Goal: Task Accomplishment & Management: Use online tool/utility

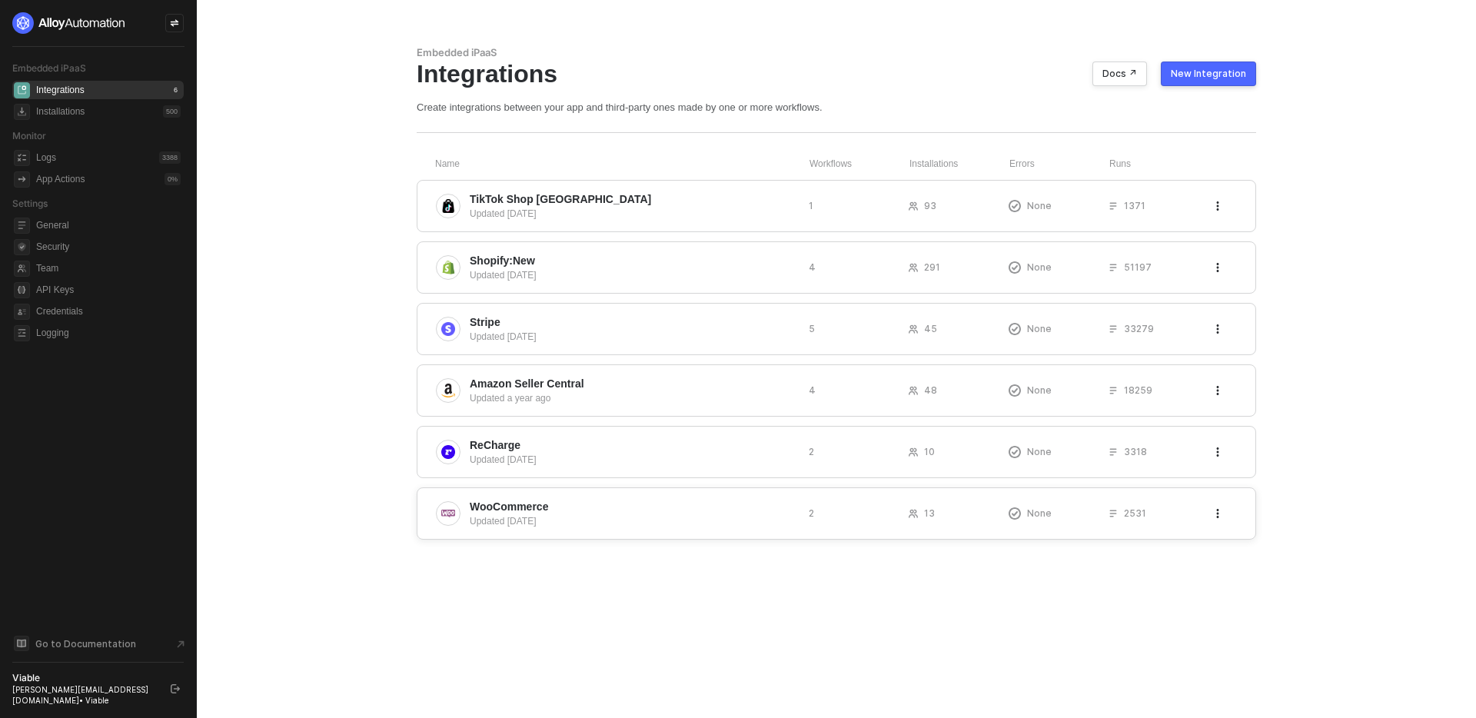
click at [509, 499] on span "WooCommerce" at bounding box center [509, 506] width 78 height 15
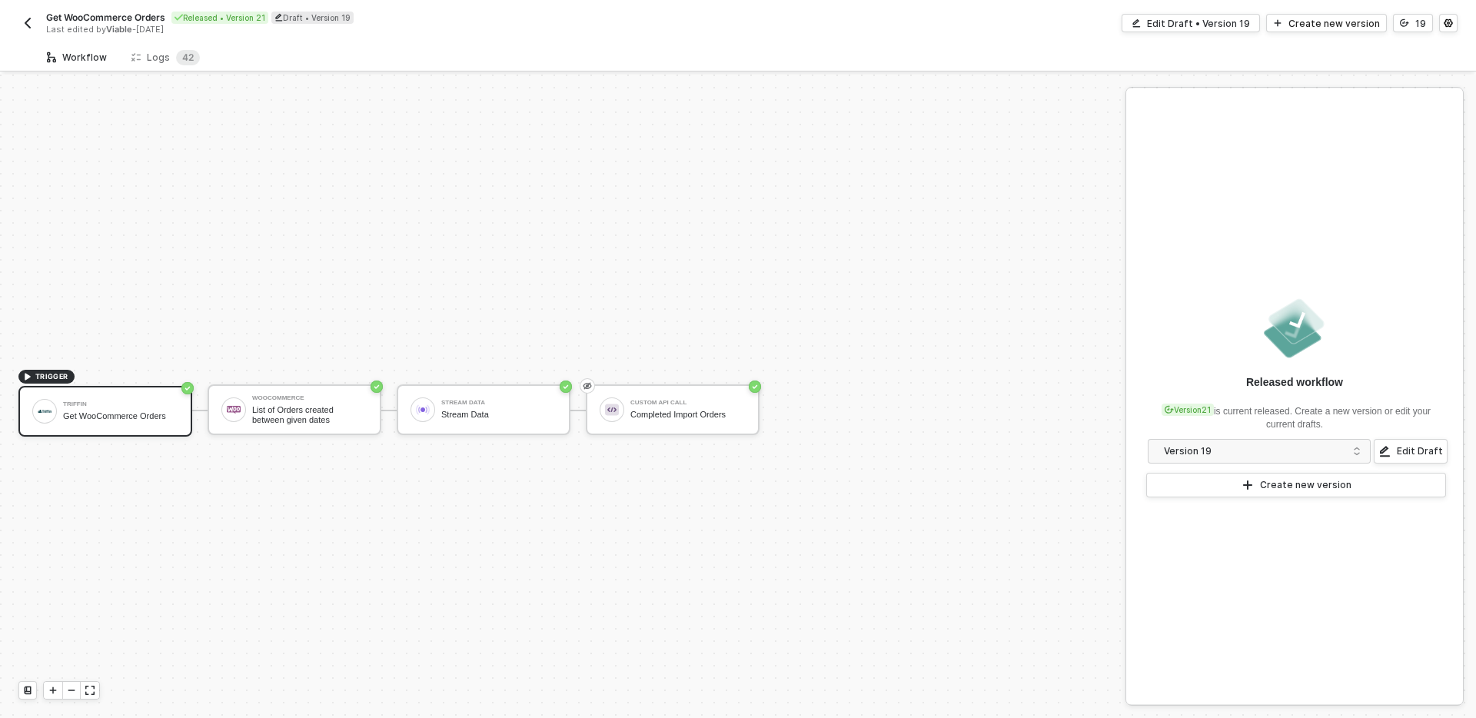
scroll to position [28, 0]
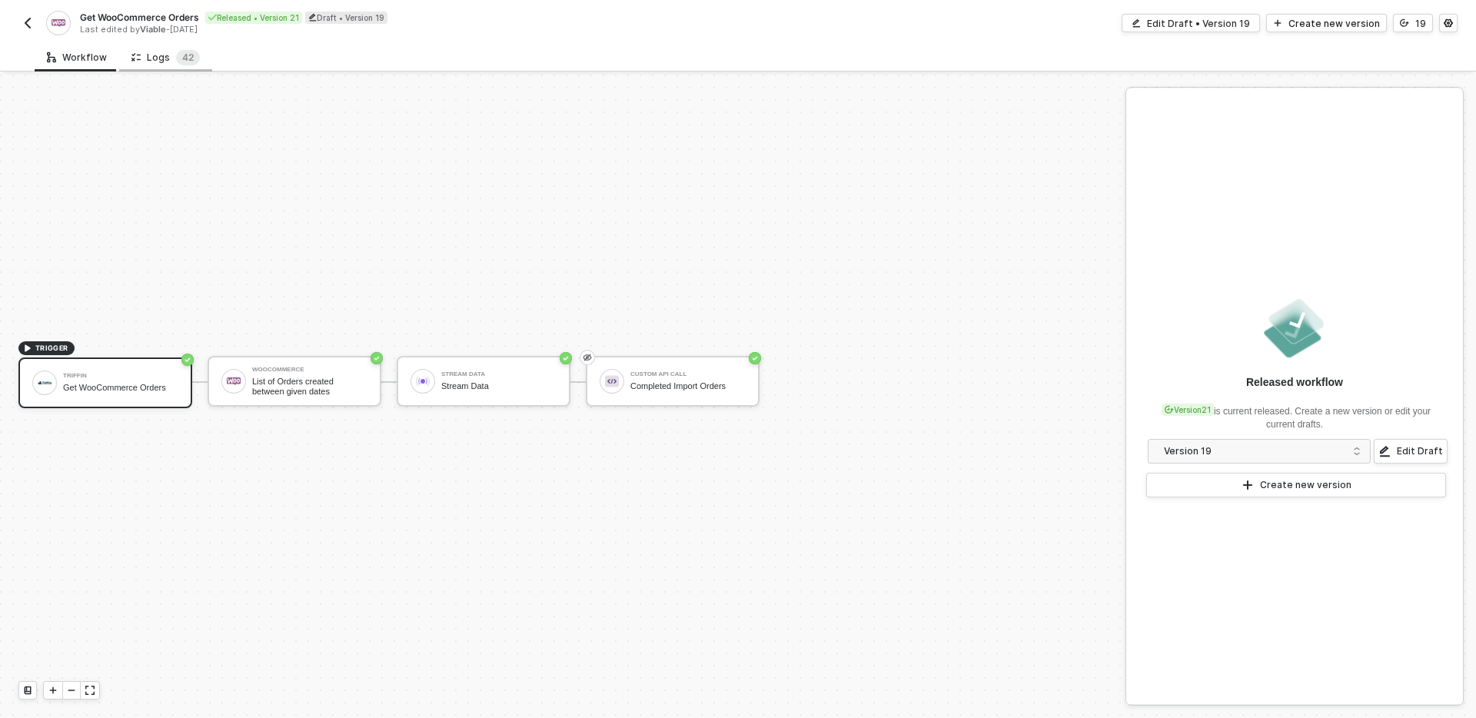
click at [149, 61] on div "Logs 4 2" at bounding box center [165, 57] width 68 height 15
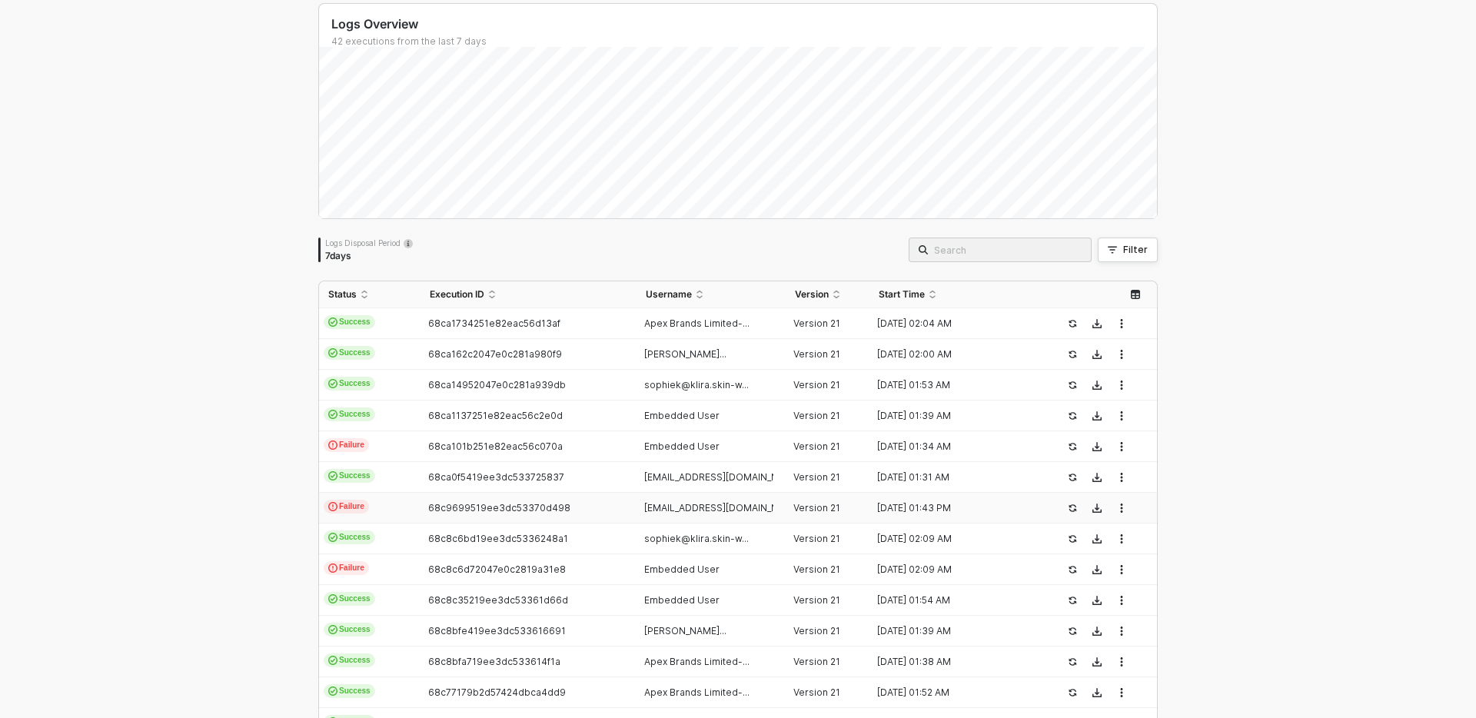
scroll to position [135, 0]
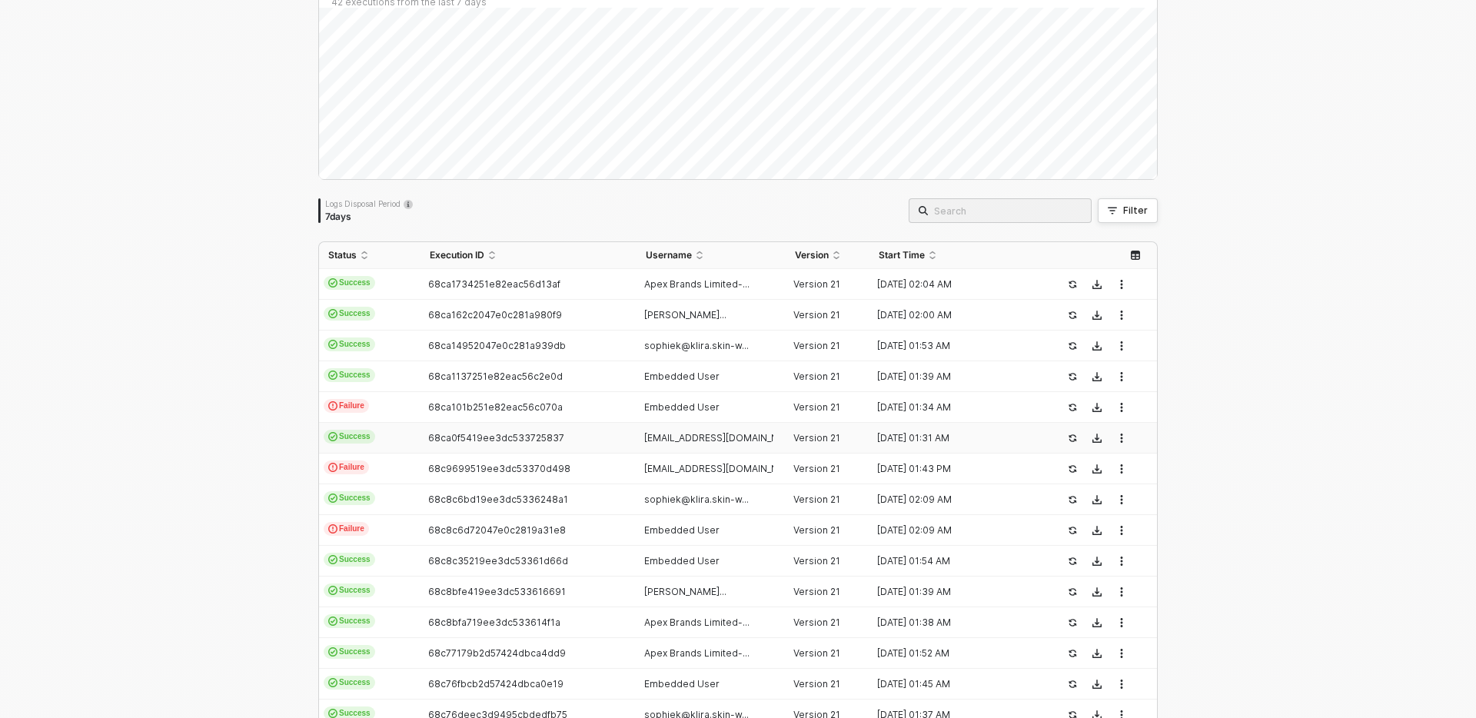
click at [604, 440] on div "68ca0f5419ee3dc533725837" at bounding box center [521, 438] width 203 height 12
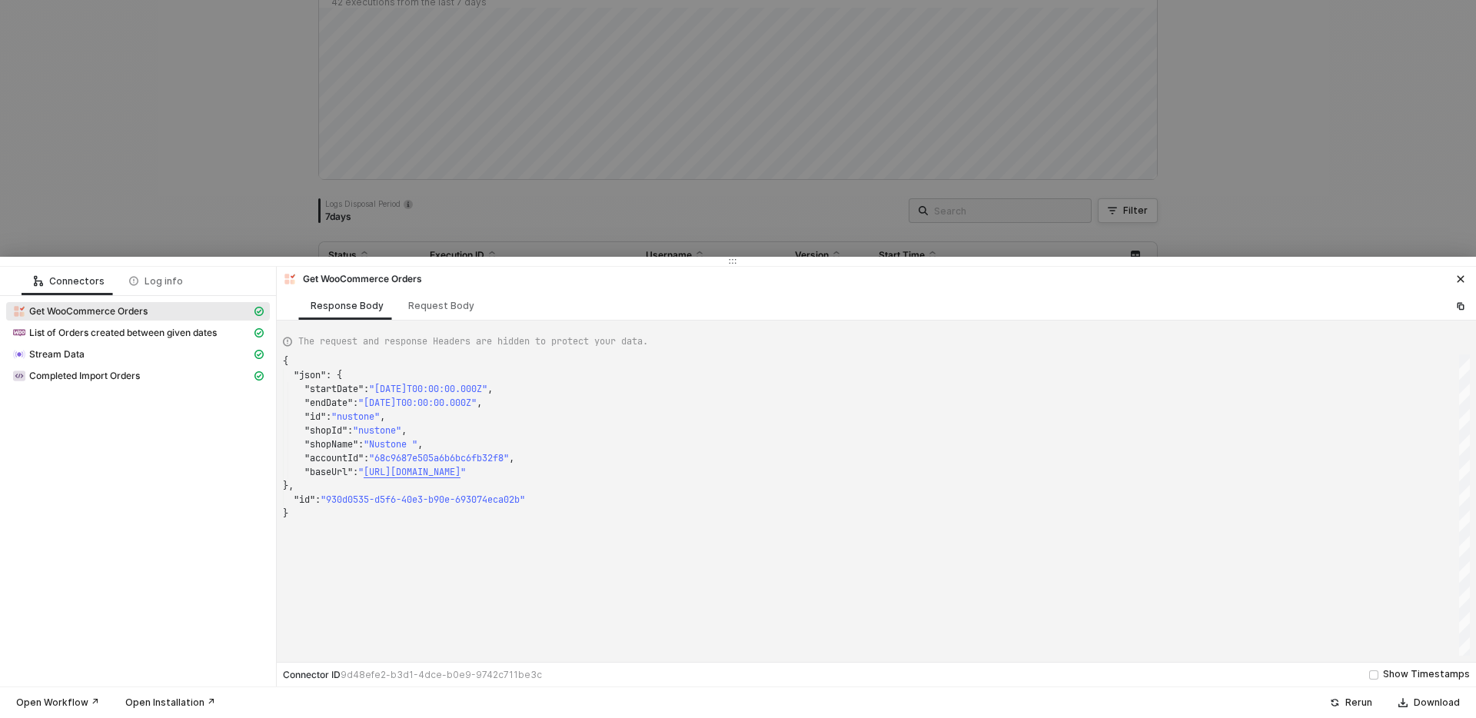
scroll to position [138, 0]
click at [92, 355] on div "Stream Data" at bounding box center [131, 354] width 239 height 14
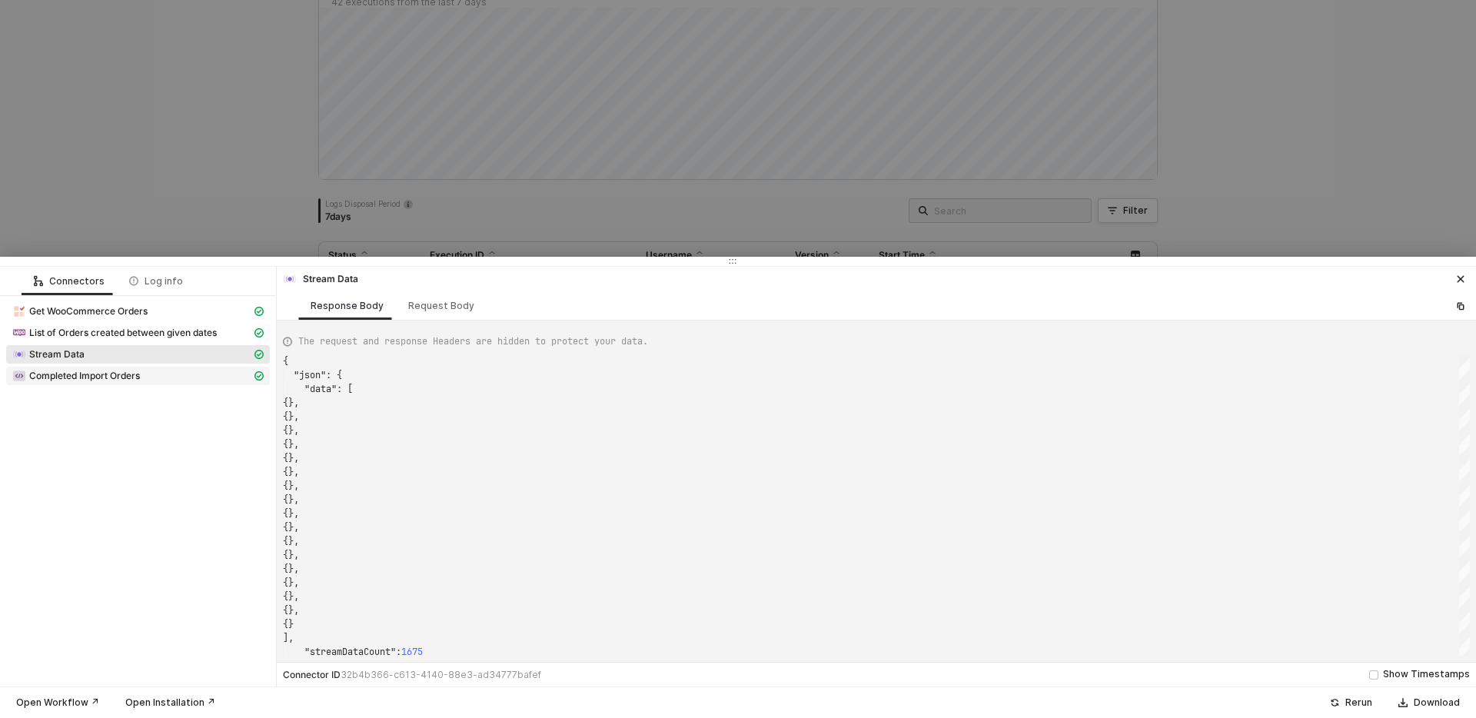
click at [112, 380] on span "Completed Import Orders" at bounding box center [84, 376] width 111 height 12
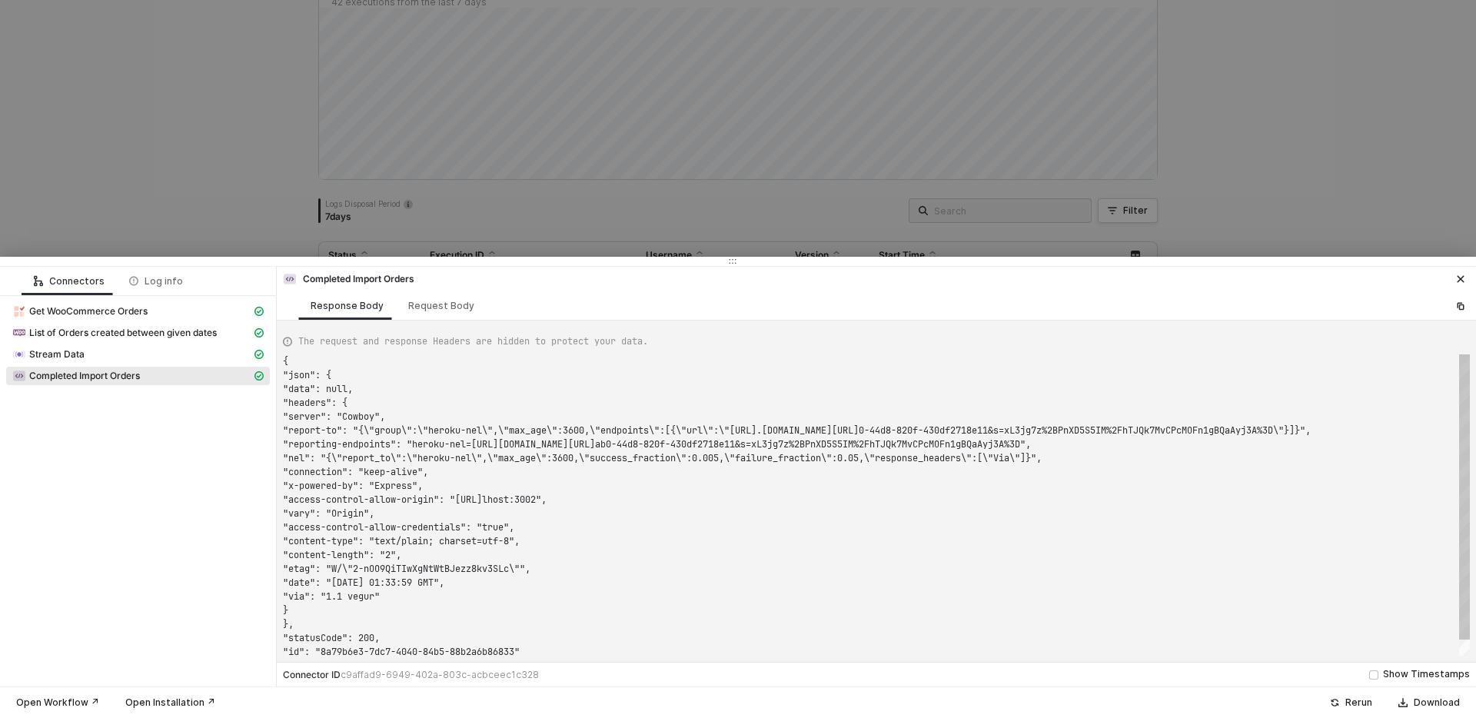
scroll to position [97, 0]
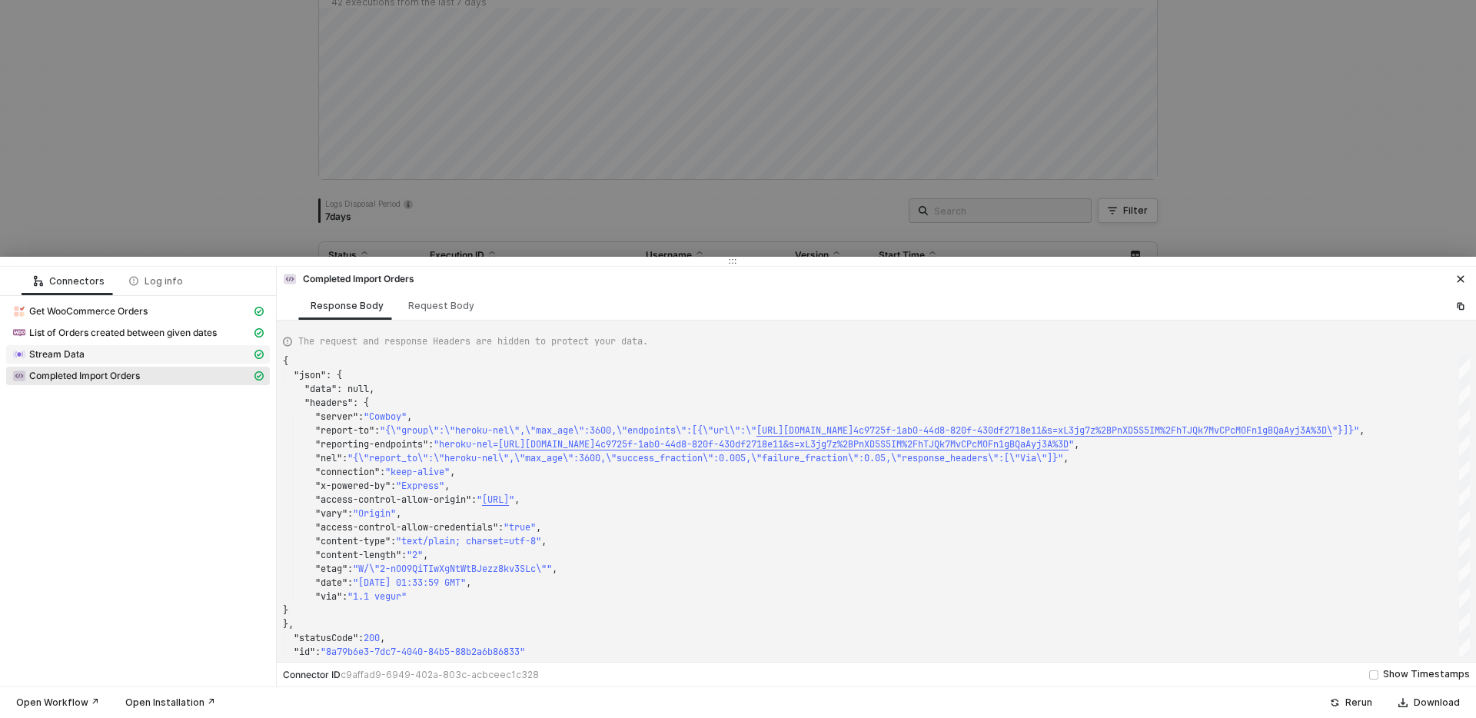
click at [218, 359] on div "Stream Data" at bounding box center [131, 354] width 239 height 14
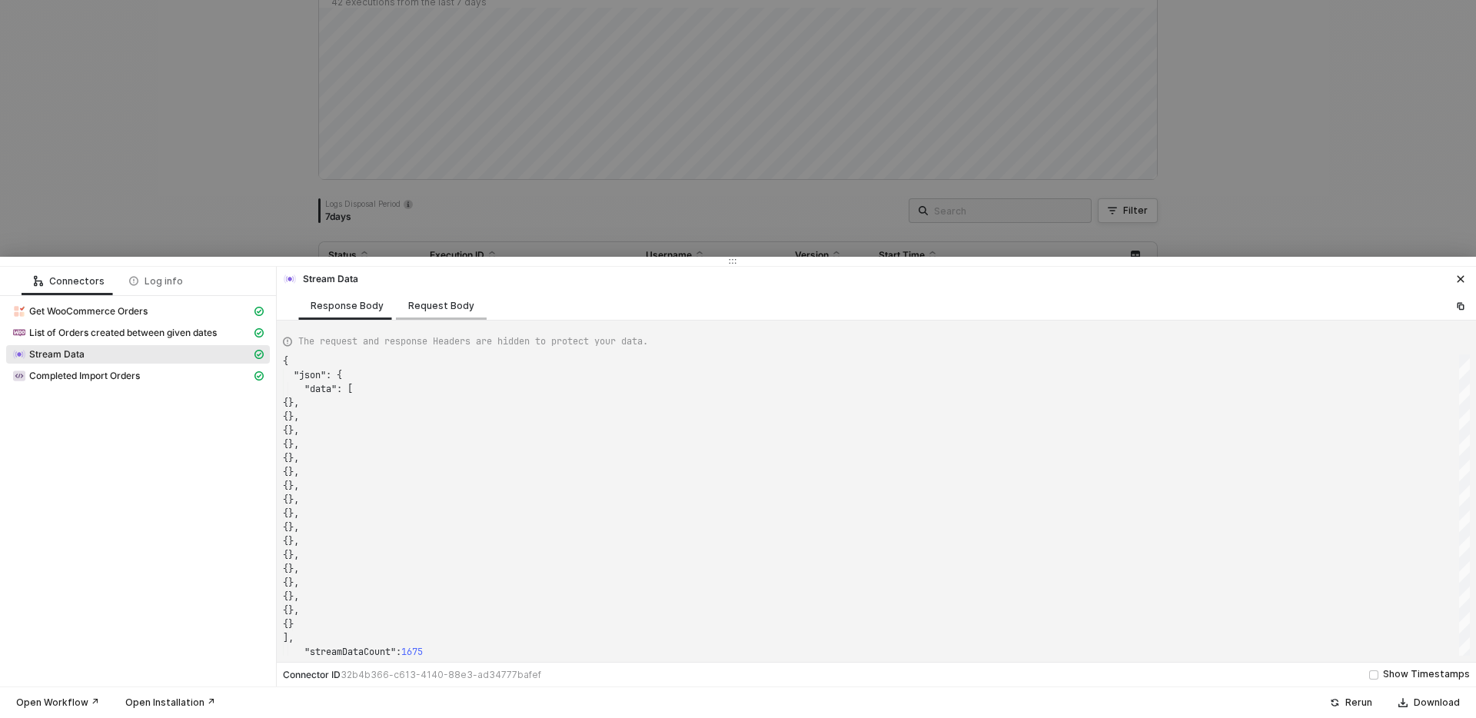
click at [452, 301] on div "Request Body" at bounding box center [441, 306] width 66 height 12
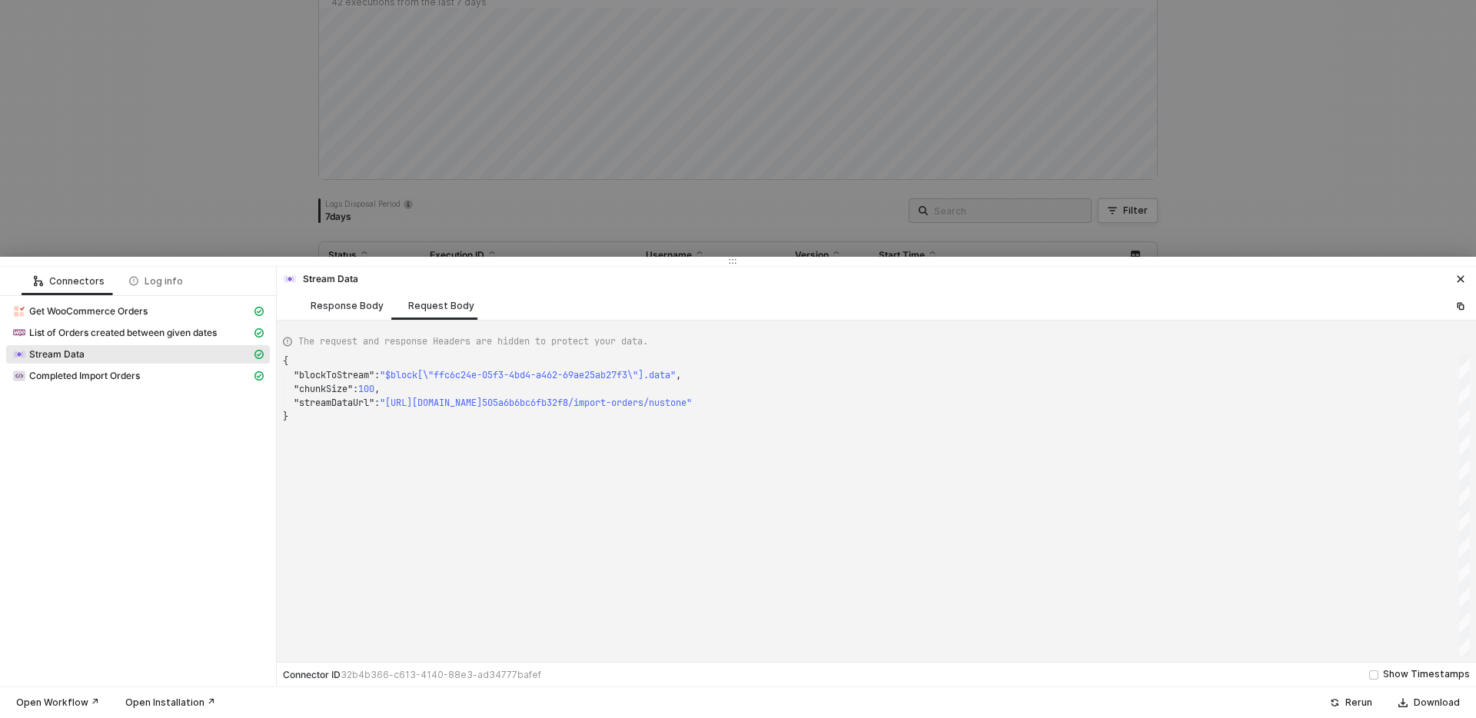
drag, startPoint x: 357, startPoint y: 307, endPoint x: 357, endPoint y: 322, distance: 14.6
click at [357, 307] on div "Response Body" at bounding box center [347, 306] width 73 height 12
type textarea "{ "json": { "data": [ {}, {}, {}, {}, {}, {}, {},"
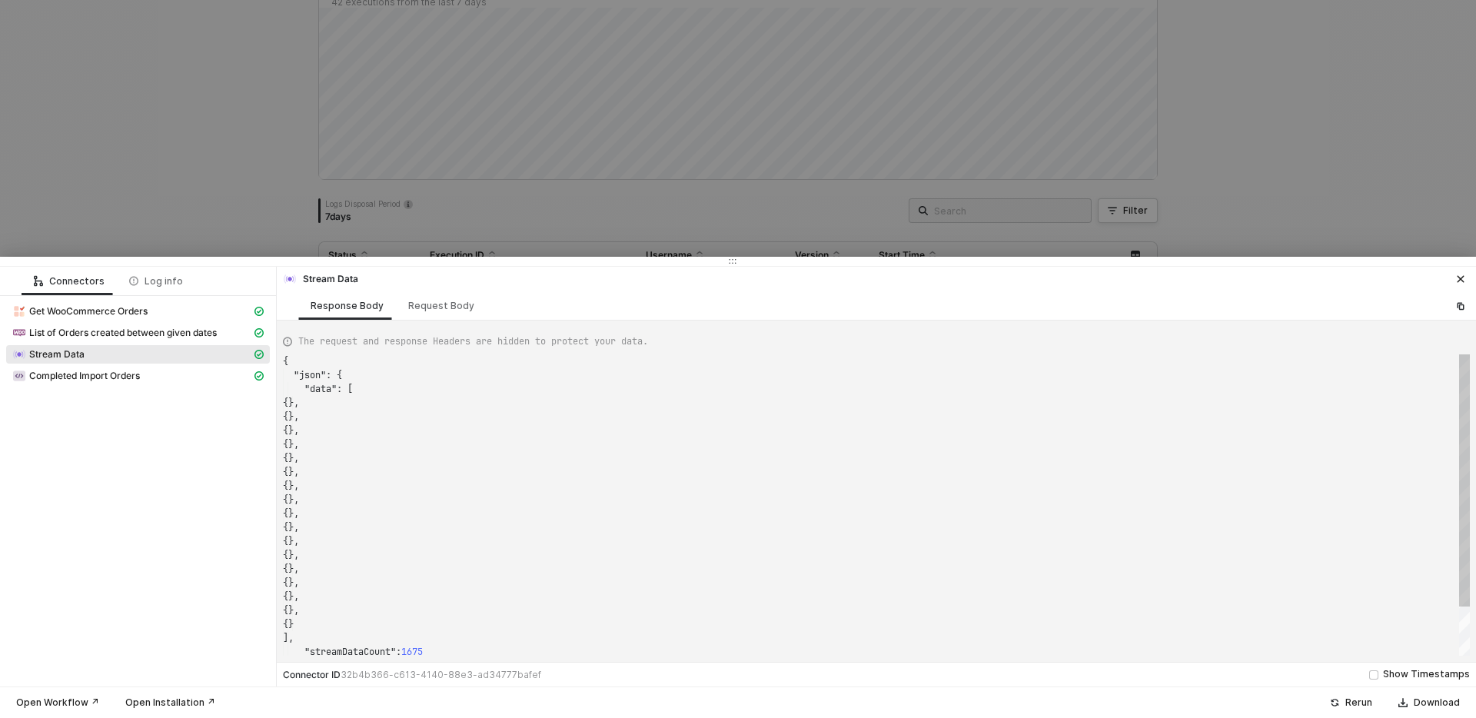
scroll to position [138, 0]
click at [454, 185] on div at bounding box center [738, 359] width 1476 height 718
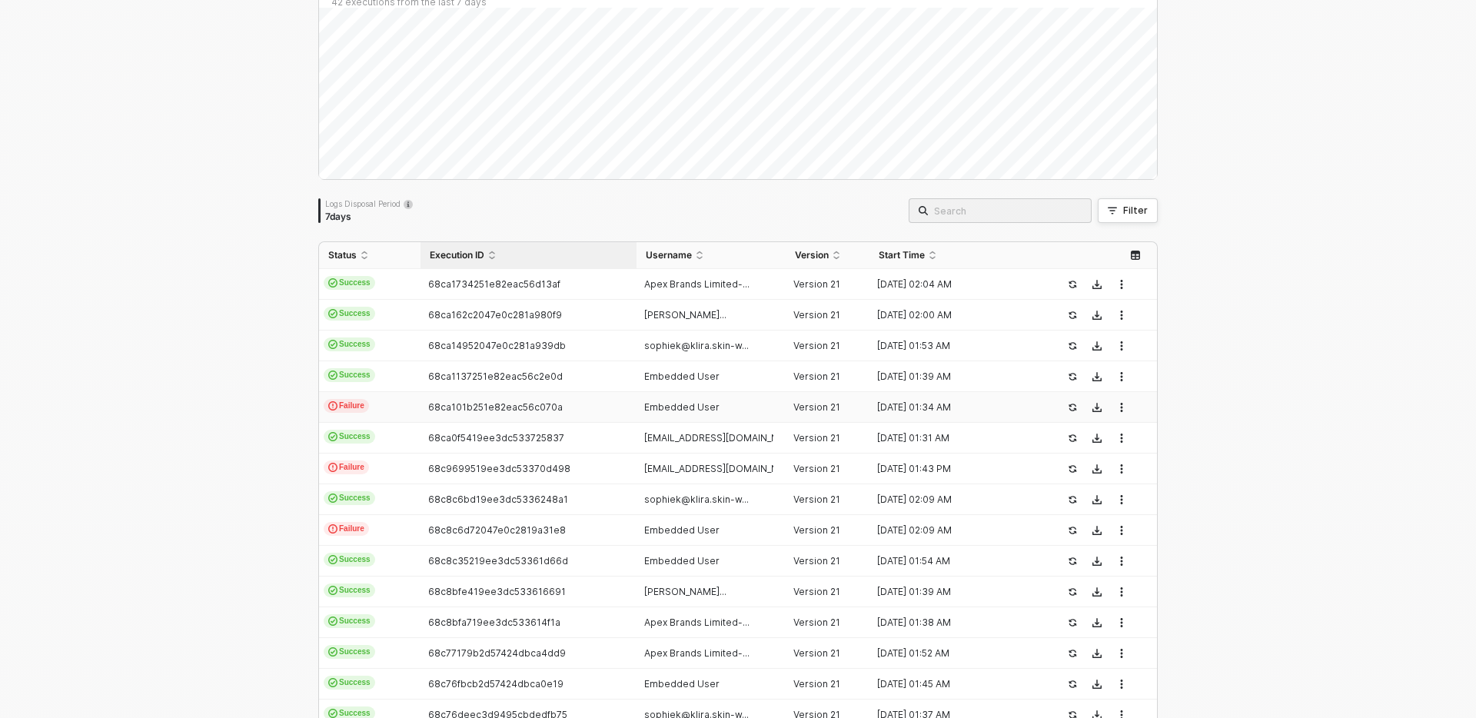
scroll to position [0, 0]
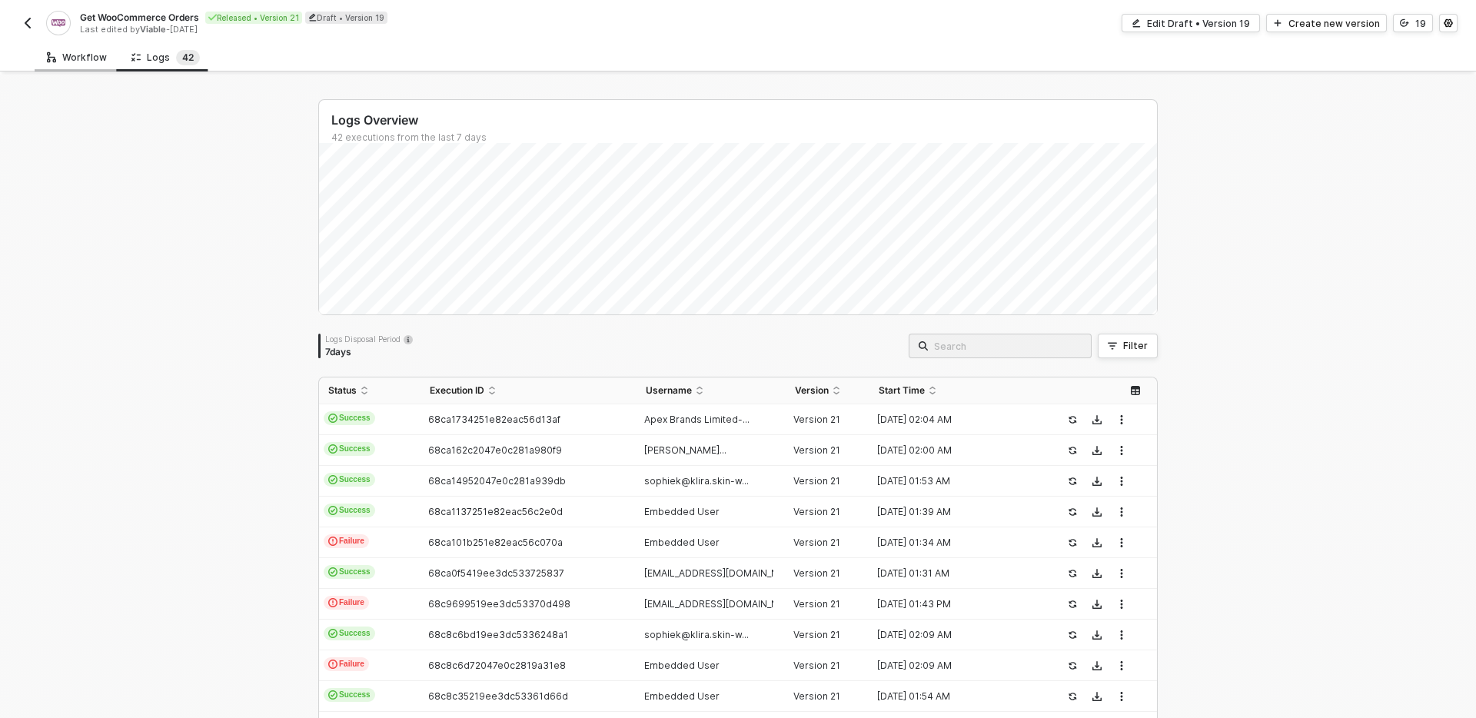
click at [81, 68] on div "Workflow" at bounding box center [77, 57] width 85 height 28
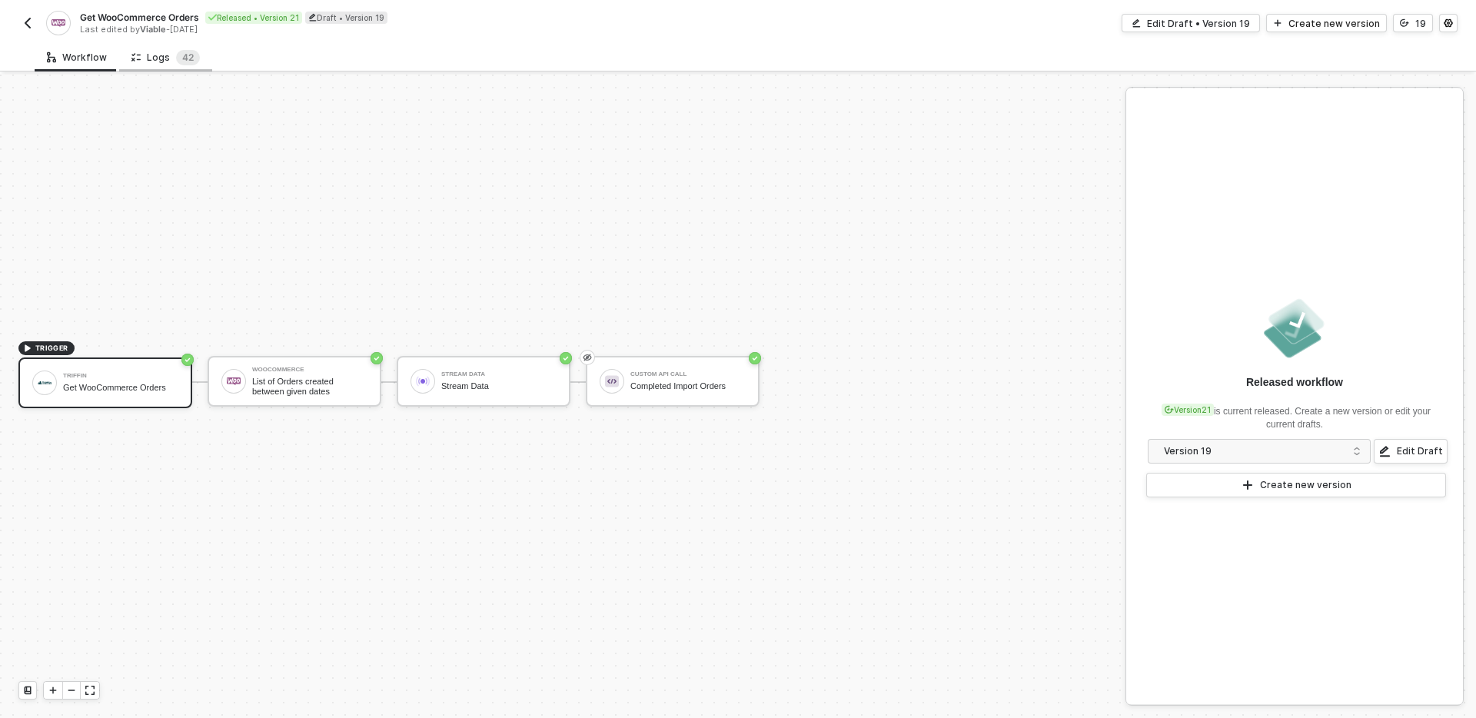
click at [170, 53] on div "Logs 4 2" at bounding box center [165, 57] width 68 height 15
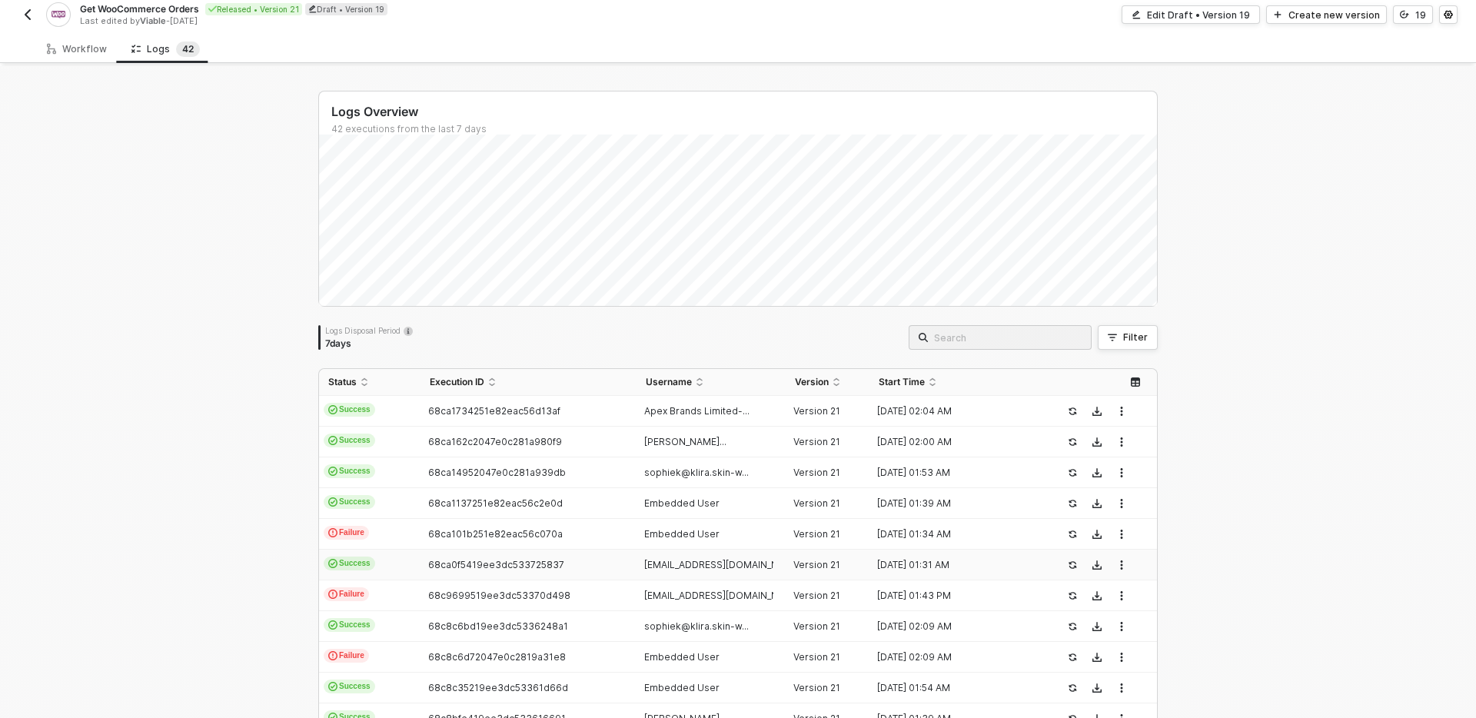
scroll to position [6, 0]
click at [627, 567] on td "68ca0f5419ee3dc533725837" at bounding box center [527, 567] width 215 height 31
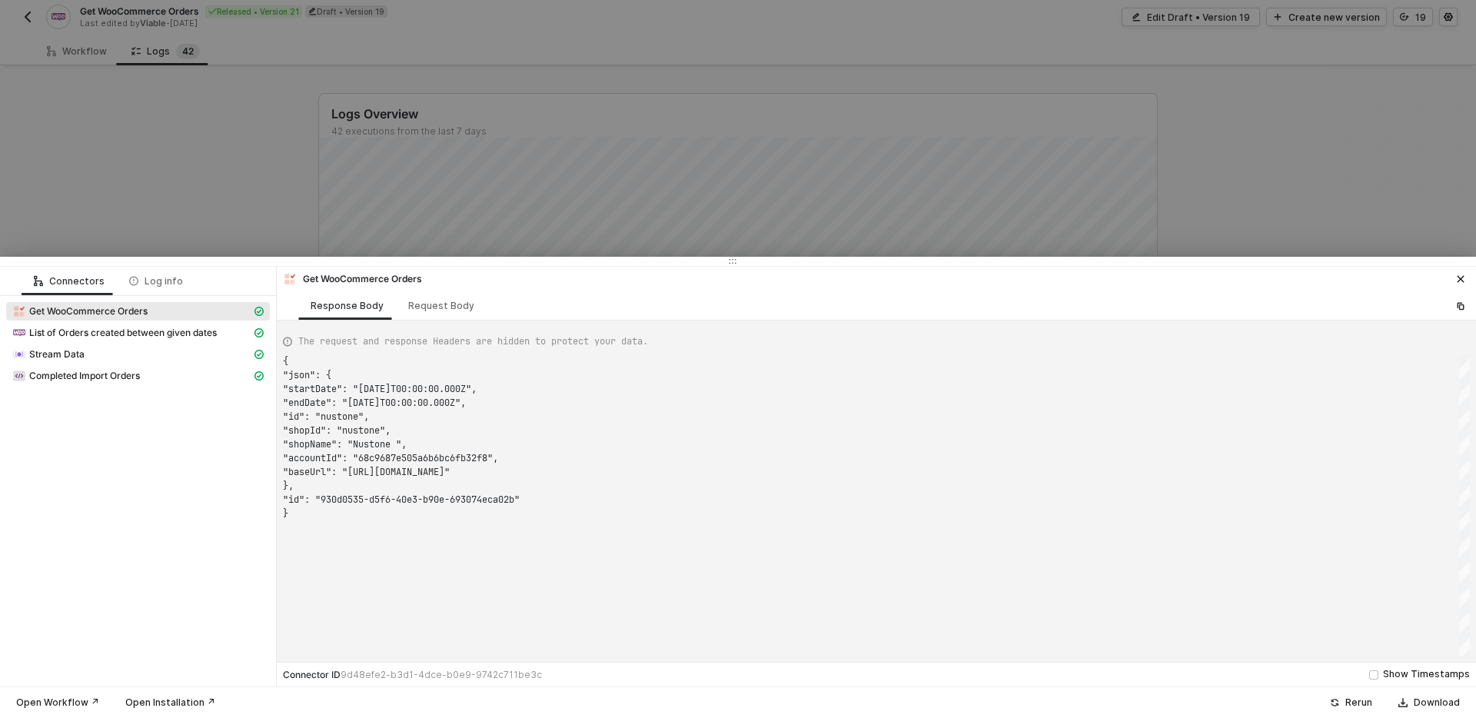
scroll to position [138, 0]
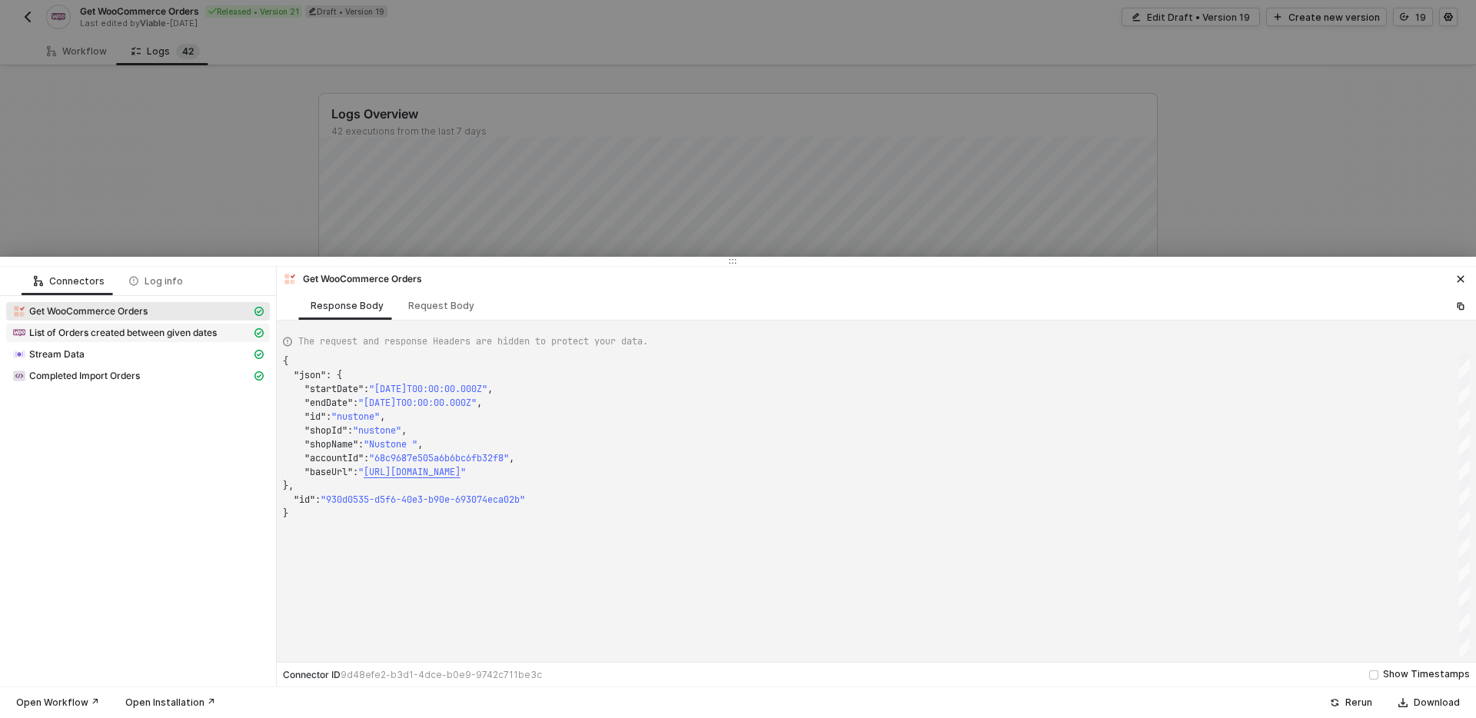
click at [161, 327] on span "List of Orders created between given dates" at bounding box center [123, 333] width 188 height 12
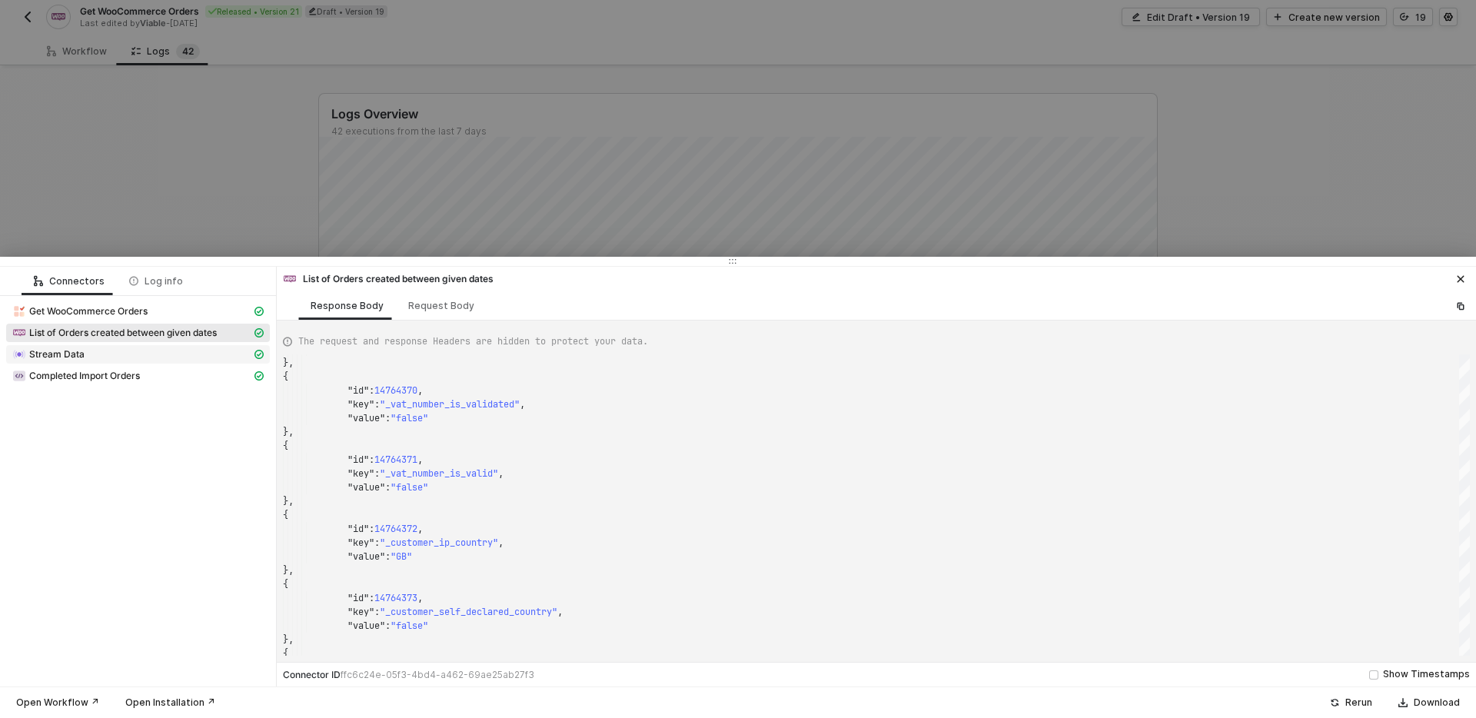
click at [198, 360] on div "Stream Data" at bounding box center [131, 354] width 239 height 14
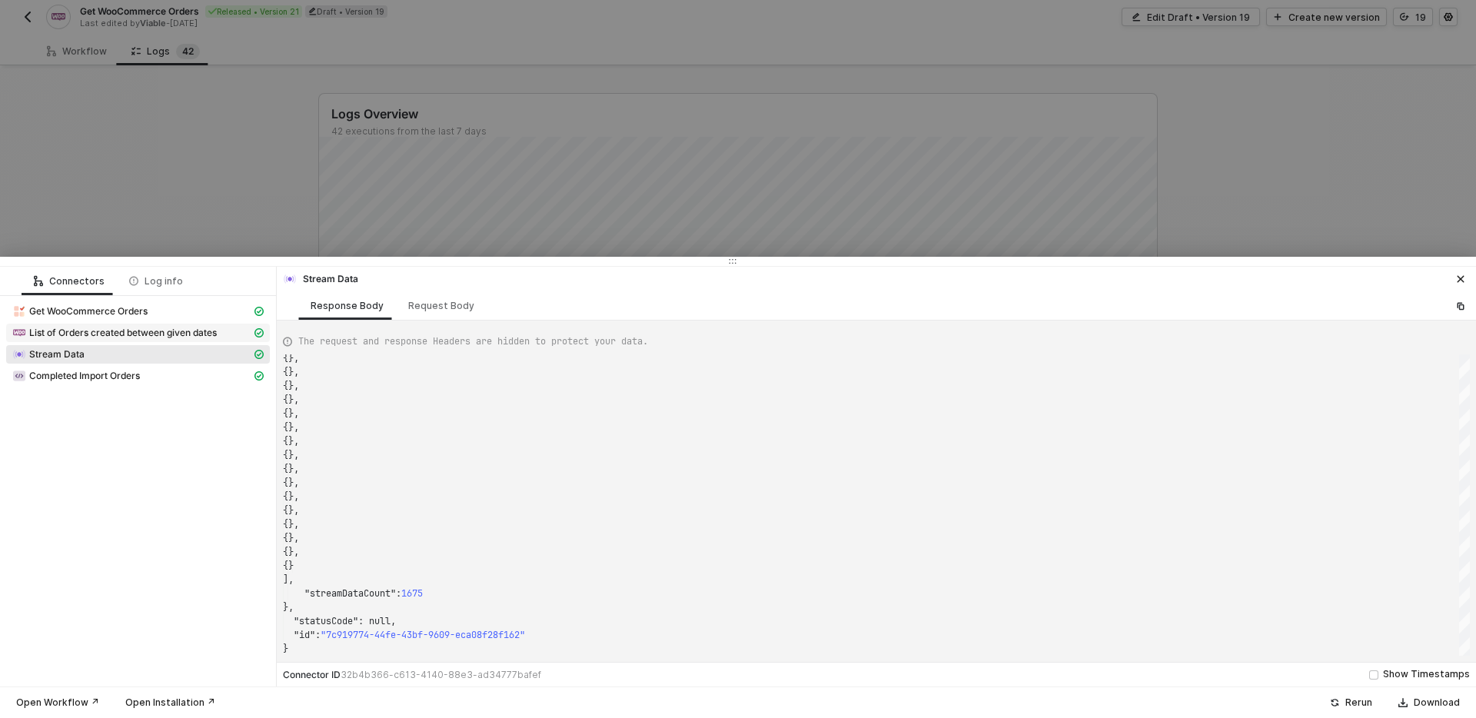
click at [224, 329] on div "List of Orders created between given dates" at bounding box center [131, 333] width 239 height 14
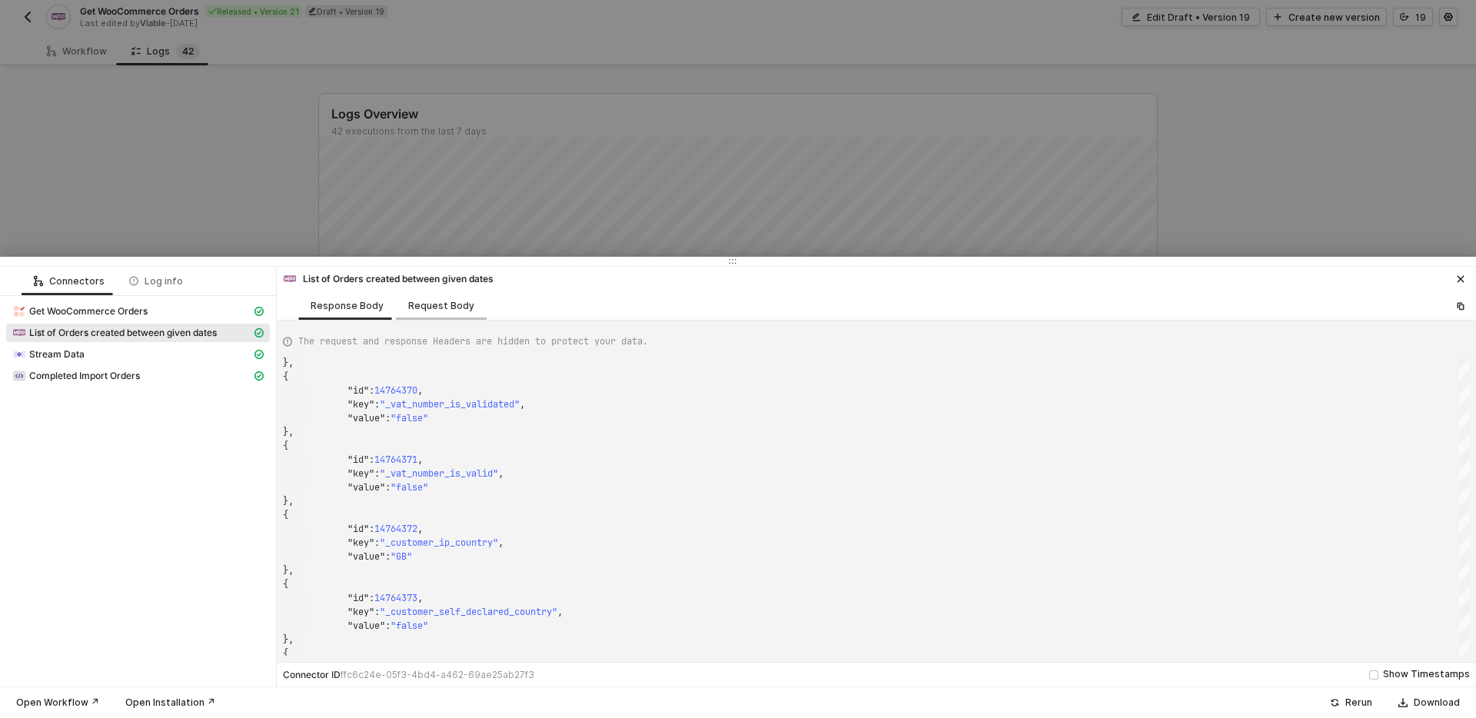
click at [459, 314] on div "Request Body" at bounding box center [441, 305] width 91 height 28
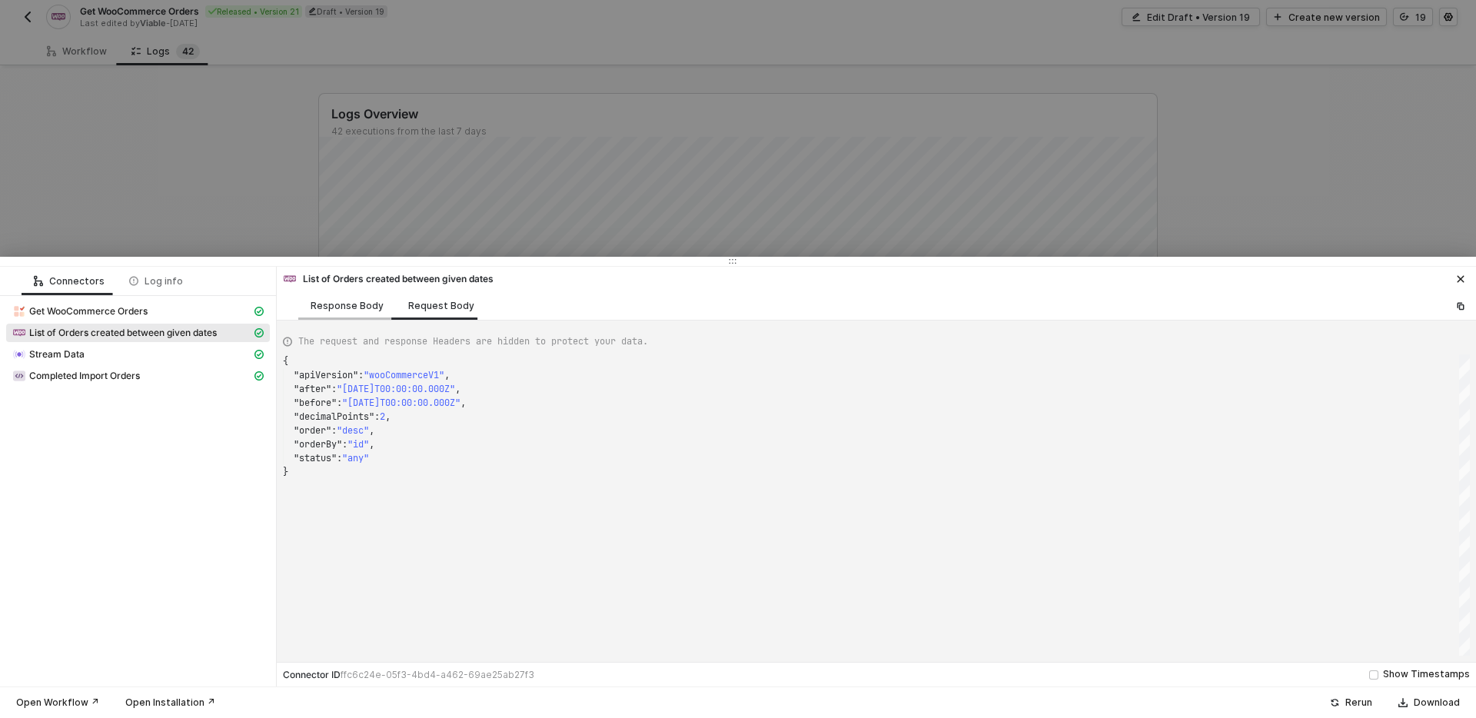
click at [369, 309] on div "Response Body" at bounding box center [347, 306] width 73 height 12
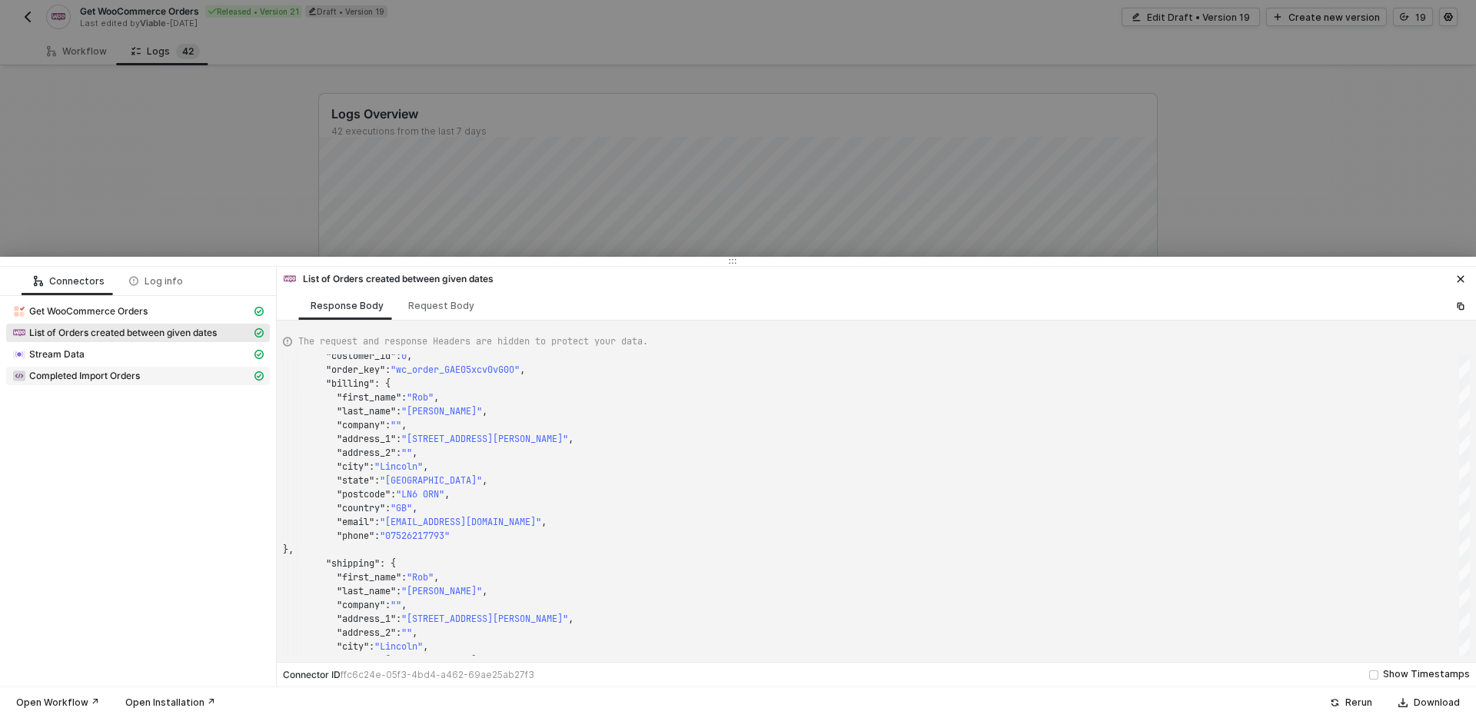
click at [207, 377] on div "Completed Import Orders" at bounding box center [131, 376] width 239 height 14
type textarea "{ "json": { "data": null, "headers": { "server": "Cowboy", "report-to": "{\"gro…"
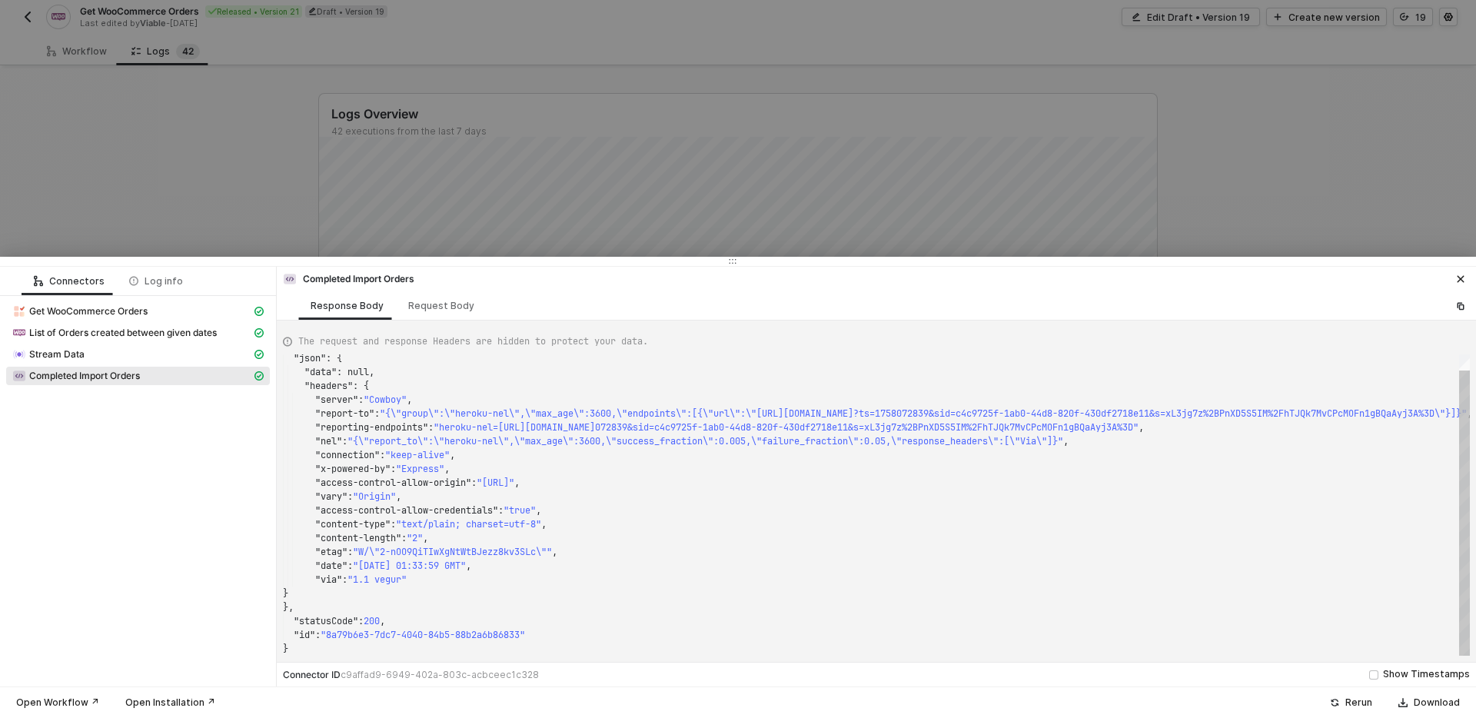
scroll to position [110, 0]
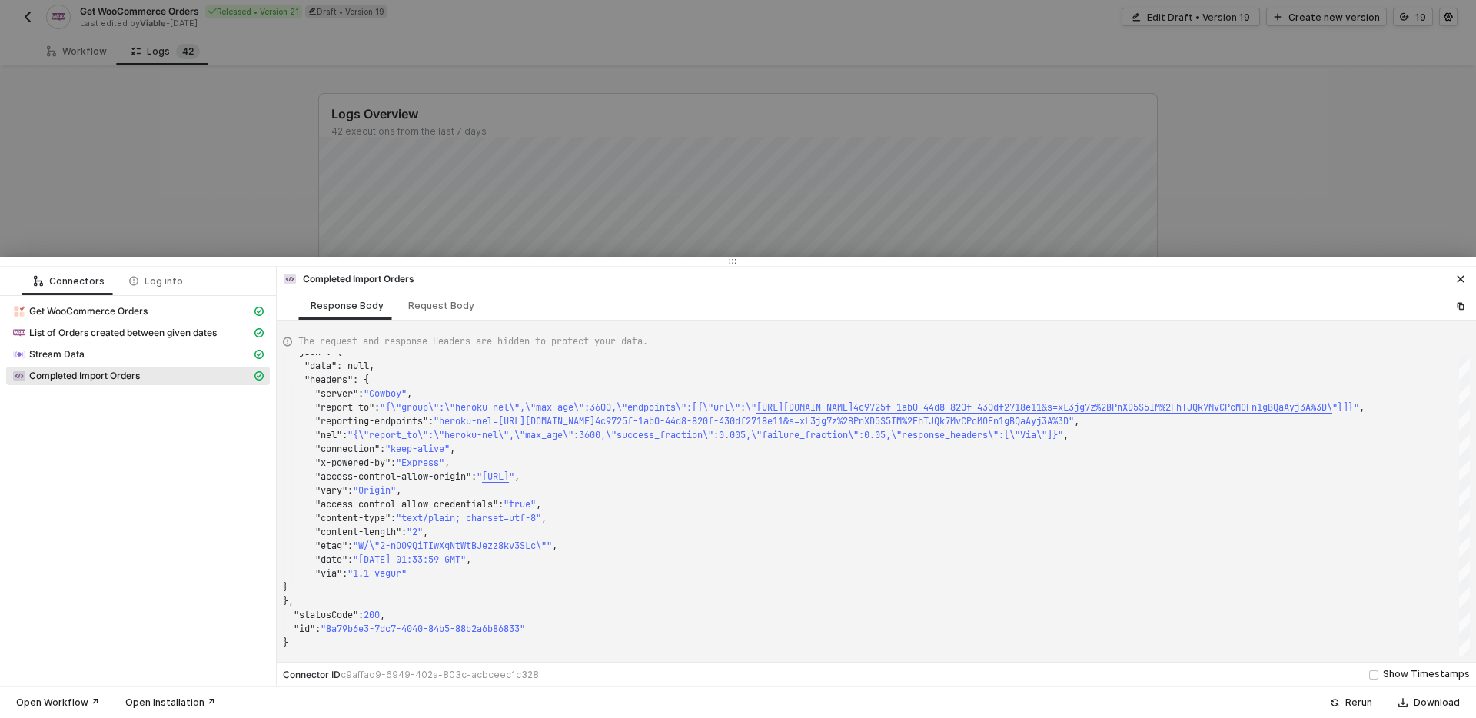
click at [278, 192] on div at bounding box center [738, 359] width 1476 height 718
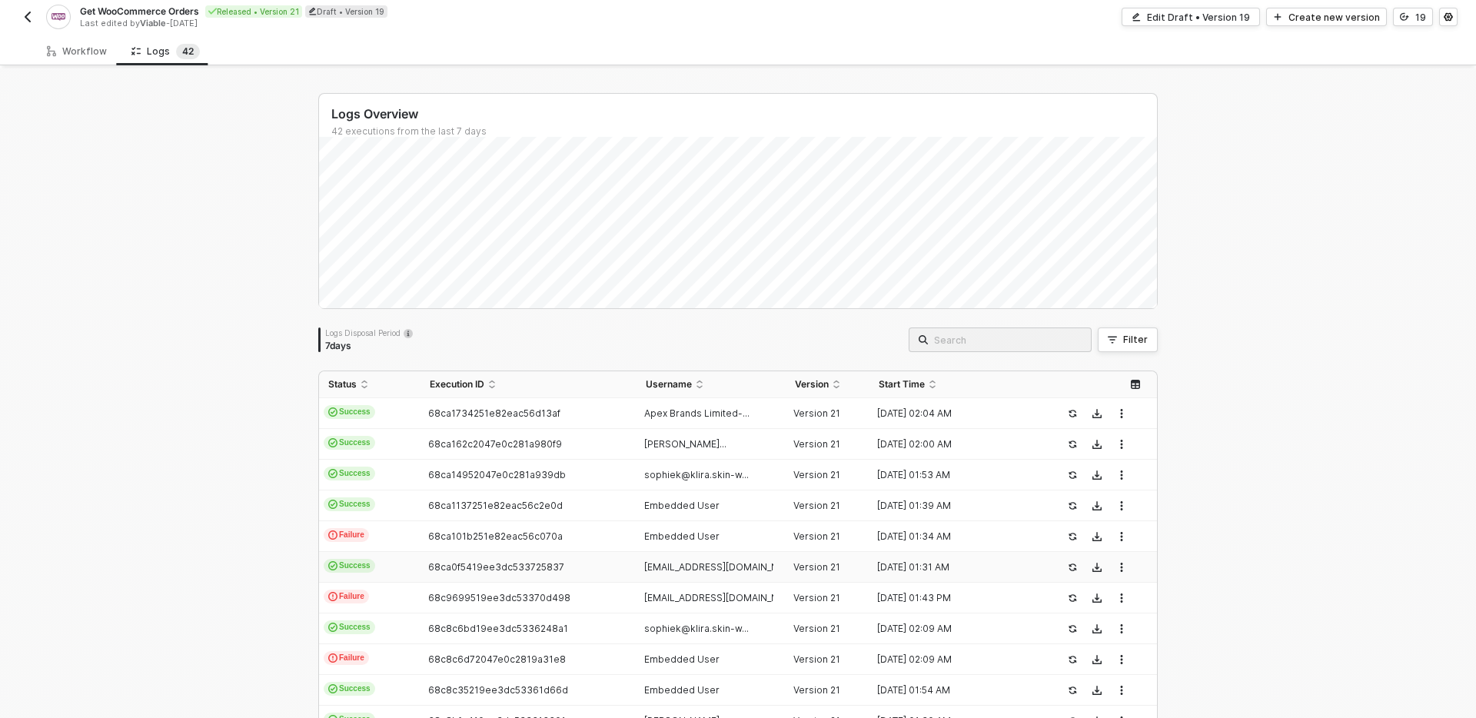
click at [714, 567] on span "[EMAIL_ADDRESS][DOMAIN_NAME]" at bounding box center [722, 567] width 157 height 12
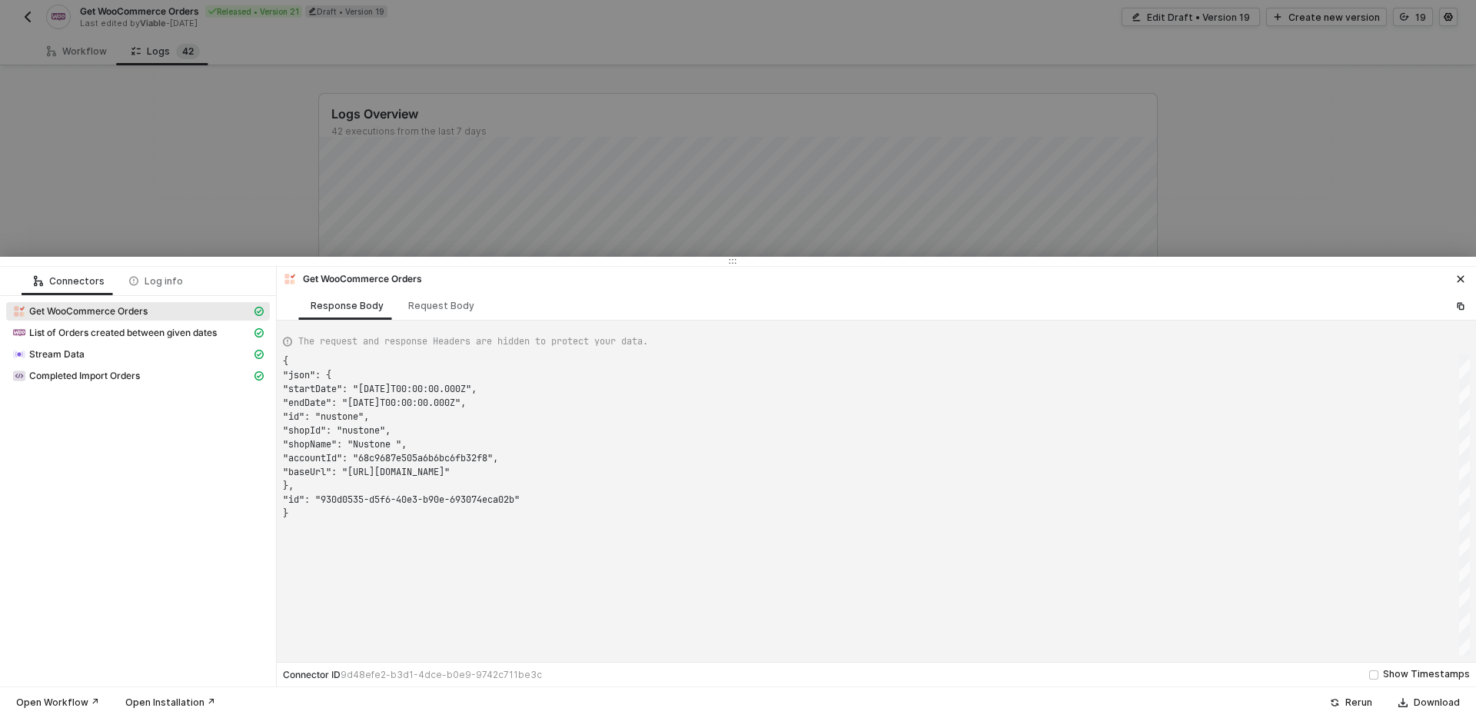
scroll to position [138, 0]
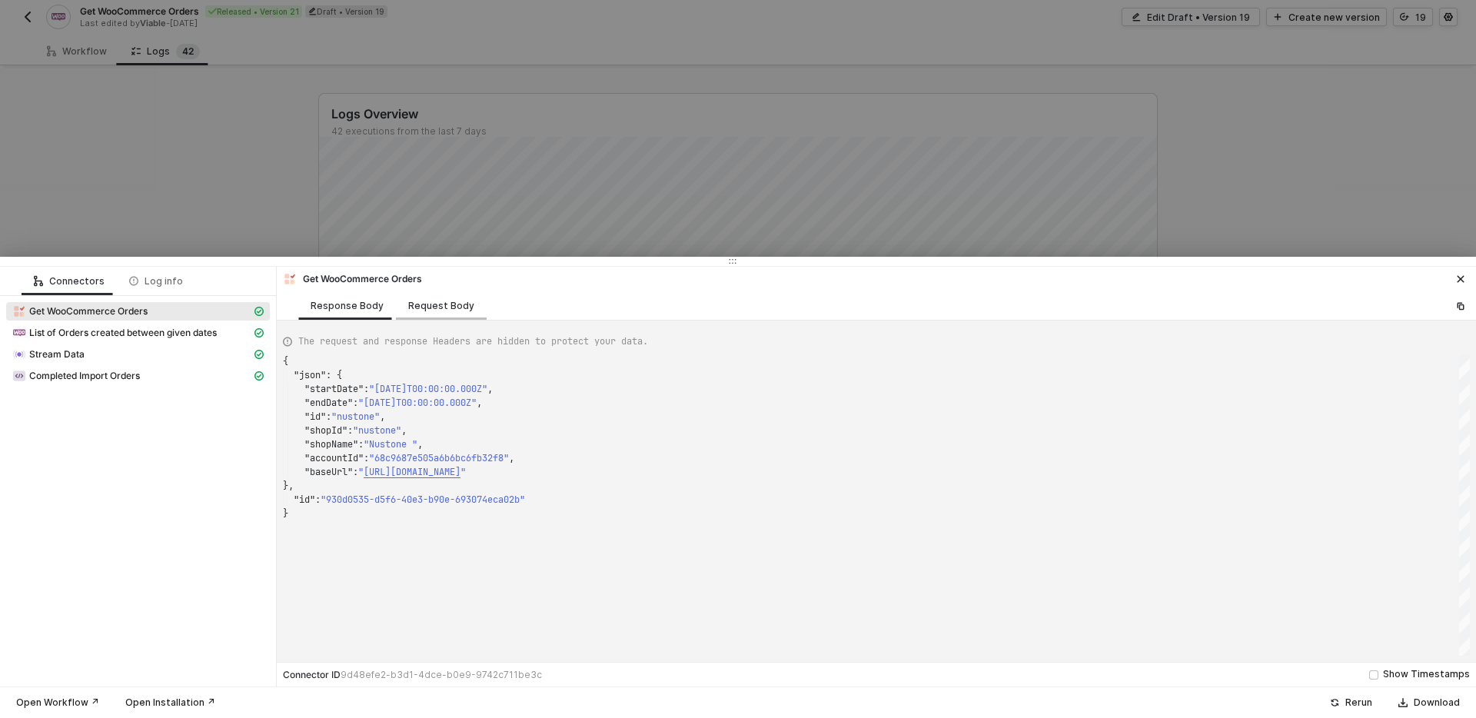
click at [420, 318] on div "Request Body" at bounding box center [441, 305] width 91 height 28
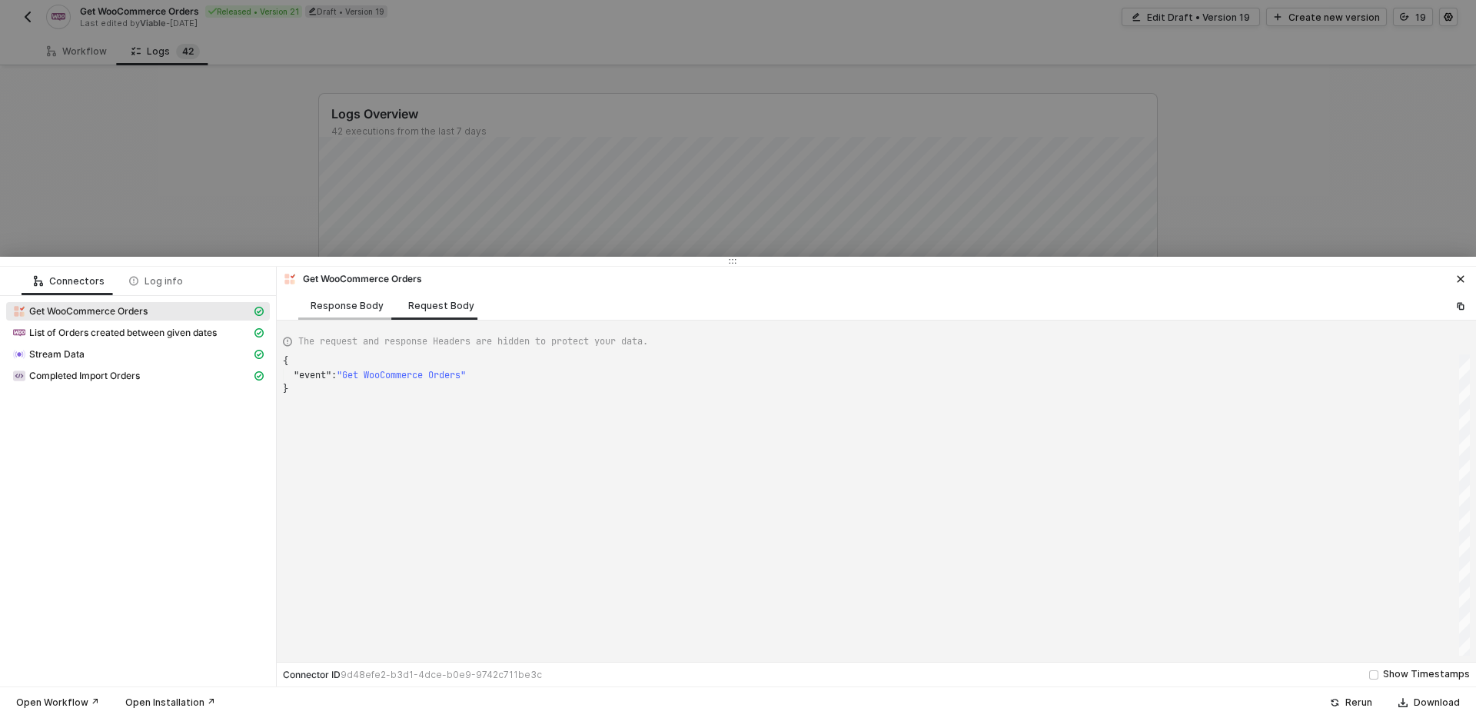
click at [318, 310] on div "Response Body" at bounding box center [347, 306] width 73 height 12
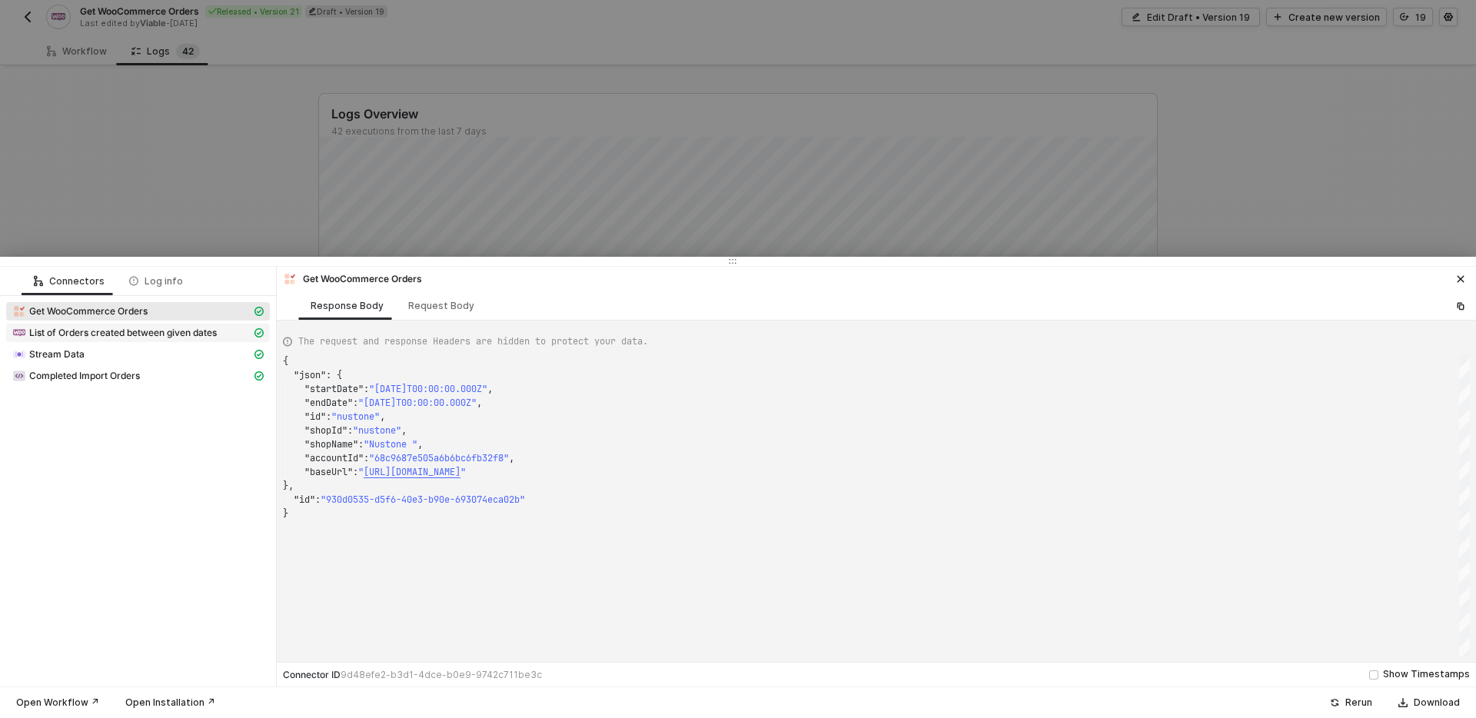
click at [228, 331] on div "List of Orders created between given dates" at bounding box center [131, 333] width 239 height 14
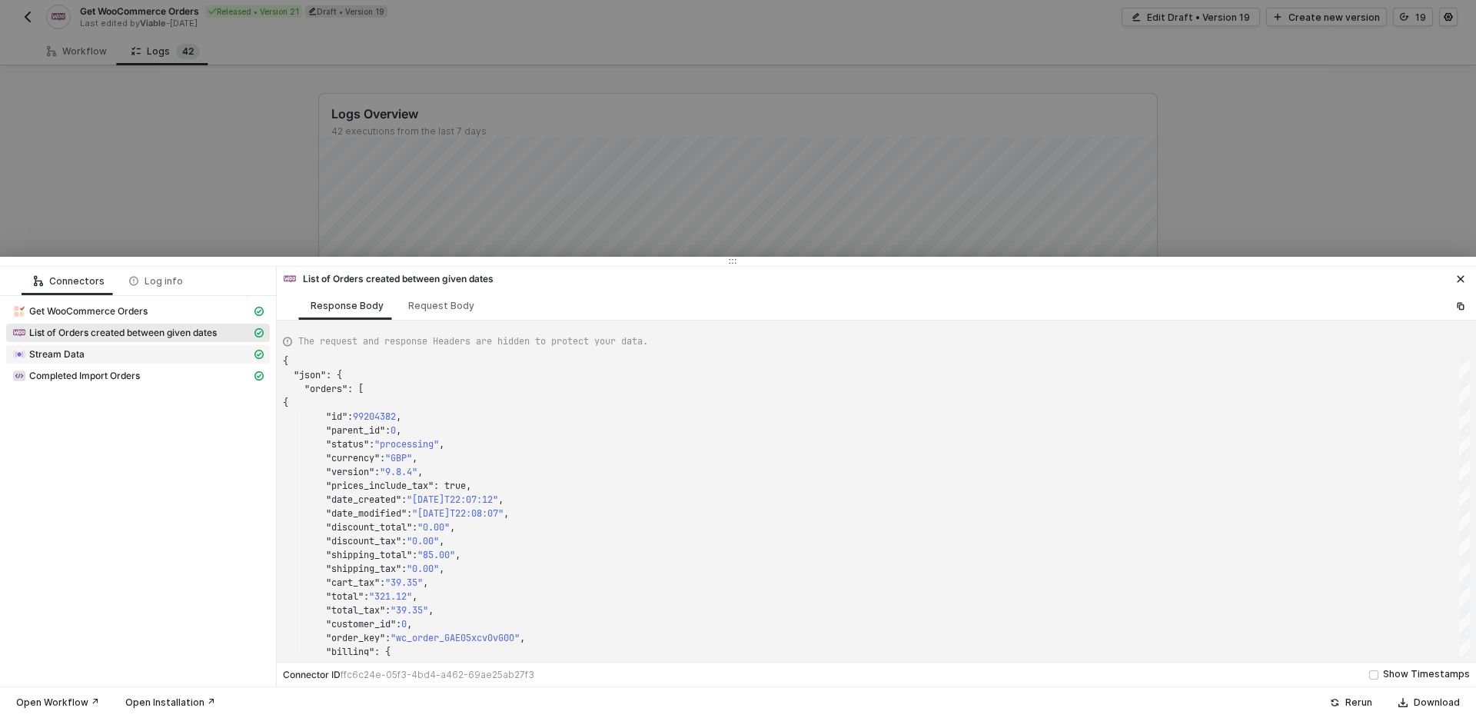
click at [218, 348] on div "Stream Data" at bounding box center [131, 354] width 239 height 14
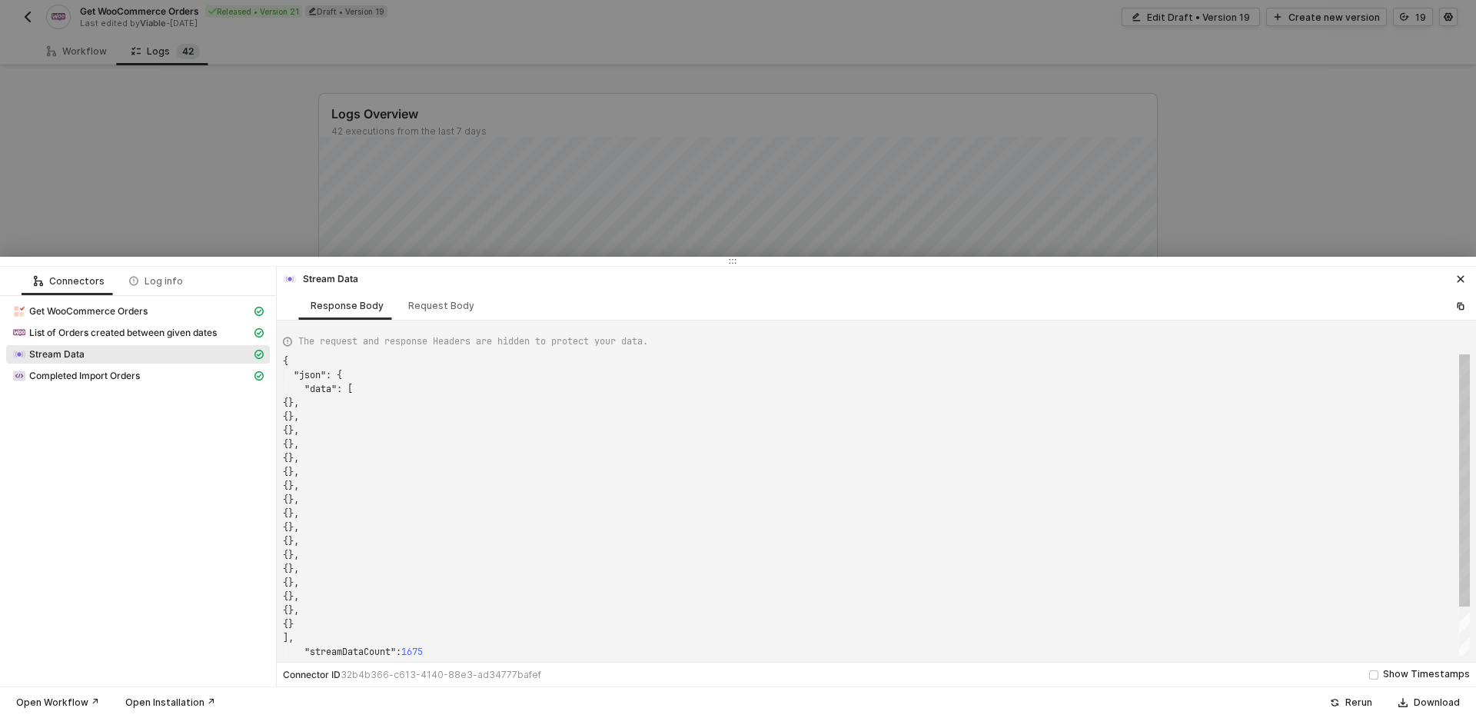
click at [215, 358] on div "Stream Data" at bounding box center [131, 354] width 239 height 14
click at [207, 374] on div "Completed Import Orders" at bounding box center [131, 376] width 239 height 14
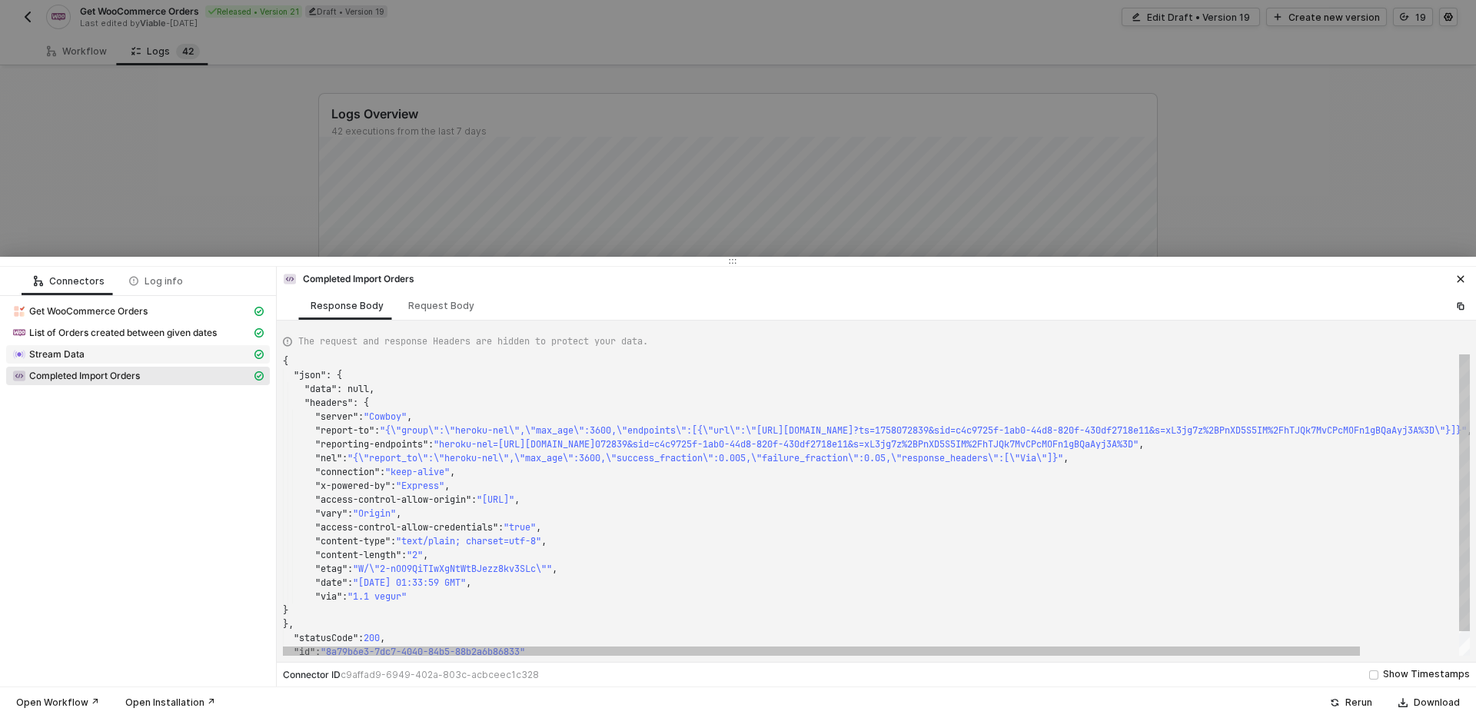
click at [214, 358] on div "Stream Data" at bounding box center [131, 354] width 239 height 14
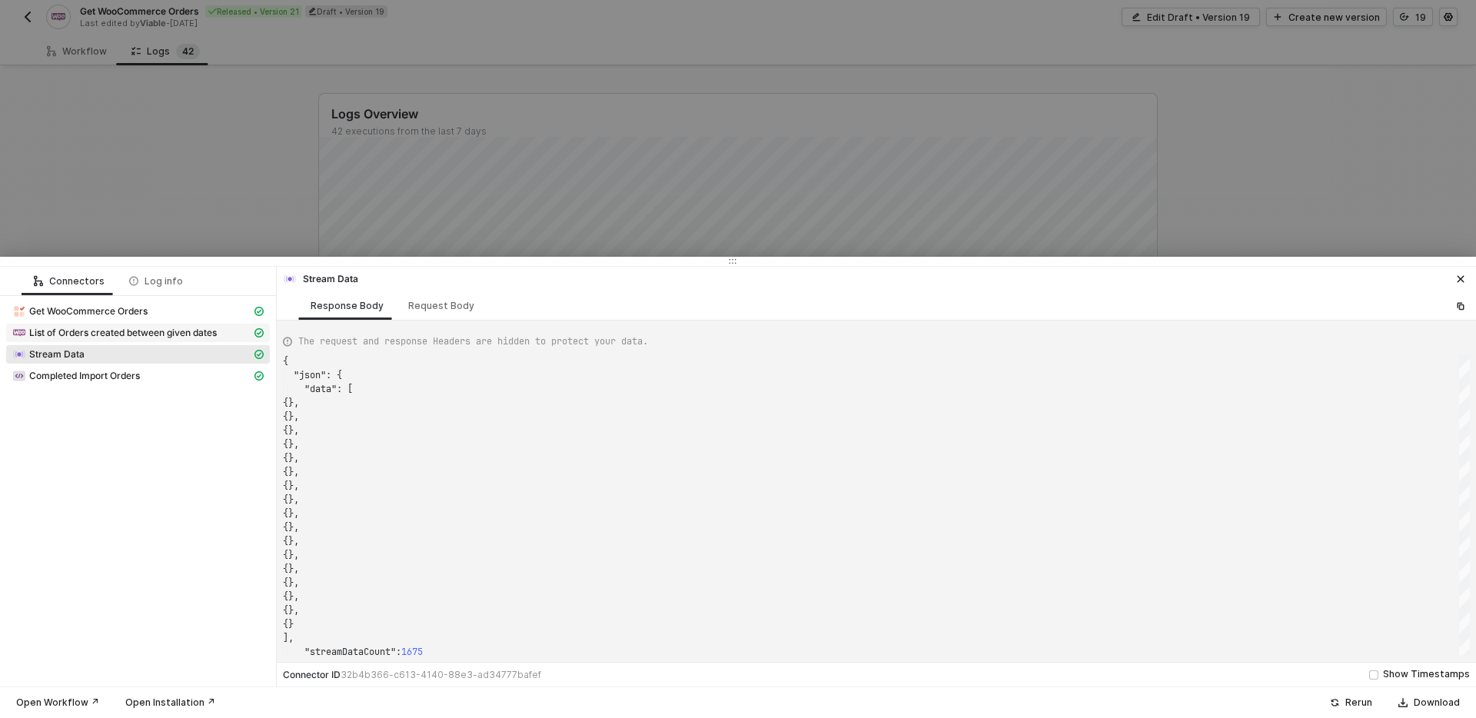
click at [231, 327] on div "List of Orders created between given dates" at bounding box center [131, 333] width 239 height 14
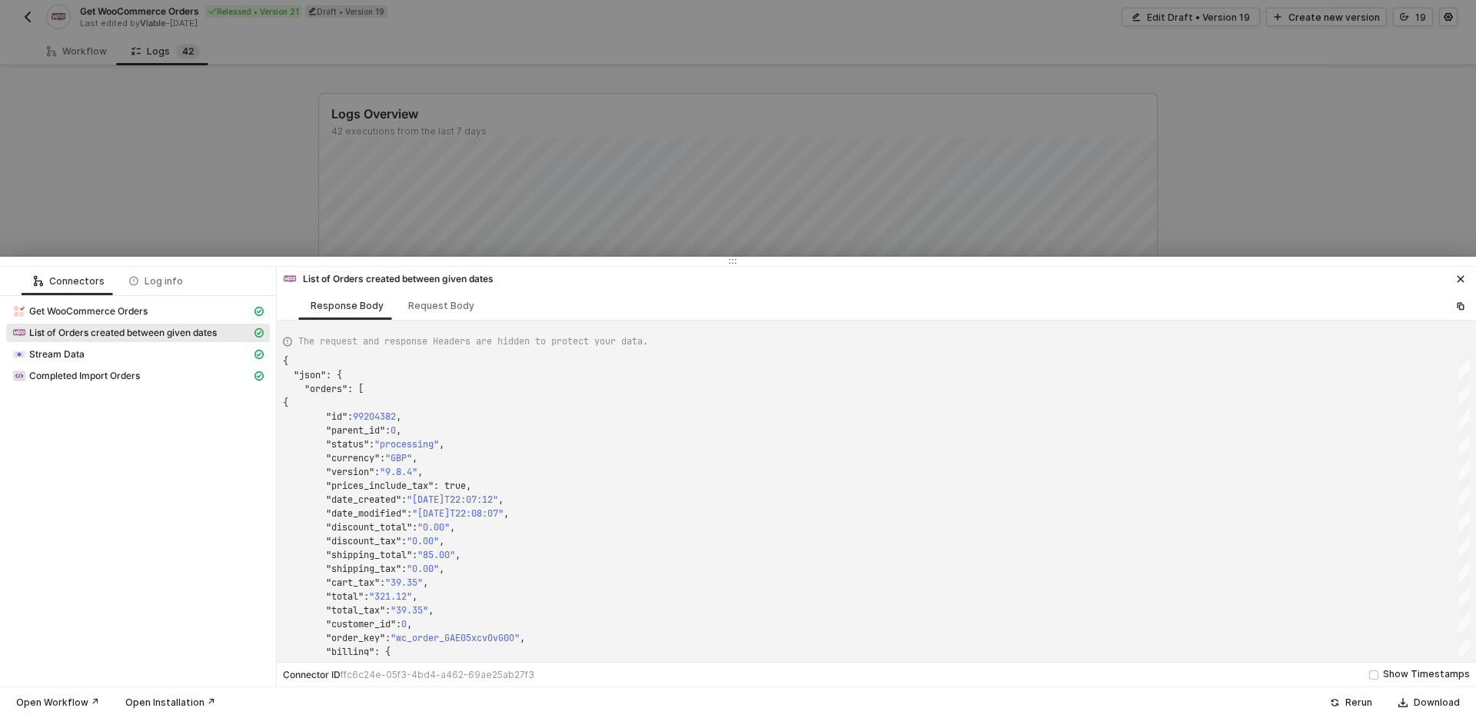
click at [215, 324] on span "List of Orders created between given dates" at bounding box center [138, 333] width 264 height 18
click at [217, 314] on div "Get WooCommerce Orders" at bounding box center [131, 311] width 239 height 14
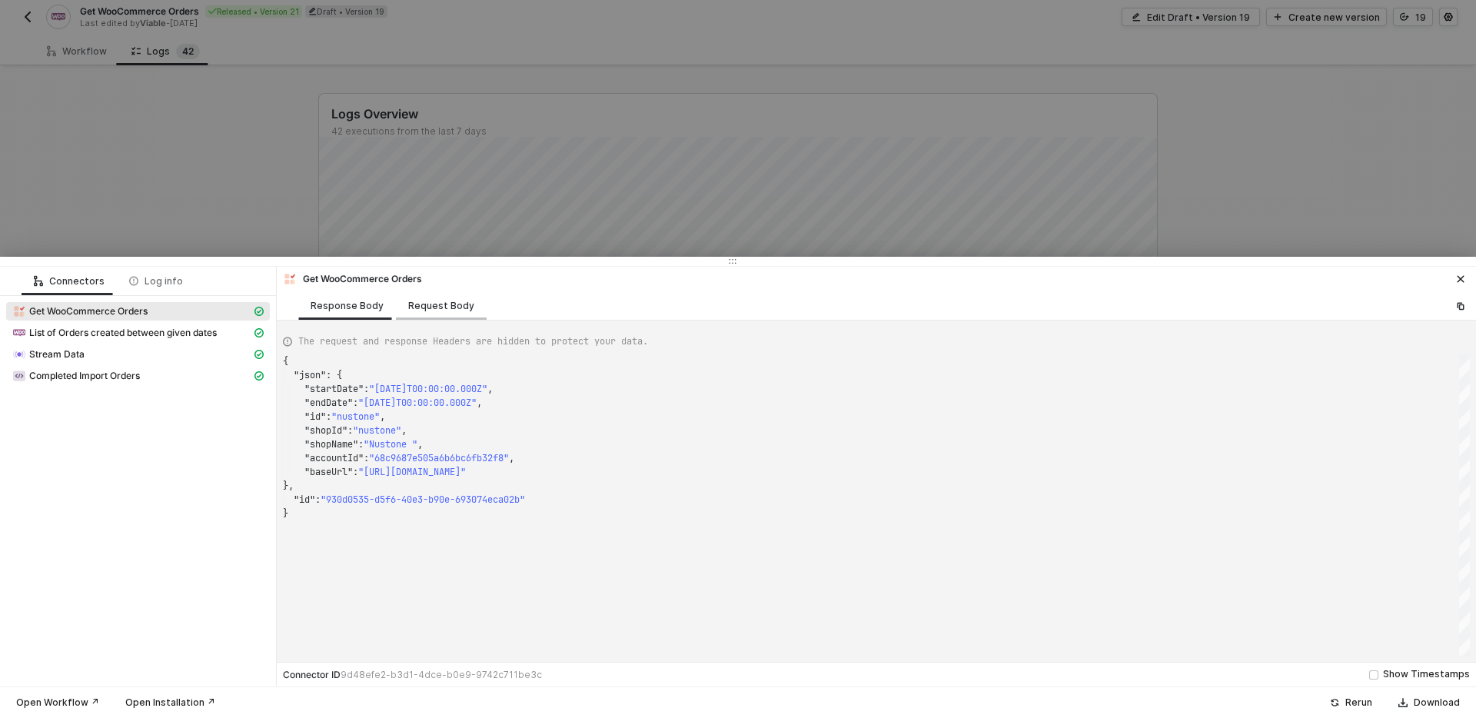
click at [397, 308] on div "Request Body" at bounding box center [441, 305] width 91 height 28
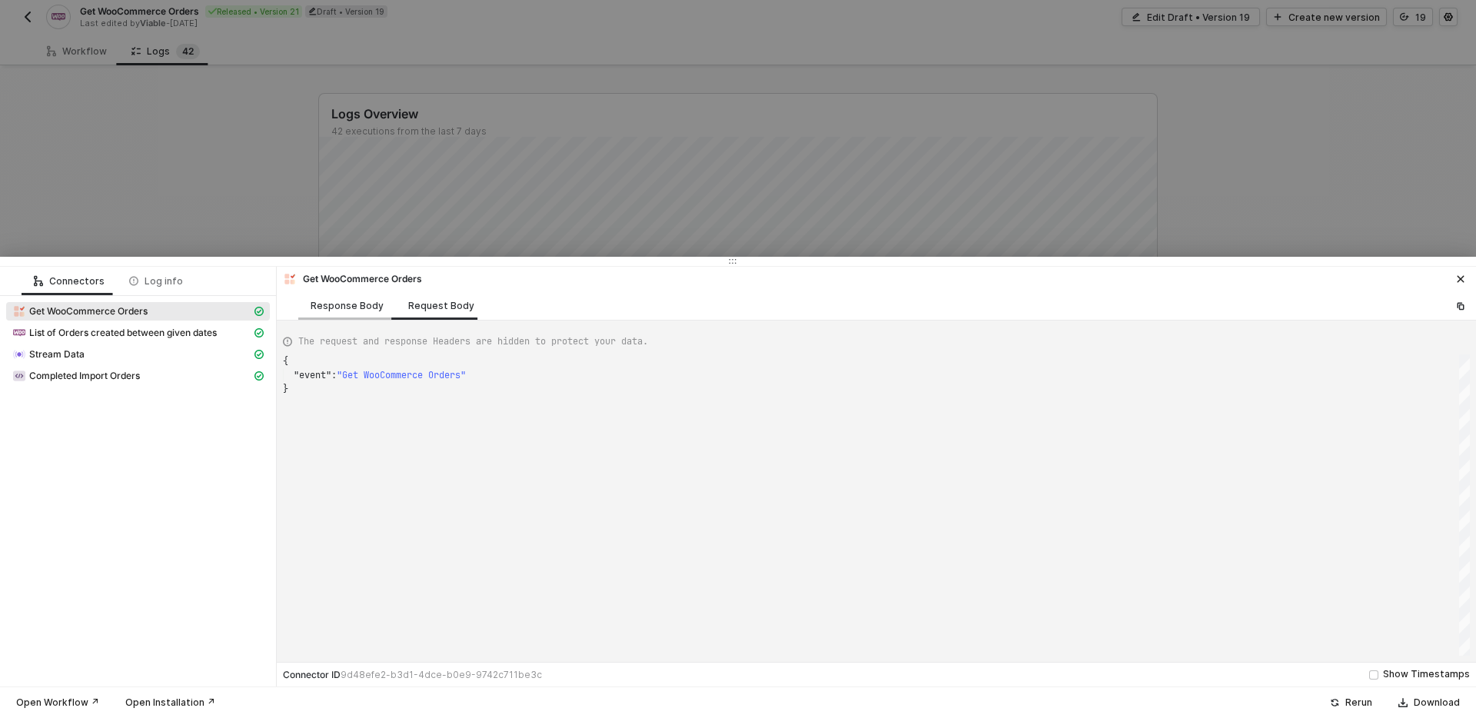
click at [341, 311] on div "Response Body" at bounding box center [347, 305] width 98 height 28
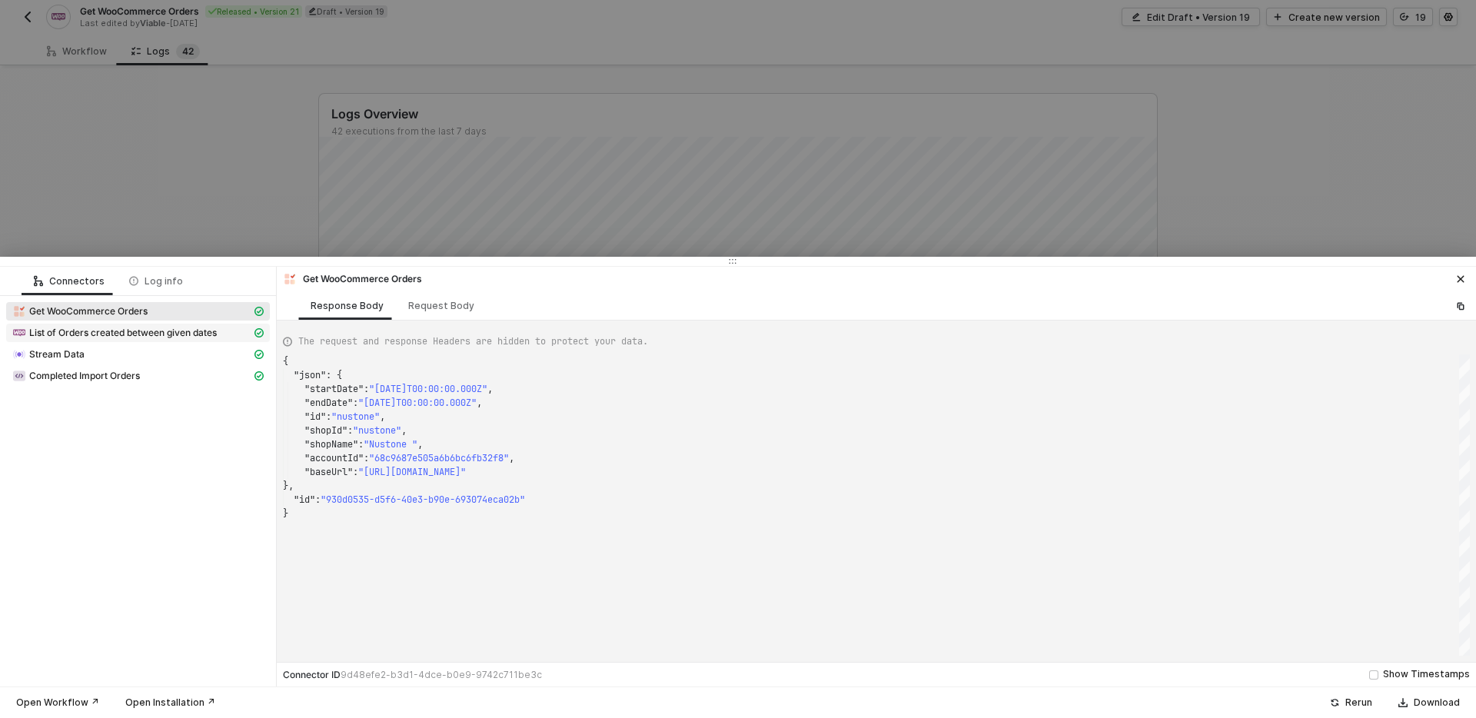
click at [172, 334] on span "List of Orders created between given dates" at bounding box center [123, 333] width 188 height 12
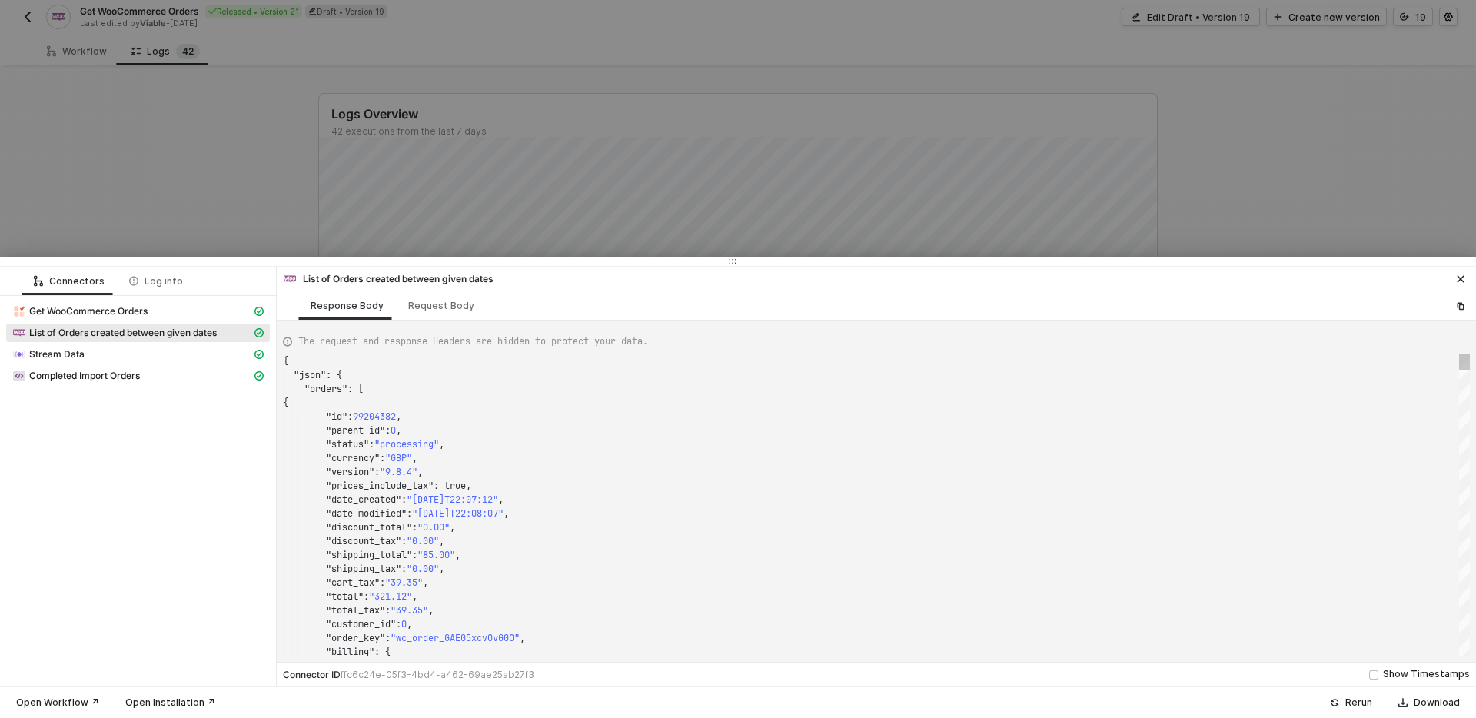
scroll to position [25, 0]
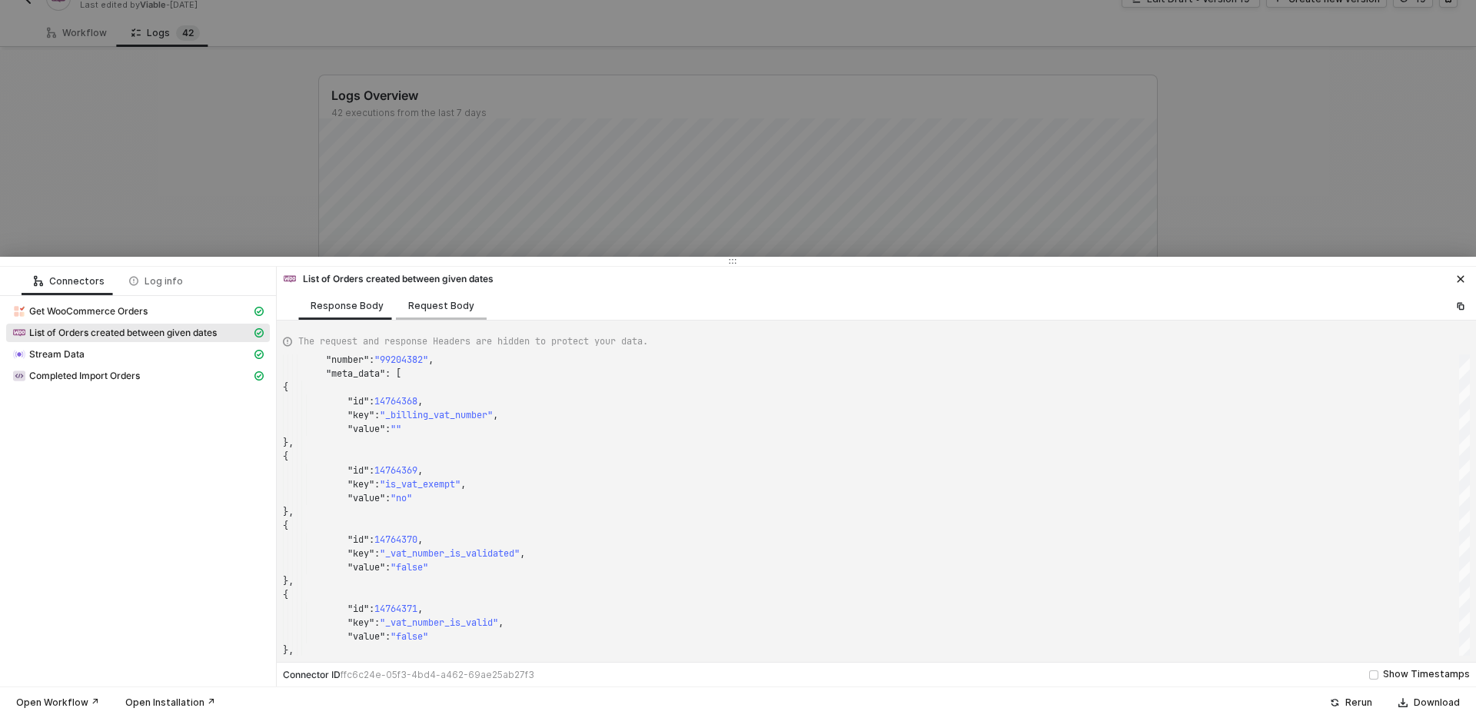
click at [411, 313] on div "Request Body" at bounding box center [441, 305] width 91 height 28
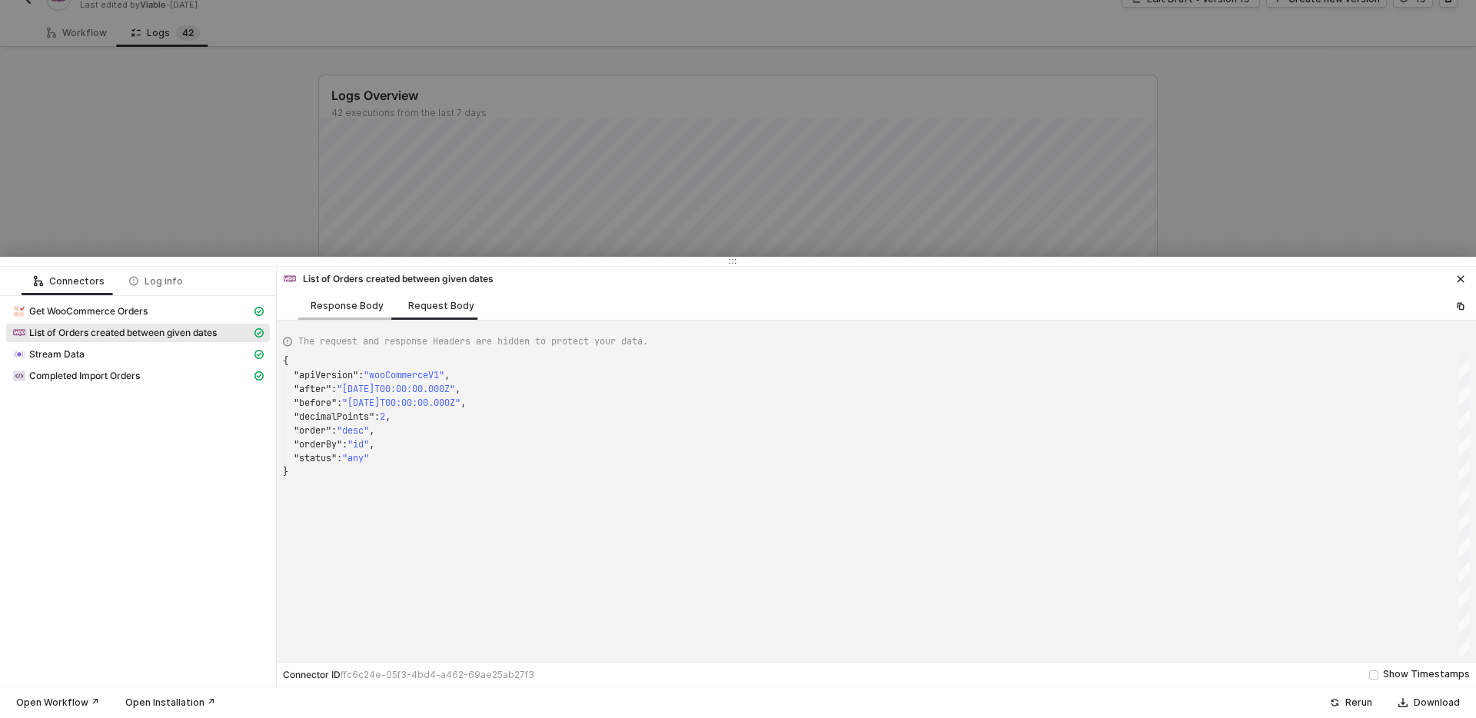
click at [356, 314] on div "Response Body" at bounding box center [347, 305] width 98 height 28
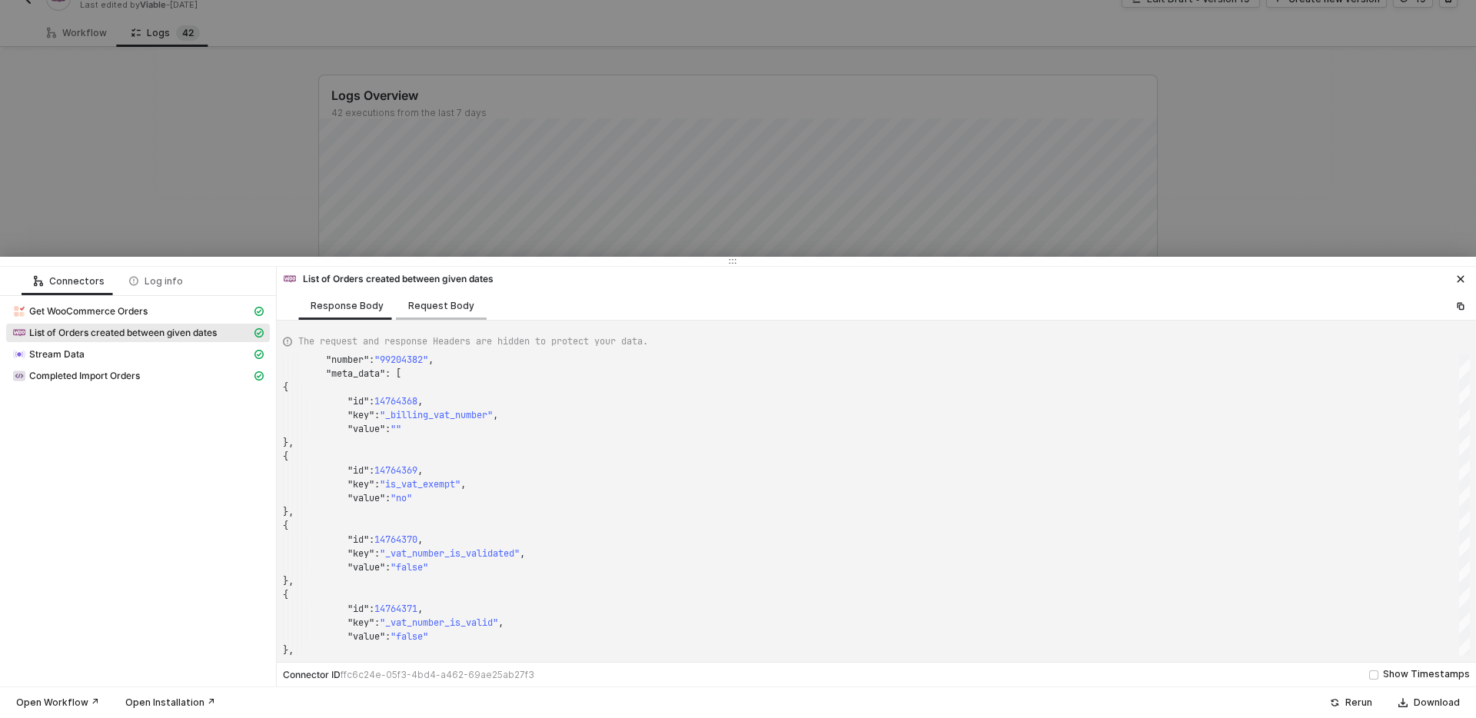
click at [429, 310] on div "Request Body" at bounding box center [441, 306] width 66 height 12
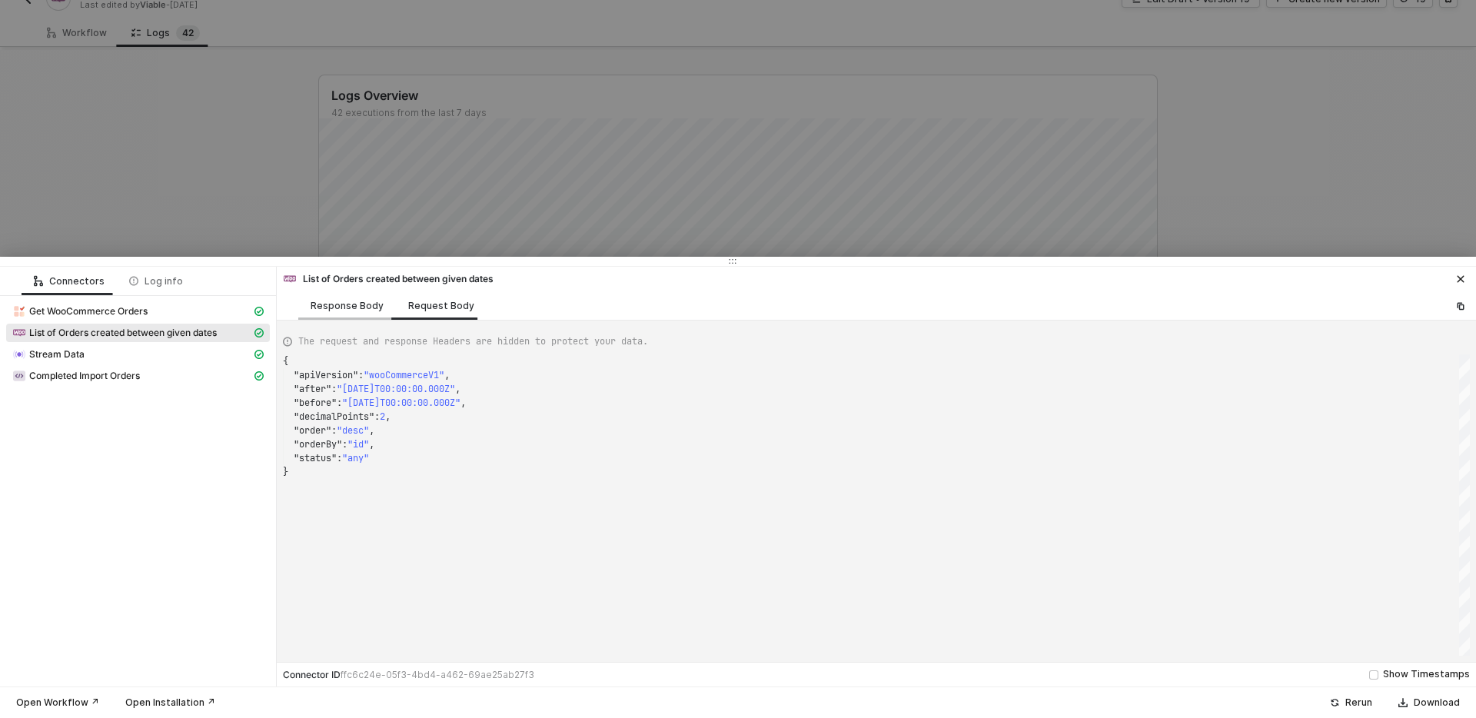
click at [369, 310] on div "Response Body" at bounding box center [347, 306] width 73 height 12
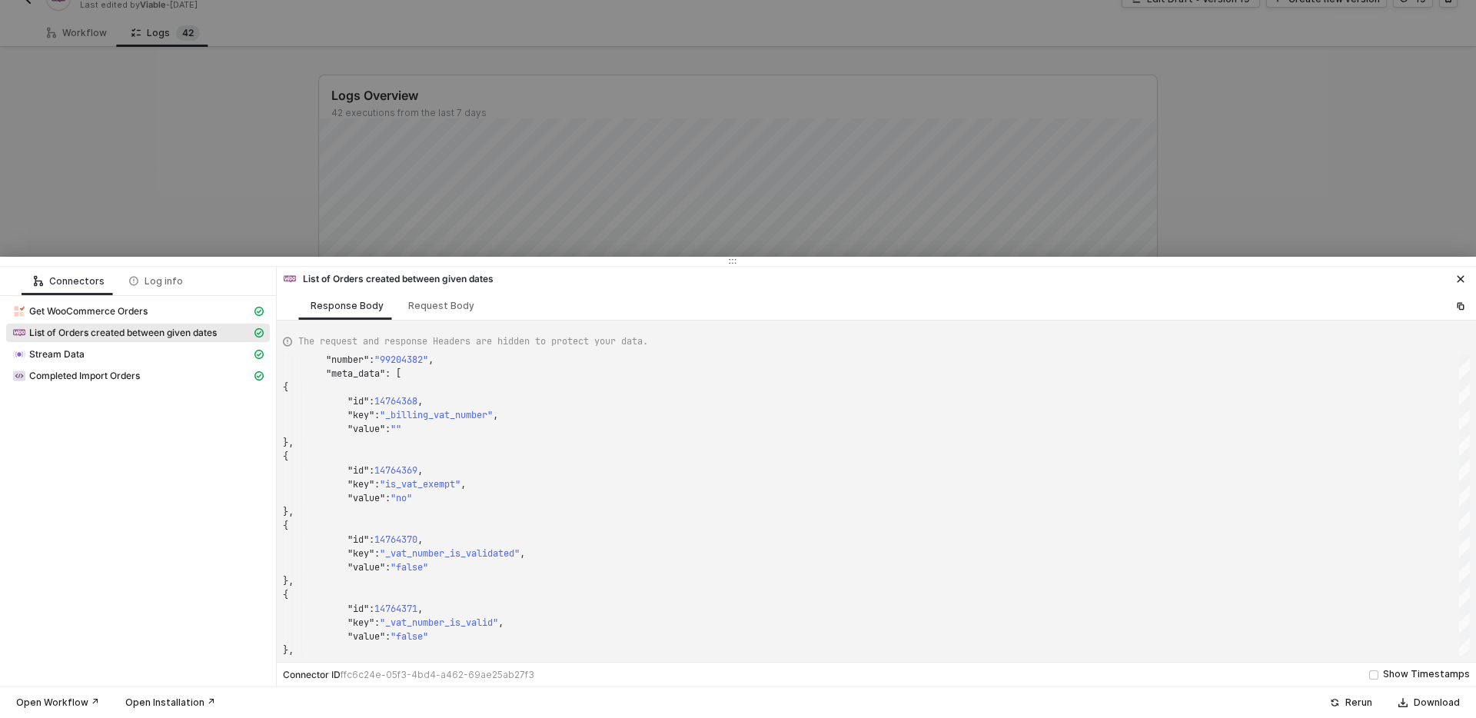
click at [426, 321] on div "The request and response Headers are hidden to protect your data. "number" : "9…" at bounding box center [876, 491] width 1199 height 341
click at [426, 311] on div "Request Body" at bounding box center [441, 305] width 91 height 28
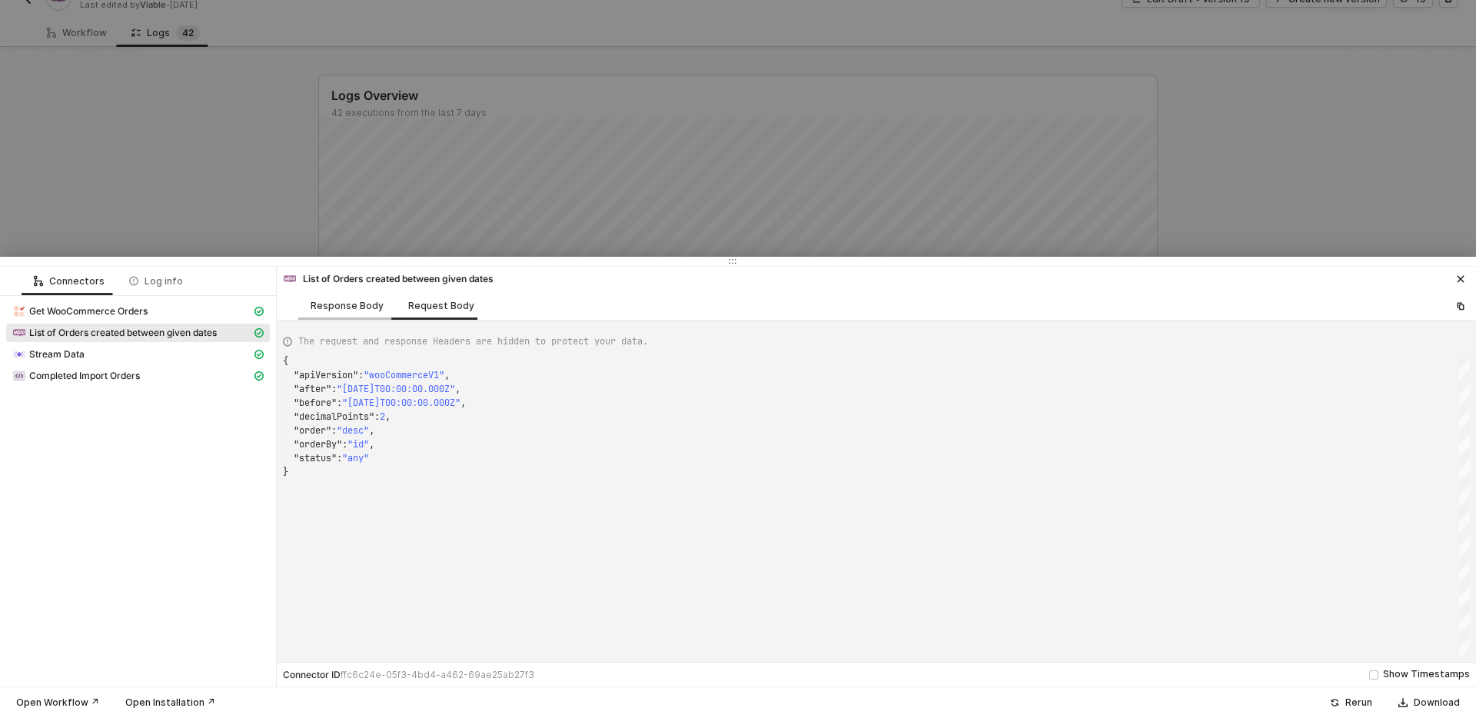
click at [378, 311] on div "Response Body" at bounding box center [347, 305] width 98 height 28
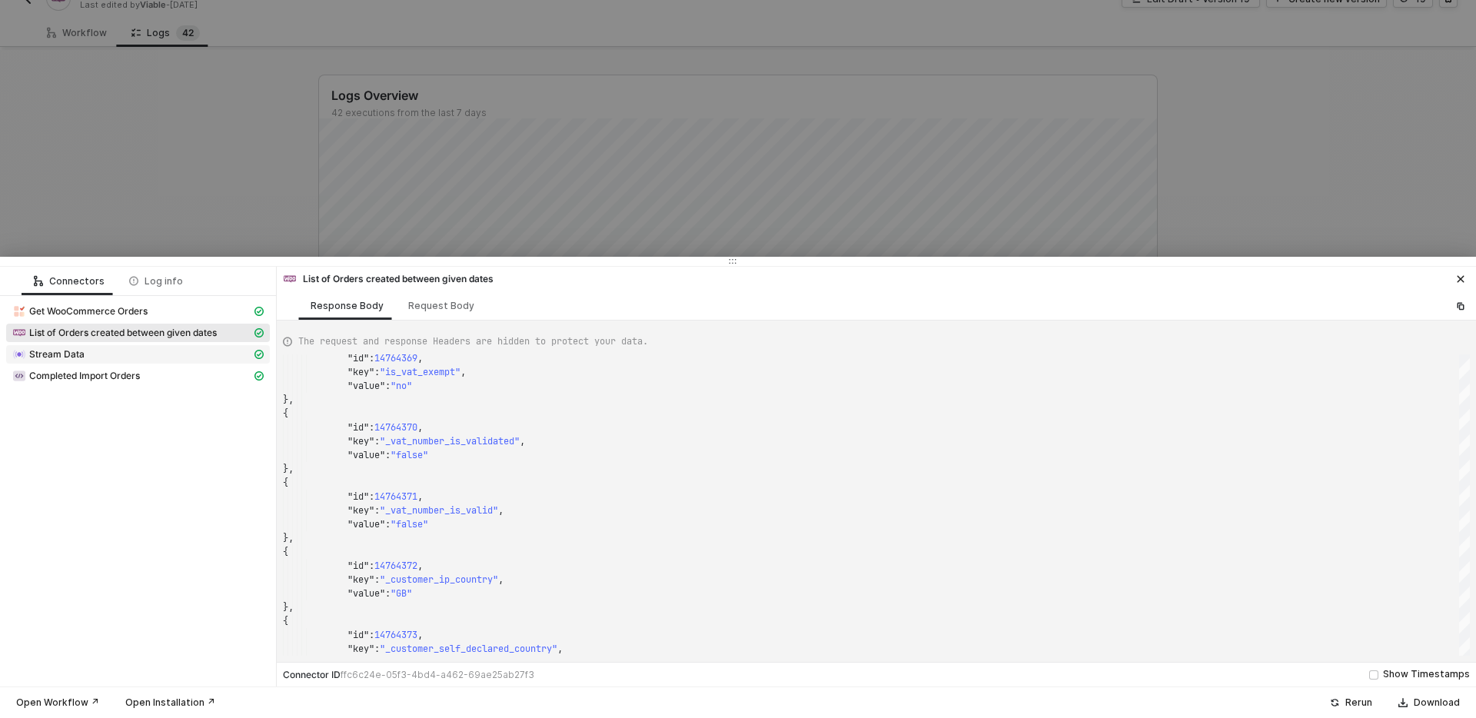
click at [195, 346] on span "Stream Data" at bounding box center [138, 354] width 264 height 18
type textarea "{ "json": { "data": [ {}, {}, {}, {}, {}, {}, {},"
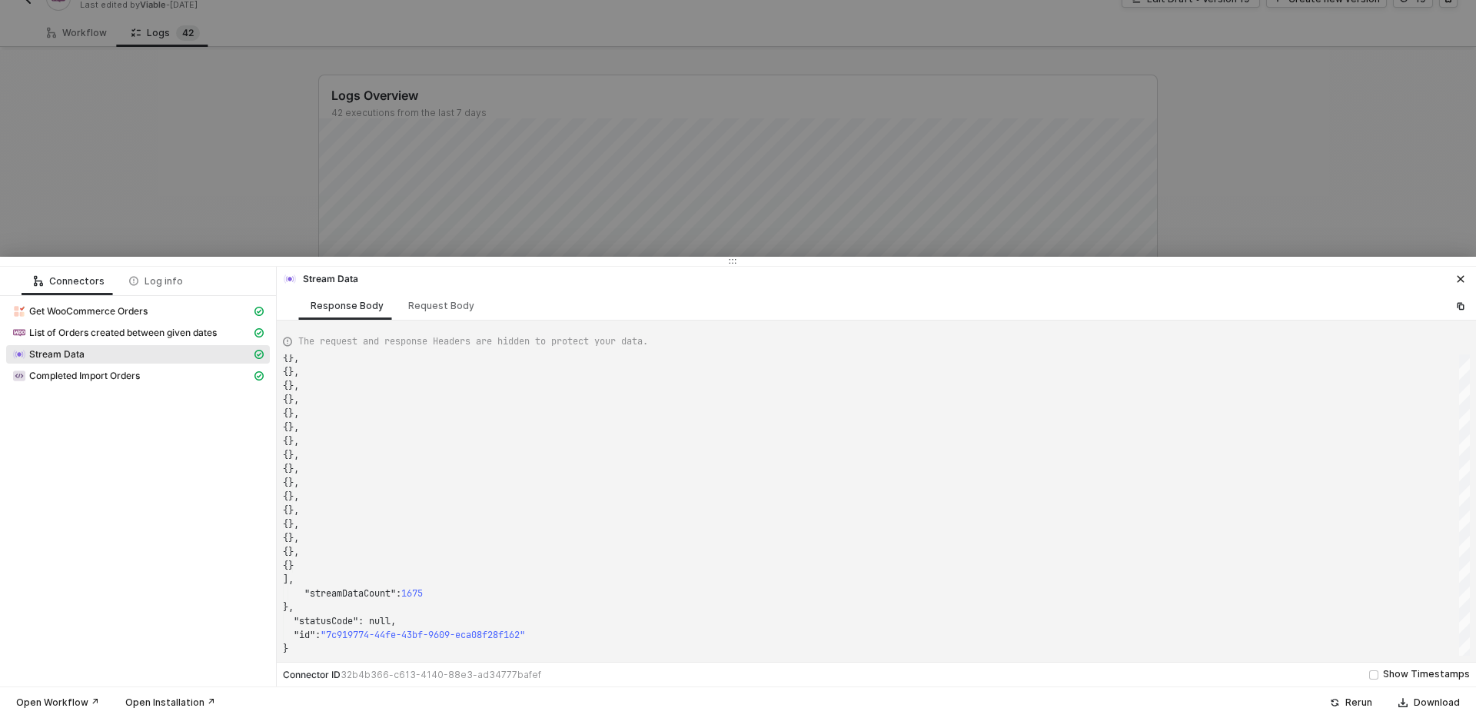
drag, startPoint x: 347, startPoint y: 111, endPoint x: 351, endPoint y: 119, distance: 8.3
click at [347, 111] on div at bounding box center [738, 359] width 1476 height 718
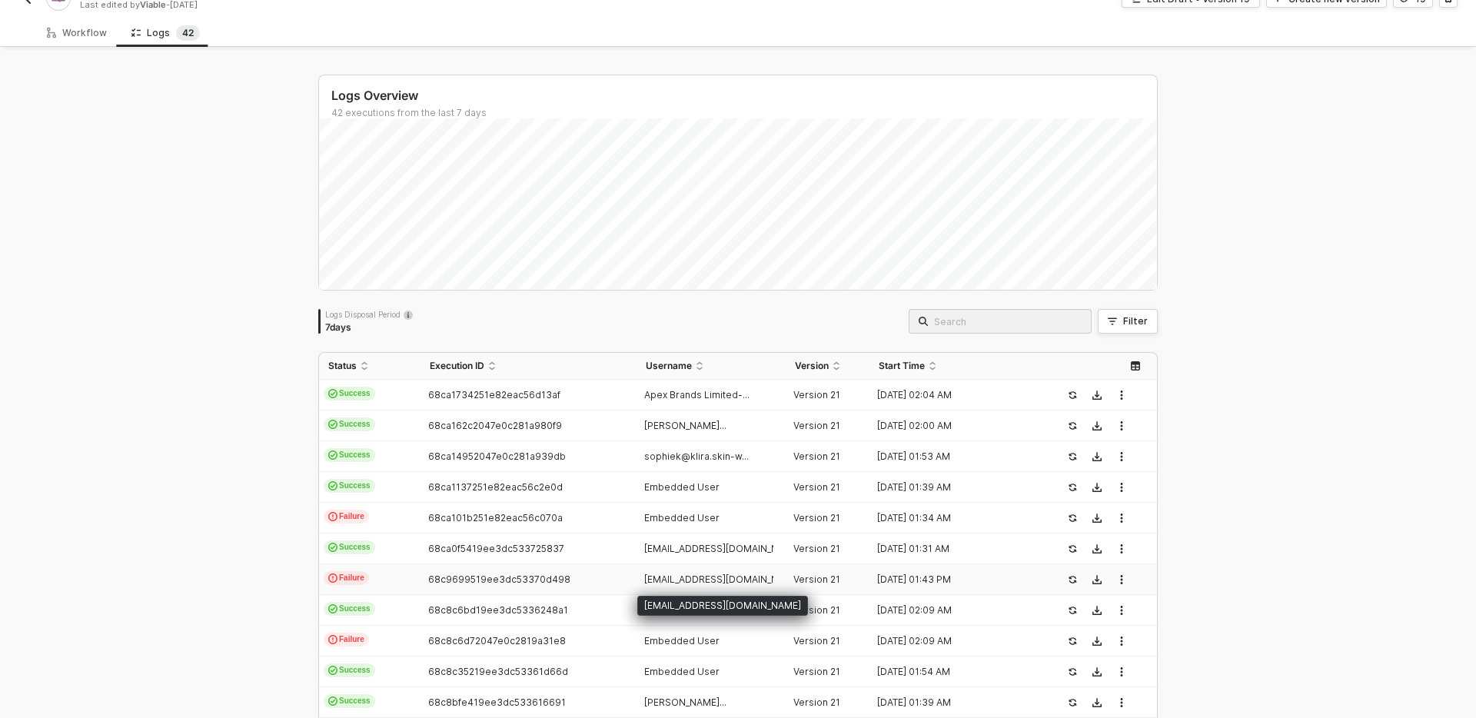
click at [695, 573] on span "[EMAIL_ADDRESS][DOMAIN_NAME]" at bounding box center [722, 579] width 157 height 12
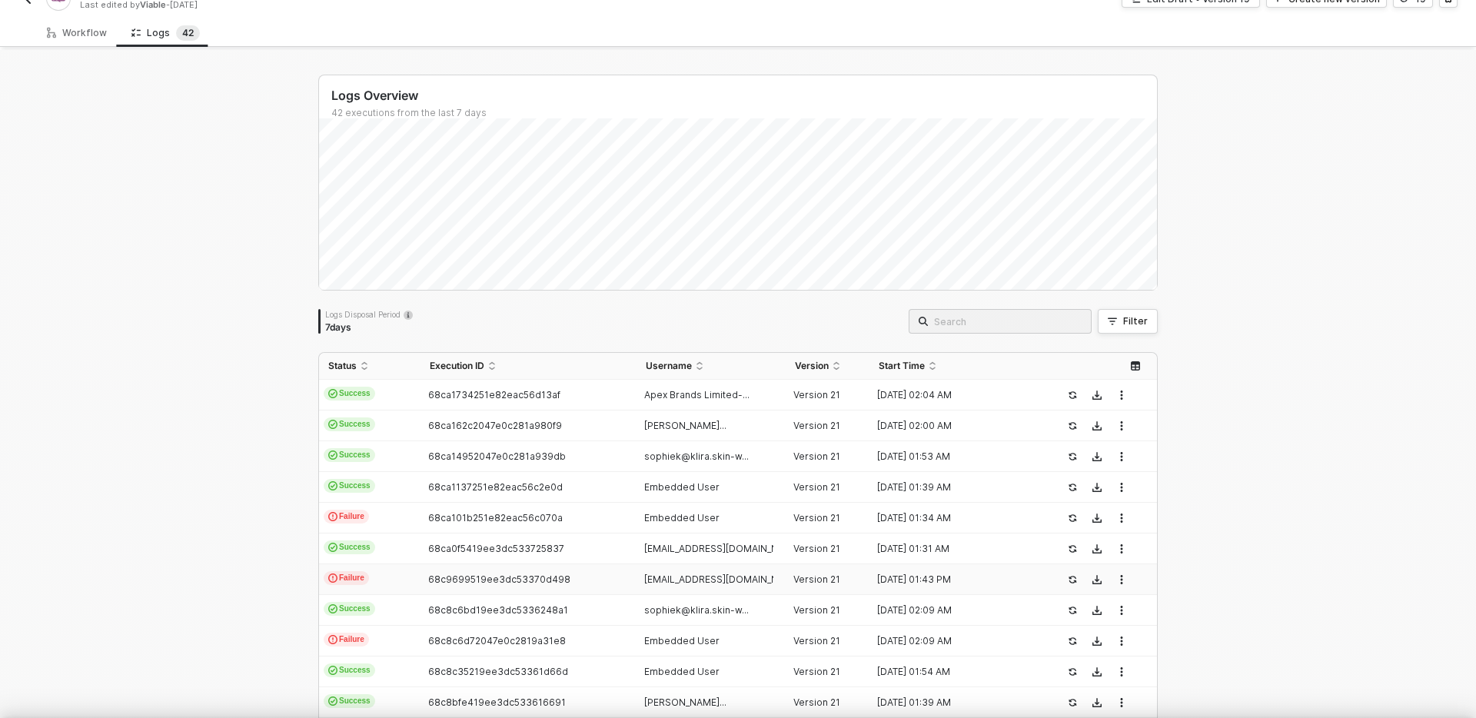
scroll to position [138, 0]
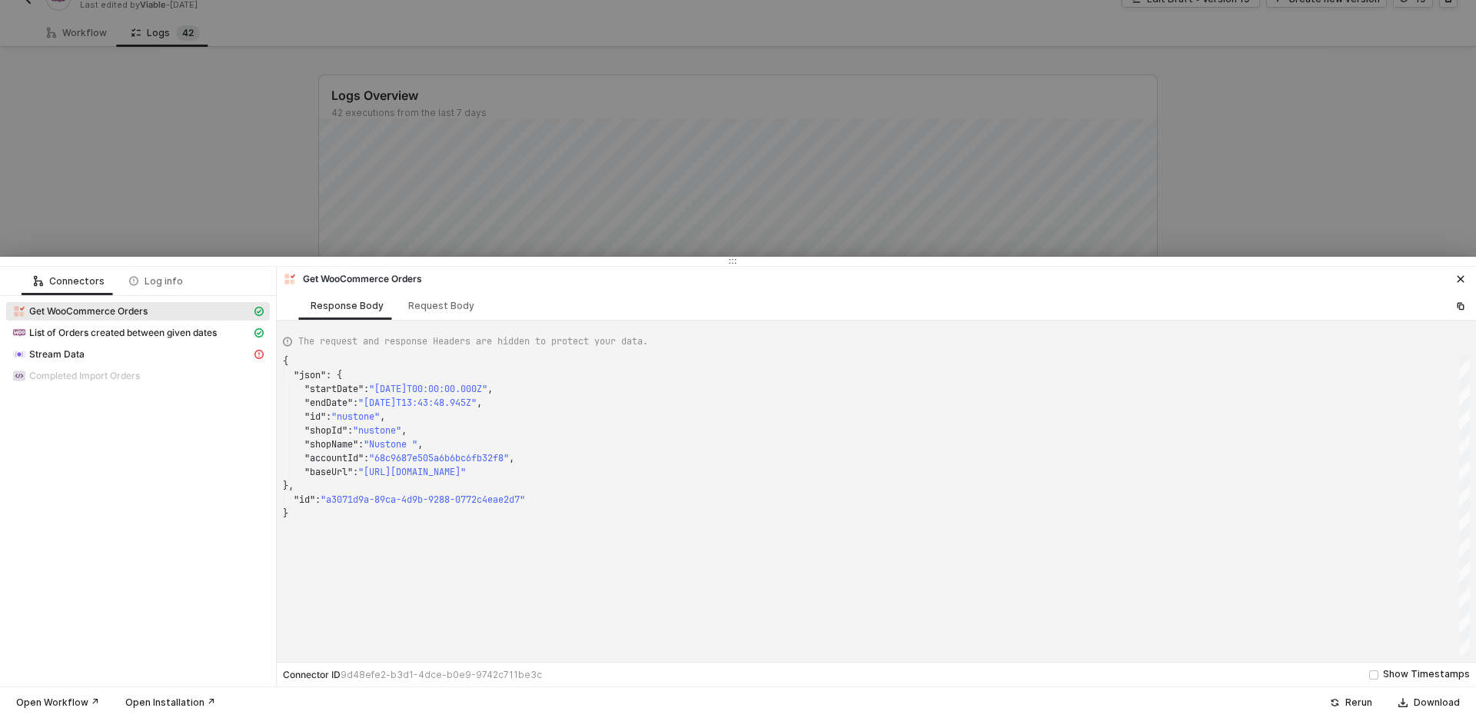
click at [252, 319] on span "Get WooCommerce Orders" at bounding box center [138, 311] width 264 height 18
click at [235, 334] on div "List of Orders created between given dates" at bounding box center [131, 333] width 239 height 14
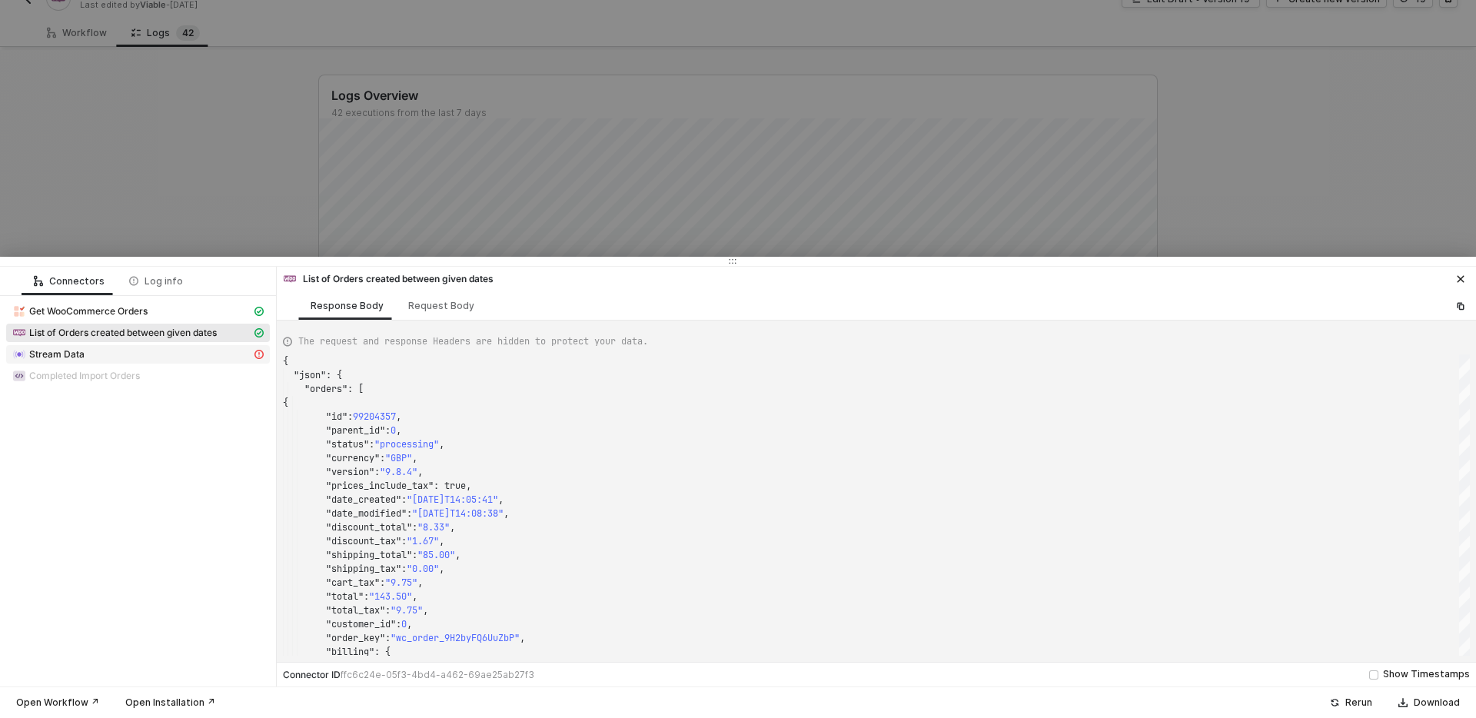
click at [237, 347] on span "Stream Data" at bounding box center [138, 354] width 264 height 18
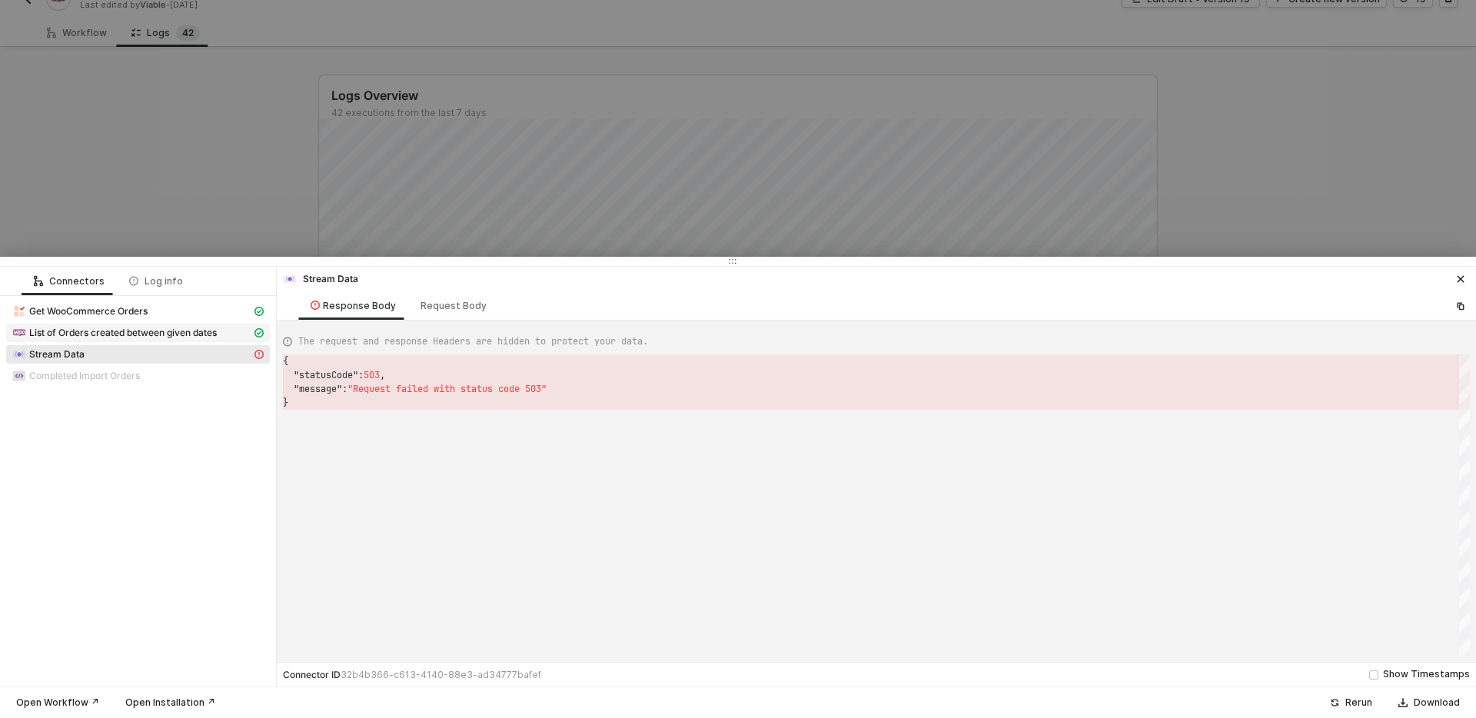
click at [187, 330] on span "List of Orders created between given dates" at bounding box center [123, 333] width 188 height 12
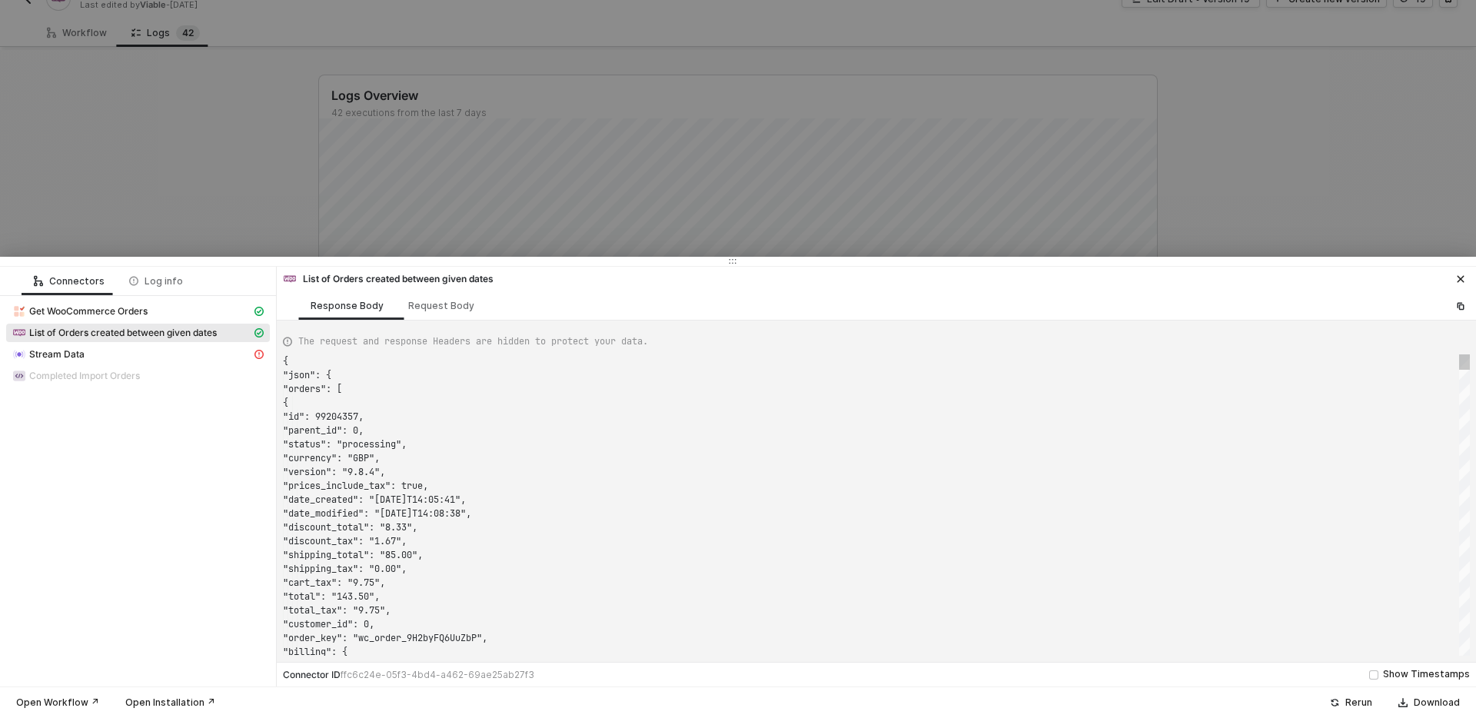
scroll to position [138, 0]
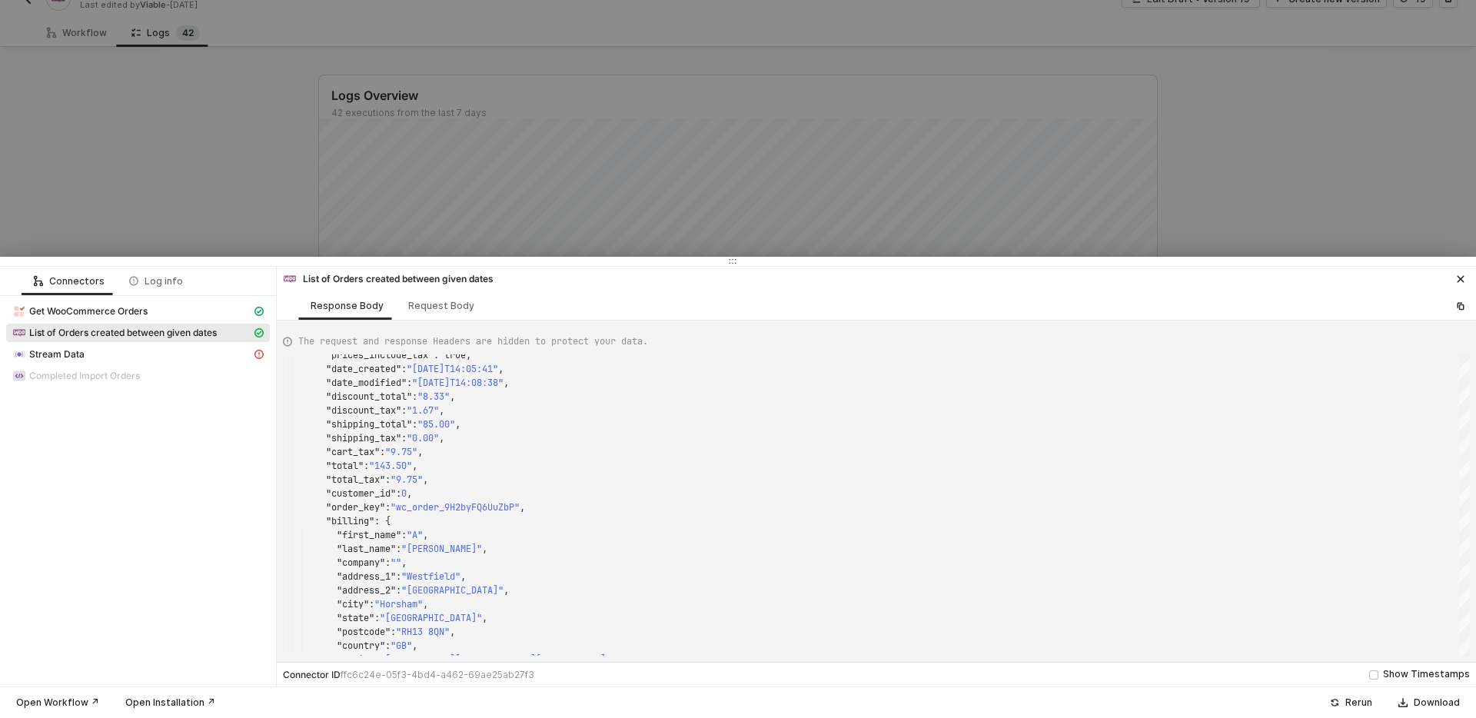
click at [182, 383] on span "Completed Import Orders" at bounding box center [138, 376] width 264 height 18
click at [181, 382] on div "Completed Import Orders" at bounding box center [137, 376] width 251 height 14
click at [449, 317] on div "Request Body" at bounding box center [441, 305] width 91 height 28
type textarea "{ "apiVersion": "wooCommerceV1", "after": "2023-01-01T00:00:00.000Z", "before":…"
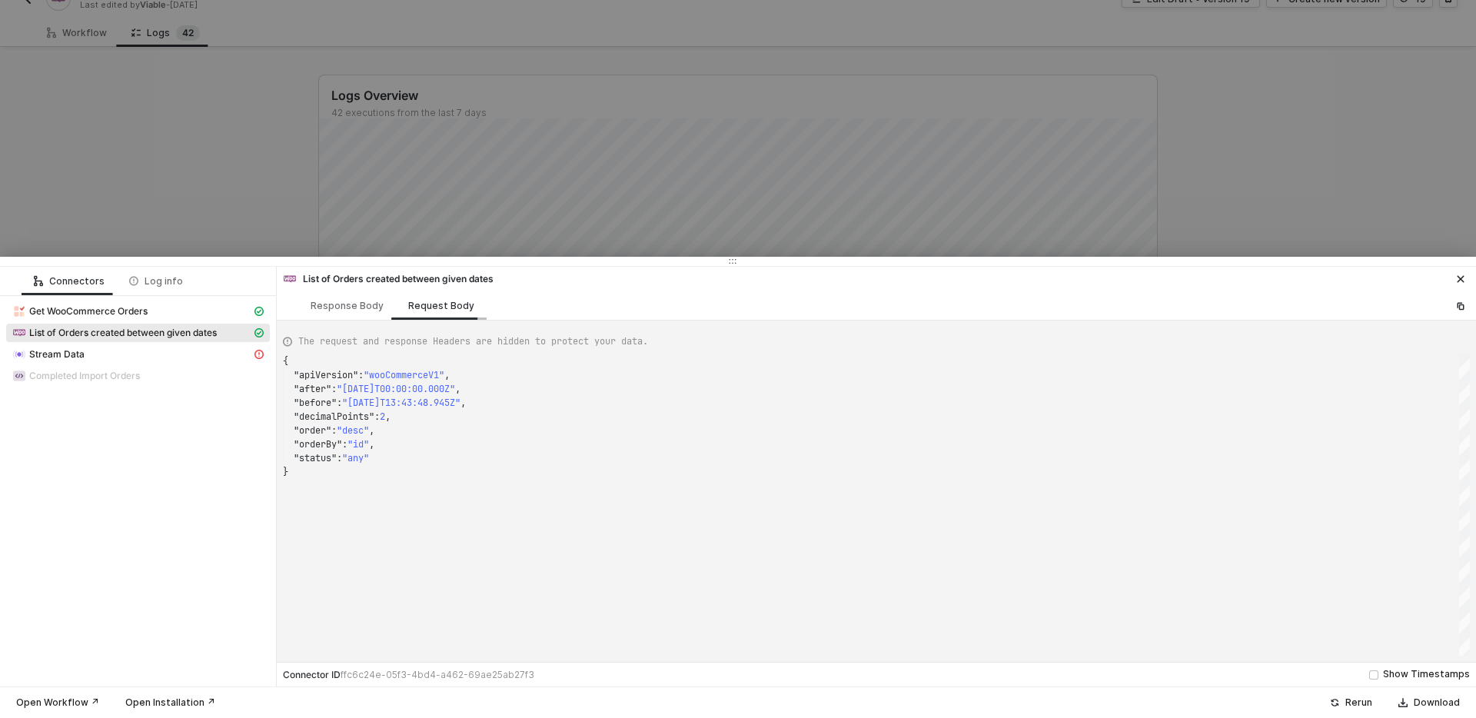
scroll to position [111, 0]
drag, startPoint x: 372, startPoint y: 227, endPoint x: 387, endPoint y: 247, distance: 25.2
click at [372, 228] on div at bounding box center [738, 359] width 1476 height 718
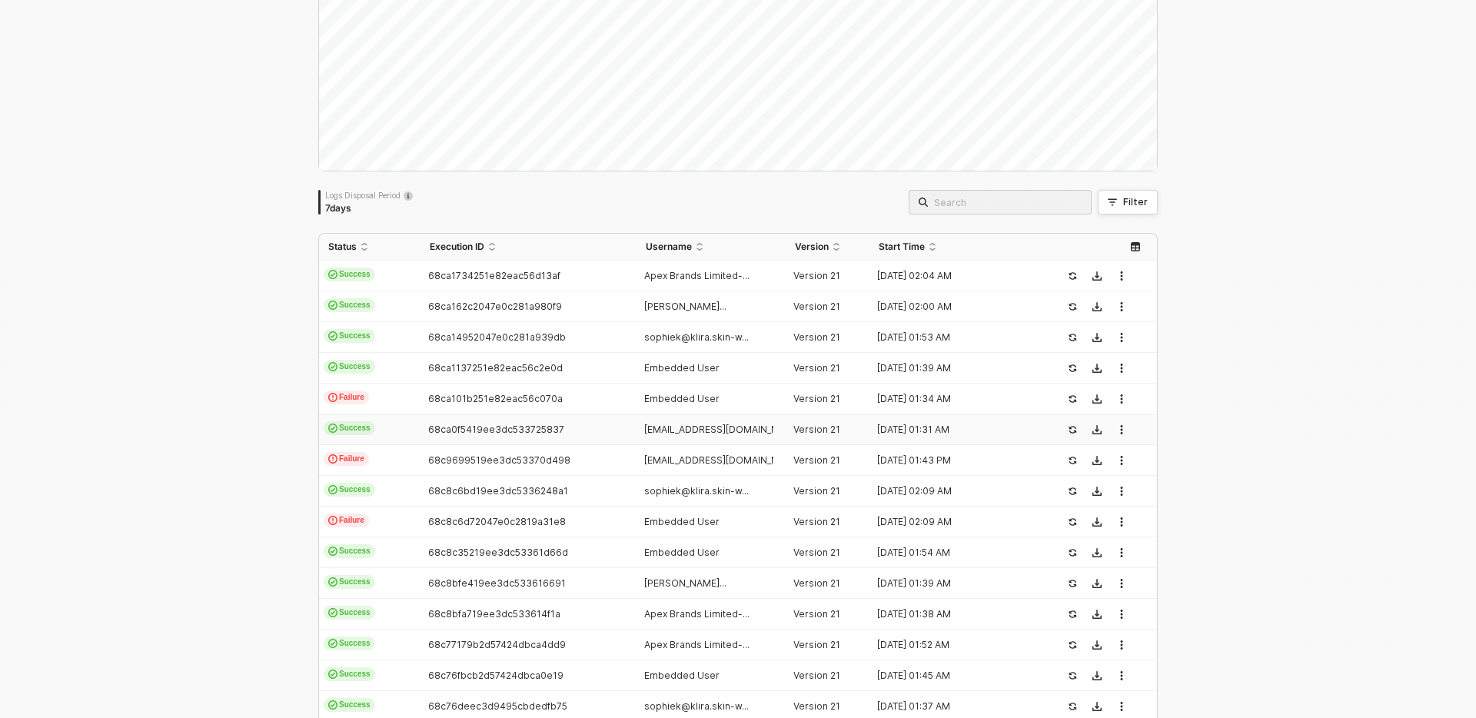
scroll to position [143, 0]
click at [552, 429] on span "68ca0f5419ee3dc533725837" at bounding box center [496, 430] width 136 height 12
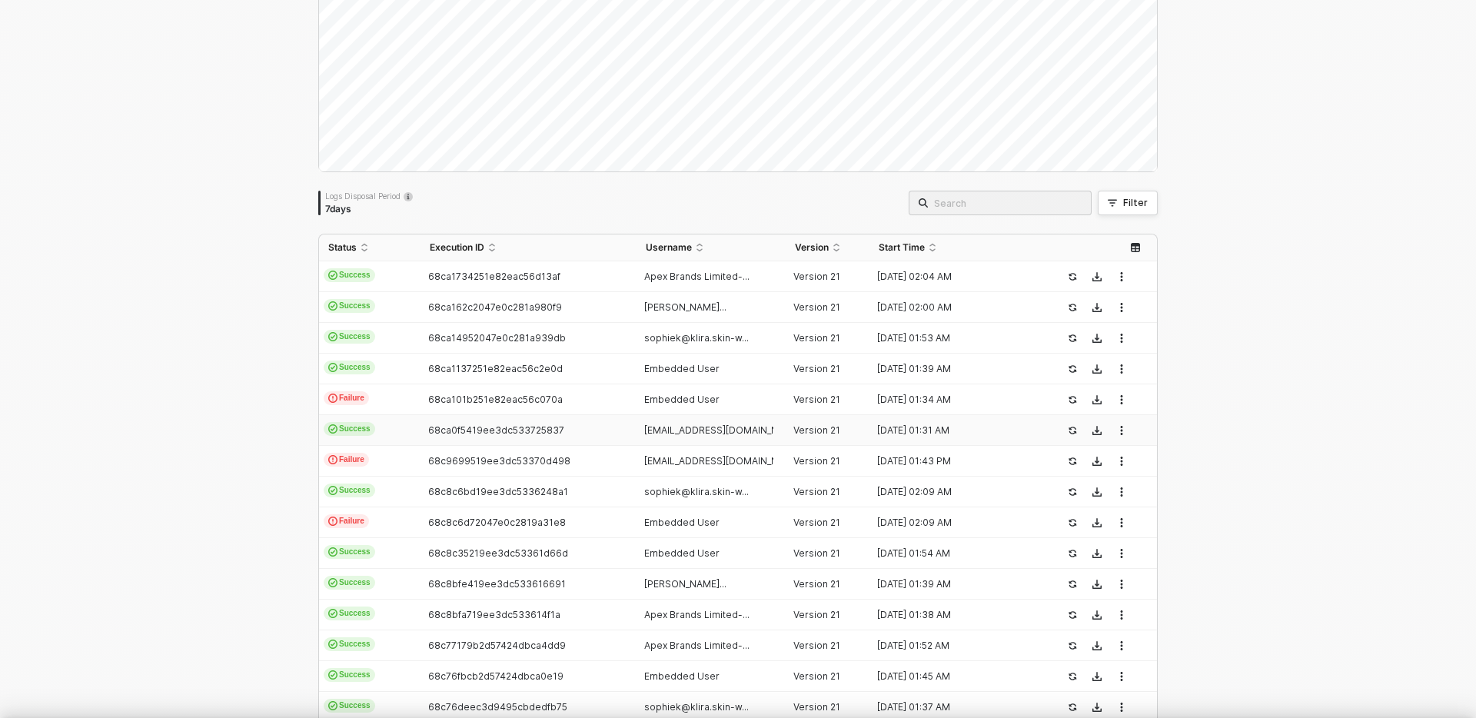
scroll to position [138, 0]
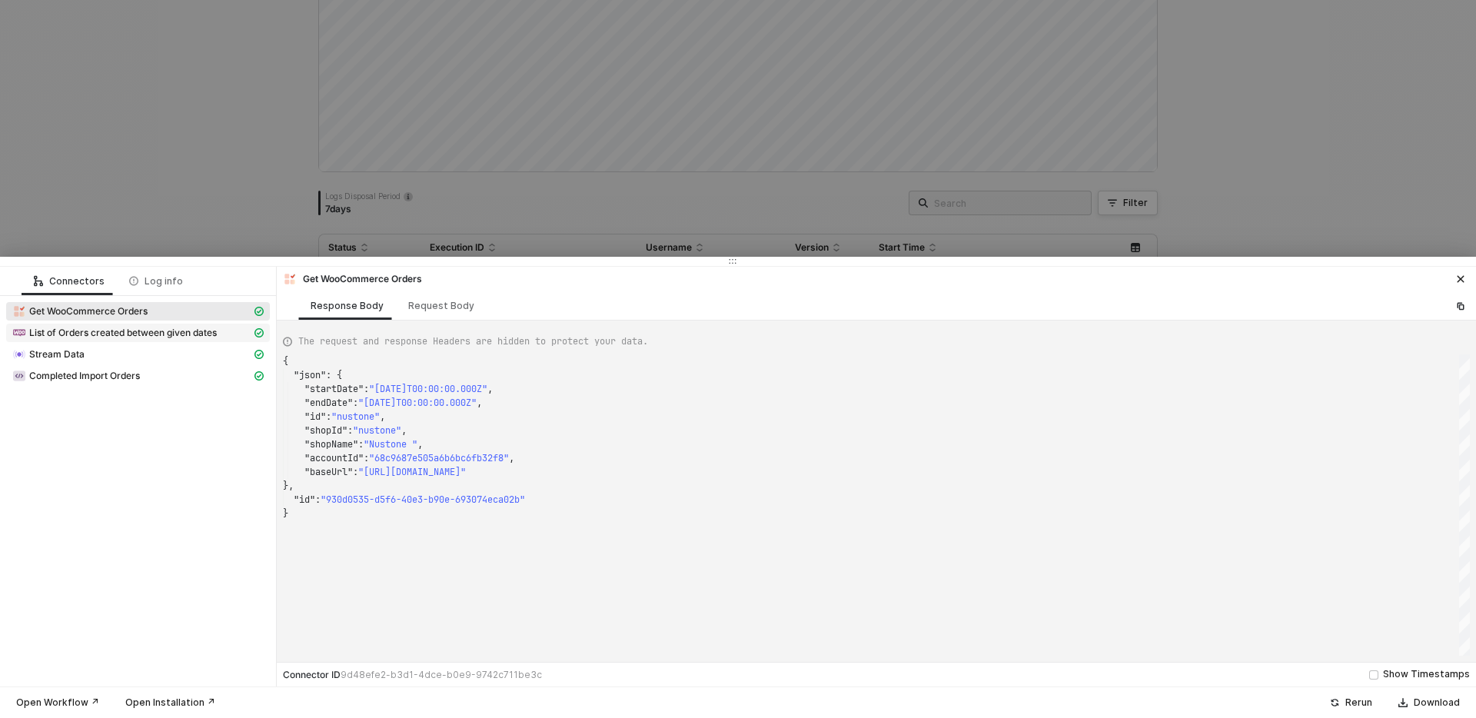
click at [206, 328] on span "List of Orders created between given dates" at bounding box center [123, 333] width 188 height 12
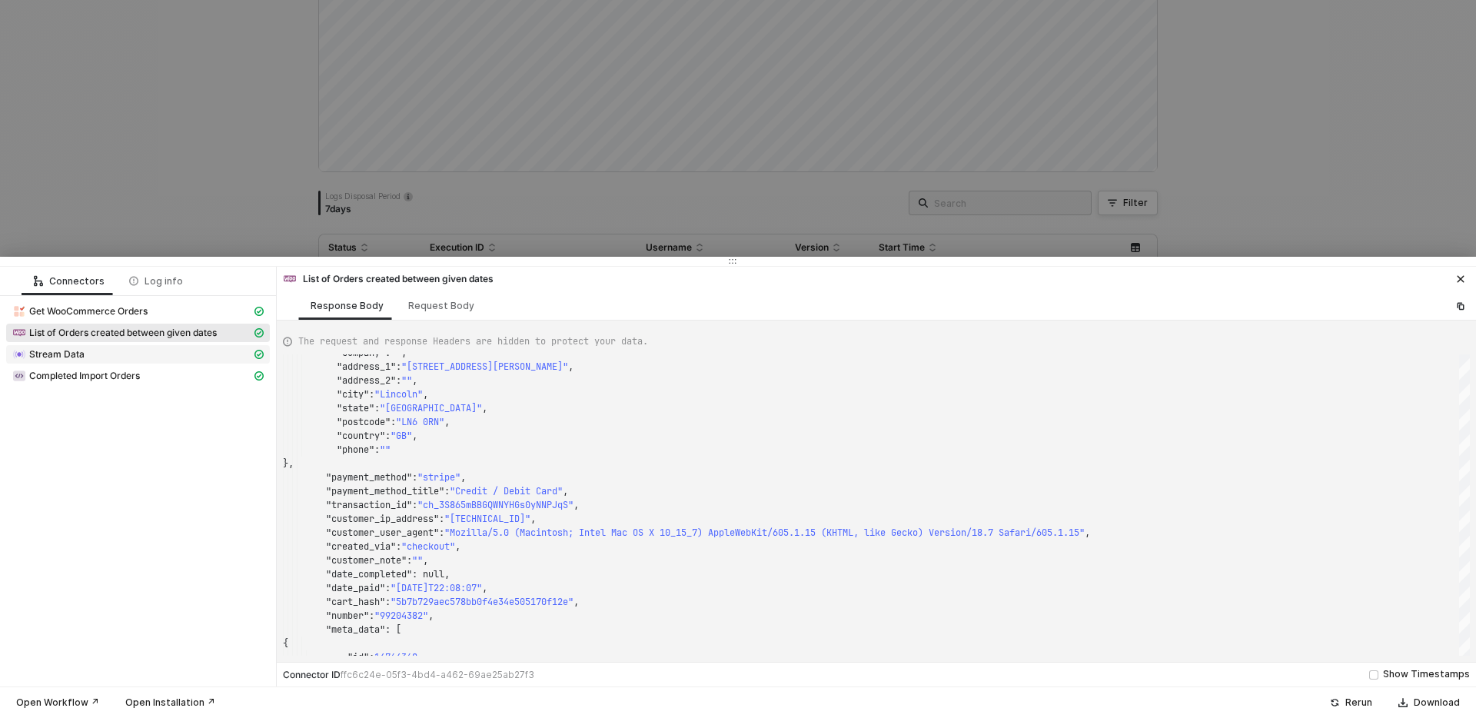
click at [159, 361] on span "Stream Data" at bounding box center [138, 354] width 264 height 18
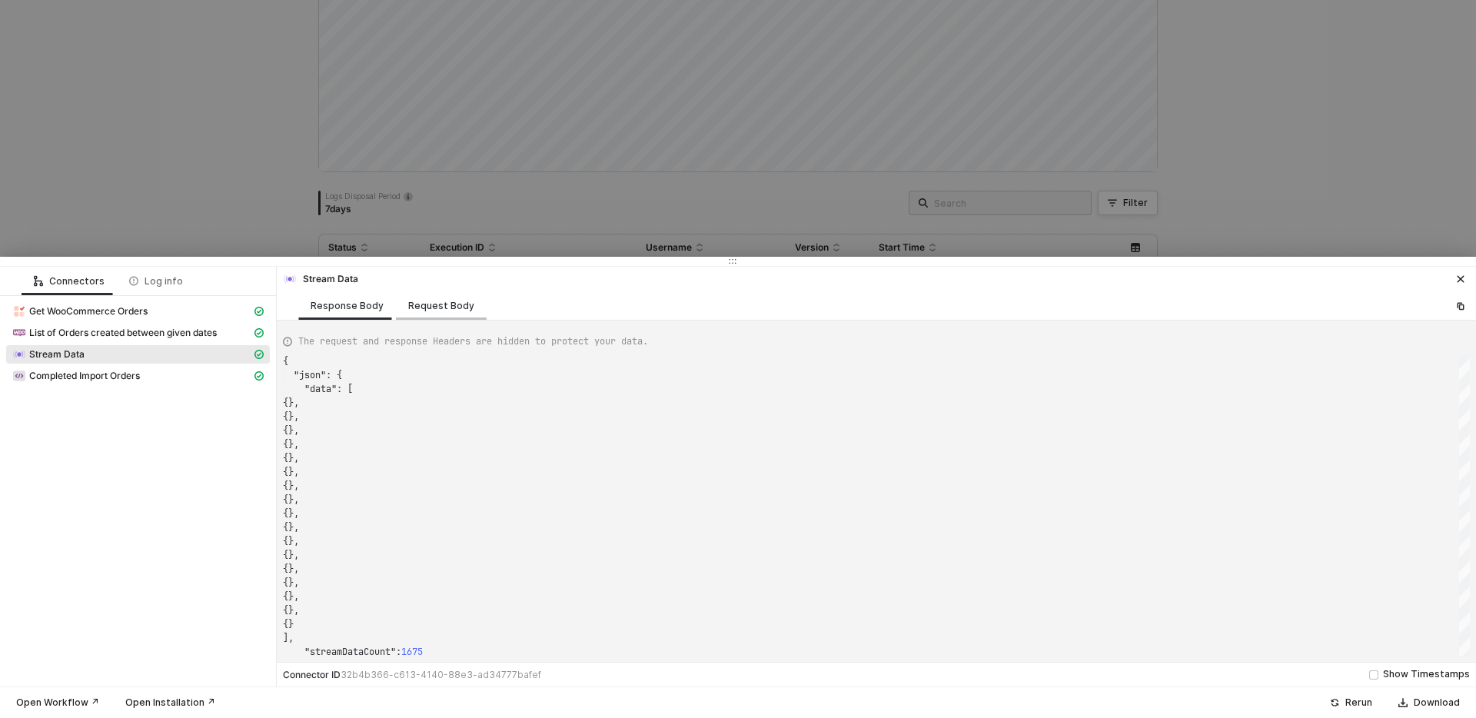
click at [444, 297] on div "Request Body" at bounding box center [441, 305] width 91 height 28
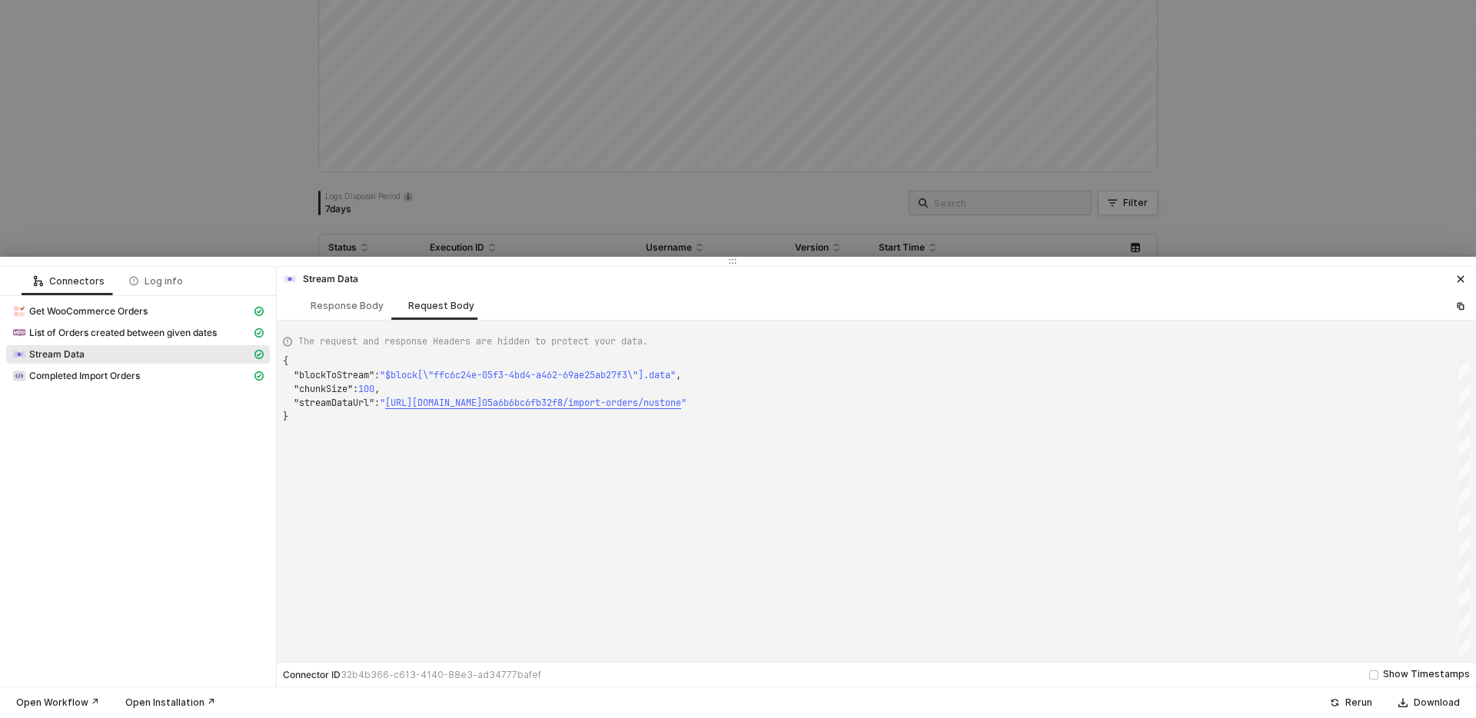
scroll to position [42, 509]
click at [284, 368] on div at bounding box center [284, 361] width 2 height 14
click at [635, 394] on div ""chunkSize" : 100 ," at bounding box center [876, 389] width 1187 height 14
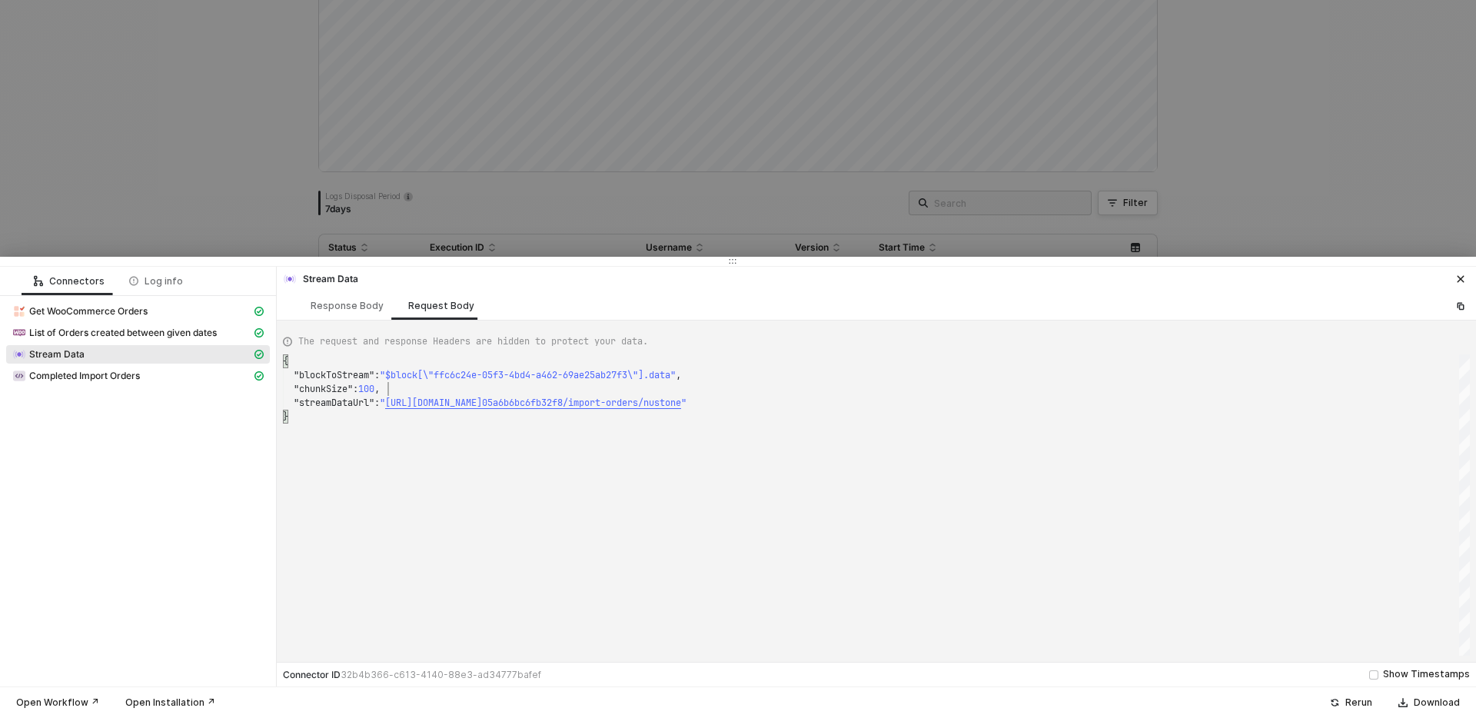
click at [635, 394] on div ""chunkSize" : 100 ," at bounding box center [876, 389] width 1187 height 14
click at [482, 403] on span "https://app.triffin.com/api/woo-commerce/68c9687e5" at bounding box center [433, 403] width 97 height 12
click at [125, 335] on span "List of Orders created between given dates" at bounding box center [123, 333] width 188 height 12
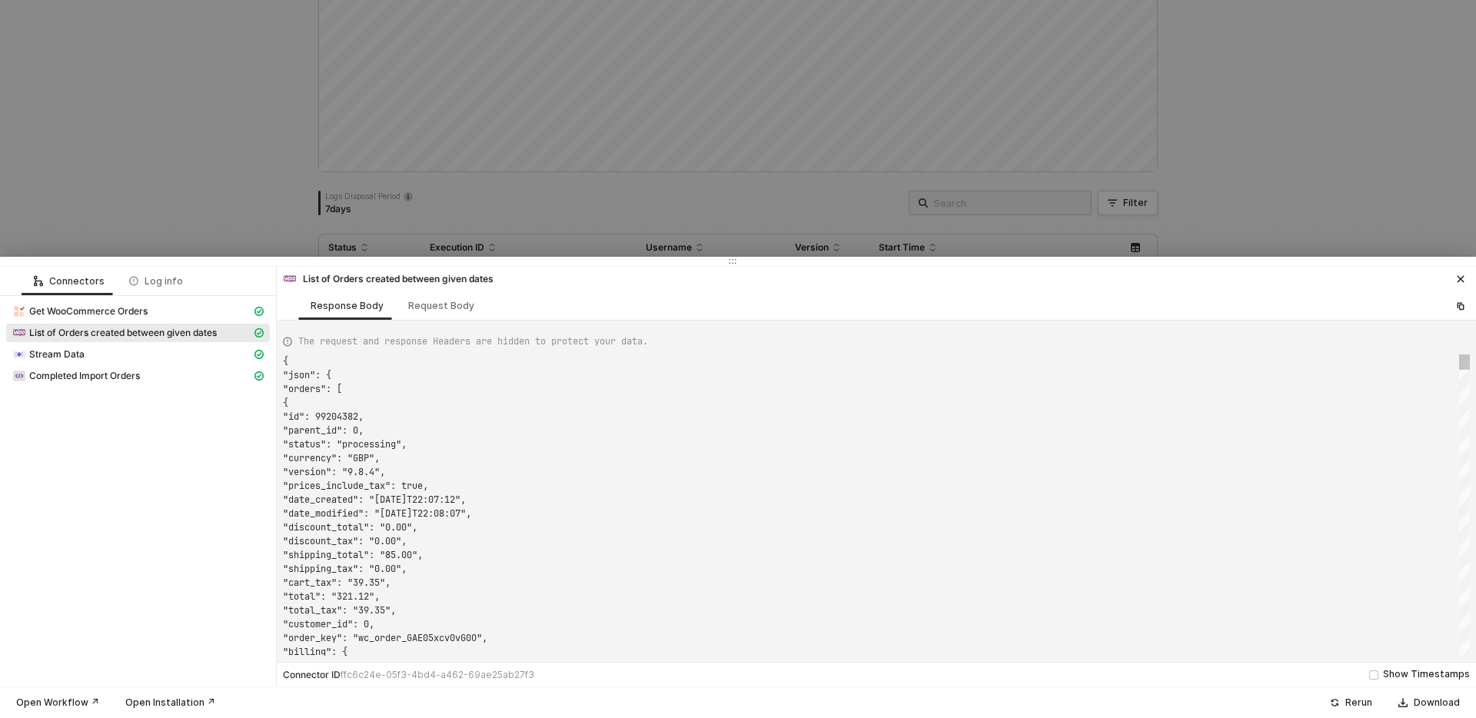
scroll to position [0, 0]
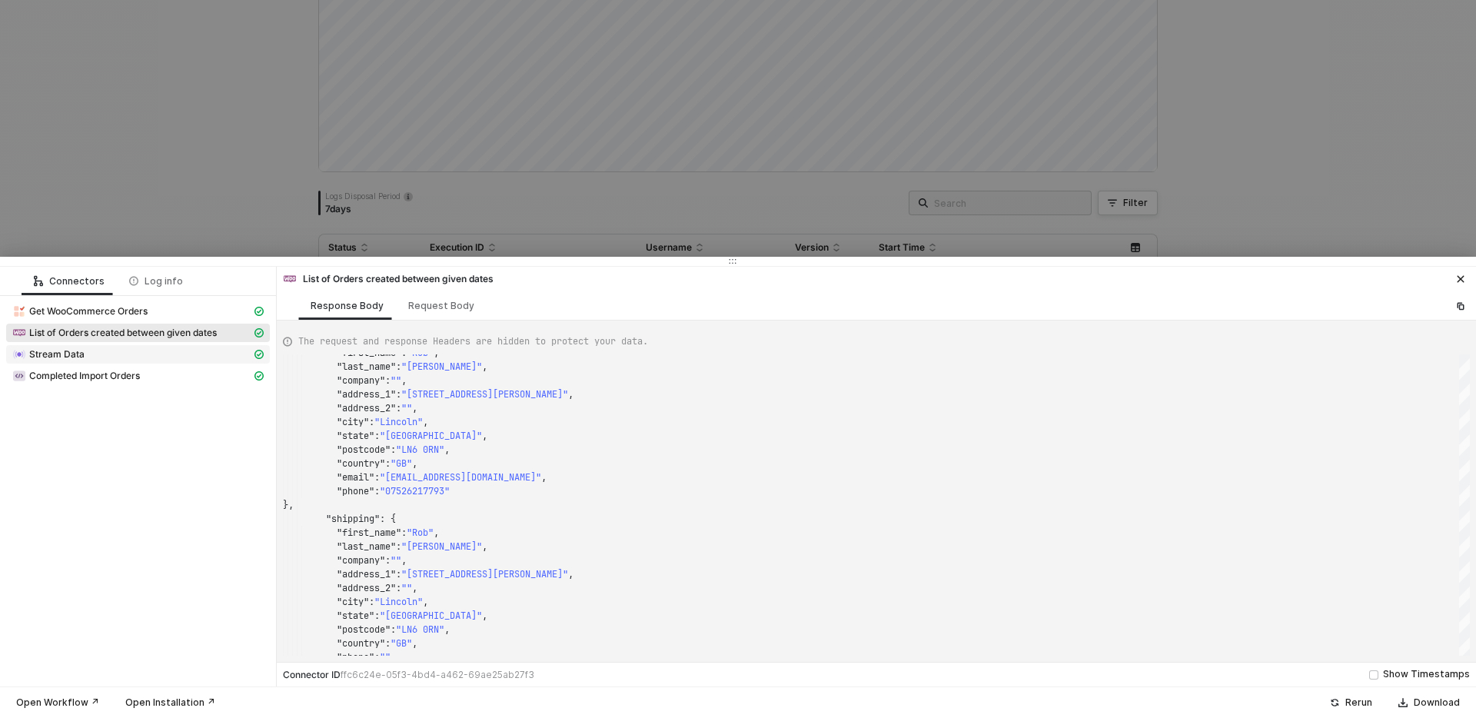
click at [158, 351] on div "Stream Data" at bounding box center [131, 354] width 239 height 14
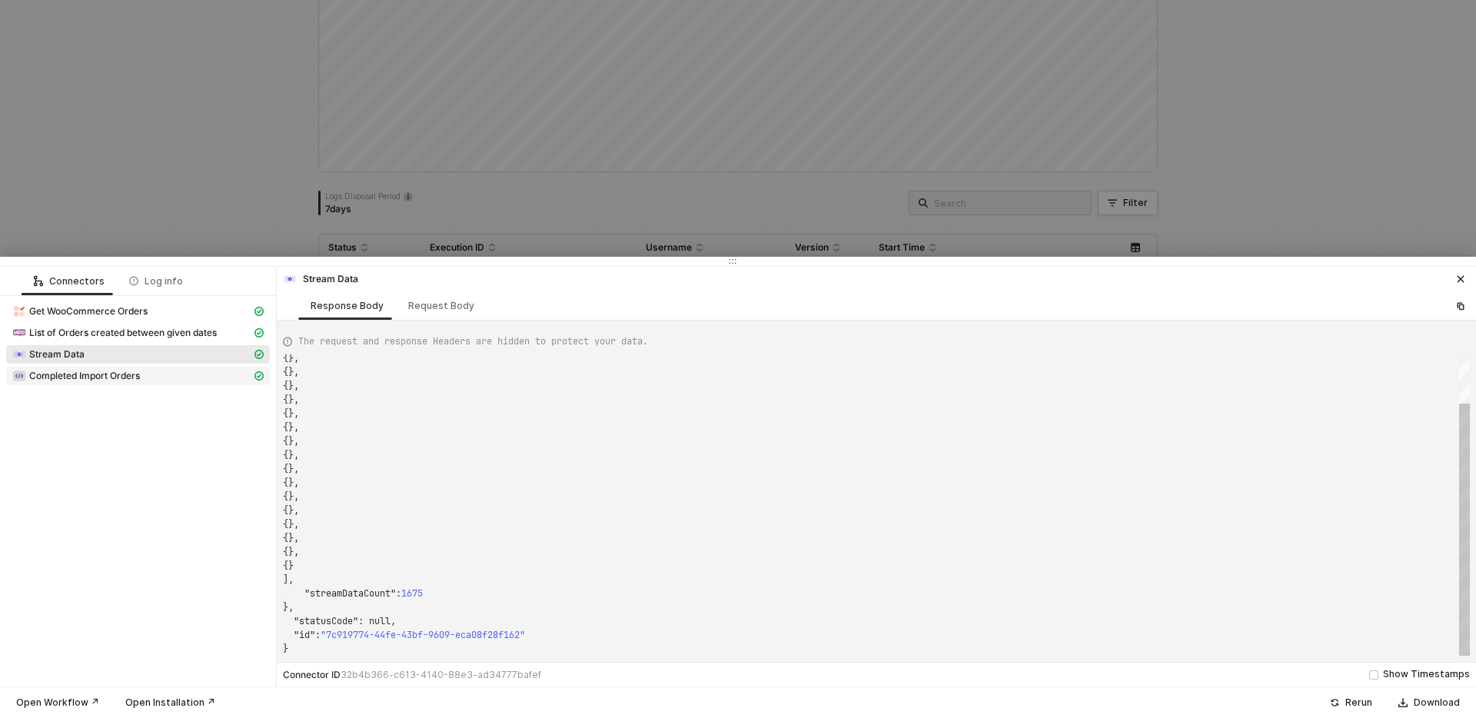
click at [155, 374] on div "Completed Import Orders" at bounding box center [131, 376] width 239 height 14
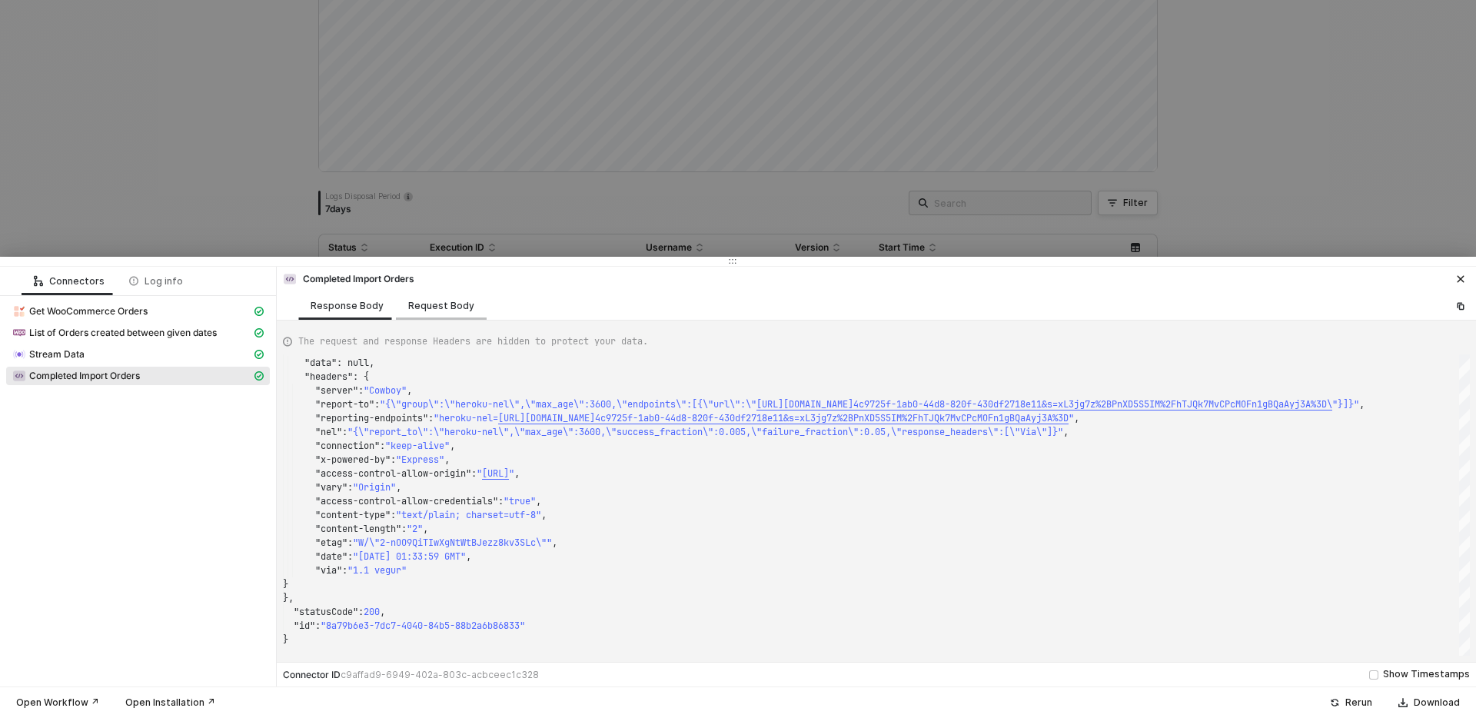
click at [424, 311] on div "Request Body" at bounding box center [441, 305] width 91 height 28
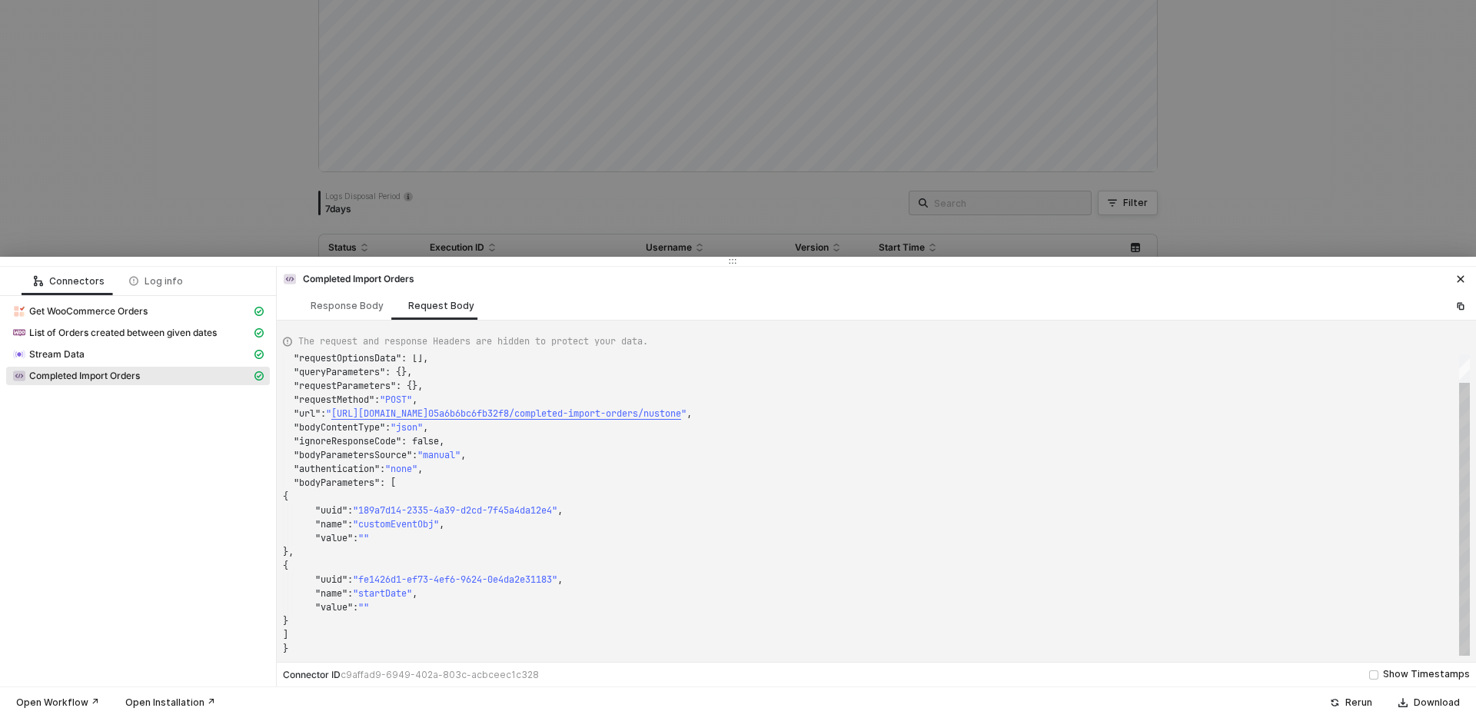
type textarea ""authentication": "none", "bodyParameters": [ { "uuid": "189a7d14-2335-4a39-d2c…"
click at [390, 568] on div "{" at bounding box center [876, 566] width 1187 height 14
click at [401, 525] on span ""customEventObj"" at bounding box center [396, 524] width 86 height 12
click at [1469, 276] on button "button" at bounding box center [1460, 279] width 18 height 18
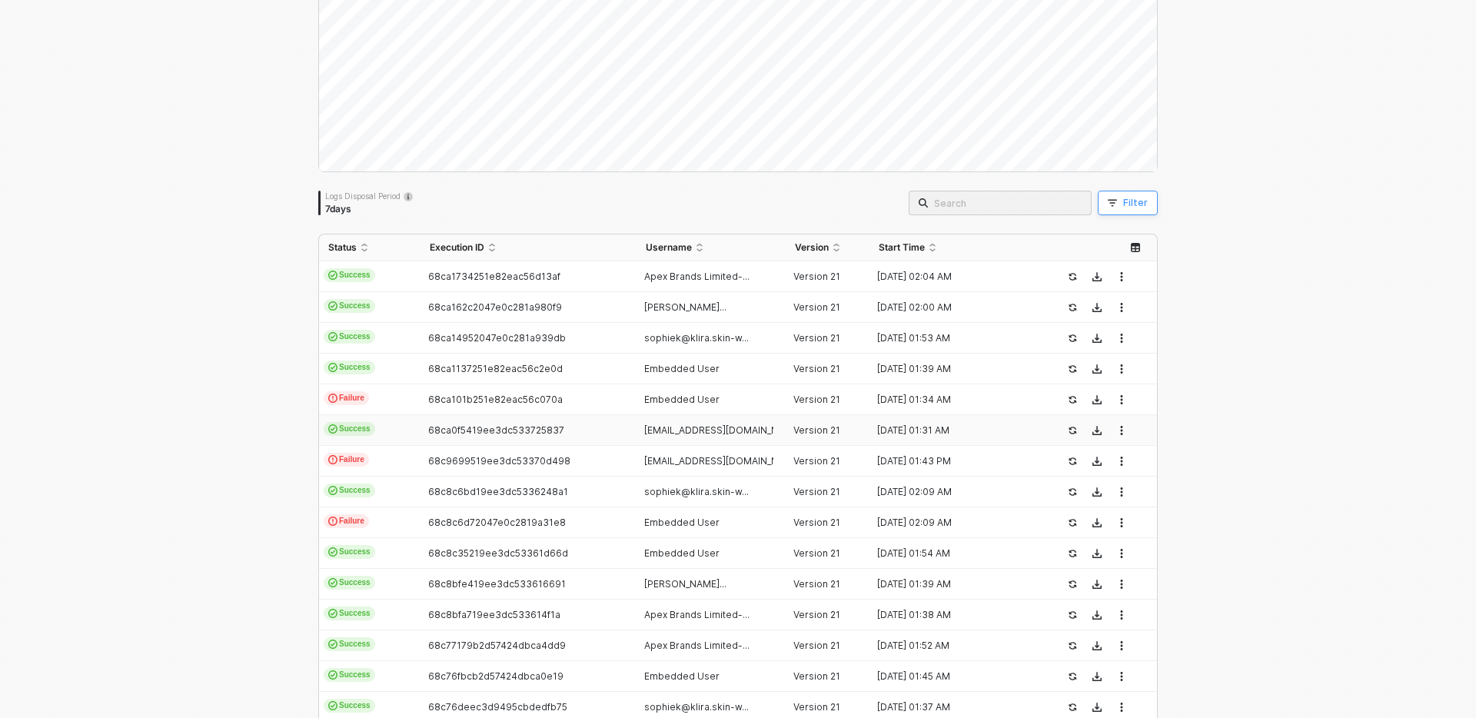
scroll to position [0, 0]
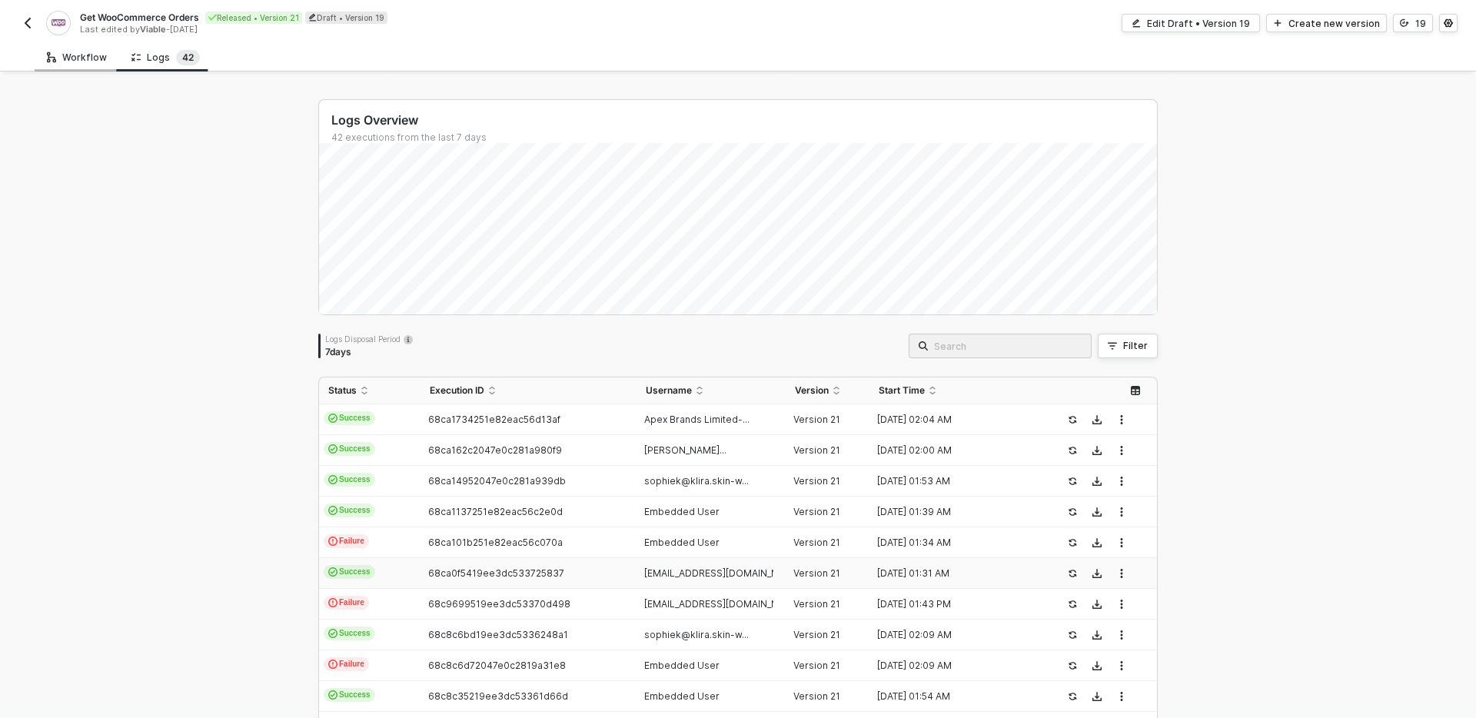
click at [108, 50] on div "Workflow" at bounding box center [77, 57] width 85 height 28
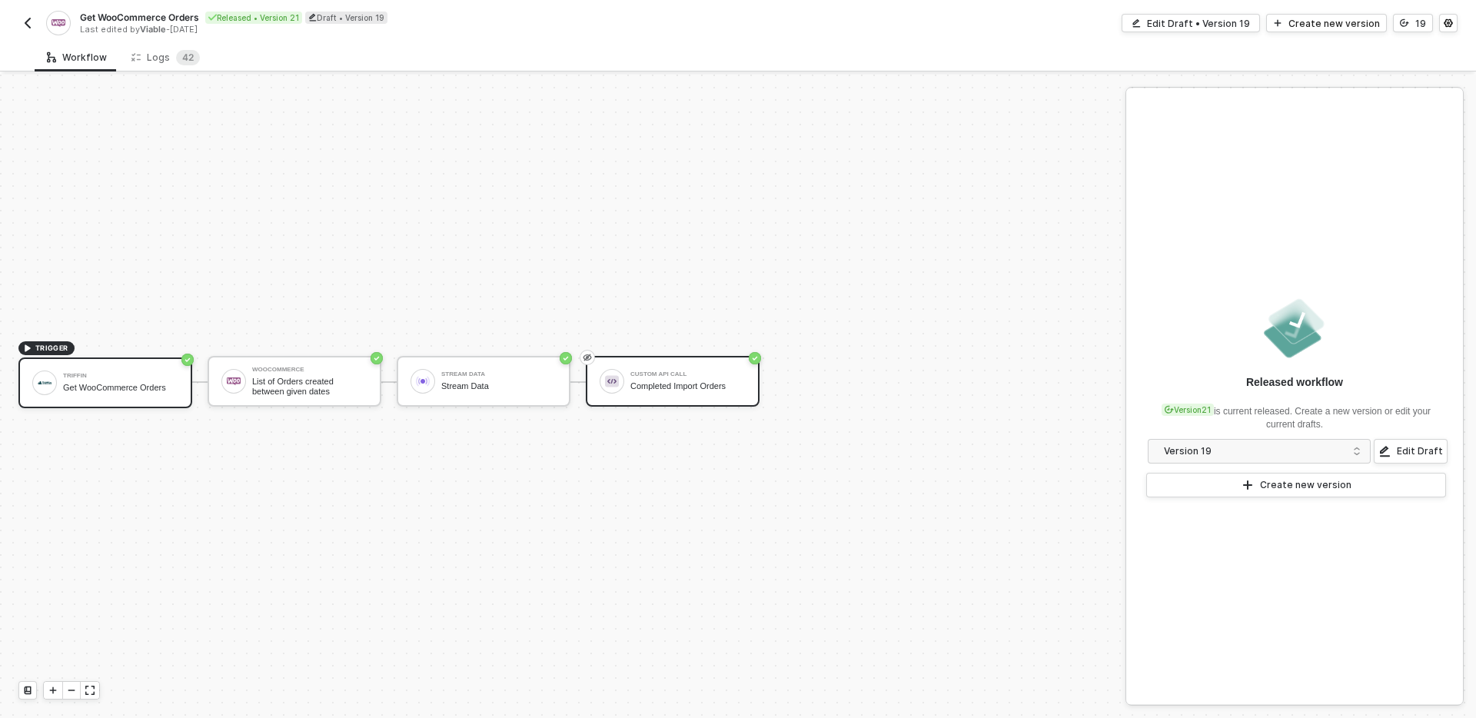
click at [673, 379] on div "Custom API Call Completed Import Orders" at bounding box center [687, 381] width 115 height 29
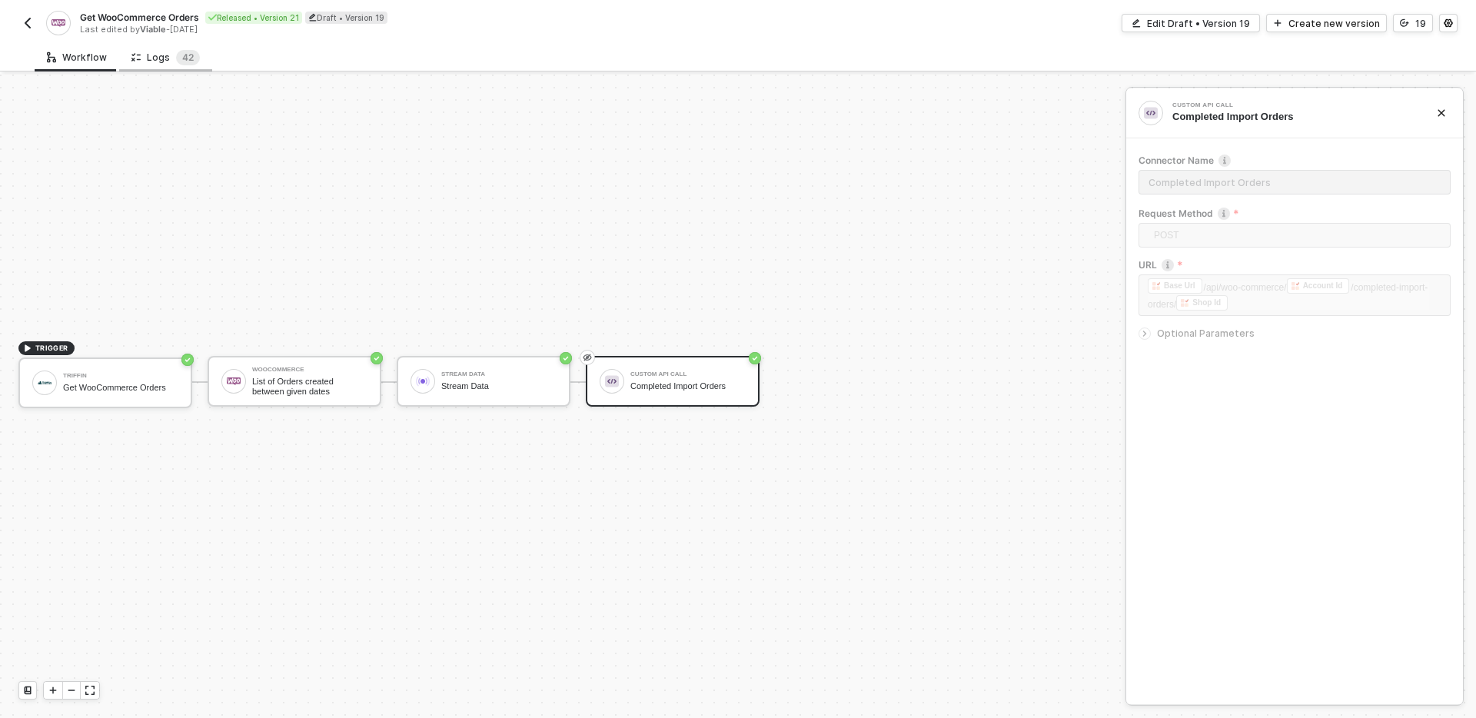
click at [164, 68] on div "Logs 4 2" at bounding box center [165, 57] width 93 height 28
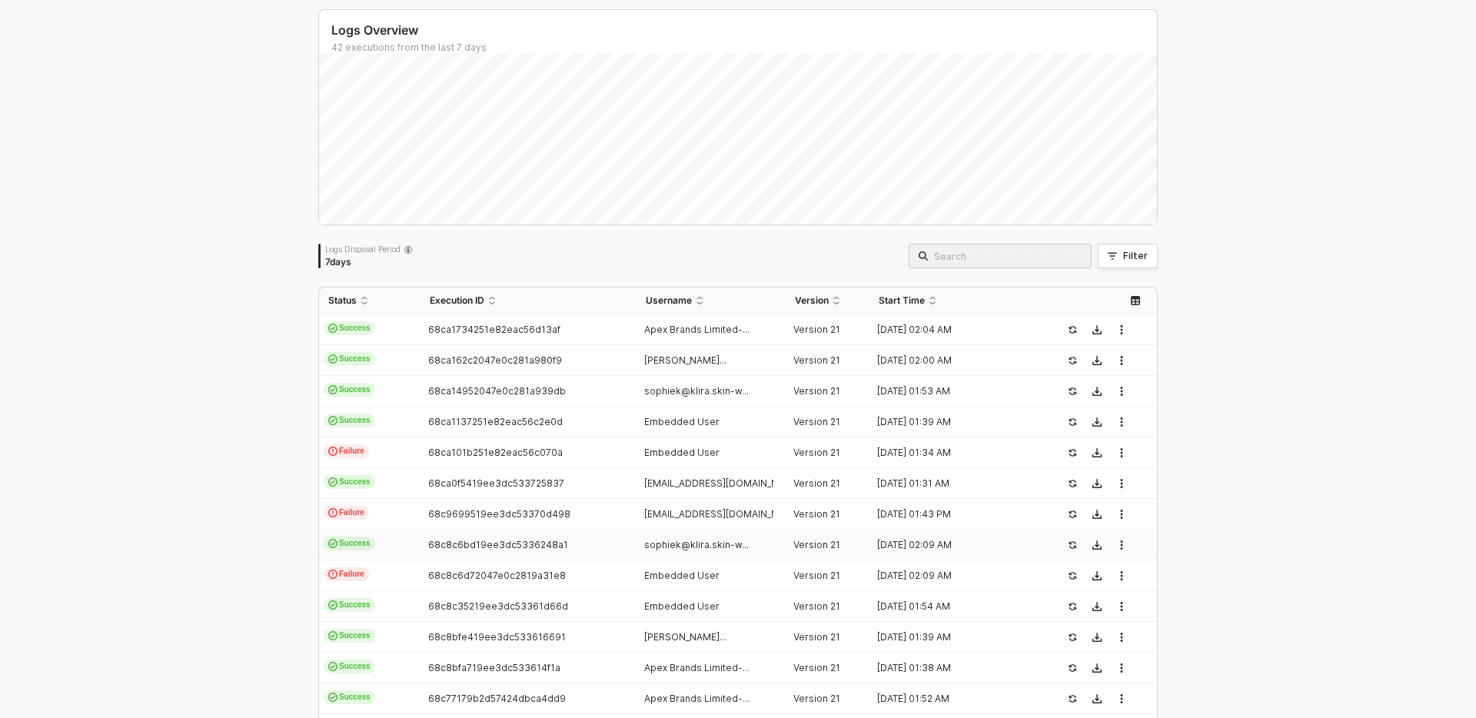
scroll to position [91, 0]
click at [621, 514] on div "68c9699519ee3dc53370d498" at bounding box center [521, 513] width 203 height 12
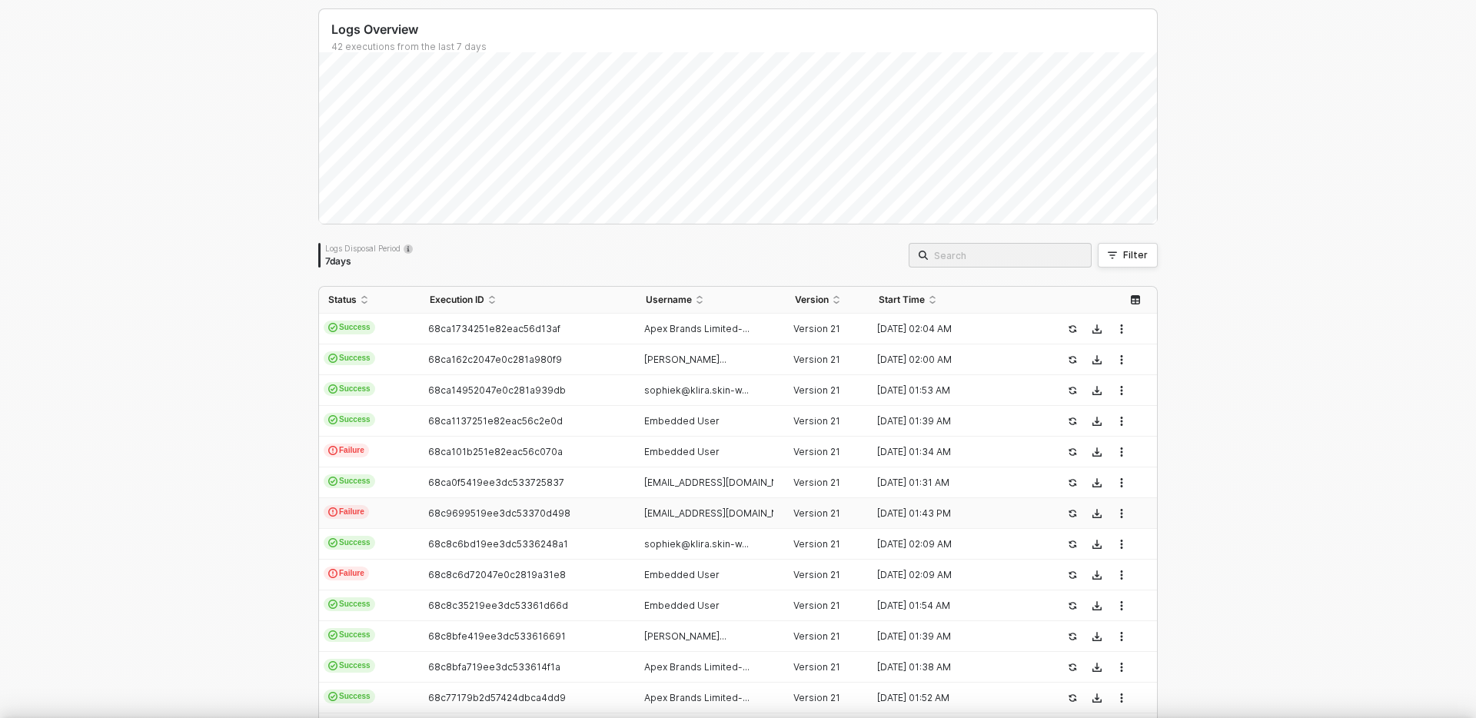
scroll to position [138, 0]
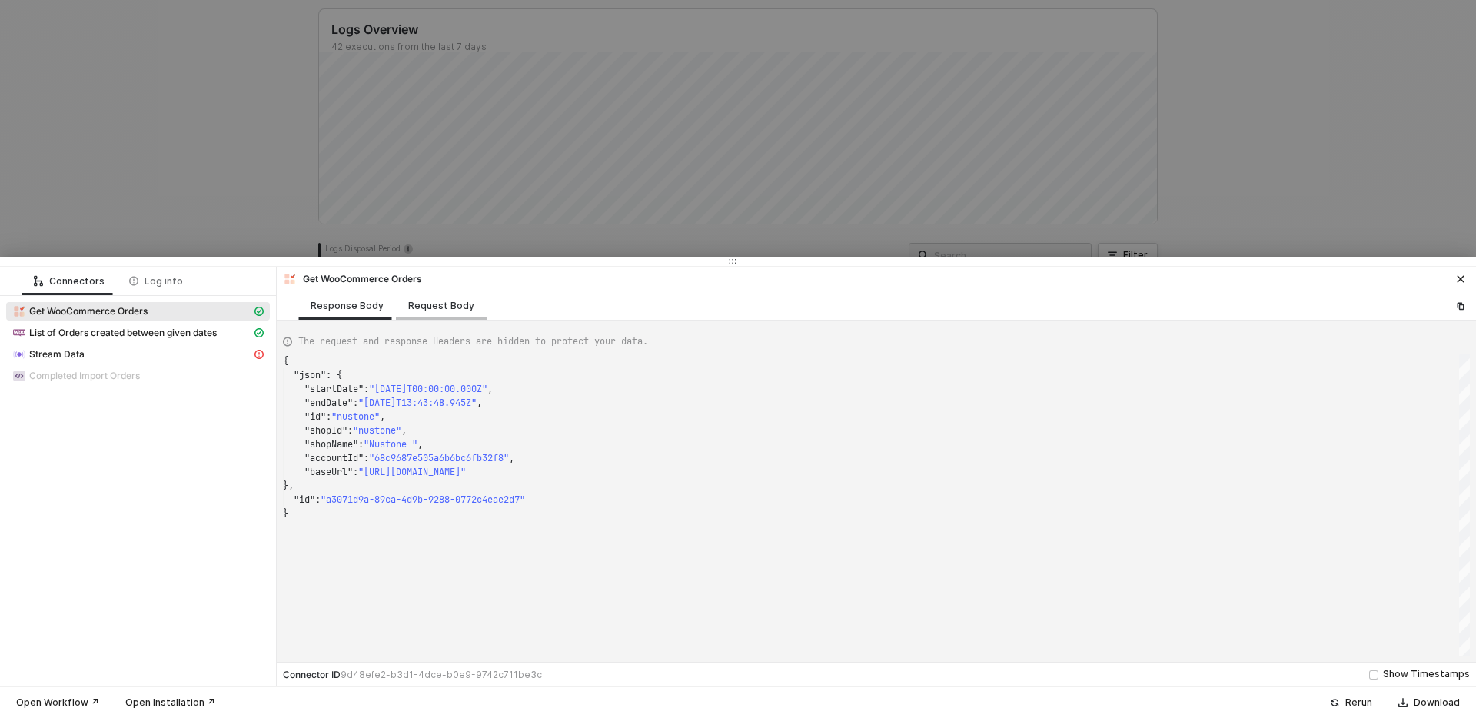
click at [453, 301] on div "Request Body" at bounding box center [441, 306] width 66 height 12
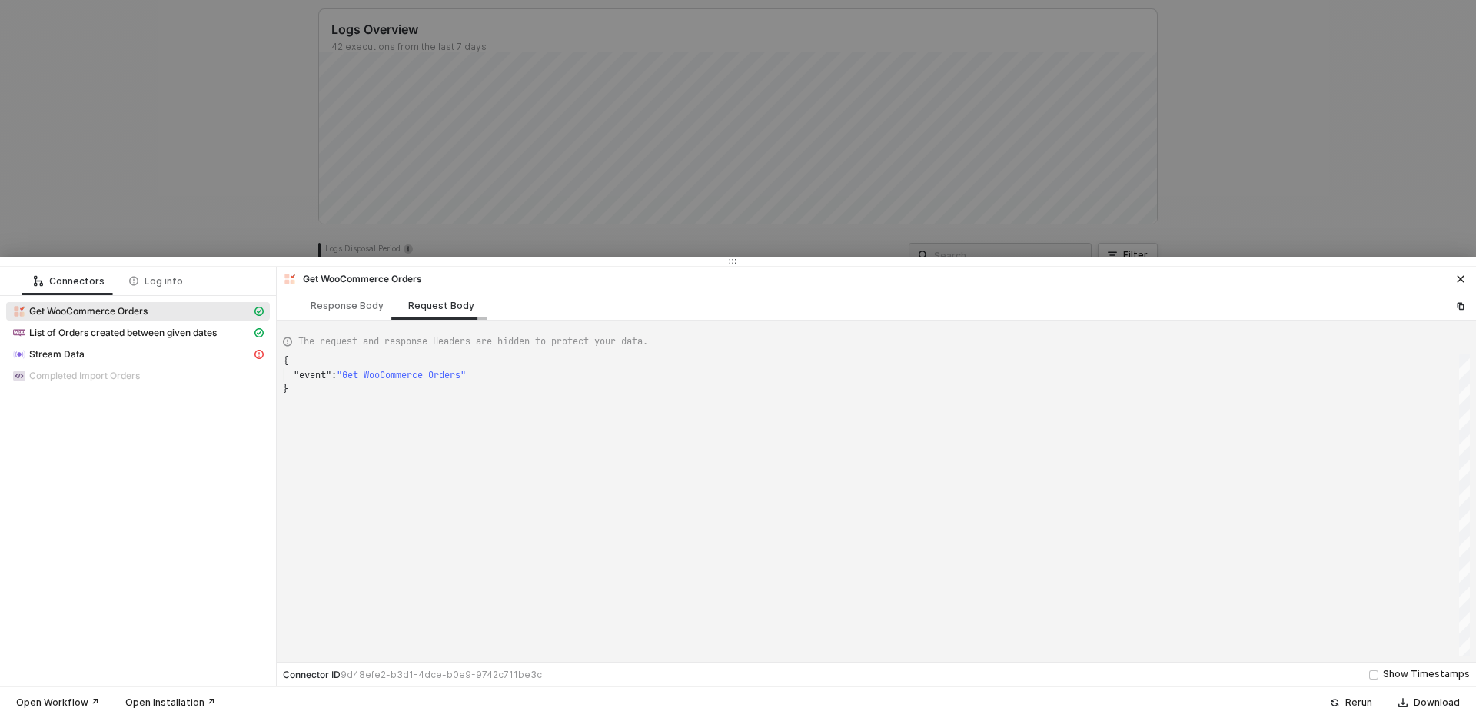
scroll to position [28, 0]
click at [337, 304] on div "Response Body" at bounding box center [347, 306] width 73 height 12
type textarea "{ "json": { "startDate": "2023-01-01T00:00:00.000Z", "endDate": "2025-09-16T13:…"
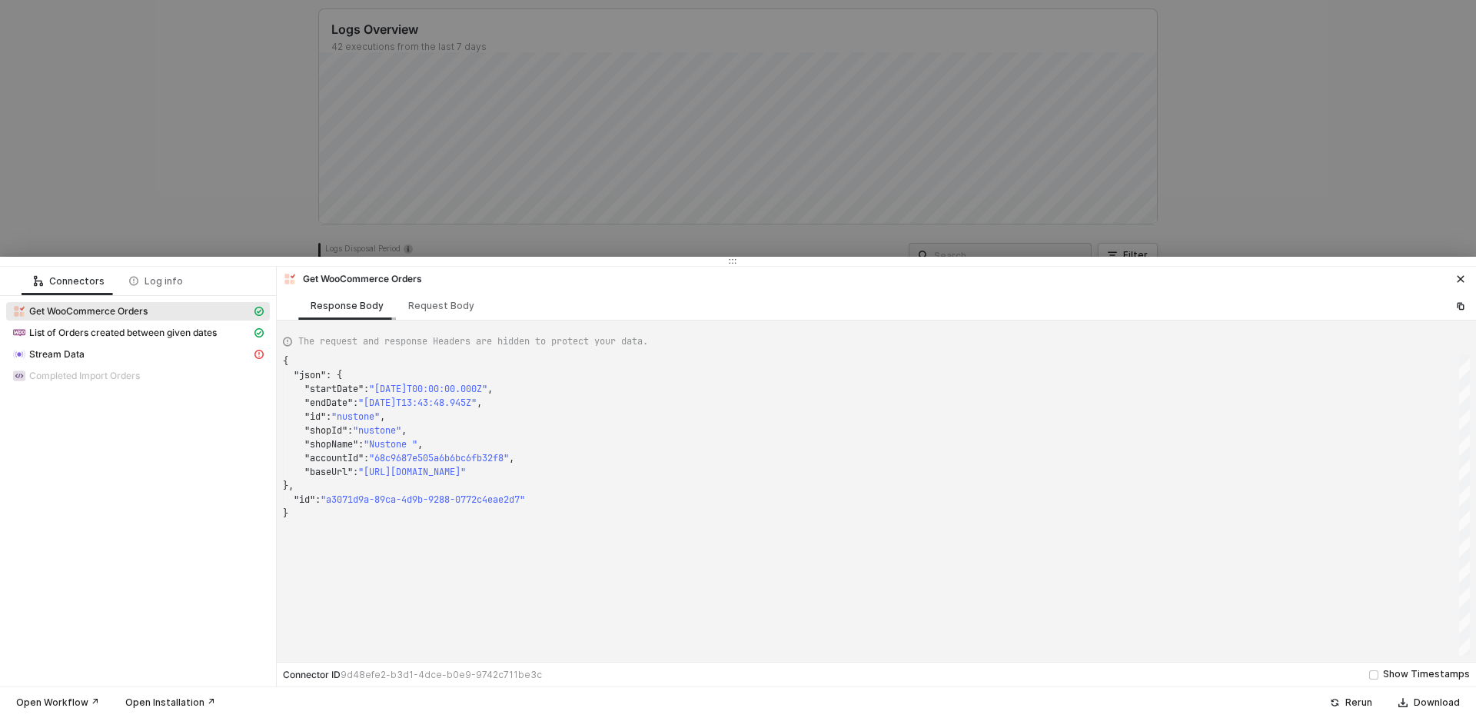
scroll to position [138, 0]
click at [142, 384] on span "Completed Import Orders" at bounding box center [138, 376] width 264 height 18
click at [148, 364] on div "Stream Data" at bounding box center [138, 356] width 264 height 22
click at [284, 172] on div at bounding box center [738, 359] width 1476 height 718
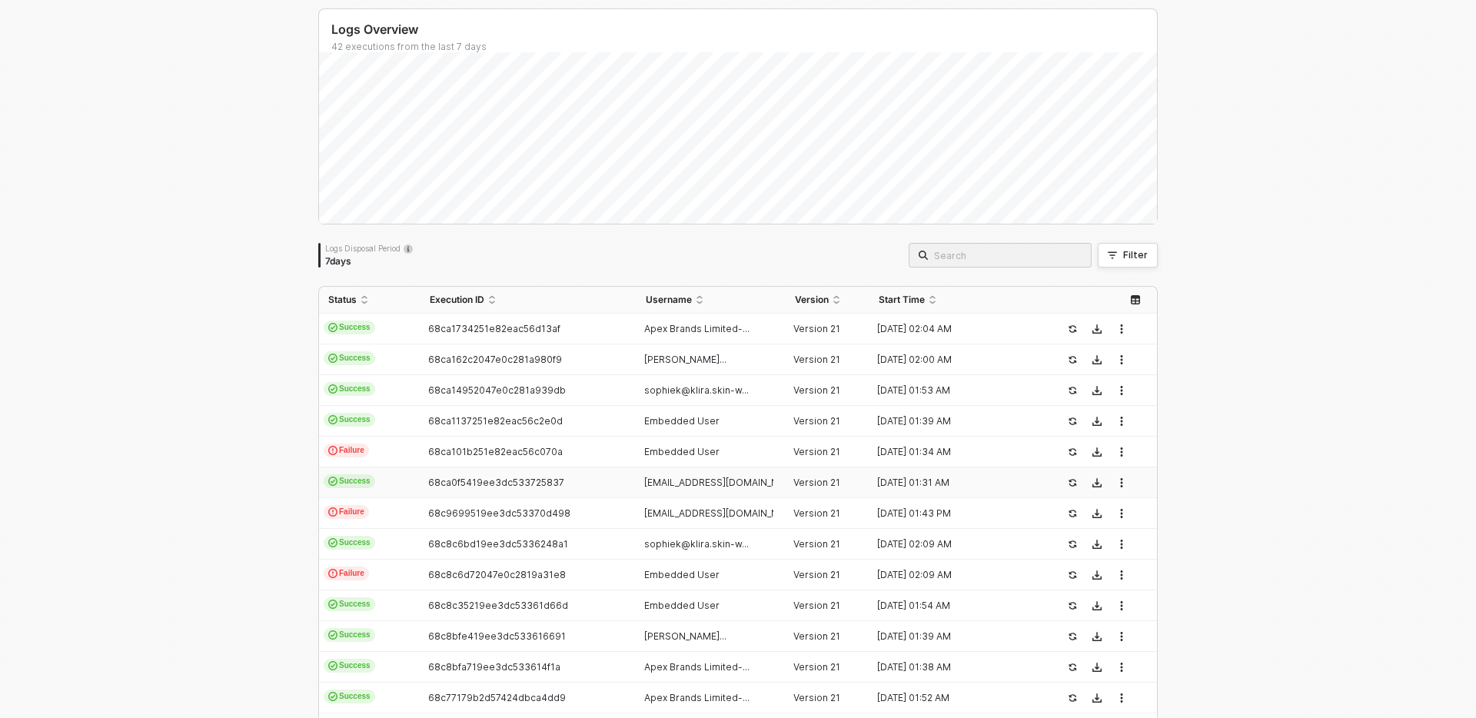
click at [542, 474] on td "68ca0f5419ee3dc533725837" at bounding box center [527, 482] width 215 height 31
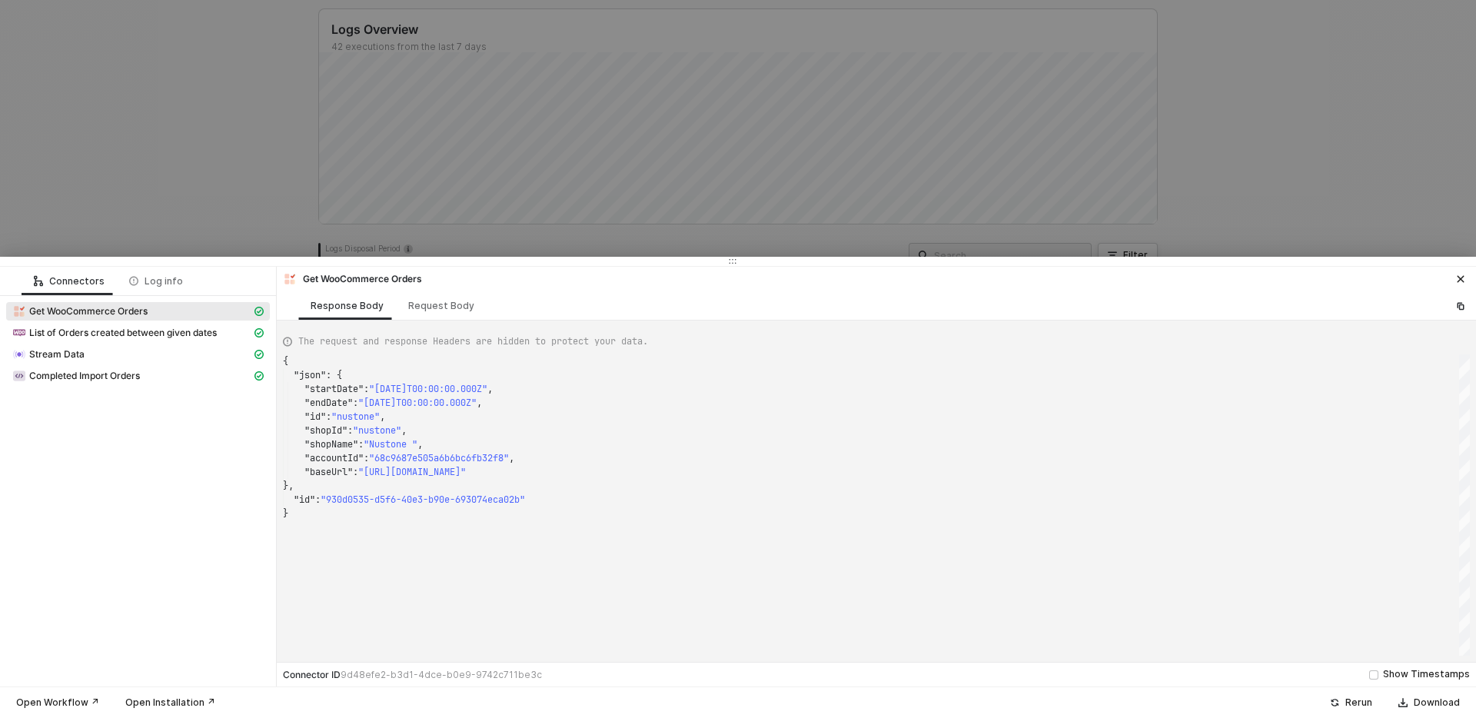
click at [112, 344] on div "List of Orders created between given dates" at bounding box center [138, 335] width 264 height 22
click at [112, 354] on div "Stream Data" at bounding box center [131, 354] width 239 height 14
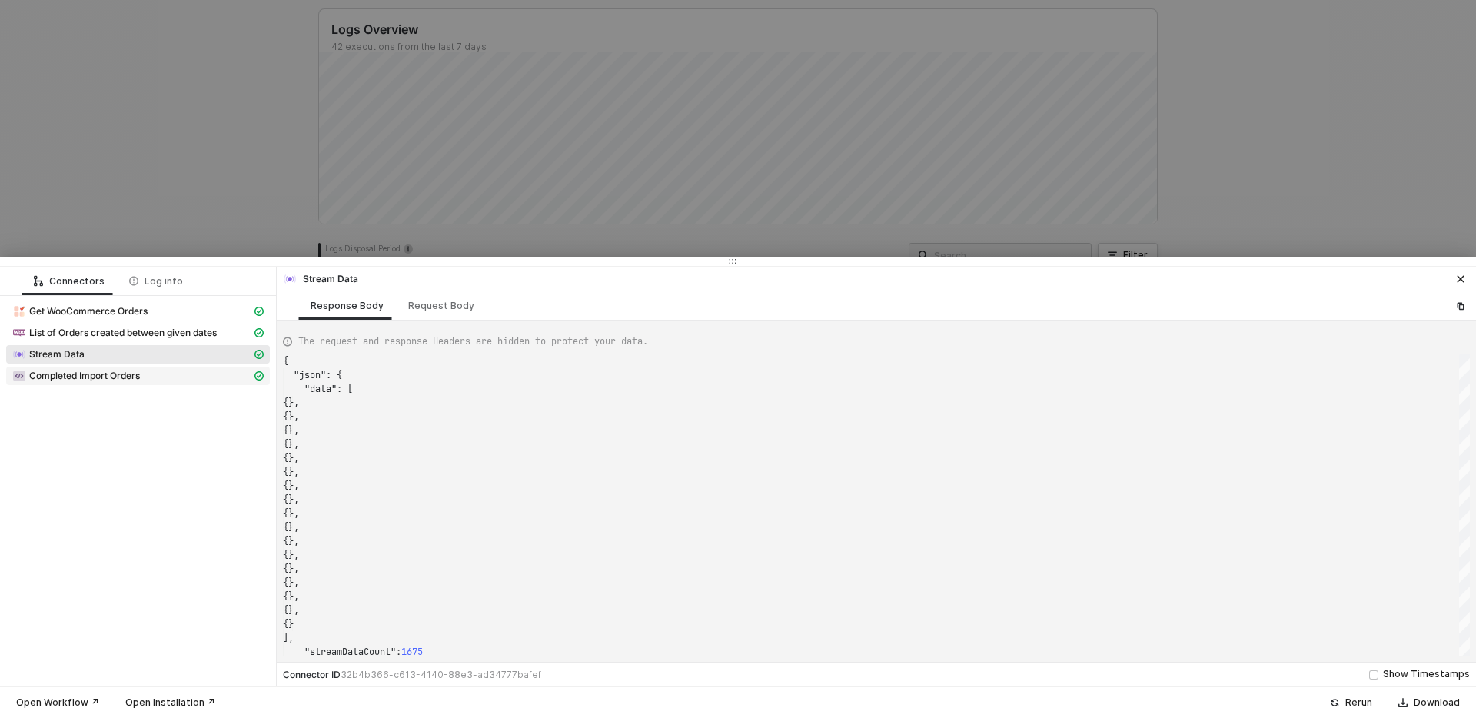
click at [212, 373] on div "Completed Import Orders" at bounding box center [131, 376] width 239 height 14
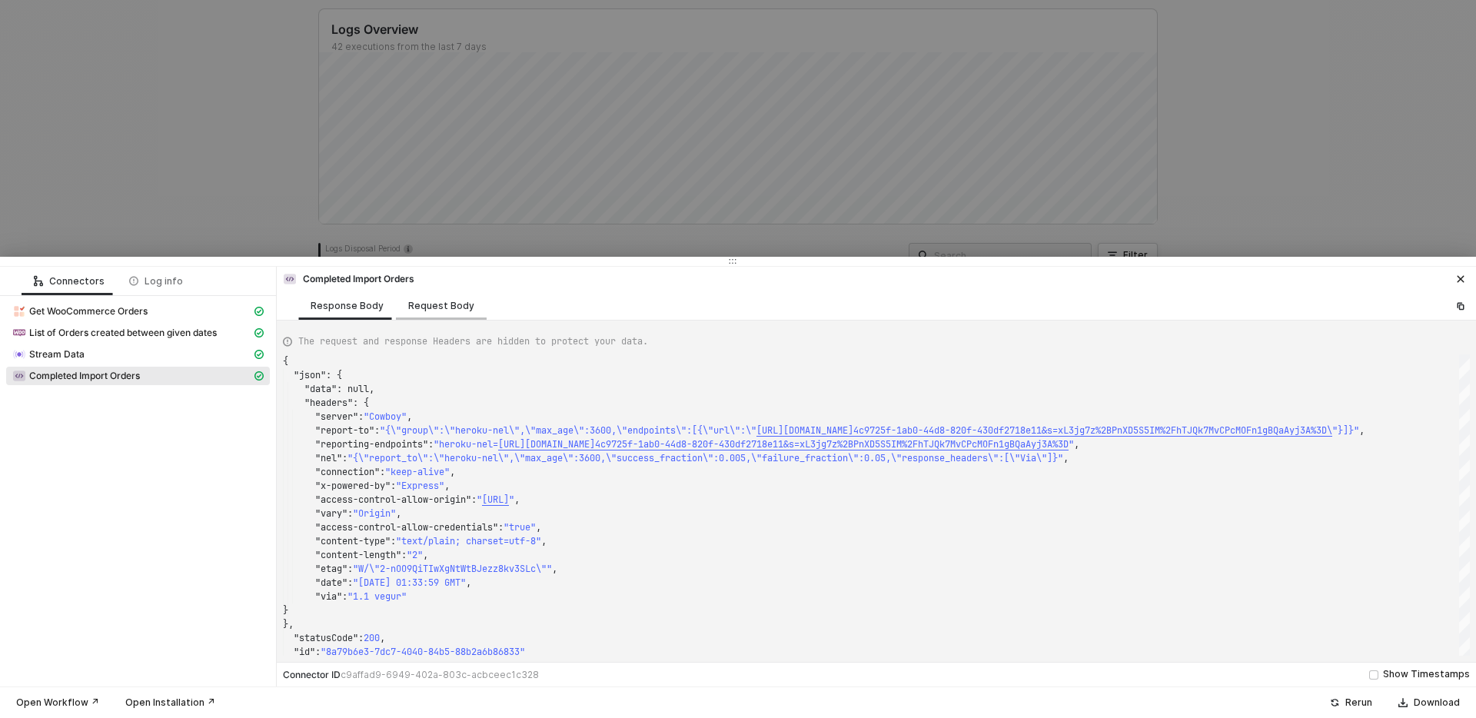
click at [433, 300] on div "Request Body" at bounding box center [441, 306] width 66 height 12
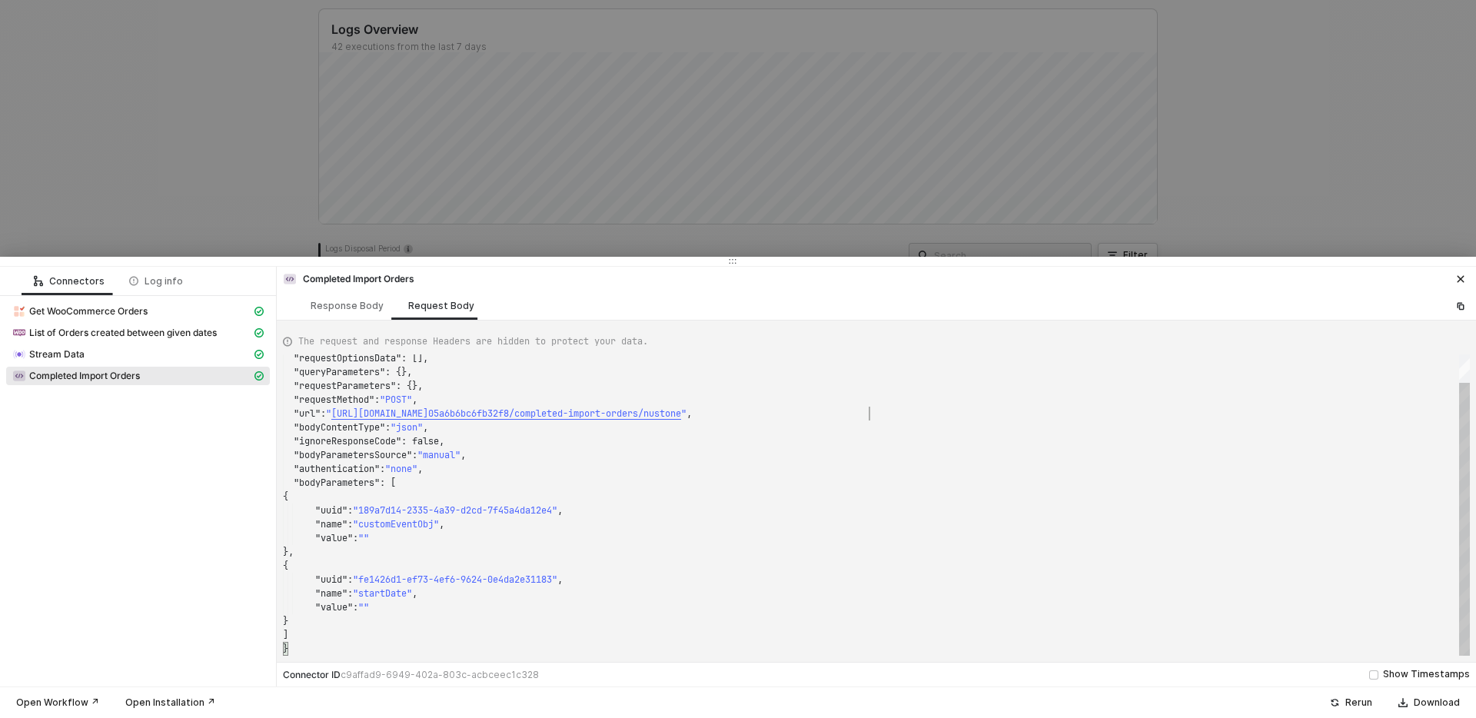
click at [681, 418] on span "05a6b6bc6fb32f8/completed-import-orders/nustone" at bounding box center [554, 413] width 253 height 12
type textarea ""authentication": "none", "bodyParameters": [ { "uuid": "189a7d14-2335-4a39-d2c…"
click at [464, 490] on div "{" at bounding box center [876, 497] width 1187 height 14
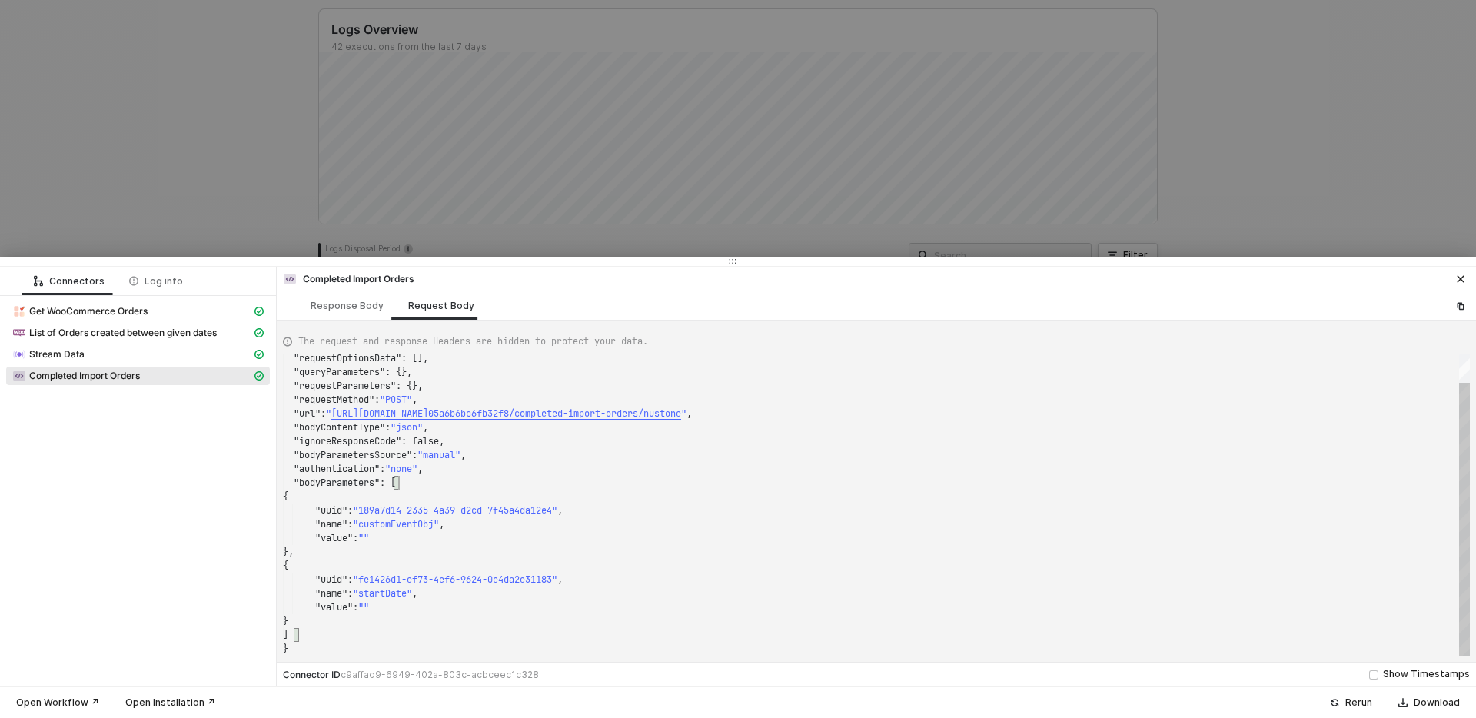
click at [421, 487] on div ""bodyParameters" : [" at bounding box center [876, 483] width 1187 height 14
click at [407, 523] on span ""customEventObj"" at bounding box center [396, 524] width 86 height 12
click at [411, 519] on span ""customEventObj"" at bounding box center [396, 524] width 86 height 12
click at [569, 194] on div at bounding box center [738, 359] width 1476 height 718
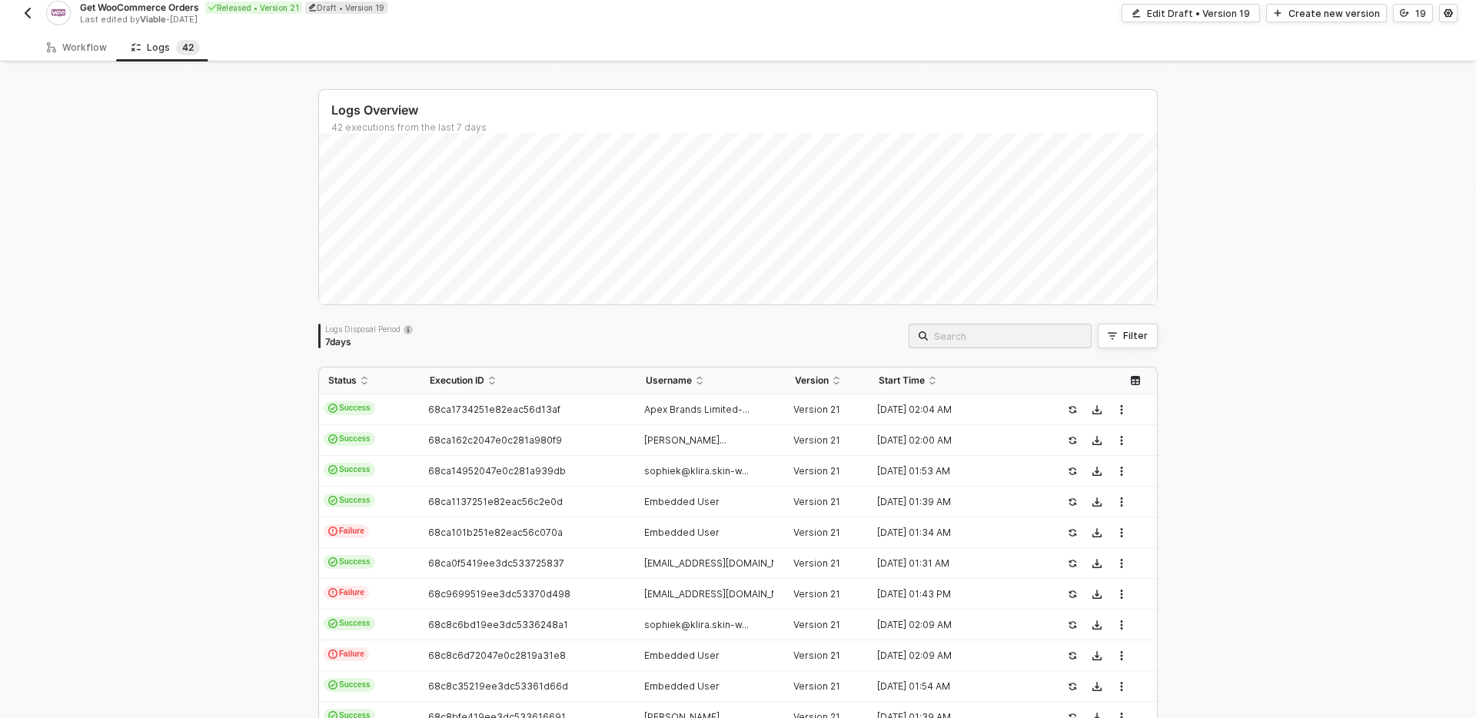
scroll to position [0, 0]
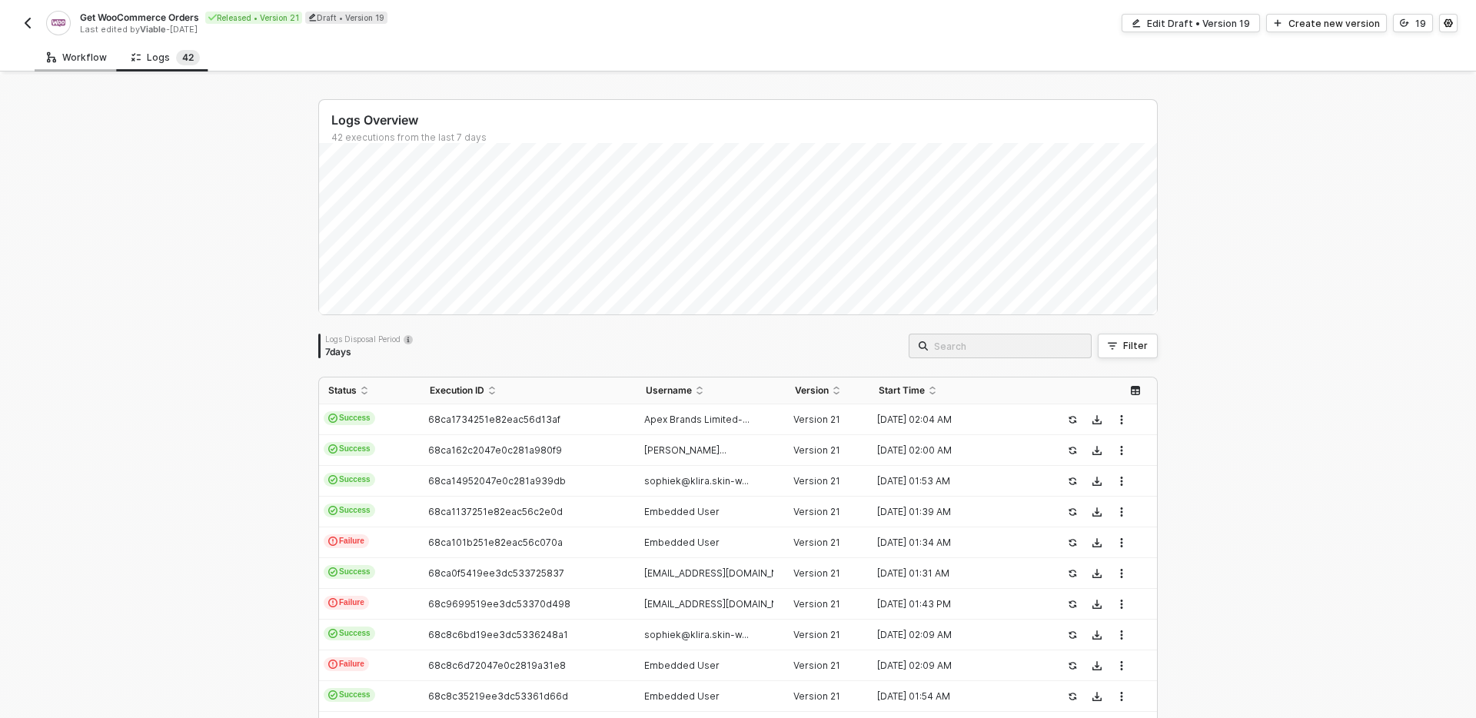
click at [98, 53] on div "Workflow" at bounding box center [77, 58] width 60 height 12
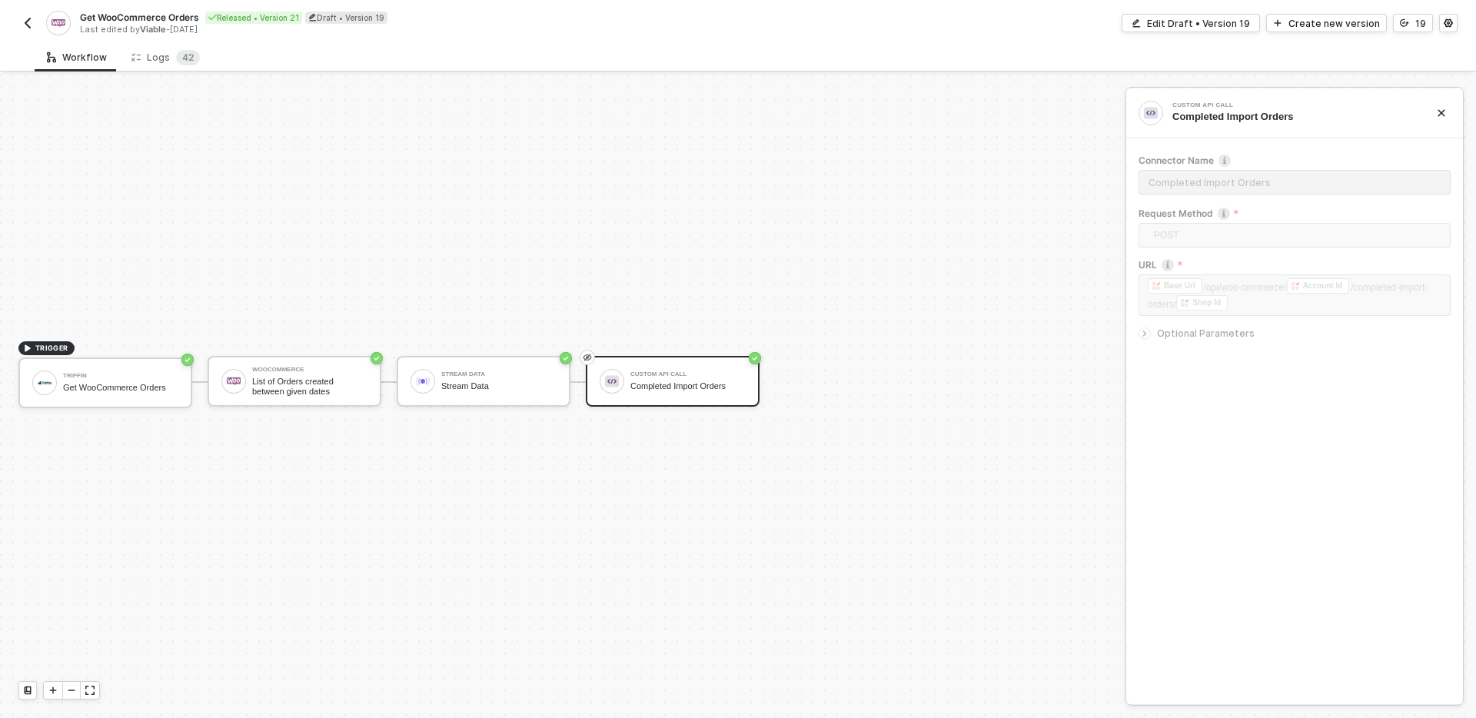
click at [18, 18] on div "Get WooCommerce Orders Released • Version 21 Draft • Version 19 Last edited by …" at bounding box center [738, 21] width 1476 height 43
click at [34, 15] on button "button" at bounding box center [27, 23] width 18 height 18
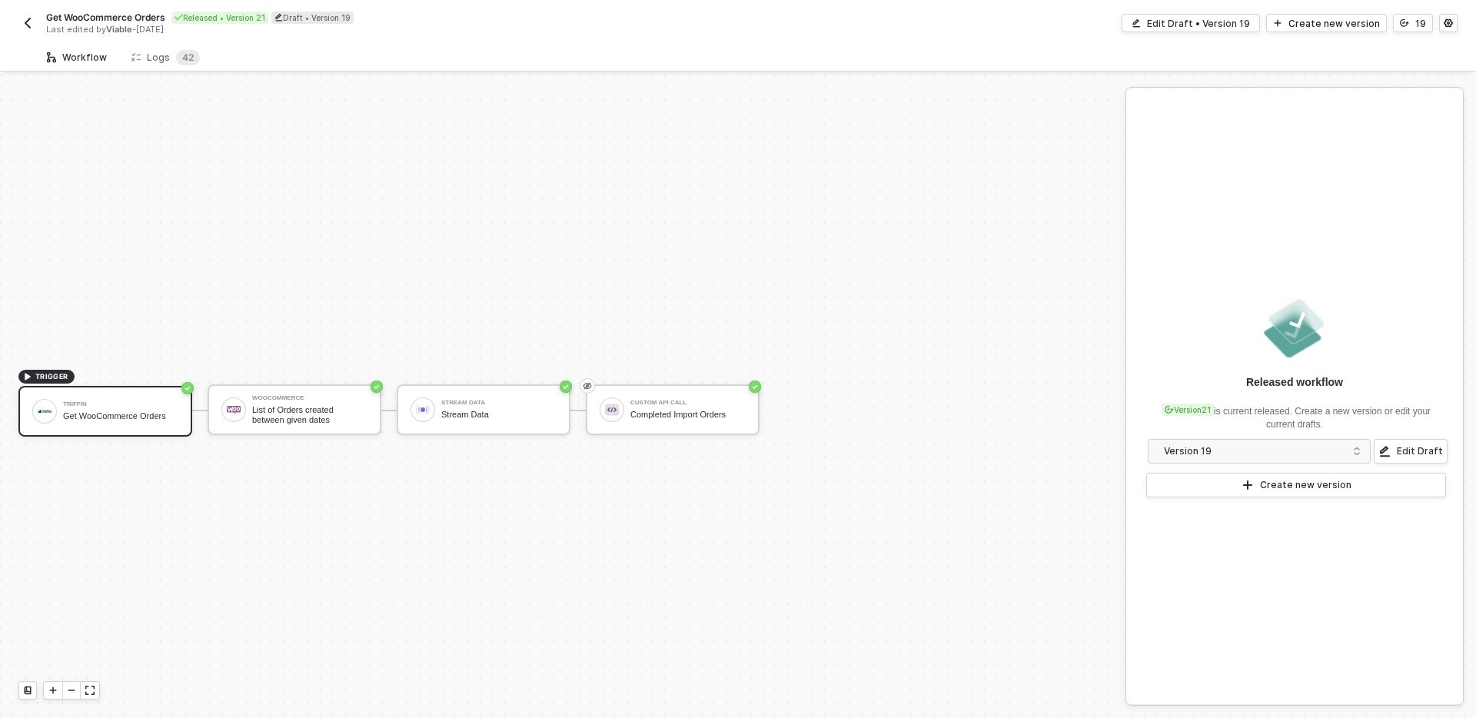
scroll to position [28, 0]
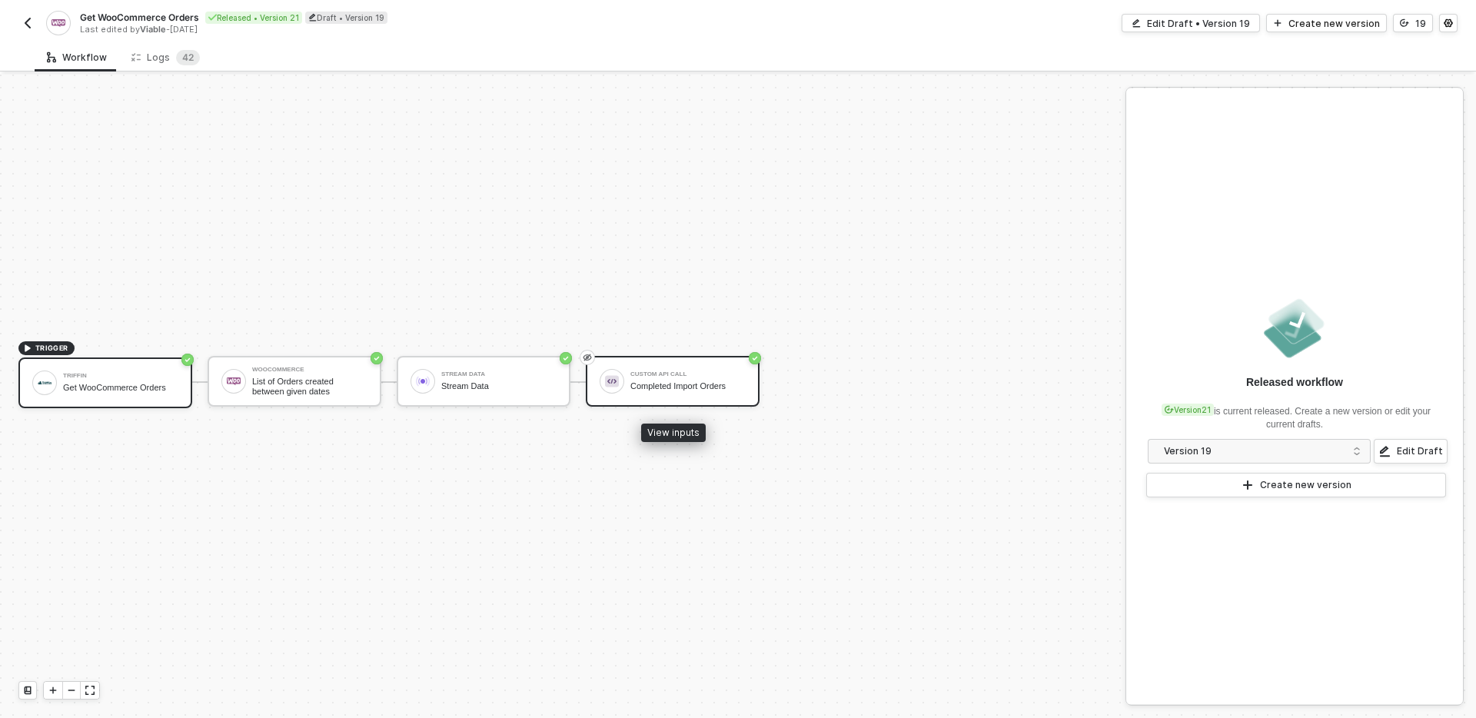
click at [642, 372] on div "Custom API Call" at bounding box center [687, 374] width 115 height 6
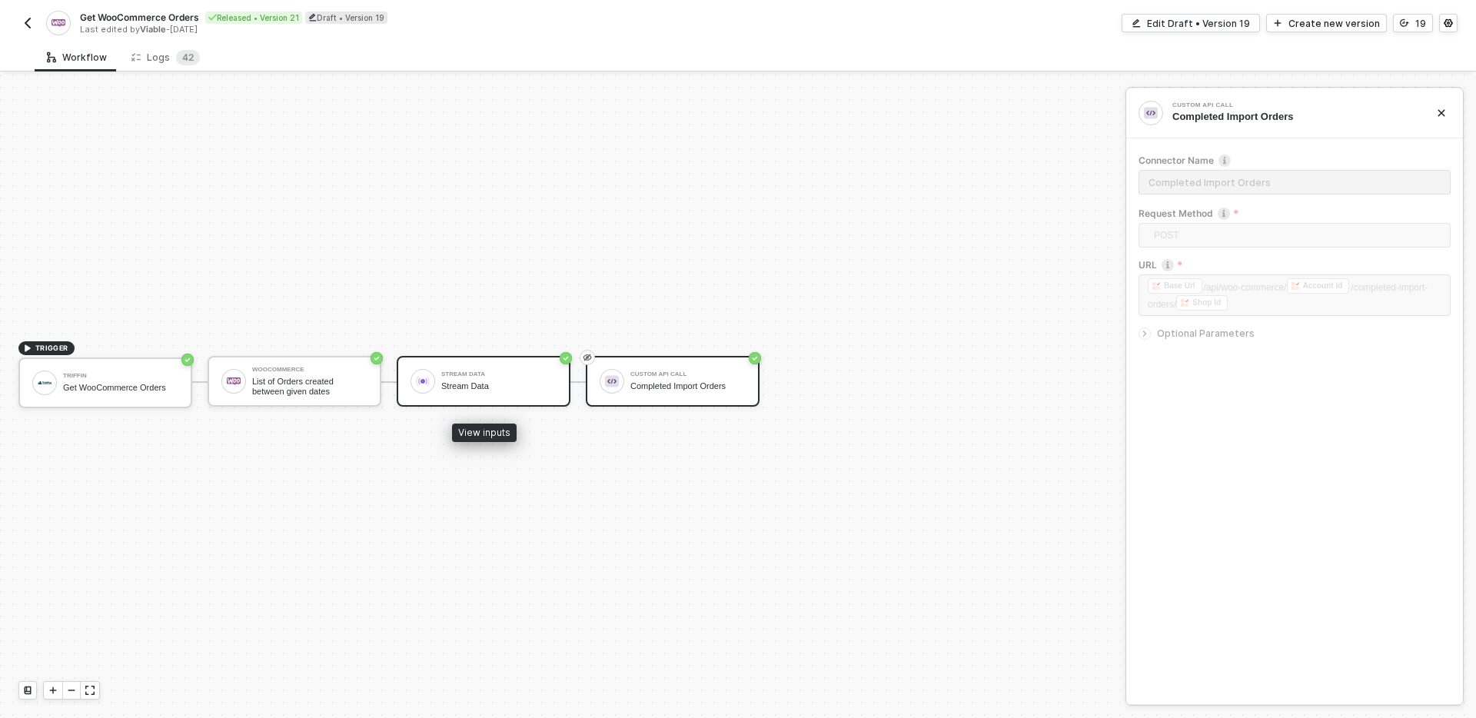
click at [491, 387] on div "Stream Data" at bounding box center [498, 386] width 115 height 10
click at [353, 380] on div "List of Orders created between given dates" at bounding box center [309, 386] width 115 height 19
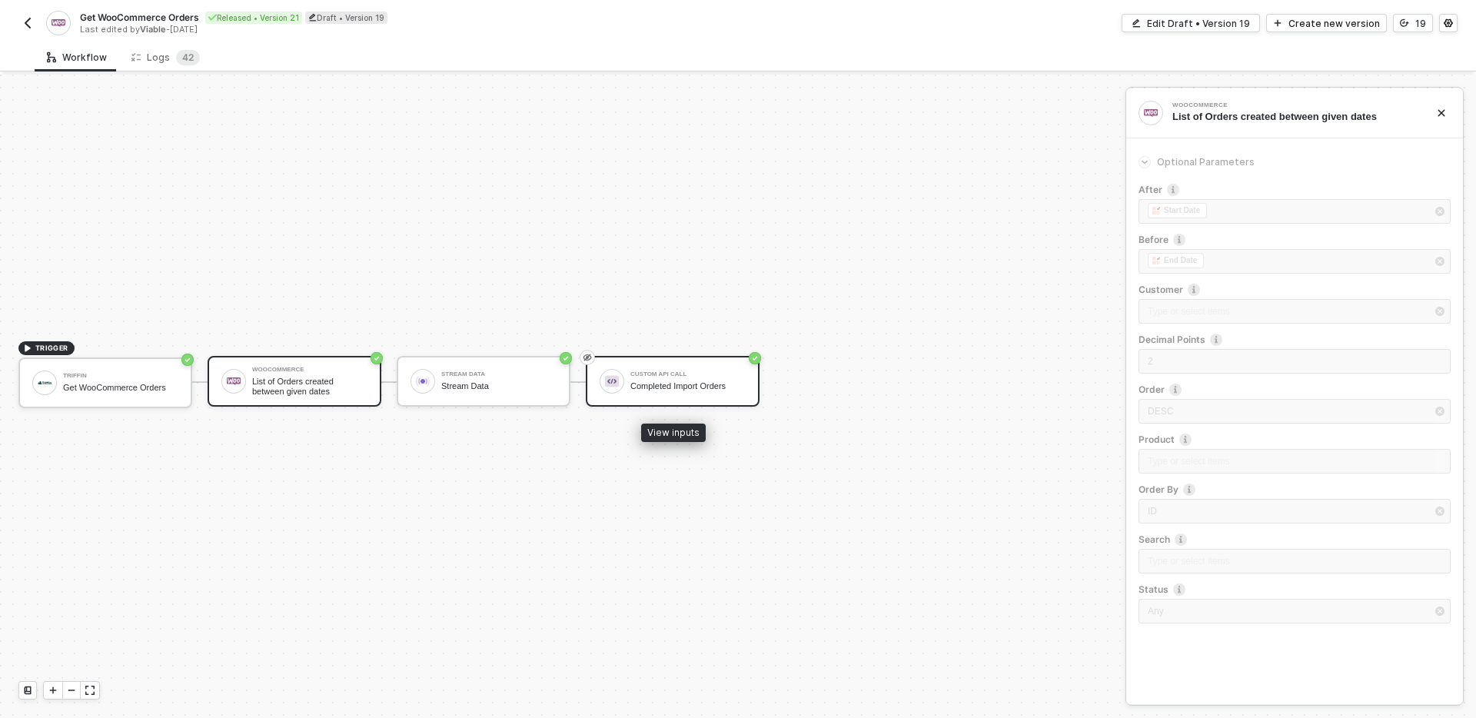
drag, startPoint x: 676, startPoint y: 387, endPoint x: 670, endPoint y: 392, distance: 8.2
click at [676, 387] on div "Completed Import Orders" at bounding box center [687, 386] width 115 height 10
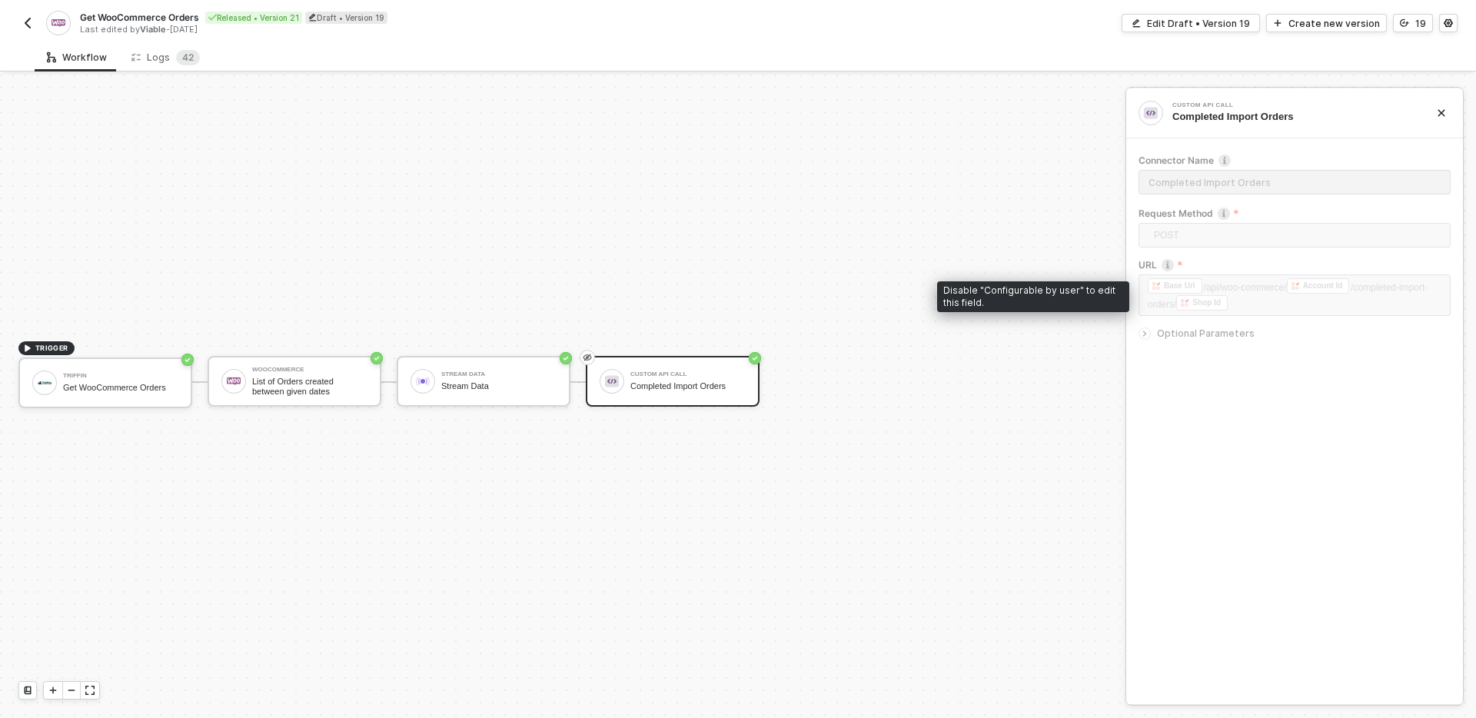
drag, startPoint x: 1188, startPoint y: 322, endPoint x: 1188, endPoint y: 241, distance: 81.5
click at [1188, 322] on div at bounding box center [1294, 322] width 312 height 6
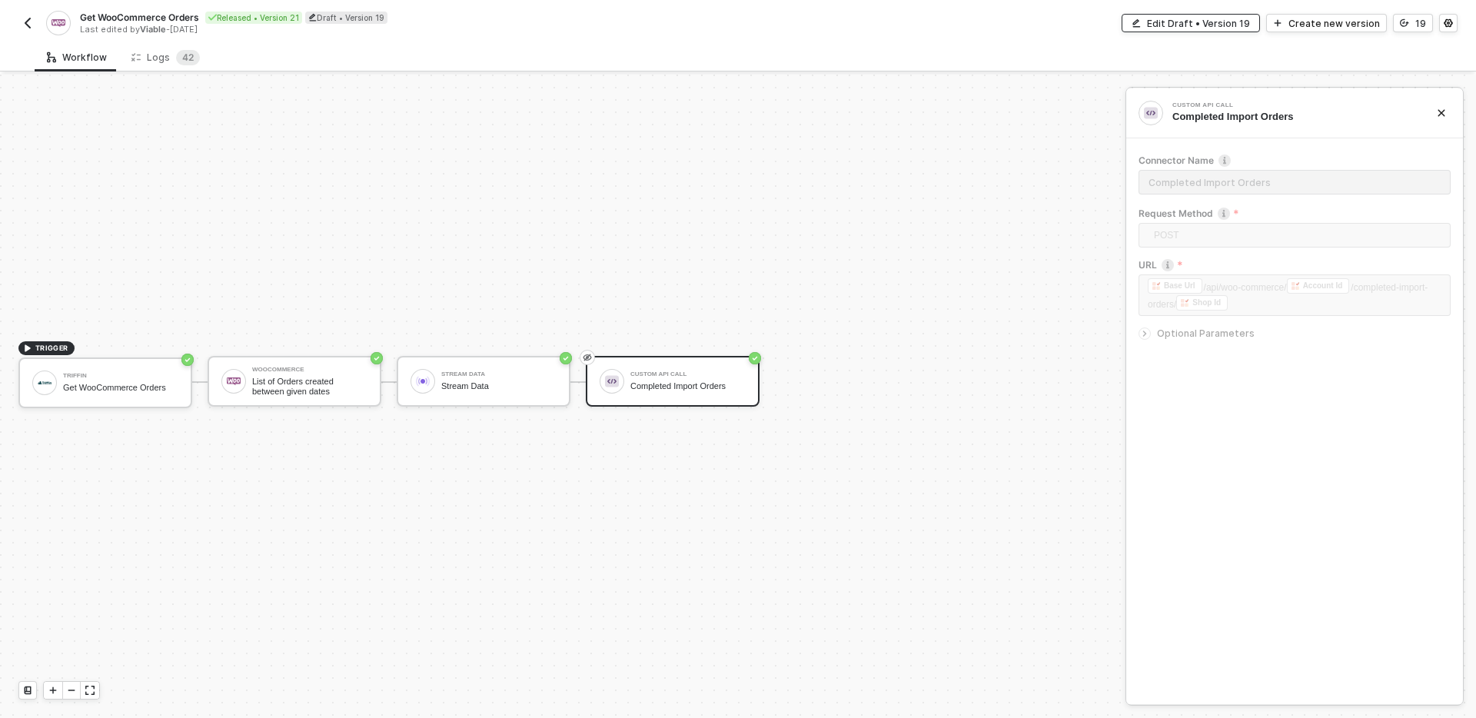
click at [1250, 23] on div "Edit Draft • Version 19" at bounding box center [1198, 23] width 103 height 13
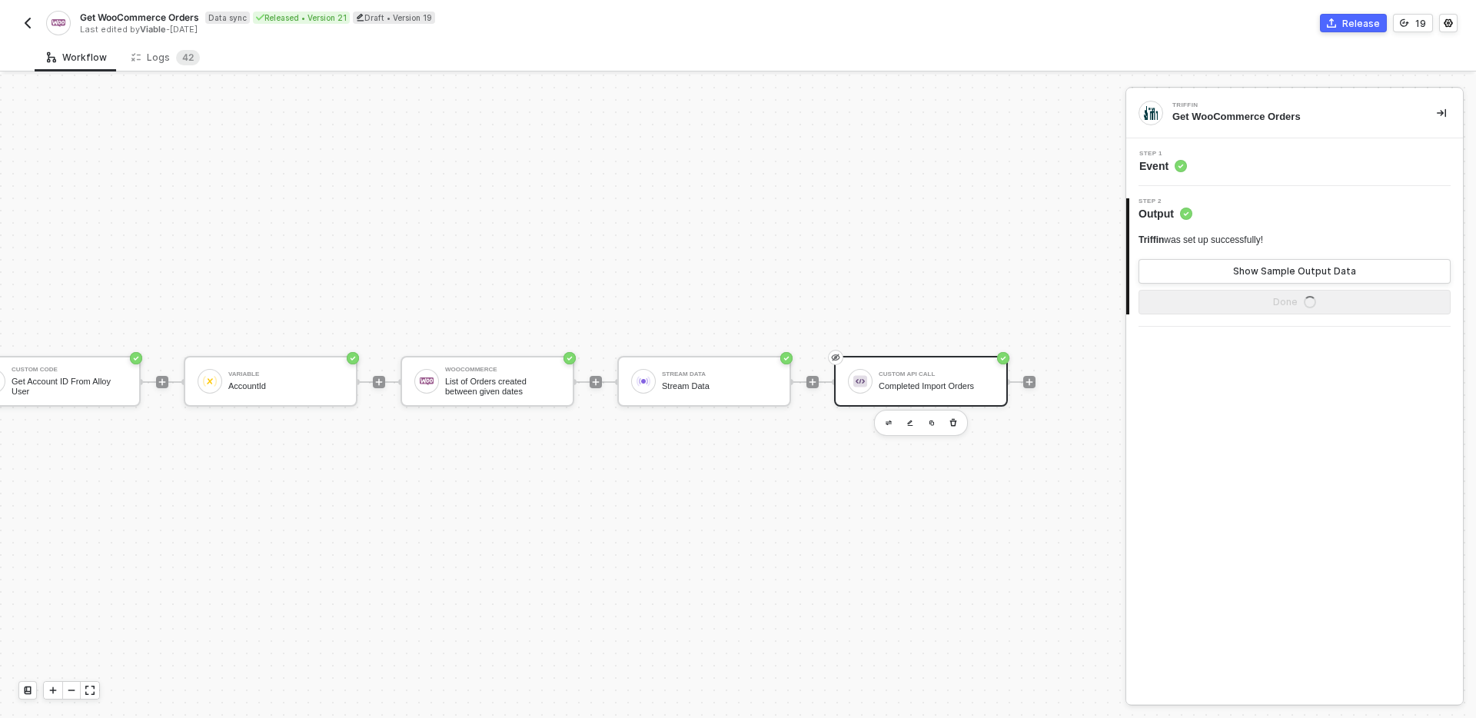
scroll to position [28, 708]
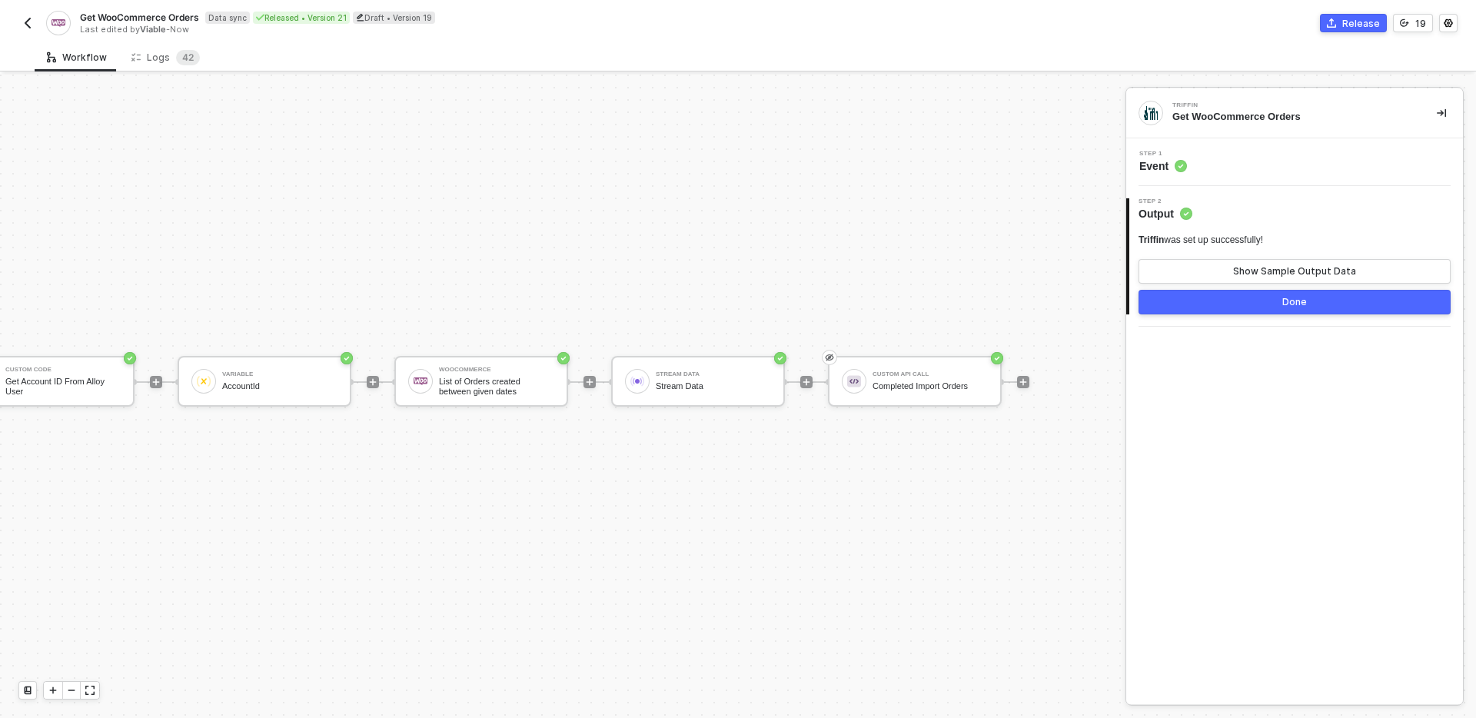
click at [1165, 151] on span "Step 1" at bounding box center [1163, 154] width 48 height 6
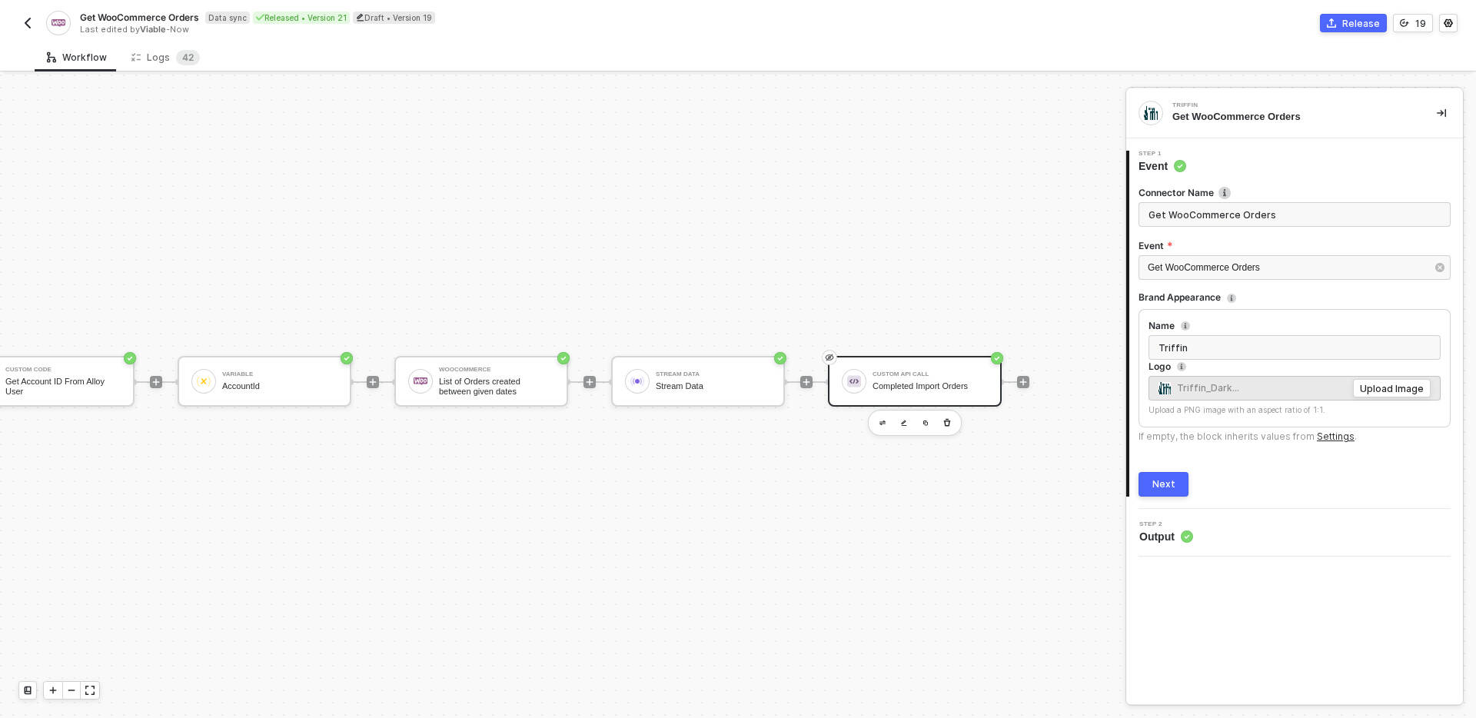
click at [926, 384] on div "Completed Import Orders" at bounding box center [930, 386] width 115 height 10
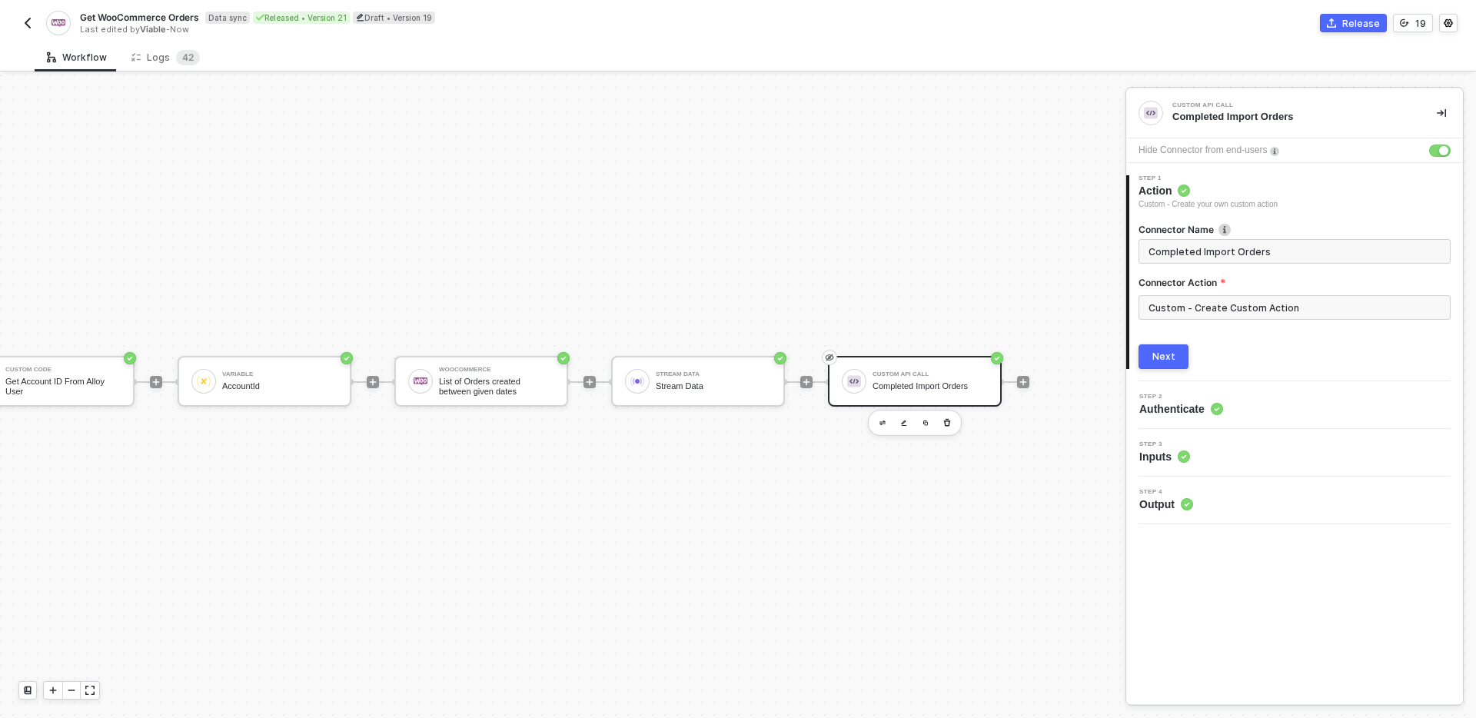
click at [1174, 404] on span "Authenticate" at bounding box center [1181, 408] width 84 height 15
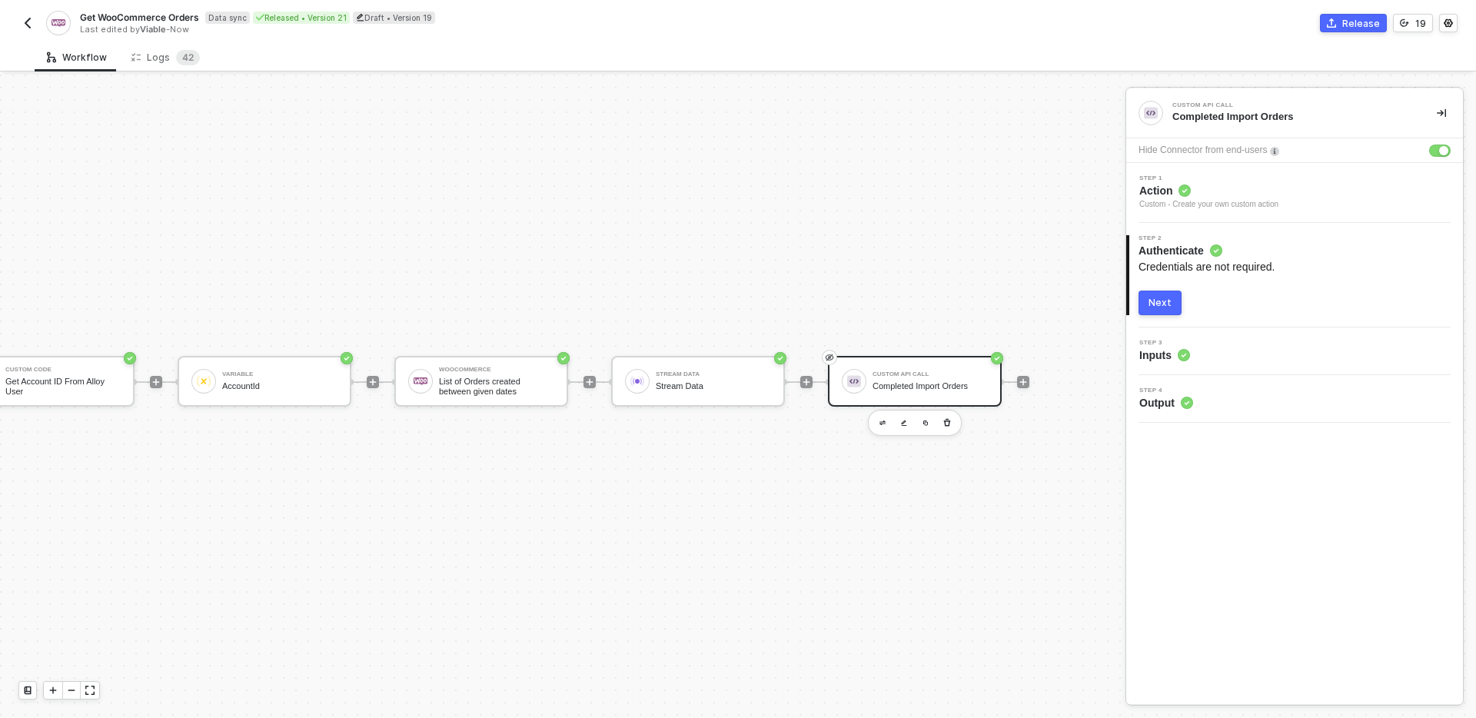
click at [1143, 367] on div "3 Step 3 Inputs" at bounding box center [1294, 351] width 337 height 48
click at [1151, 355] on span "Inputs" at bounding box center [1164, 354] width 51 height 15
click at [1182, 355] on circle at bounding box center [1184, 355] width 12 height 12
click at [1166, 286] on div "Credentials are not required." at bounding box center [1294, 274] width 312 height 32
click at [1164, 300] on div "Next" at bounding box center [1159, 303] width 23 height 12
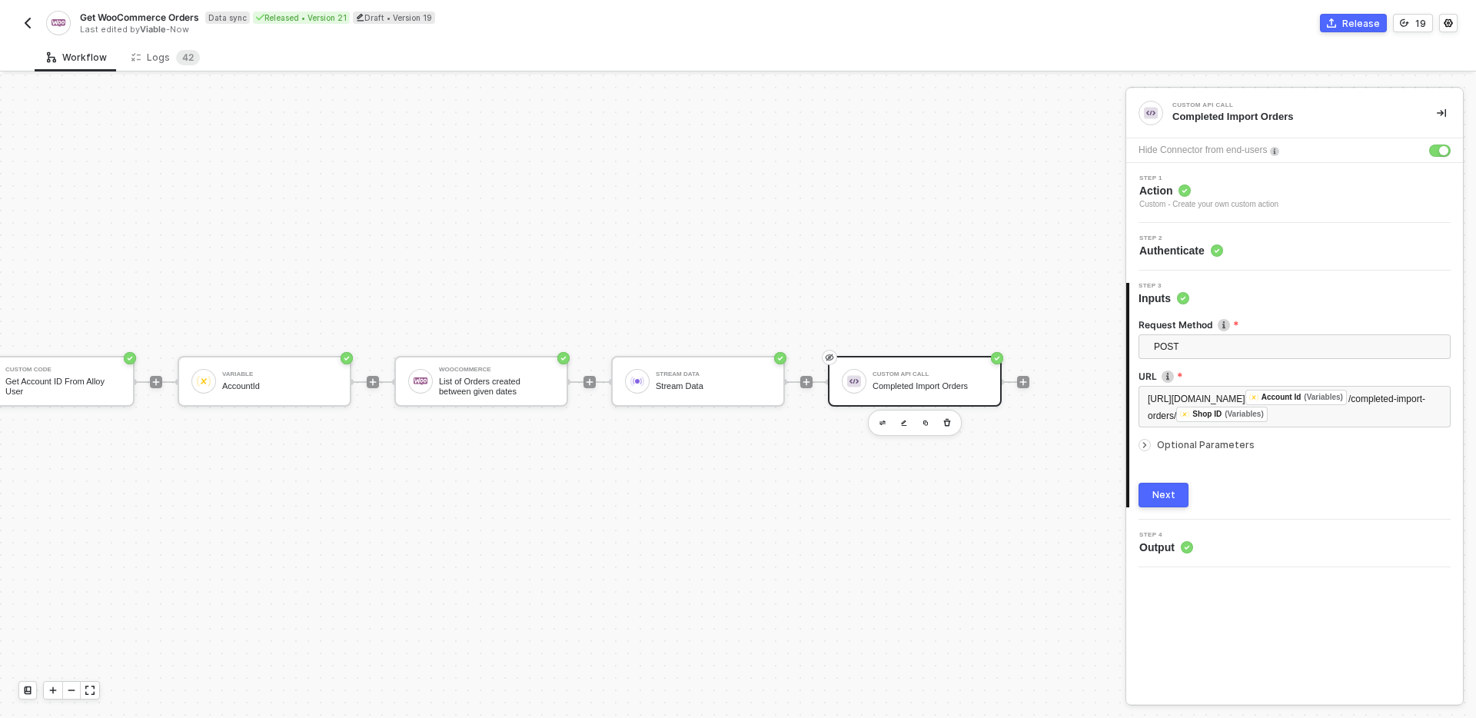
click at [1186, 450] on span "Optional Parameters" at bounding box center [1206, 445] width 98 height 12
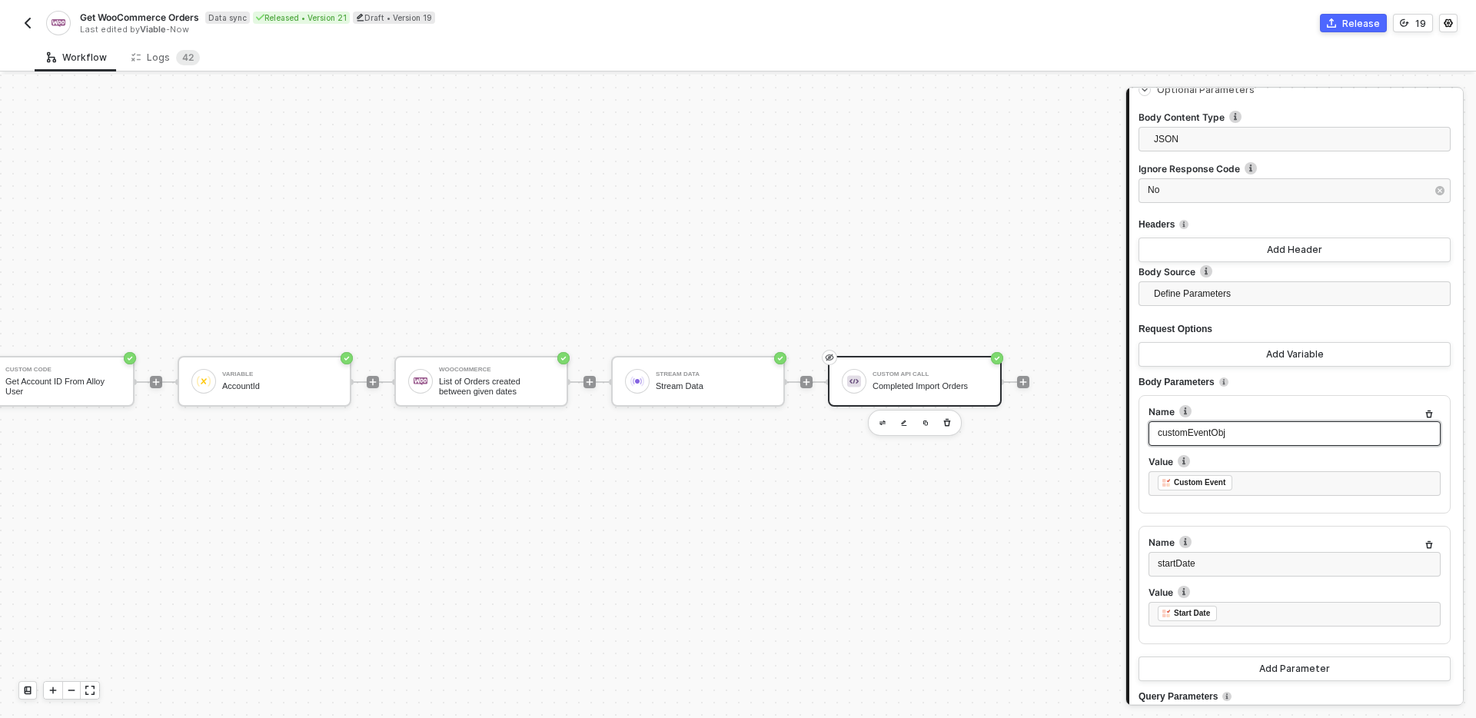
scroll to position [359, 0]
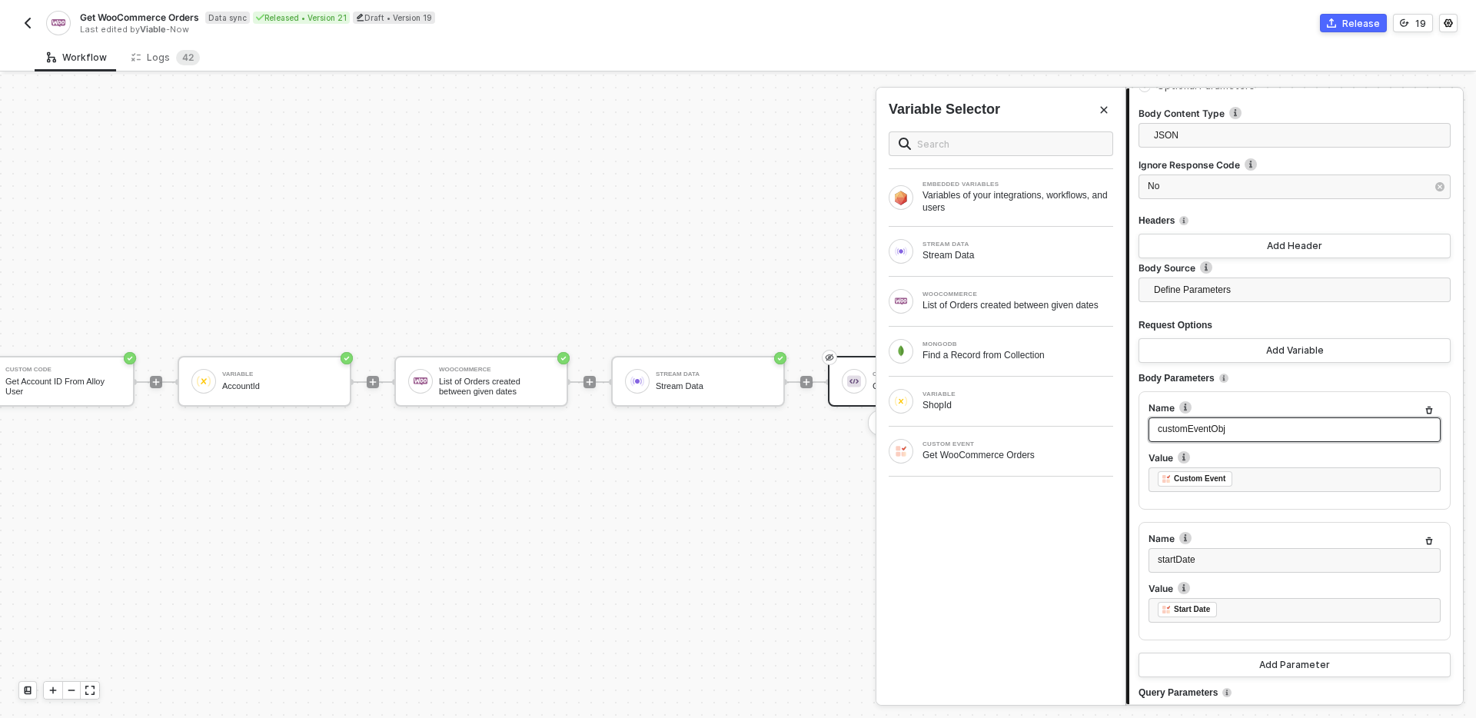
click at [1243, 437] on div "customEventObj" at bounding box center [1295, 429] width 274 height 15
click at [1242, 437] on div "customEventObj" at bounding box center [1295, 429] width 274 height 15
click at [1062, 410] on div "ShopId" at bounding box center [1017, 405] width 191 height 12
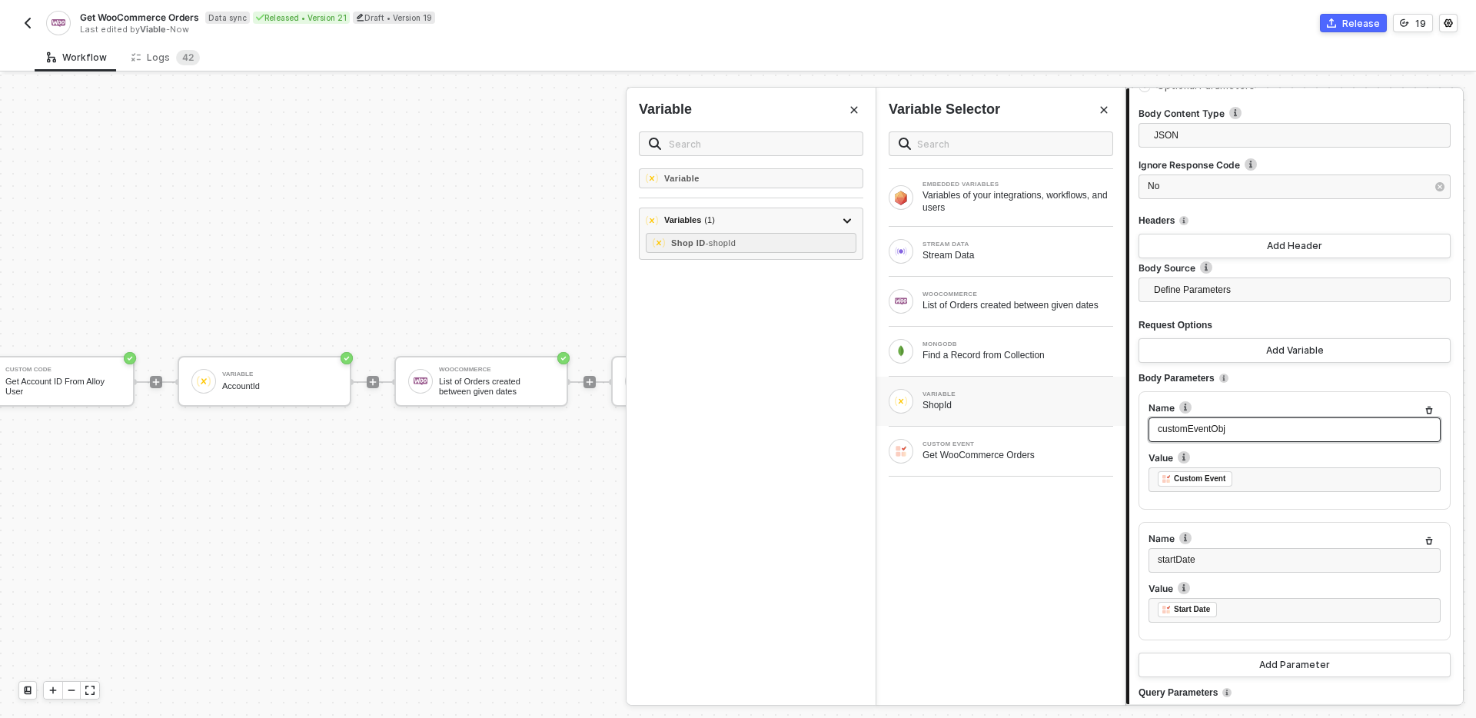
click at [1178, 434] on span "customEventObj" at bounding box center [1192, 429] width 68 height 11
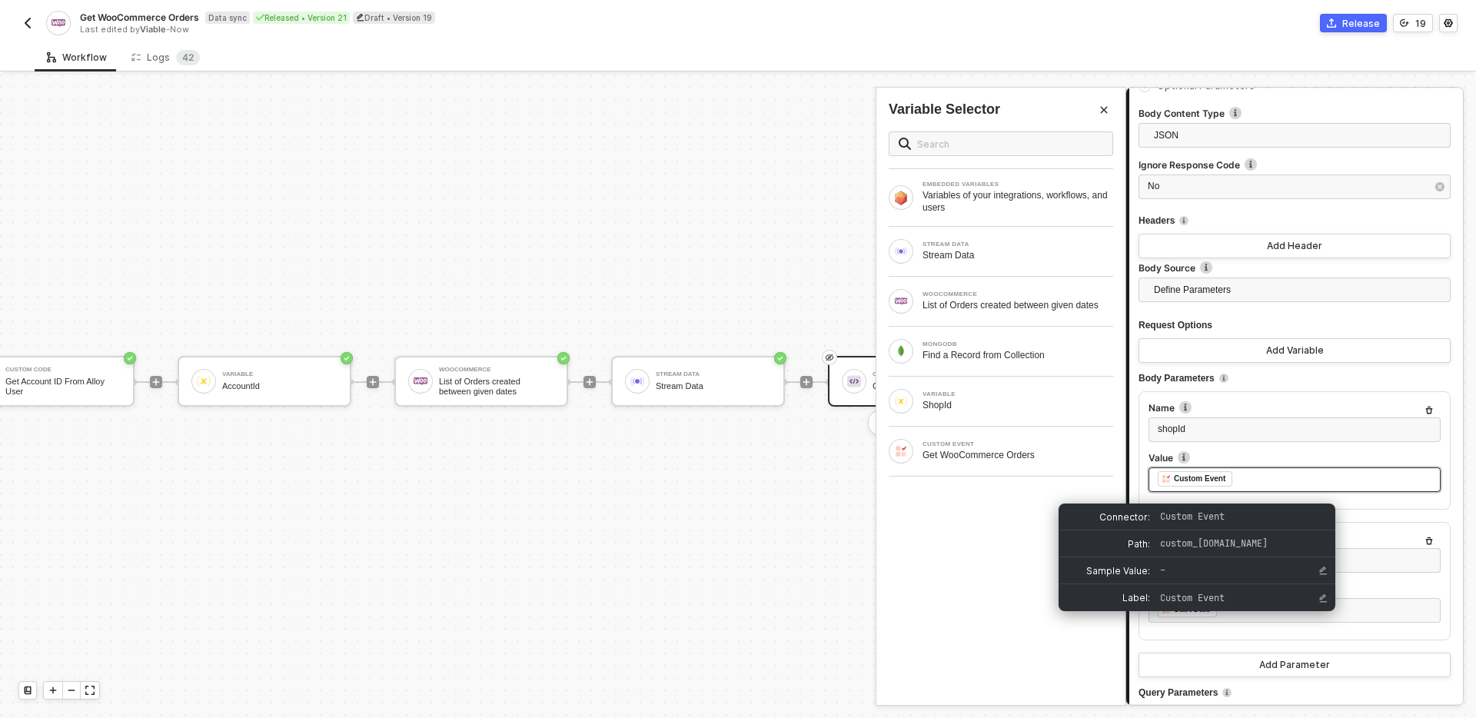
click at [1230, 487] on div "Custom Event" at bounding box center [1195, 478] width 75 height 15
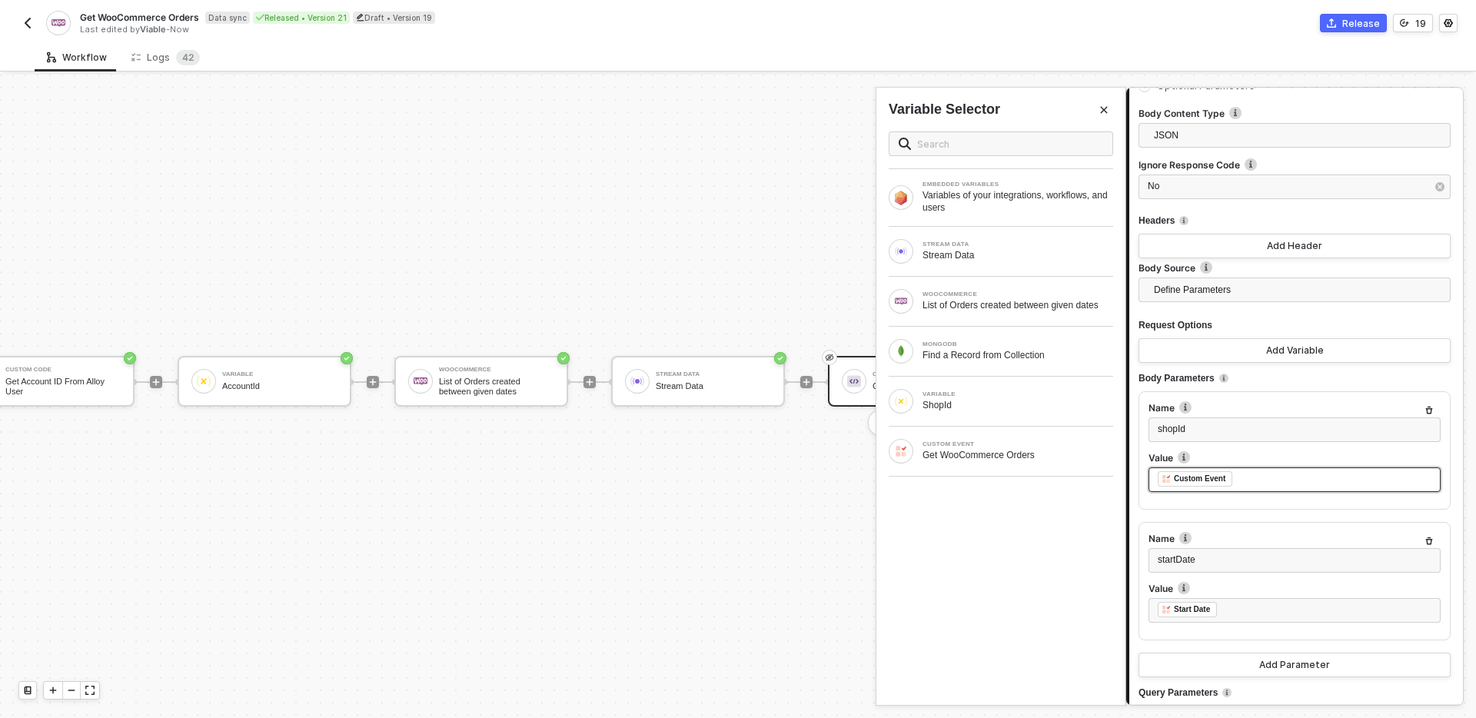
drag, startPoint x: 1253, startPoint y: 491, endPoint x: 1239, endPoint y: 490, distance: 13.9
click at [1239, 488] on div "﻿ ﻿ Custom Event ﻿" at bounding box center [1295, 479] width 274 height 17
click at [1036, 407] on div "ShopId" at bounding box center [1017, 405] width 191 height 12
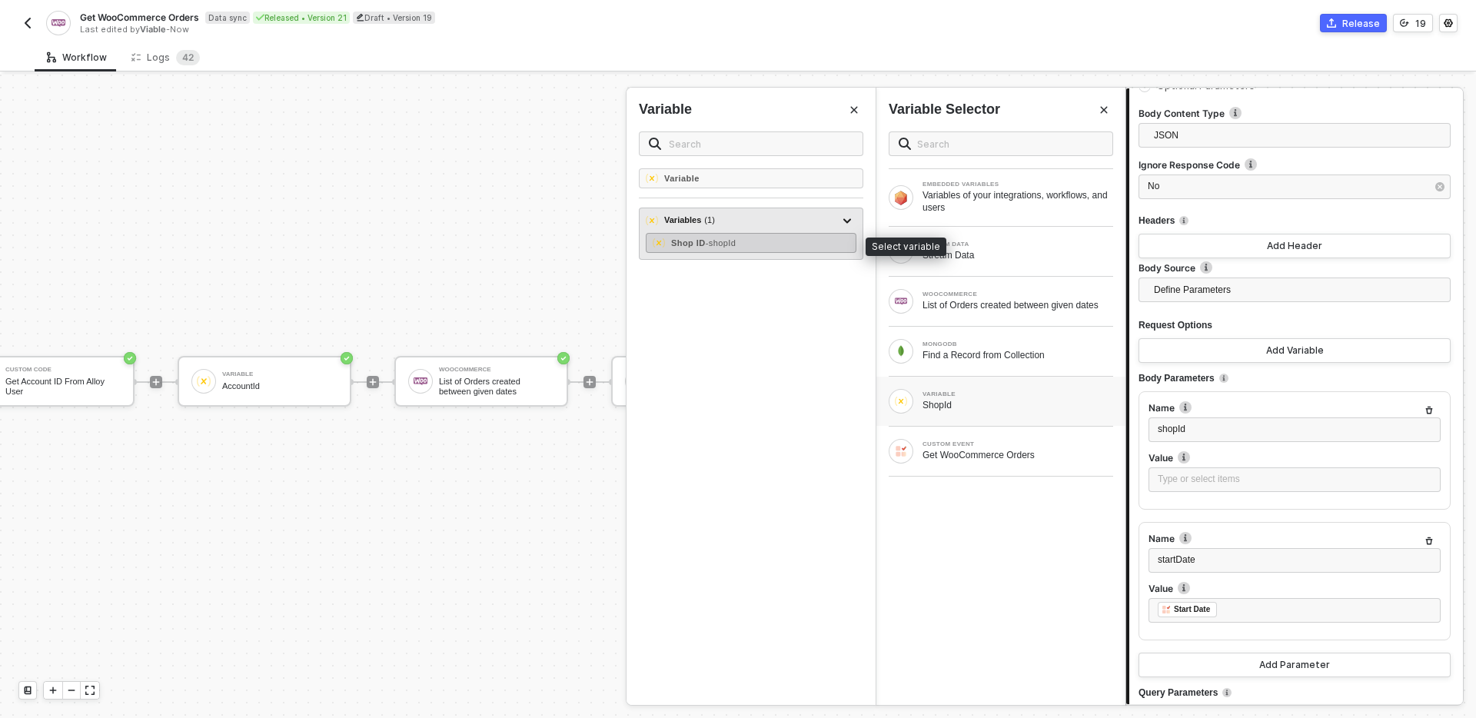
click at [808, 241] on div "Shop ID - shopId" at bounding box center [751, 243] width 211 height 20
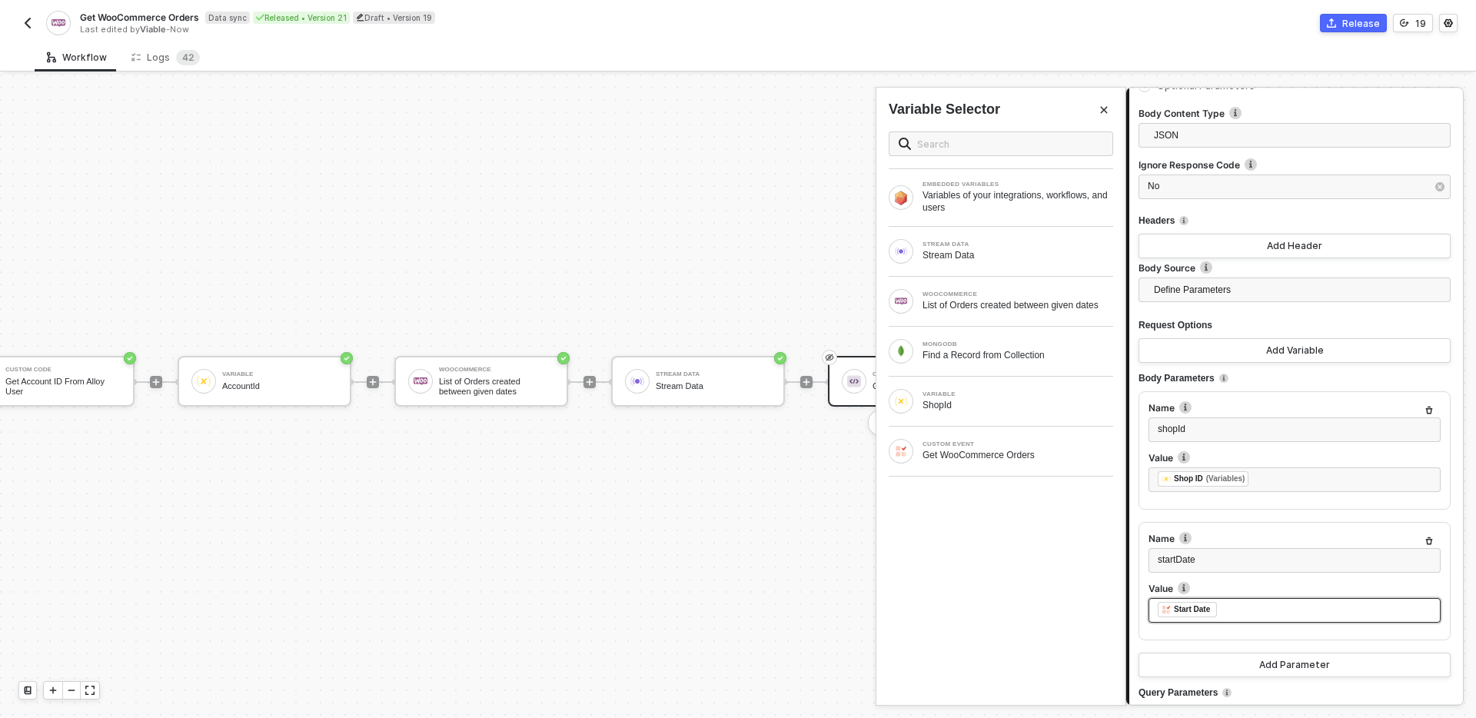
click at [1230, 619] on div "﻿ ﻿ Start Date ﻿" at bounding box center [1295, 610] width 274 height 17
click at [1231, 619] on div "﻿ ﻿ Start Date ﻿" at bounding box center [1295, 610] width 274 height 17
click at [970, 210] on div "Variables of your integrations, workflows, and users" at bounding box center [1017, 201] width 191 height 25
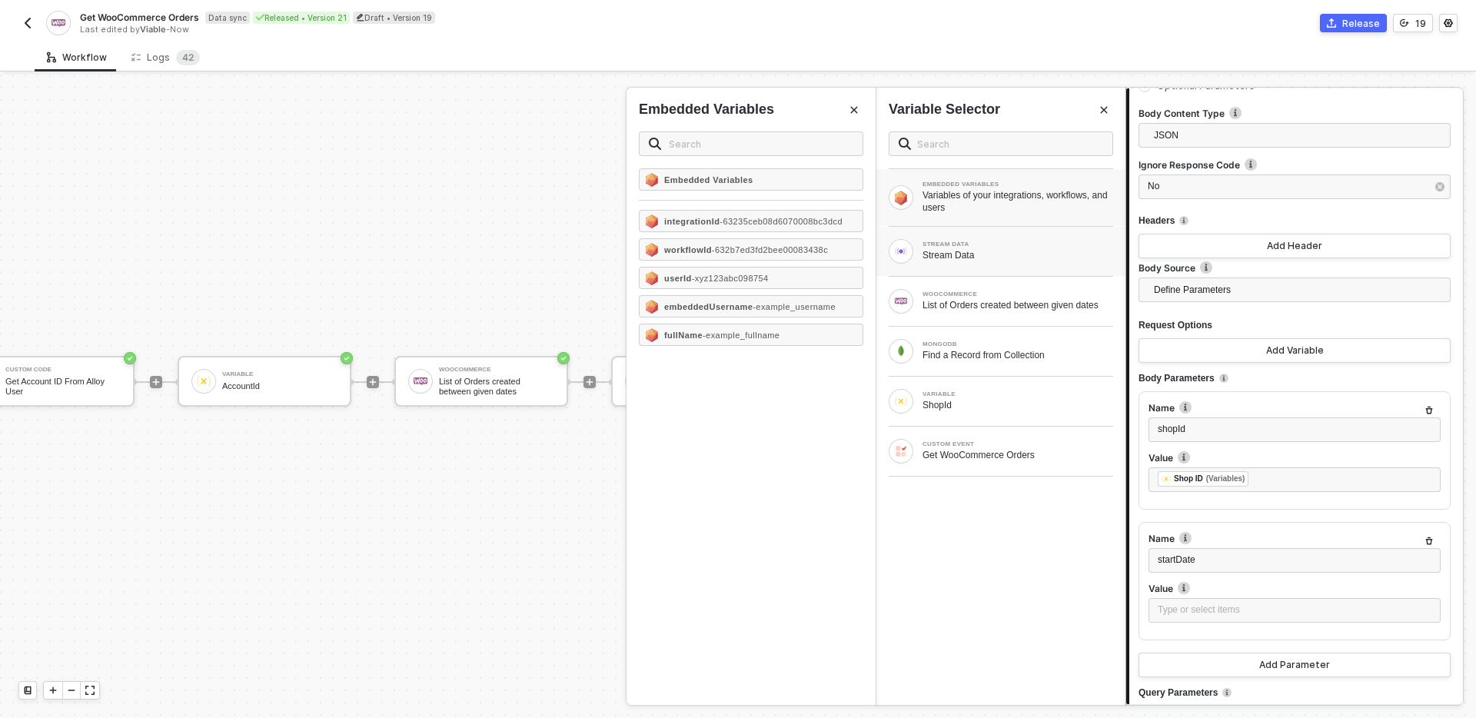
click at [969, 255] on div "Stream Data" at bounding box center [1017, 255] width 191 height 12
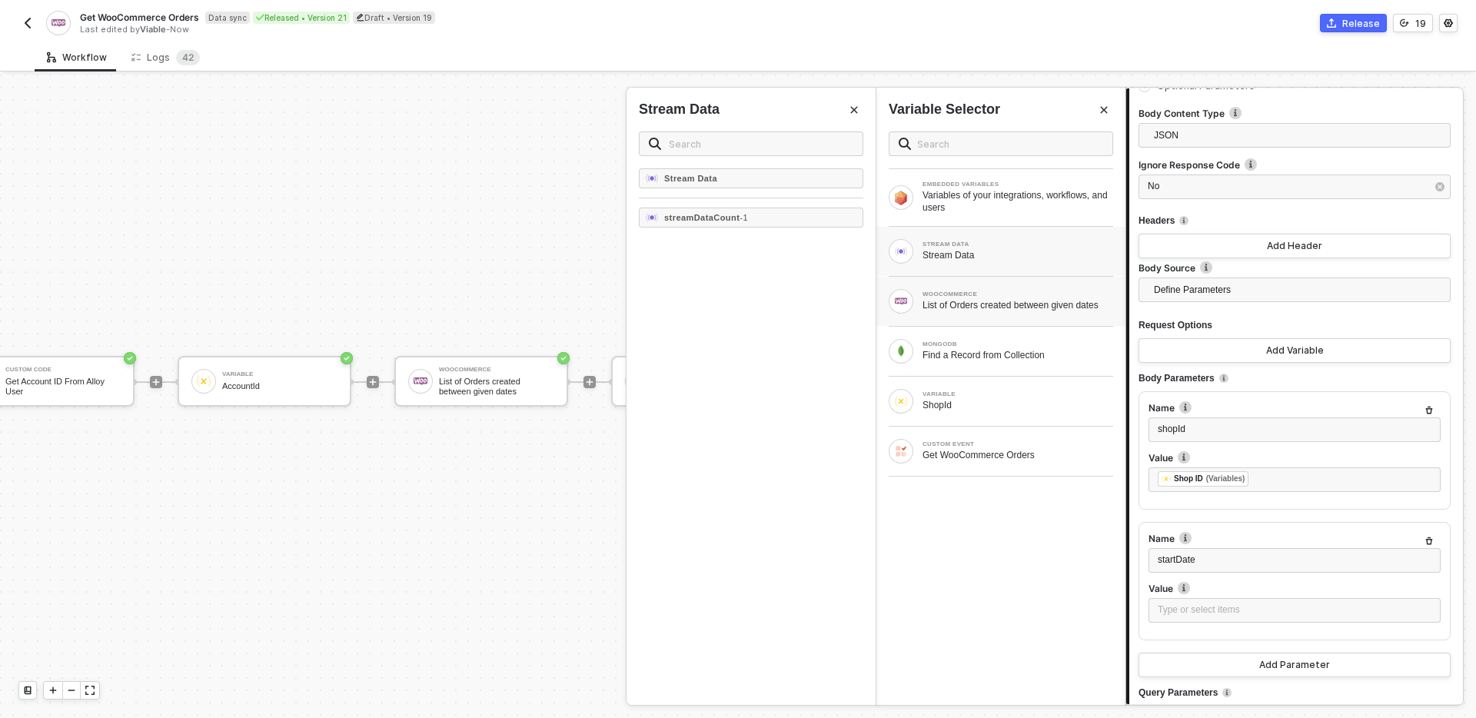
click at [969, 304] on div "List of Orders created between given dates" at bounding box center [1017, 305] width 191 height 12
click at [976, 447] on div "CUSTOM EVENT" at bounding box center [1017, 444] width 191 height 6
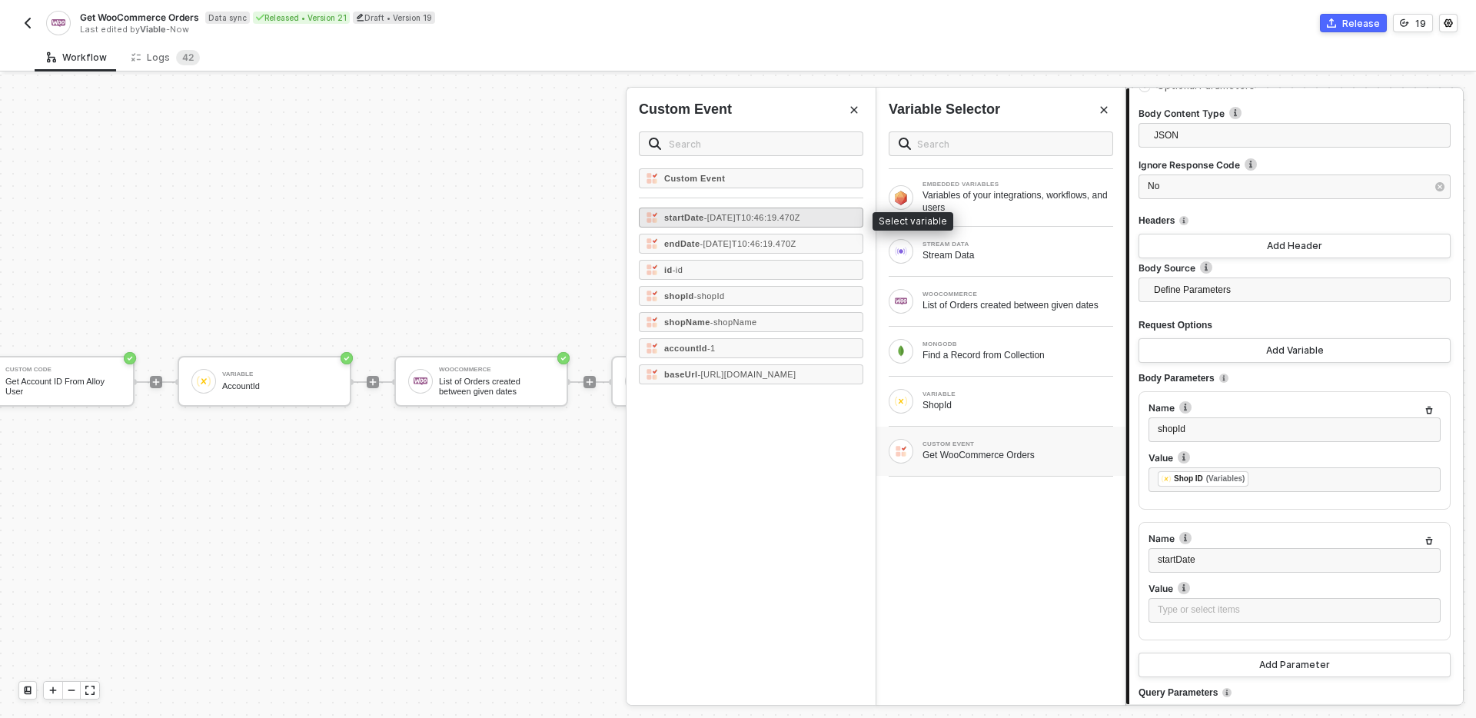
click at [779, 222] on div "startDate - 2023-09-13T10:46:19.470Z" at bounding box center [751, 218] width 224 height 20
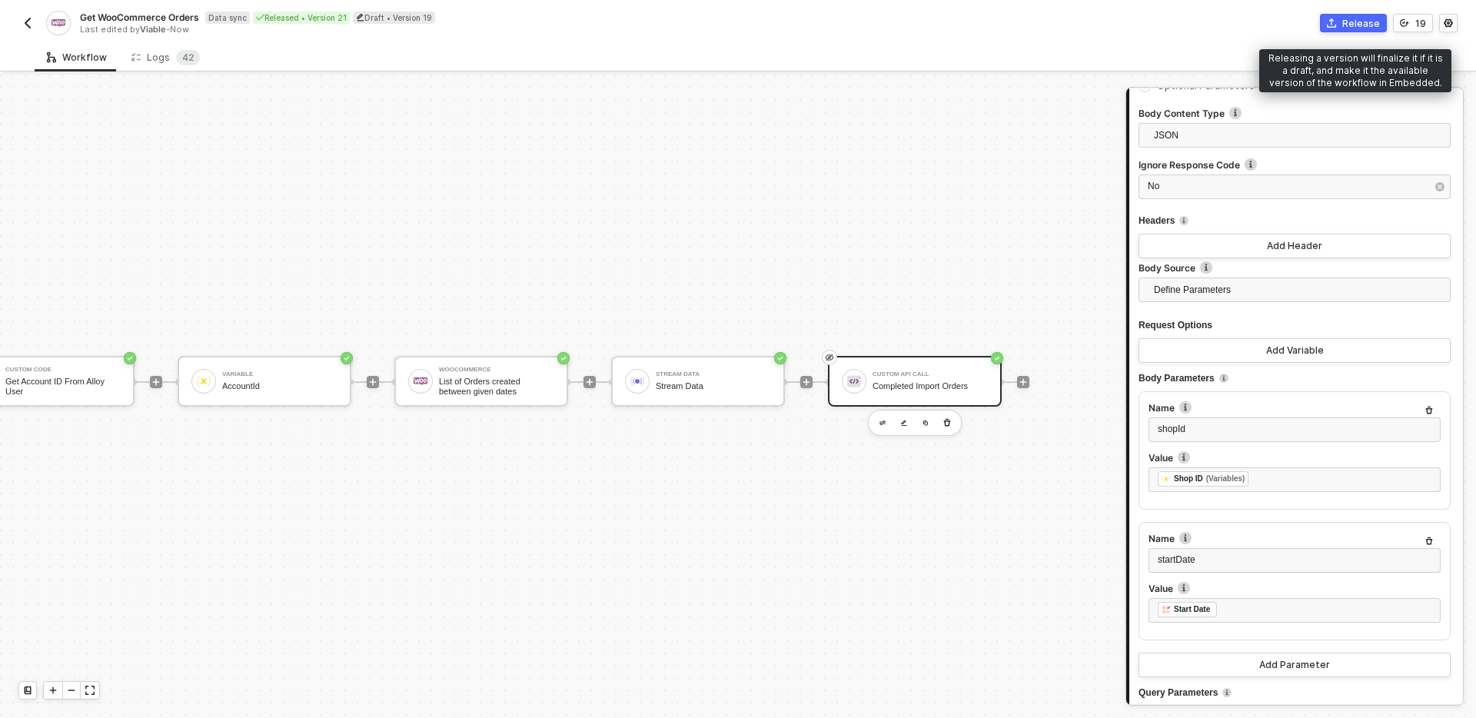
click at [1348, 15] on button "Release" at bounding box center [1353, 23] width 67 height 18
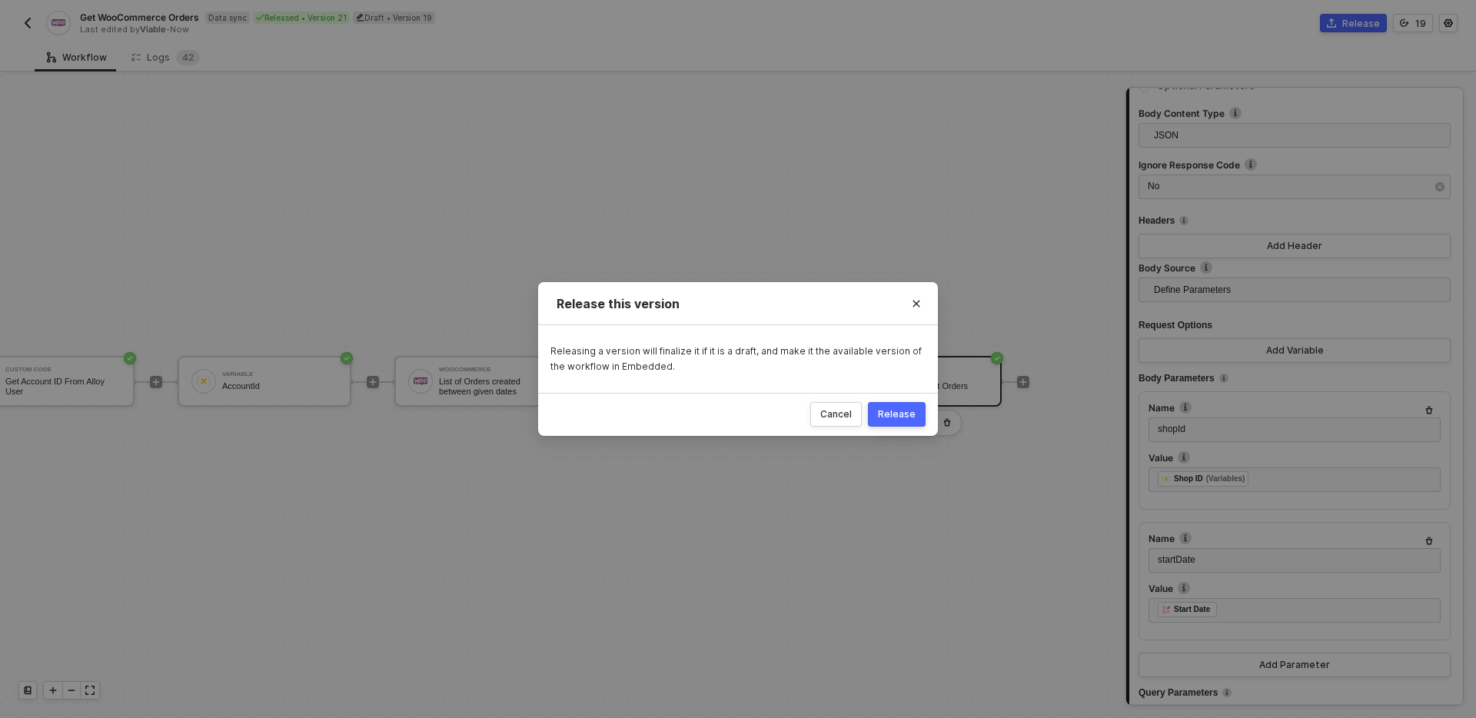
click at [893, 404] on button "Release" at bounding box center [897, 414] width 58 height 25
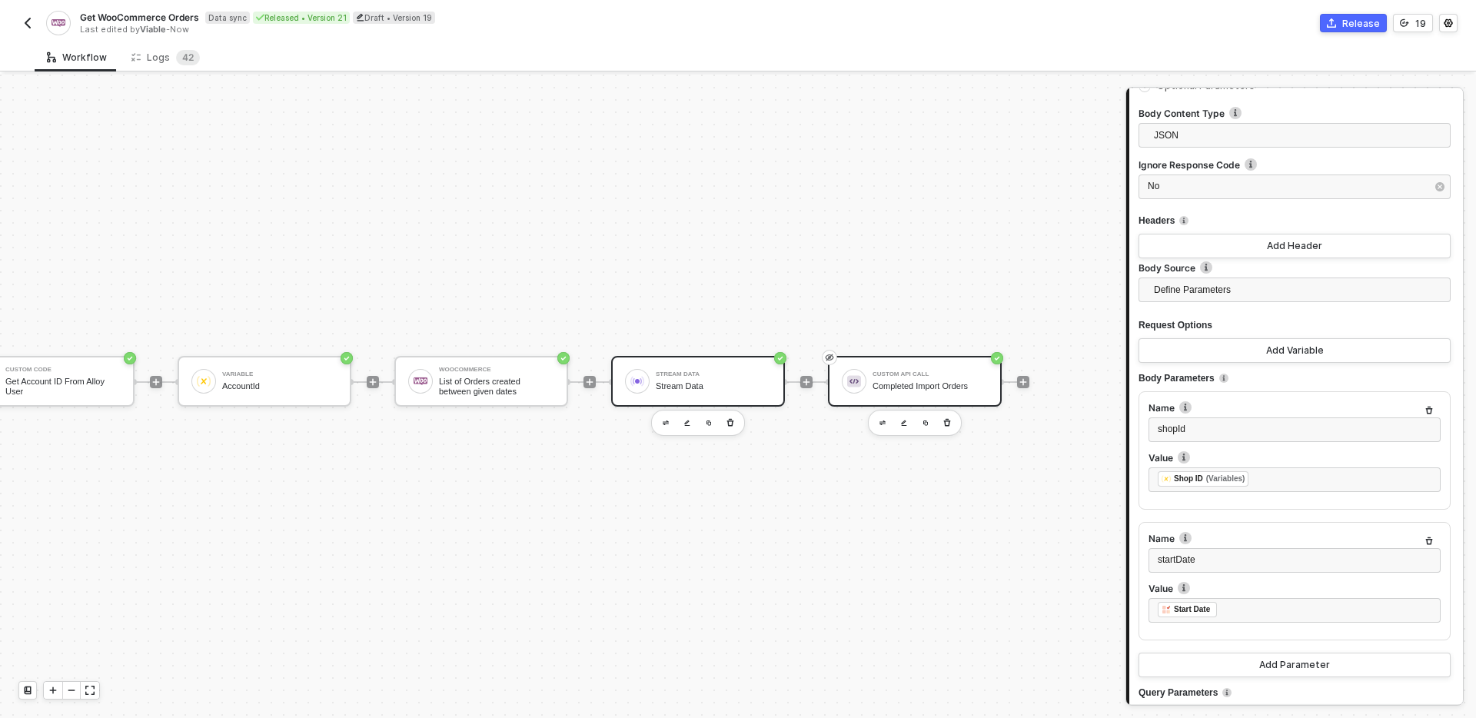
scroll to position [28, 398]
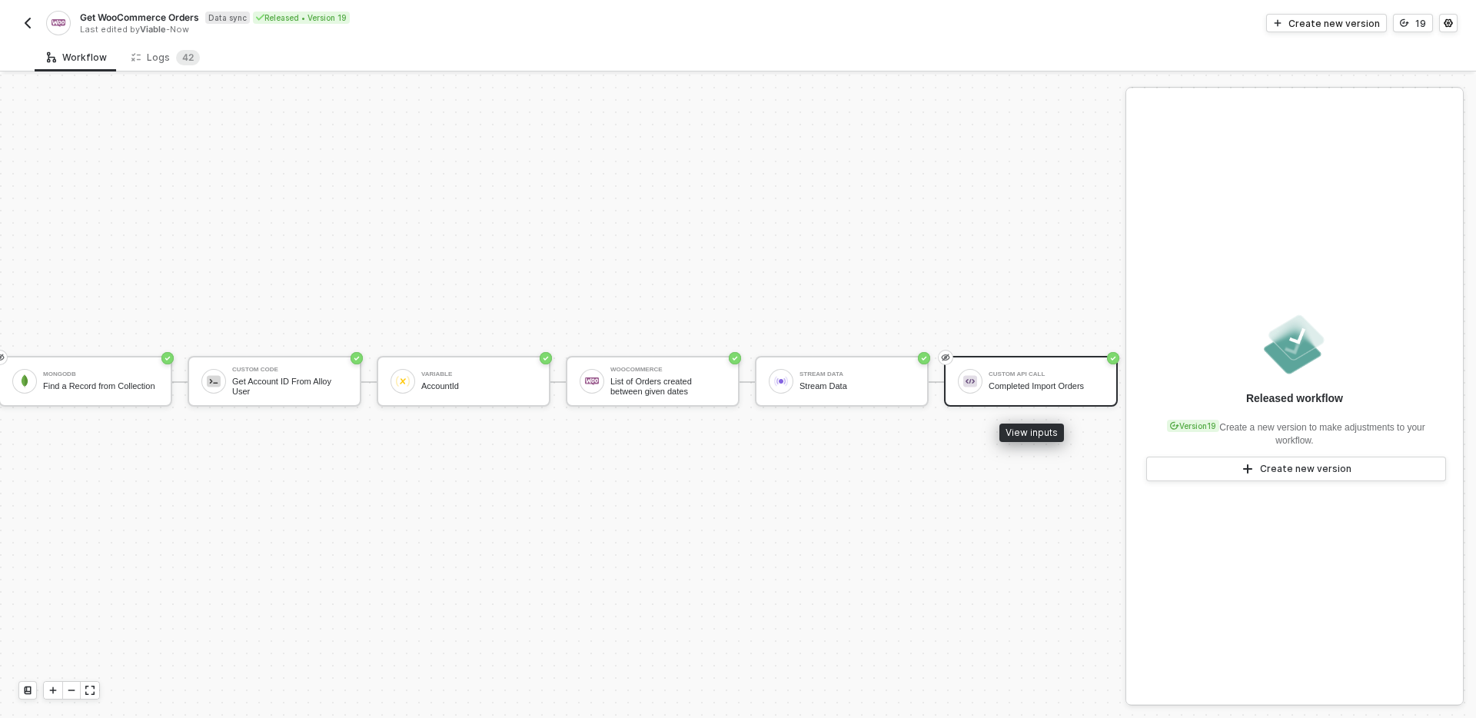
click at [966, 387] on img at bounding box center [970, 381] width 14 height 14
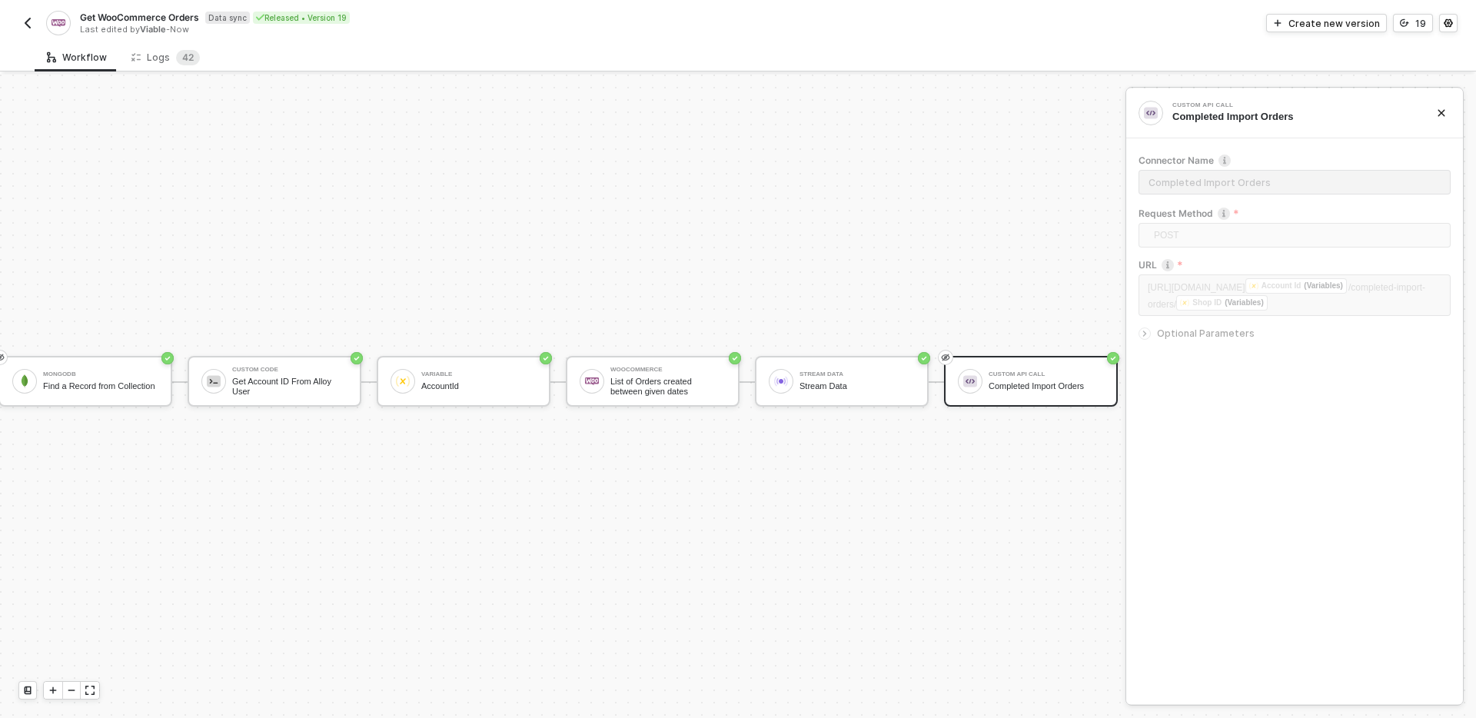
drag, startPoint x: 28, startPoint y: 4, endPoint x: 28, endPoint y: 12, distance: 8.5
click at [28, 5] on div "Get WooCommerce Orders Data sync Released • Version 19 Last edited by Viable - …" at bounding box center [737, 21] width 1439 height 43
click at [29, 12] on div "Get WooCommerce Orders Data sync Released • Version 19 Last edited by Viable - …" at bounding box center [378, 23] width 720 height 25
click at [23, 27] on img "button" at bounding box center [28, 23] width 12 height 12
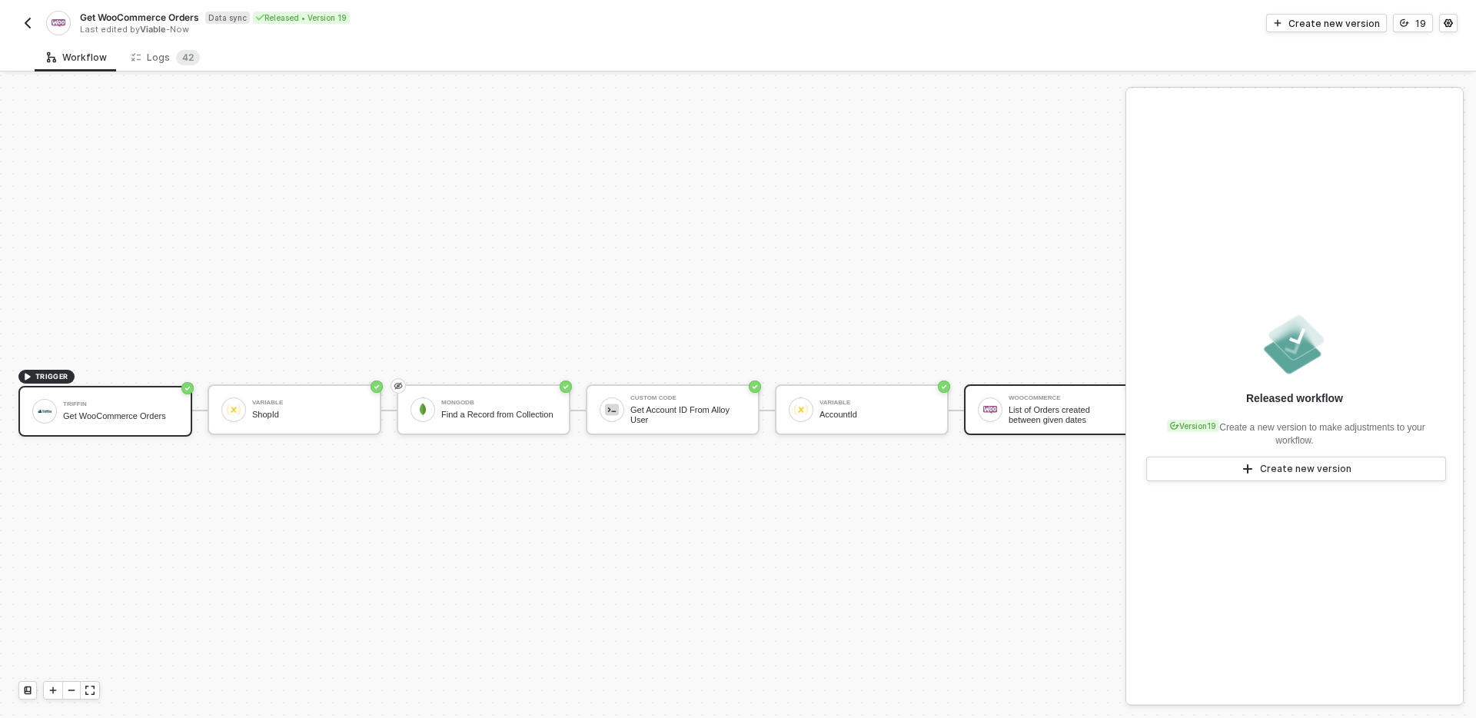
scroll to position [28, 0]
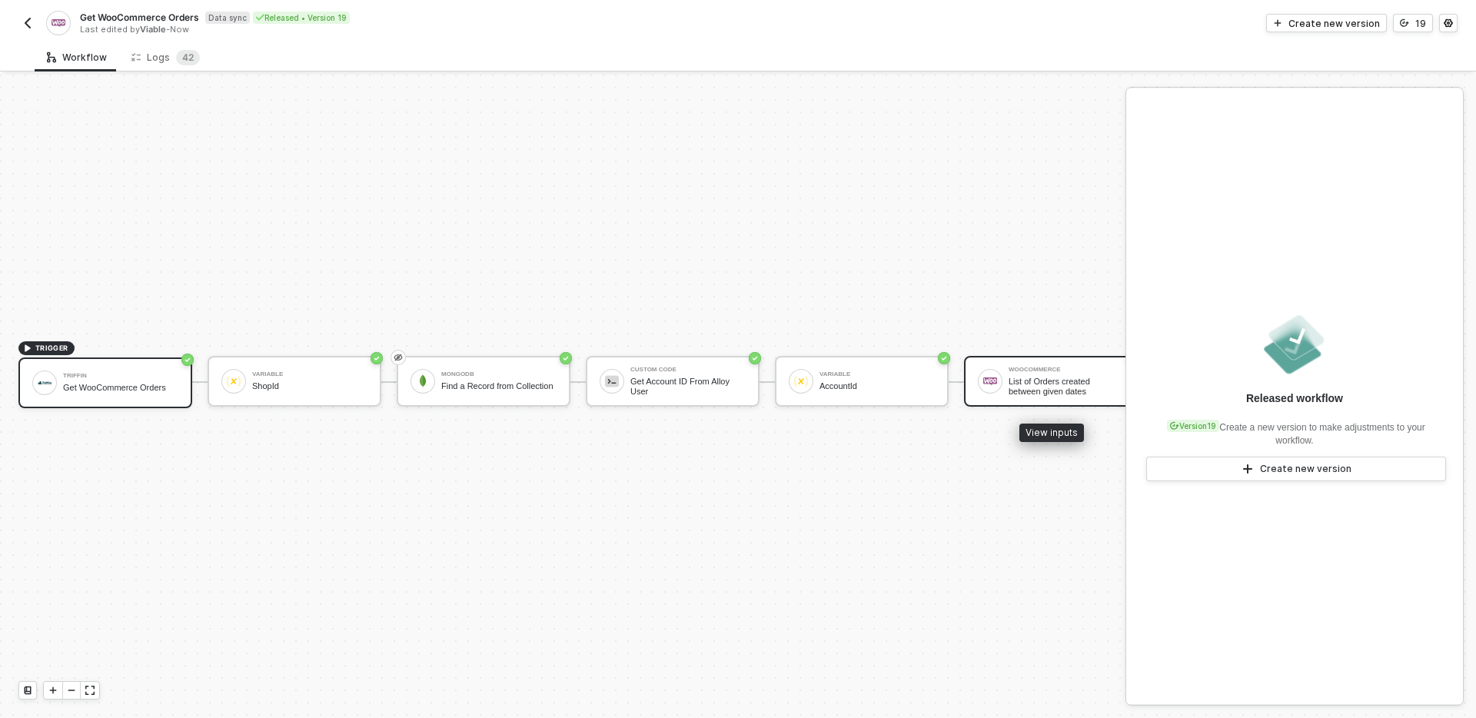
click at [983, 374] on img at bounding box center [990, 381] width 14 height 14
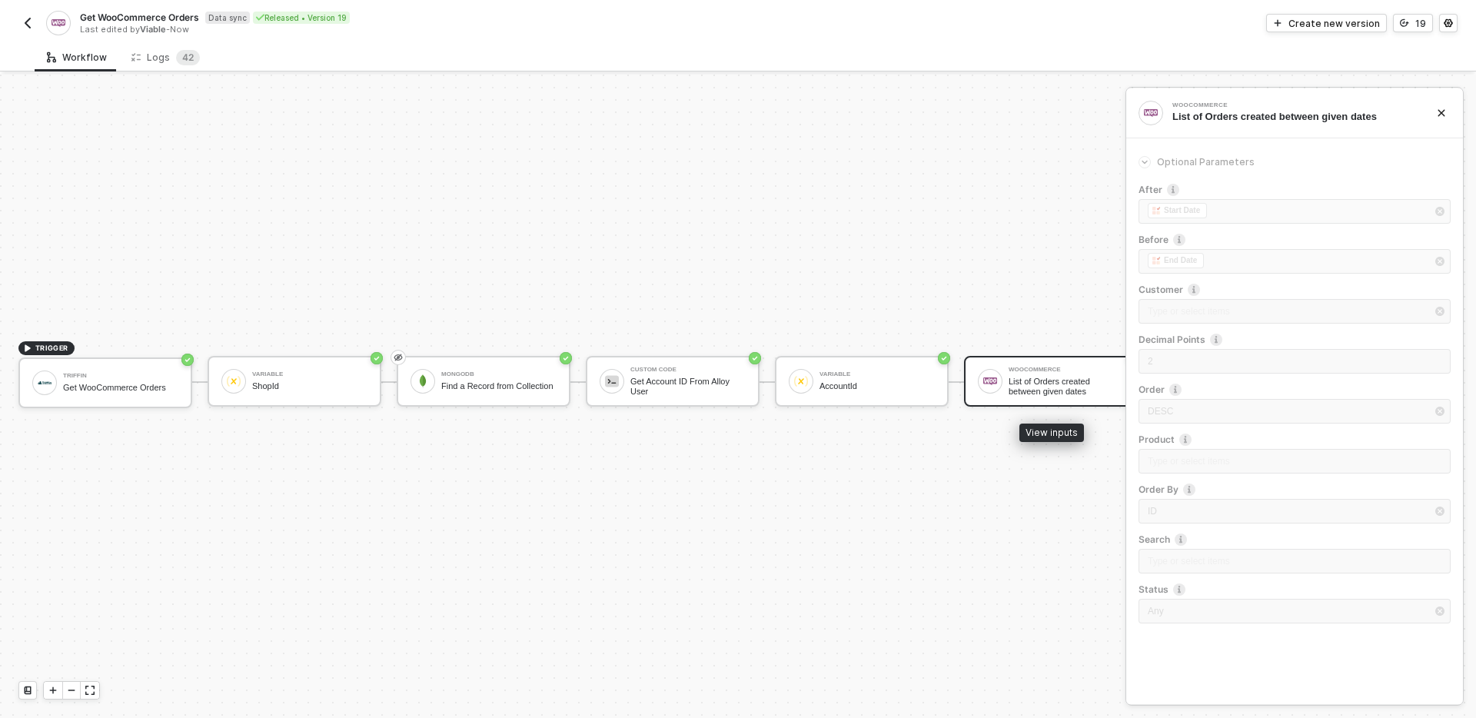
scroll to position [28, 398]
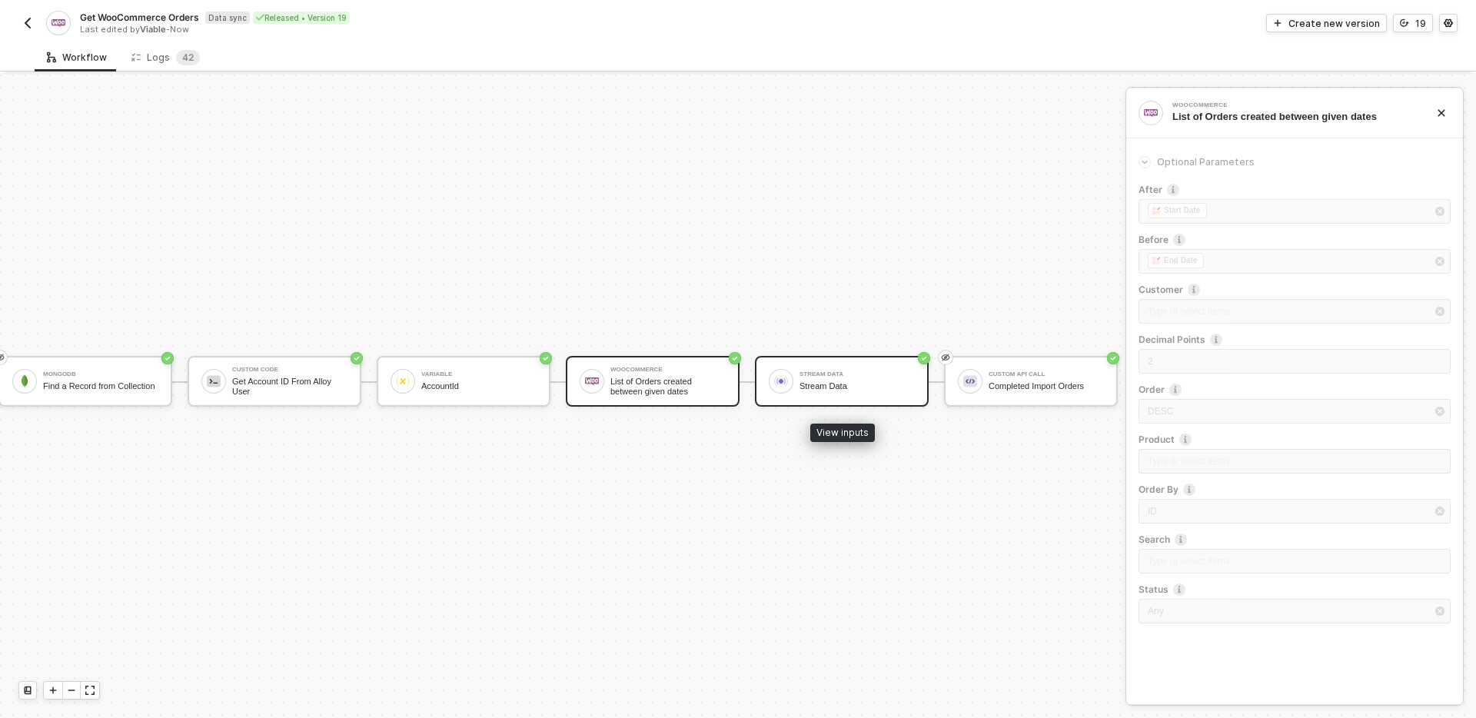
click at [886, 377] on div "Stream Data Stream Data" at bounding box center [856, 381] width 115 height 29
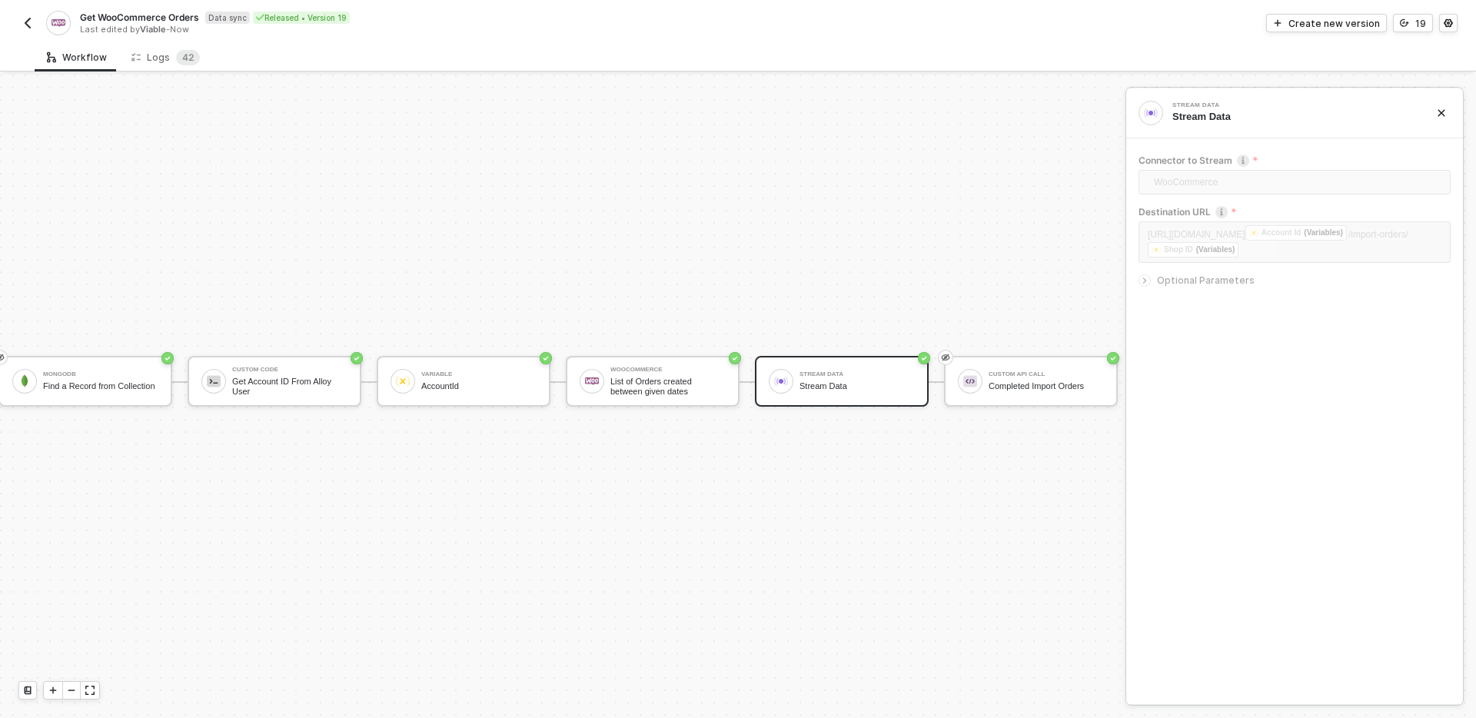
click at [1206, 274] on span "Optional Parameters" at bounding box center [1206, 280] width 98 height 12
click at [1045, 381] on div "Completed Import Orders" at bounding box center [1046, 386] width 115 height 10
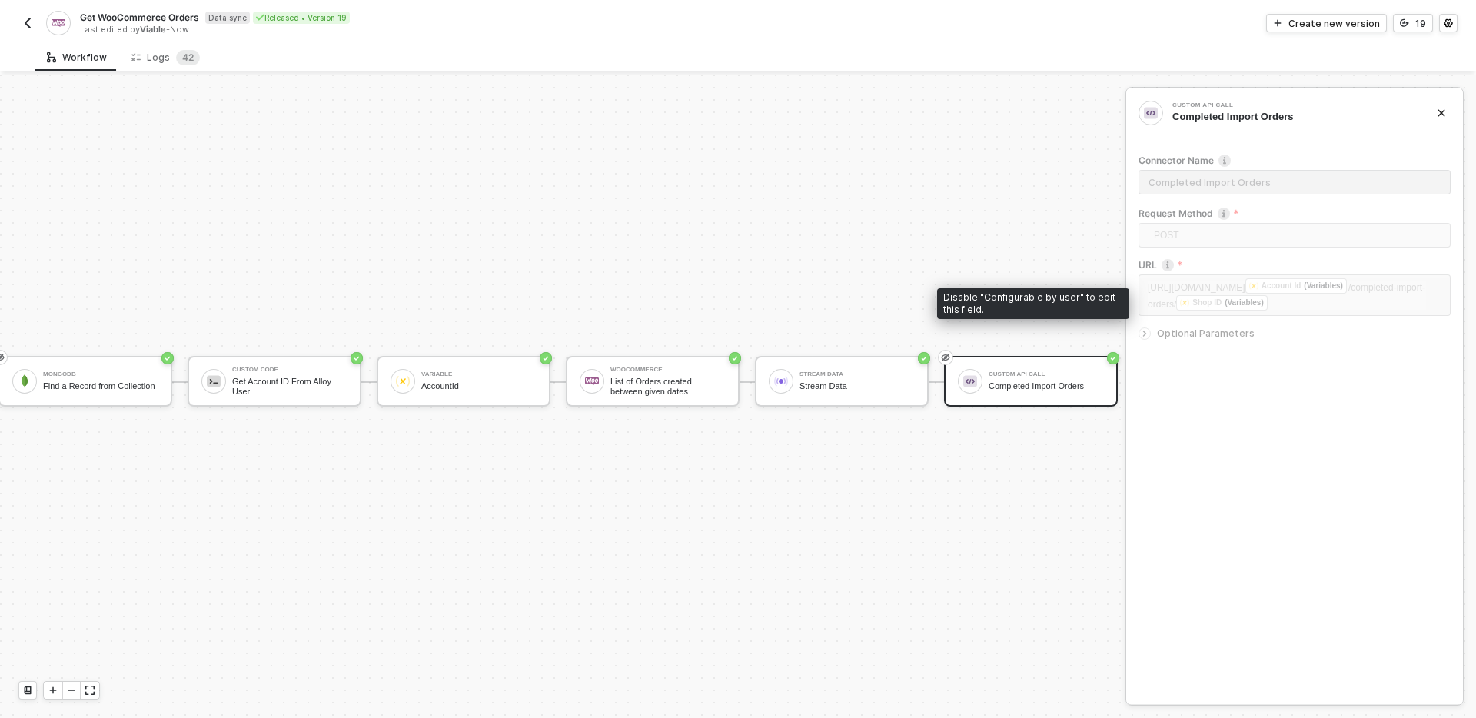
click at [1260, 310] on div "https://app.runviable.com/api/woo-commerce/ ﻿ Account Id (Variables) /completed…" at bounding box center [1294, 296] width 312 height 45
click at [1201, 319] on div "https://app.runviable.com/api/woo-commerce/ ﻿ Account Id (Variables) /completed…" at bounding box center [1294, 296] width 312 height 45
click at [1367, 24] on div "Create new version" at bounding box center [1333, 23] width 91 height 13
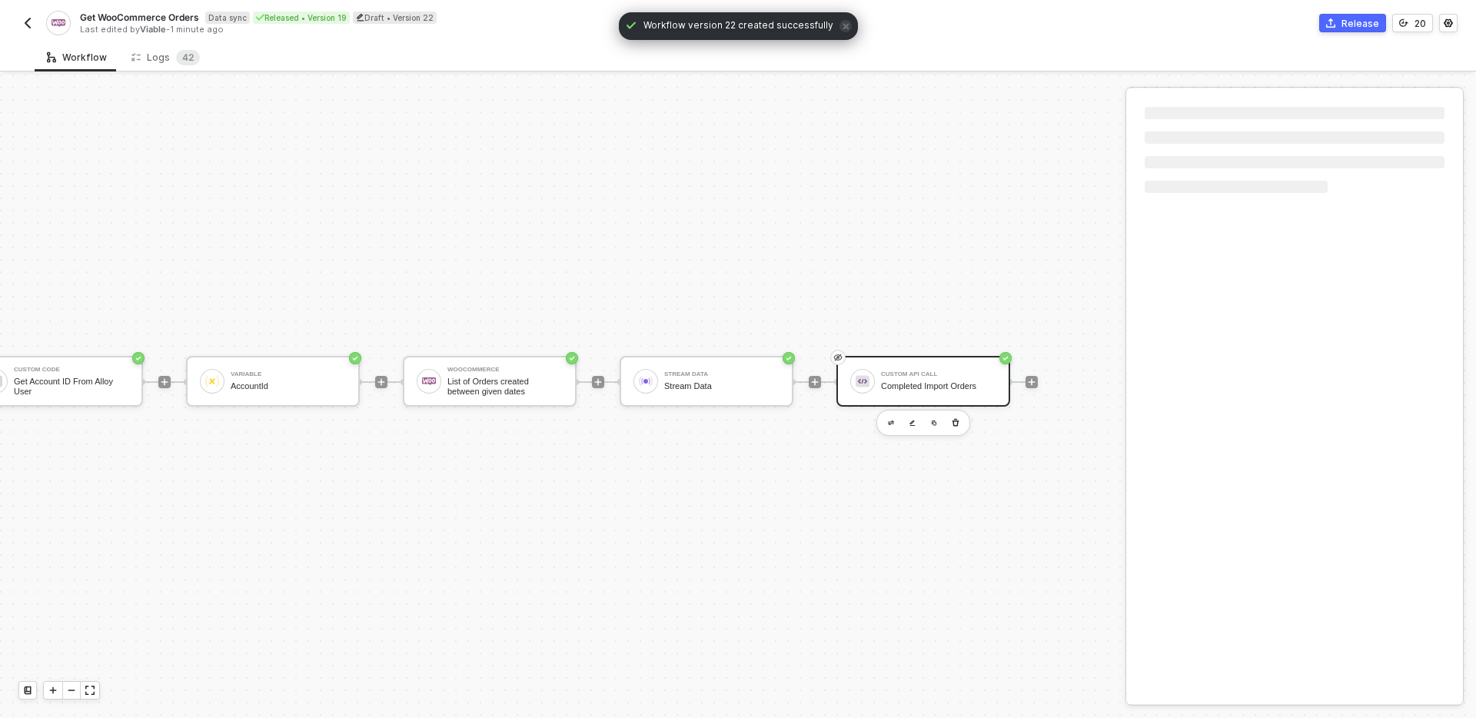
scroll to position [28, 708]
click at [954, 376] on div "Custom API Call" at bounding box center [930, 374] width 115 height 6
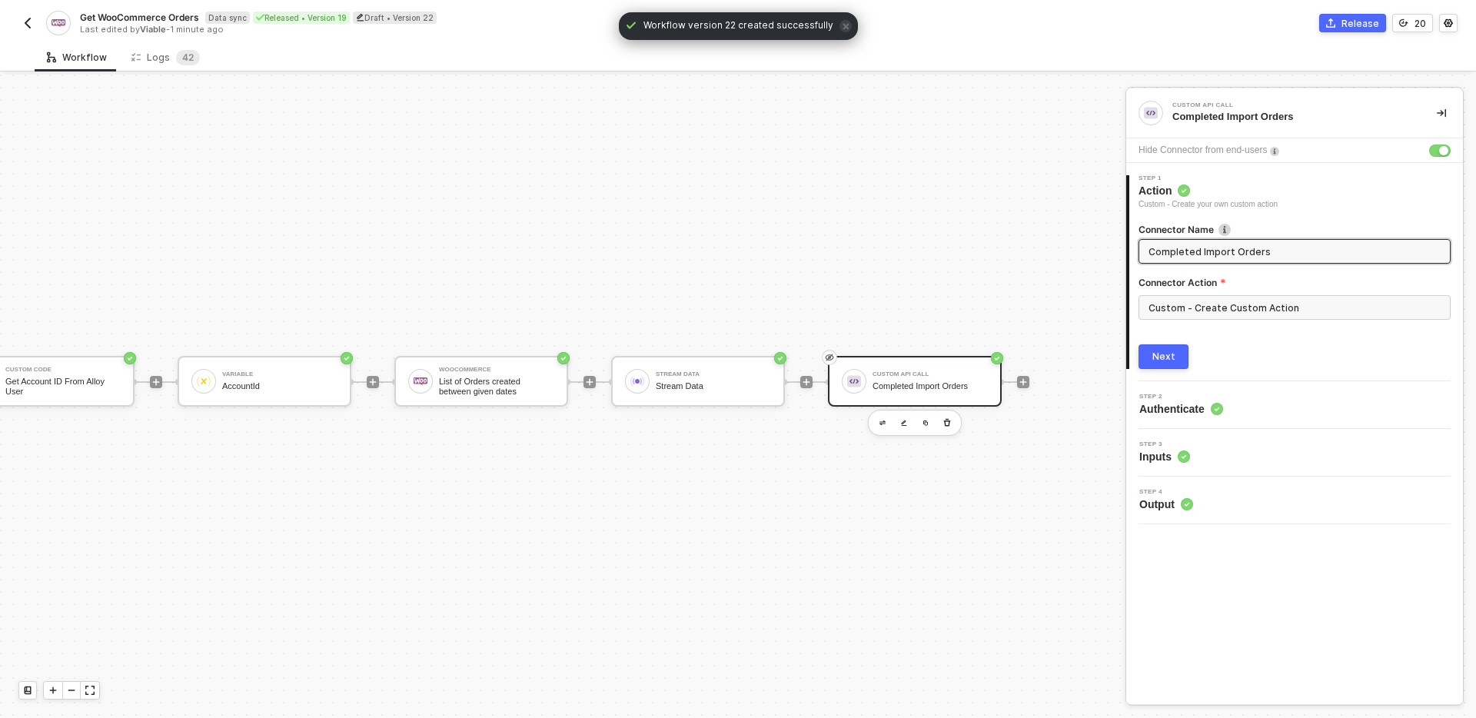
click at [1172, 359] on div "Next" at bounding box center [1163, 357] width 23 height 12
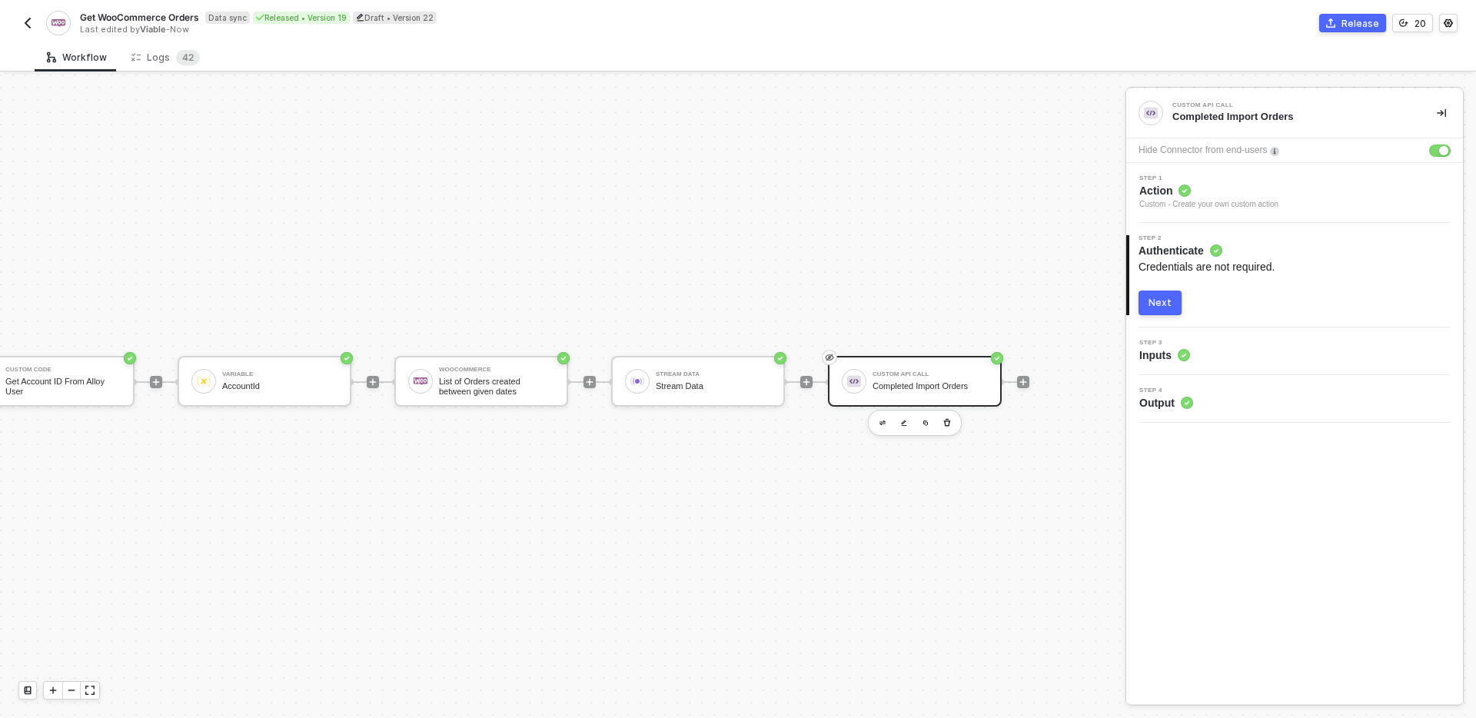
click at [1174, 305] on button "Next" at bounding box center [1159, 303] width 43 height 25
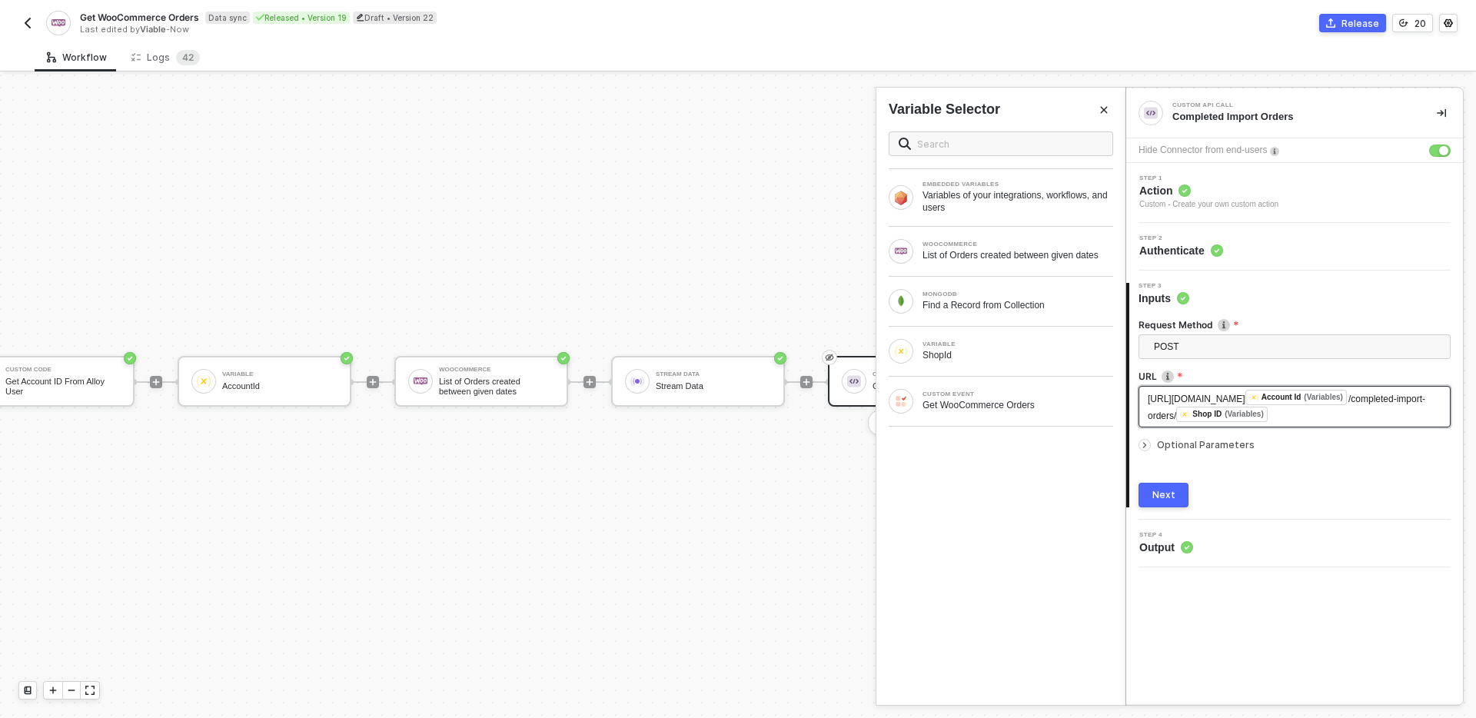
click at [1264, 421] on div "https://app.runviable.com/api/woo-commerce/ ﻿ Account Id (Variables) /completed…" at bounding box center [1295, 407] width 294 height 34
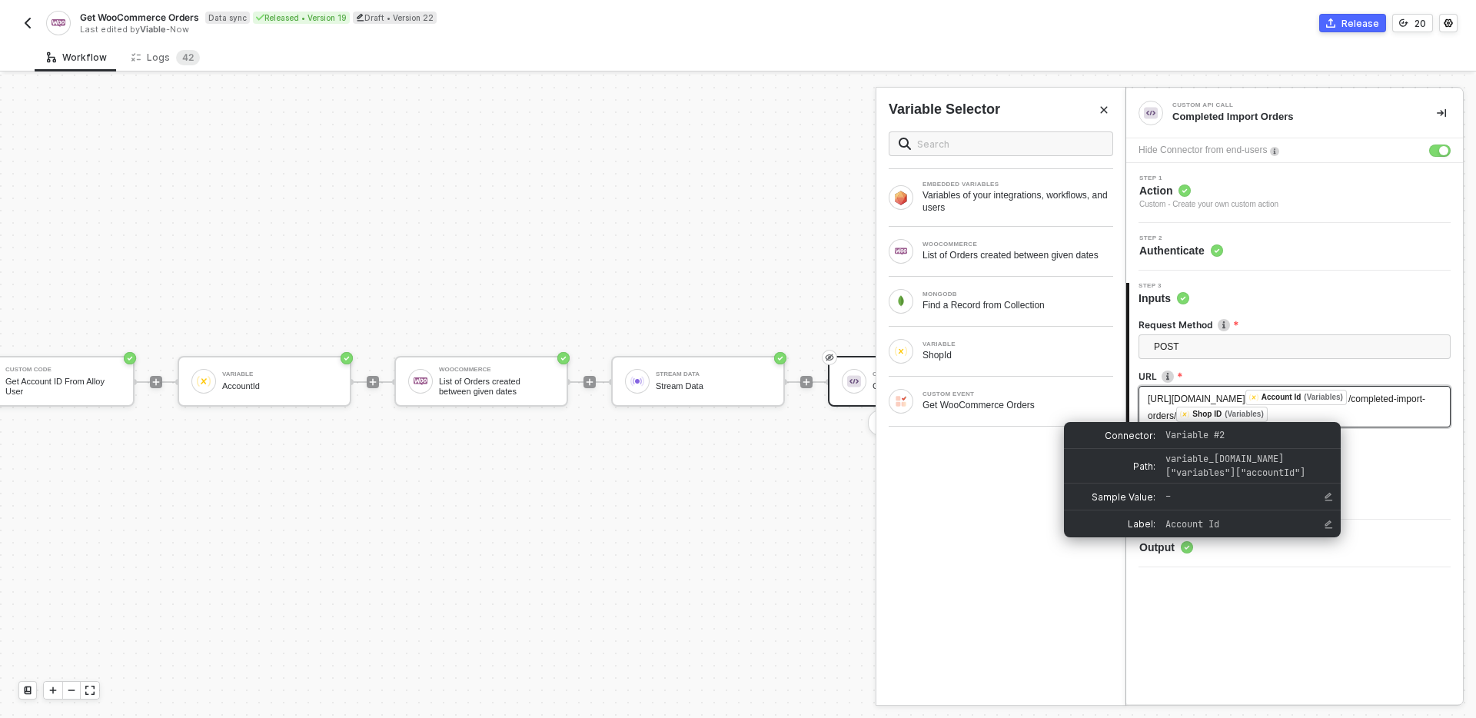
click at [1232, 420] on div "Shop ID (Variables)" at bounding box center [1221, 414] width 91 height 15
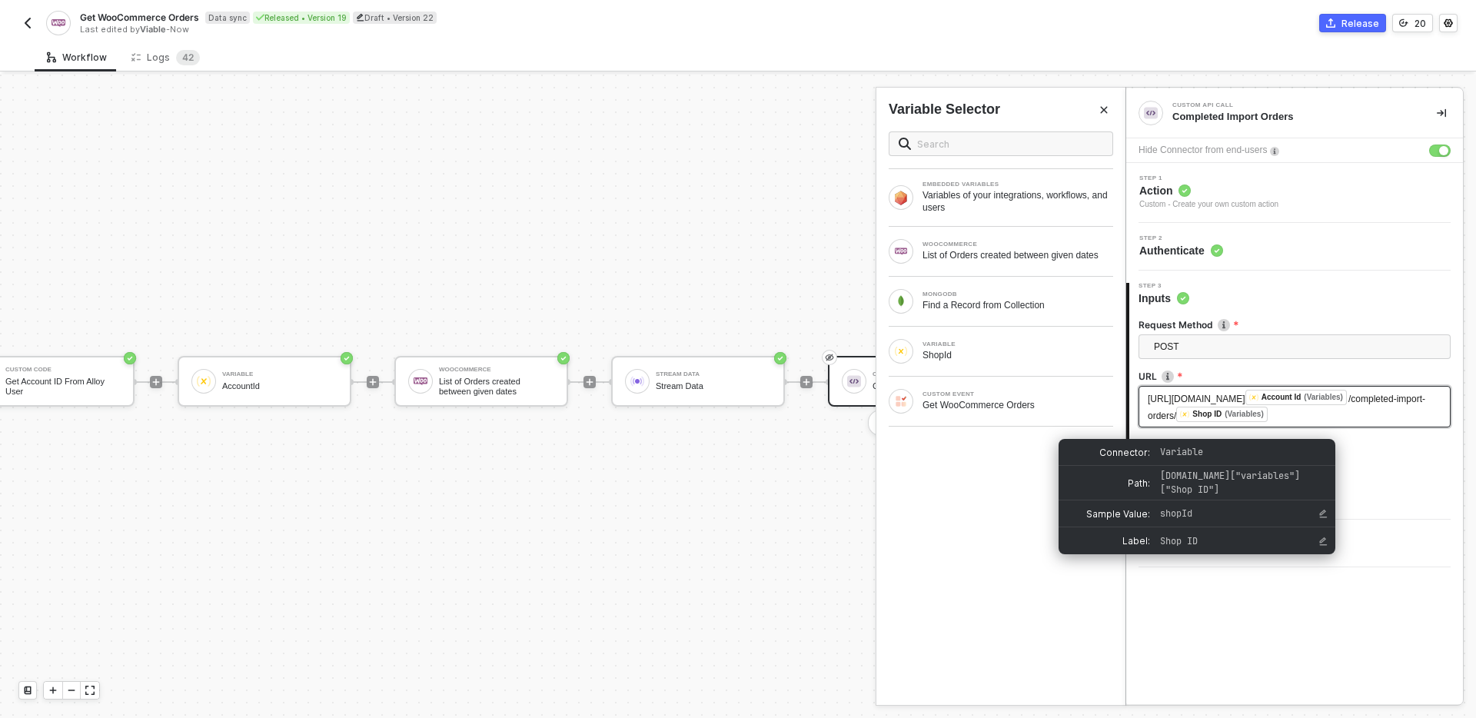
click at [1230, 420] on div "(Variables)" at bounding box center [1244, 414] width 39 height 12
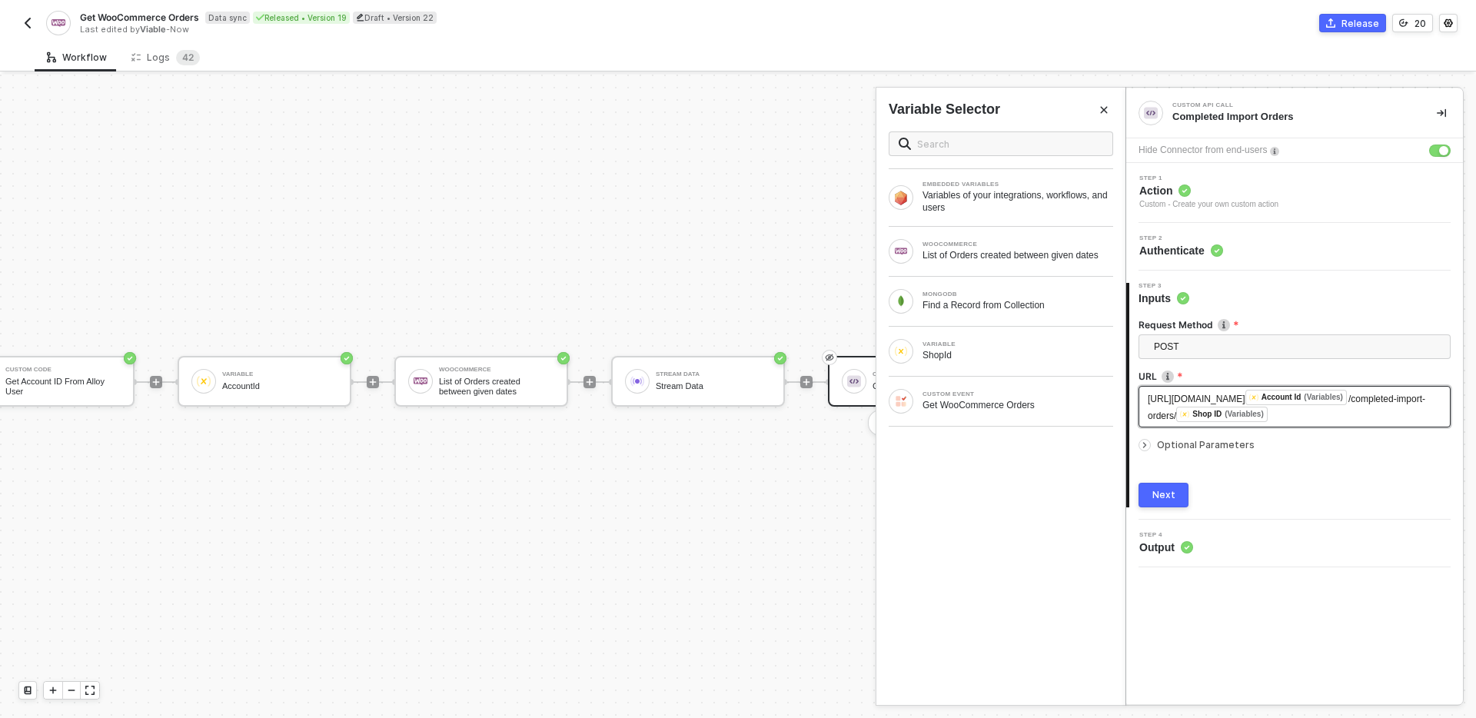
click at [1258, 424] on div "https://app.runviable.com/api/woo-commerce/ ﻿ Account Id (Variables) /completed…" at bounding box center [1295, 407] width 294 height 34
click at [1026, 347] on div "VARIABLE" at bounding box center [1017, 344] width 191 height 6
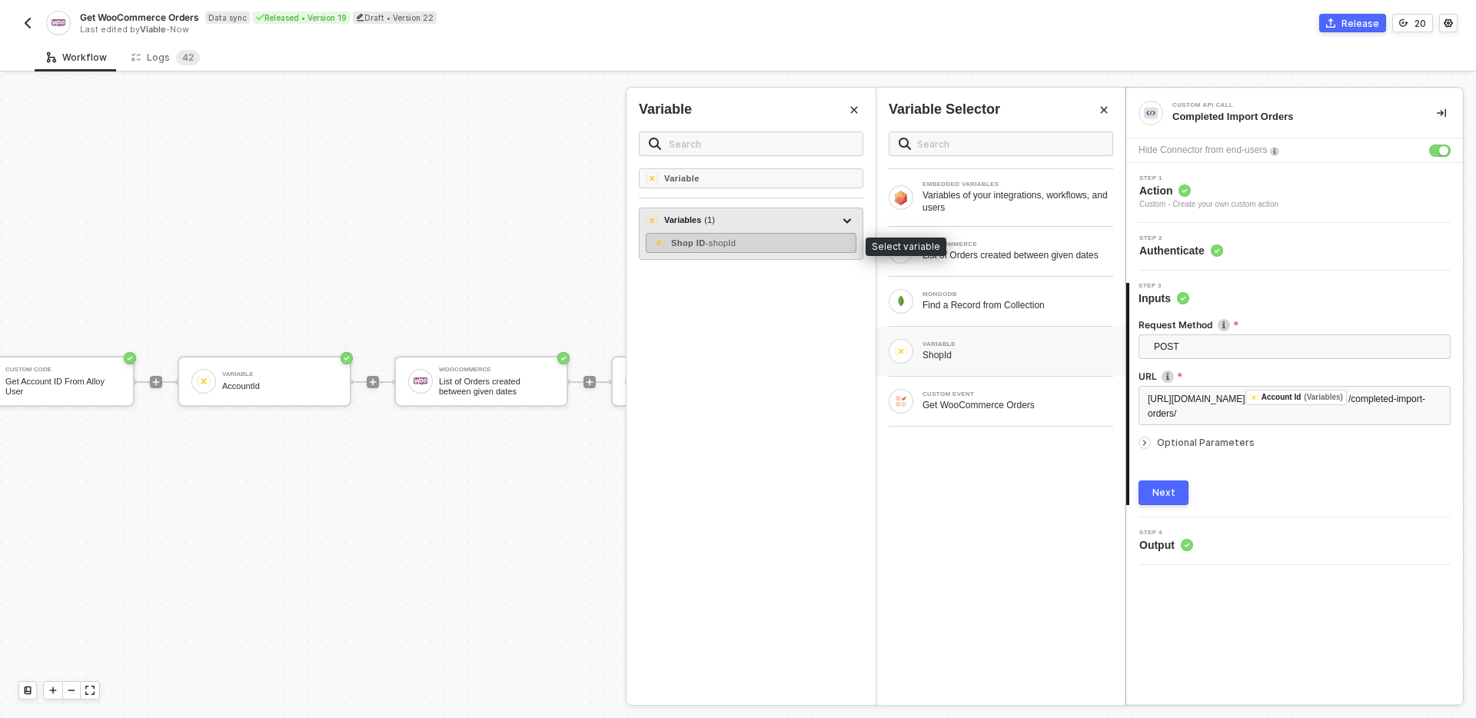
click at [747, 243] on div "Shop ID - shopId" at bounding box center [751, 243] width 211 height 20
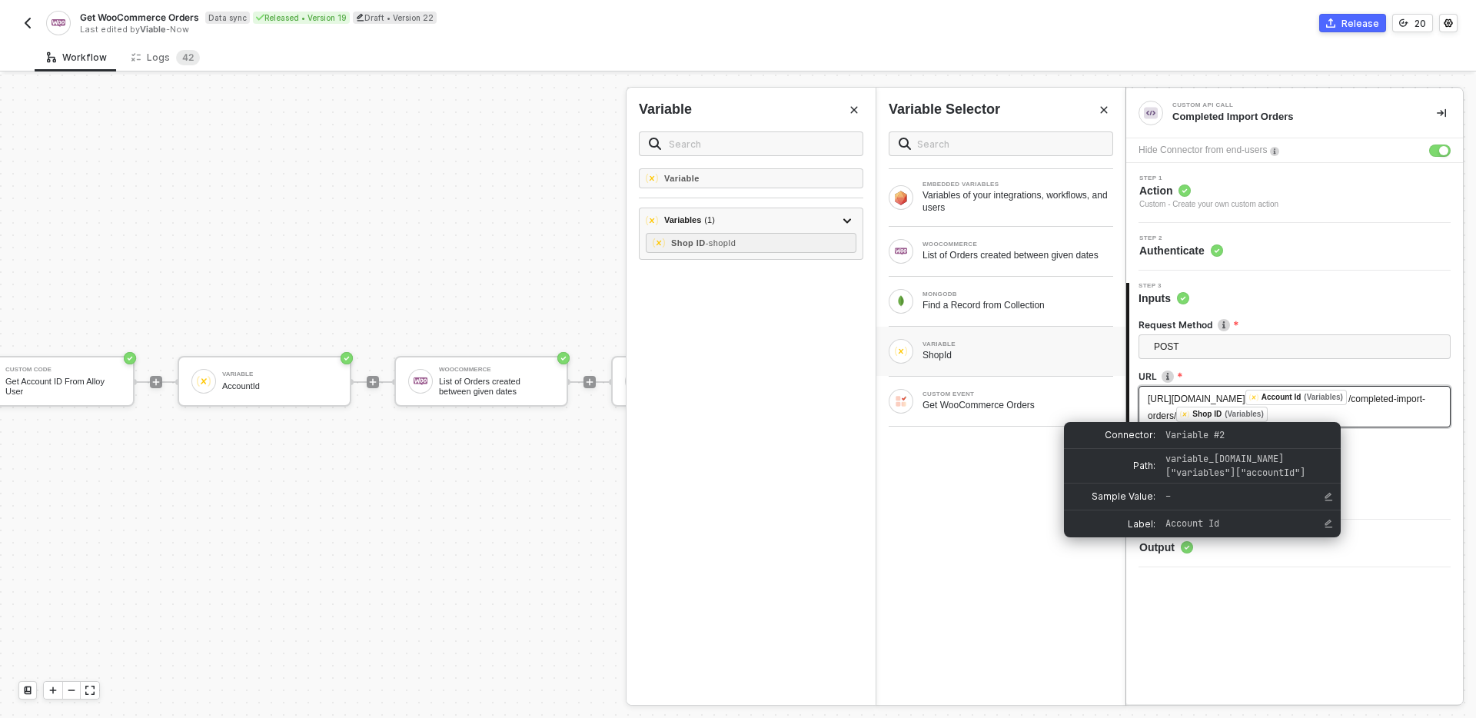
click at [1261, 404] on div "Account Id" at bounding box center [1281, 398] width 40 height 14
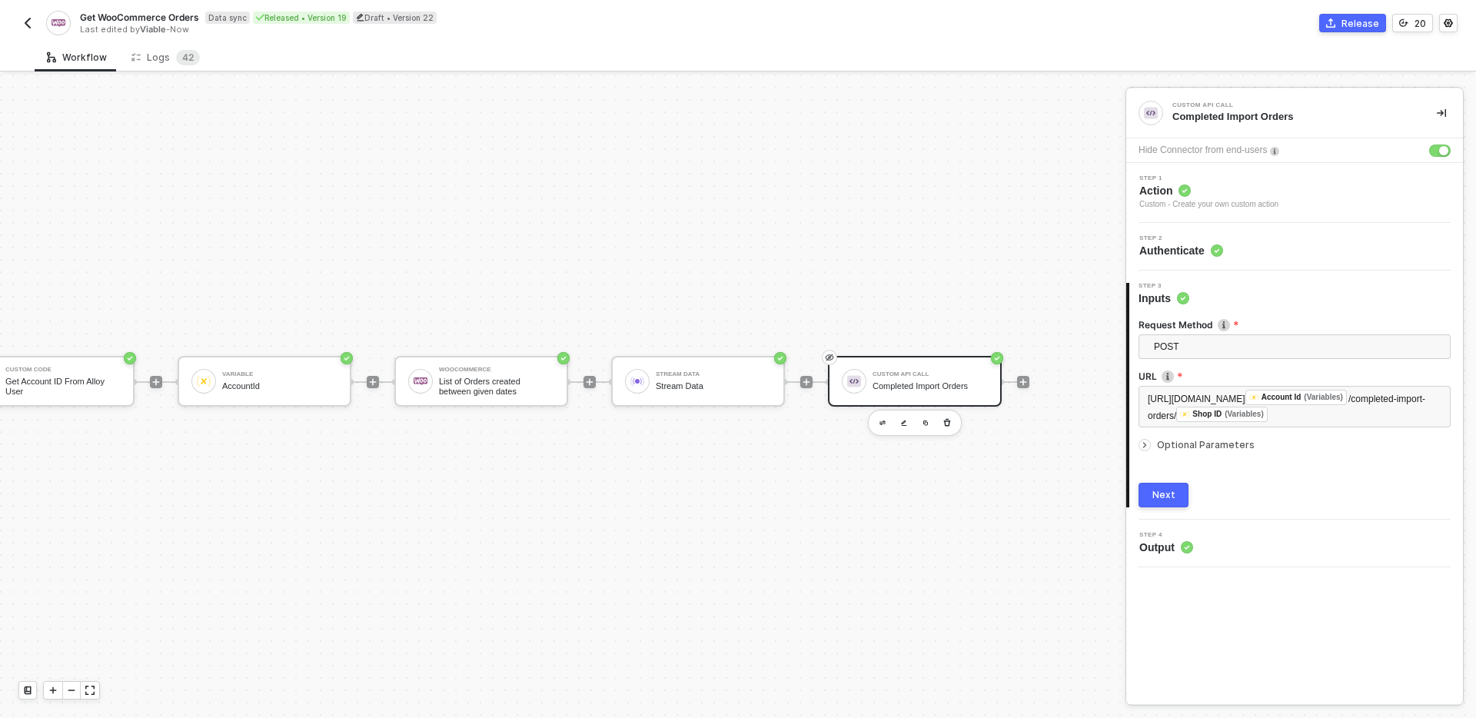
click at [1168, 450] on span "Optional Parameters" at bounding box center [1206, 445] width 98 height 12
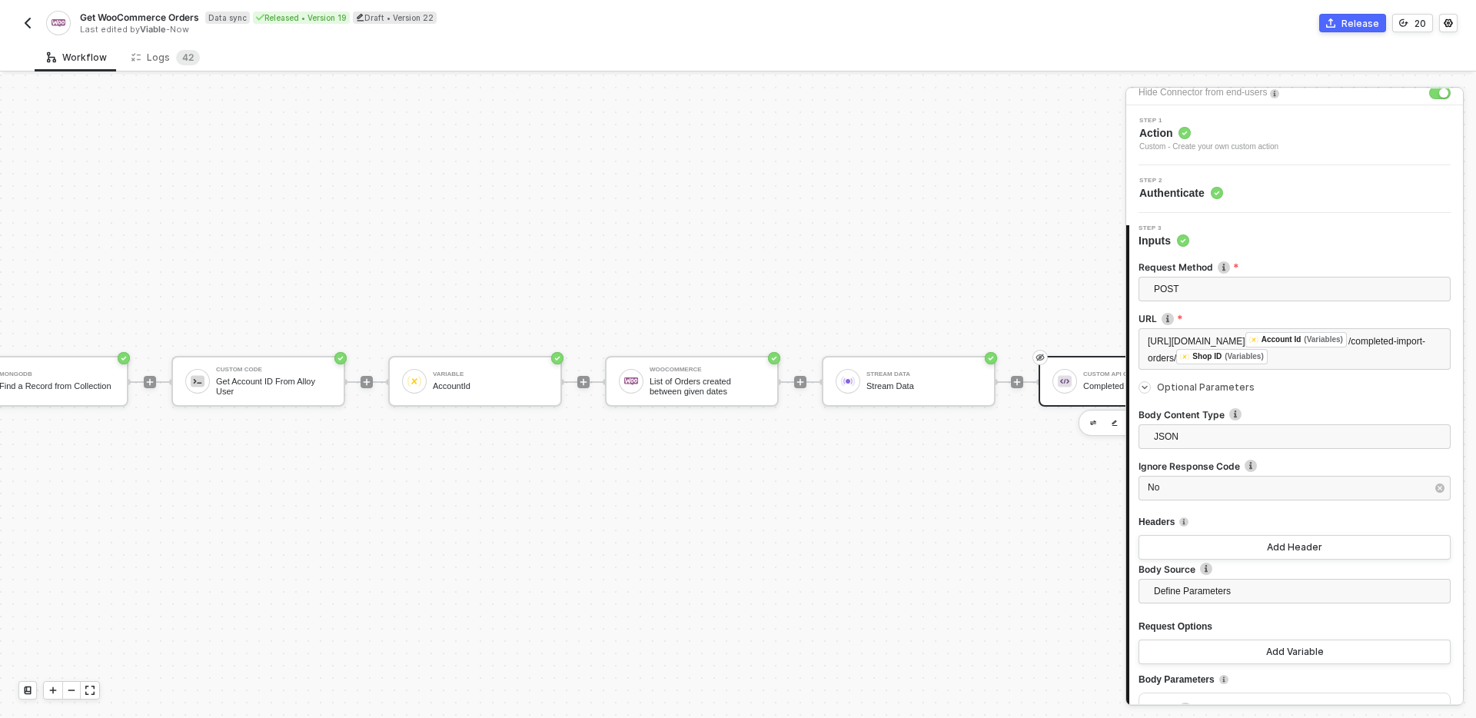
scroll to position [28, 467]
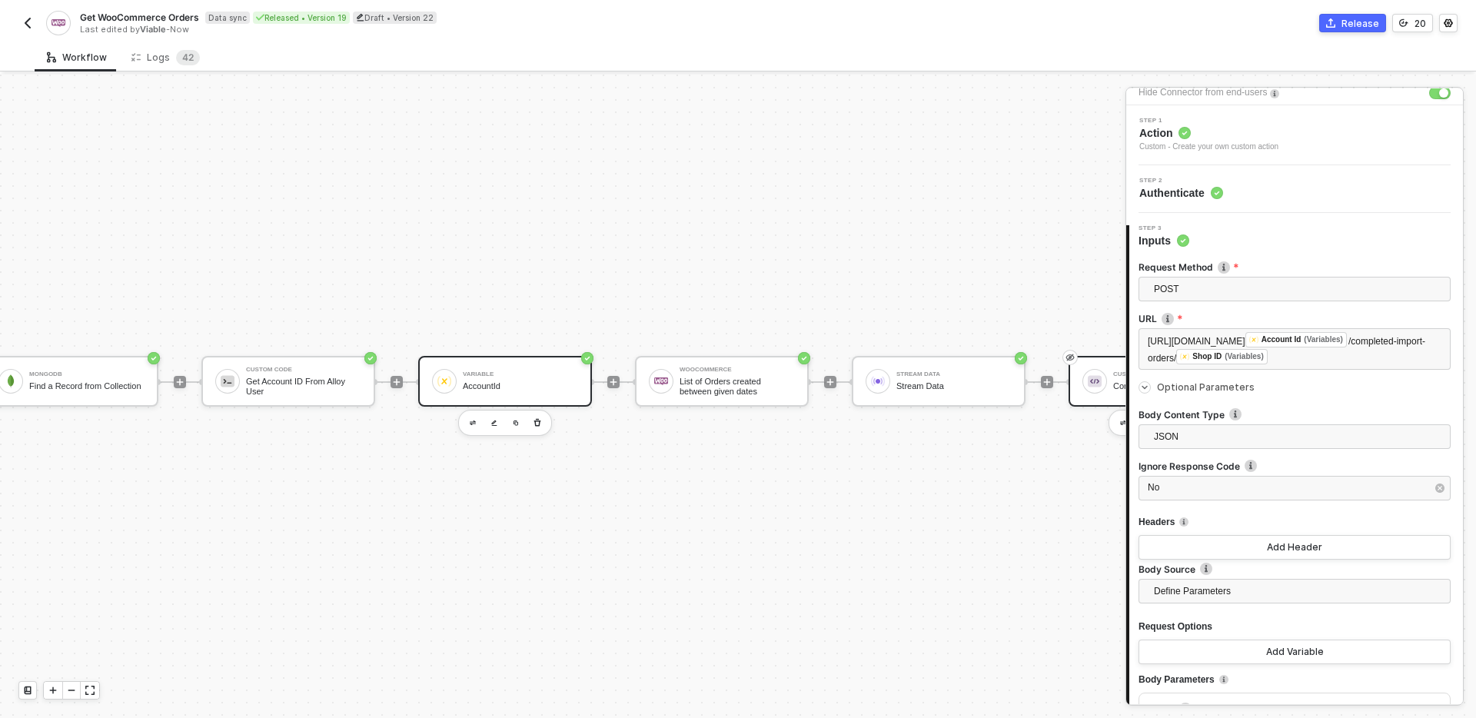
click at [582, 392] on div "Variable AccountId" at bounding box center [505, 381] width 174 height 51
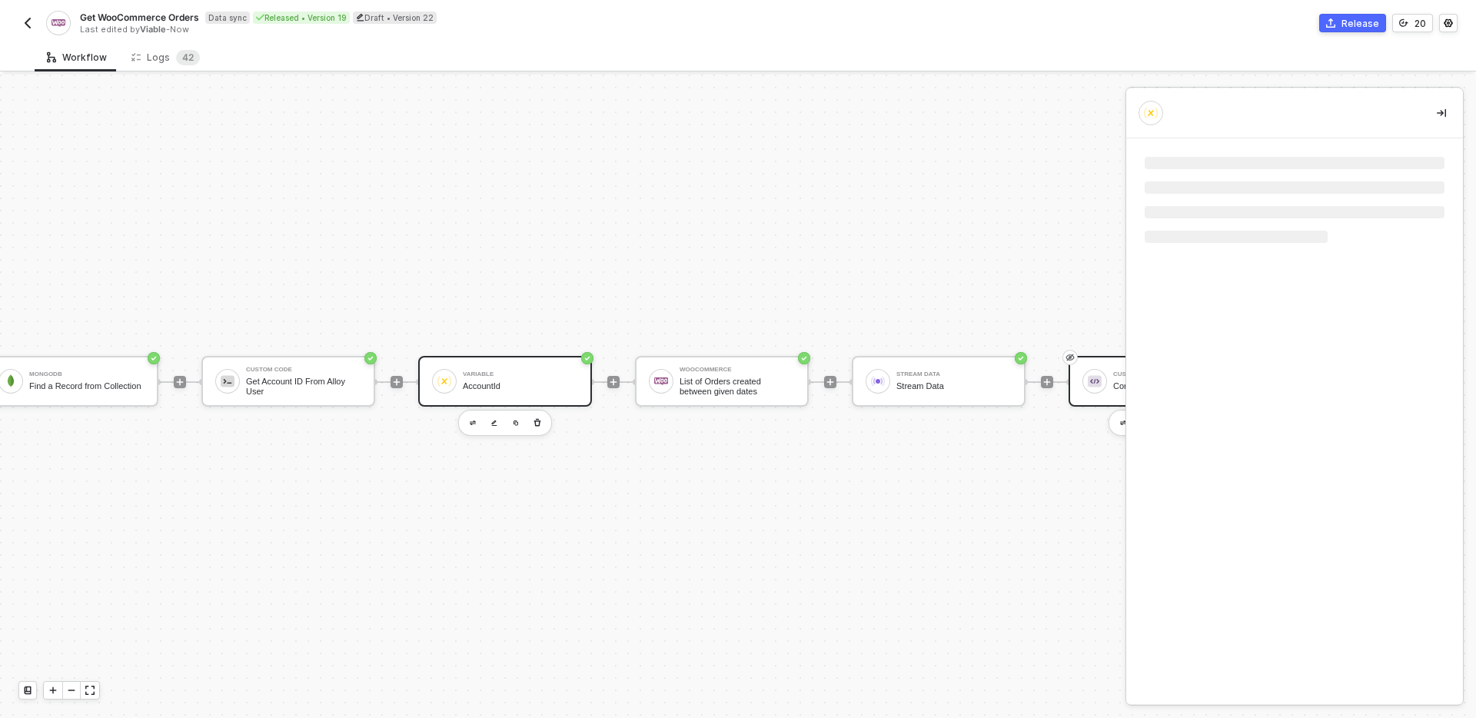
scroll to position [0, 0]
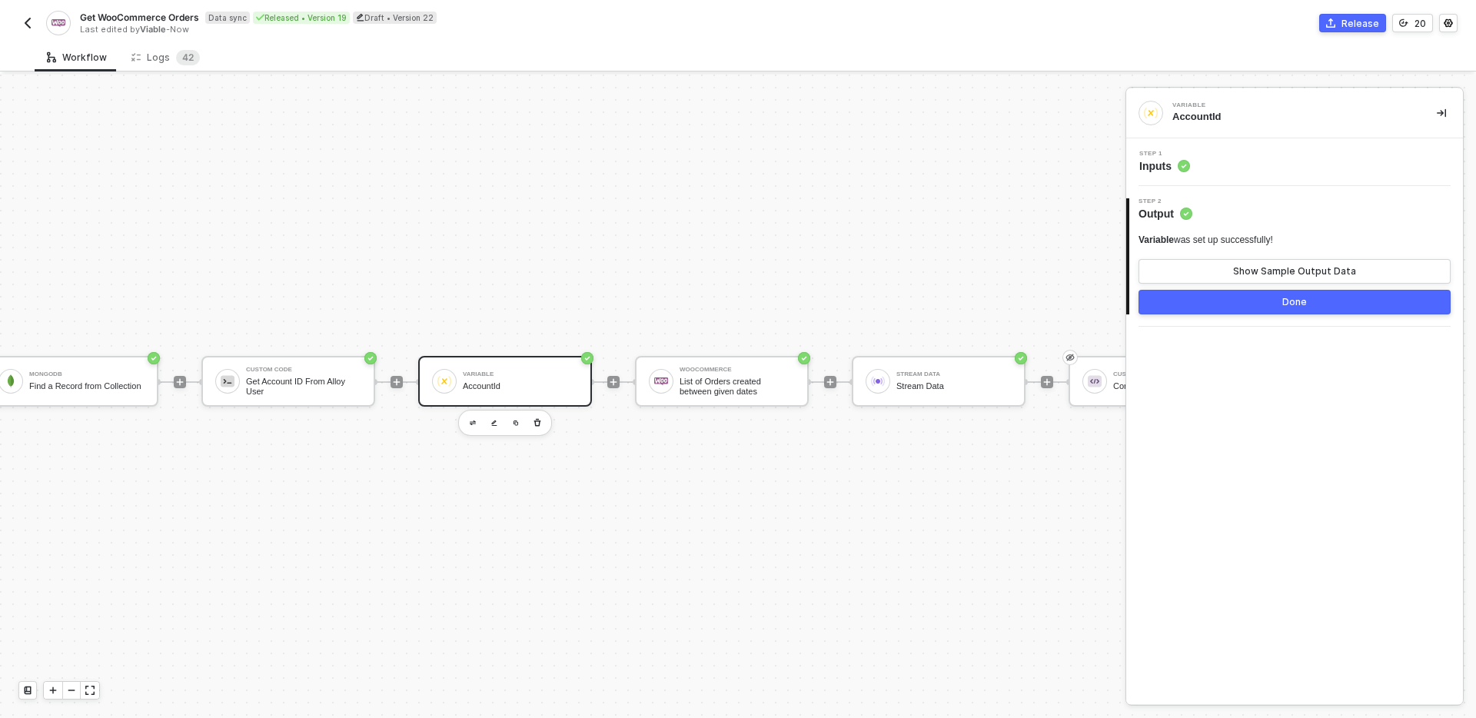
click at [1152, 159] on span "Inputs" at bounding box center [1164, 165] width 51 height 15
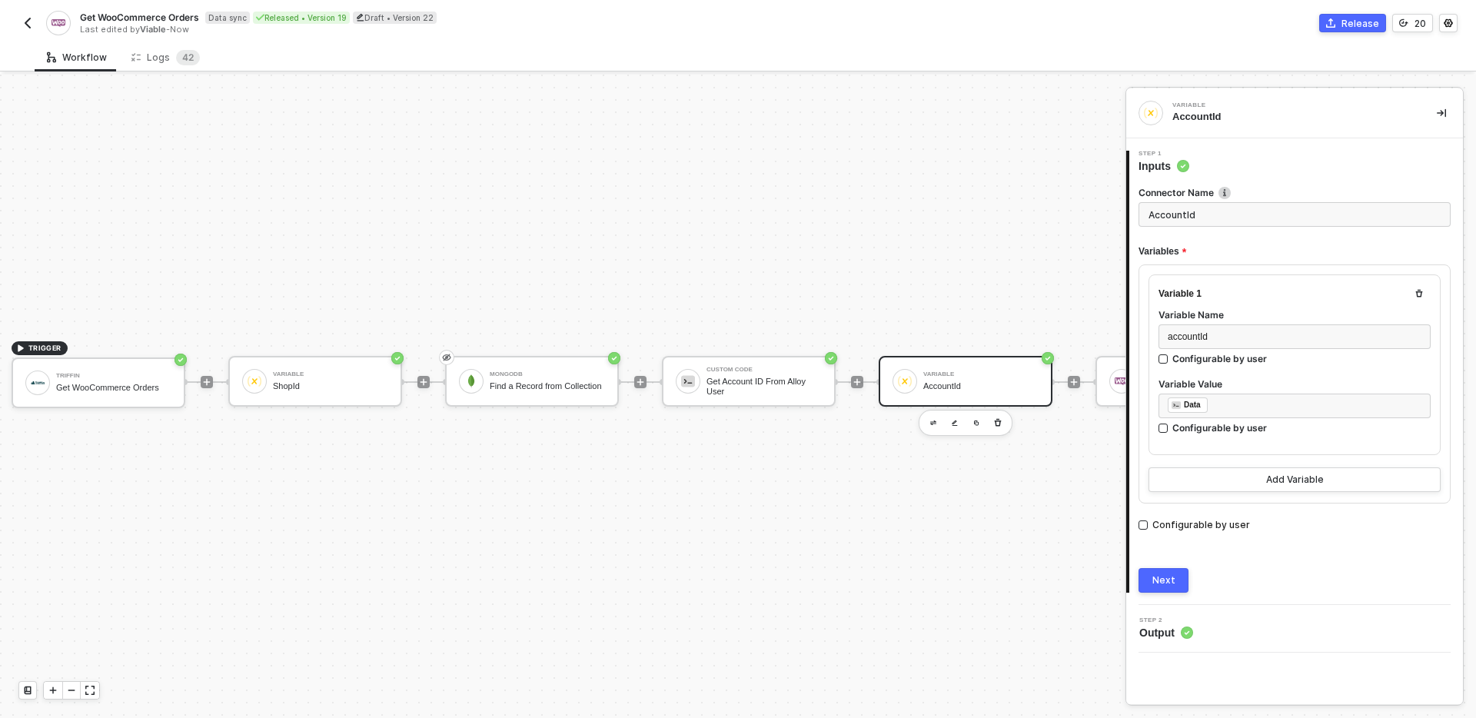
scroll to position [28, 0]
click at [352, 381] on div "ShopId" at bounding box center [337, 386] width 115 height 10
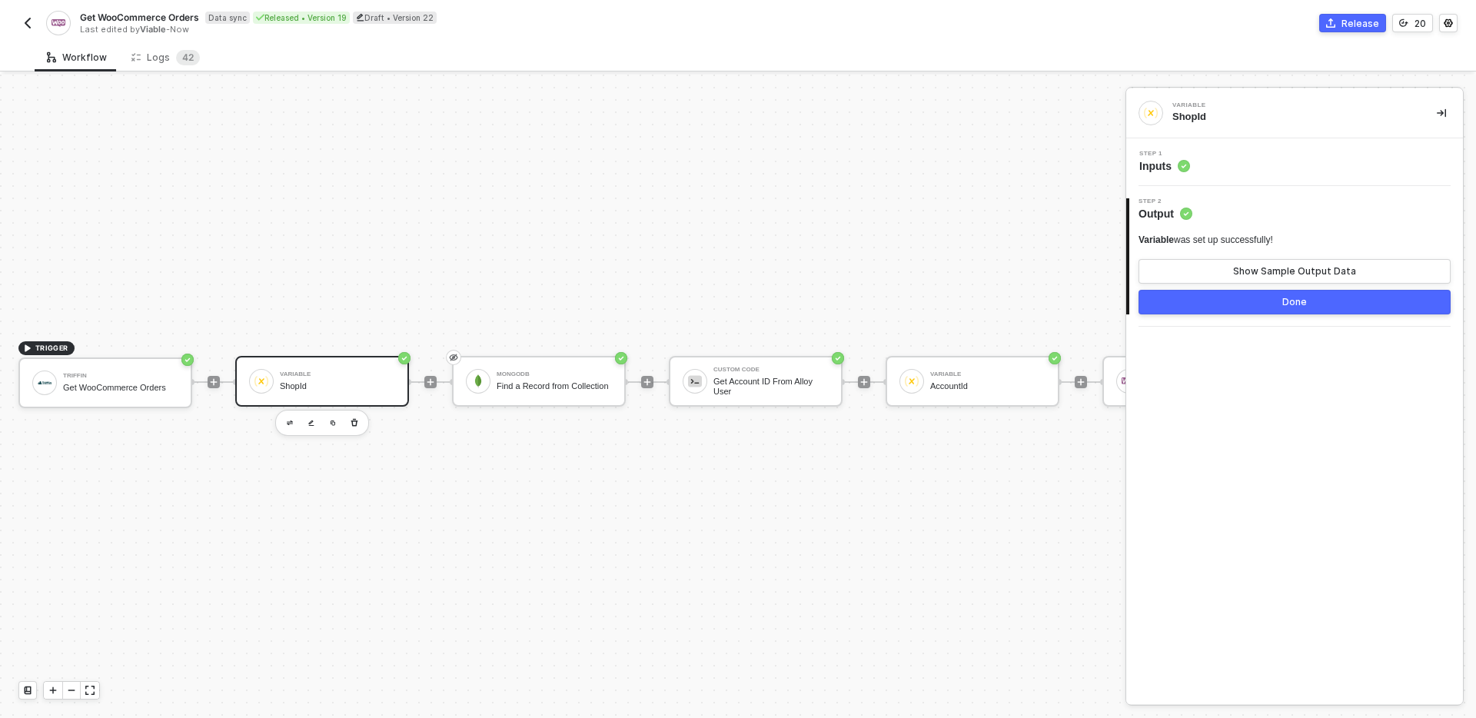
drag, startPoint x: 1126, startPoint y: 171, endPoint x: 1157, endPoint y: 169, distance: 30.8
click at [1126, 171] on div "Step 1 Inputs" at bounding box center [1294, 162] width 337 height 23
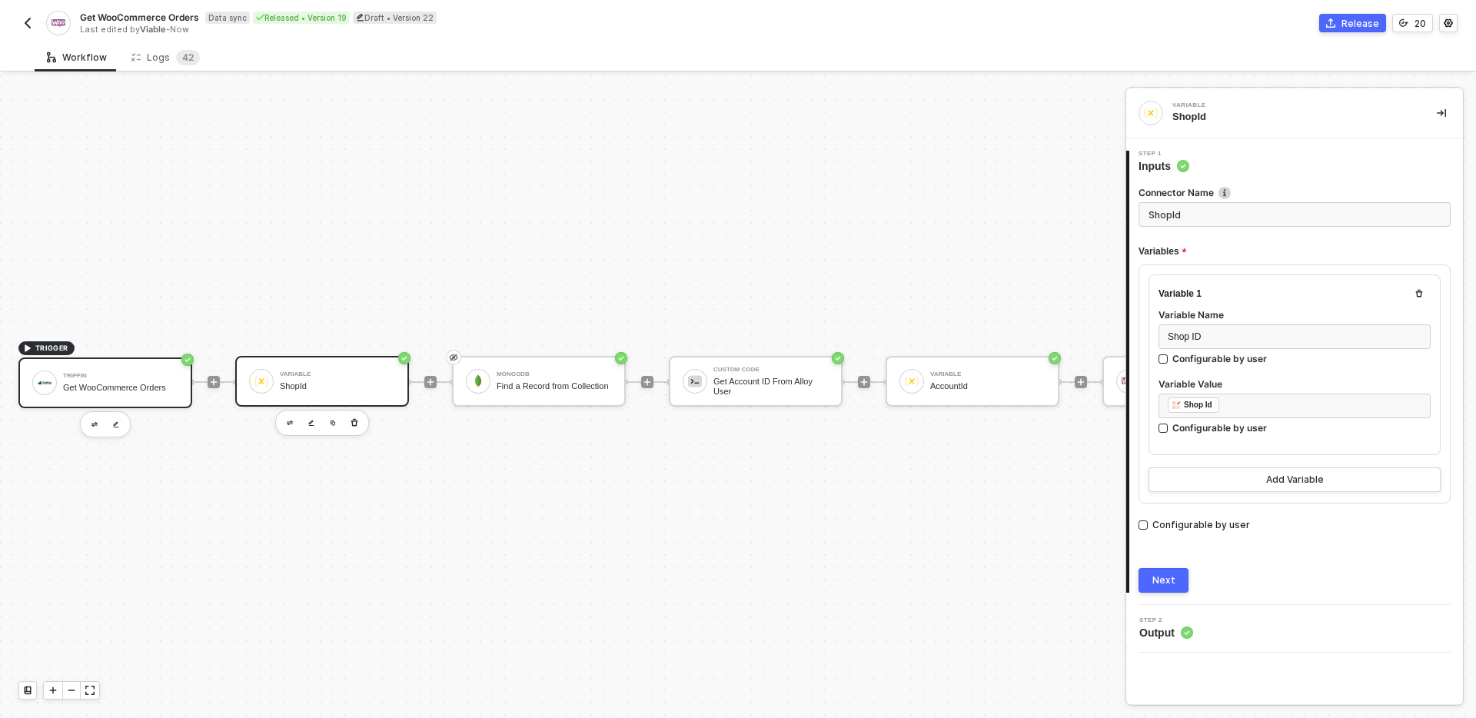
click at [154, 391] on div "Get WooCommerce Orders" at bounding box center [120, 388] width 115 height 10
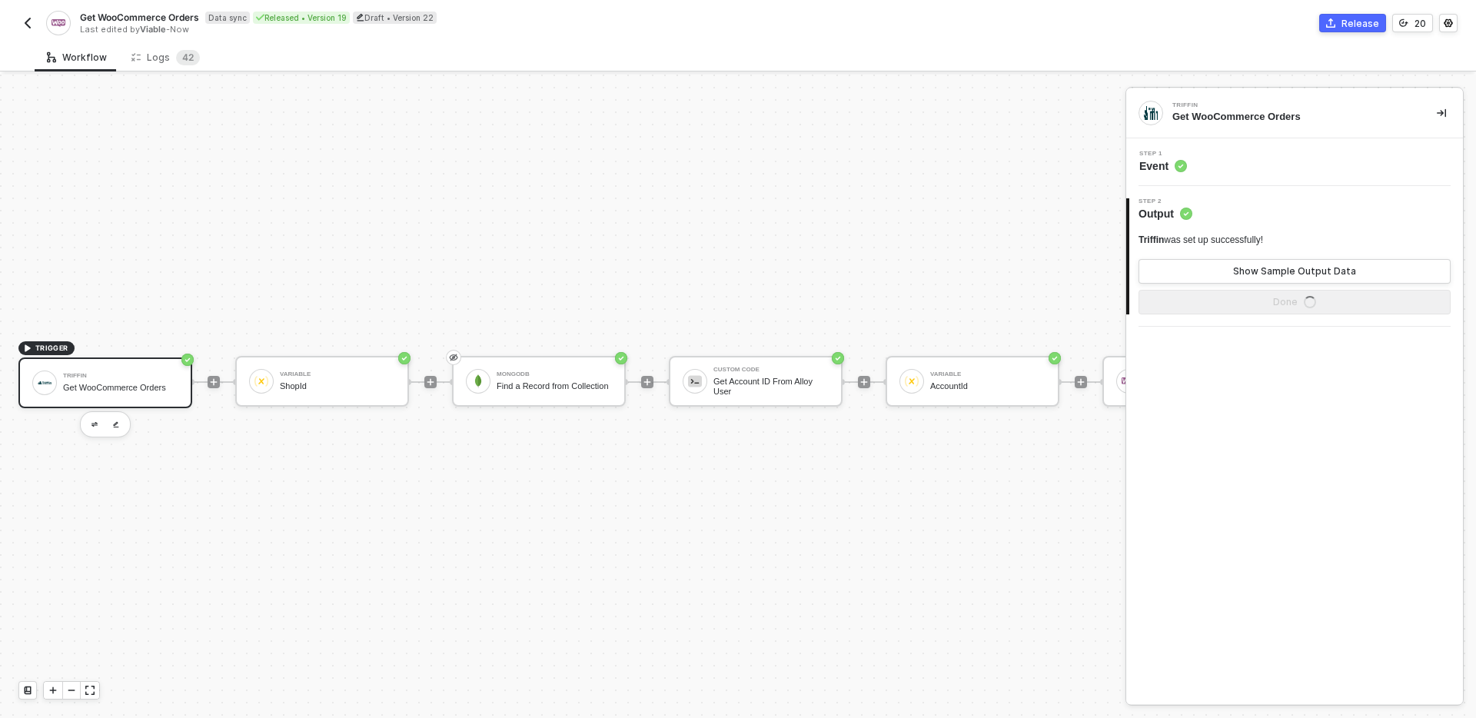
click at [1165, 155] on span "Step 1" at bounding box center [1163, 154] width 48 height 6
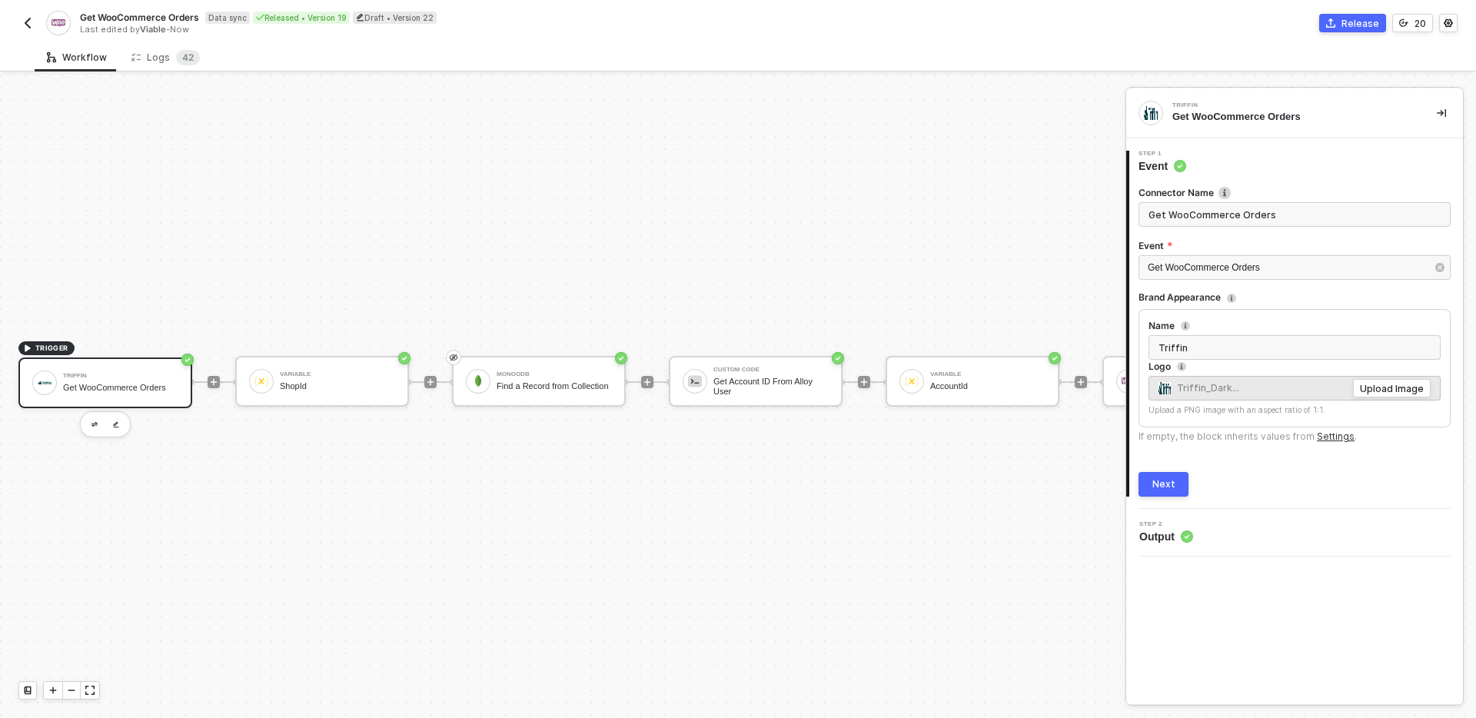
click at [1182, 468] on div "Connector Name Get WooCommerce Orders Event Get WooCommerce Orders Brand Appear…" at bounding box center [1294, 335] width 312 height 323
click at [1168, 488] on div "Next" at bounding box center [1163, 484] width 23 height 12
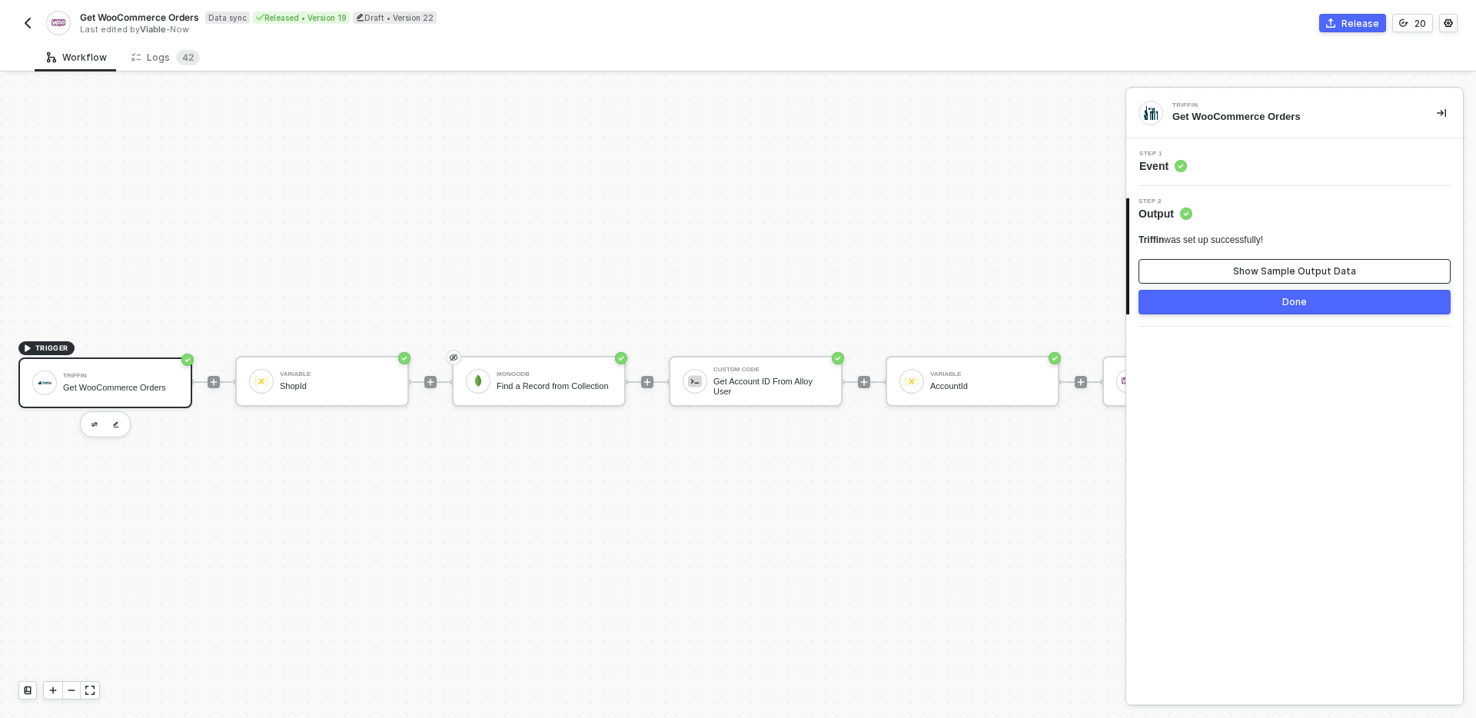
click at [1270, 269] on div "Show Sample Output Data" at bounding box center [1294, 271] width 123 height 12
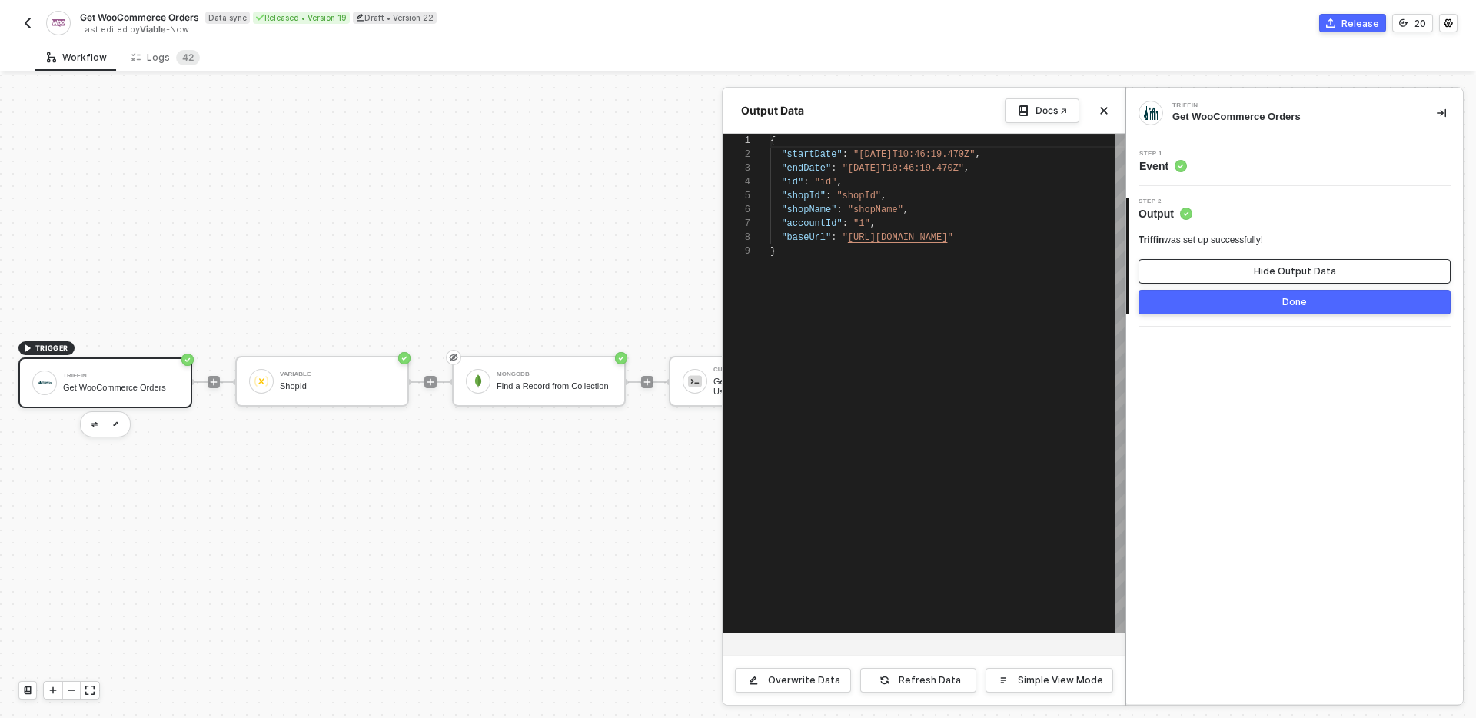
scroll to position [111, 0]
click at [856, 197] on span ""shopId"" at bounding box center [858, 196] width 45 height 11
click at [593, 258] on div at bounding box center [738, 396] width 1476 height 643
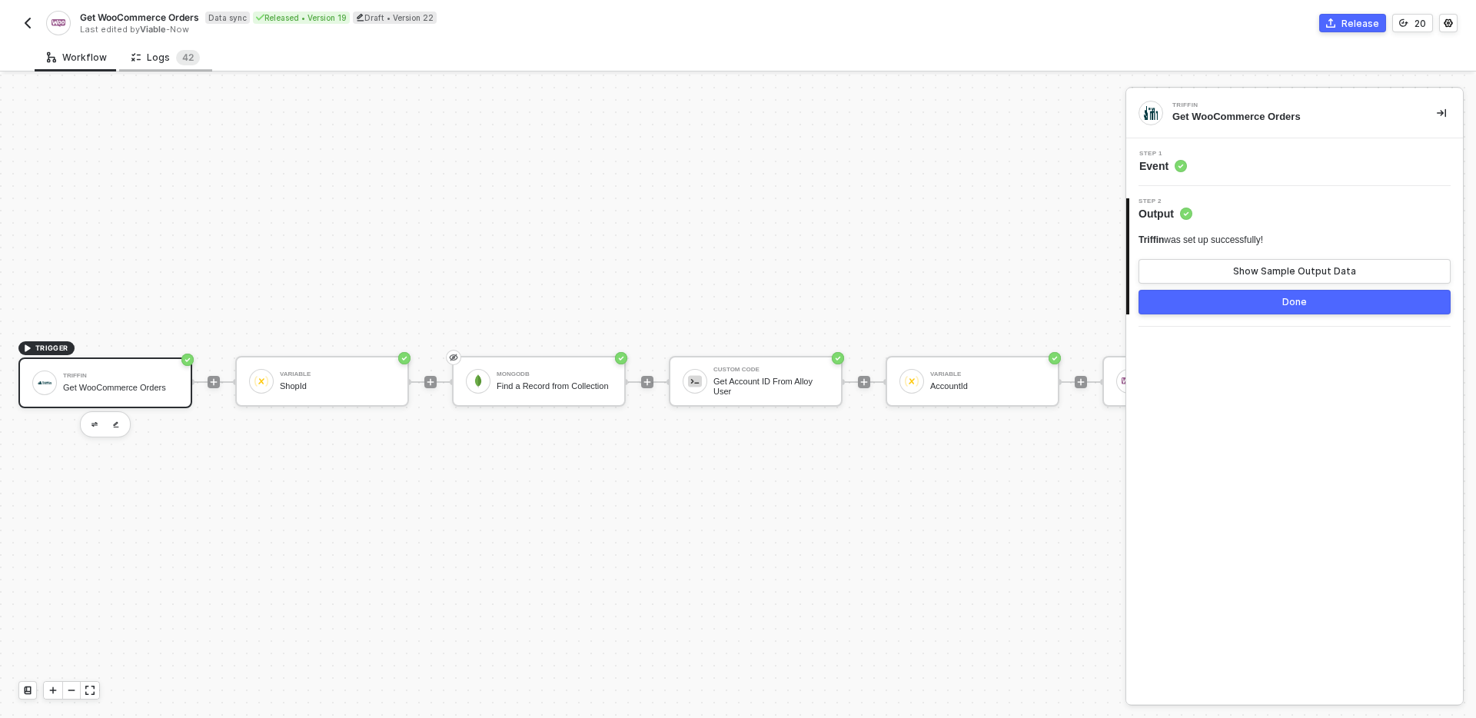
click at [150, 65] on div "Logs 4 2" at bounding box center [165, 57] width 93 height 28
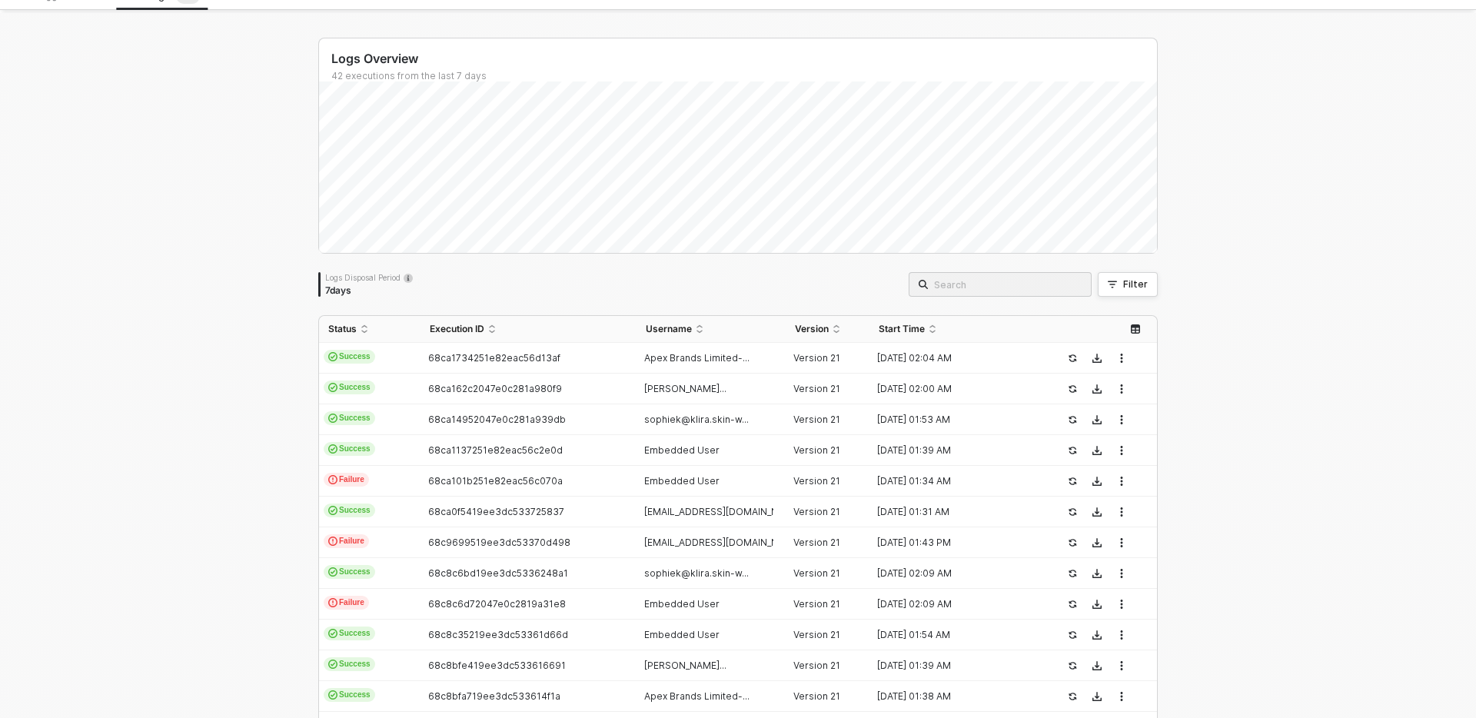
scroll to position [58, 0]
click at [97, 4] on div "Workflow" at bounding box center [77, 0] width 60 height 12
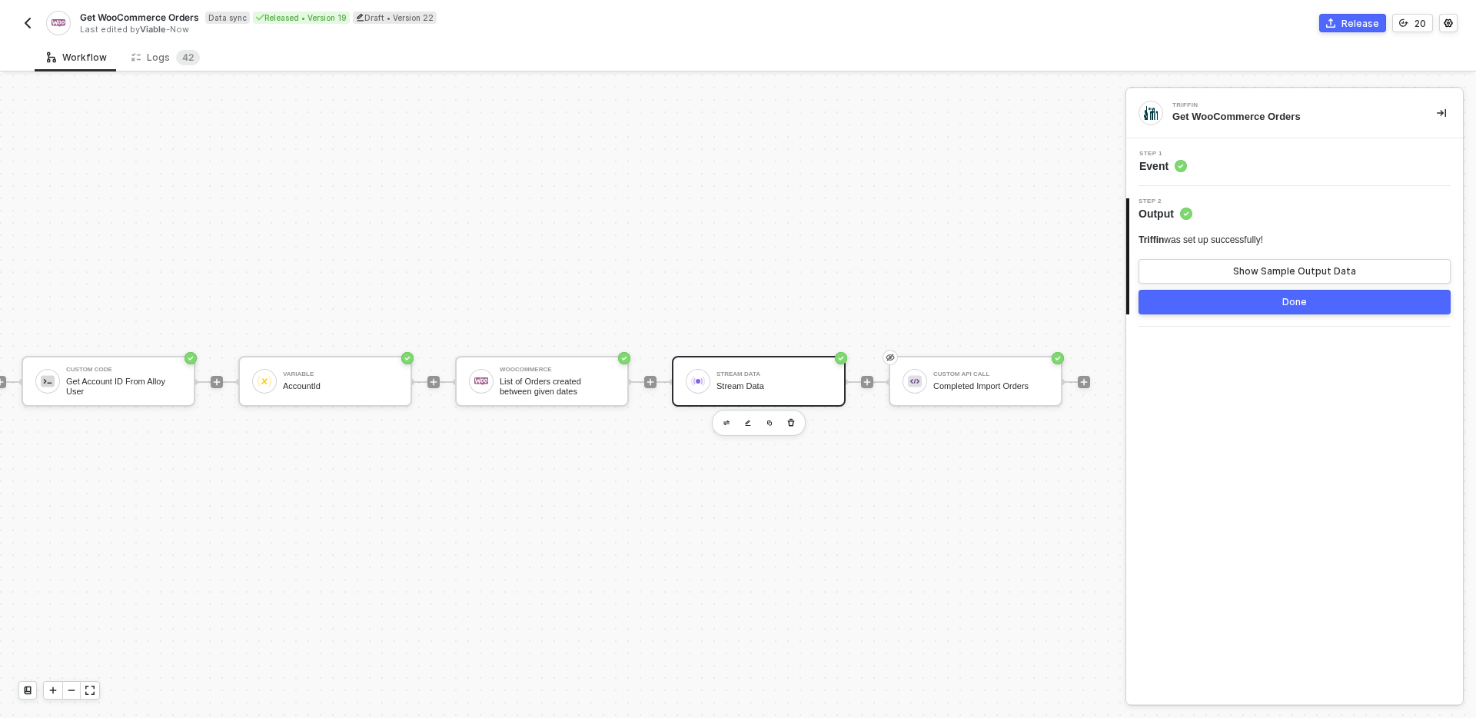
scroll to position [28, 708]
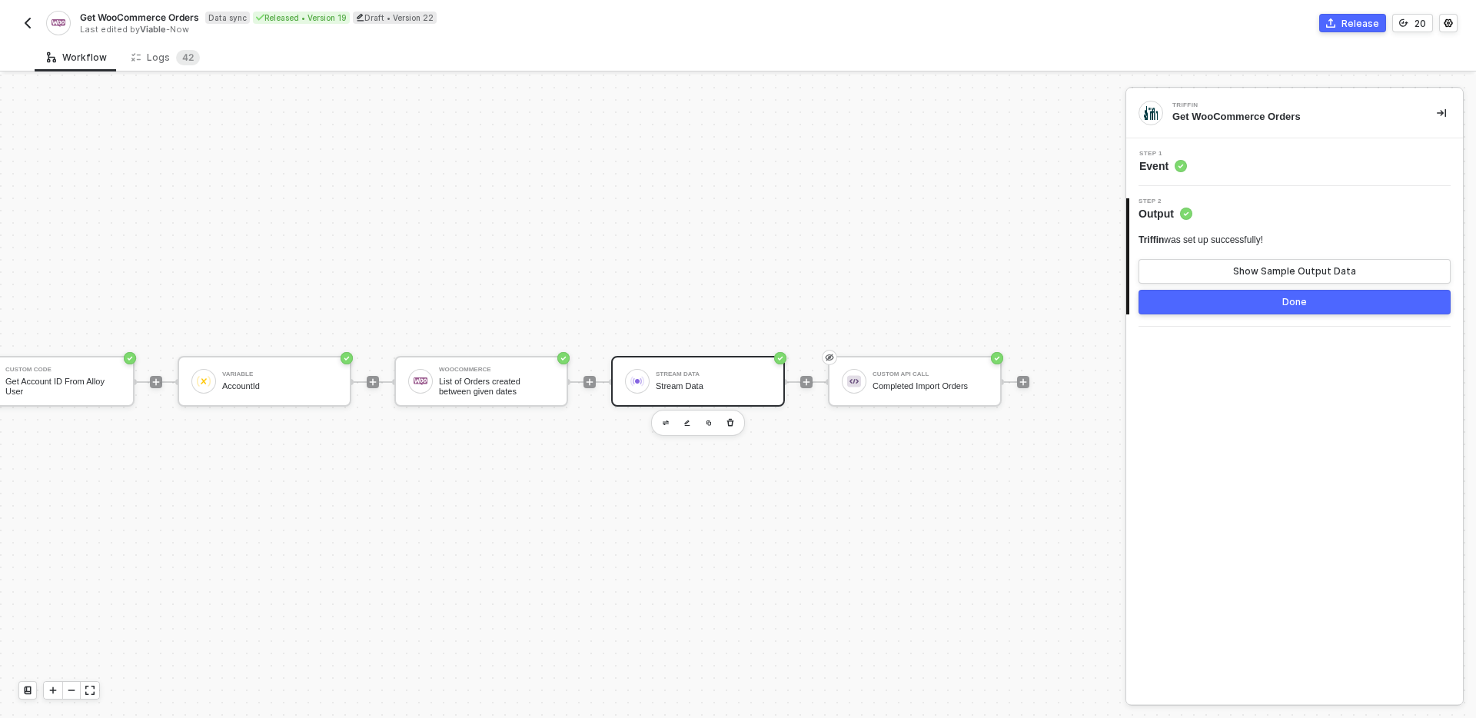
click at [684, 371] on div "Stream Data" at bounding box center [713, 374] width 115 height 6
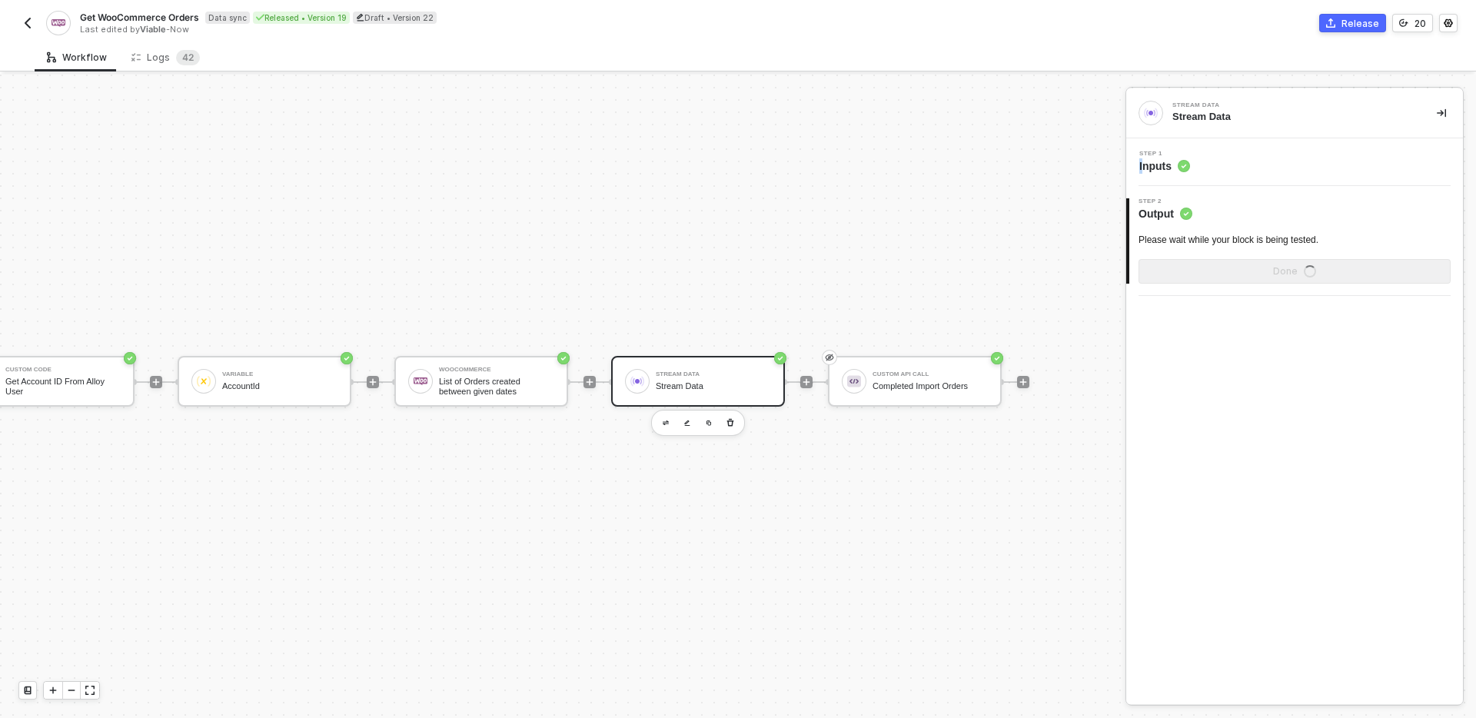
click at [1141, 161] on span "Inputs" at bounding box center [1164, 165] width 51 height 15
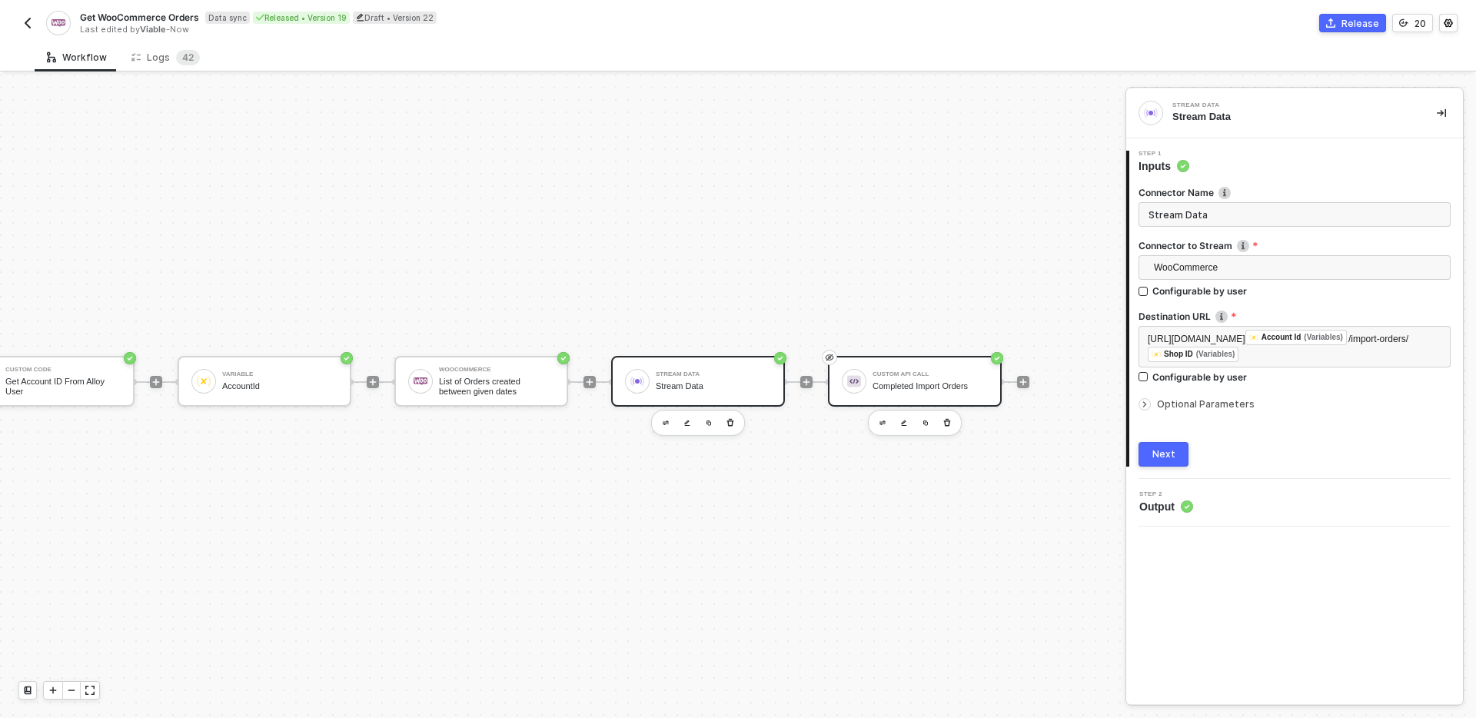
click at [926, 381] on div "Completed Import Orders" at bounding box center [930, 386] width 115 height 10
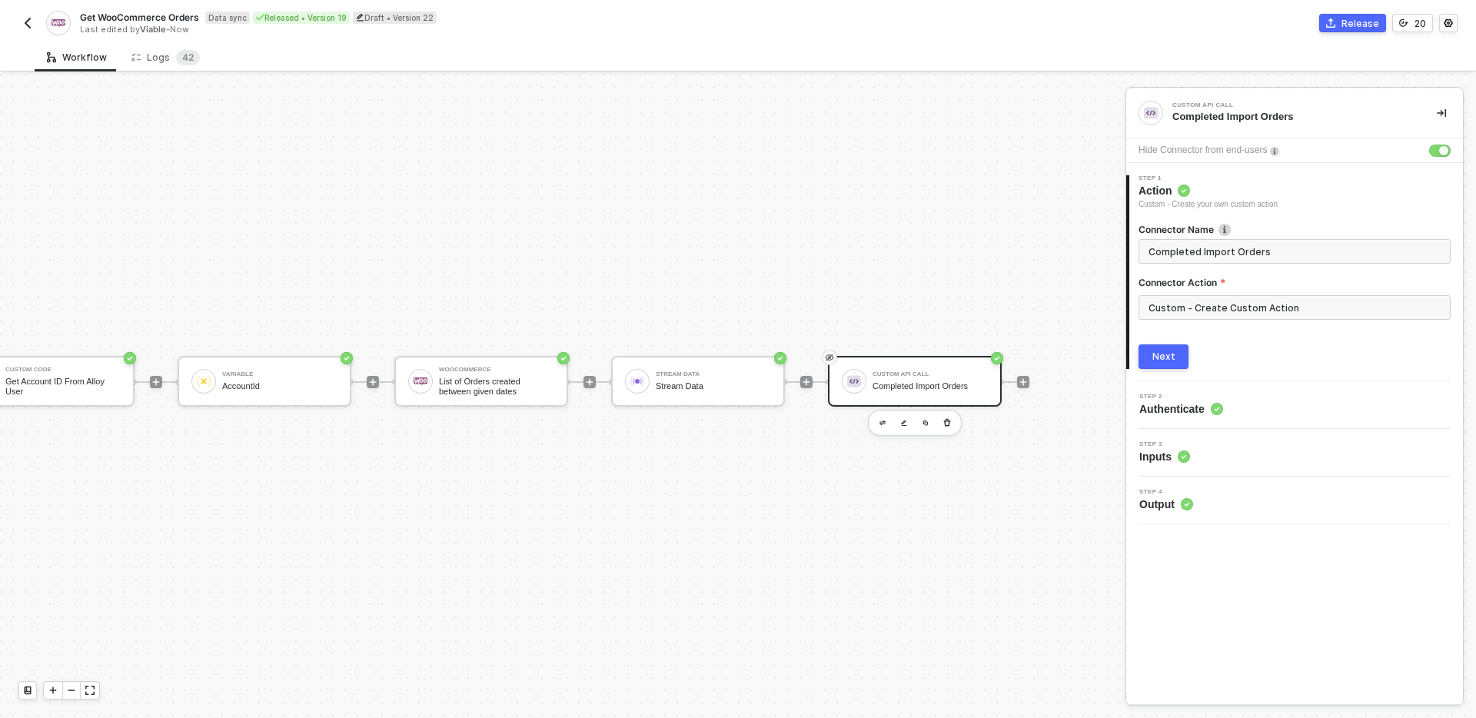
click at [1168, 346] on button "Next" at bounding box center [1163, 356] width 50 height 25
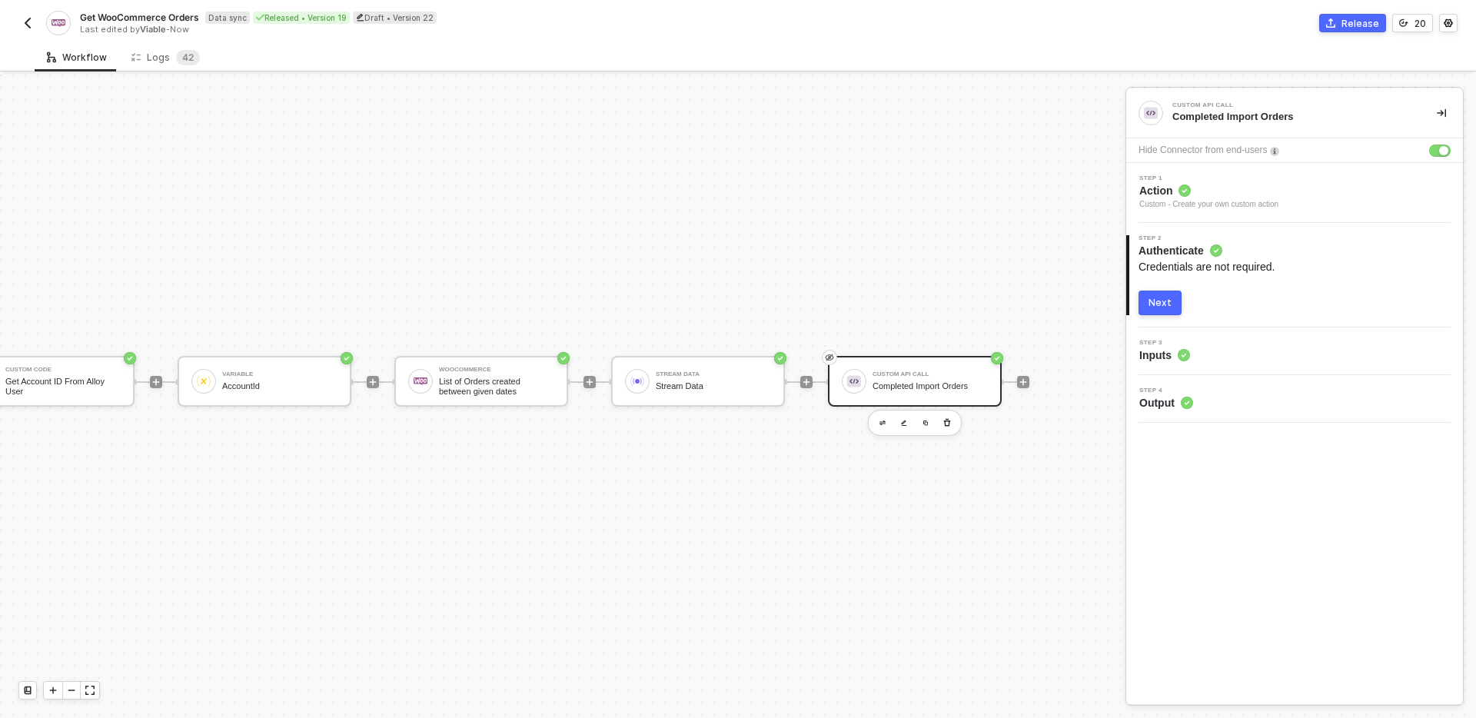
click at [1166, 310] on button "Next" at bounding box center [1159, 303] width 43 height 25
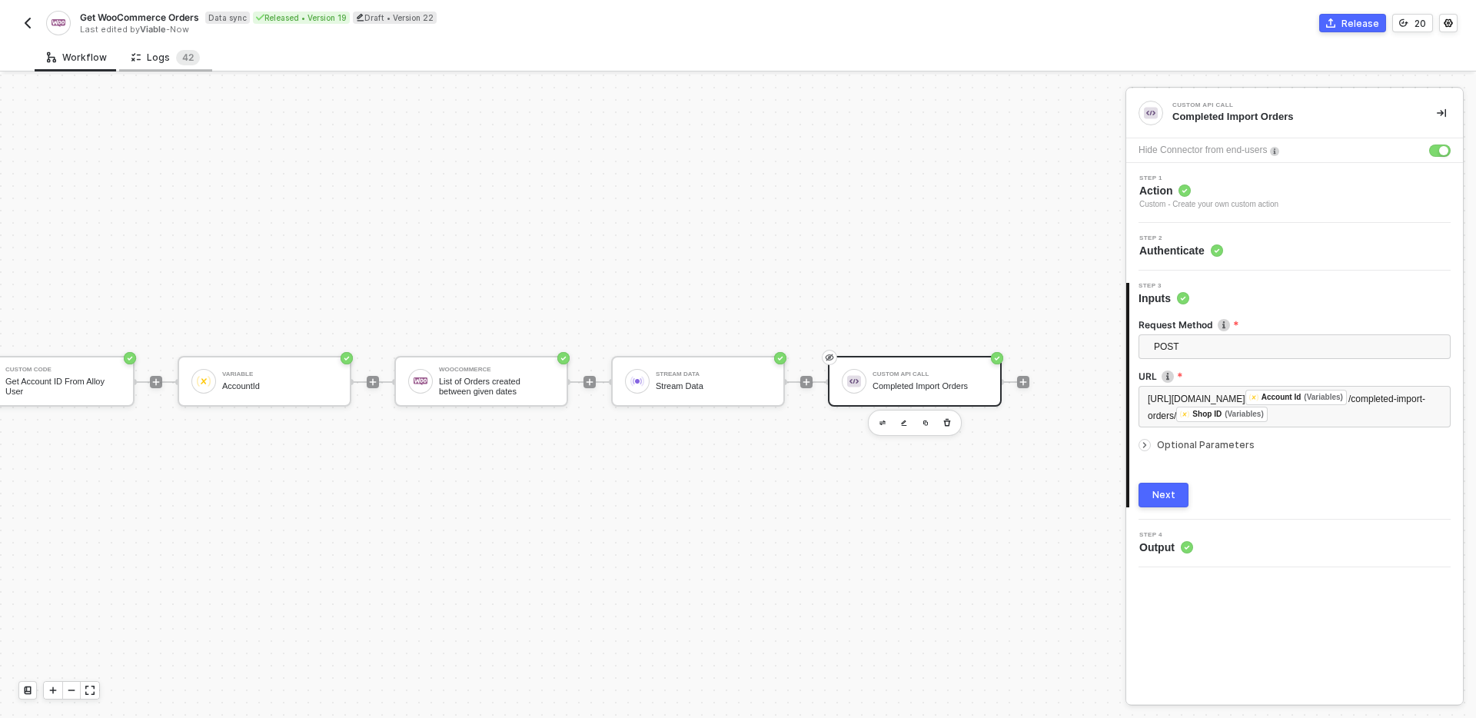
click at [164, 54] on div "Logs 4 2" at bounding box center [165, 57] width 68 height 15
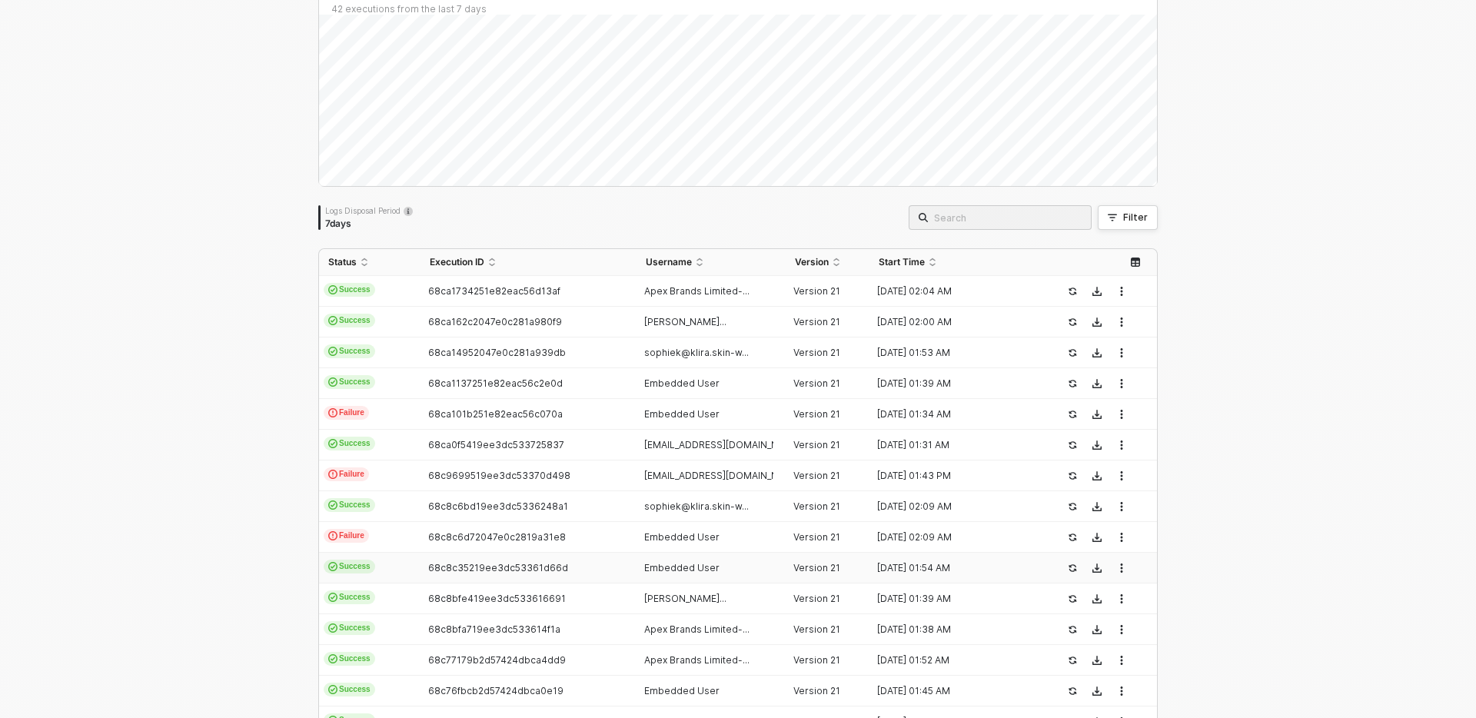
scroll to position [164, 0]
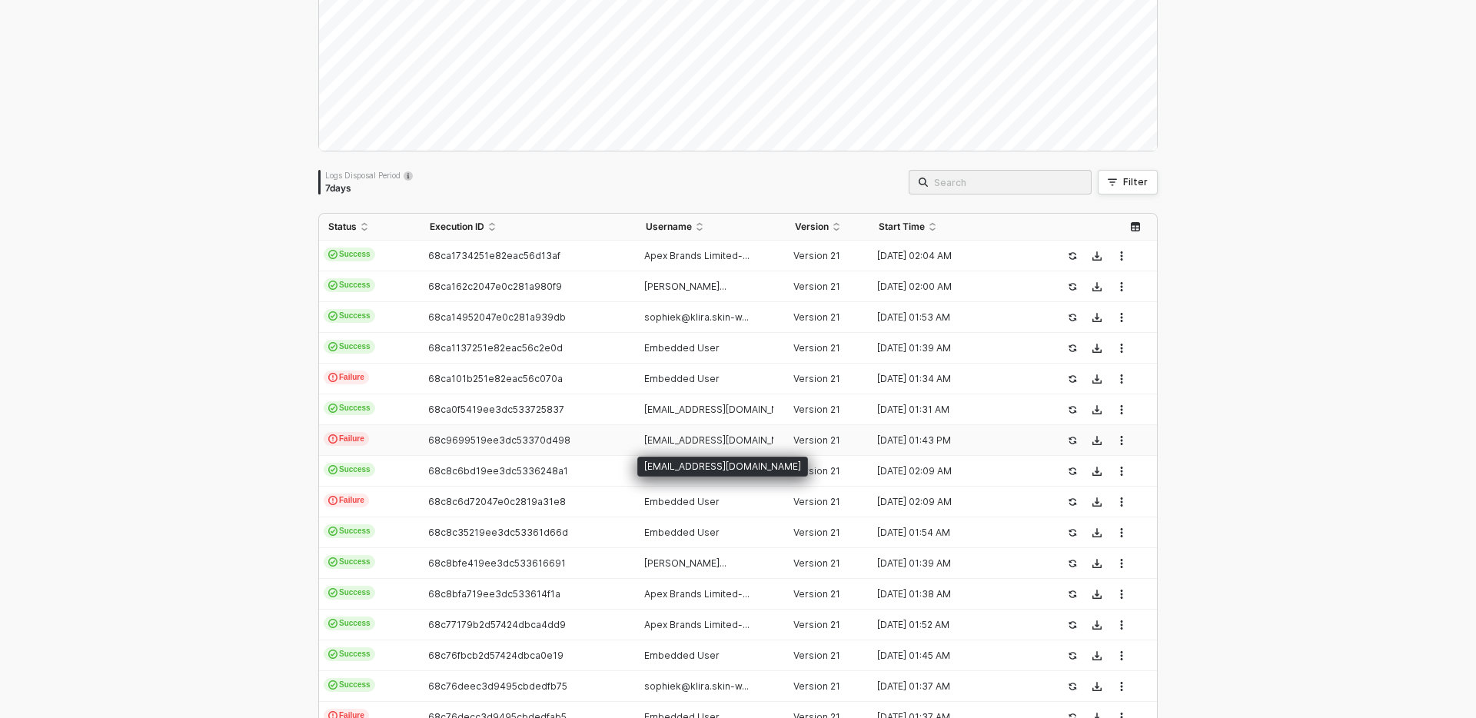
click at [704, 420] on td "[EMAIL_ADDRESS][DOMAIN_NAME]" at bounding box center [712, 409] width 150 height 31
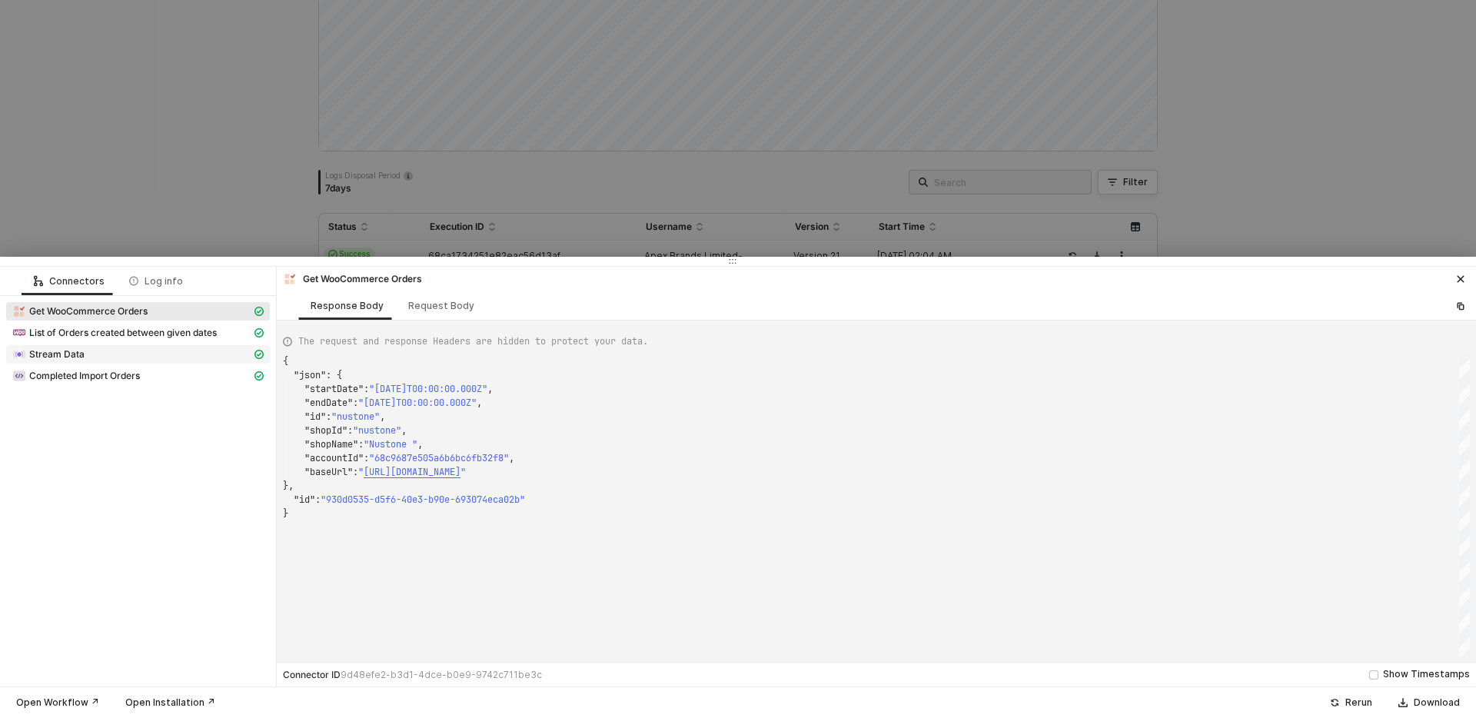
scroll to position [138, 0]
click at [76, 349] on span "Stream Data" at bounding box center [56, 354] width 55 height 12
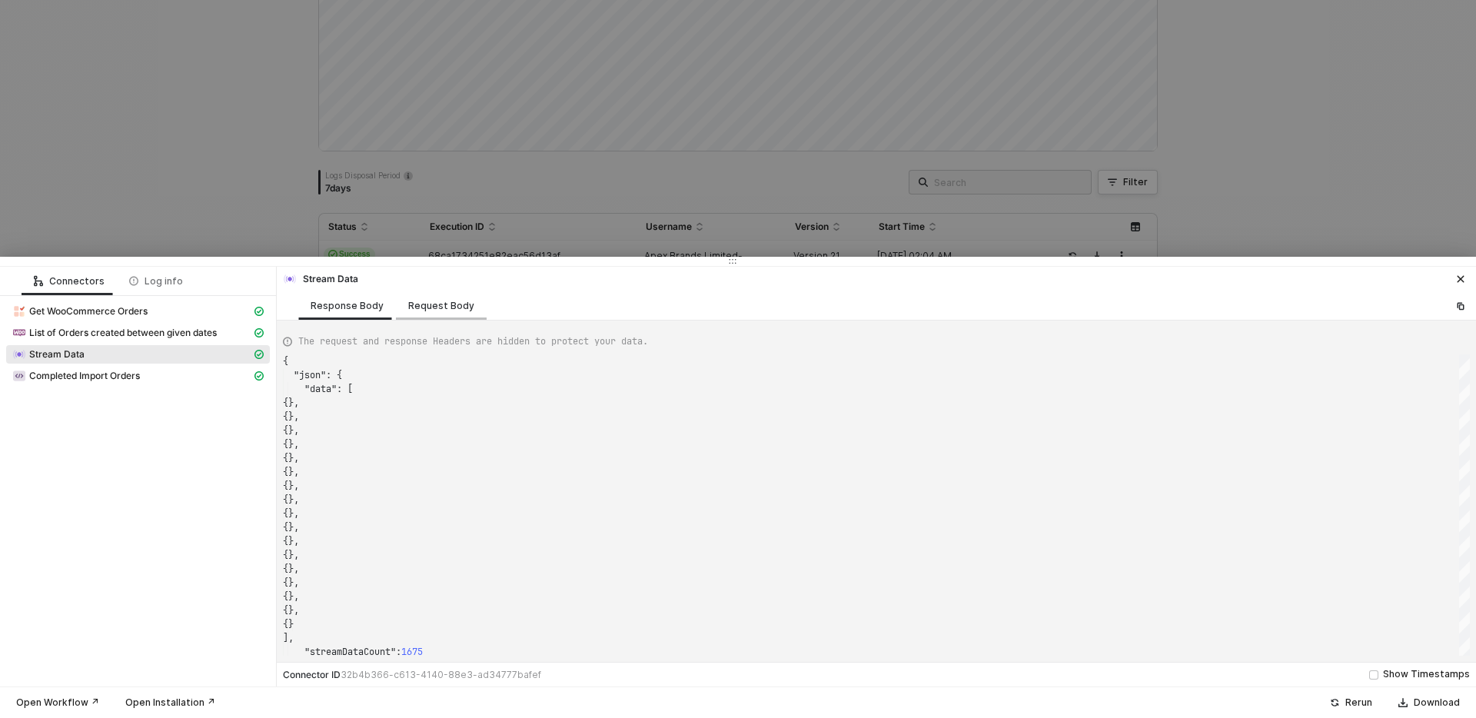
click at [425, 300] on div "Request Body" at bounding box center [441, 306] width 66 height 12
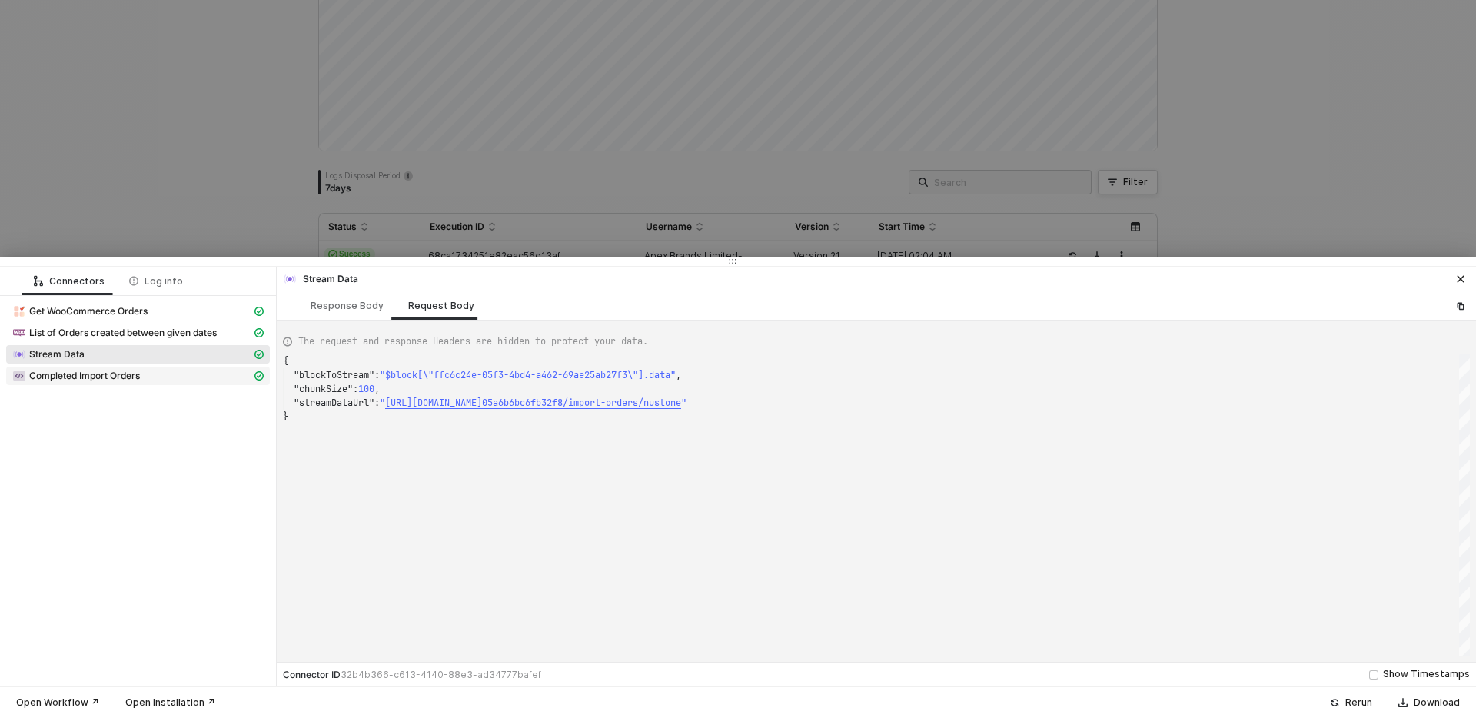
click at [131, 379] on span "Completed Import Orders" at bounding box center [84, 376] width 111 height 12
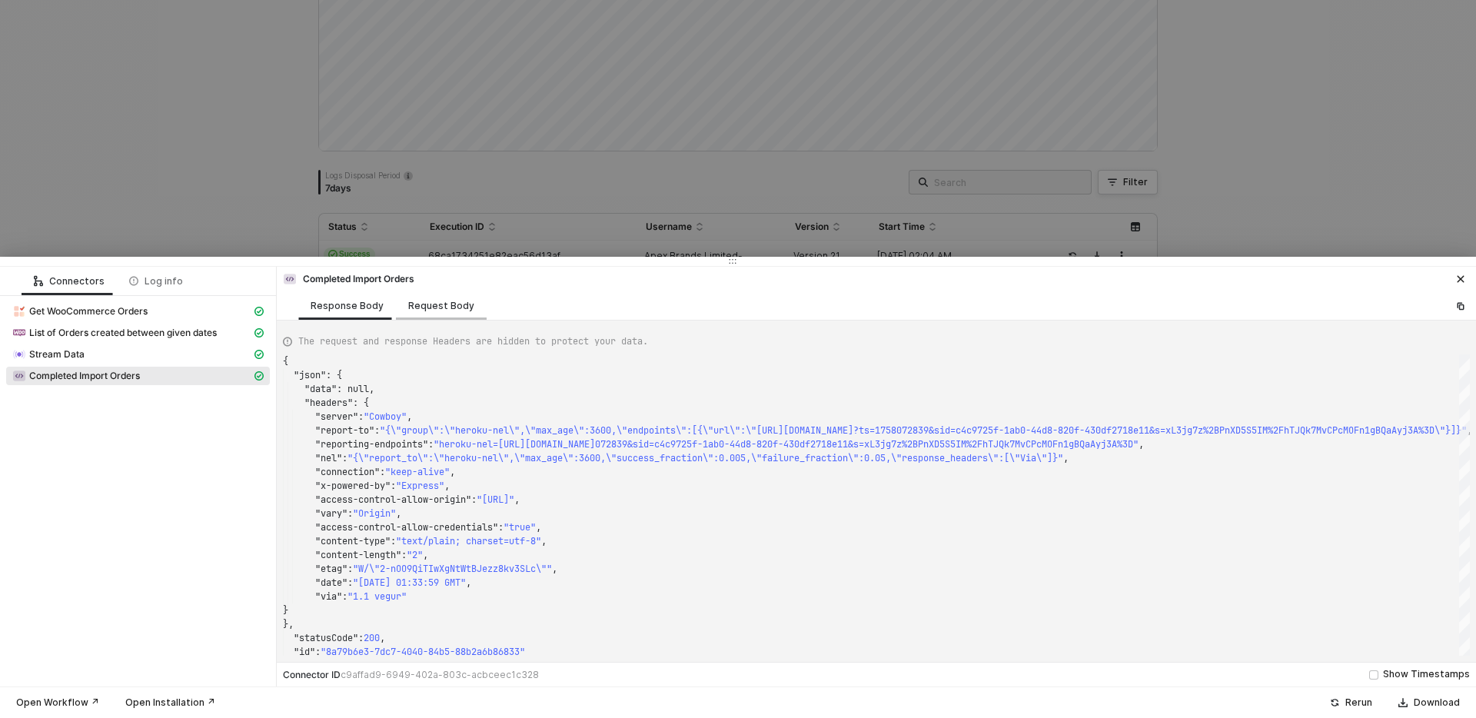
click at [453, 303] on div "Request Body" at bounding box center [441, 306] width 66 height 12
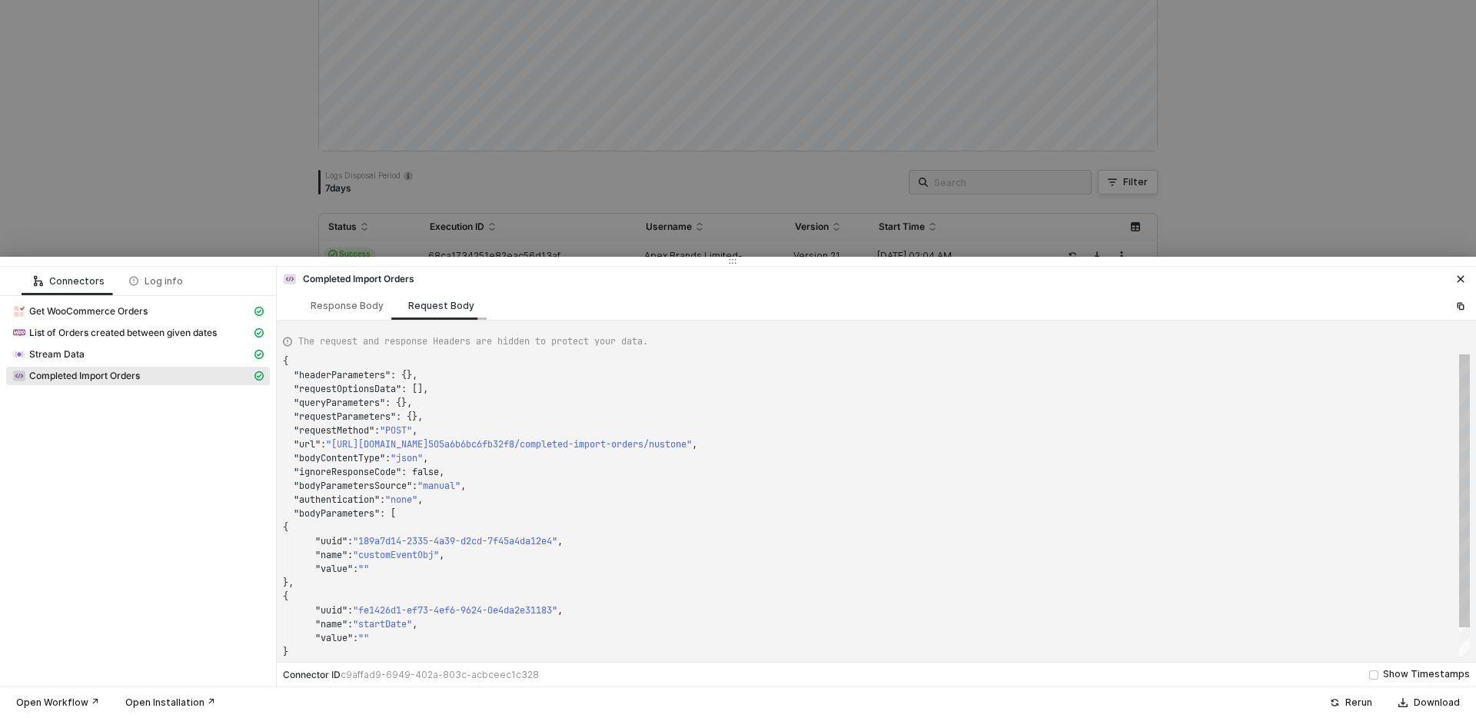
scroll to position [138, 0]
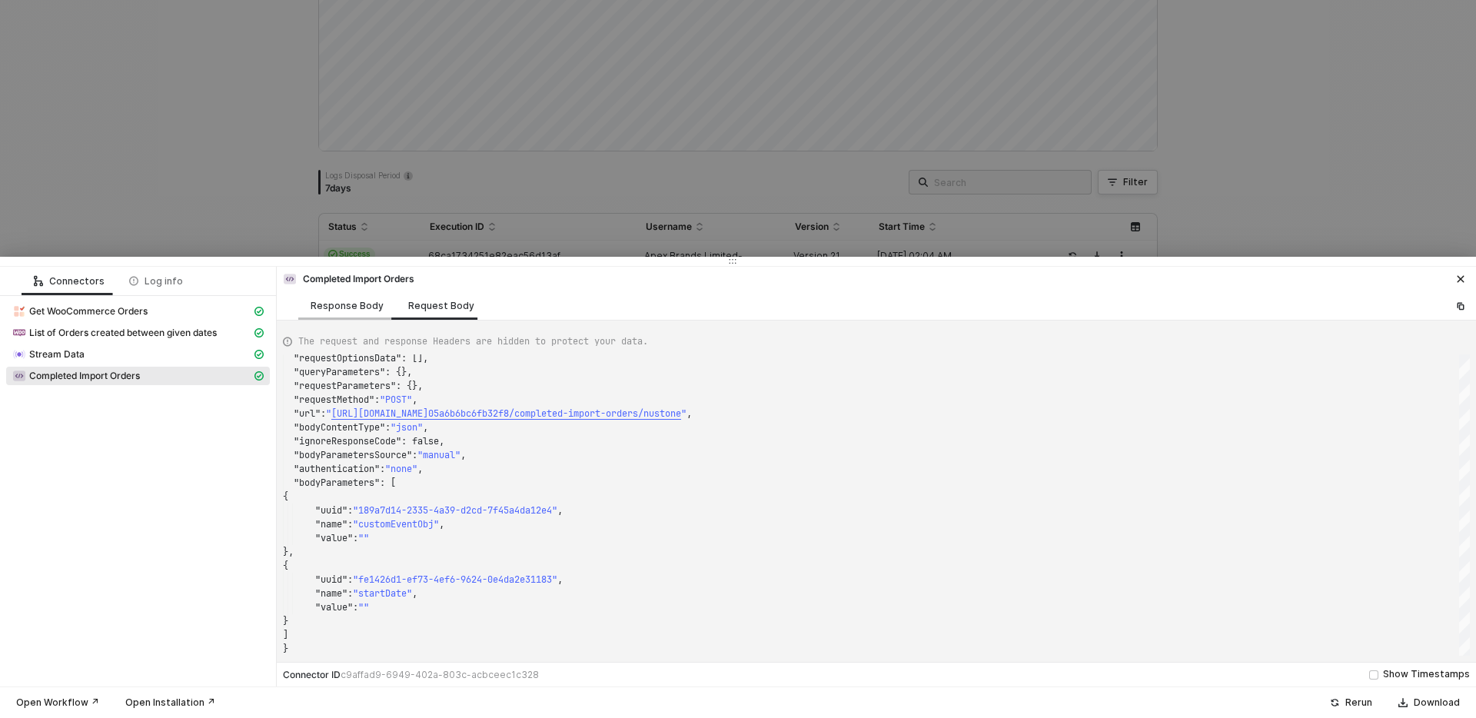
click at [327, 307] on div "Response Body" at bounding box center [347, 306] width 73 height 12
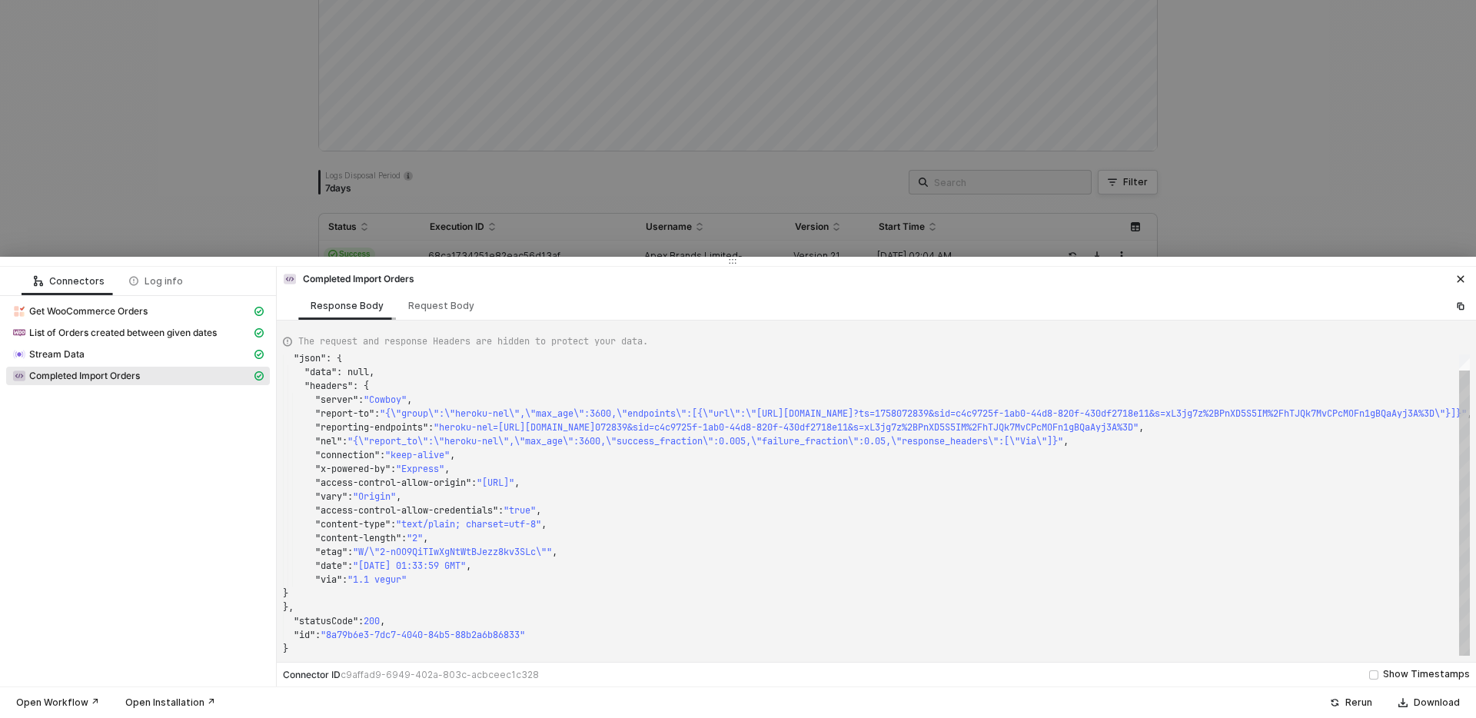
scroll to position [110, 0]
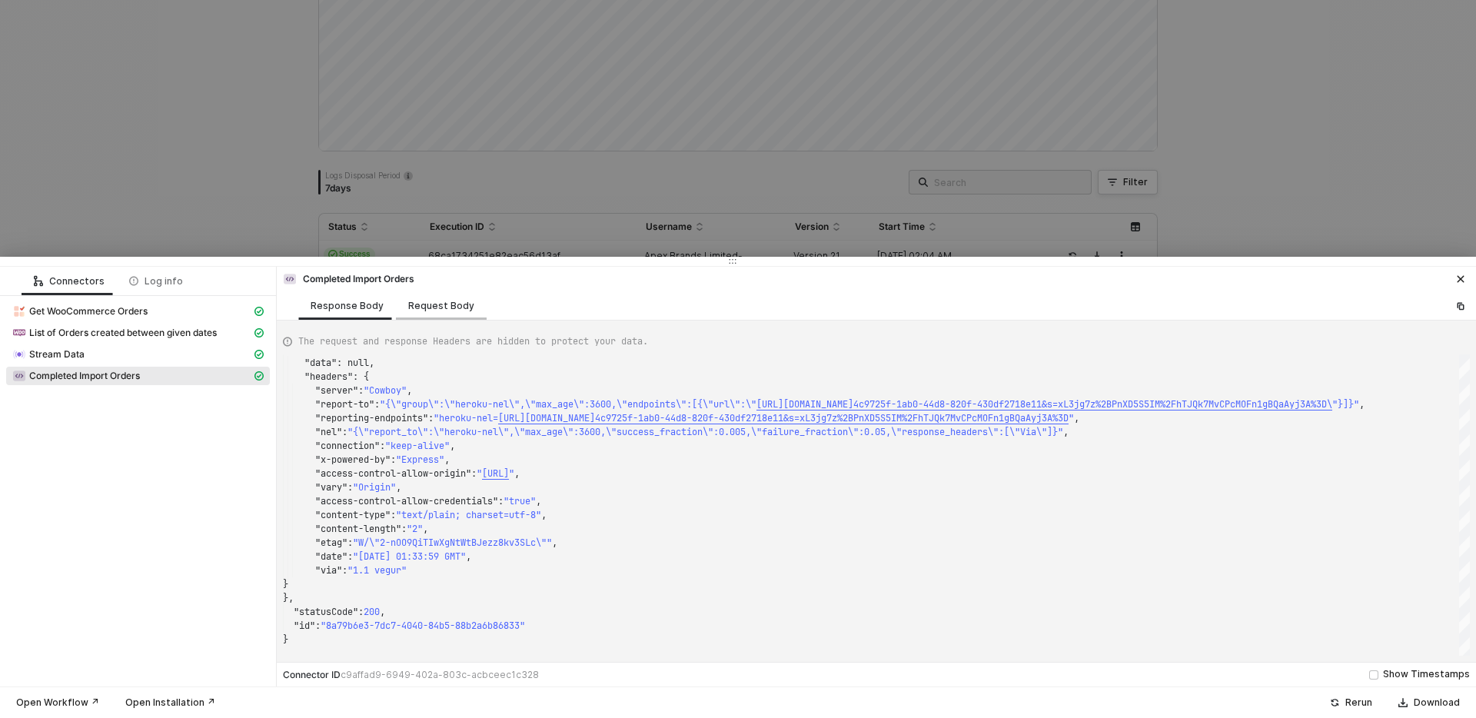
click at [429, 308] on div "Request Body" at bounding box center [441, 306] width 66 height 12
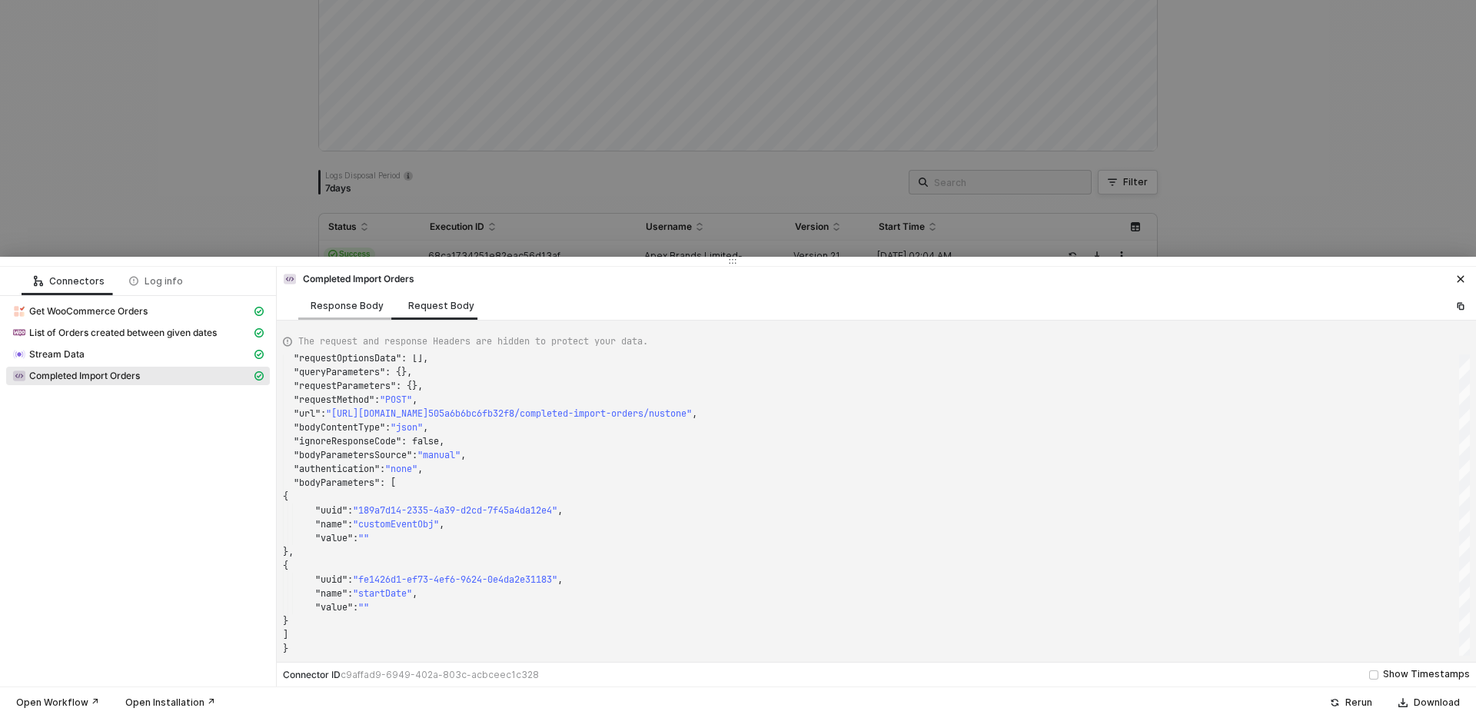
click at [389, 309] on div "Response Body" at bounding box center [347, 305] width 98 height 28
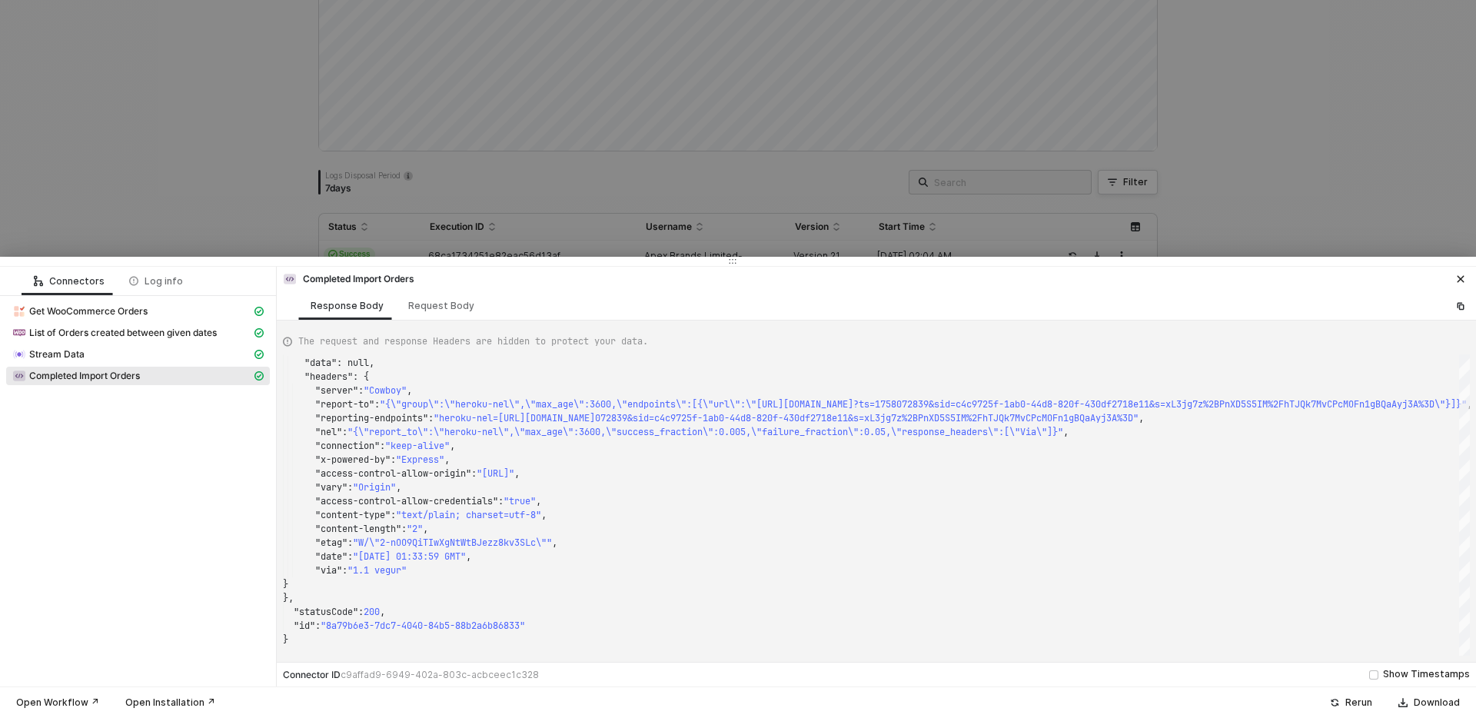
drag, startPoint x: 448, startPoint y: 311, endPoint x: 417, endPoint y: 287, distance: 39.4
click at [447, 309] on div "Request Body" at bounding box center [441, 305] width 91 height 28
type textarea "{ "headerParameters": {}, "requestOptionsData": [], "queryParameters": {}, "req…"
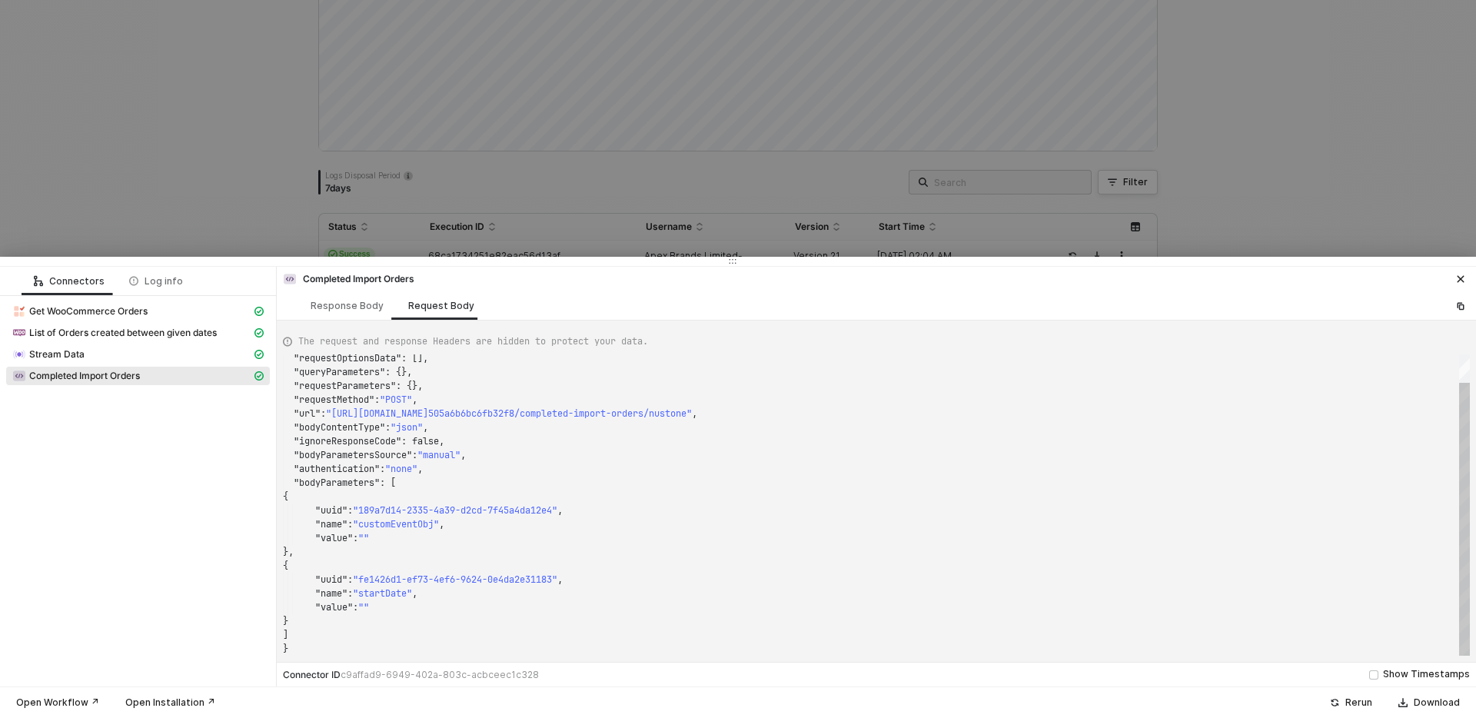
click at [277, 213] on div at bounding box center [738, 359] width 1476 height 718
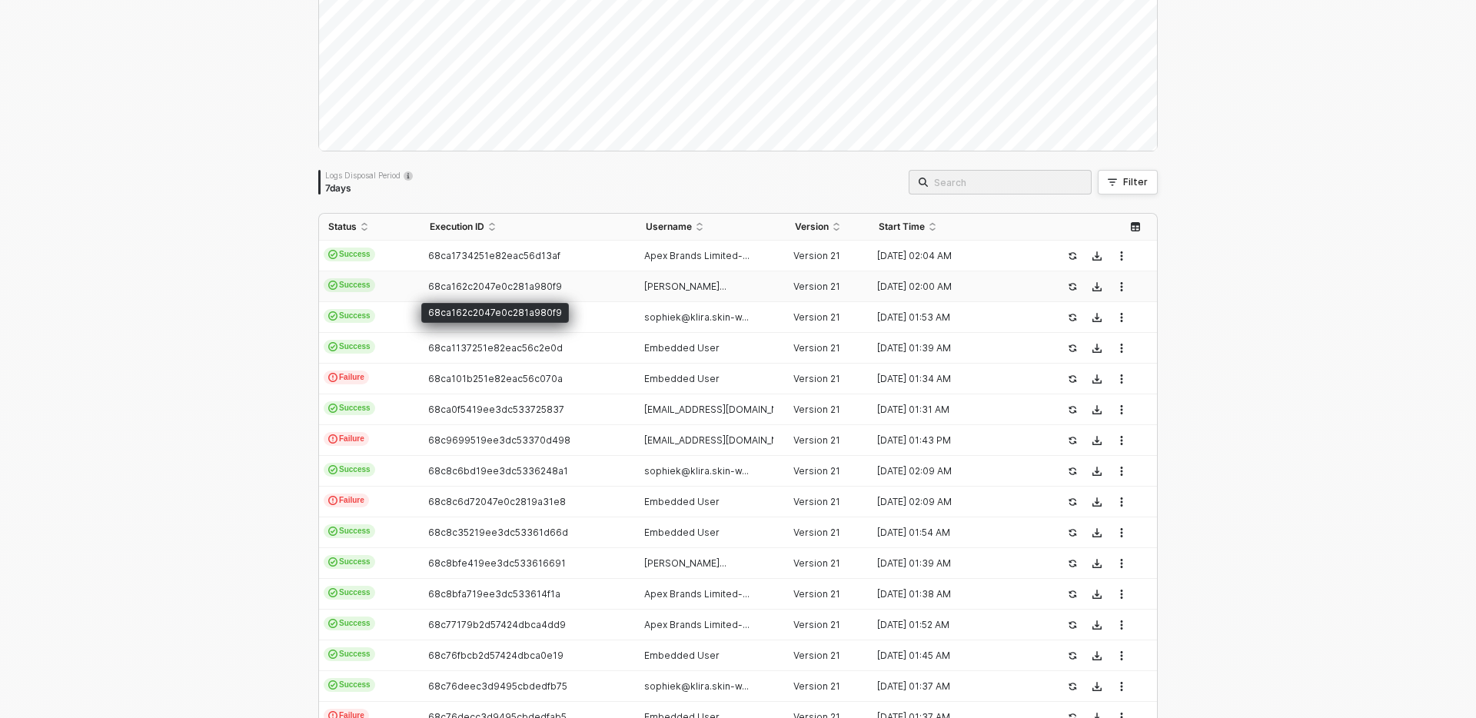
click at [535, 288] on span "68ca162c2047e0c281a980f9" at bounding box center [495, 287] width 134 height 12
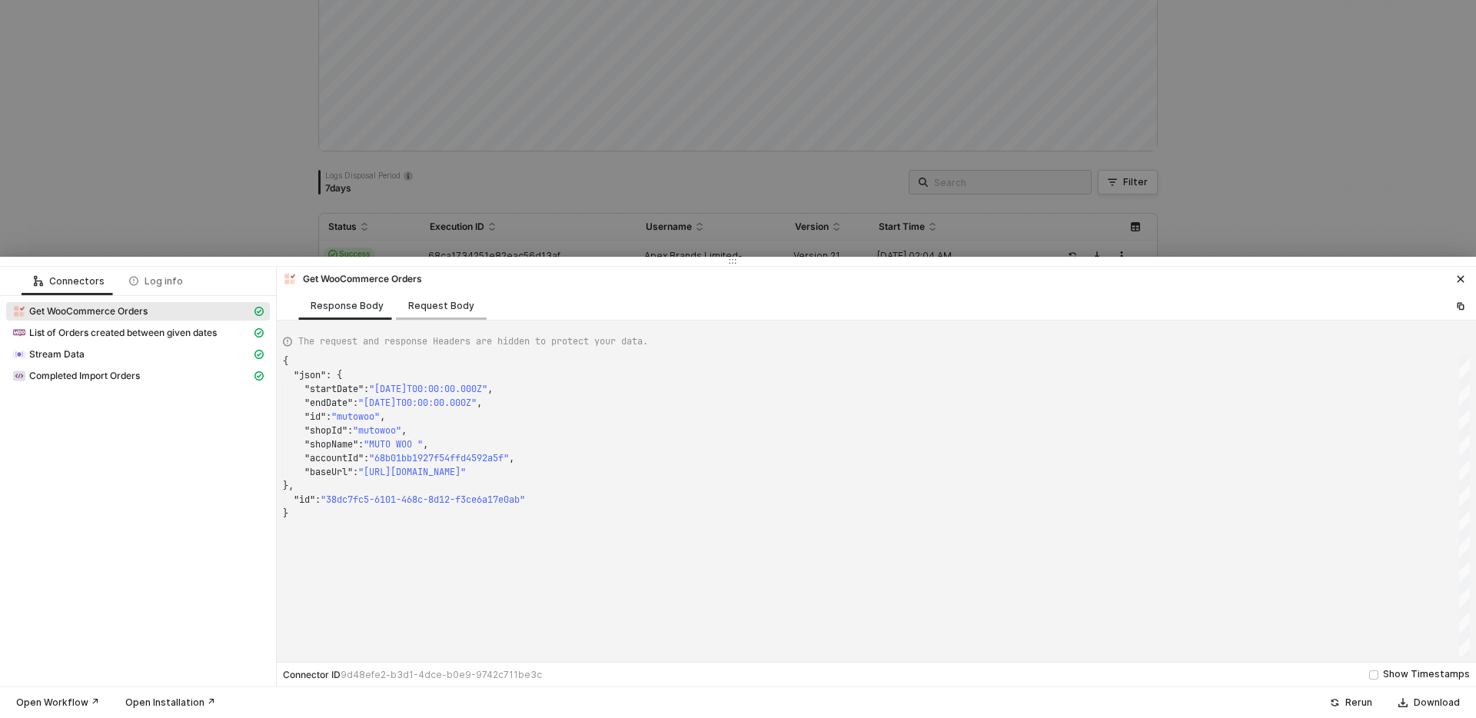
click at [447, 305] on div "Request Body" at bounding box center [441, 306] width 66 height 12
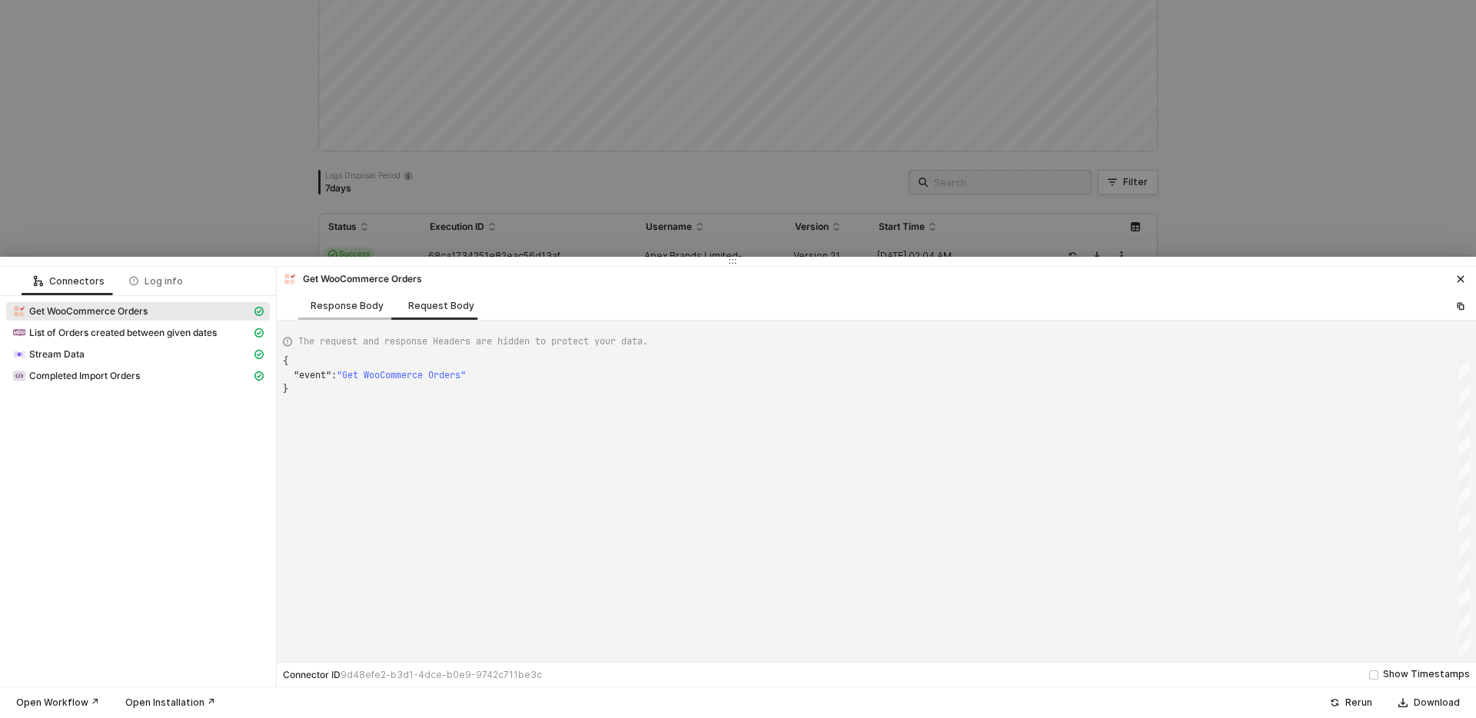
click at [358, 305] on div "Response Body" at bounding box center [347, 306] width 73 height 12
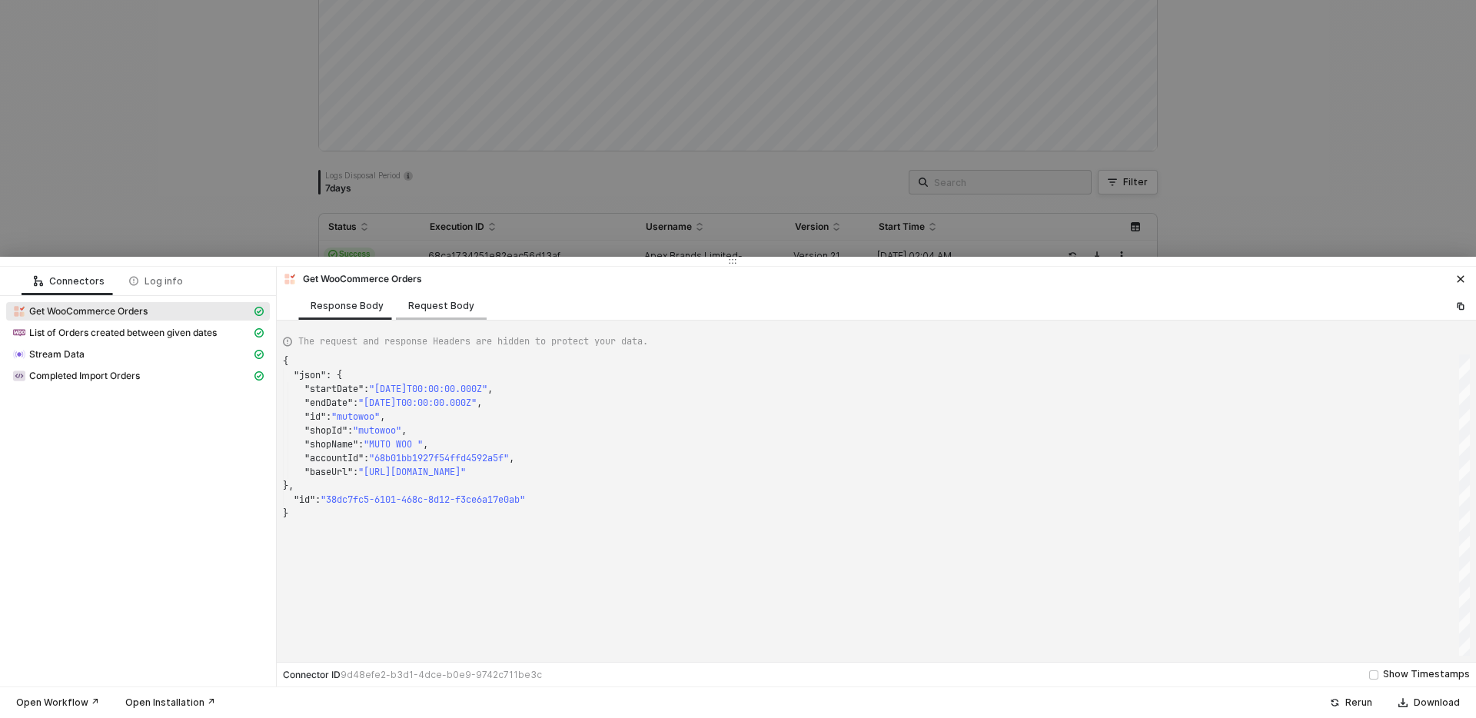
click at [460, 306] on div "Request Body" at bounding box center [441, 306] width 66 height 12
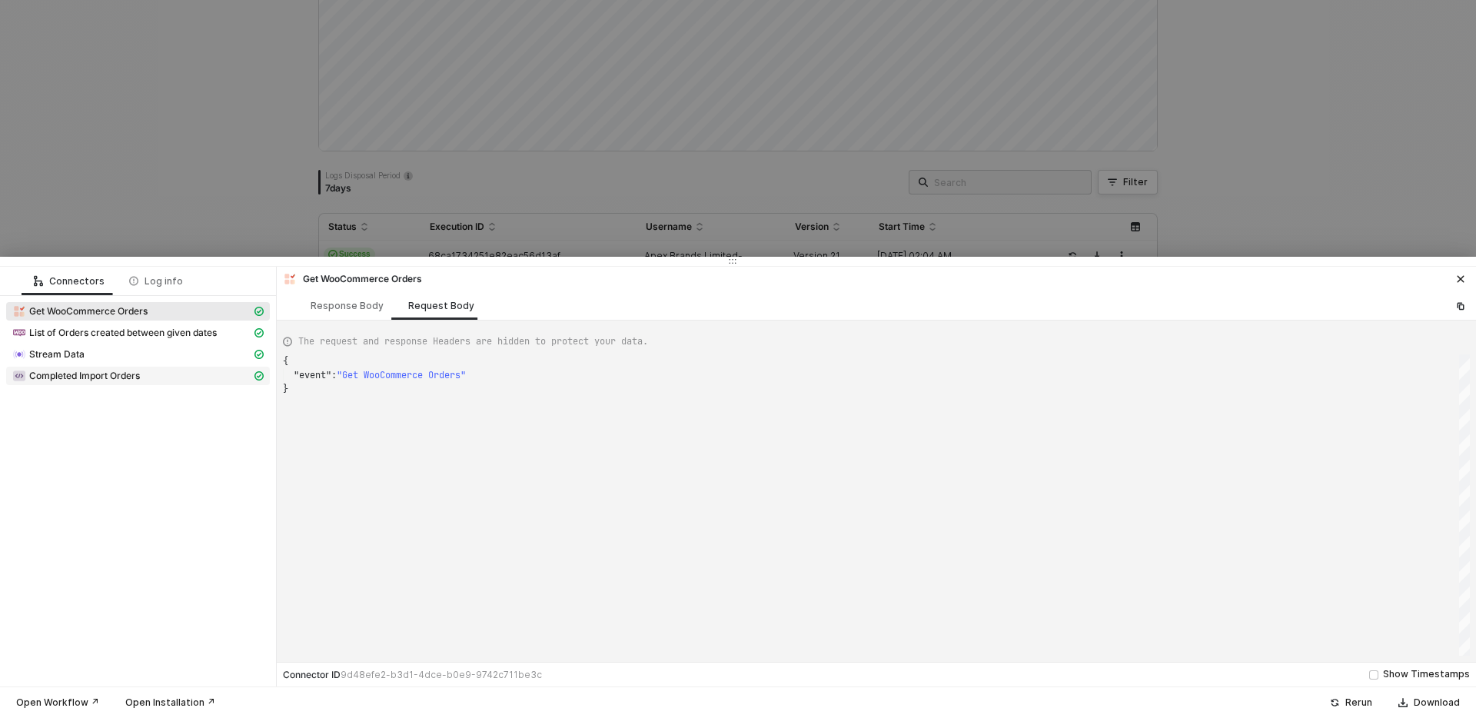
click at [164, 380] on div "Completed Import Orders" at bounding box center [131, 376] width 239 height 14
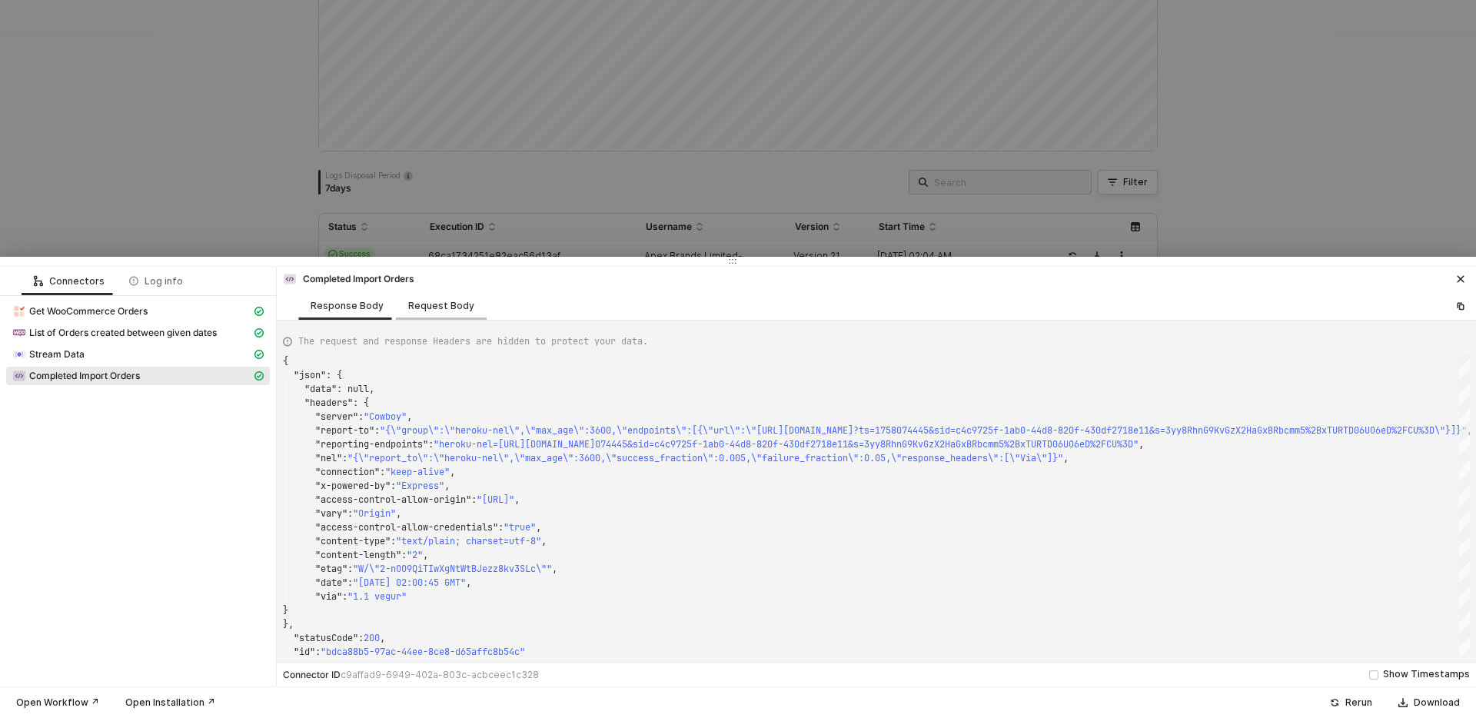
click at [445, 295] on div "Request Body" at bounding box center [441, 305] width 91 height 28
type textarea "{ "headerParameters": {}, "requestOptionsData": [], "queryParameters": {}, "req…"
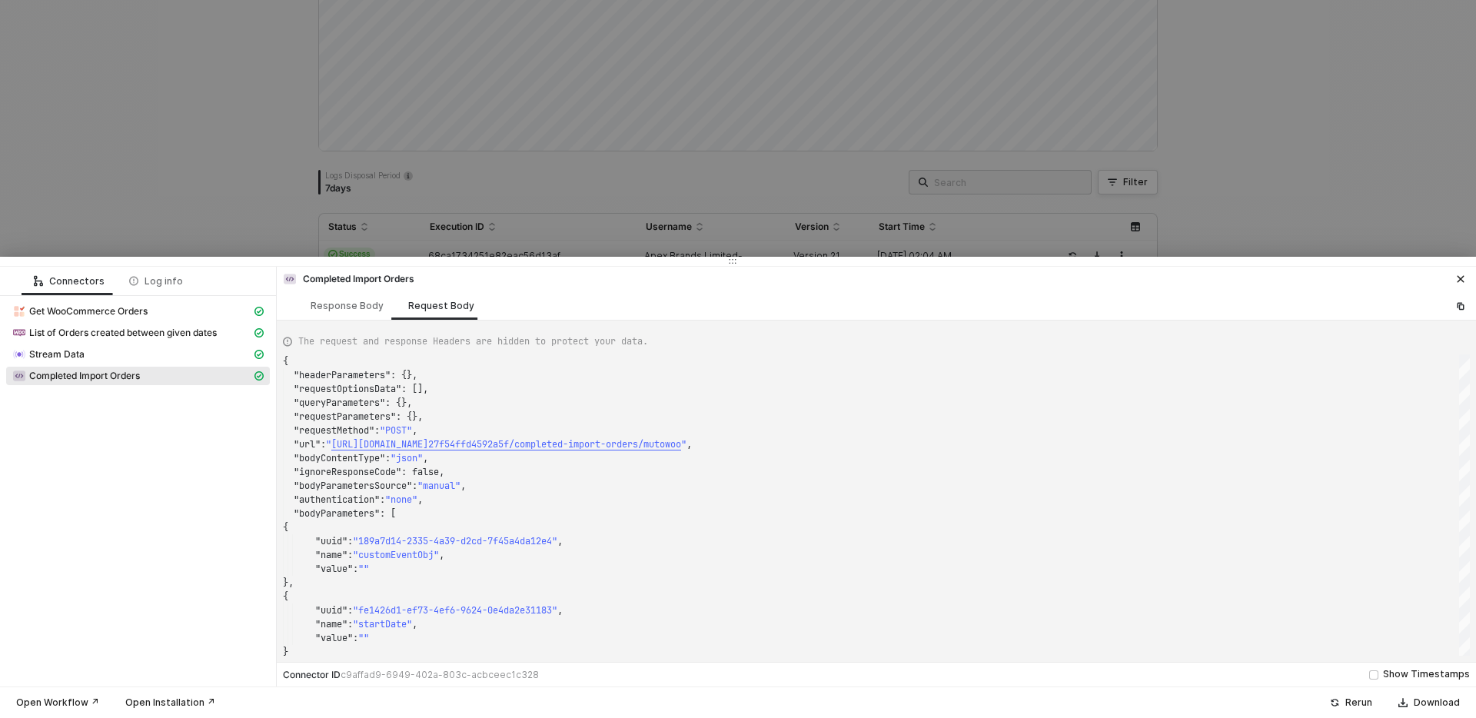
click at [279, 199] on div at bounding box center [738, 359] width 1476 height 718
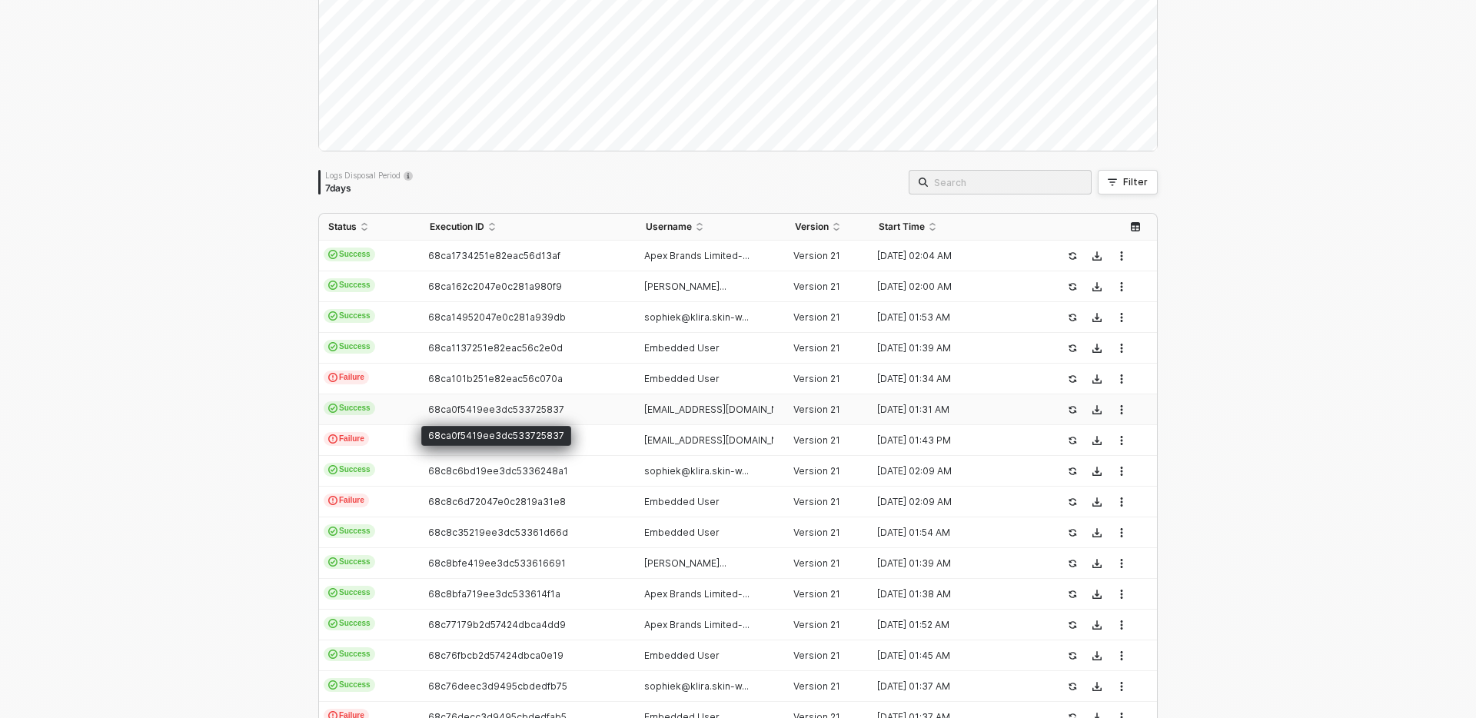
click at [586, 411] on div "68ca0f5419ee3dc533725837" at bounding box center [521, 410] width 203 height 12
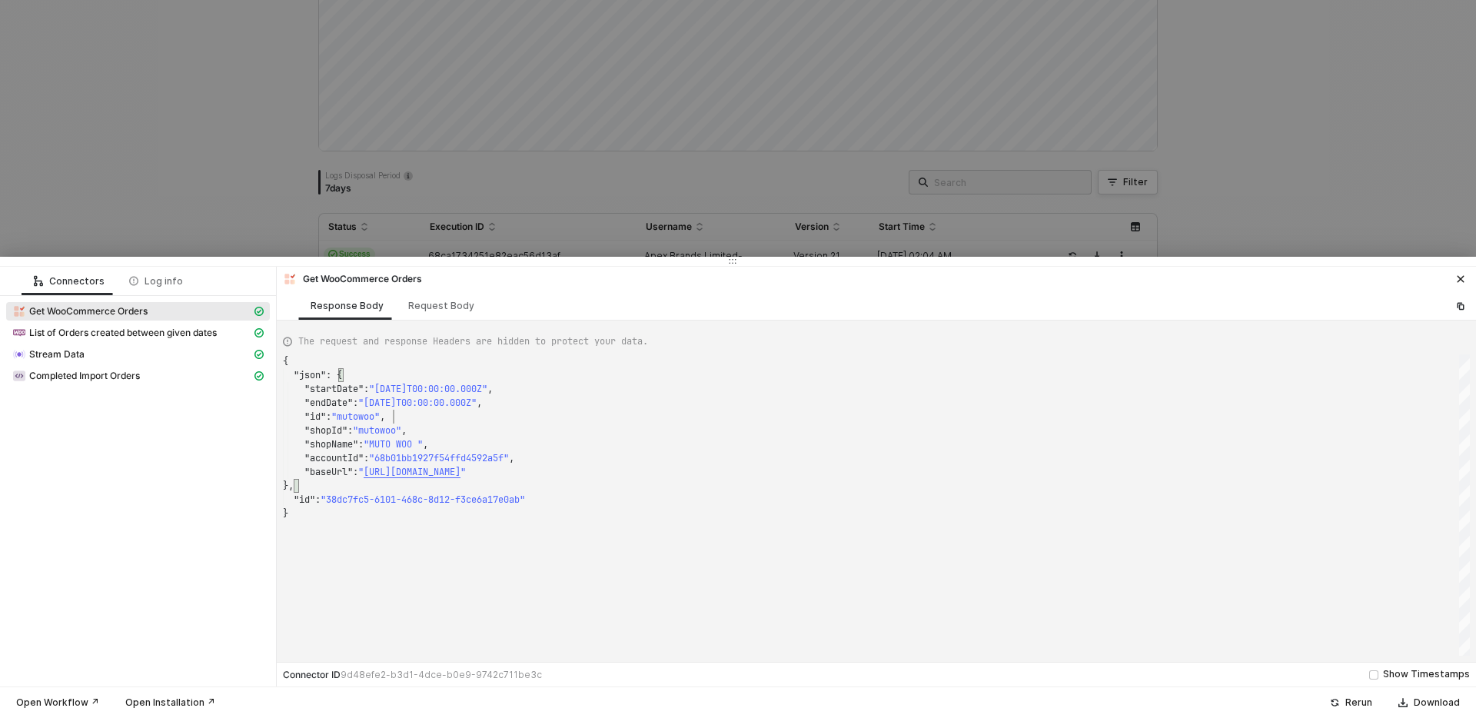
scroll to position [0, 0]
click at [437, 311] on div "Request Body" at bounding box center [441, 306] width 66 height 12
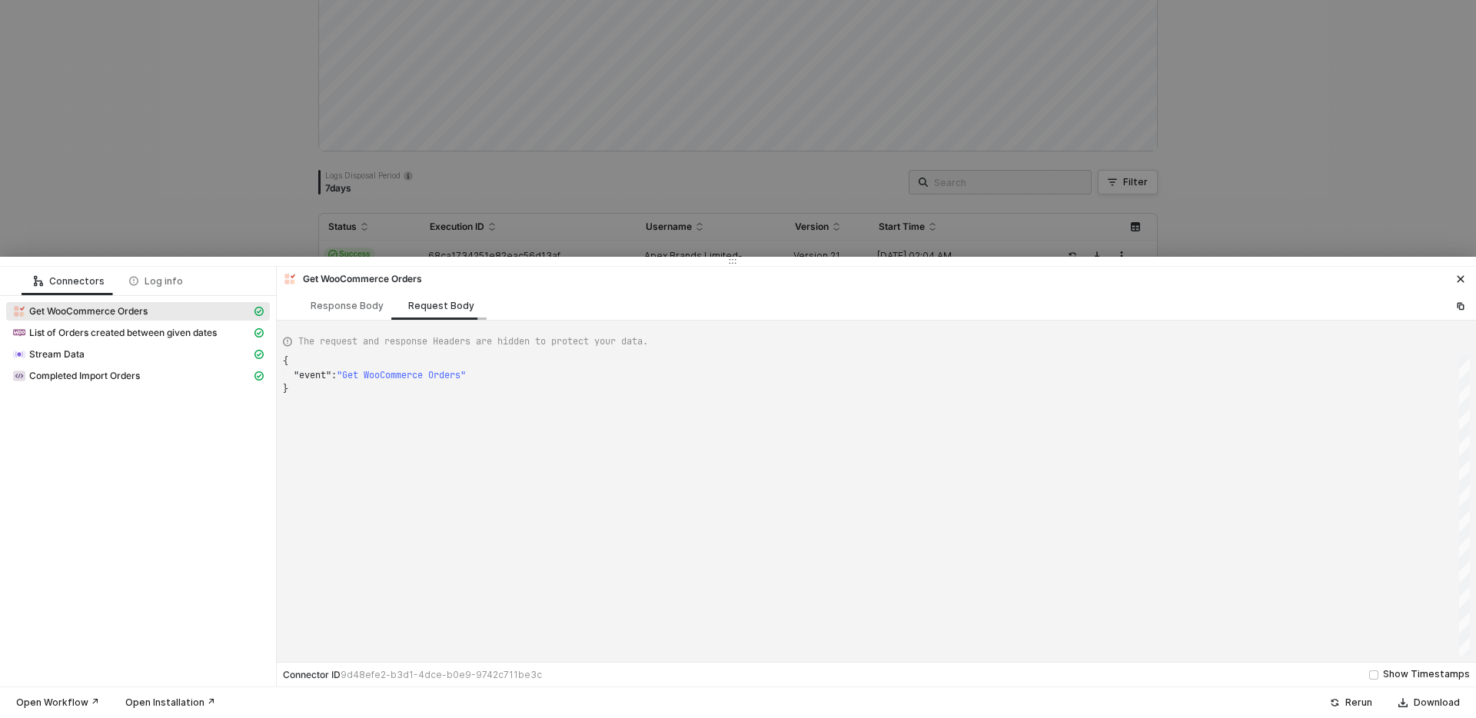
scroll to position [28, 0]
click at [185, 367] on span "Completed Import Orders" at bounding box center [138, 376] width 264 height 18
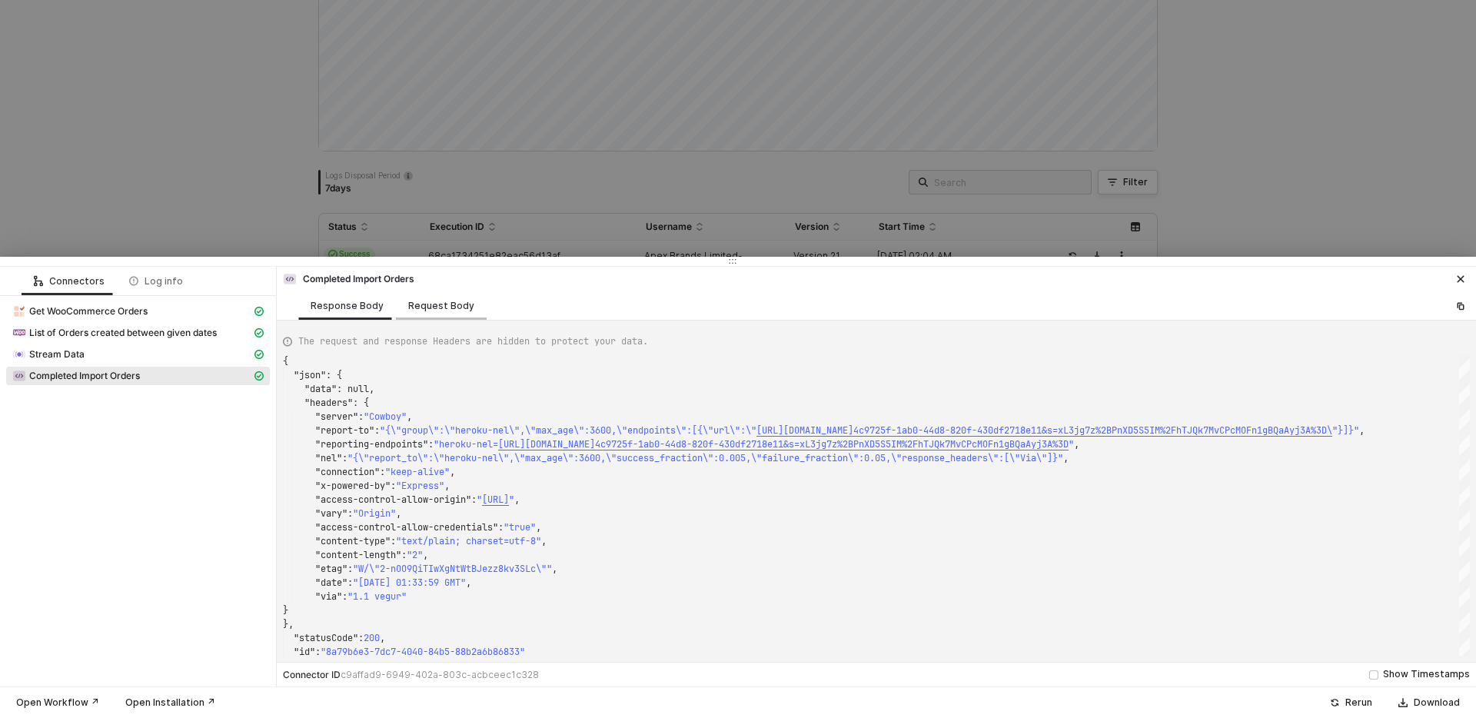
click at [449, 307] on div "Request Body" at bounding box center [441, 306] width 66 height 12
type textarea "{ "headerParameters": {}, "requestOptionsData": [], "queryParameters": {}, "req…"
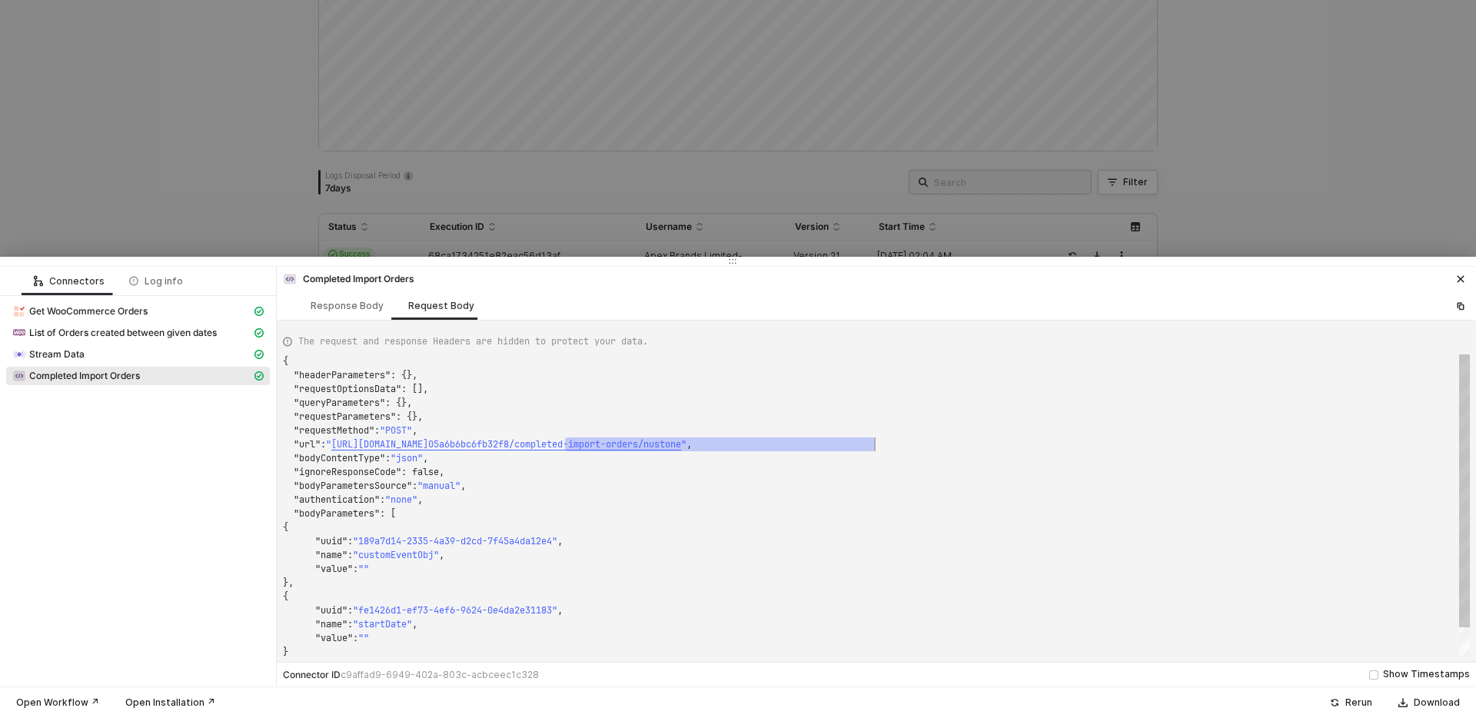
scroll to position [83, 592]
drag, startPoint x: 570, startPoint y: 444, endPoint x: 868, endPoint y: 446, distance: 298.3
click at [143, 294] on div "Log info" at bounding box center [156, 281] width 78 height 28
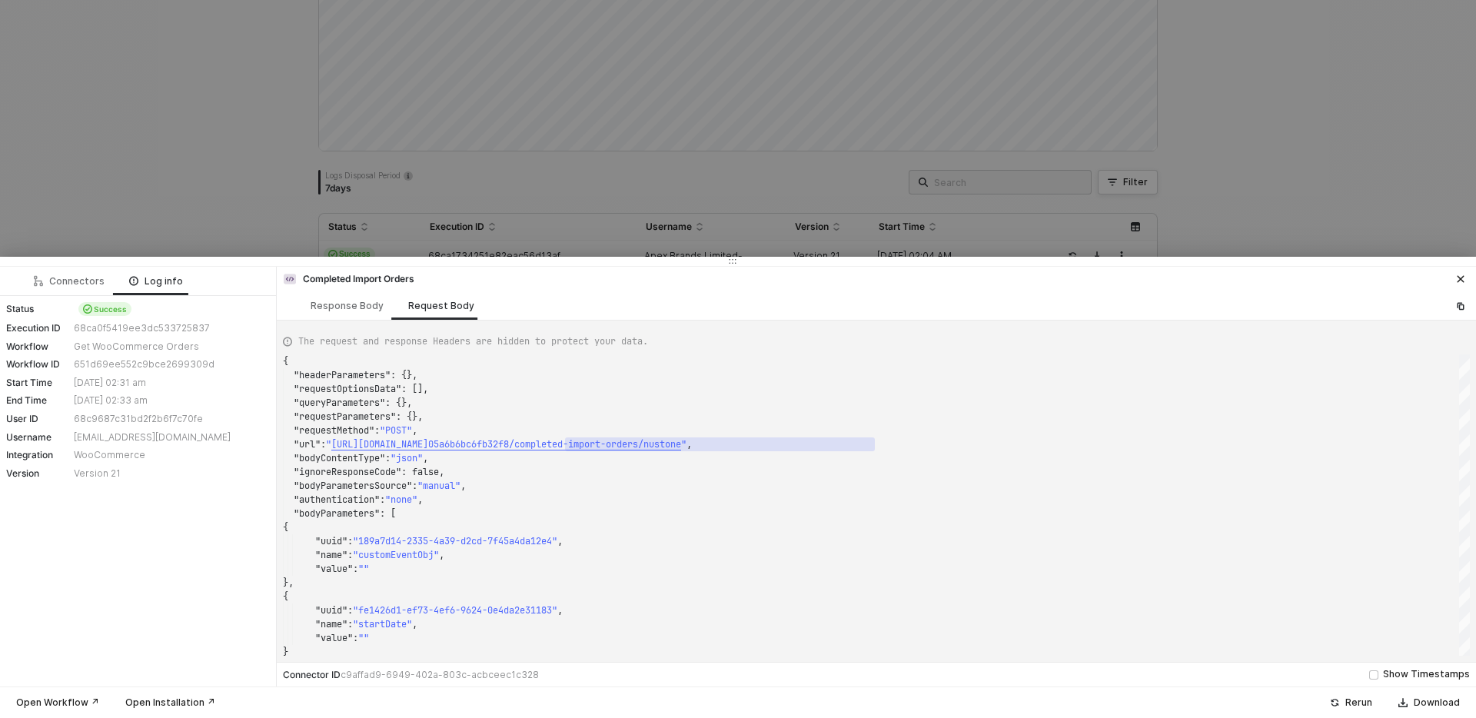
drag, startPoint x: 231, startPoint y: 149, endPoint x: 225, endPoint y: 178, distance: 28.9
click at [231, 149] on div at bounding box center [738, 359] width 1476 height 718
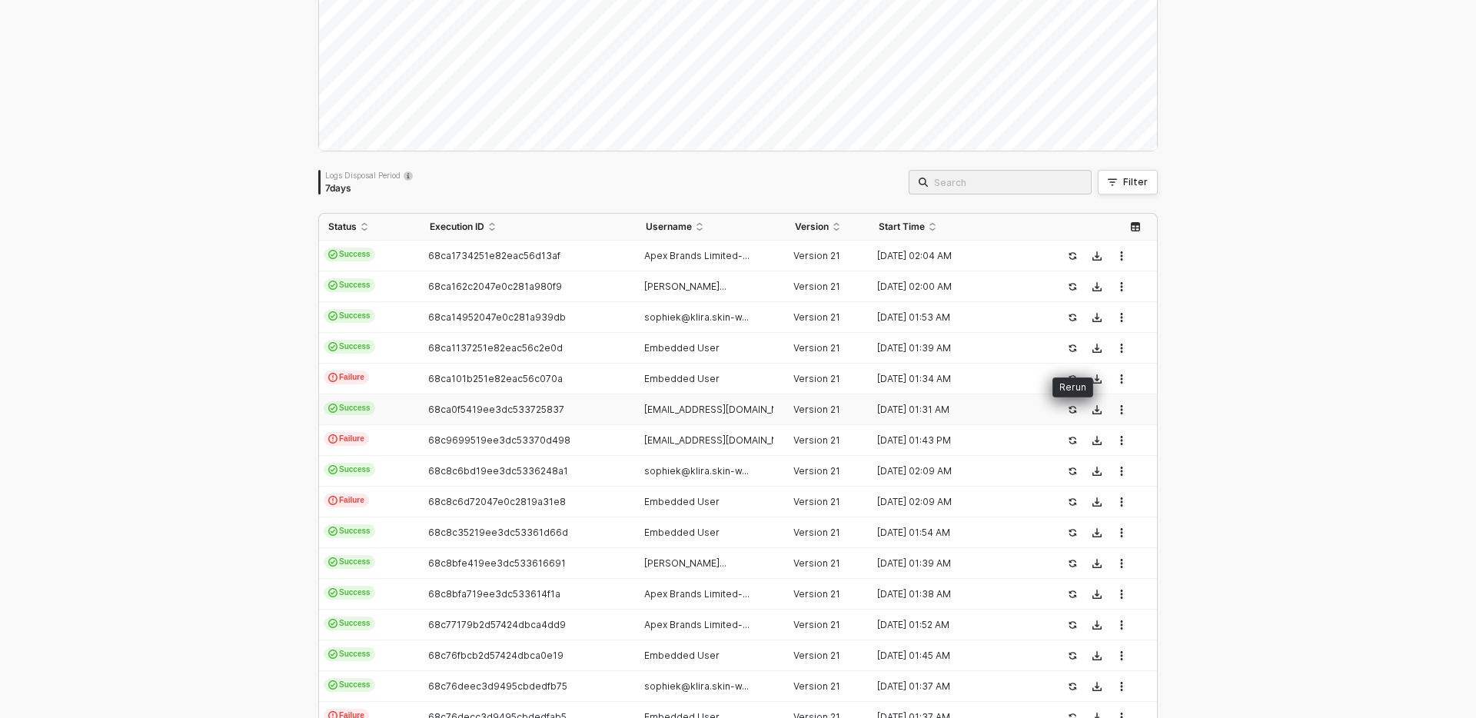
click at [1075, 413] on icon "icon-success-page" at bounding box center [1072, 409] width 9 height 9
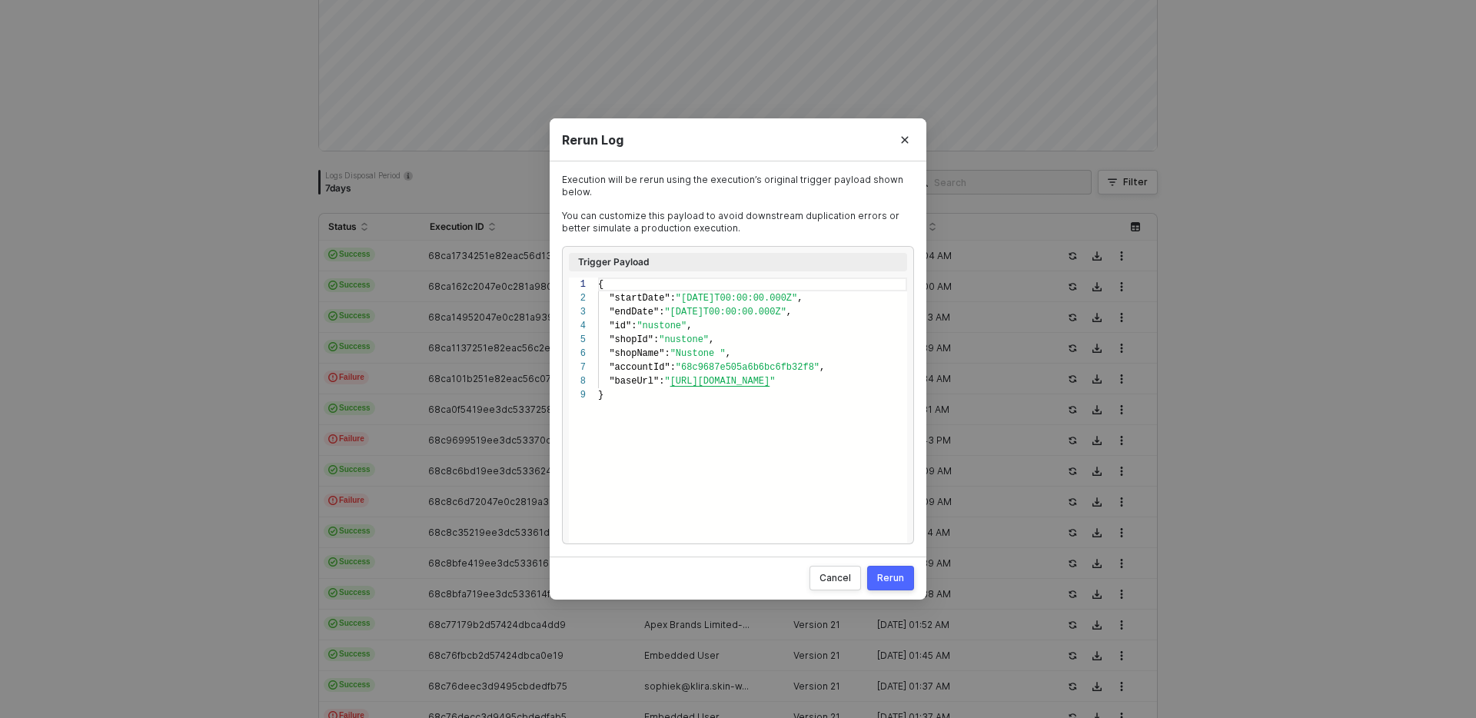
scroll to position [111, 0]
click at [892, 576] on div "Rerun" at bounding box center [890, 578] width 27 height 12
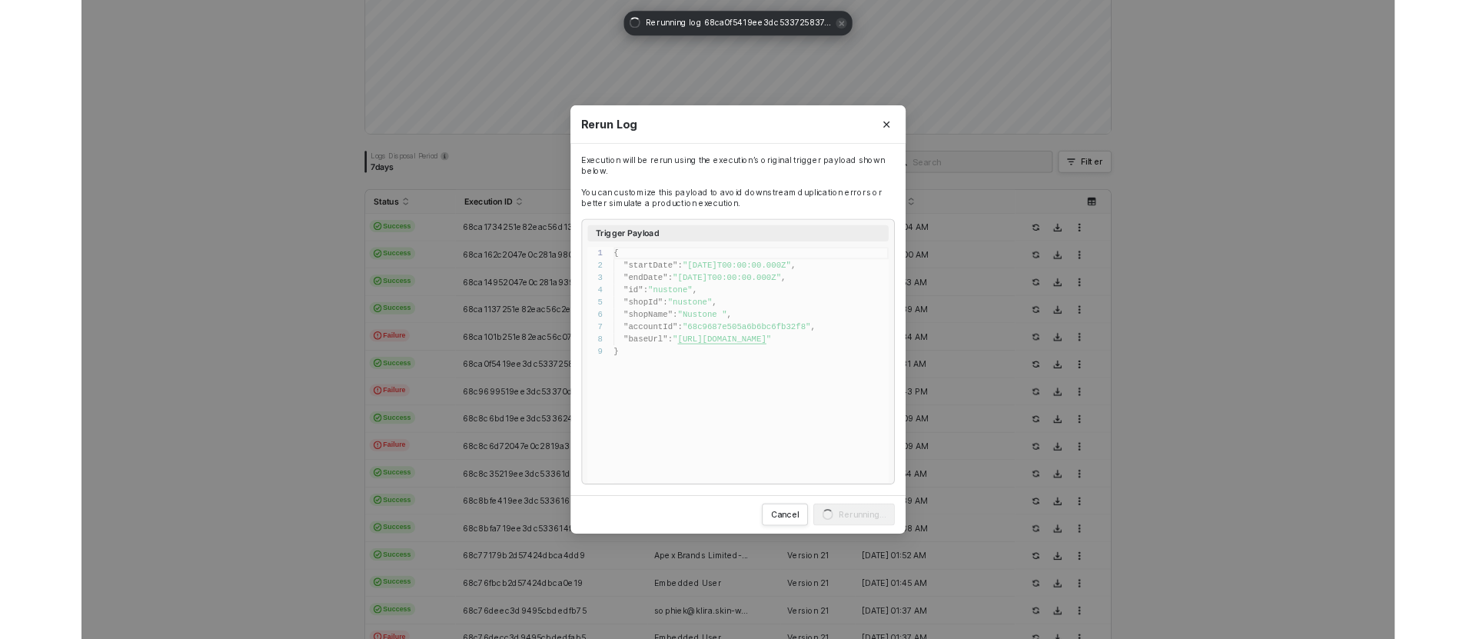
scroll to position [0, 0]
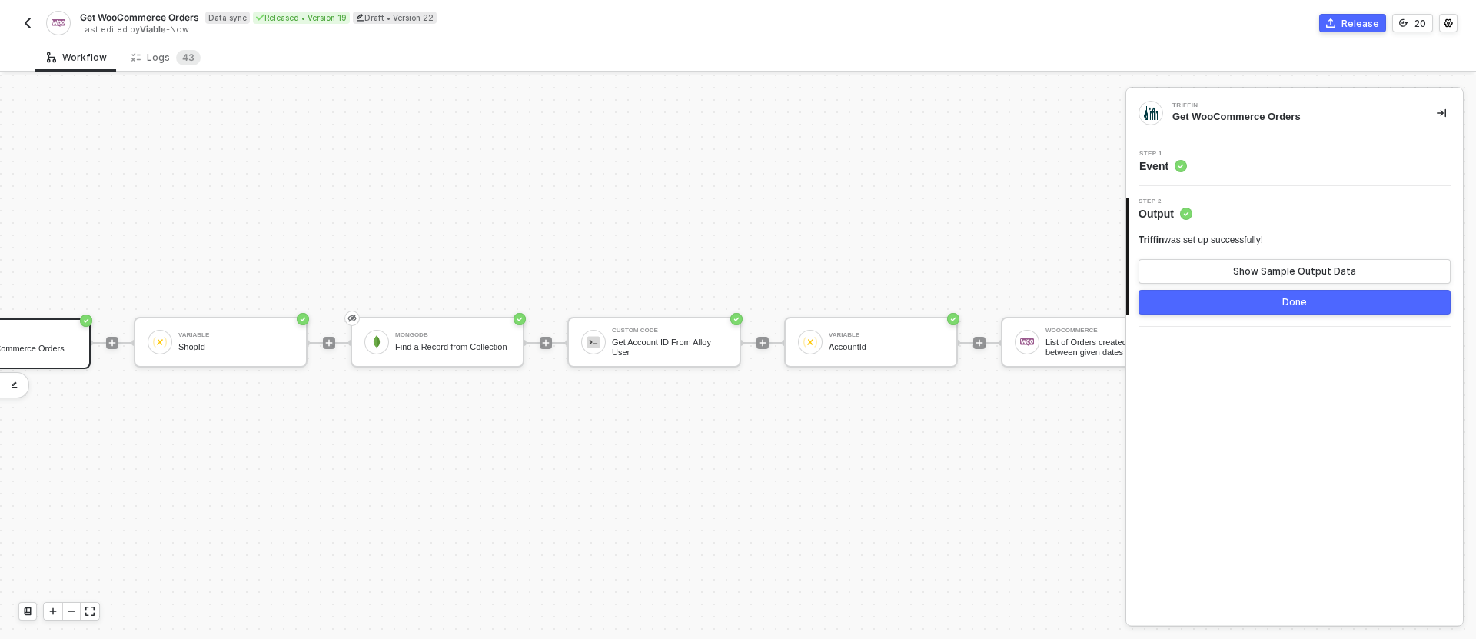
scroll to position [28, 708]
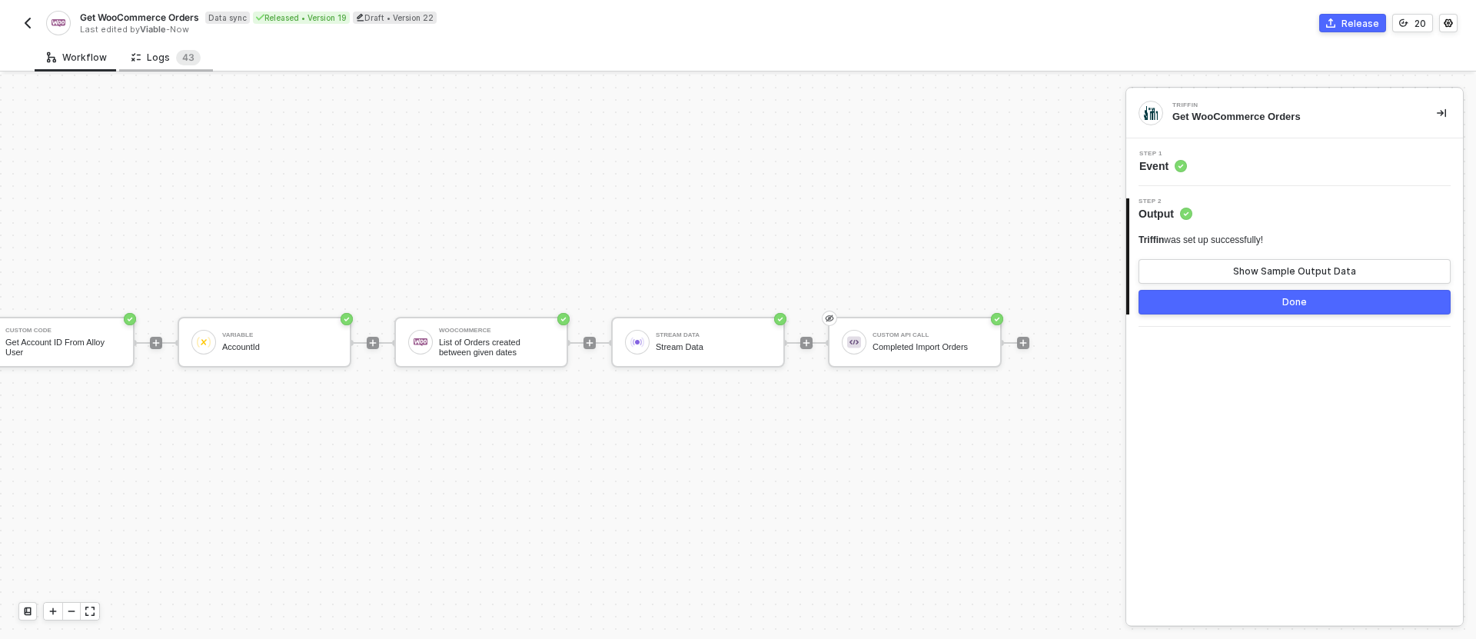
click at [147, 62] on div "Logs 4 3" at bounding box center [165, 57] width 69 height 15
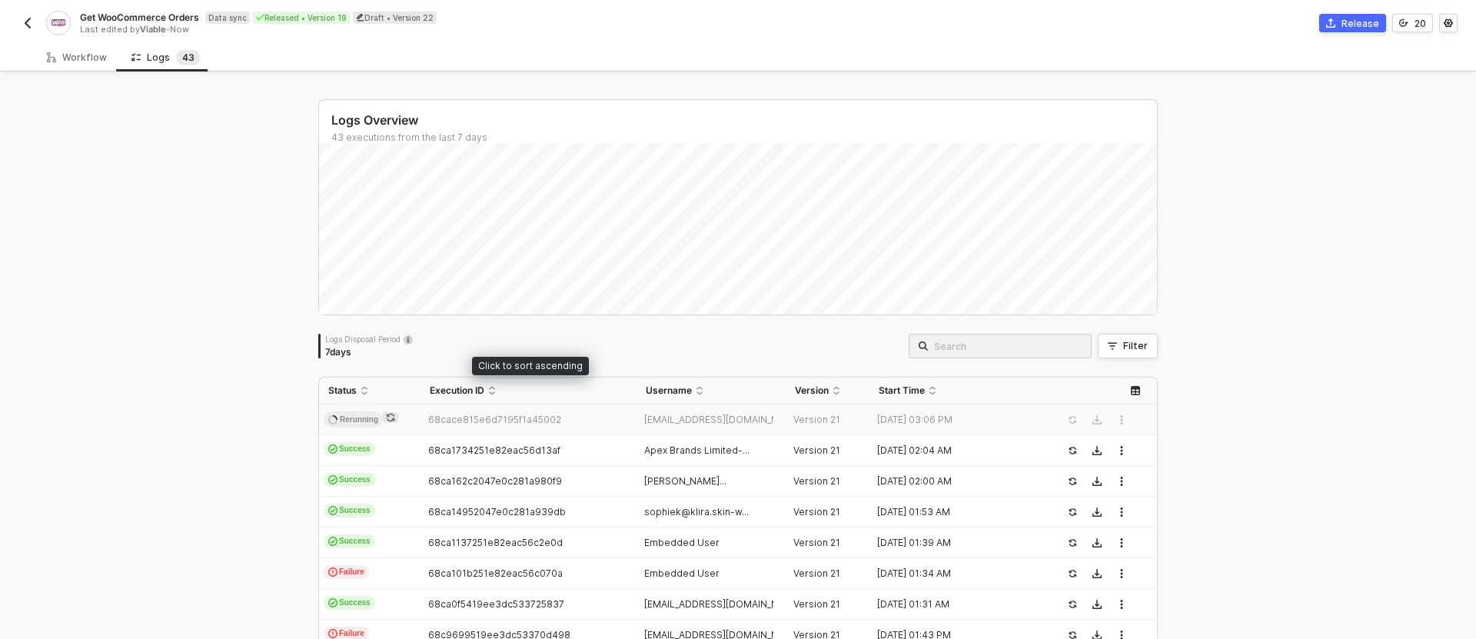
click at [562, 407] on td "68cace815e6d7195f1a45002" at bounding box center [527, 419] width 215 height 31
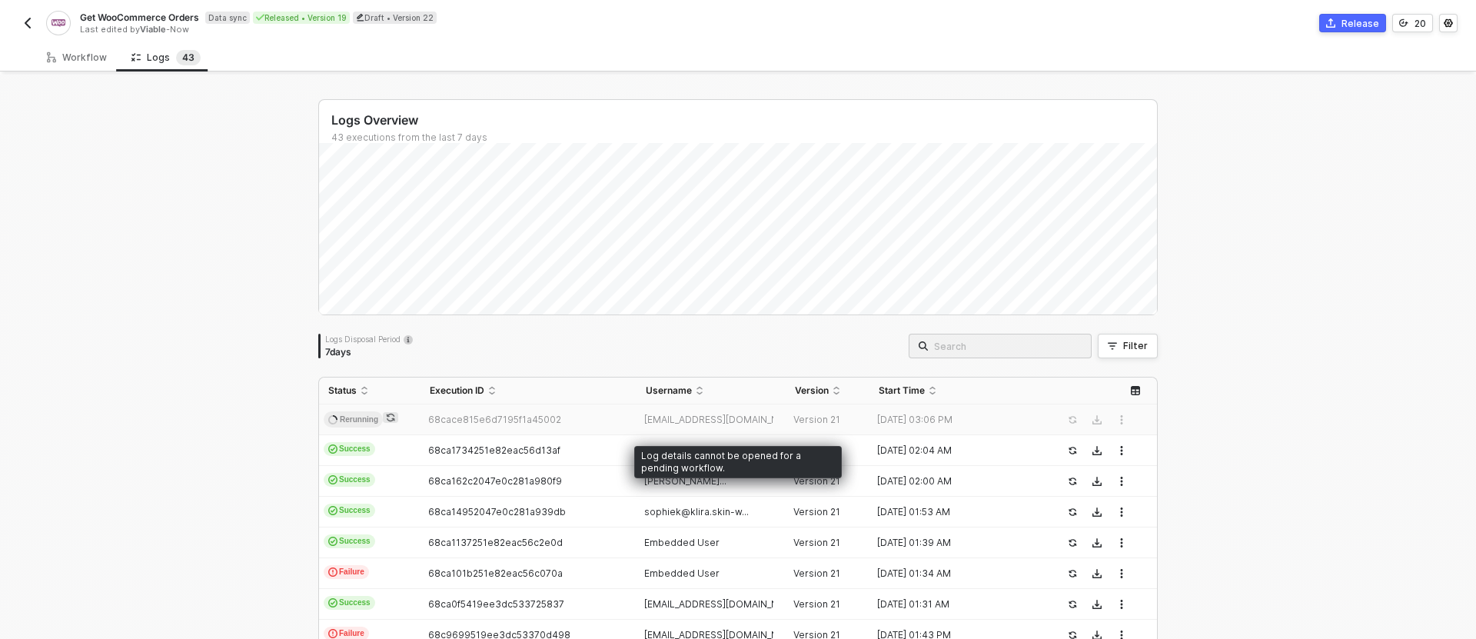
click at [552, 418] on span "68cace815e6d7195f1a45002" at bounding box center [494, 420] width 133 height 12
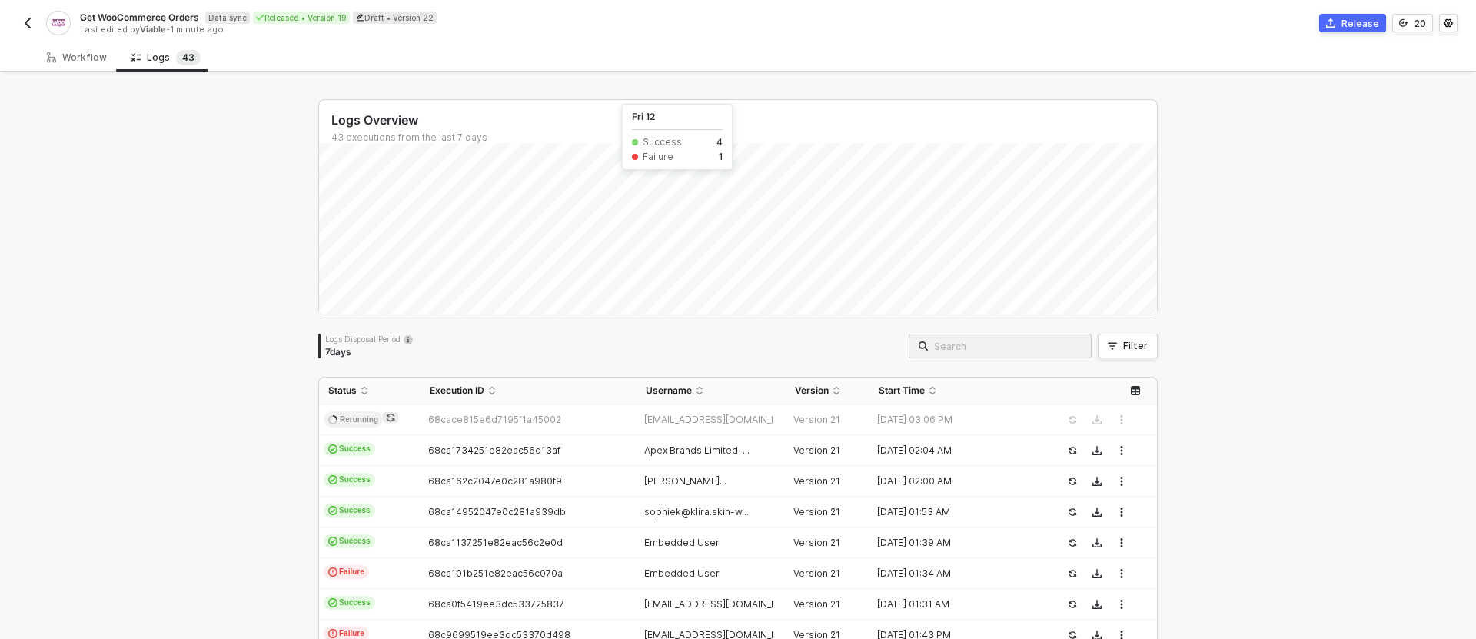
scroll to position [64, 0]
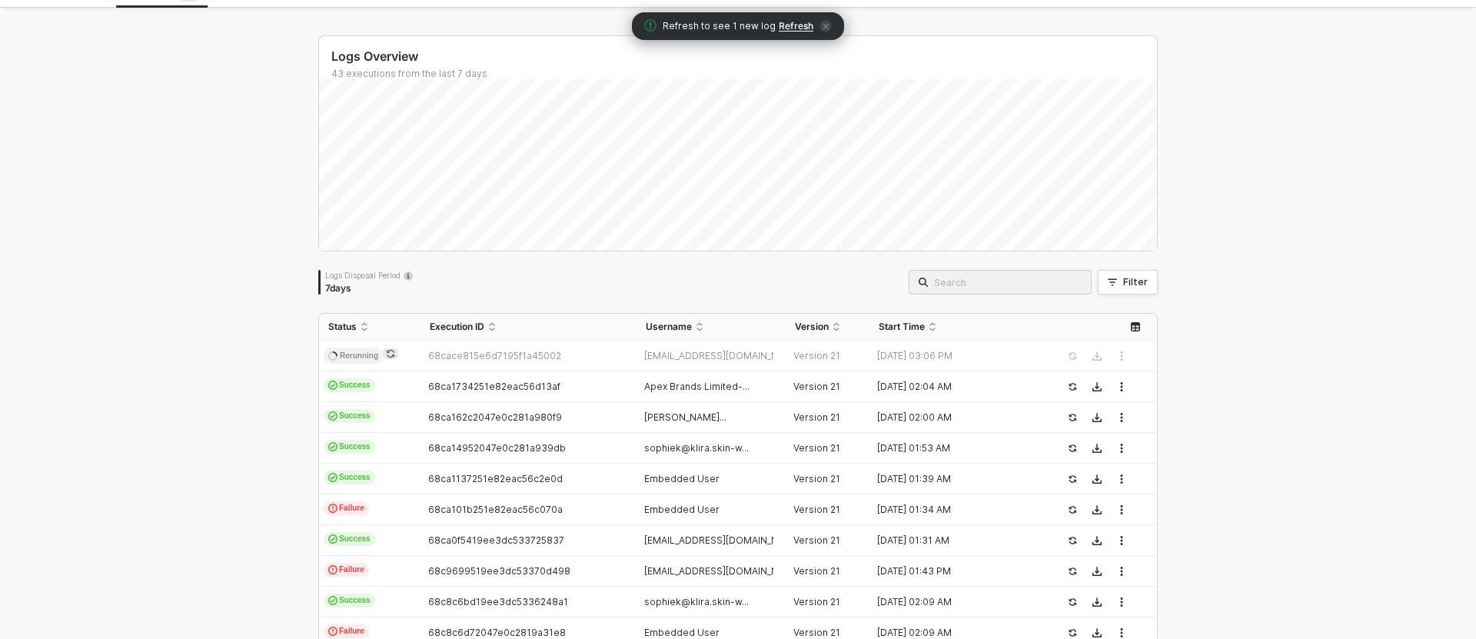
click at [1334, 314] on div "Logs Overview 43 executions from the last 7 days Sun 14 Success 4 Failure 1 Log…" at bounding box center [738, 517] width 1476 height 1013
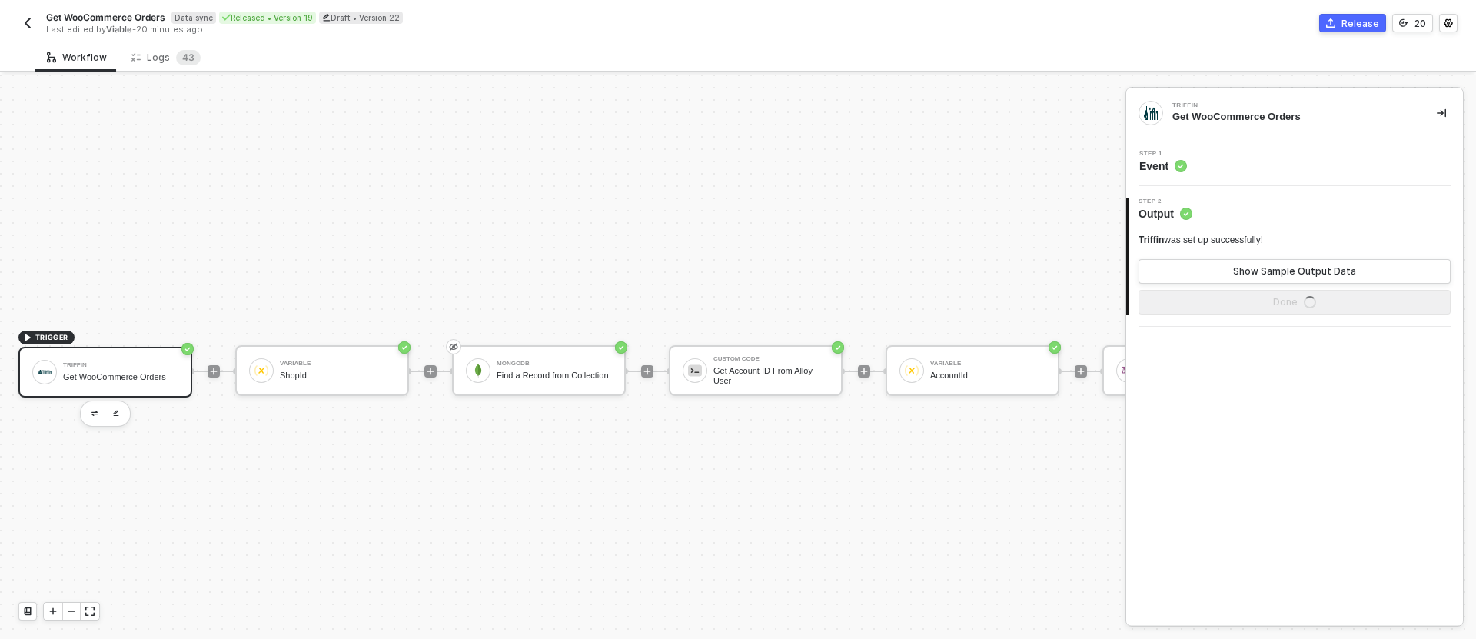
scroll to position [28, 0]
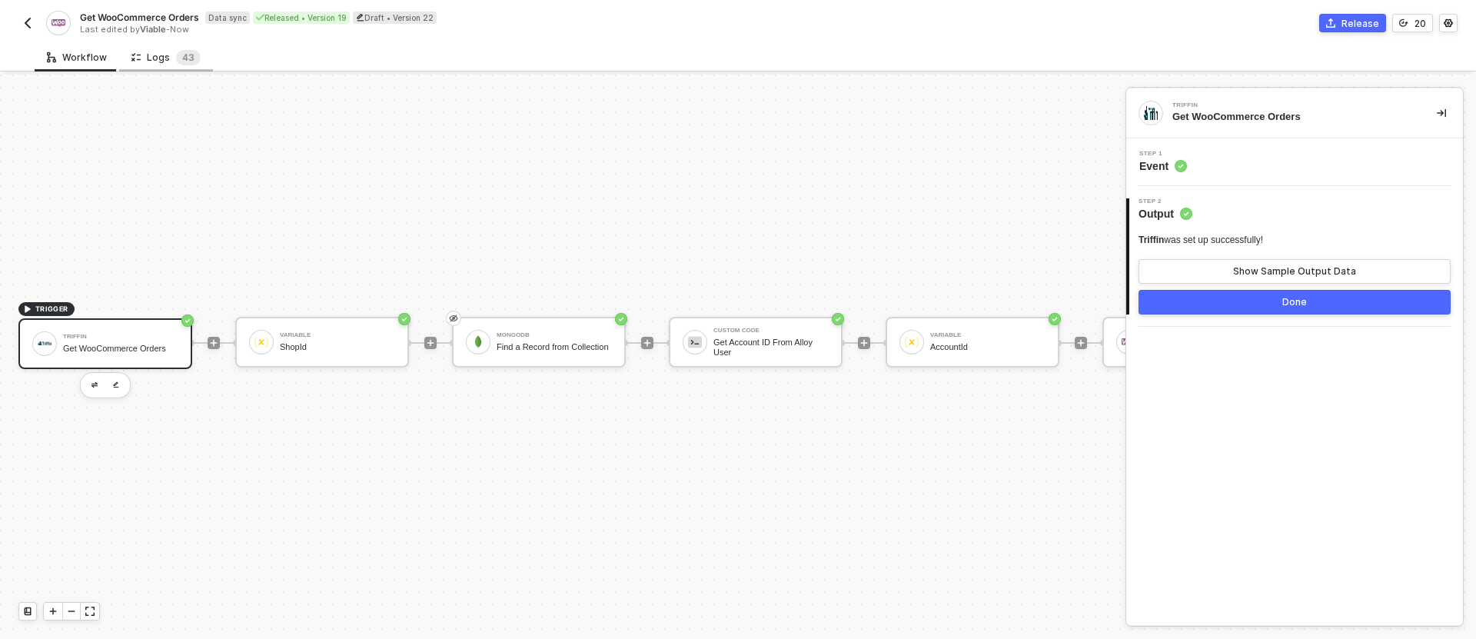
click at [161, 56] on div "Logs 4 3" at bounding box center [165, 57] width 69 height 15
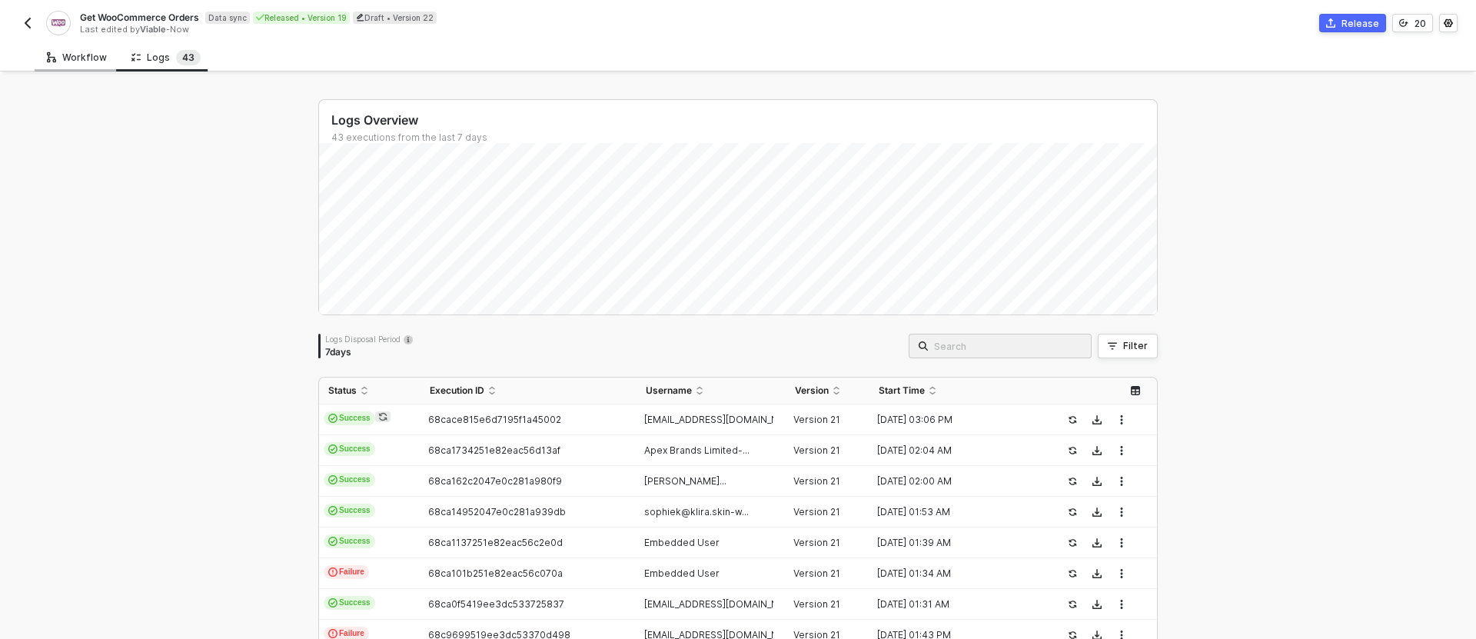
click at [108, 55] on div "Workflow" at bounding box center [77, 57] width 85 height 28
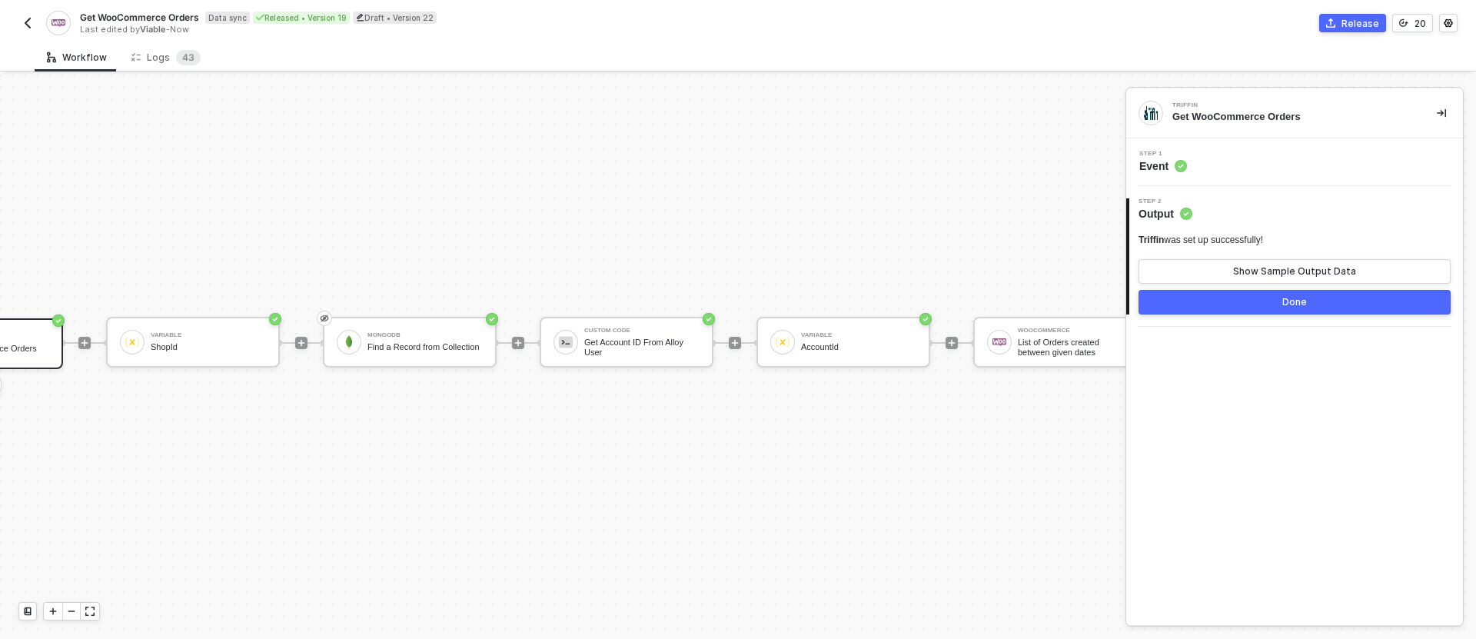
scroll to position [28, 708]
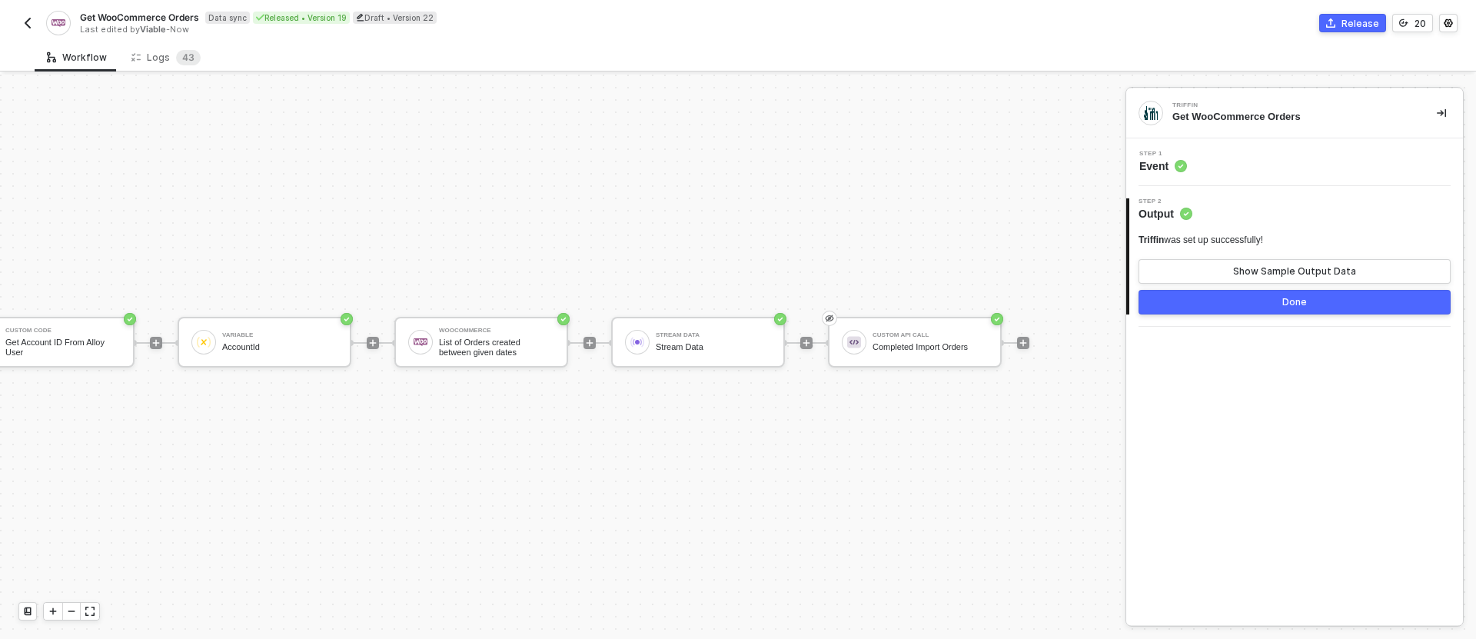
click at [1363, 32] on div "Get WooCommerce Orders Data sync Released • Version 19 Draft • Version 22 Last …" at bounding box center [737, 21] width 1439 height 43
click at [1369, 26] on div "Release" at bounding box center [1360, 23] width 38 height 13
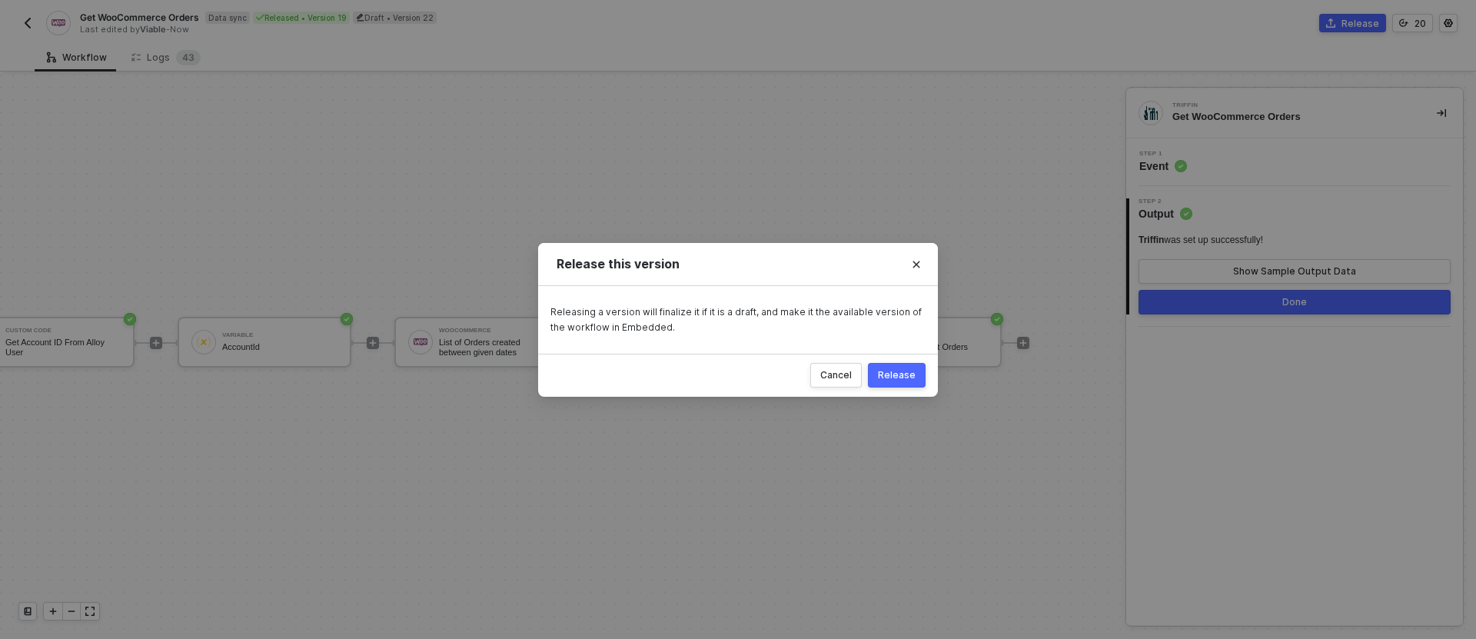
click at [893, 382] on button "Release" at bounding box center [897, 375] width 58 height 25
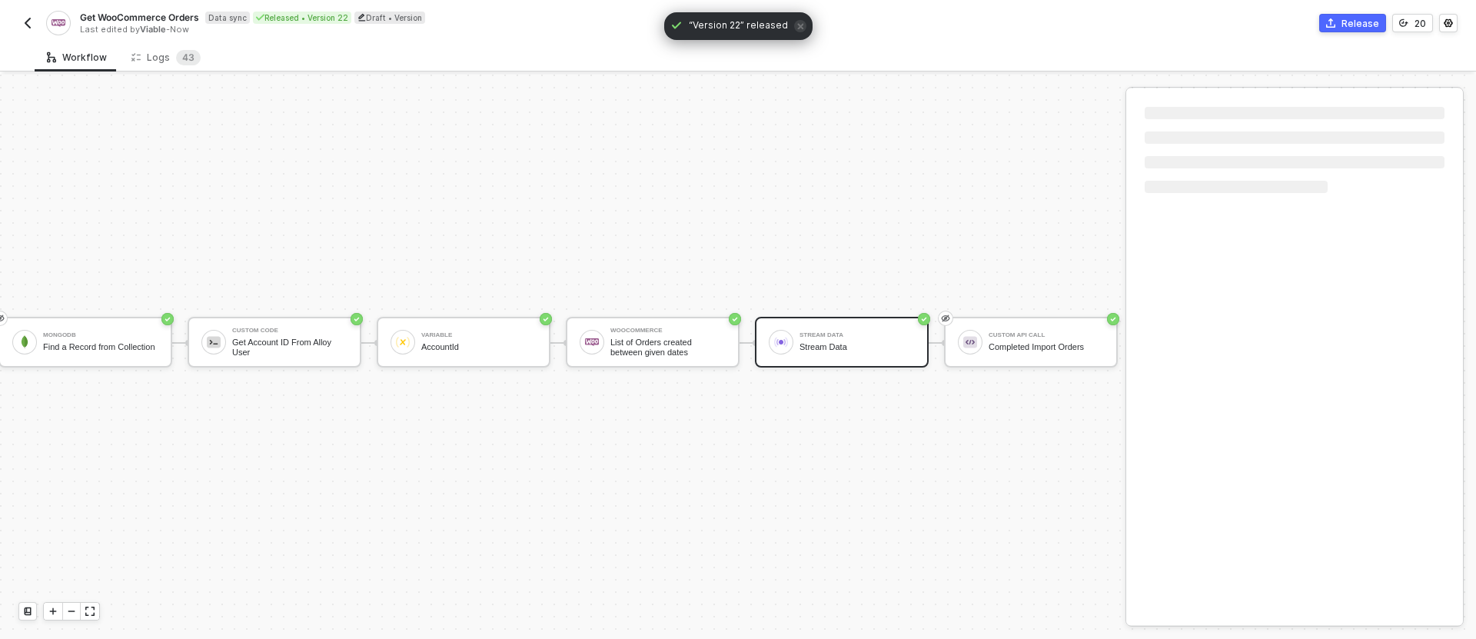
scroll to position [28, 398]
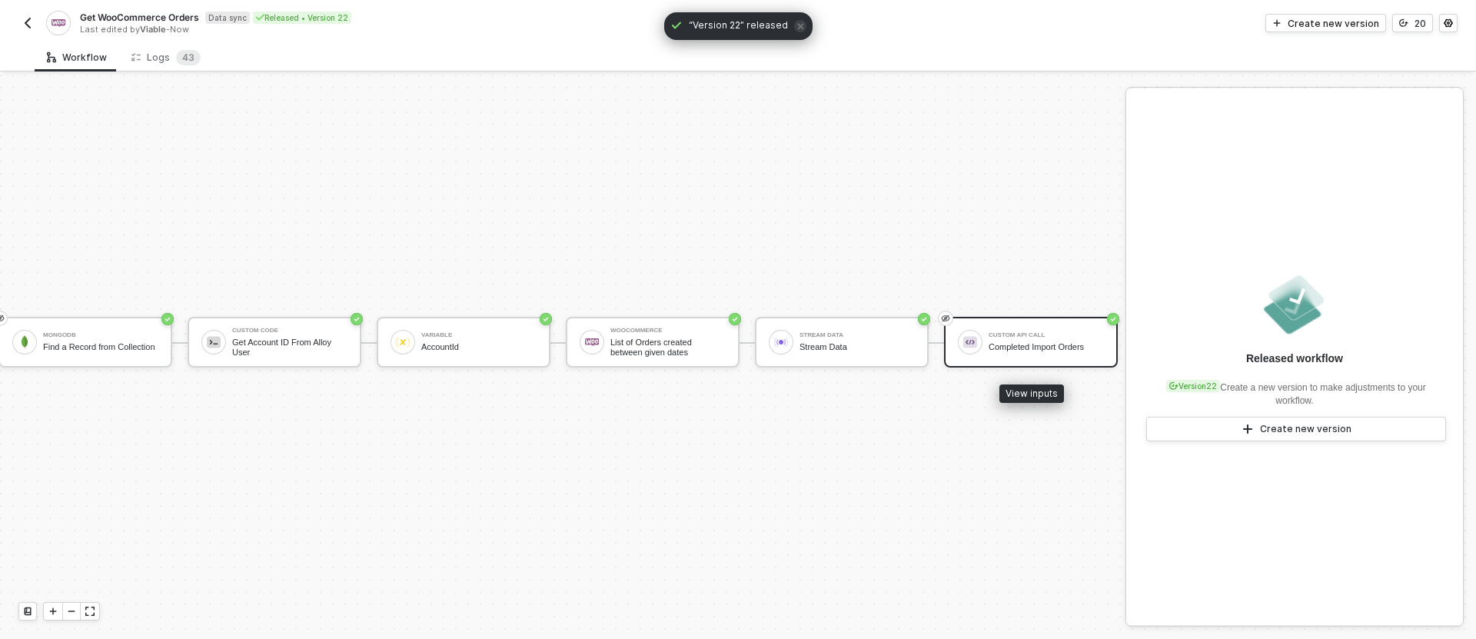
click at [1042, 337] on div "Custom API Call" at bounding box center [1046, 335] width 115 height 6
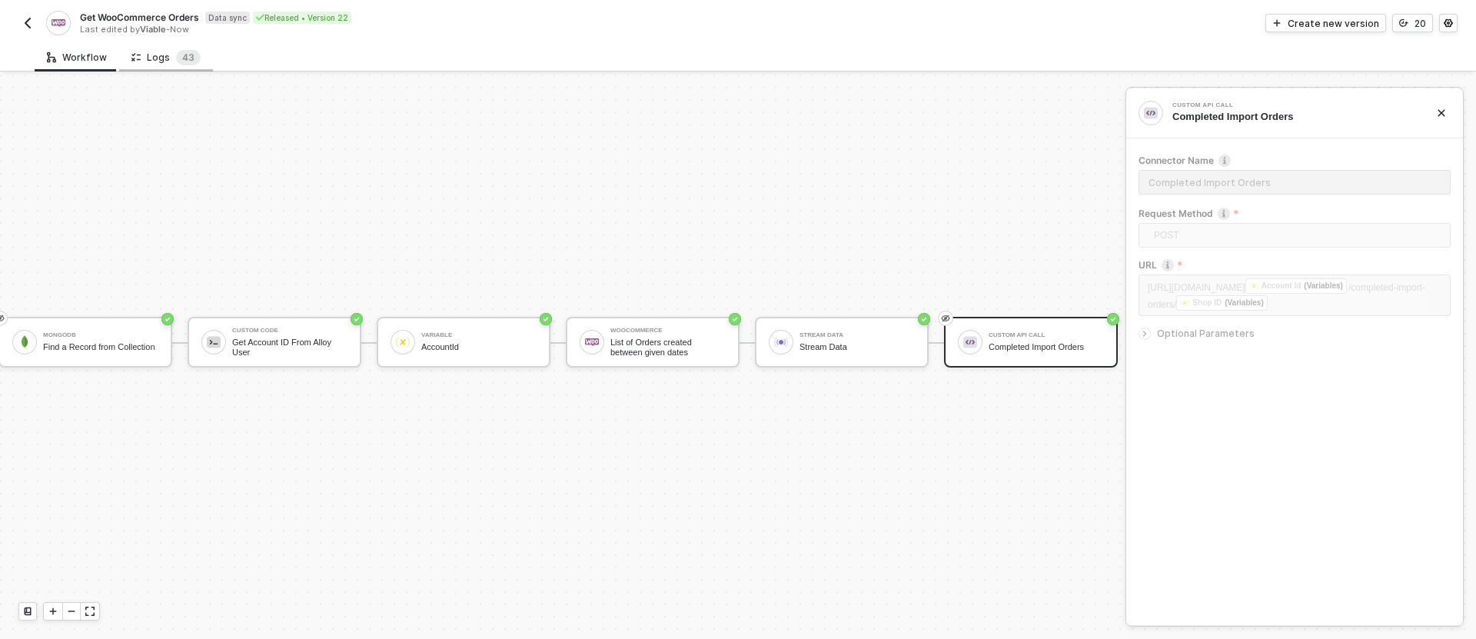
click at [130, 68] on div "Logs 4 3" at bounding box center [166, 57] width 94 height 28
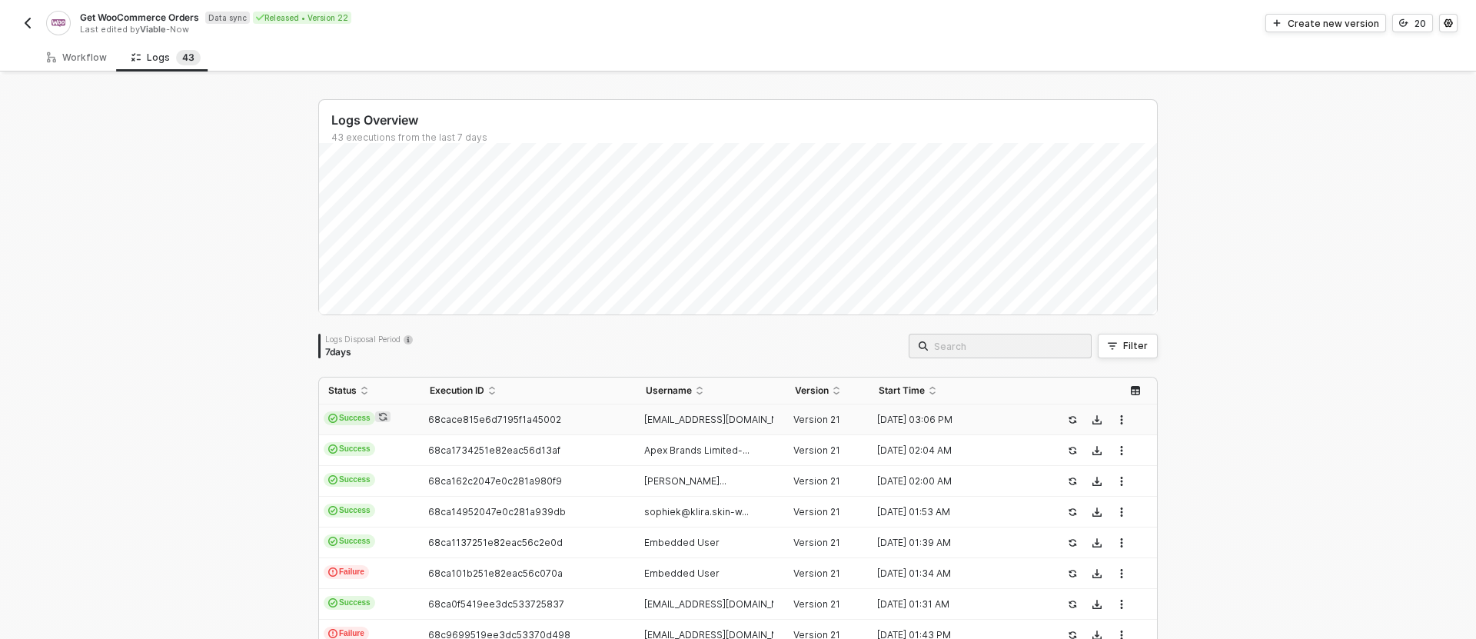
click at [706, 425] on td "[EMAIL_ADDRESS][DOMAIN_NAME]" at bounding box center [712, 419] width 150 height 31
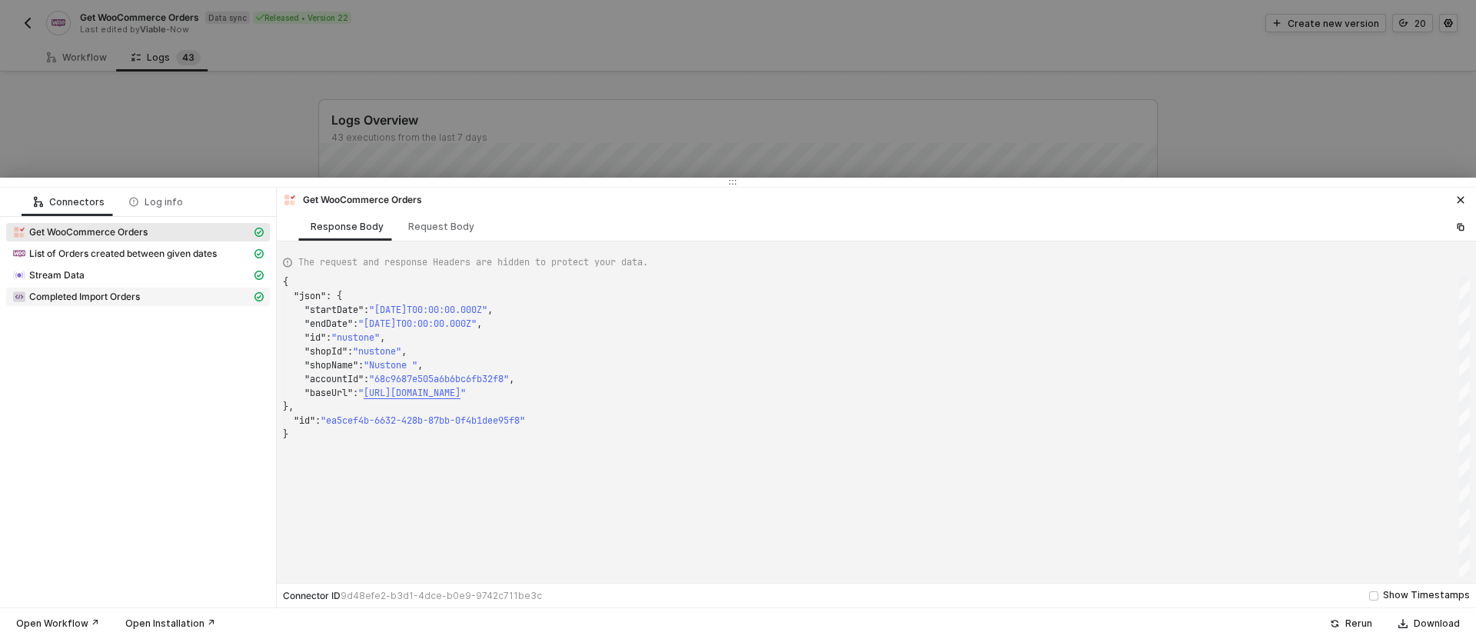
click at [169, 291] on div "Completed Import Orders" at bounding box center [131, 297] width 239 height 14
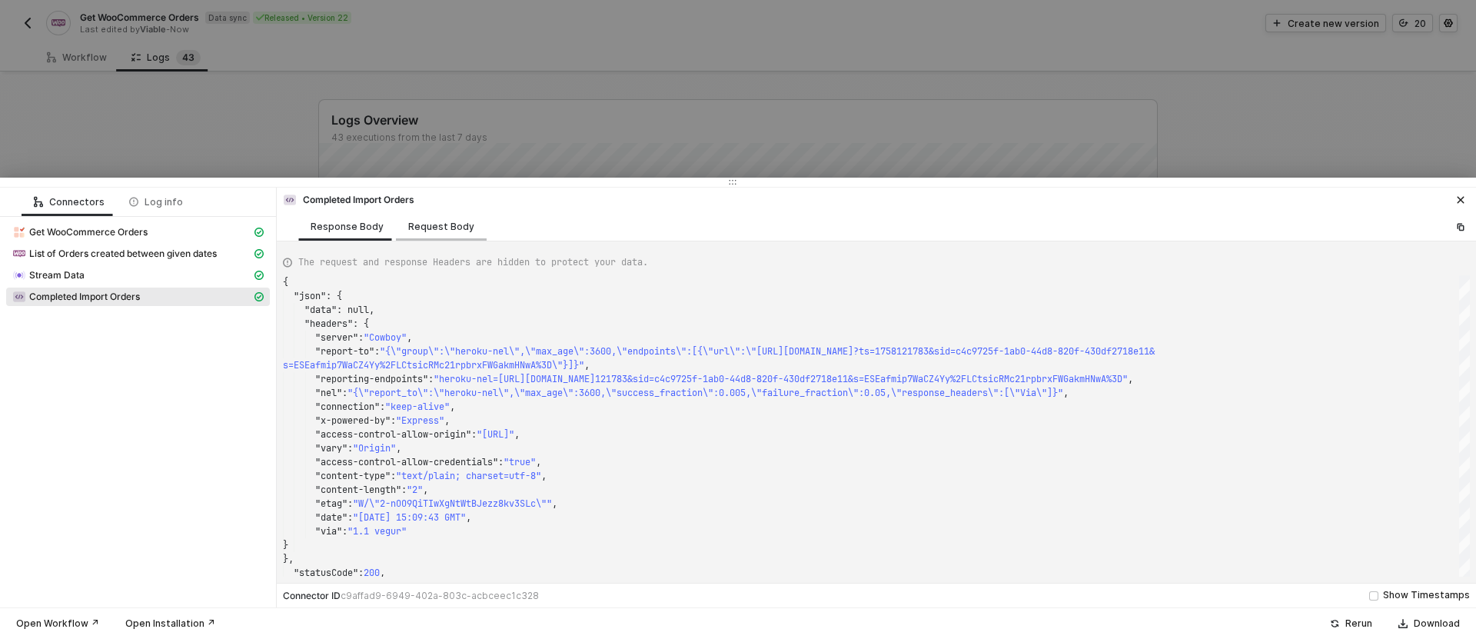
click at [415, 228] on div "Request Body" at bounding box center [441, 227] width 66 height 12
type textarea "{ "headerParameters": {}, "requestOptionsData": [], "queryParameters": {}, "req…"
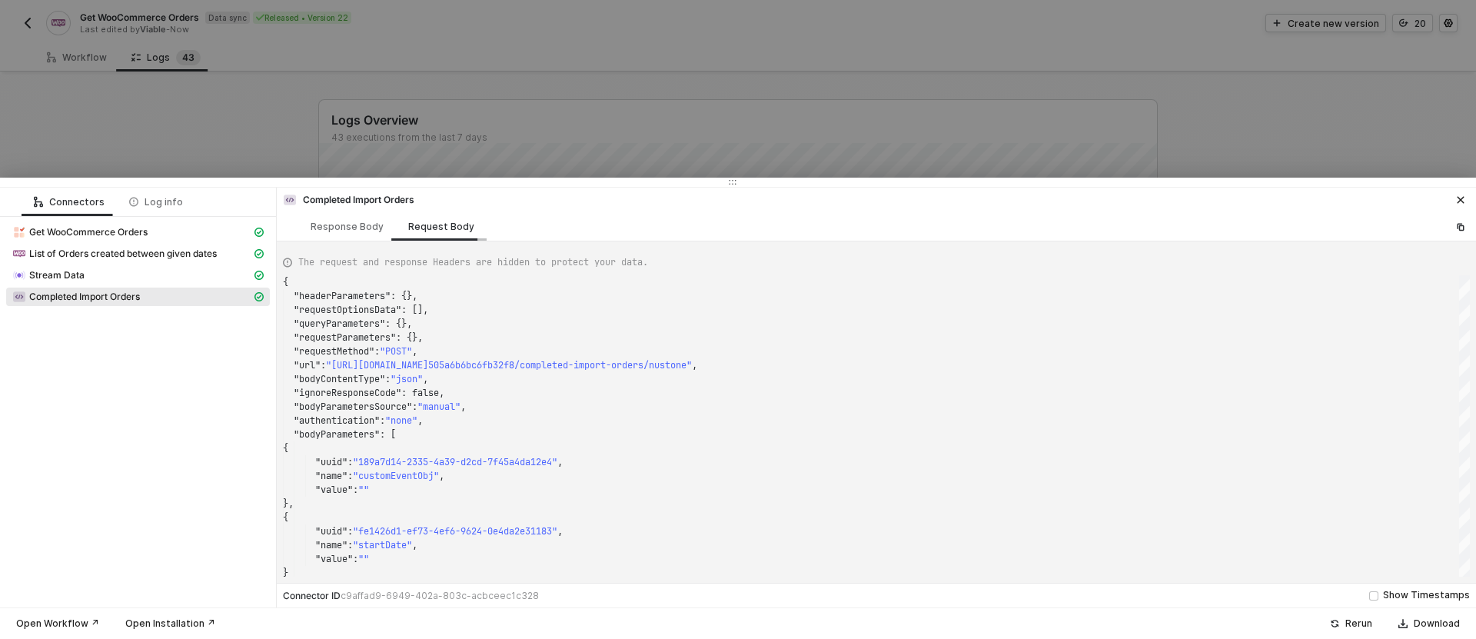
scroll to position [138, 0]
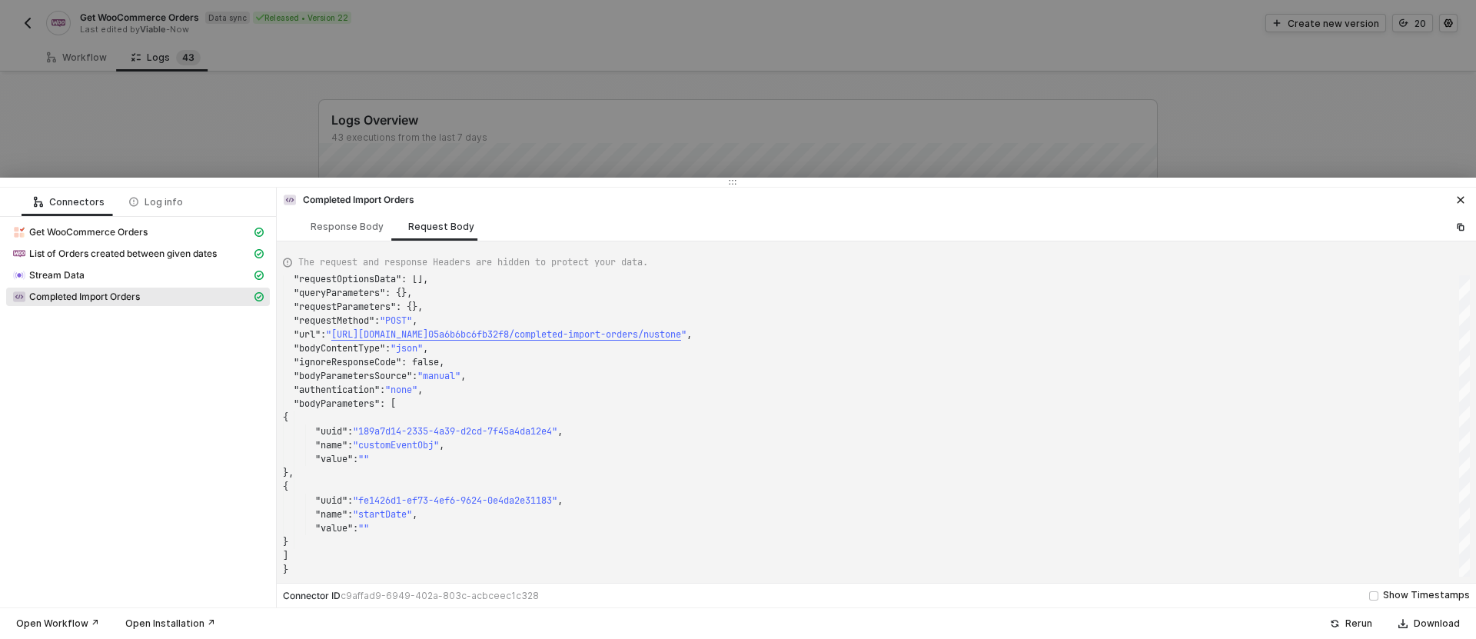
drag, startPoint x: 902, startPoint y: 50, endPoint x: 863, endPoint y: 68, distance: 43.3
click at [902, 50] on div at bounding box center [738, 319] width 1476 height 639
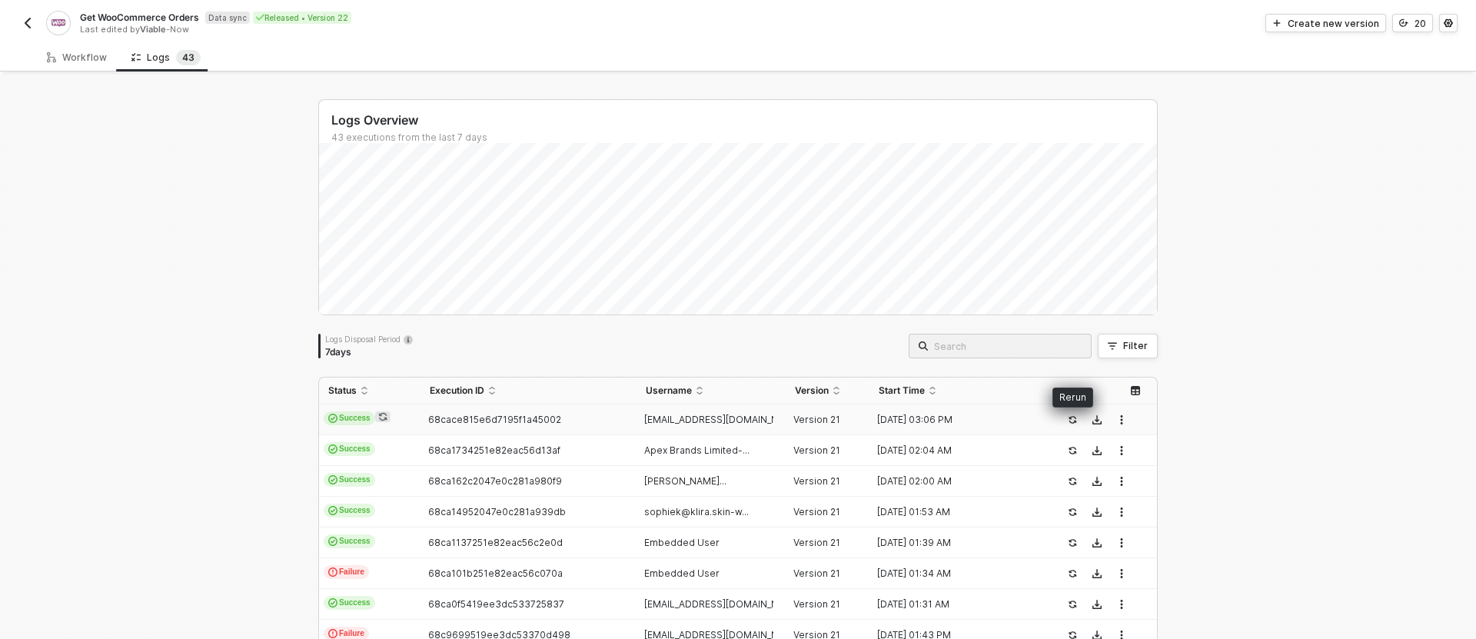
click at [1075, 420] on icon "icon-success-page" at bounding box center [1073, 420] width 8 height 8
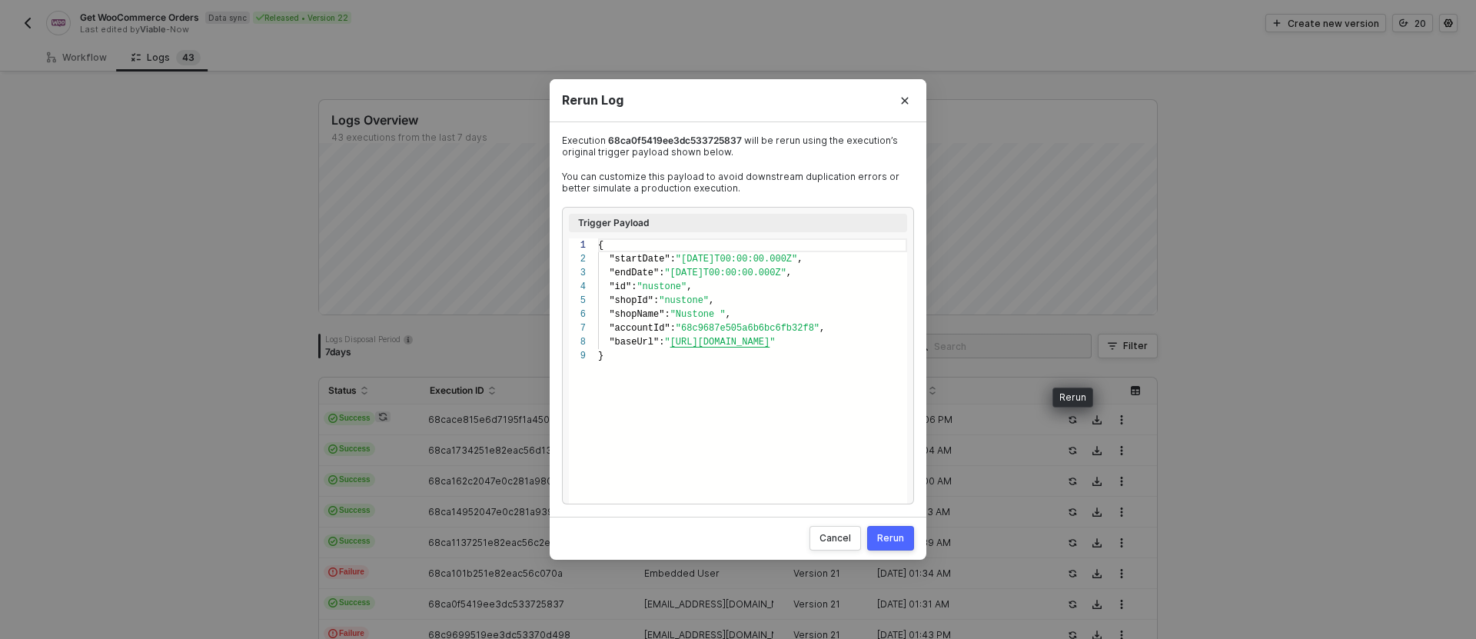
scroll to position [111, 0]
click at [896, 533] on div "Rerun" at bounding box center [890, 538] width 27 height 12
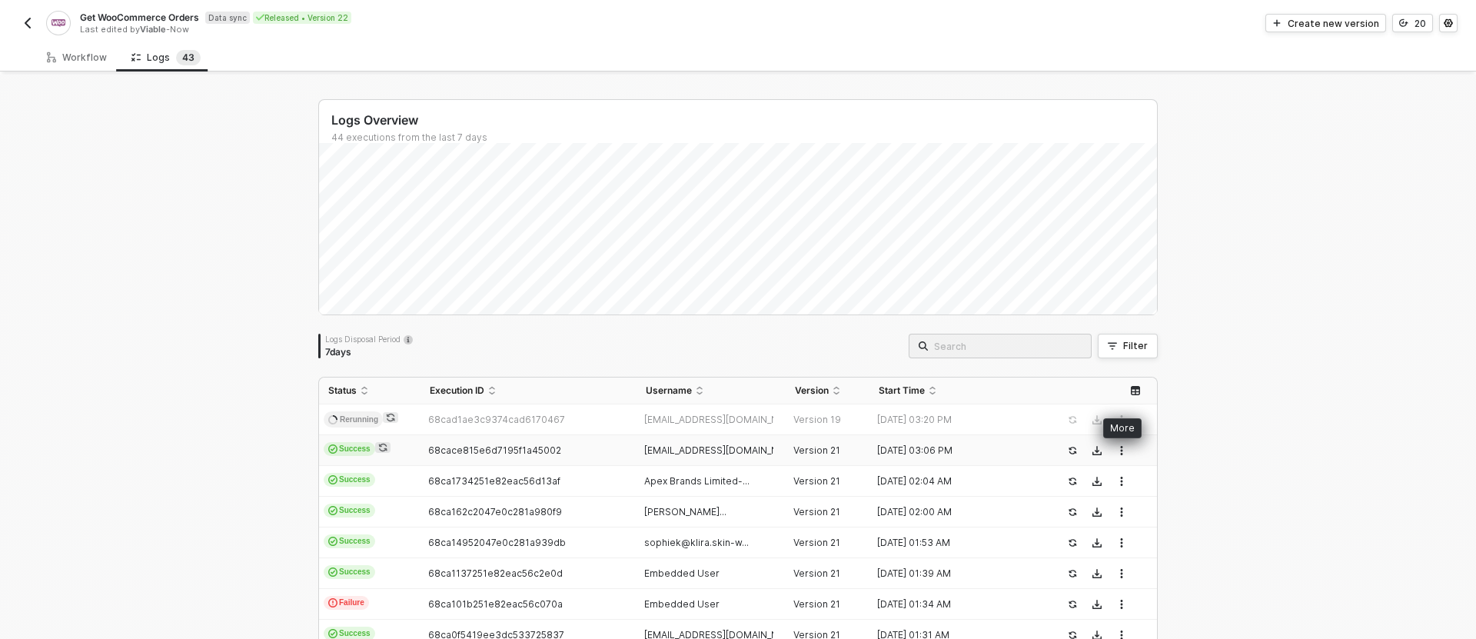
click at [1118, 449] on icon "button" at bounding box center [1121, 450] width 9 height 9
drag, startPoint x: 1118, startPoint y: 449, endPoint x: 1100, endPoint y: 450, distance: 17.7
click at [1118, 449] on icon "button" at bounding box center [1121, 450] width 9 height 9
click at [1068, 452] on icon "icon-success-page" at bounding box center [1072, 450] width 9 height 9
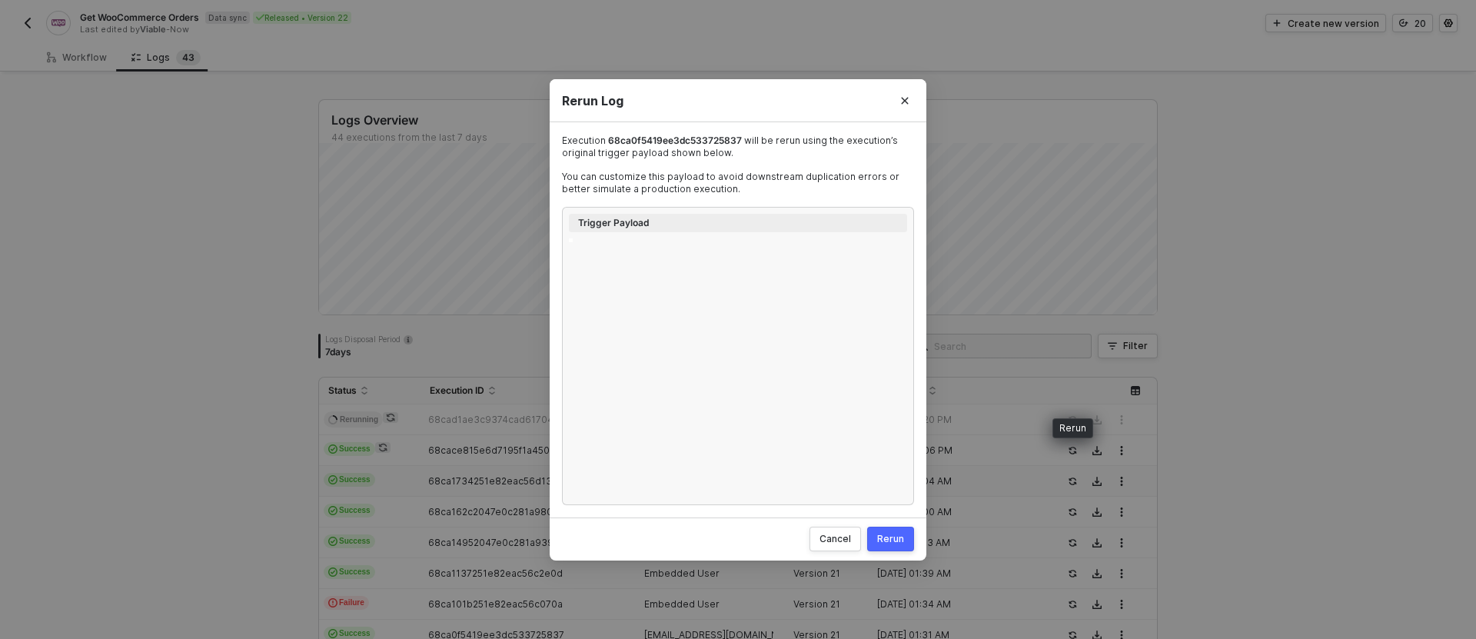
type textarea "{ "startDate": "[DATE]T00:00:00.000Z", "endDate": "[DATE]T00:00:00.000Z", "id":…"
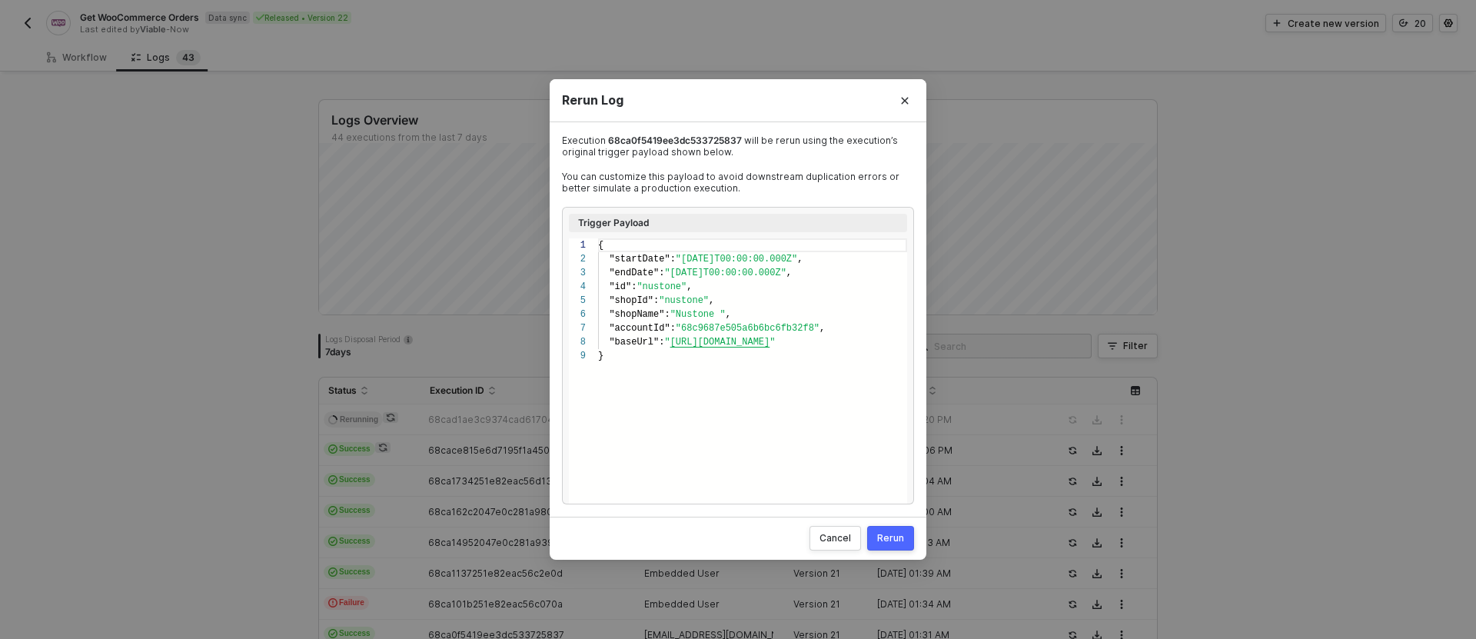
click at [899, 540] on div "Rerun" at bounding box center [890, 538] width 27 height 12
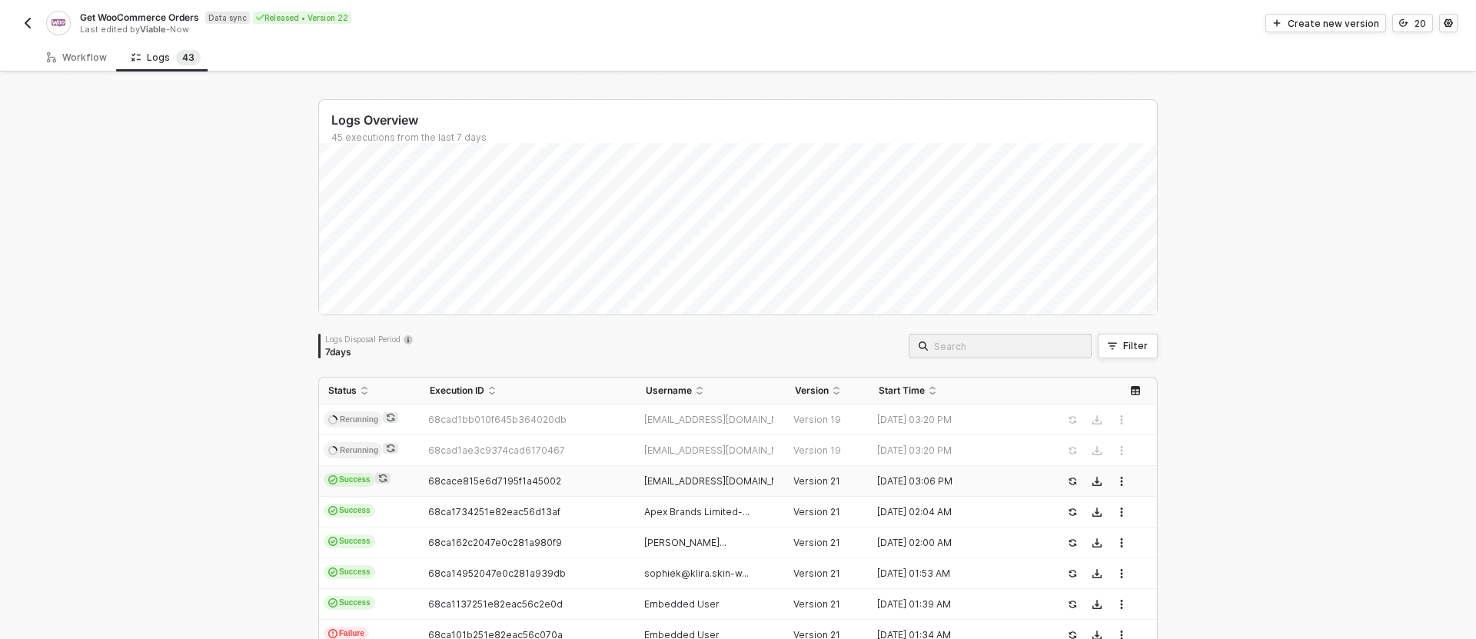
click at [548, 487] on div "68cace815e6d7195f1a45002" at bounding box center [521, 481] width 203 height 12
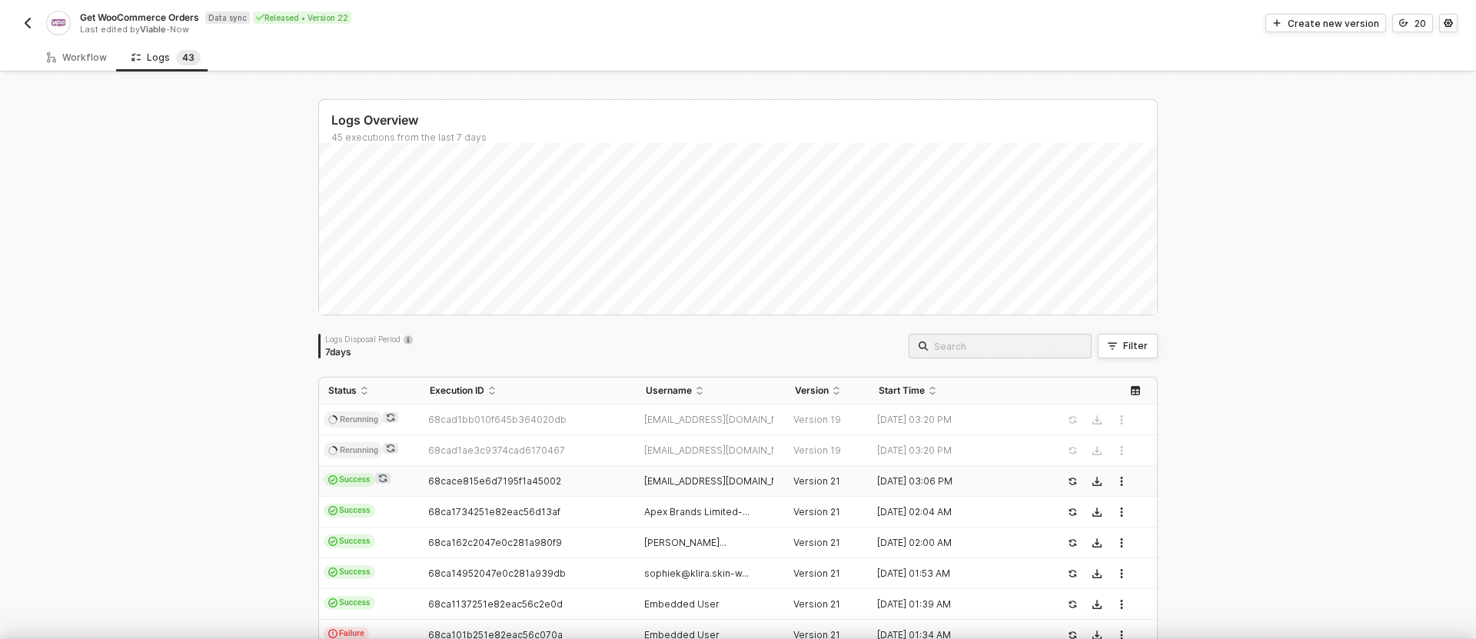
scroll to position [138, 0]
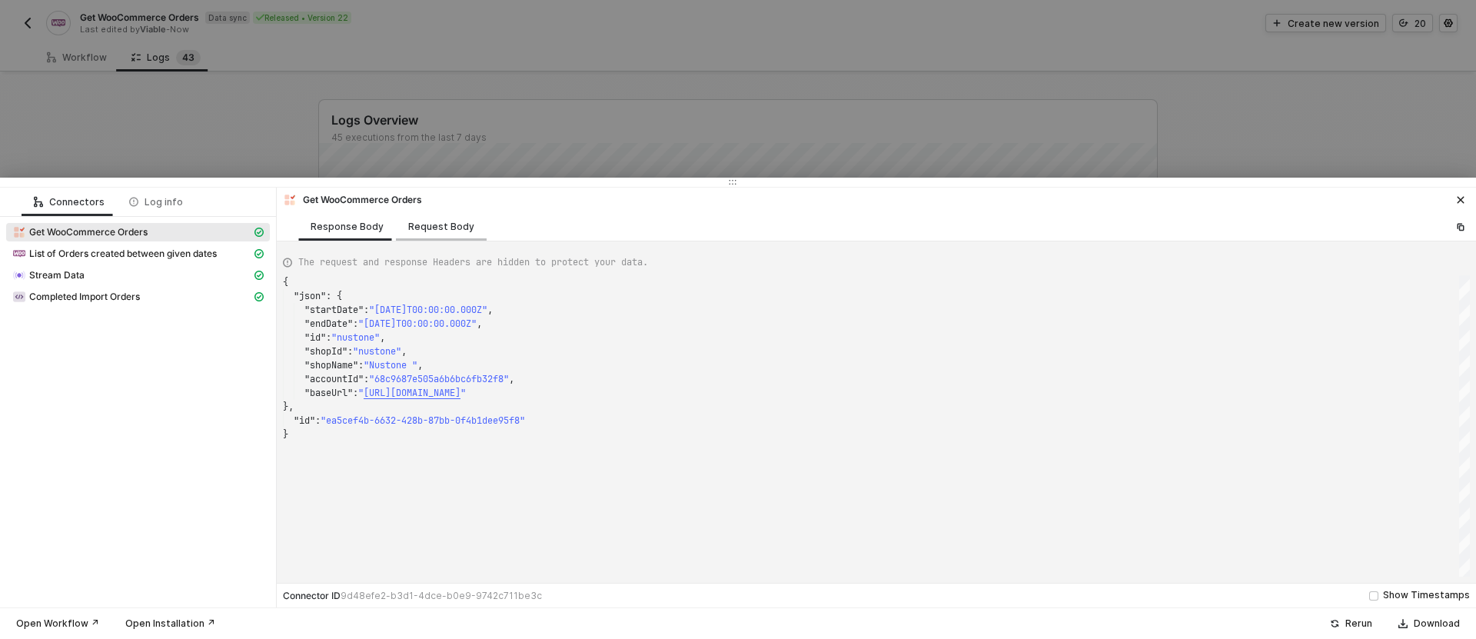
click at [454, 236] on div "Request Body" at bounding box center [441, 226] width 91 height 28
type textarea "{ "event": "Get WooCommerce Orders" }"
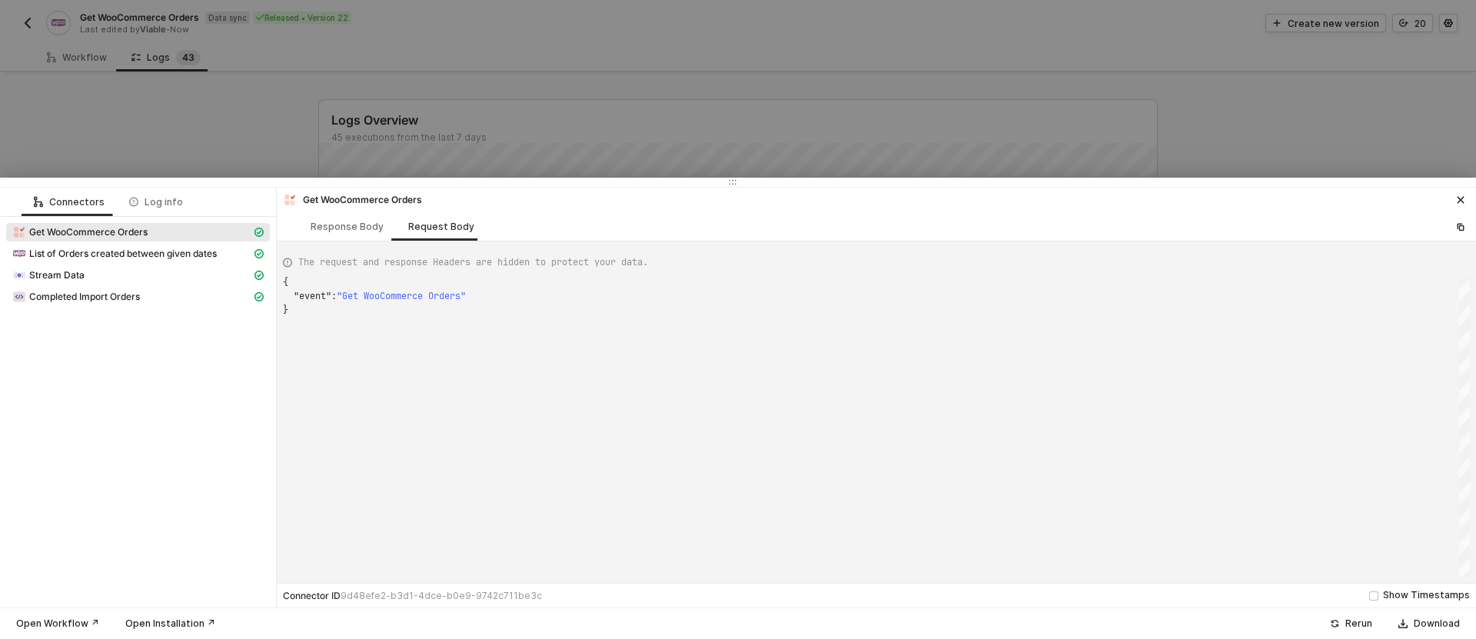
drag, startPoint x: 147, startPoint y: 78, endPoint x: 67, endPoint y: 29, distance: 93.5
click at [146, 78] on div at bounding box center [738, 319] width 1476 height 639
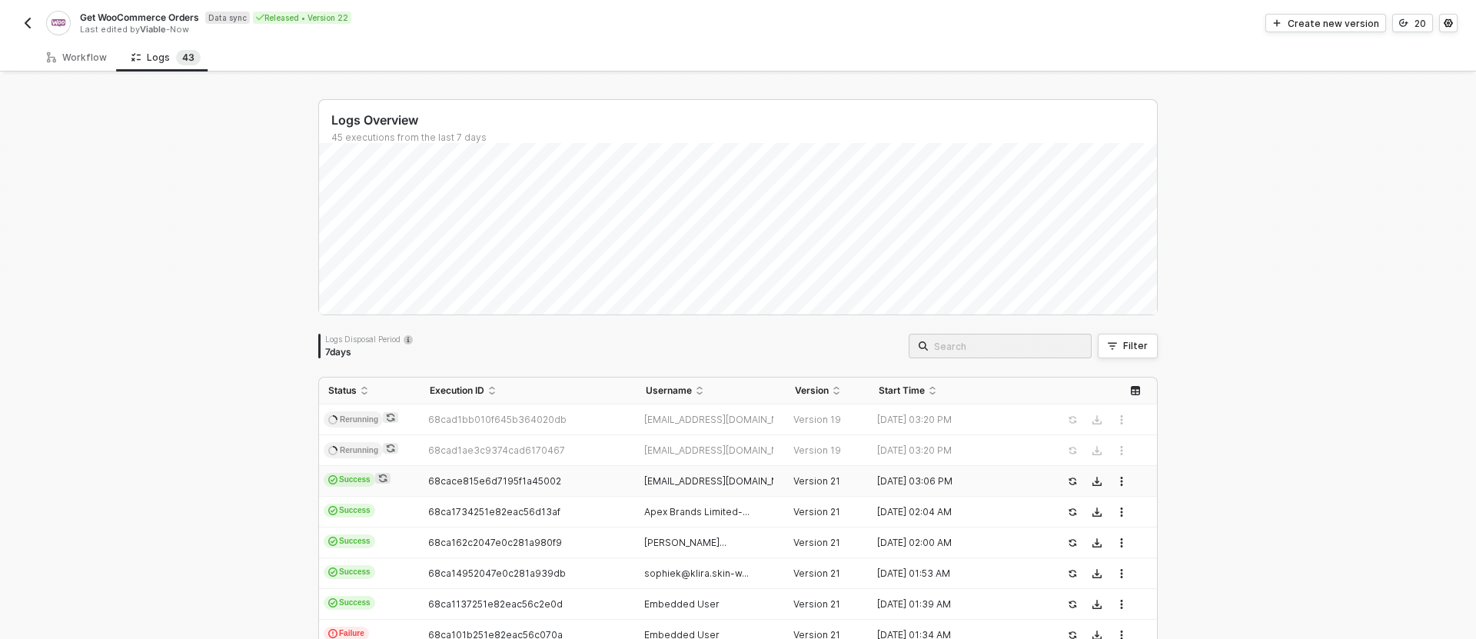
click at [28, 22] on img "button" at bounding box center [28, 23] width 12 height 12
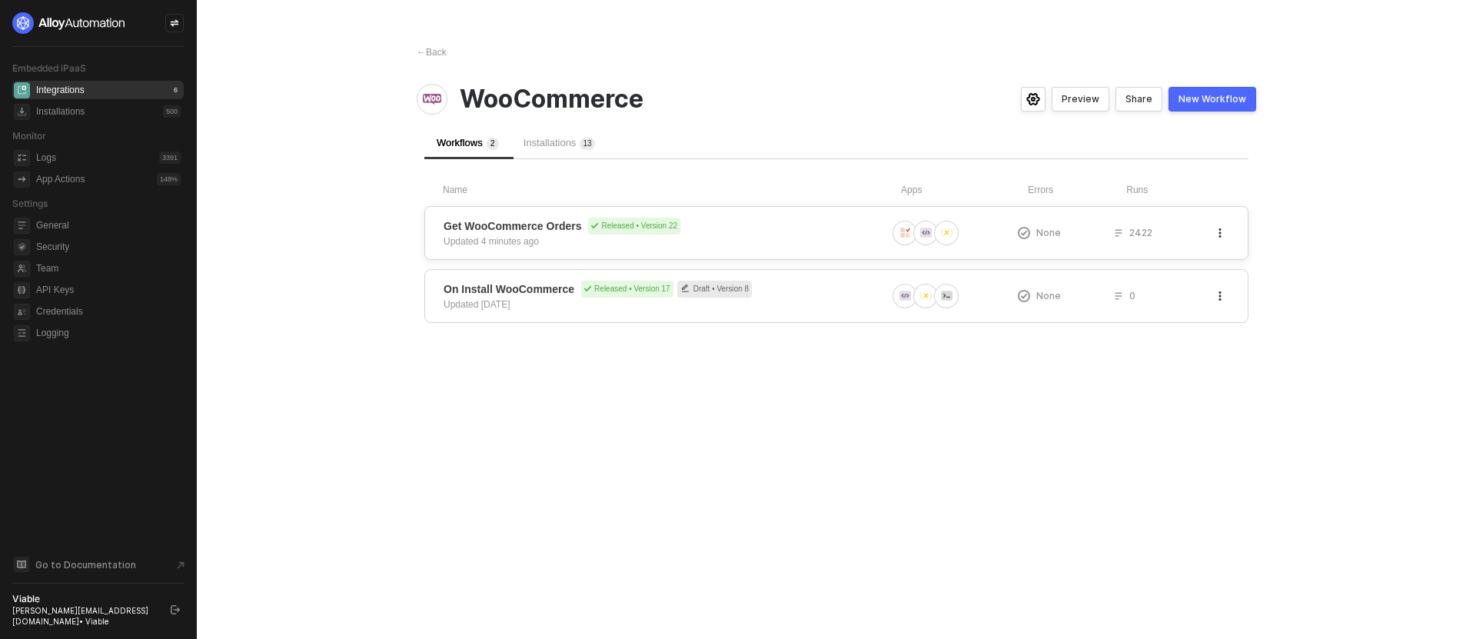
click at [536, 211] on div "Get WooCommerce Orders Released • Version 22 Updated 4 minutes ago None 2422" at bounding box center [836, 233] width 824 height 54
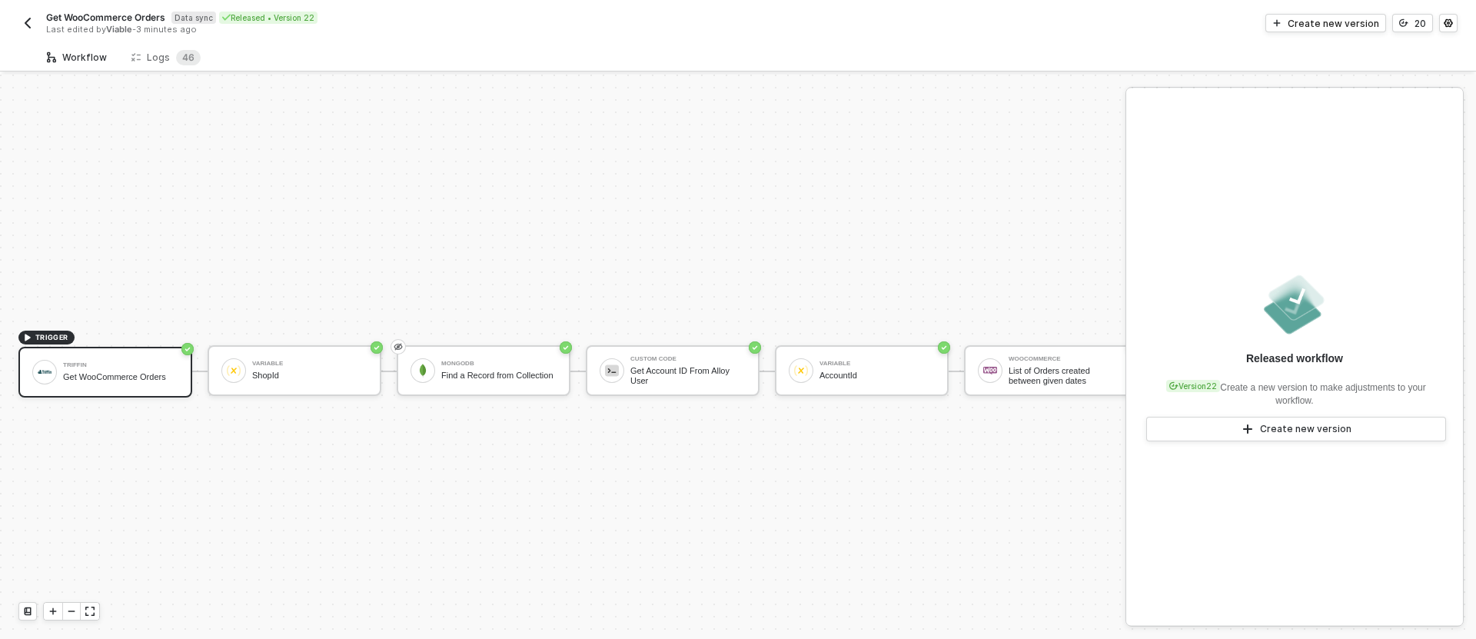
scroll to position [28, 0]
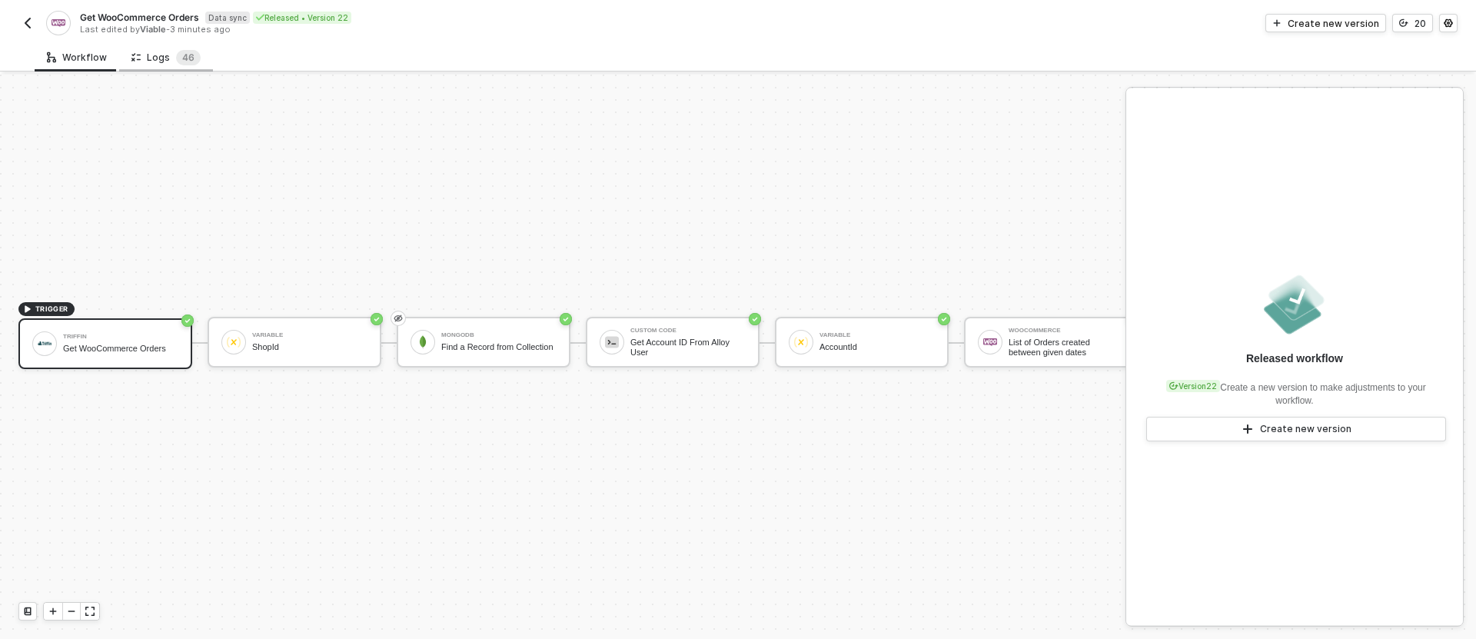
click at [161, 60] on div "Logs 4 6" at bounding box center [165, 57] width 69 height 15
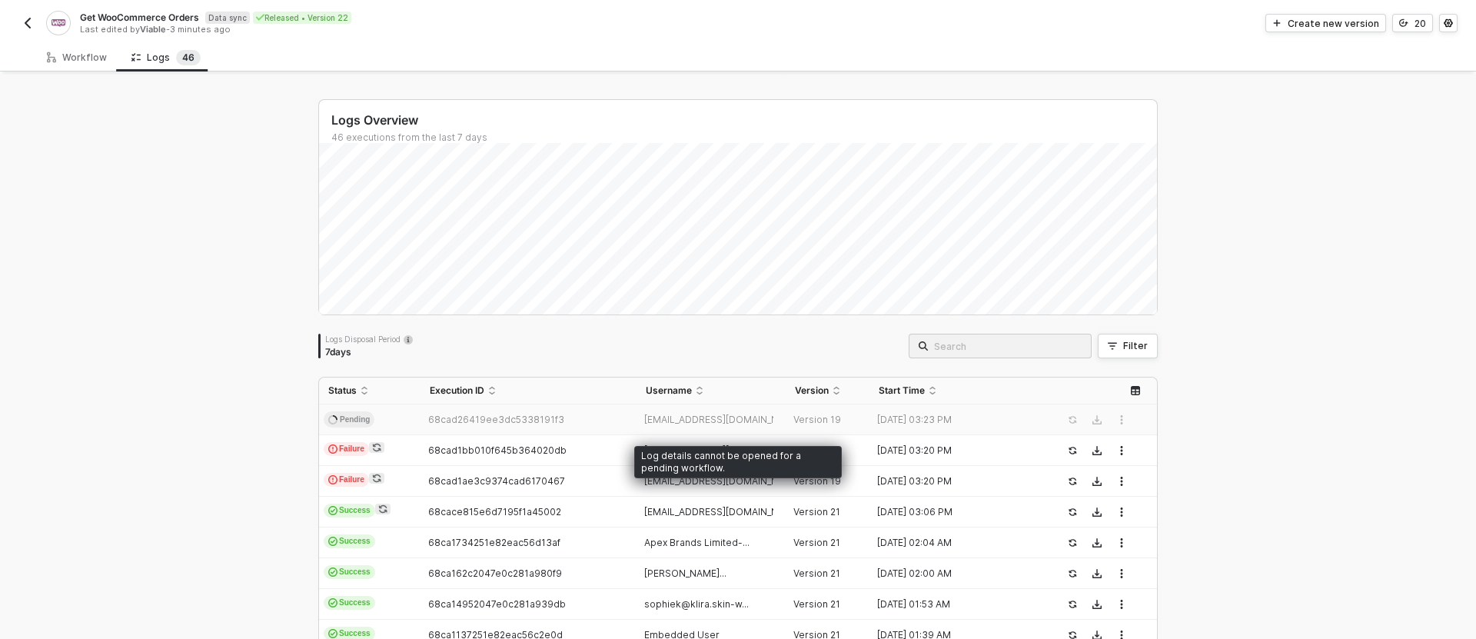
click at [673, 425] on td "[EMAIL_ADDRESS][DOMAIN_NAME]" at bounding box center [712, 419] width 150 height 31
click at [532, 428] on td "68cad26419ee3dc5338191f3" at bounding box center [527, 419] width 215 height 31
click at [531, 424] on span "68cad26419ee3dc5338191f3" at bounding box center [496, 420] width 136 height 12
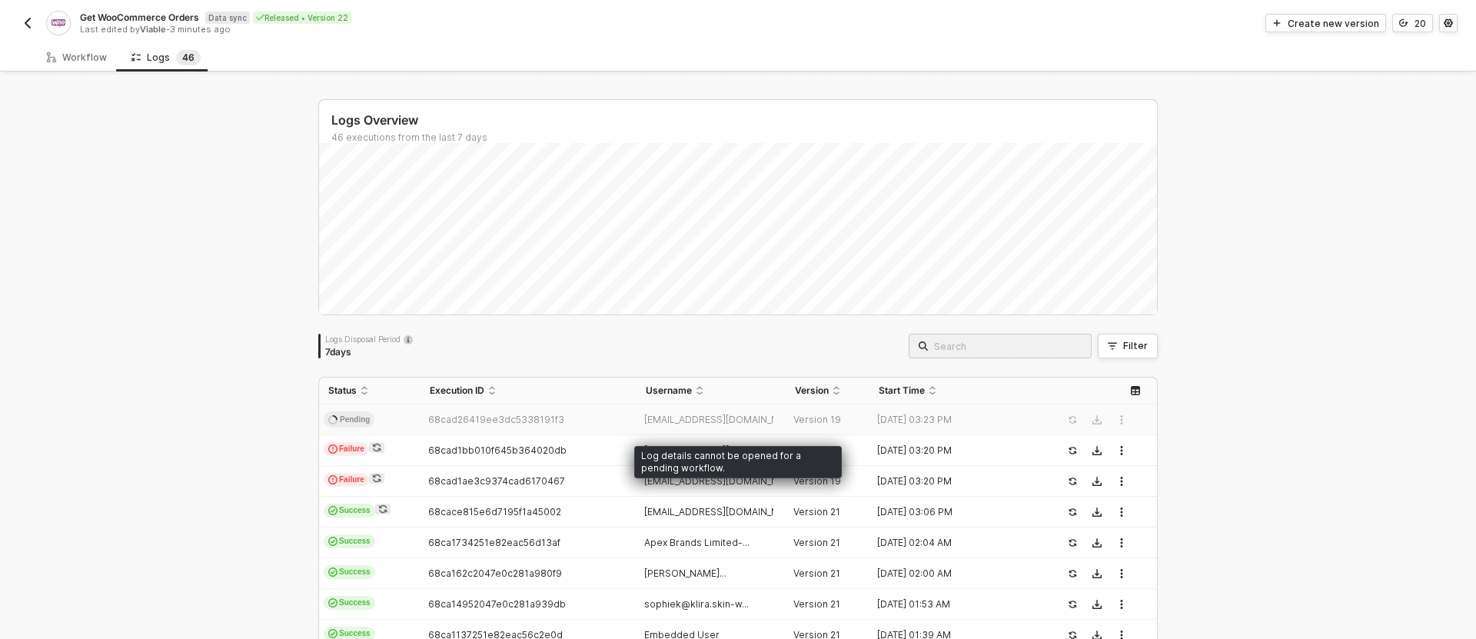
drag, startPoint x: 443, startPoint y: 423, endPoint x: 411, endPoint y: 424, distance: 32.3
click at [442, 423] on span "68cad26419ee3dc5338191f3" at bounding box center [496, 420] width 136 height 12
click at [378, 424] on td "Pending" at bounding box center [369, 419] width 101 height 31
click at [449, 417] on span "68cad26419ee3dc5338191f3" at bounding box center [496, 420] width 136 height 12
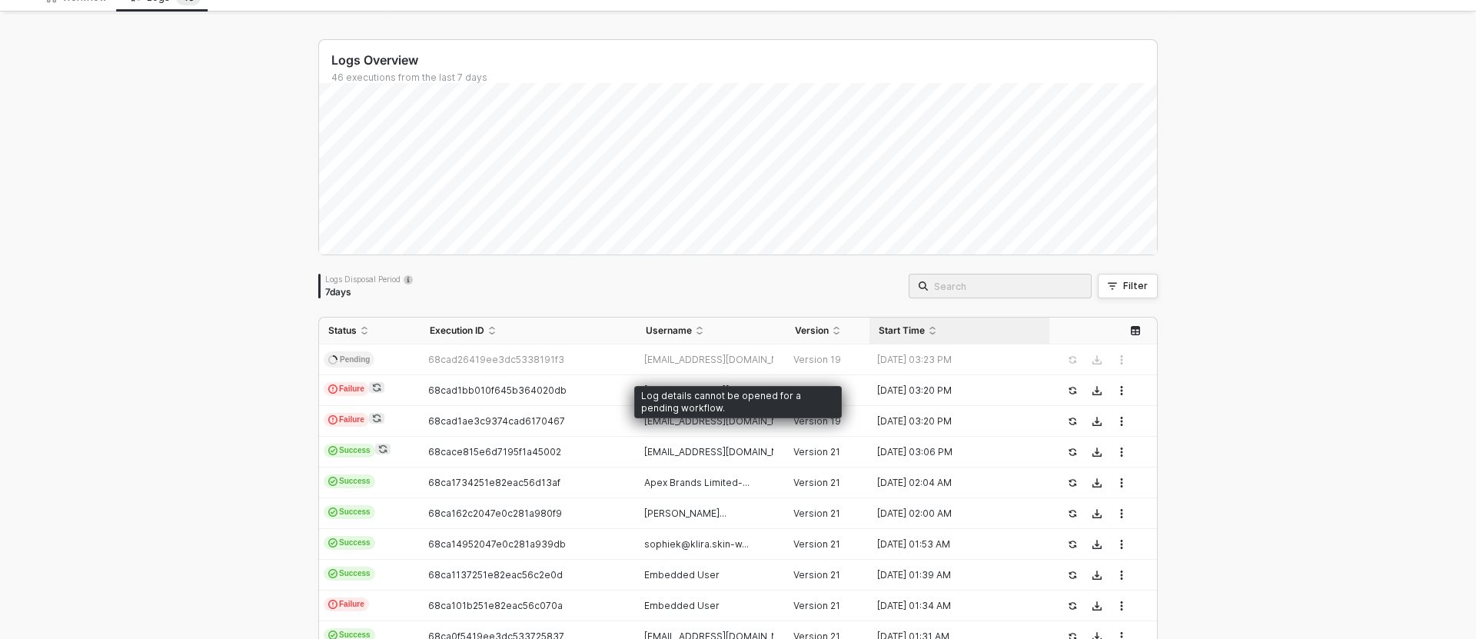
click at [880, 337] on div "Start Time" at bounding box center [959, 330] width 161 height 12
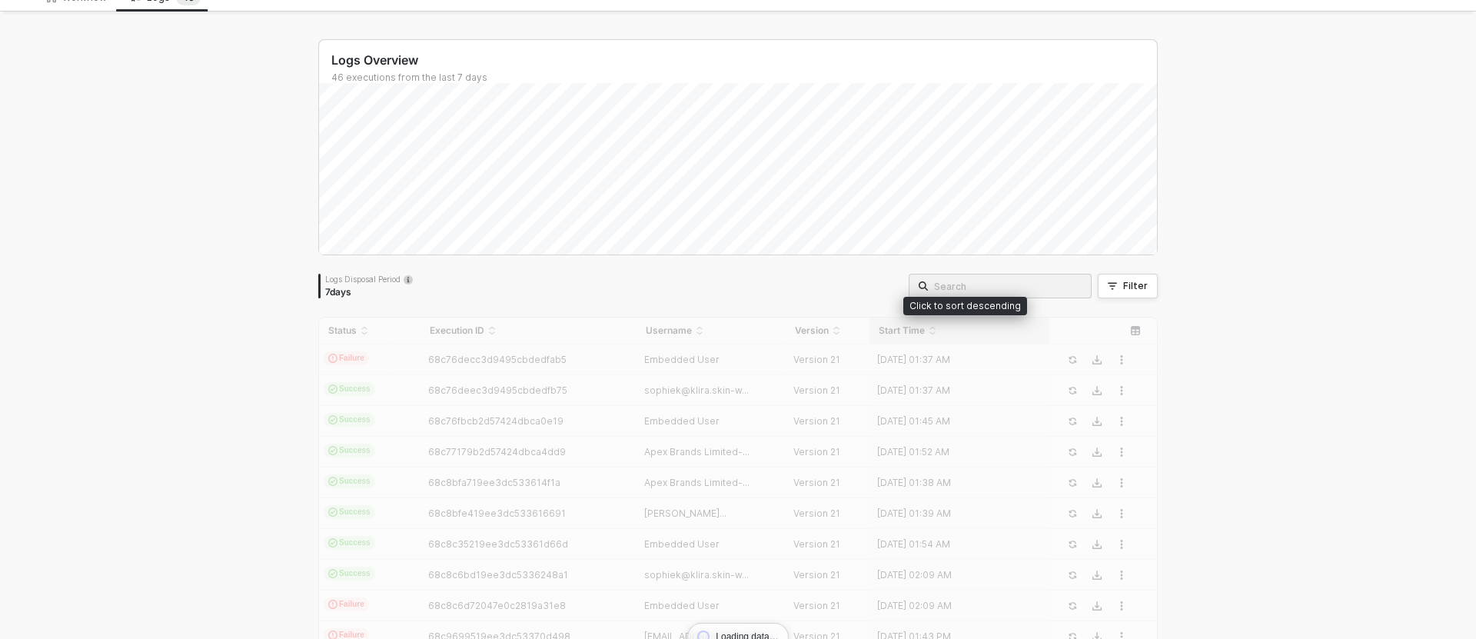
scroll to position [56, 0]
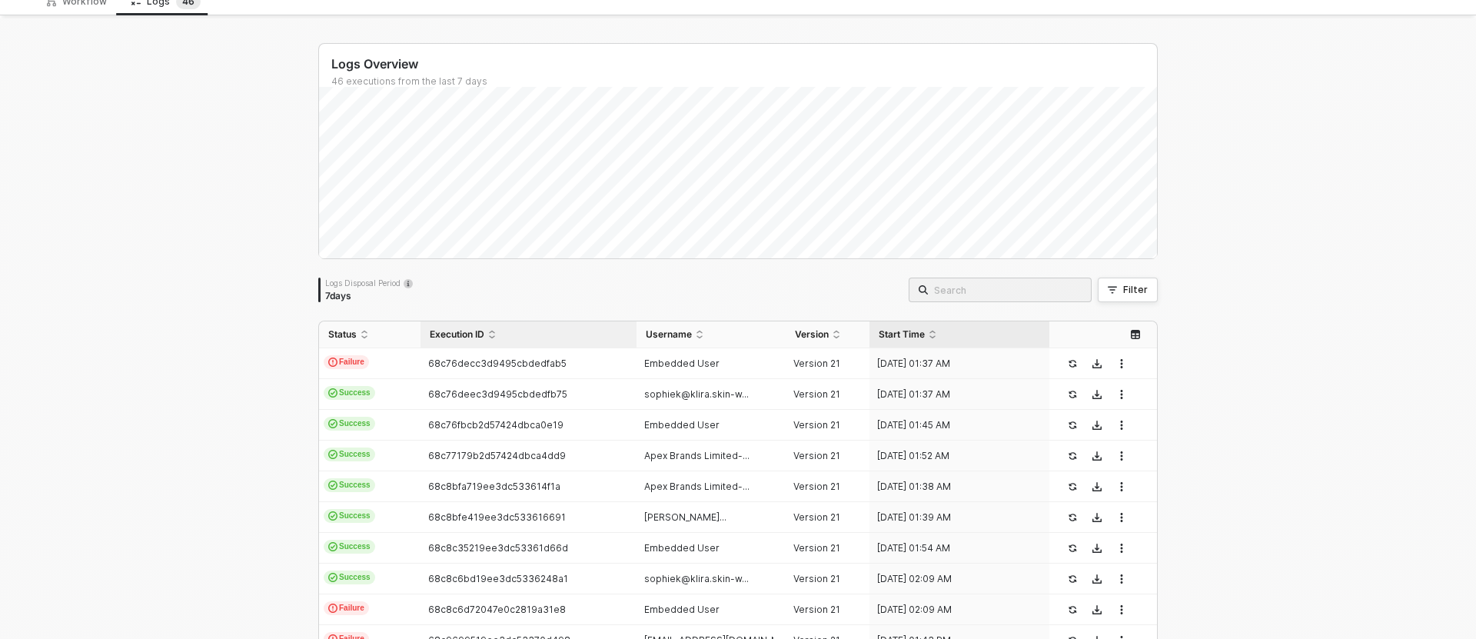
click at [455, 332] on span "Execution ID" at bounding box center [457, 334] width 55 height 12
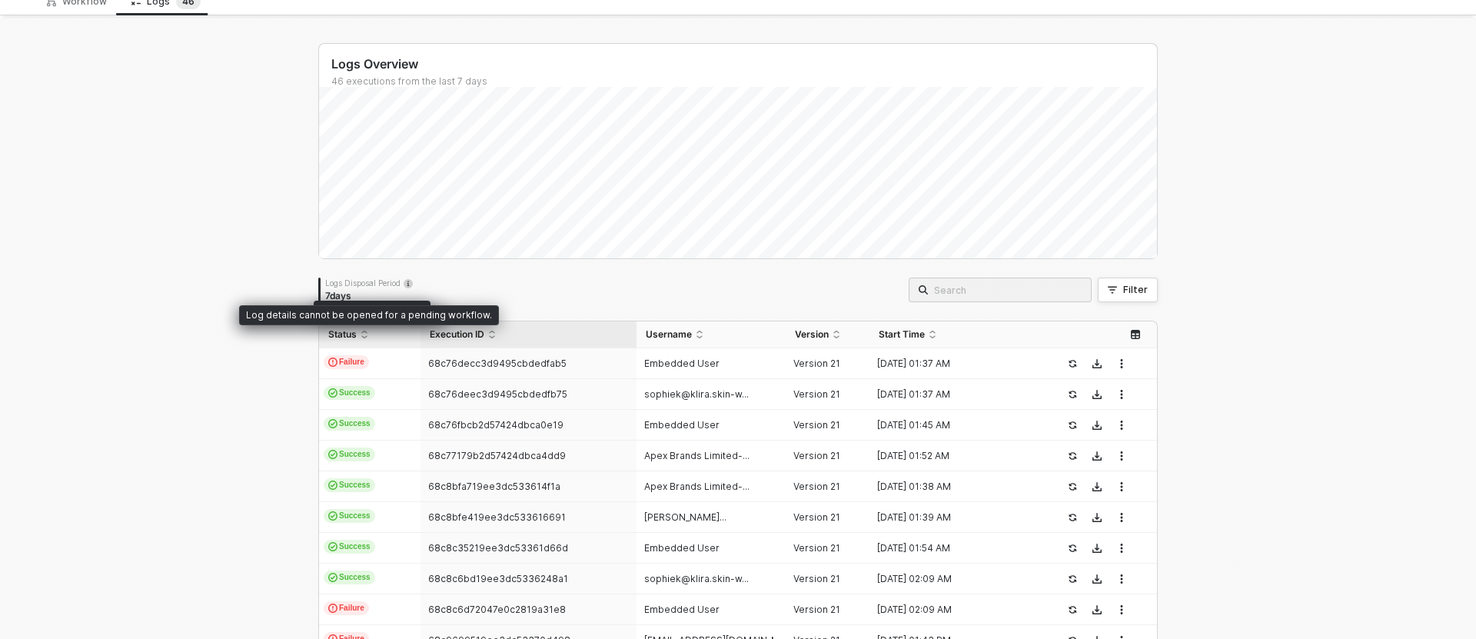
click at [354, 332] on span "Status" at bounding box center [342, 334] width 28 height 12
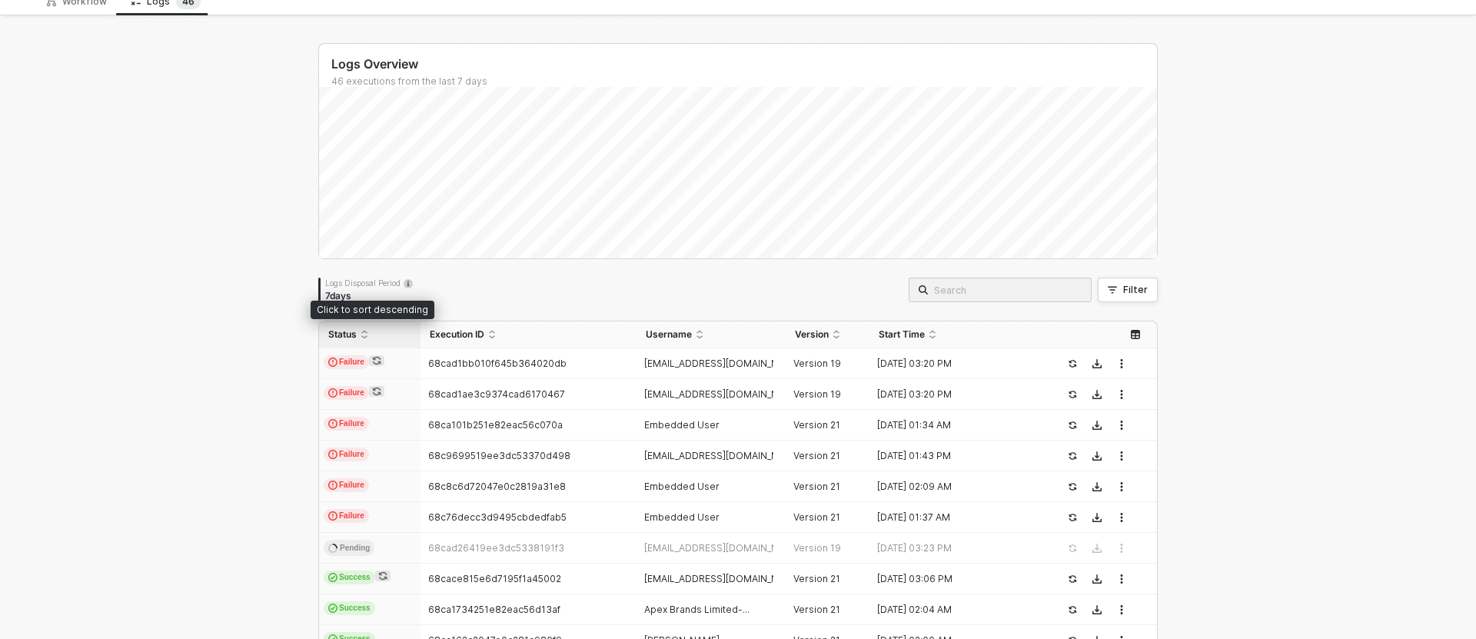
click at [357, 335] on div "Status" at bounding box center [369, 334] width 83 height 12
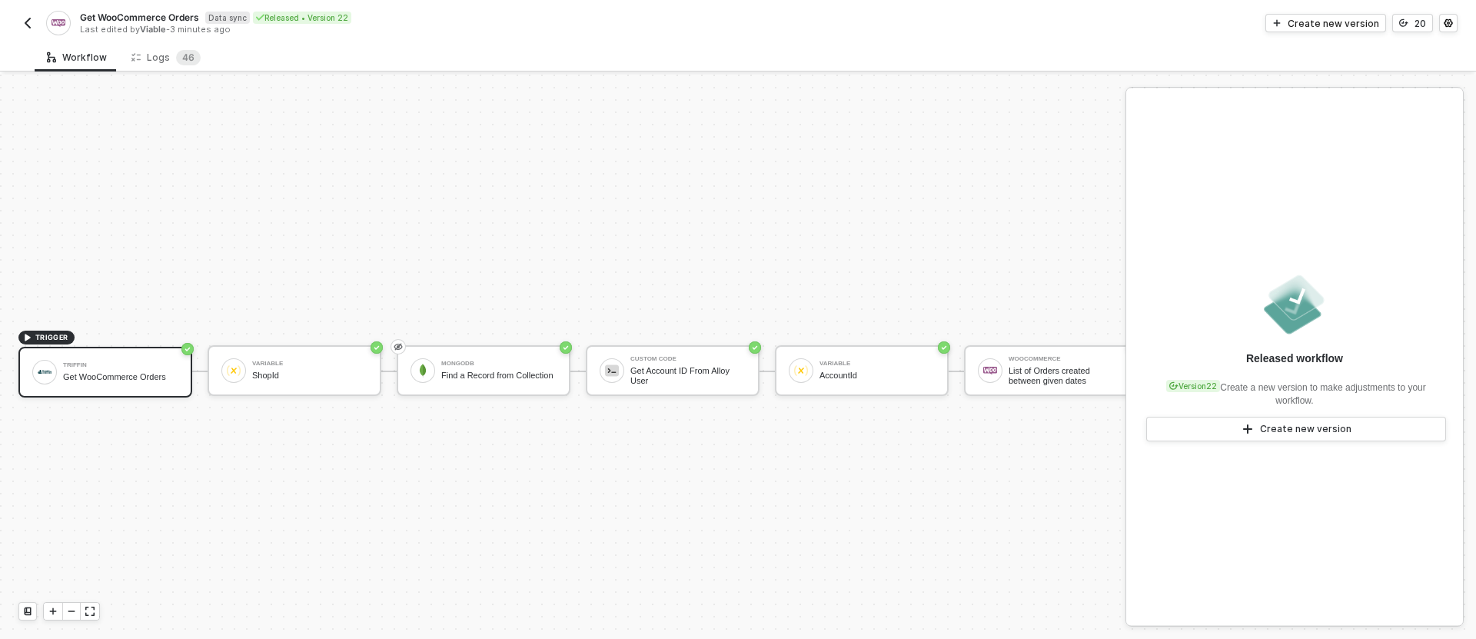
scroll to position [28, 0]
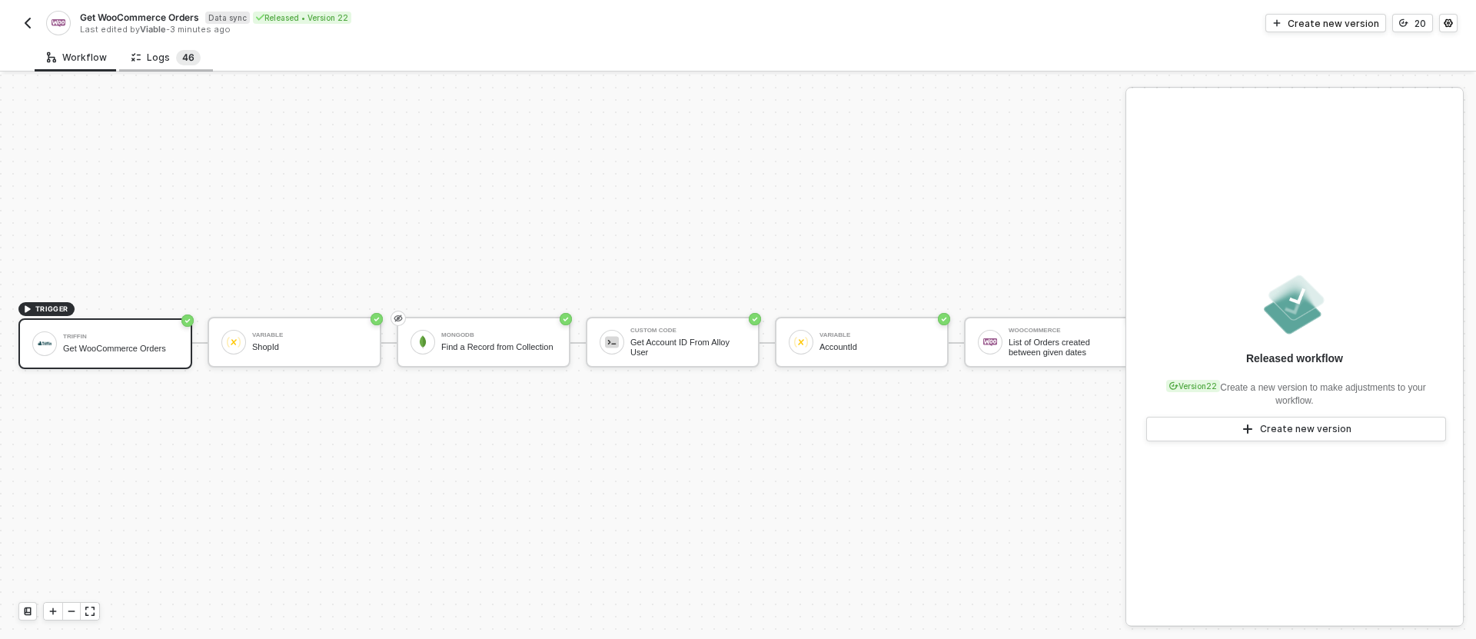
drag, startPoint x: 199, startPoint y: 57, endPoint x: 175, endPoint y: 57, distance: 23.8
click at [198, 57] on div "Logs 4 6" at bounding box center [166, 57] width 94 height 28
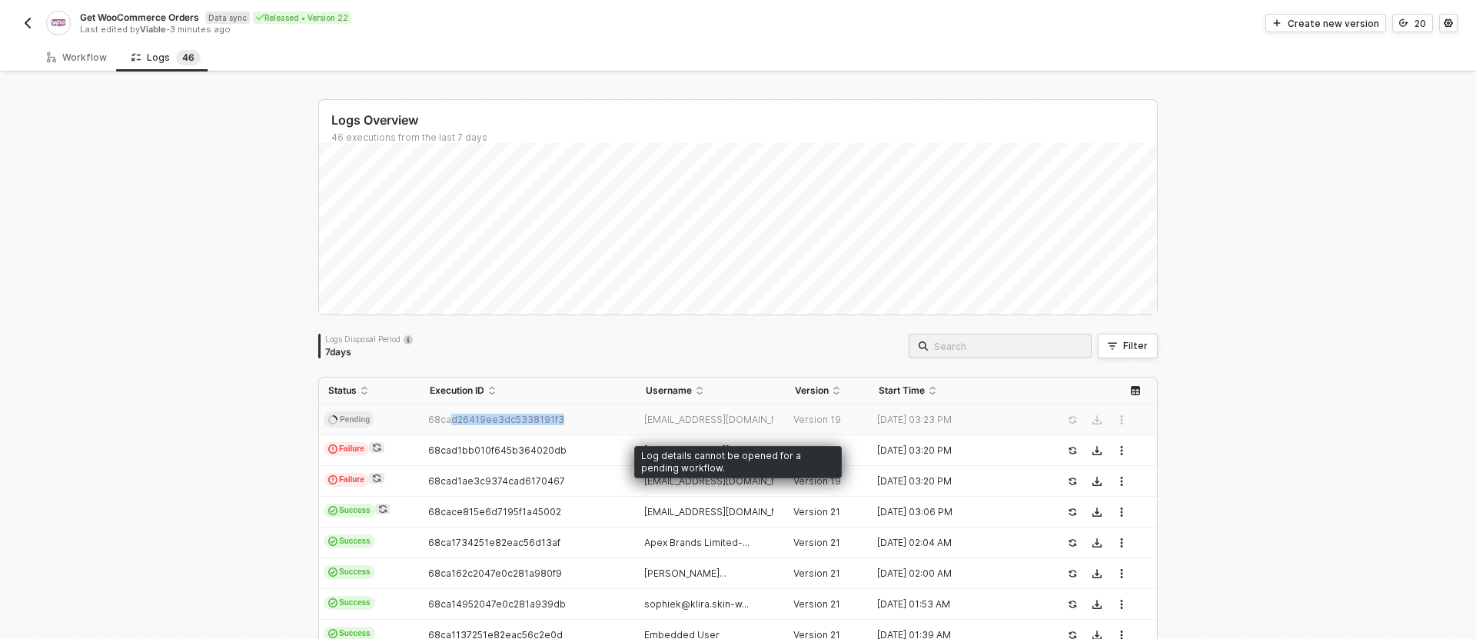
drag, startPoint x: 565, startPoint y: 421, endPoint x: 540, endPoint y: 420, distance: 24.6
click at [497, 420] on div "68cad26419ee3dc5338191f3" at bounding box center [521, 420] width 203 height 12
click at [715, 414] on span "[EMAIL_ADDRESS][DOMAIN_NAME]" at bounding box center [722, 420] width 157 height 12
click at [573, 417] on div "68cad26419ee3dc5338191f3" at bounding box center [521, 420] width 203 height 12
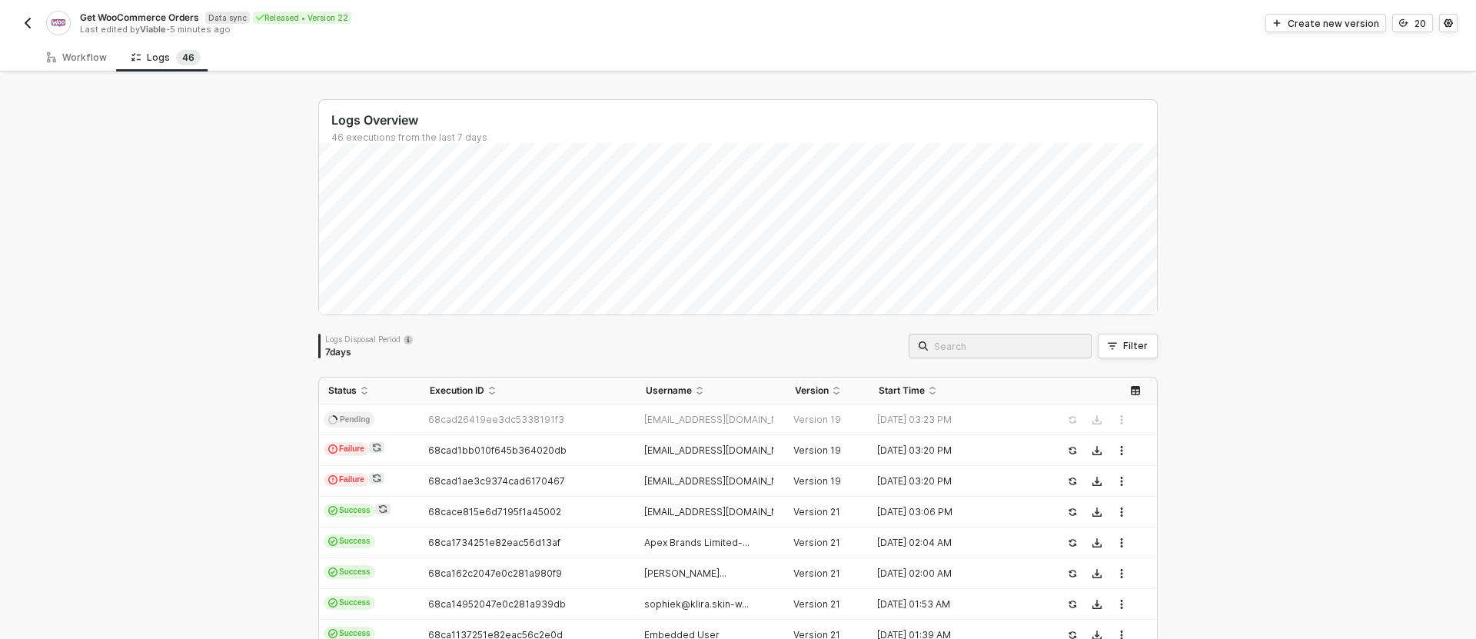
click at [28, 28] on img "button" at bounding box center [28, 23] width 12 height 12
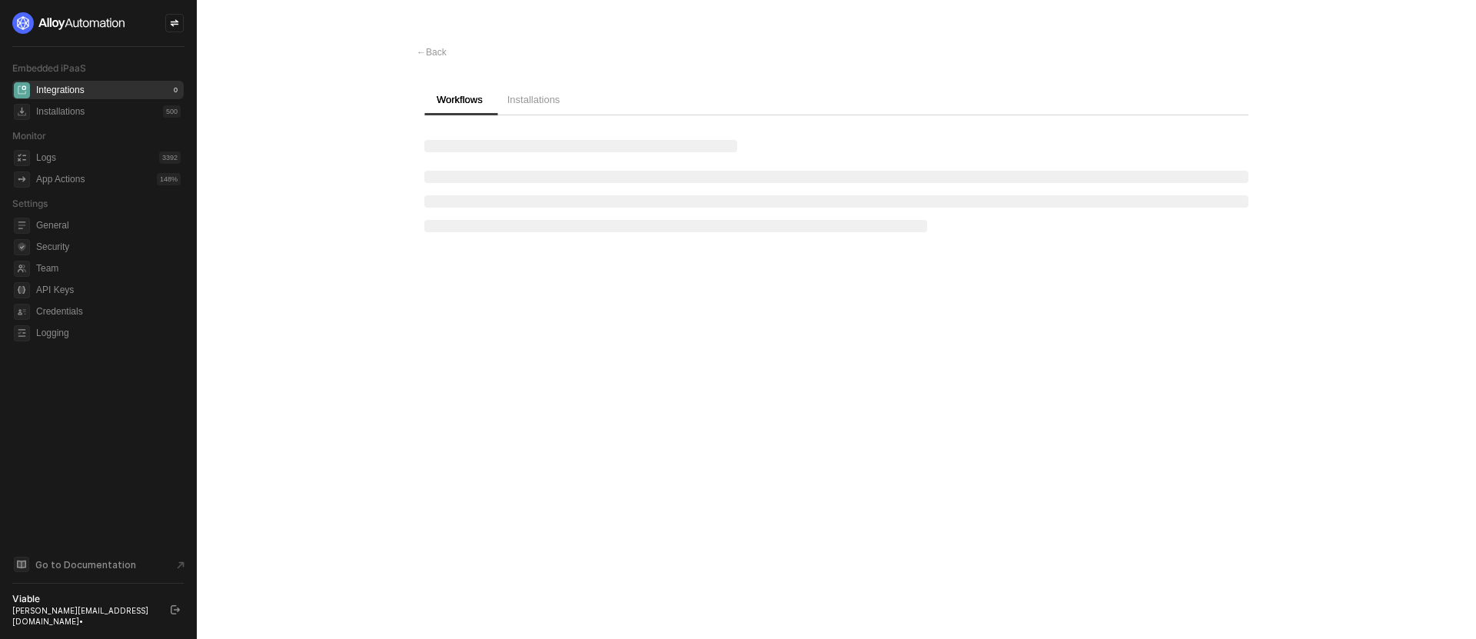
click at [85, 605] on div "Viable" at bounding box center [84, 599] width 145 height 12
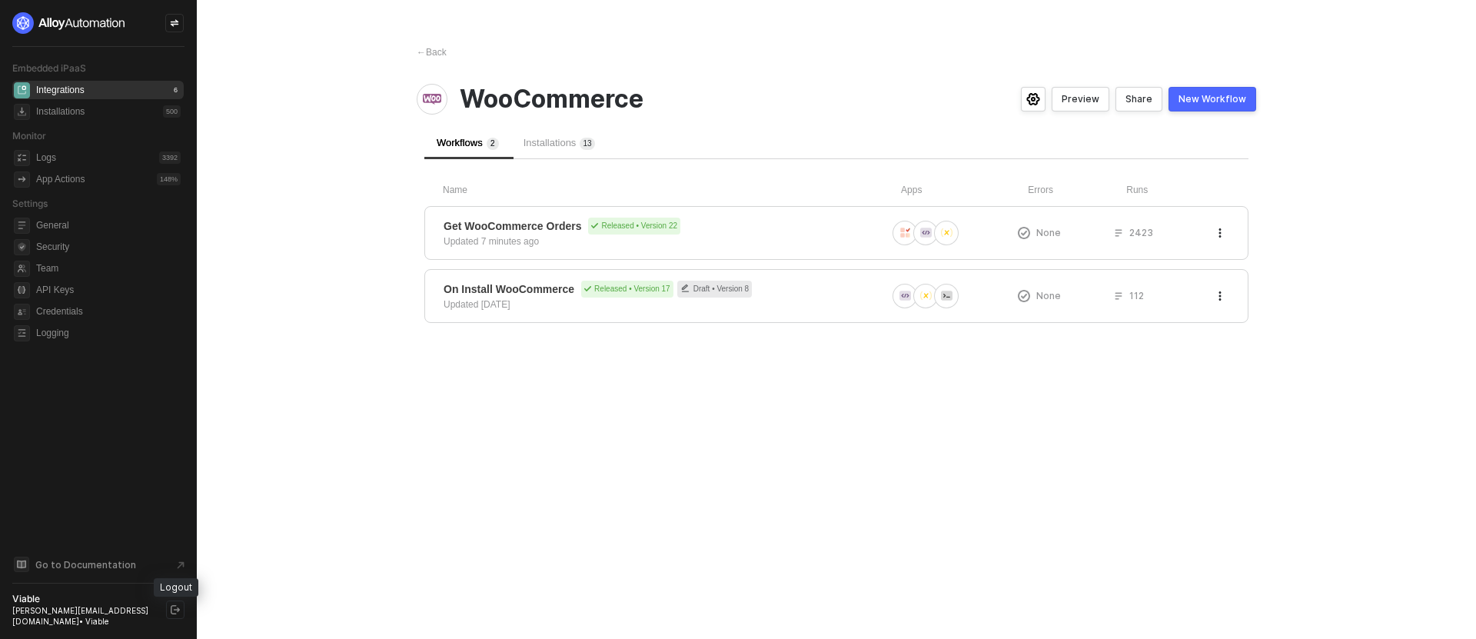
click at [173, 614] on icon "logout" at bounding box center [175, 609] width 9 height 9
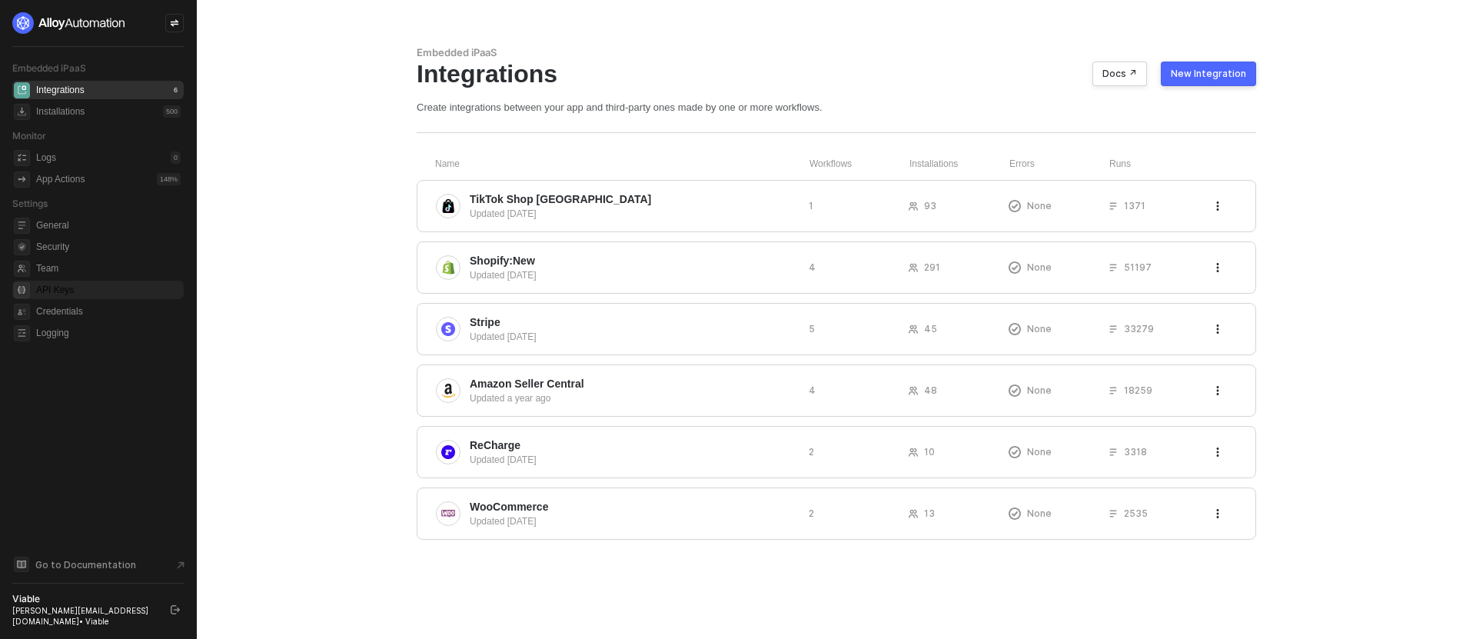
click at [102, 288] on span "API Keys" at bounding box center [108, 290] width 145 height 18
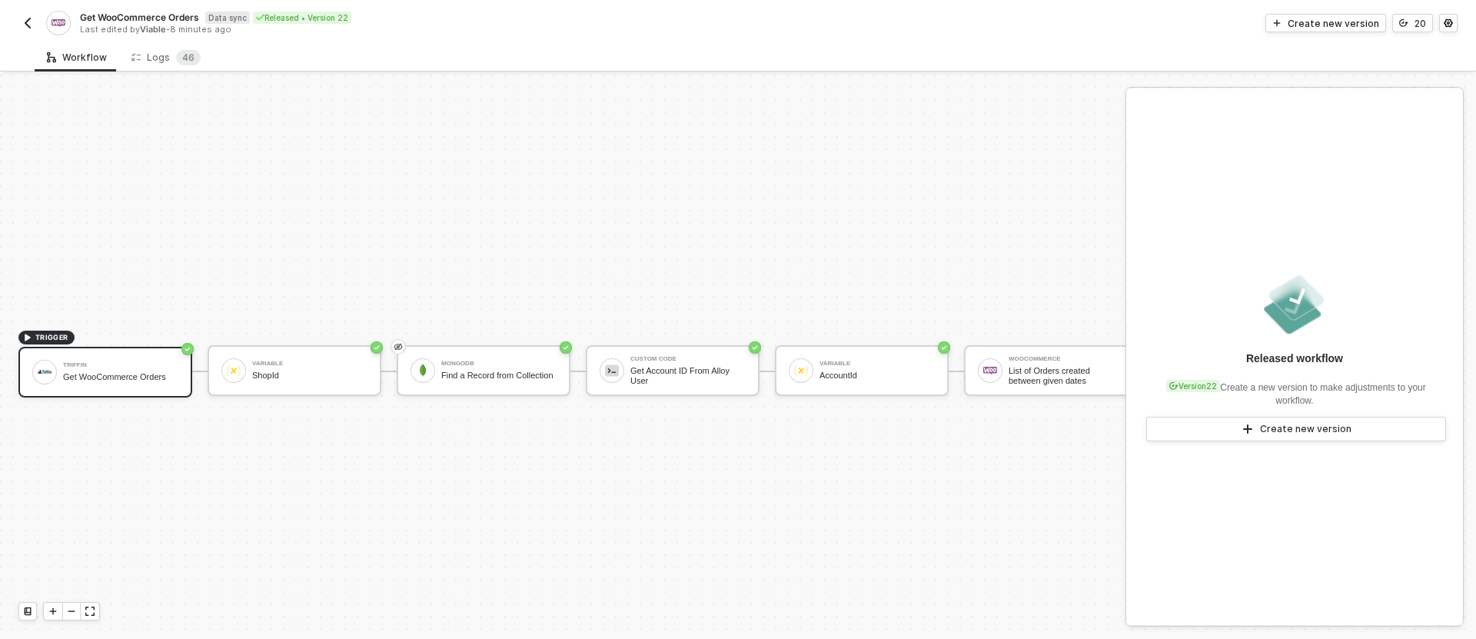
scroll to position [28, 0]
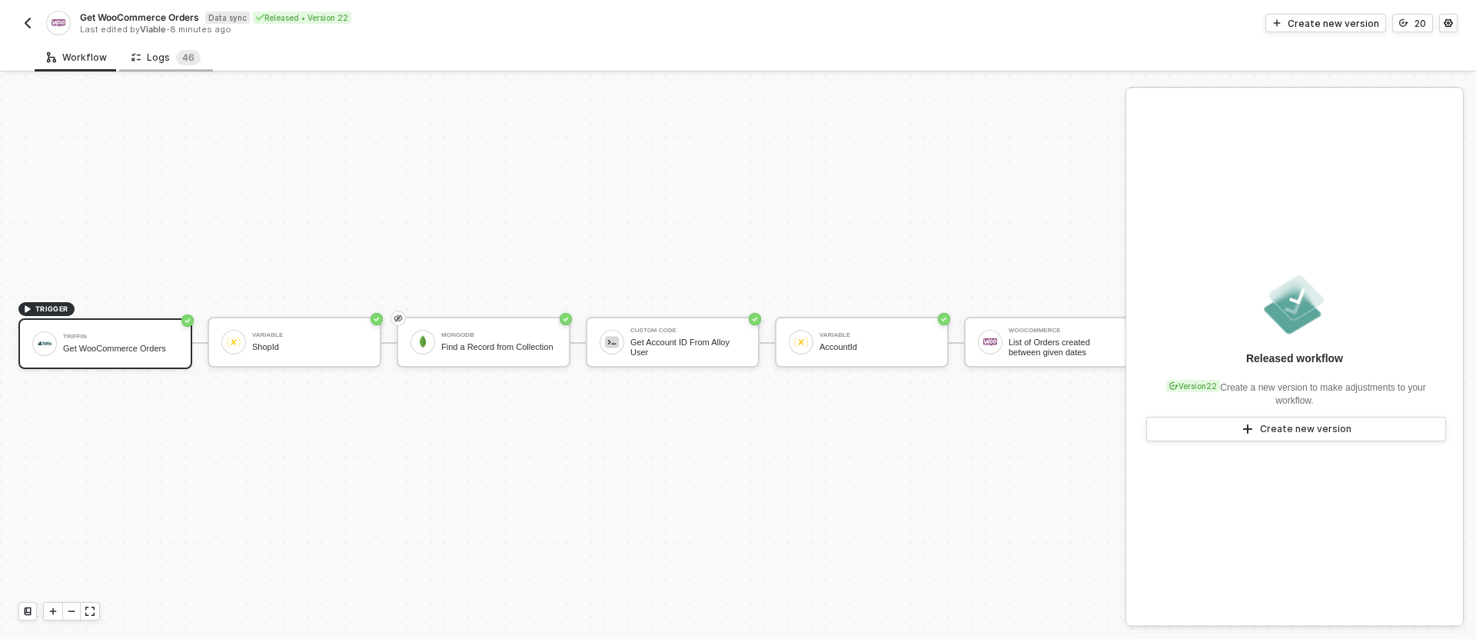
click at [141, 60] on div "Logs 4 6" at bounding box center [165, 57] width 69 height 15
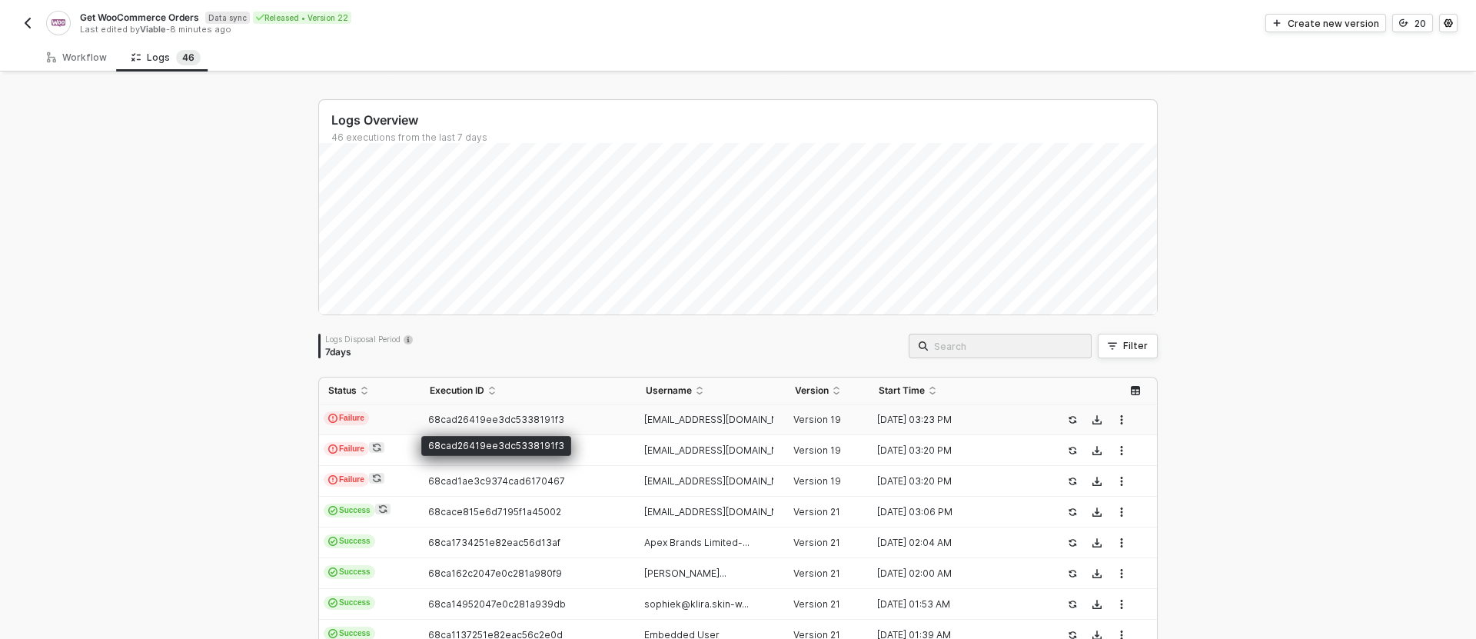
click at [543, 415] on span "68cad26419ee3dc5338191f3" at bounding box center [496, 420] width 136 height 12
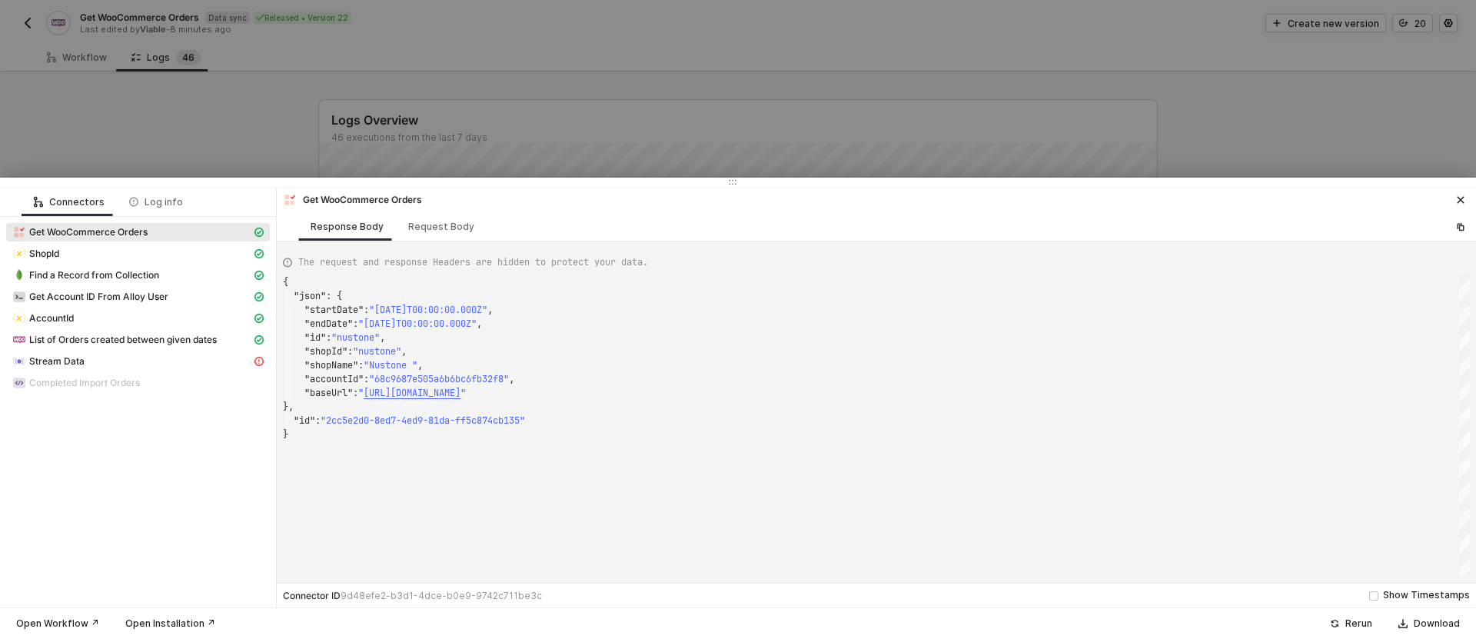
scroll to position [138, 0]
click at [201, 360] on div "Stream Data" at bounding box center [131, 361] width 239 height 14
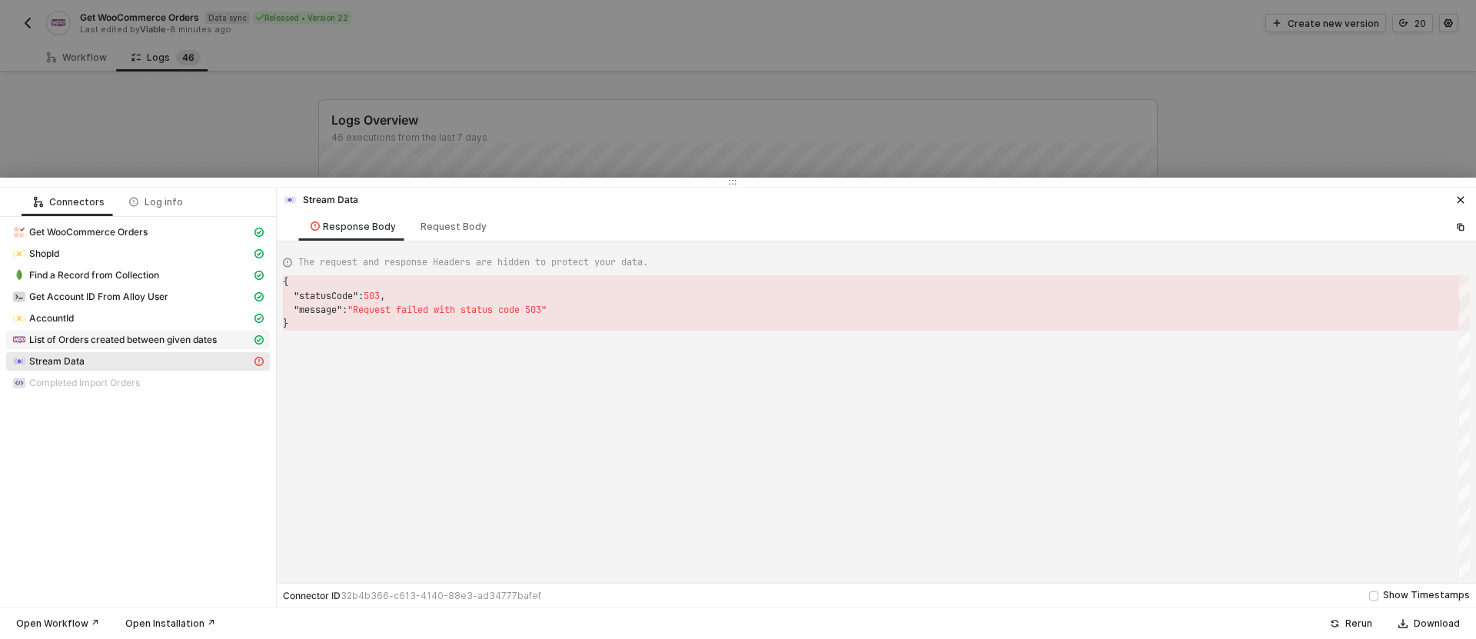
click at [188, 345] on span "List of Orders created between given dates" at bounding box center [123, 340] width 188 height 12
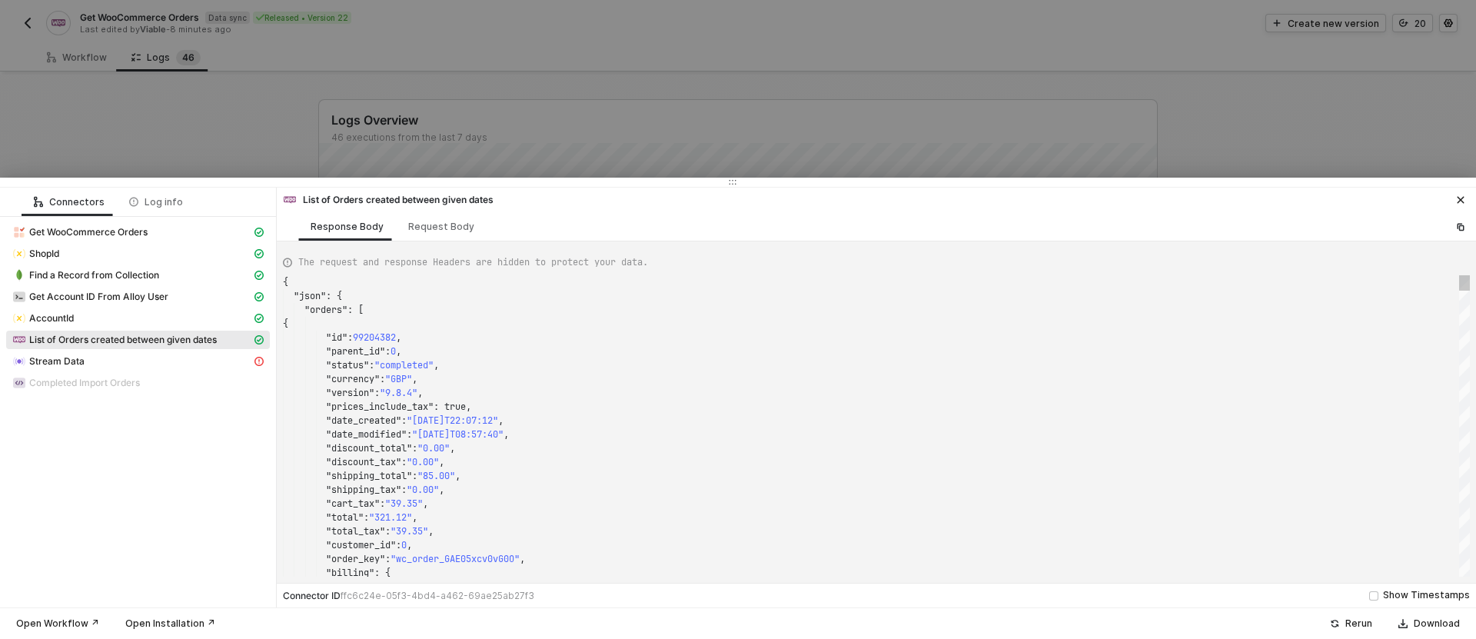
scroll to position [138, 0]
click at [188, 326] on span "AccountId" at bounding box center [138, 318] width 264 height 18
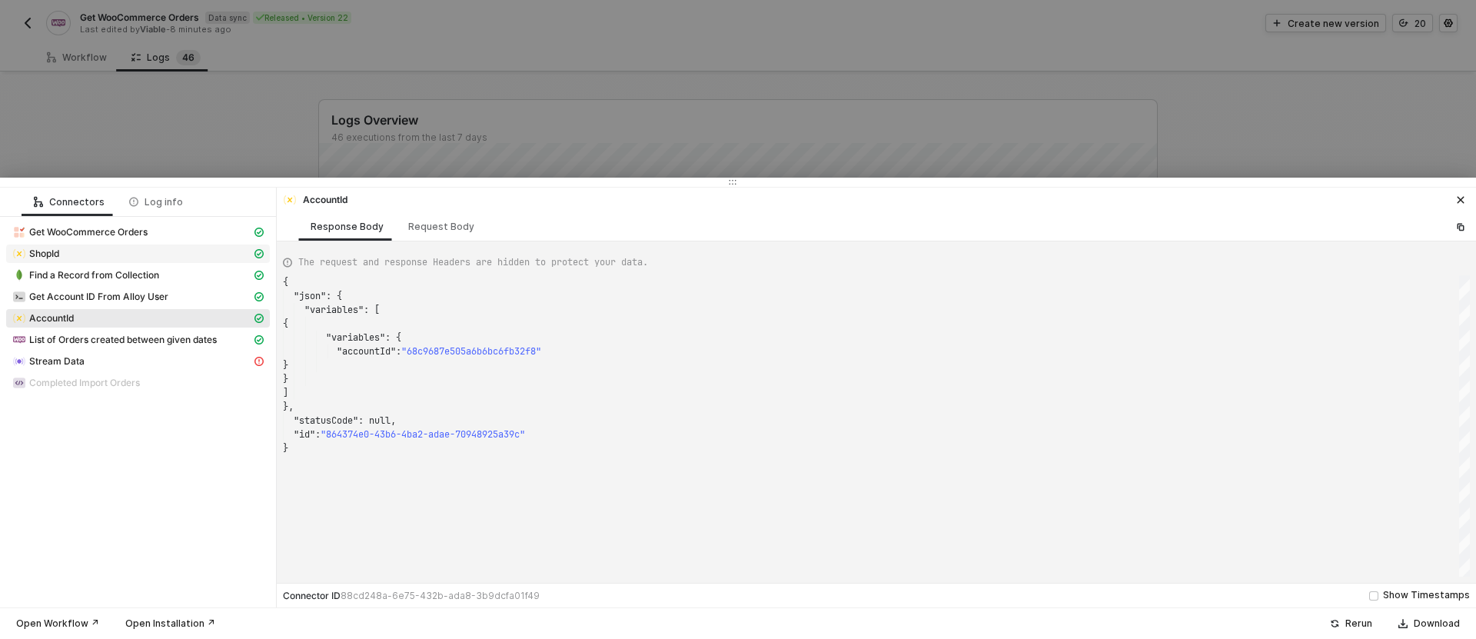
click at [188, 256] on div "ShopId" at bounding box center [131, 254] width 239 height 14
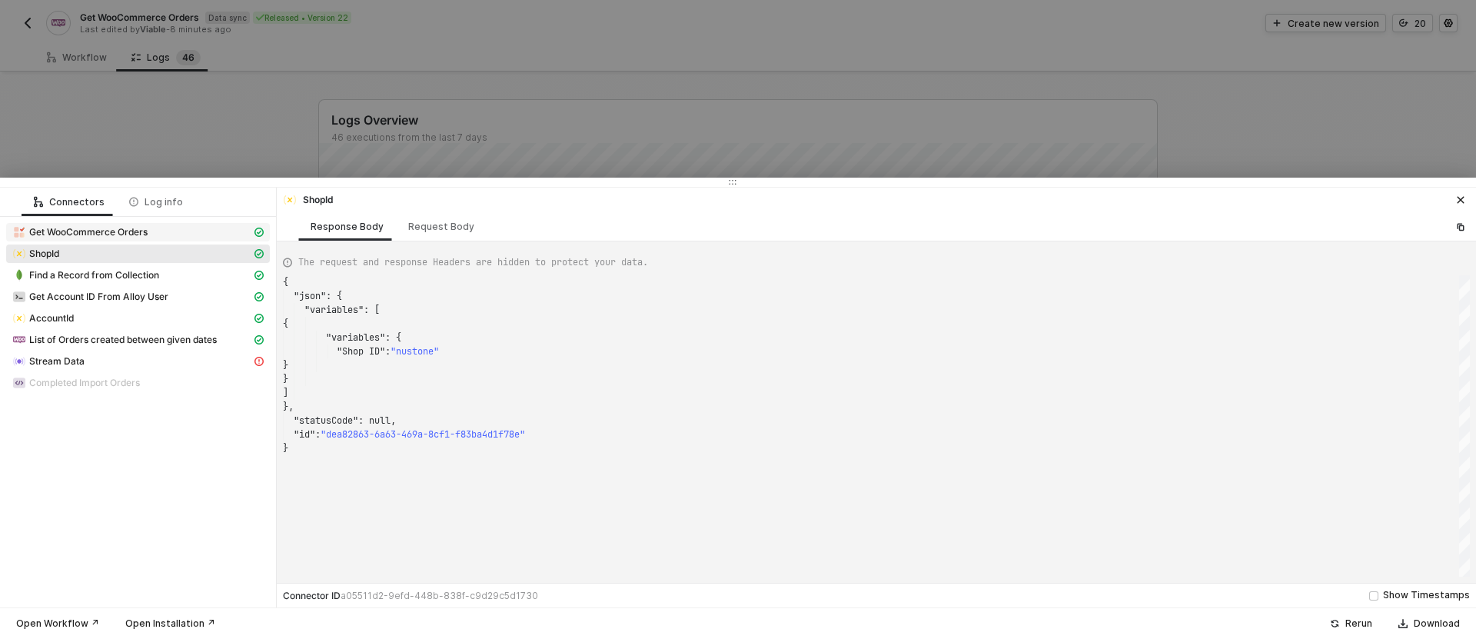
click at [188, 228] on div "Get WooCommerce Orders" at bounding box center [131, 232] width 239 height 14
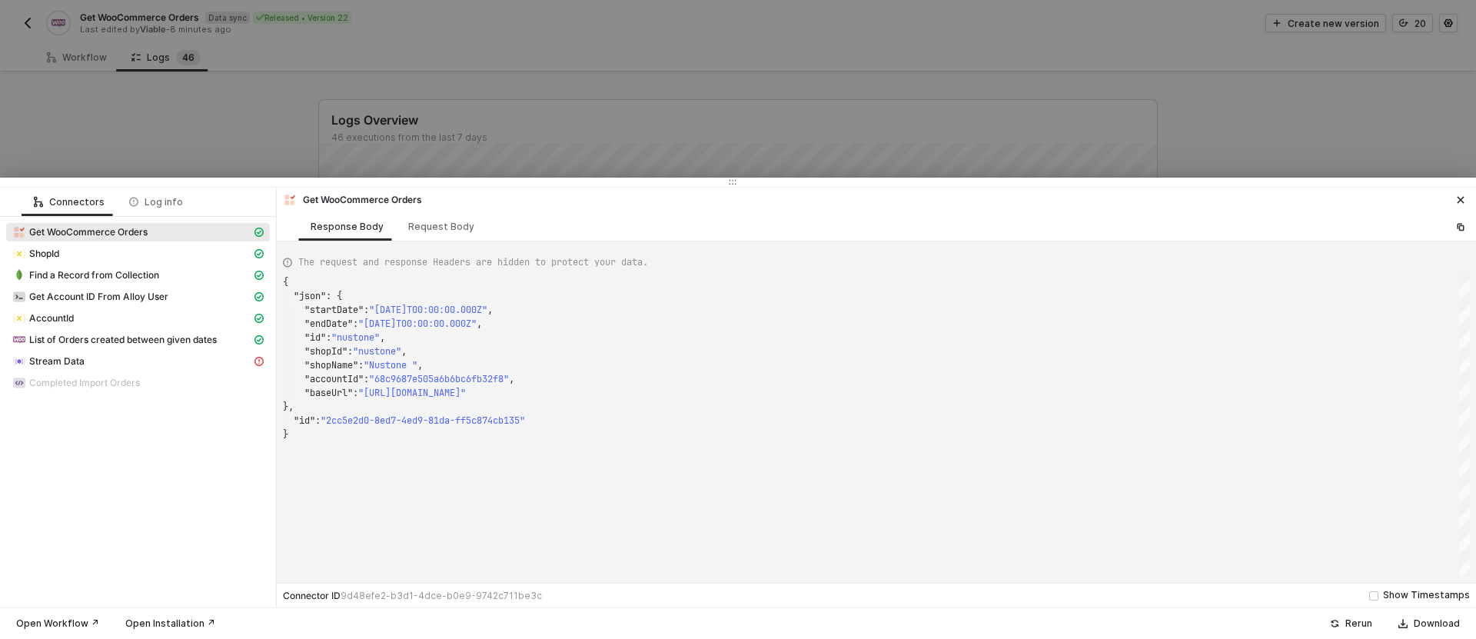
click at [191, 264] on div "ShopId" at bounding box center [138, 255] width 264 height 22
drag, startPoint x: 181, startPoint y: 288, endPoint x: 182, endPoint y: 296, distance: 7.7
click at [181, 288] on span "Get Account ID From Alloy User" at bounding box center [138, 297] width 264 height 18
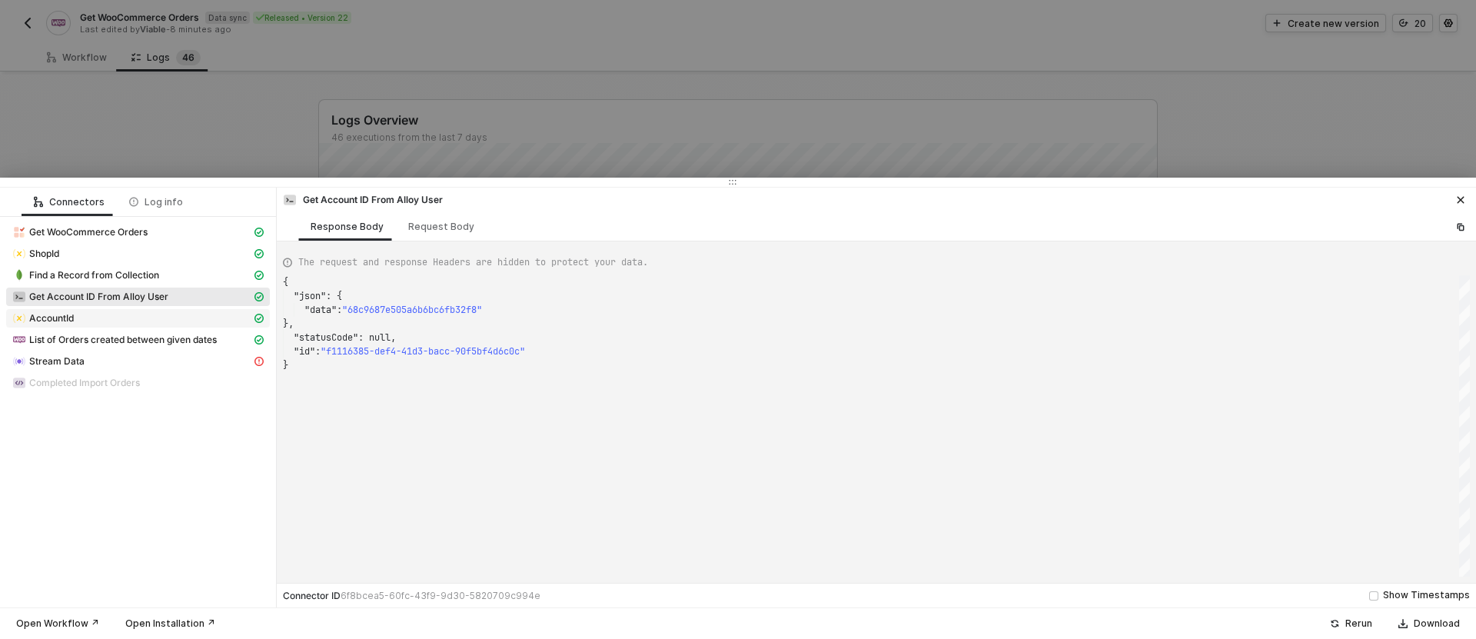
click at [182, 321] on div "AccountId" at bounding box center [131, 318] width 239 height 14
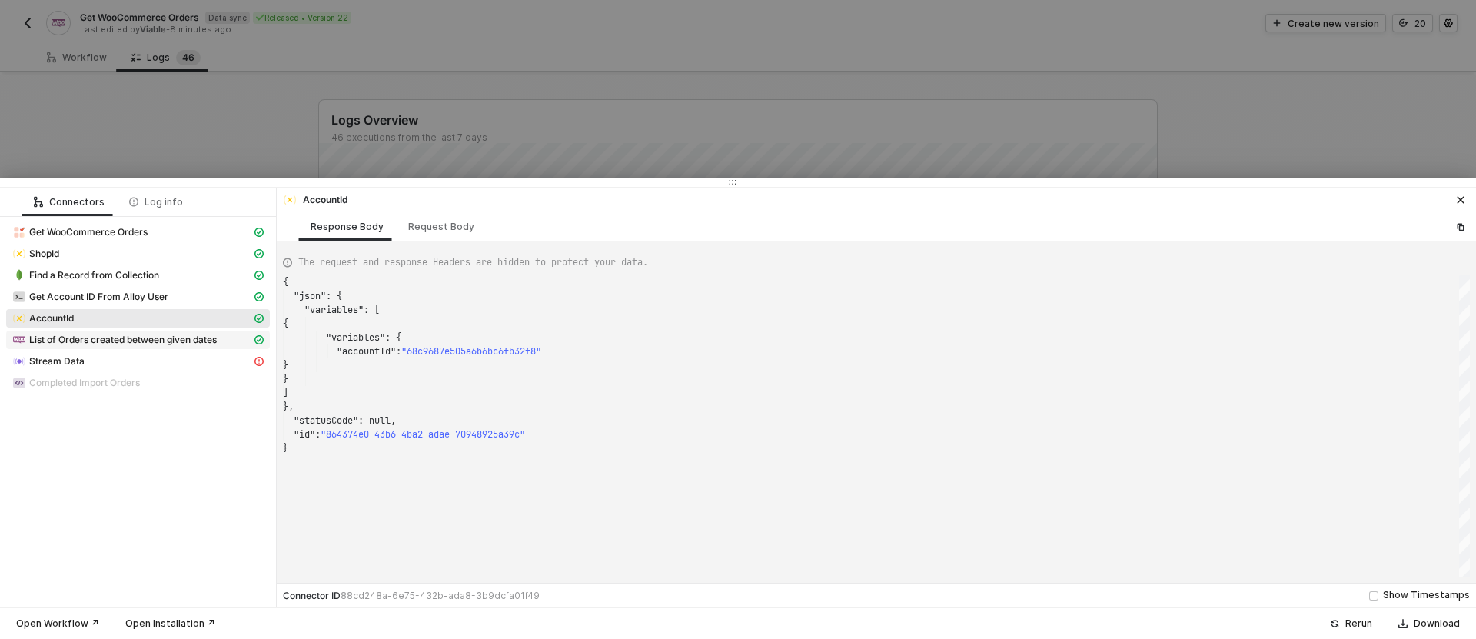
click at [184, 345] on div "List of Orders created between given dates" at bounding box center [131, 340] width 239 height 14
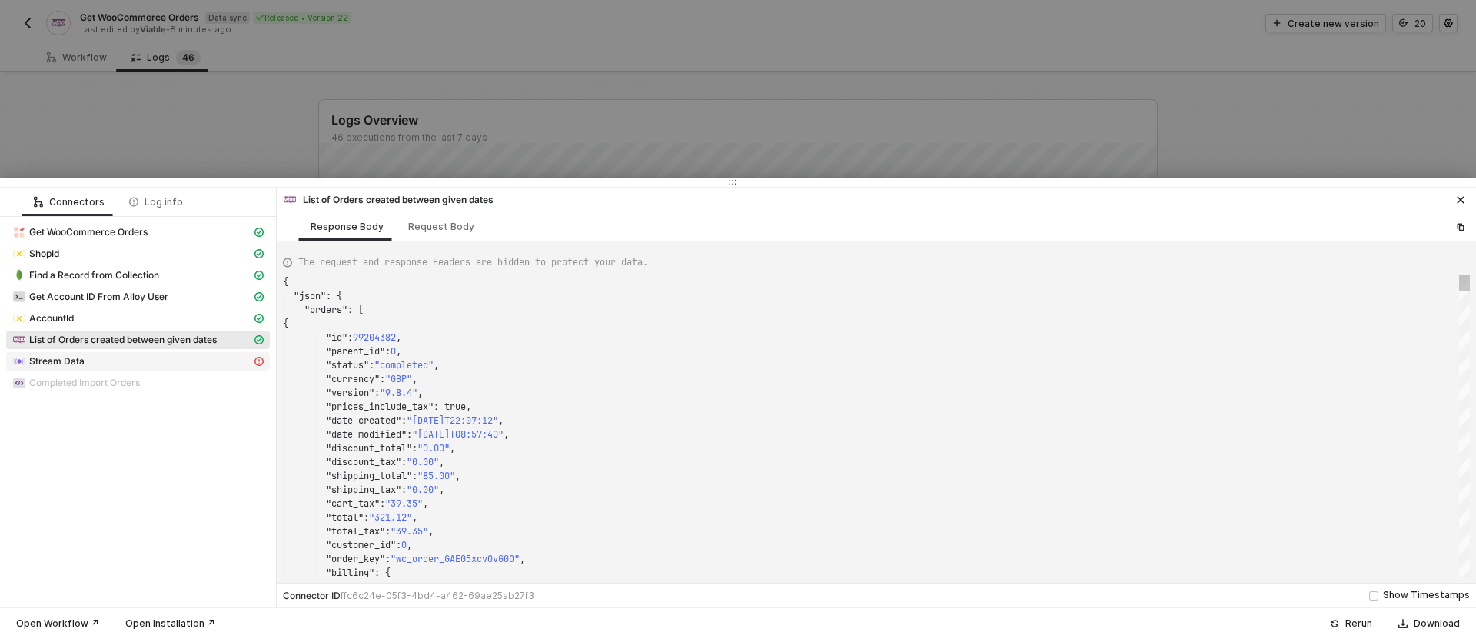
click at [186, 358] on div "Stream Data" at bounding box center [131, 361] width 239 height 14
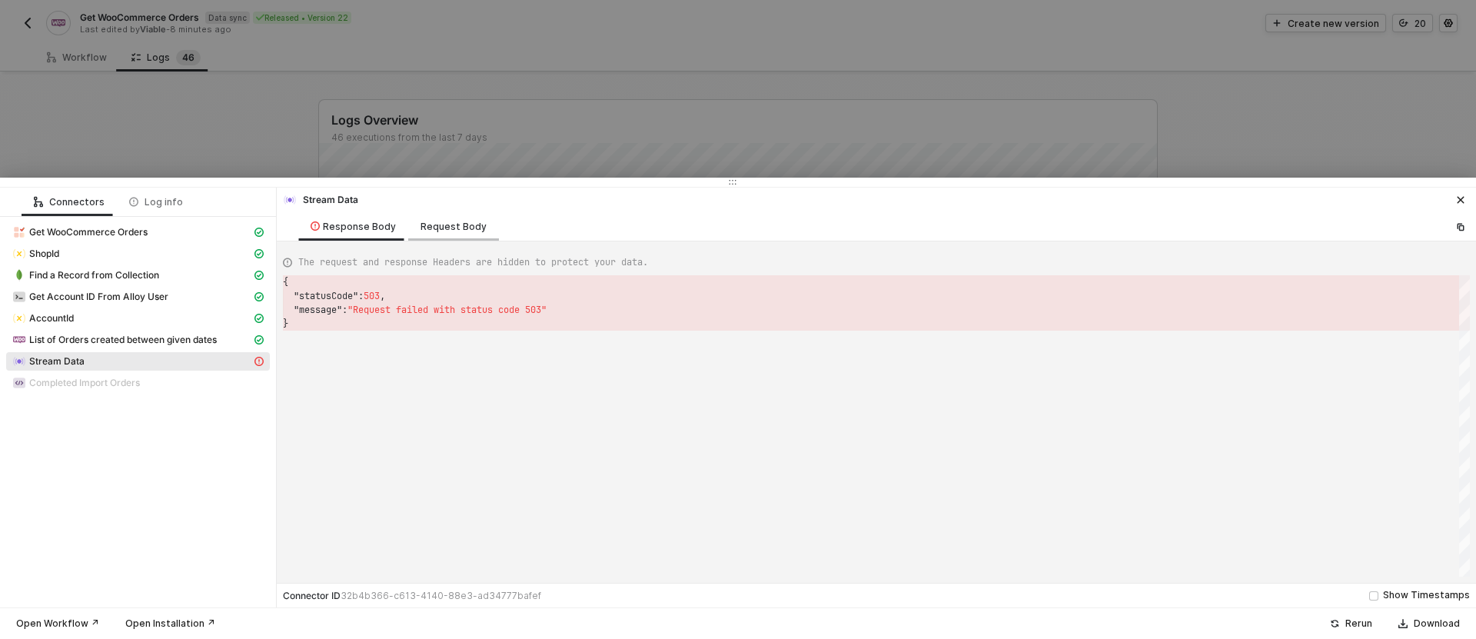
click at [448, 226] on div "Request Body" at bounding box center [453, 227] width 66 height 12
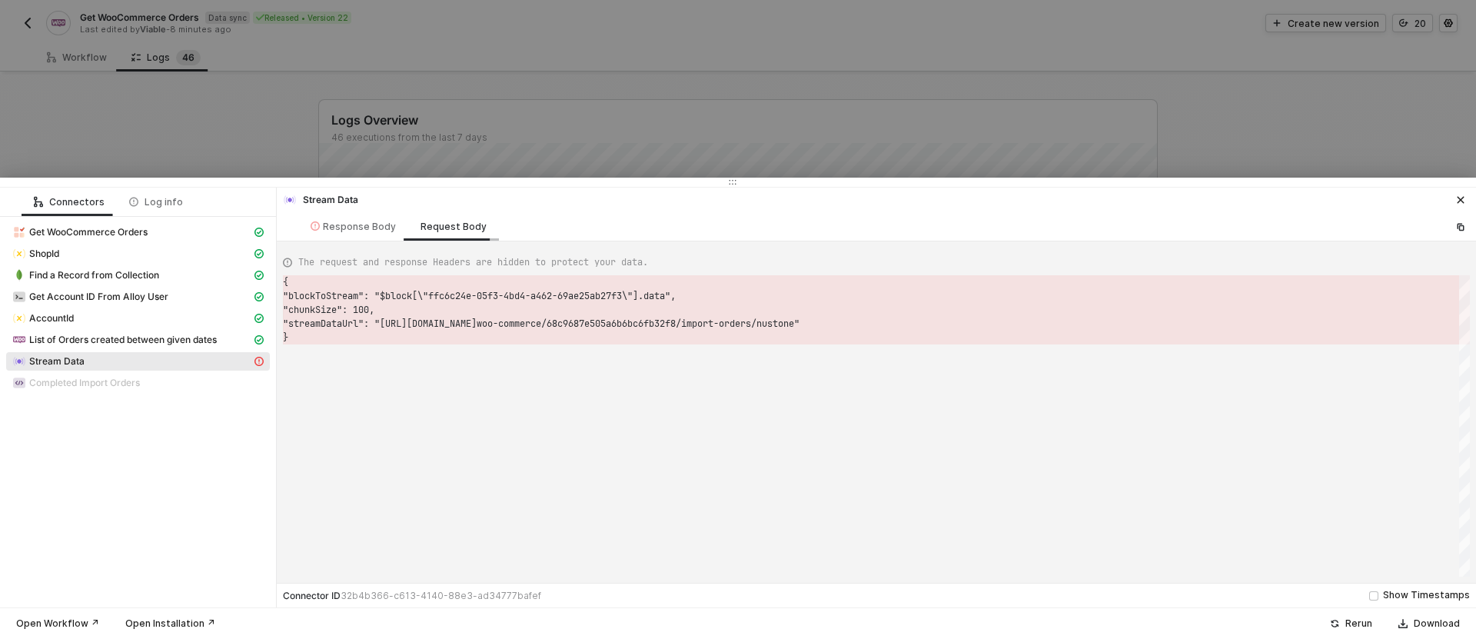
scroll to position [55, 0]
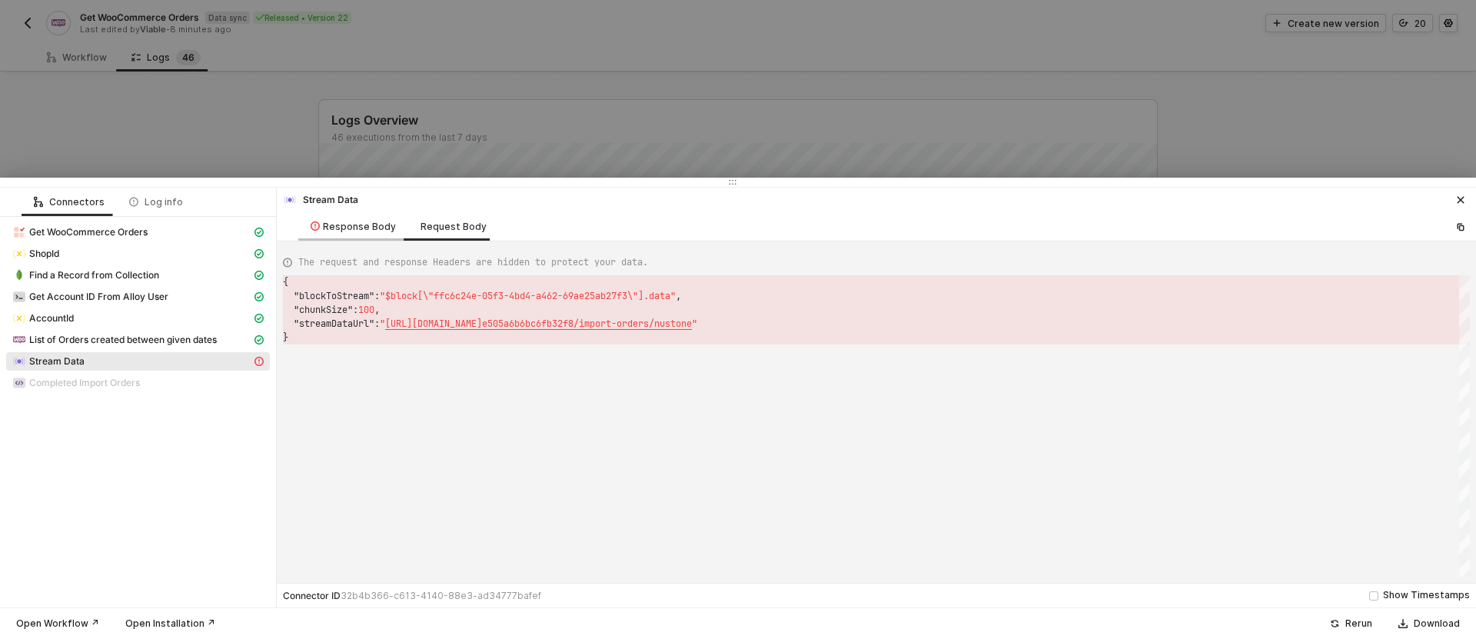
click at [374, 225] on div "Response Body" at bounding box center [353, 227] width 85 height 12
type textarea "{ "statusCode": 503, "message": "Request failed with status code 503" }"
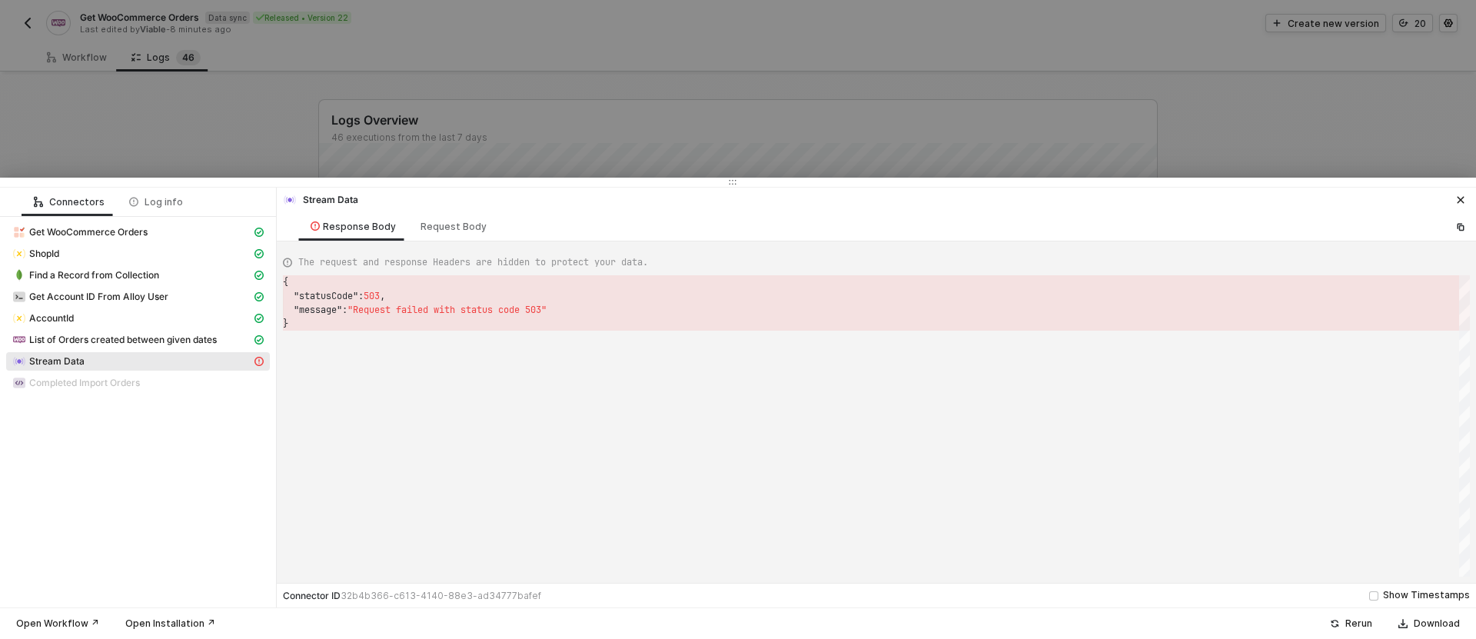
click at [592, 52] on div at bounding box center [738, 319] width 1476 height 639
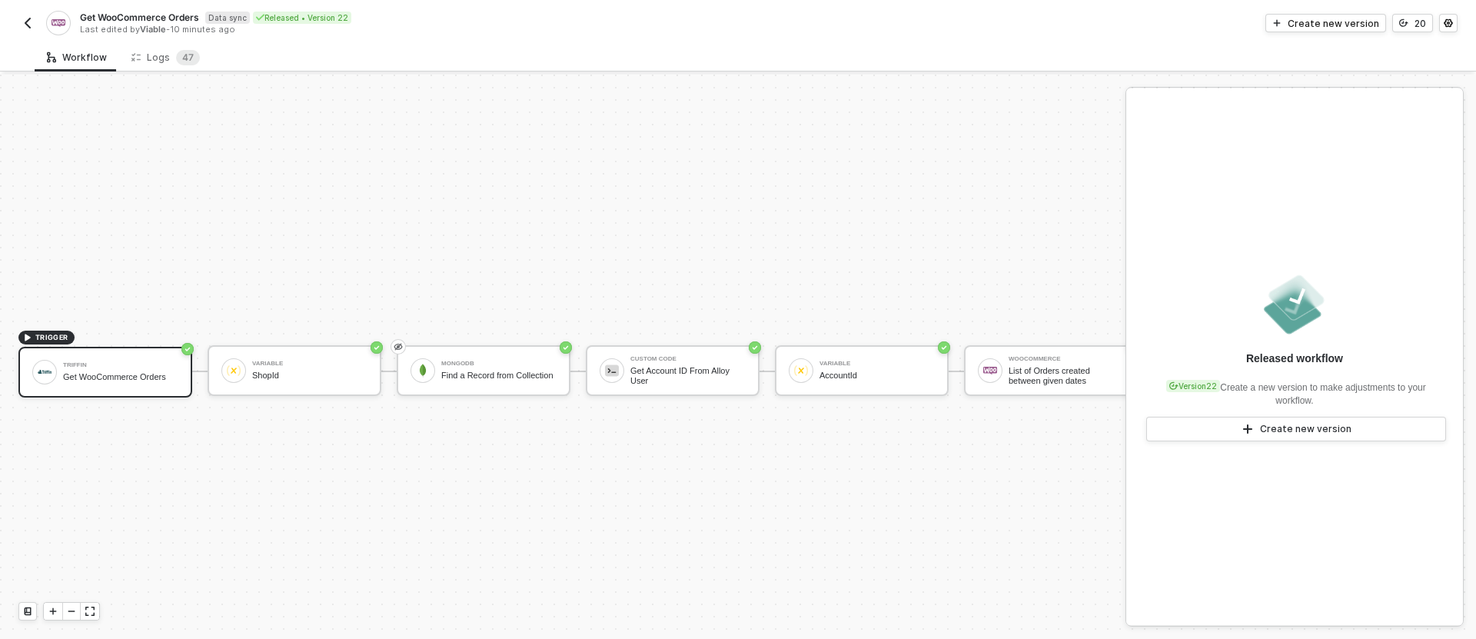
scroll to position [28, 0]
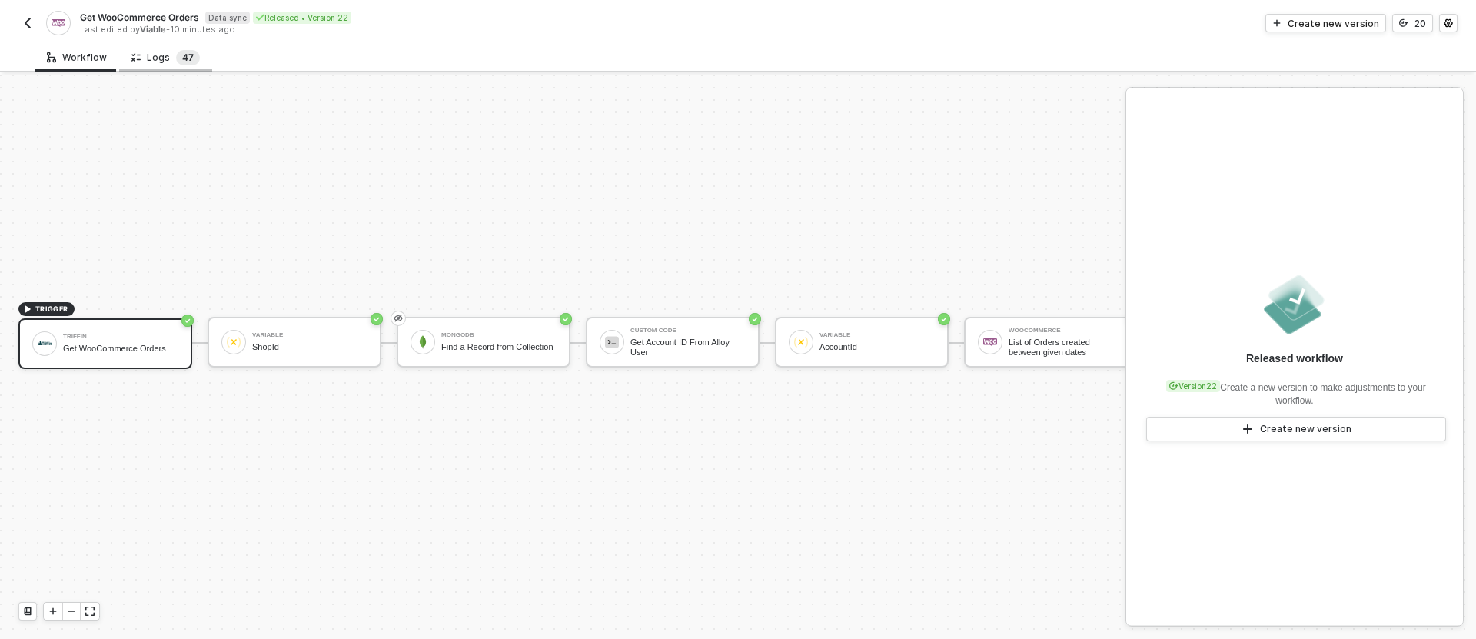
click at [190, 58] on sup "4 7" at bounding box center [188, 57] width 24 height 15
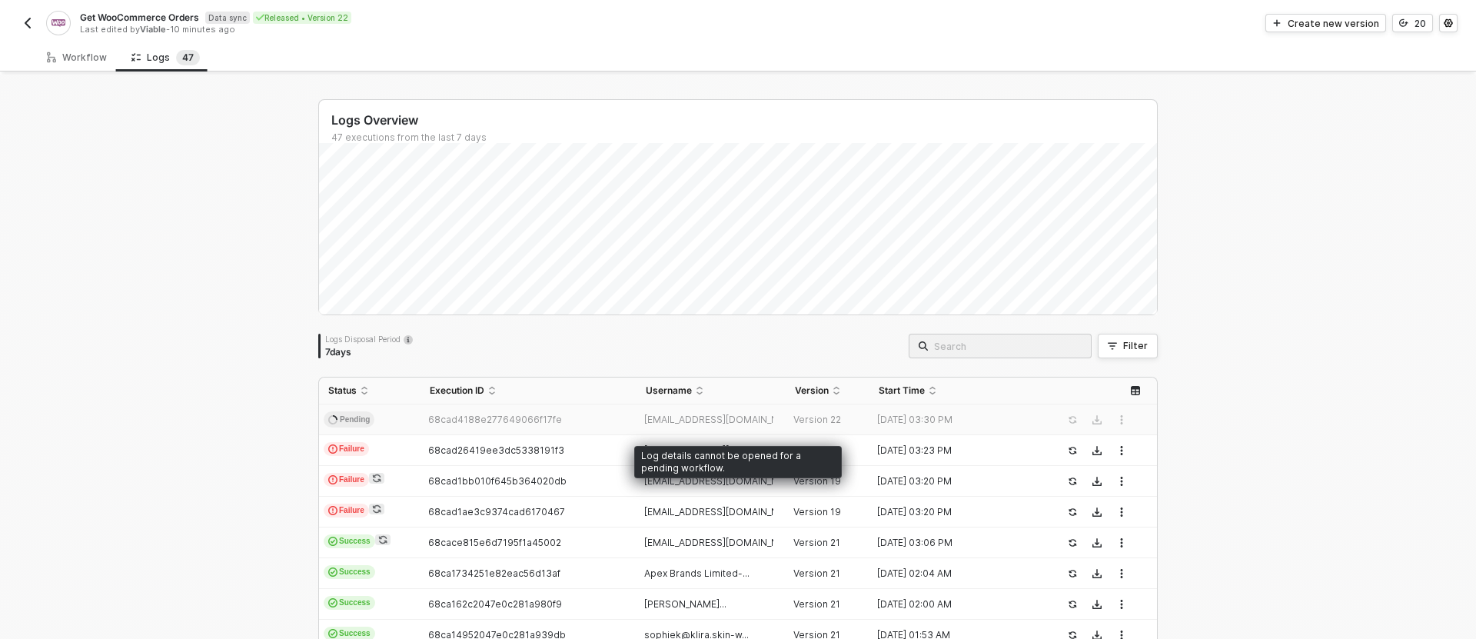
click at [528, 418] on span "68cad4188e277649066f17fe" at bounding box center [495, 420] width 134 height 12
click at [493, 420] on span "68cad4188e277649066f17fe" at bounding box center [495, 420] width 134 height 12
drag, startPoint x: 493, startPoint y: 420, endPoint x: 949, endPoint y: 409, distance: 456.0
click at [500, 420] on span "68cad4188e277649066f17fe" at bounding box center [495, 420] width 134 height 12
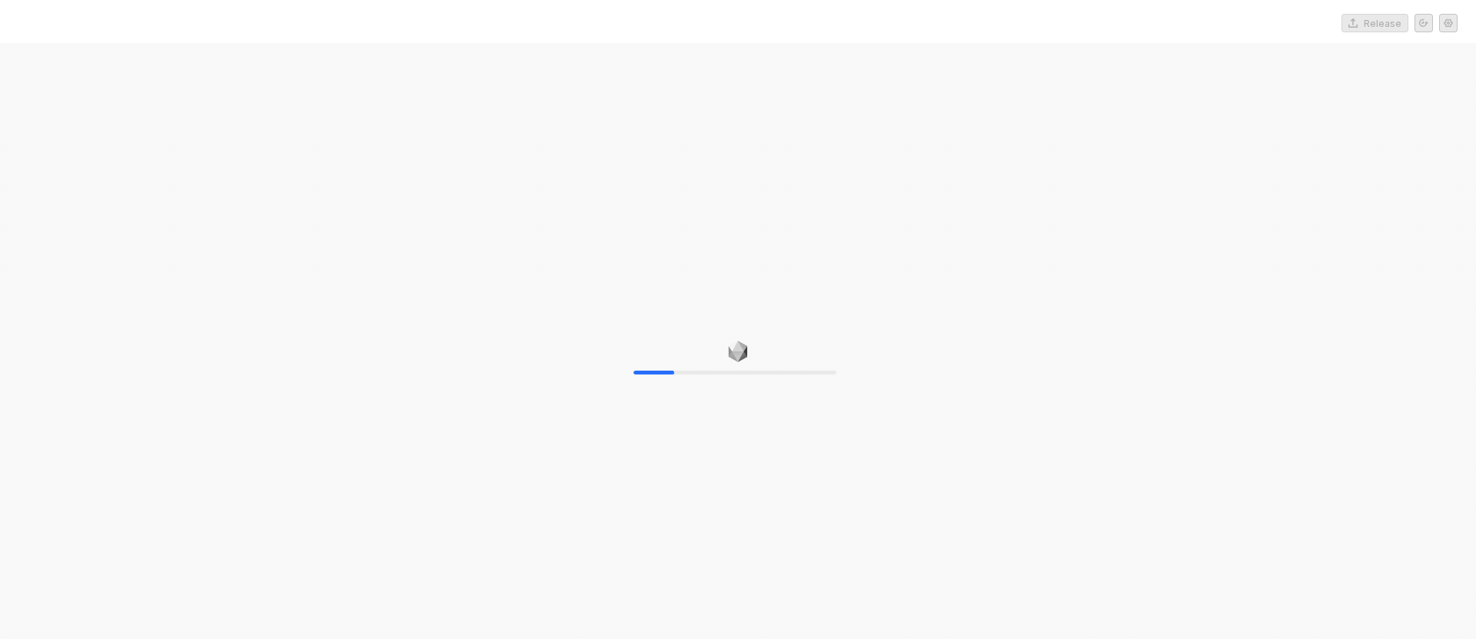
drag, startPoint x: 668, startPoint y: 438, endPoint x: 613, endPoint y: 437, distance: 54.6
click at [665, 437] on div "20%" at bounding box center [738, 362] width 1476 height 639
click at [610, 438] on div "40%" at bounding box center [738, 362] width 1476 height 639
click at [610, 438] on div "60%" at bounding box center [738, 362] width 1476 height 639
drag, startPoint x: 610, startPoint y: 432, endPoint x: 569, endPoint y: 419, distance: 42.8
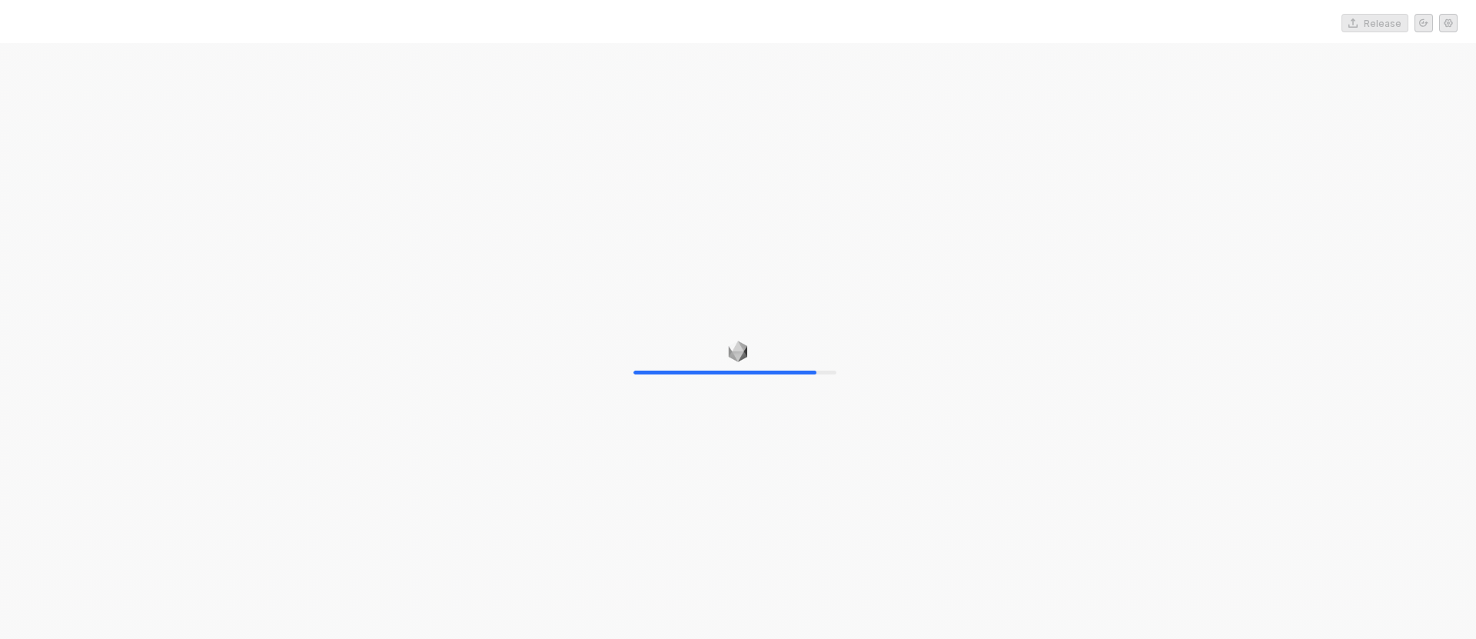
click at [610, 432] on div "90%" at bounding box center [738, 362] width 1476 height 639
click at [433, 389] on div at bounding box center [738, 362] width 1476 height 639
click at [448, 429] on div at bounding box center [738, 362] width 1476 height 639
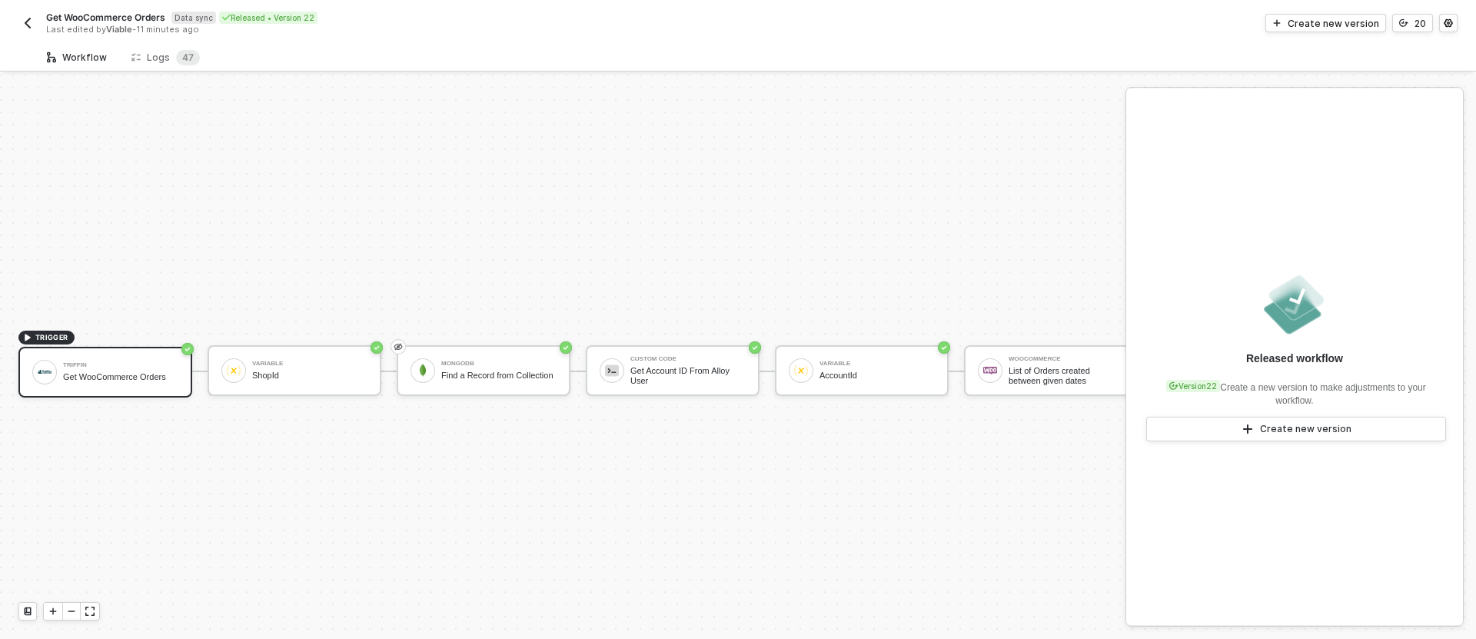
scroll to position [28, 0]
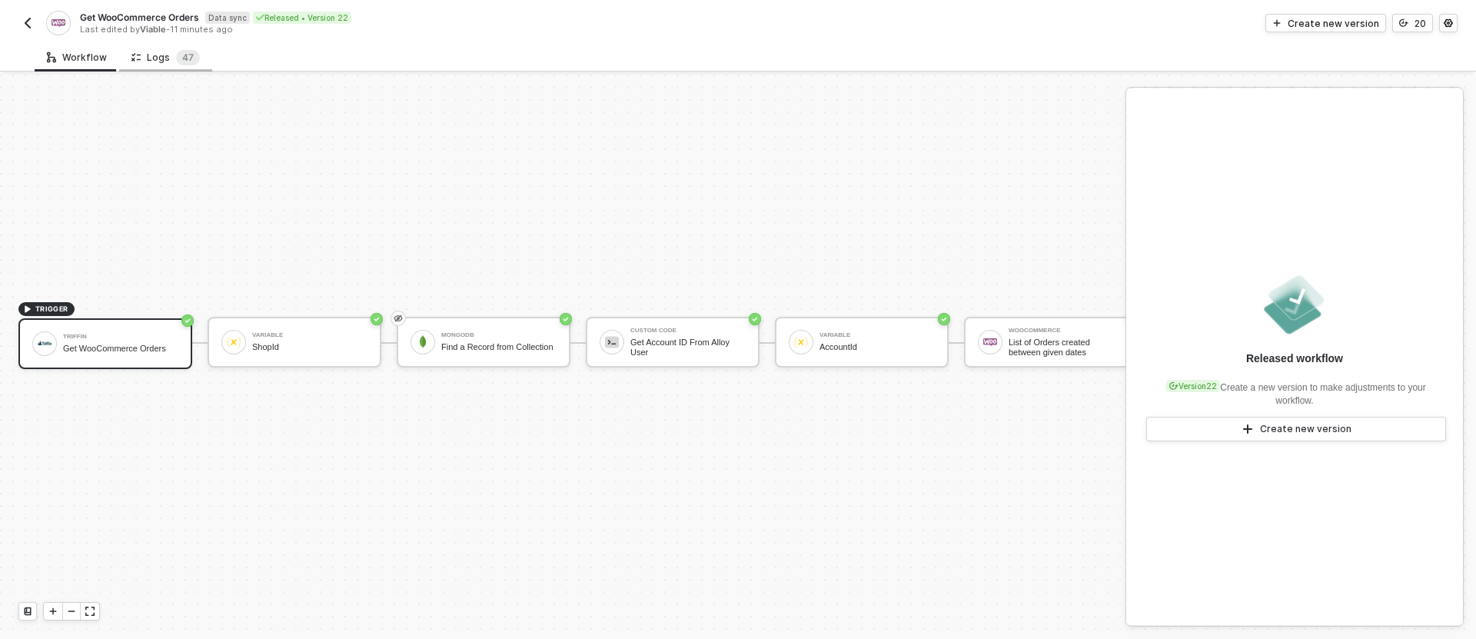
click at [155, 52] on div "Logs 4 7" at bounding box center [165, 57] width 68 height 15
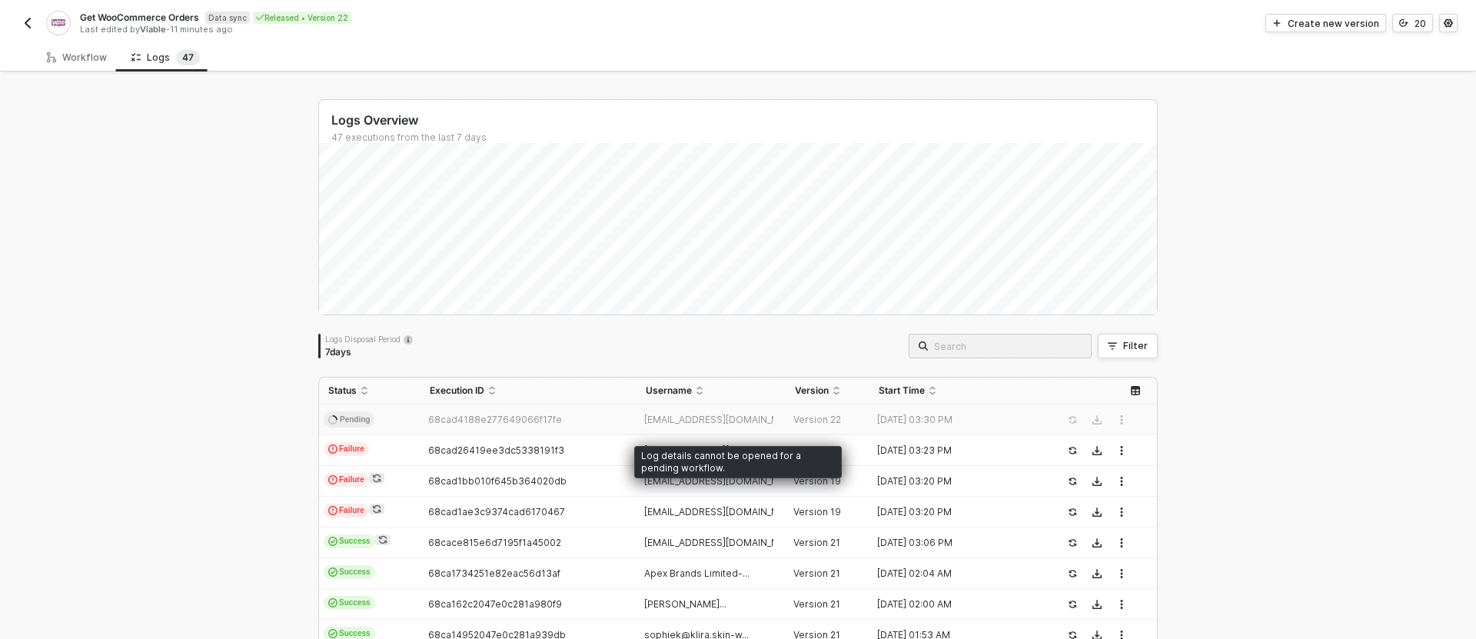
click at [480, 420] on span "68cad4188e277649066f17fe" at bounding box center [495, 420] width 134 height 12
click at [502, 440] on td "68cad26419ee3dc5338191f3" at bounding box center [527, 450] width 215 height 31
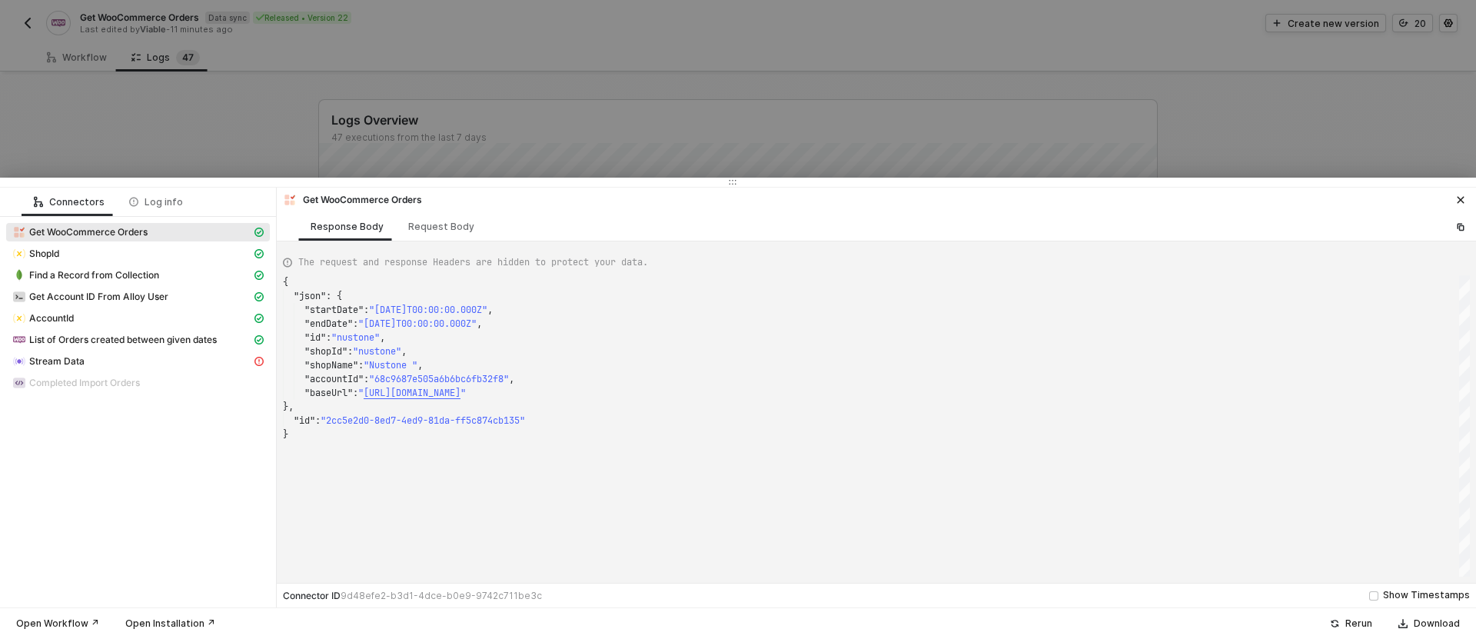
scroll to position [138, 0]
click at [171, 261] on span "ShopId" at bounding box center [138, 253] width 264 height 18
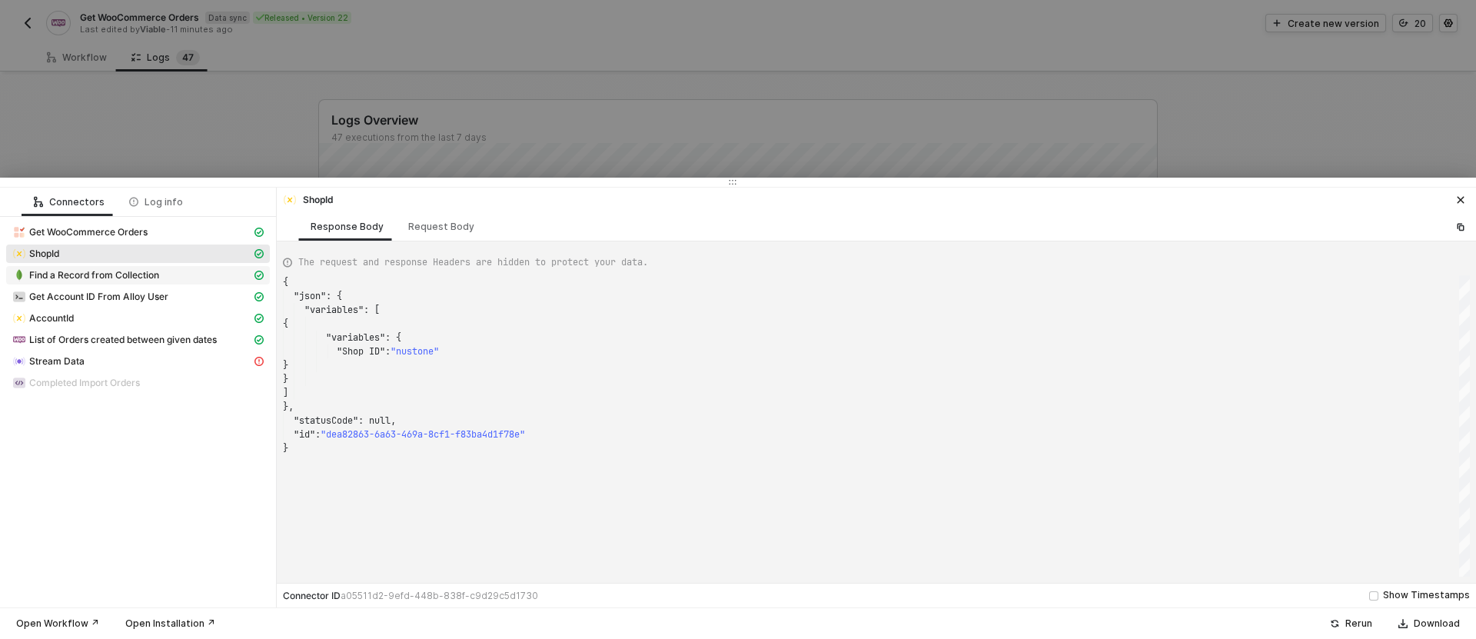
click at [164, 281] on div "Find a Record from Collection" at bounding box center [131, 275] width 239 height 14
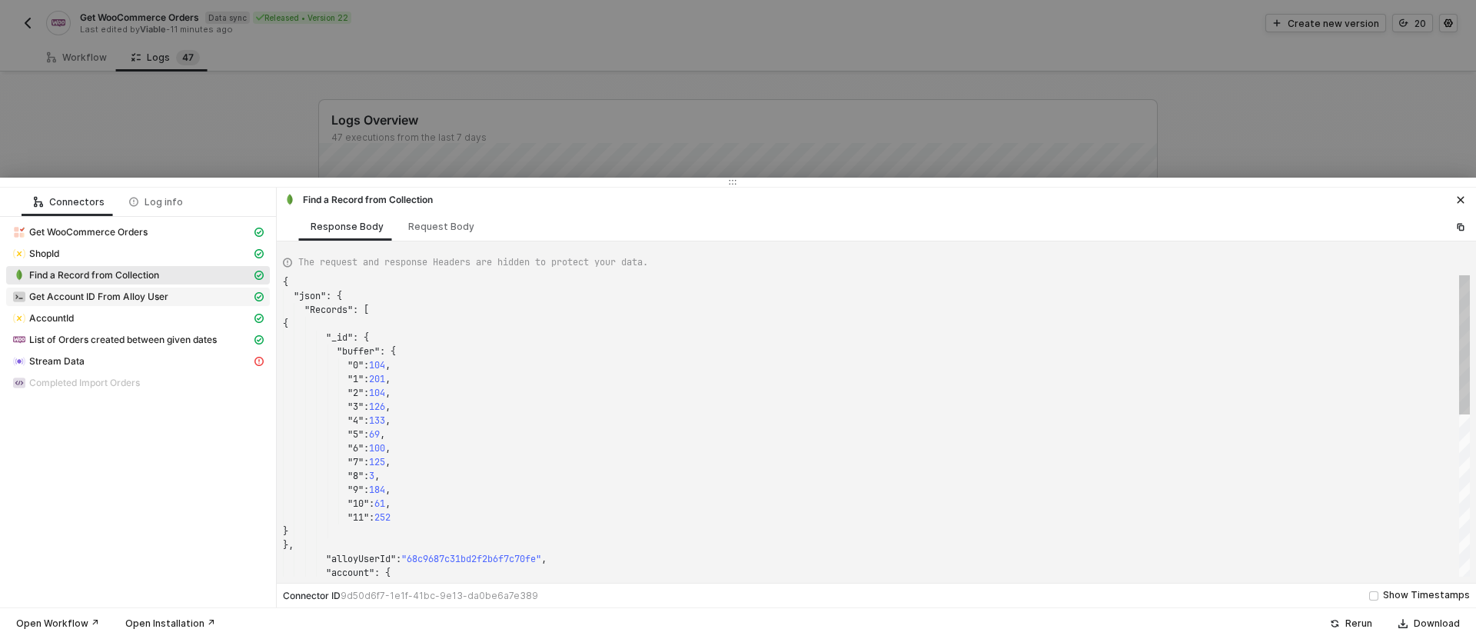
click at [163, 298] on span "Get Account ID From Alloy User" at bounding box center [98, 297] width 139 height 12
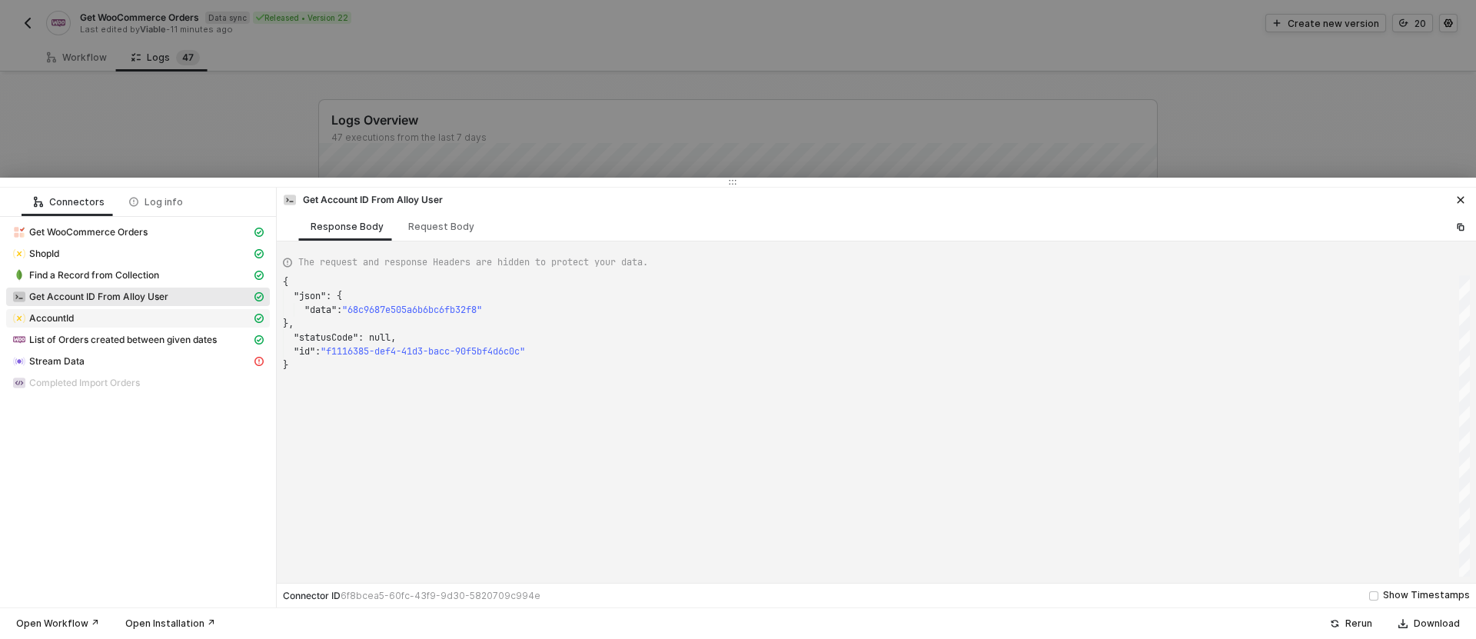
click at [167, 326] on span "AccountId" at bounding box center [138, 318] width 264 height 18
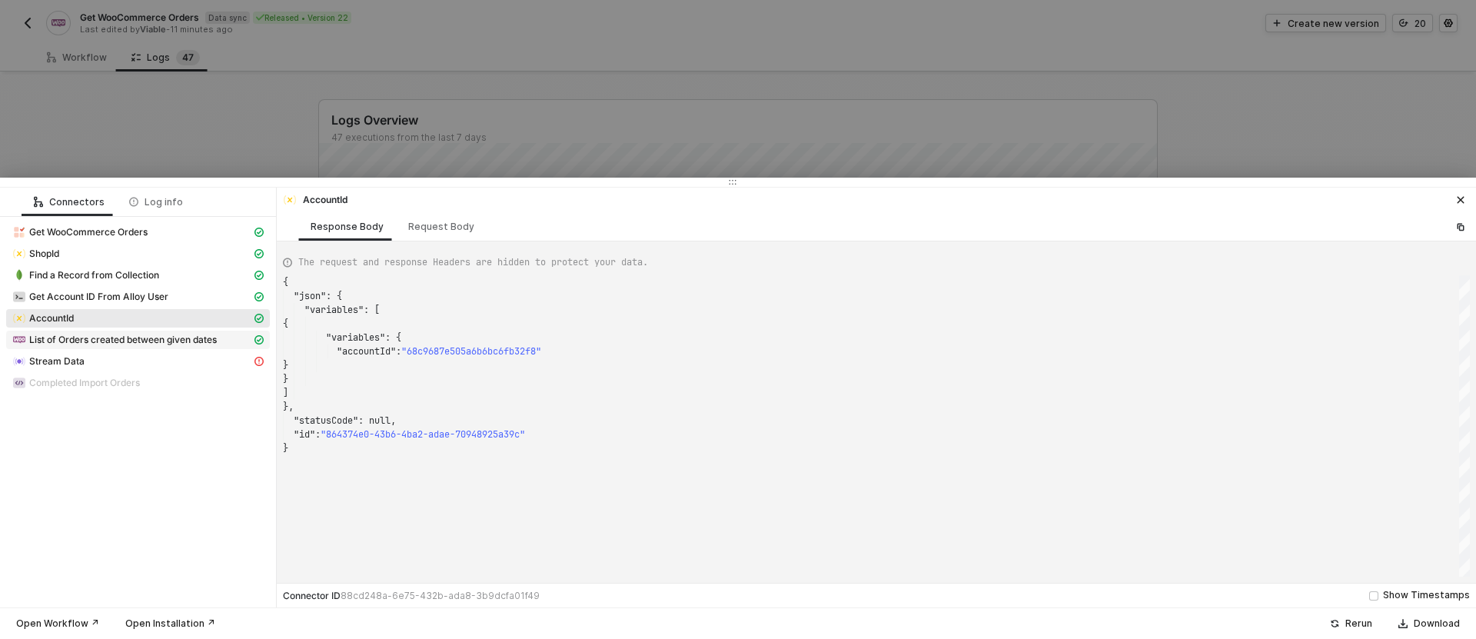
click at [170, 337] on span "List of Orders created between given dates" at bounding box center [123, 340] width 188 height 12
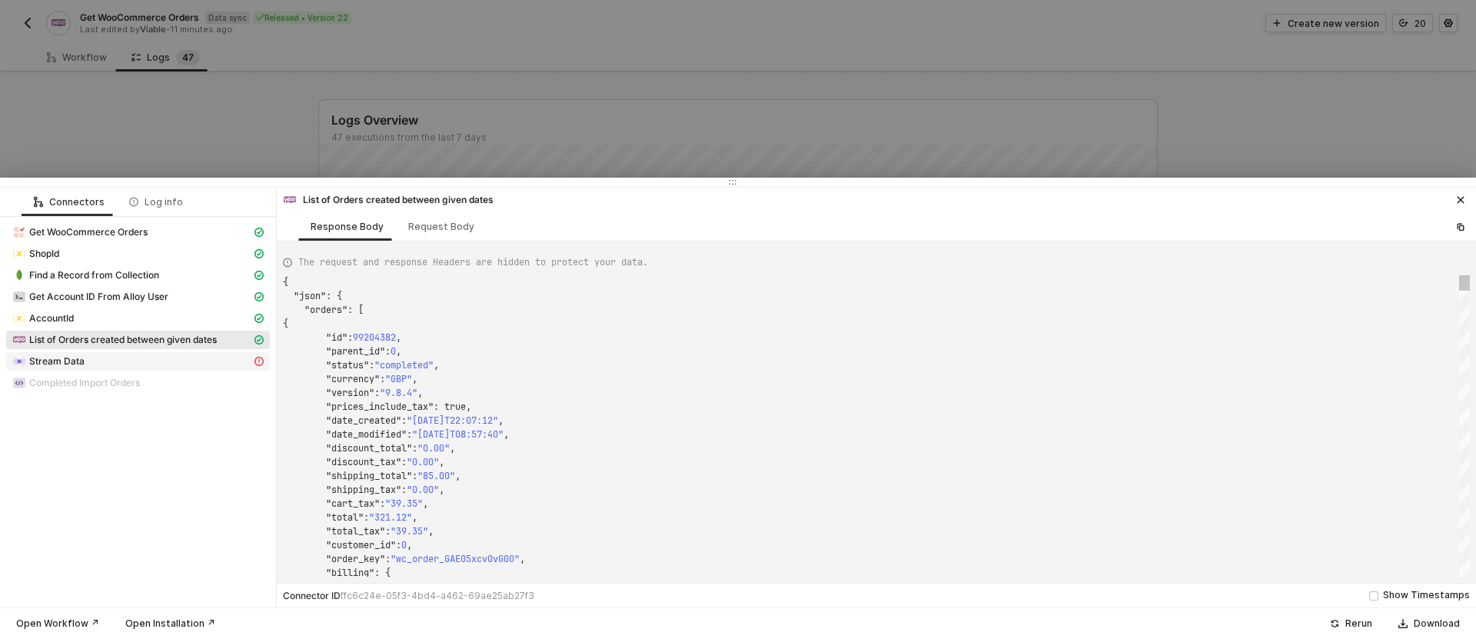
click at [179, 361] on div "Stream Data" at bounding box center [131, 361] width 239 height 14
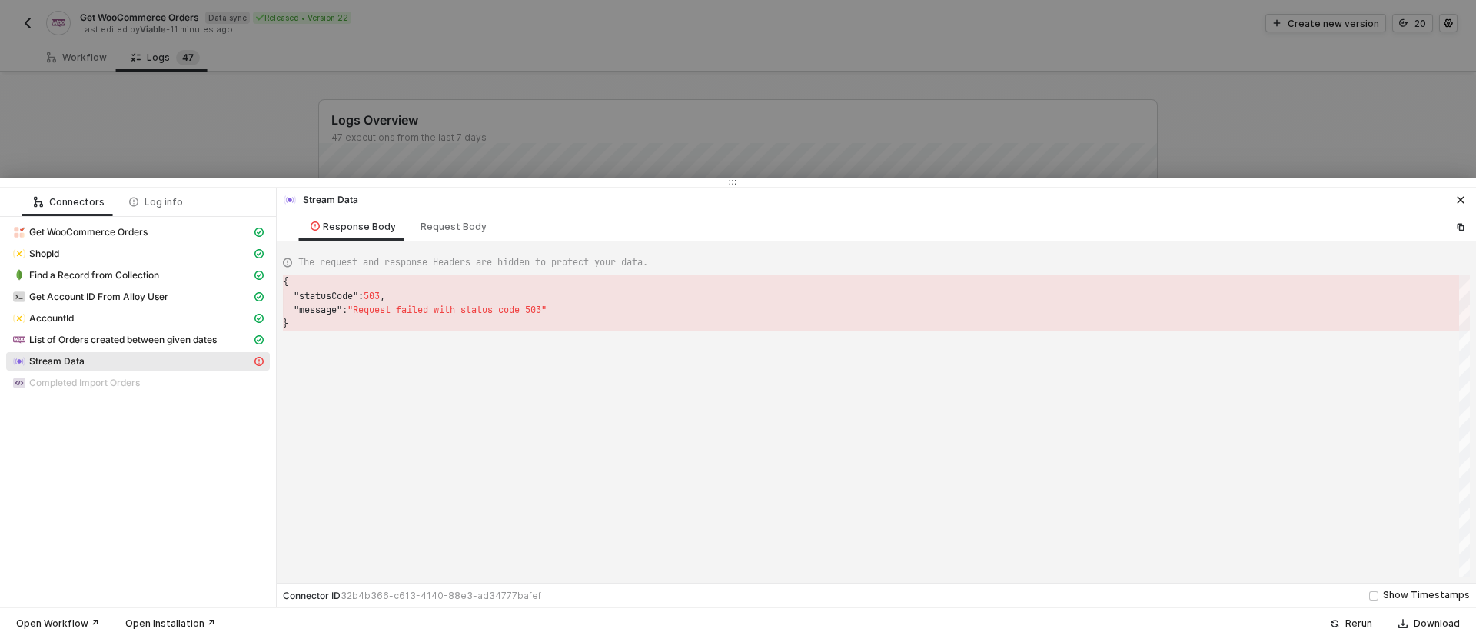
scroll to position [42, 0]
click at [440, 237] on div "Request Body" at bounding box center [453, 226] width 91 height 28
type textarea "{ "blockToStream": "$block[\"ffc6c24e-05f3-4bd4-a462-69ae25ab27f3\"].data", "ch…"
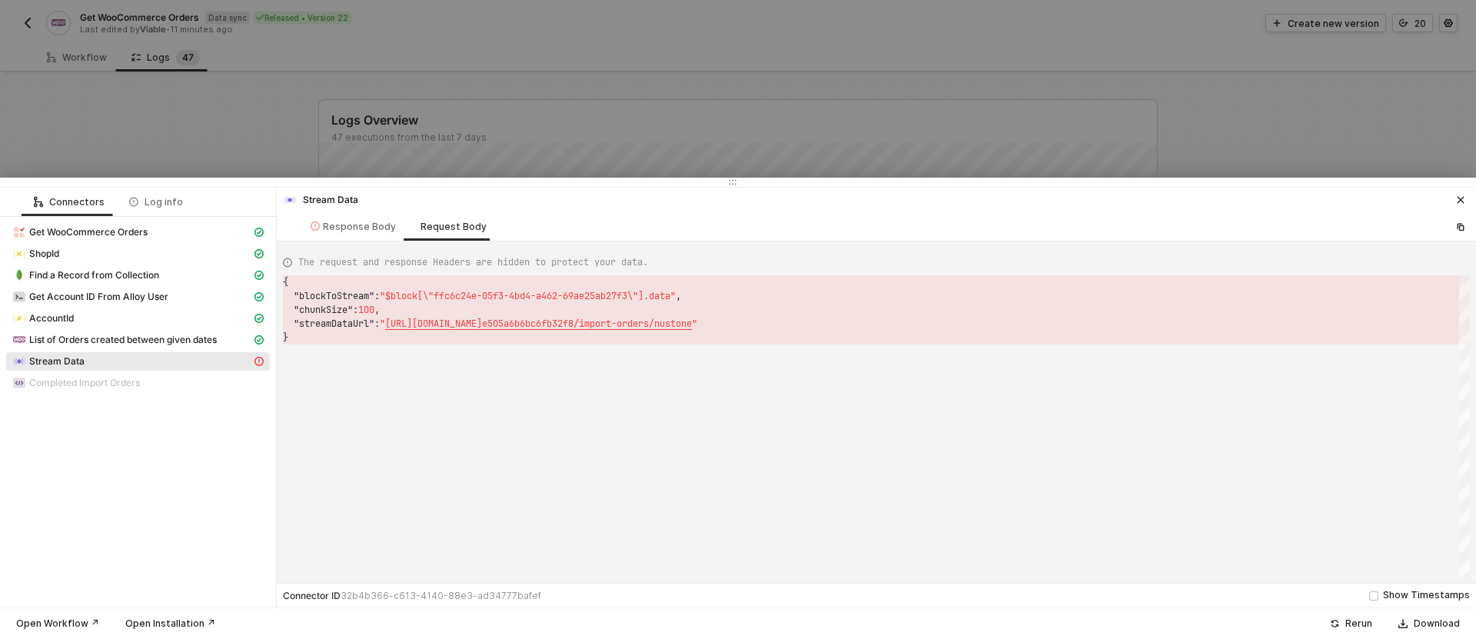
click at [1462, 202] on icon "icon-close" at bounding box center [1460, 199] width 9 height 9
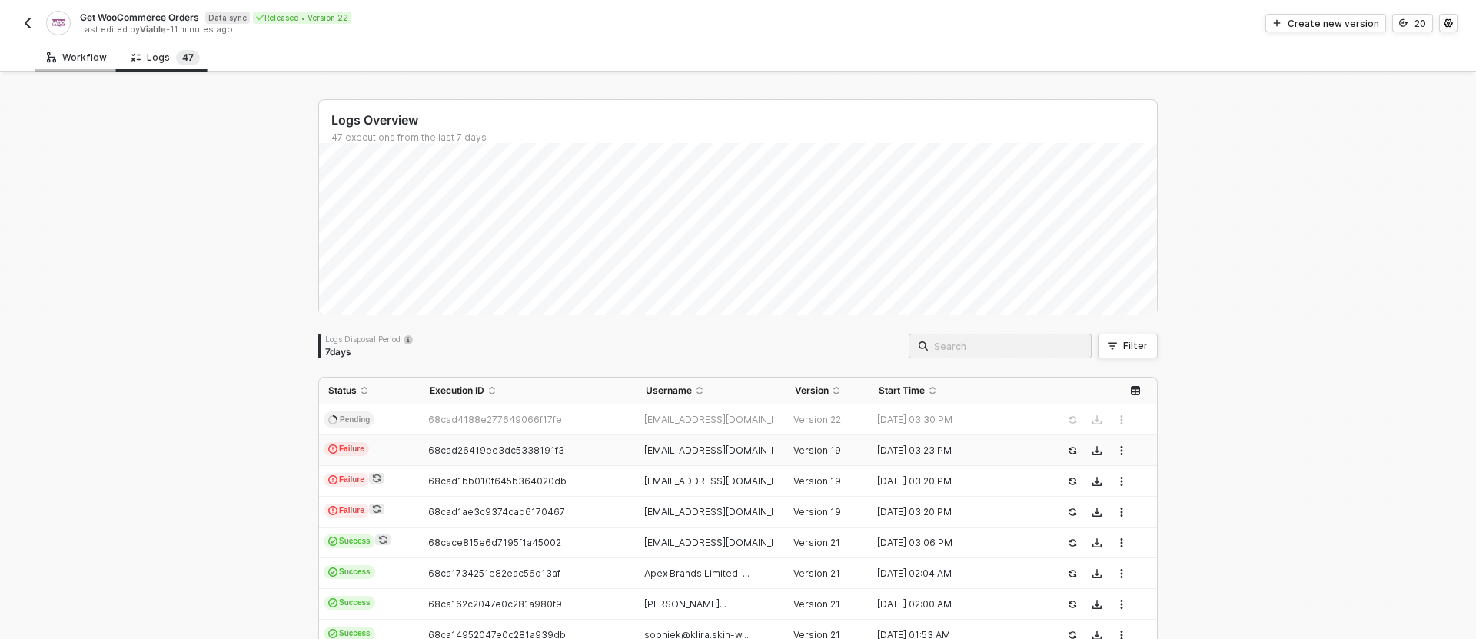
click at [99, 61] on div "Workflow" at bounding box center [77, 58] width 60 height 12
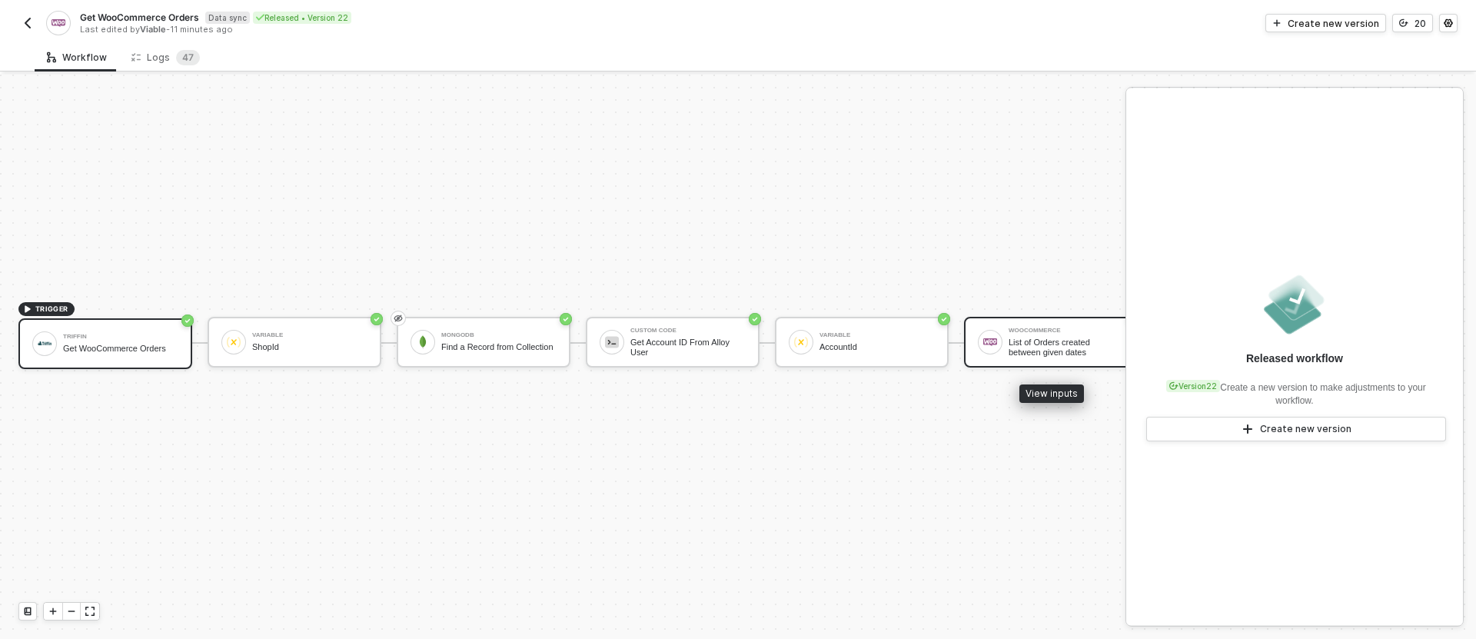
click at [1017, 325] on div "WooCommerce List of Orders created between given dates" at bounding box center [1051, 342] width 174 height 51
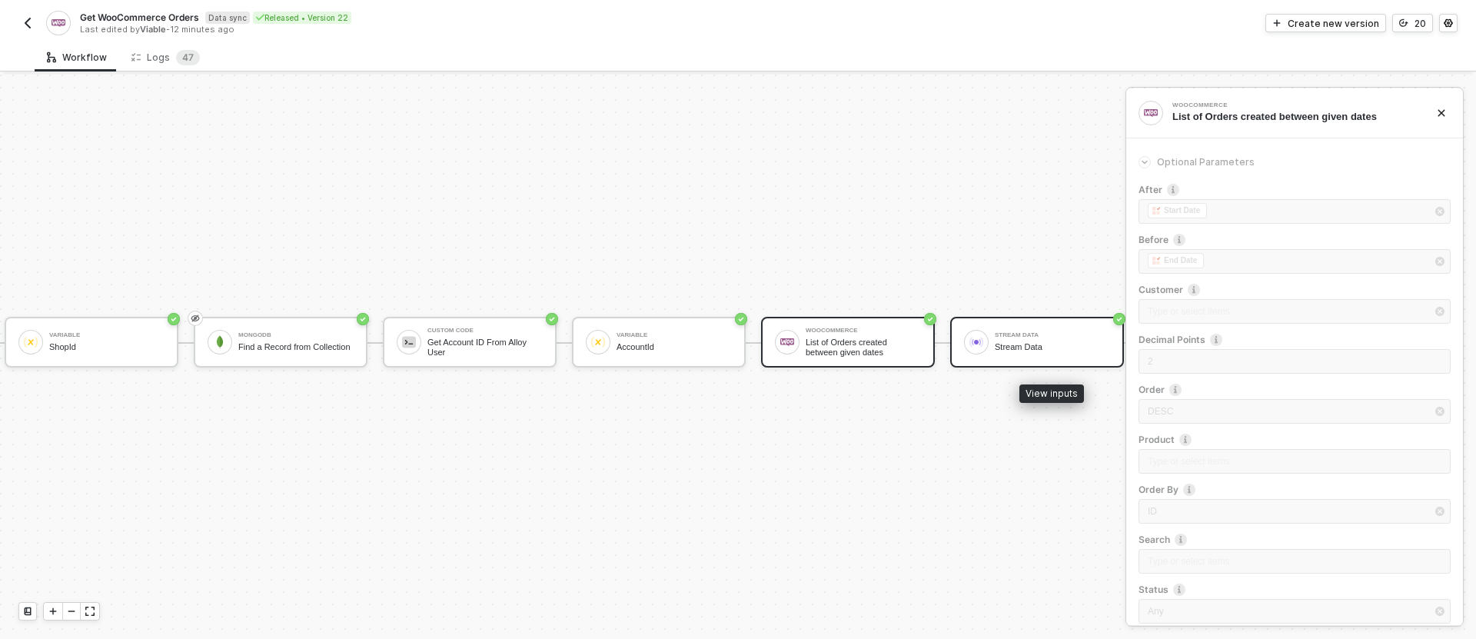
scroll to position [28, 398]
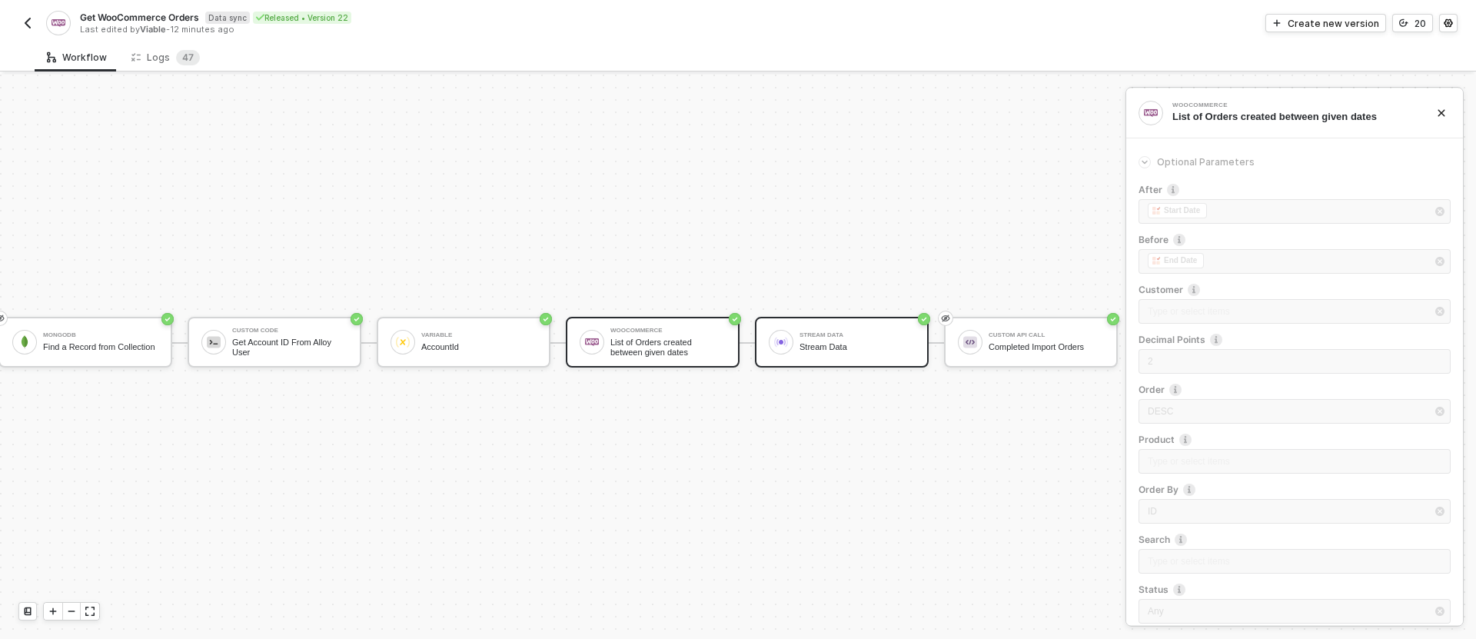
click at [846, 344] on div "Stream Data" at bounding box center [856, 347] width 115 height 10
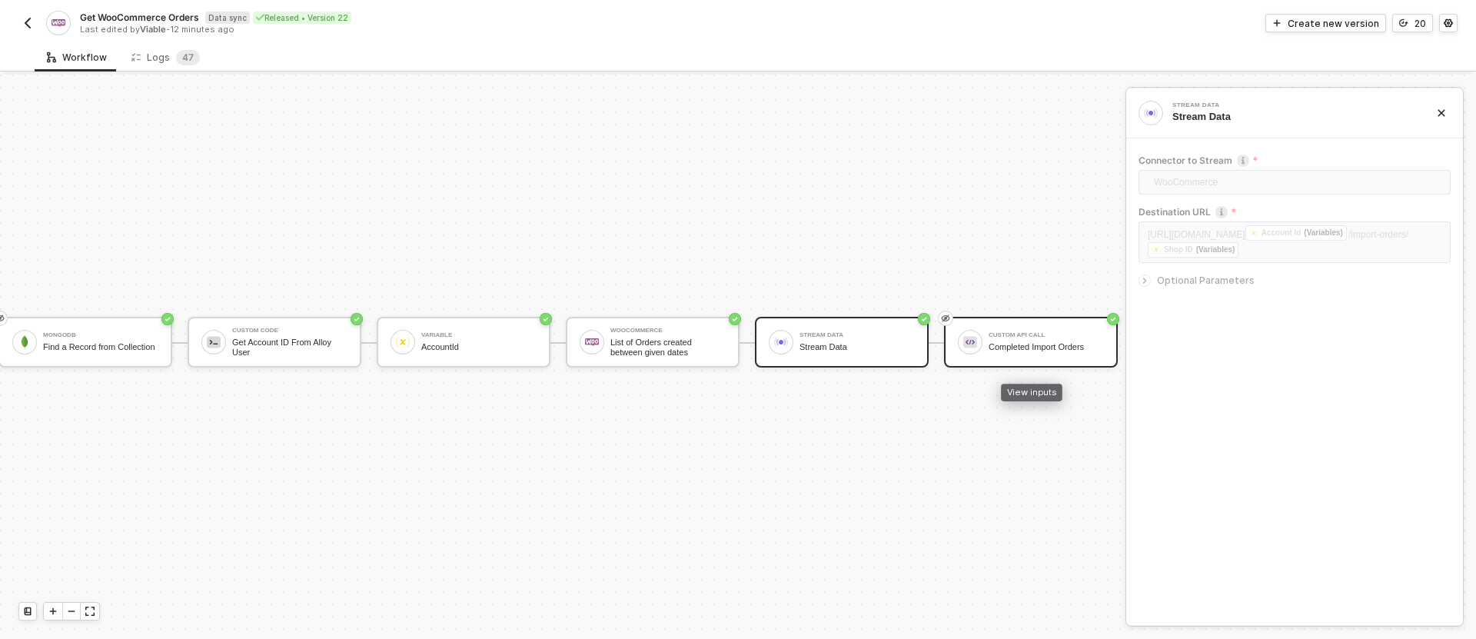
click at [1055, 347] on div "Completed Import Orders" at bounding box center [1046, 347] width 115 height 10
click at [848, 354] on div "Stream Data Stream Data" at bounding box center [856, 341] width 115 height 29
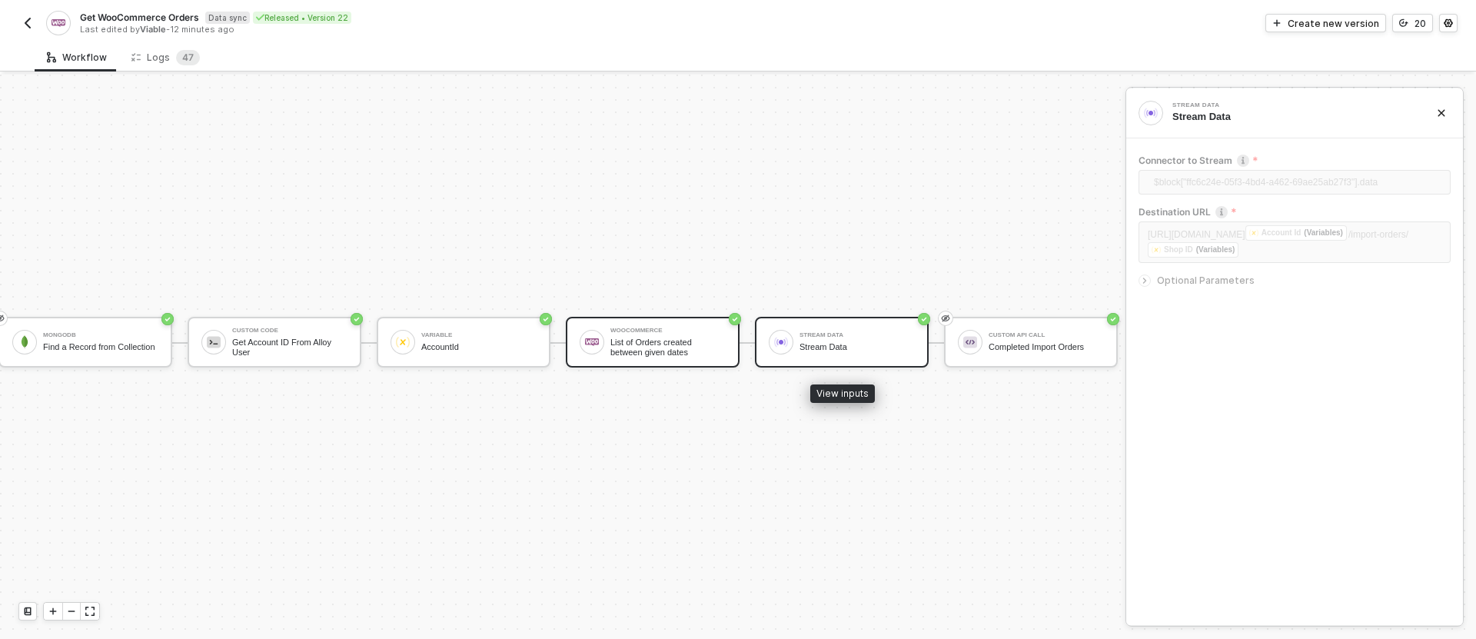
click at [656, 344] on div "List of Orders created between given dates" at bounding box center [667, 346] width 115 height 19
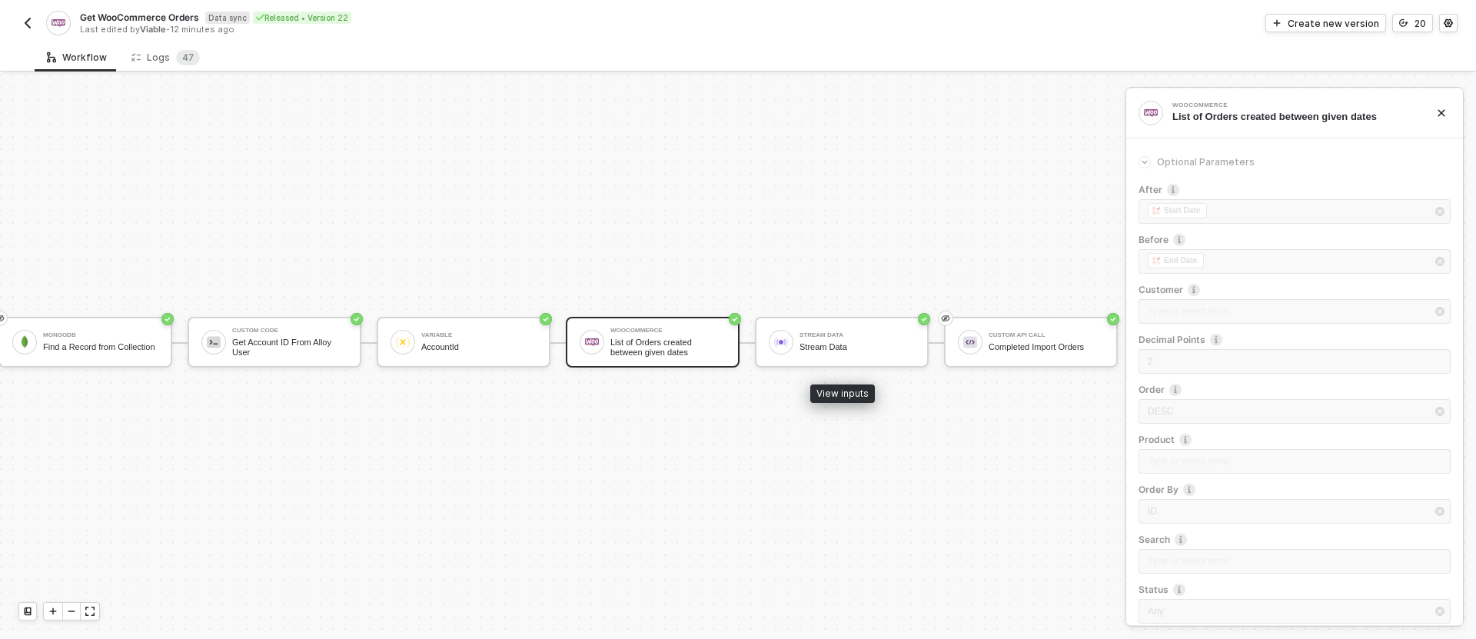
click at [623, 337] on div "List of Orders created between given dates" at bounding box center [667, 346] width 115 height 19
click at [813, 336] on div "Stream Data" at bounding box center [856, 335] width 115 height 6
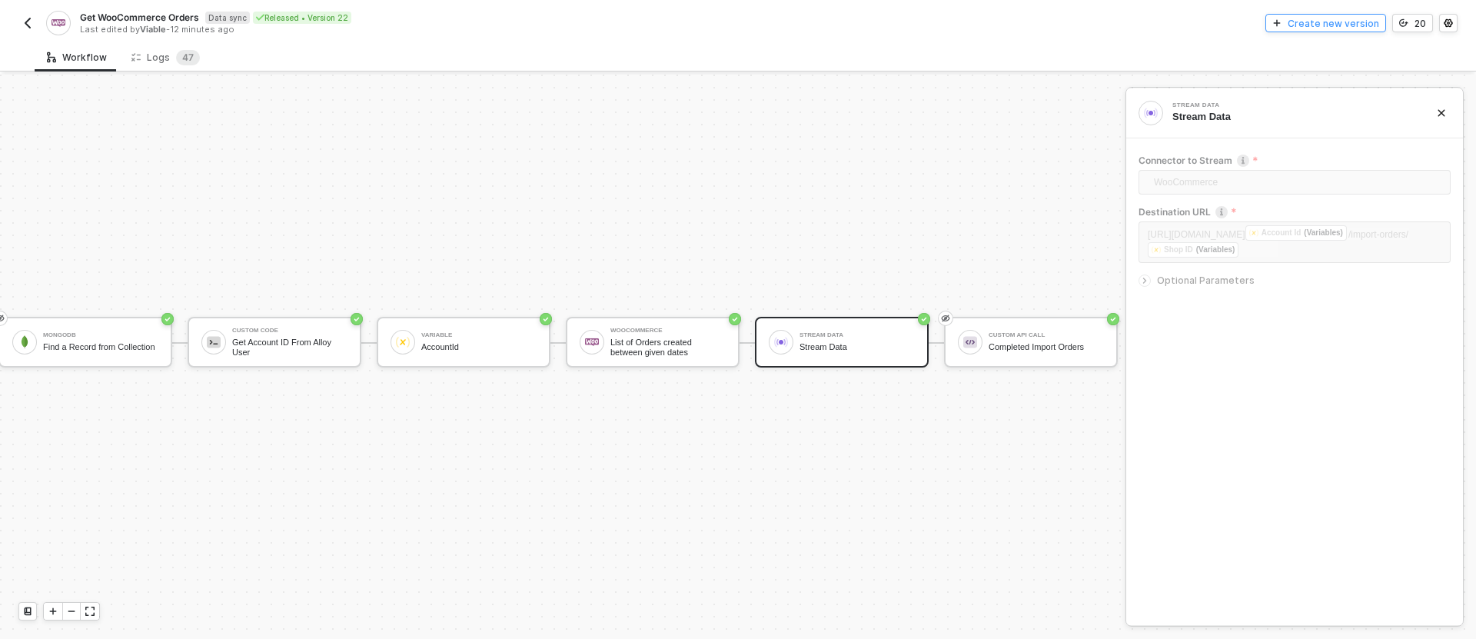
click at [1308, 27] on div "Create new version" at bounding box center [1333, 23] width 91 height 13
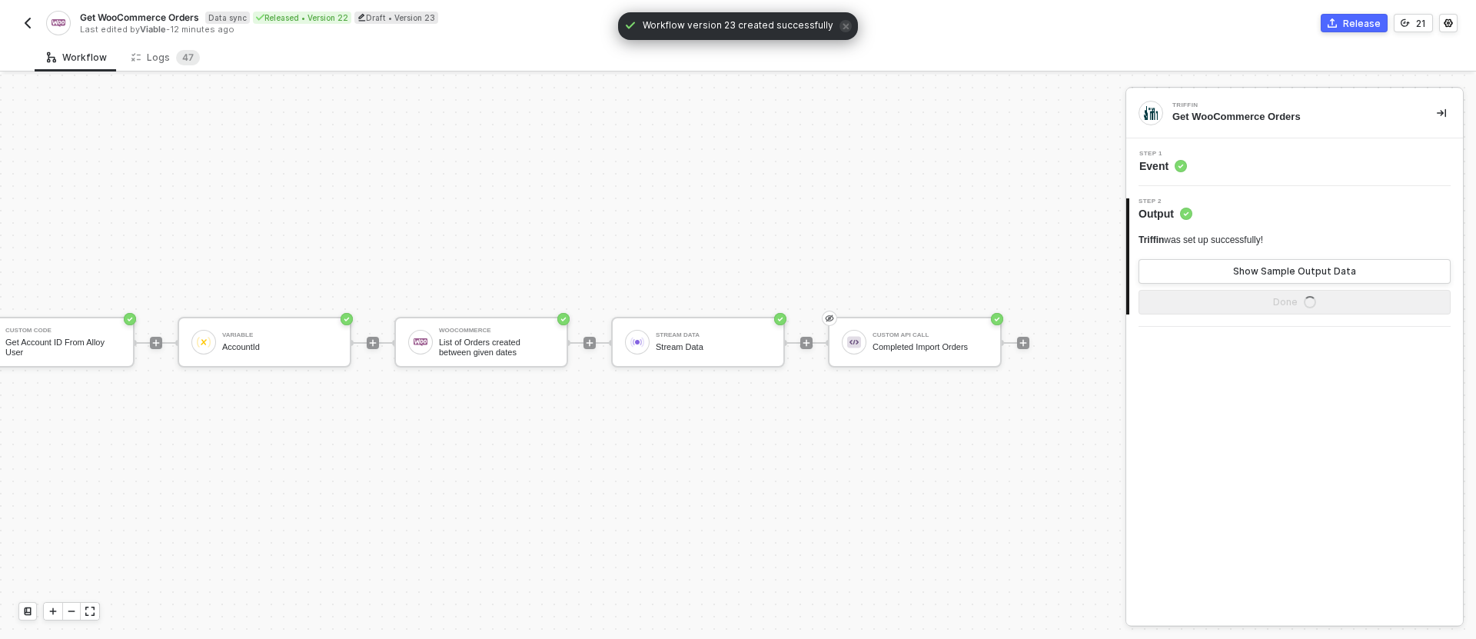
scroll to position [28, 704]
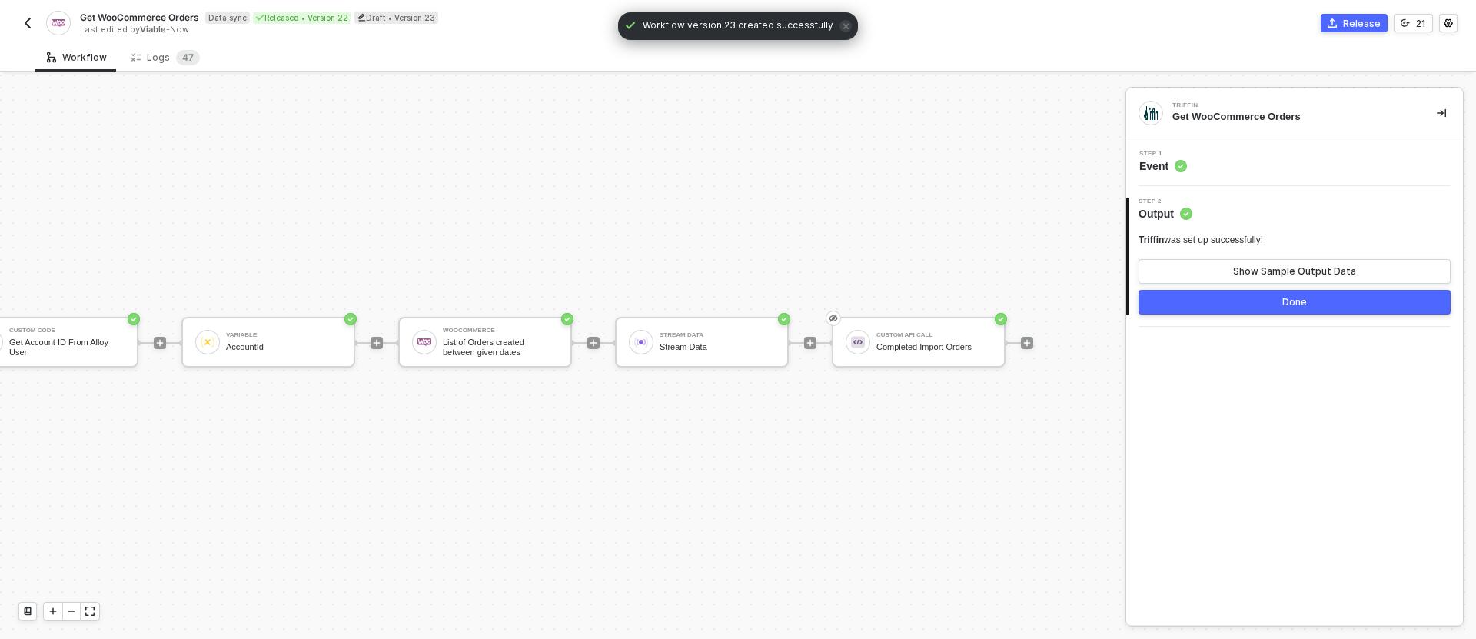
click at [1164, 167] on span "Event" at bounding box center [1163, 165] width 48 height 15
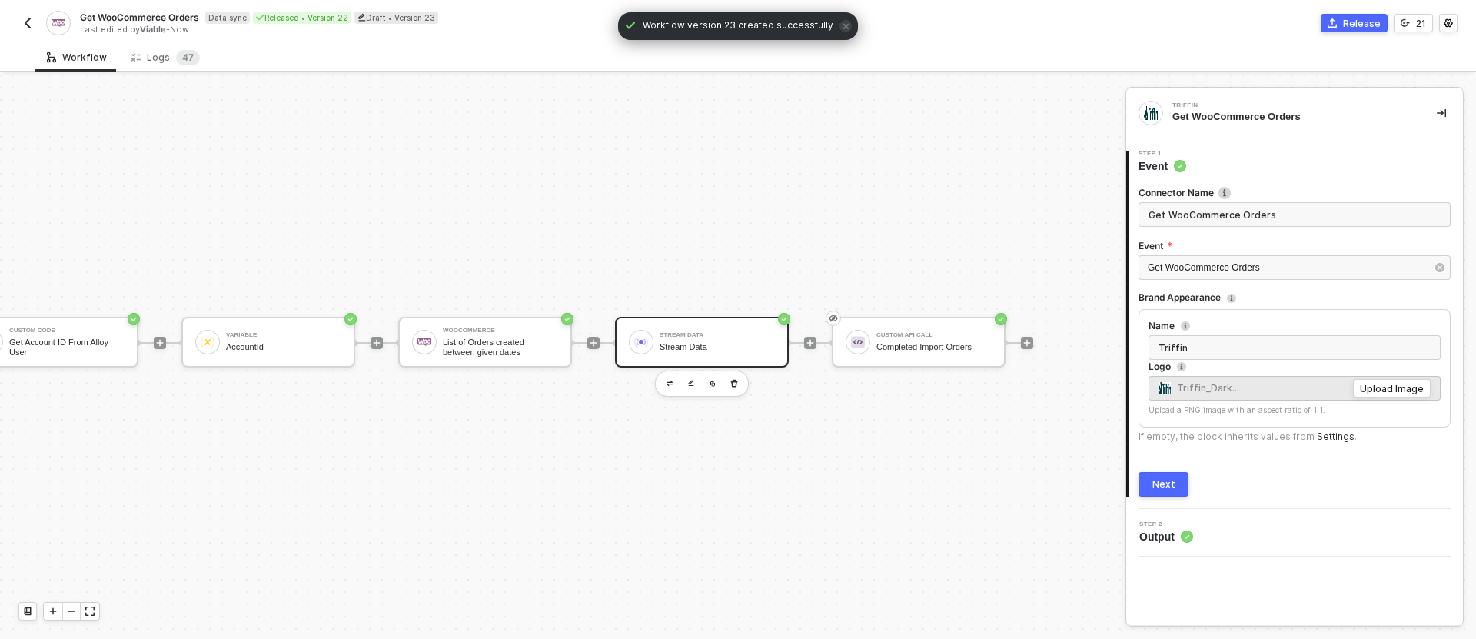
click at [736, 339] on div "Stream Data Stream Data" at bounding box center [717, 341] width 115 height 29
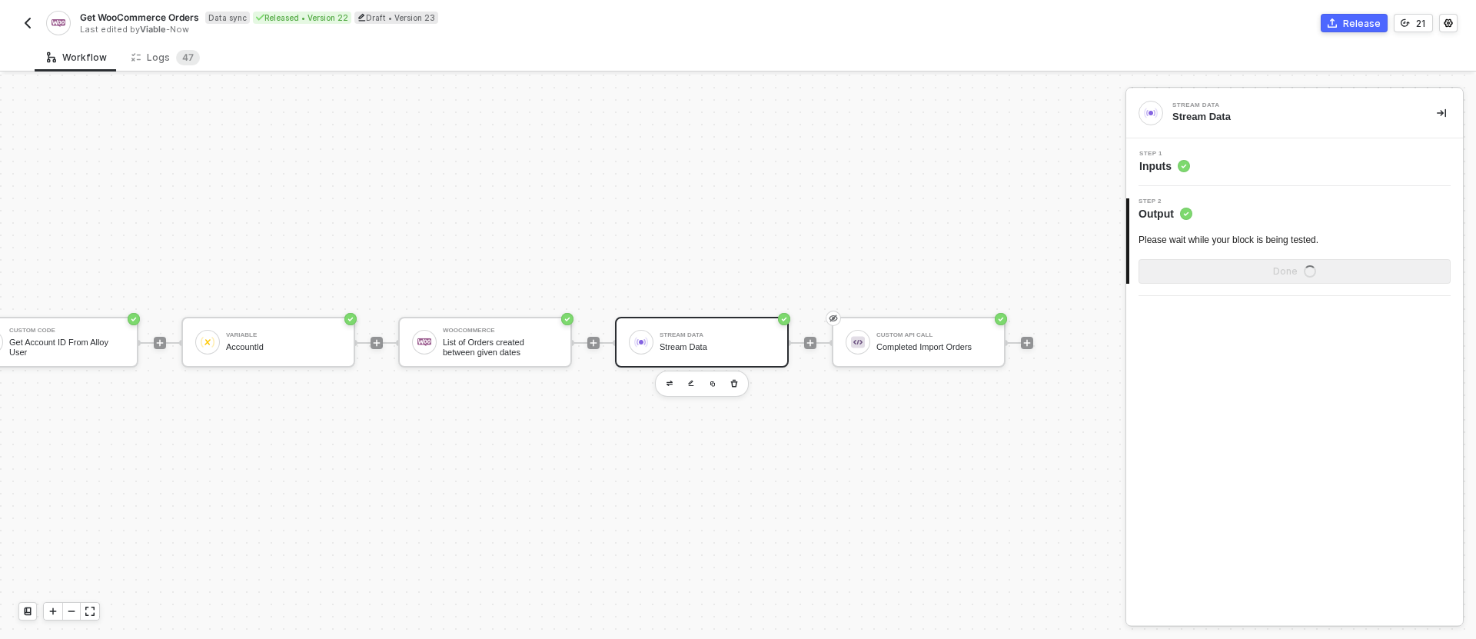
click at [1154, 168] on span "Inputs" at bounding box center [1164, 165] width 51 height 15
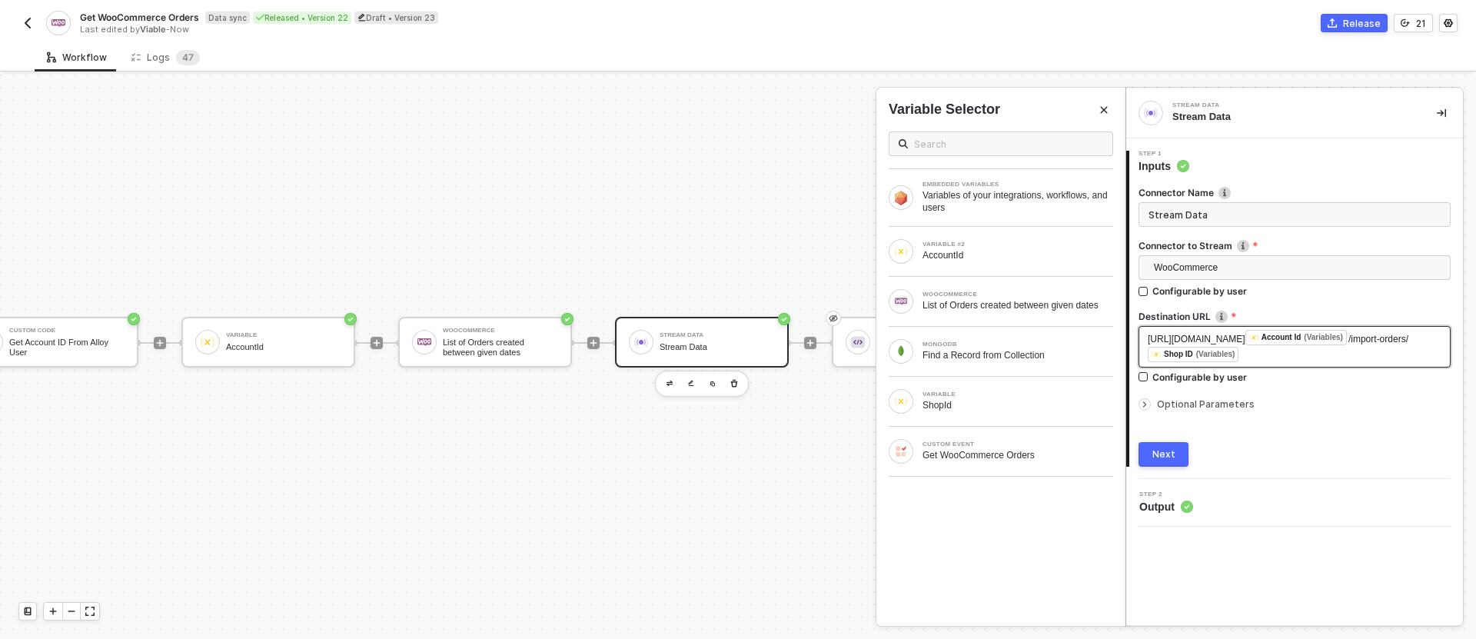
click at [1230, 338] on span "https://app.runviable.com/api/woo-commerce/" at bounding box center [1197, 339] width 98 height 11
click at [1205, 330] on div "https://app.triffin.com/api/woo-commerce/ ﻿ Account Id (Variables) /import-orde…" at bounding box center [1295, 347] width 294 height 34
click at [1208, 341] on span "https://app.triffin.com/api/woo-commerce/" at bounding box center [1197, 339] width 98 height 11
click at [1207, 341] on span "https://app.triffin.com/api/woo-commerce/" at bounding box center [1197, 339] width 98 height 11
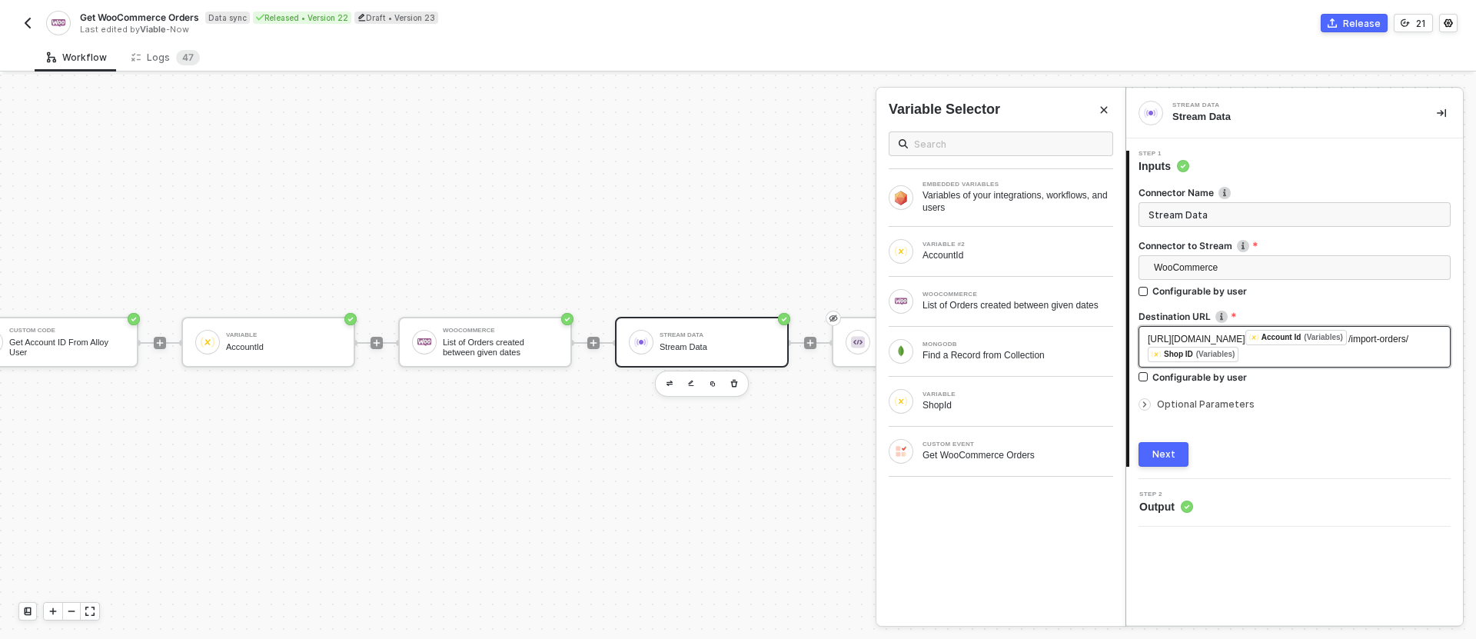
copy span "triffin"
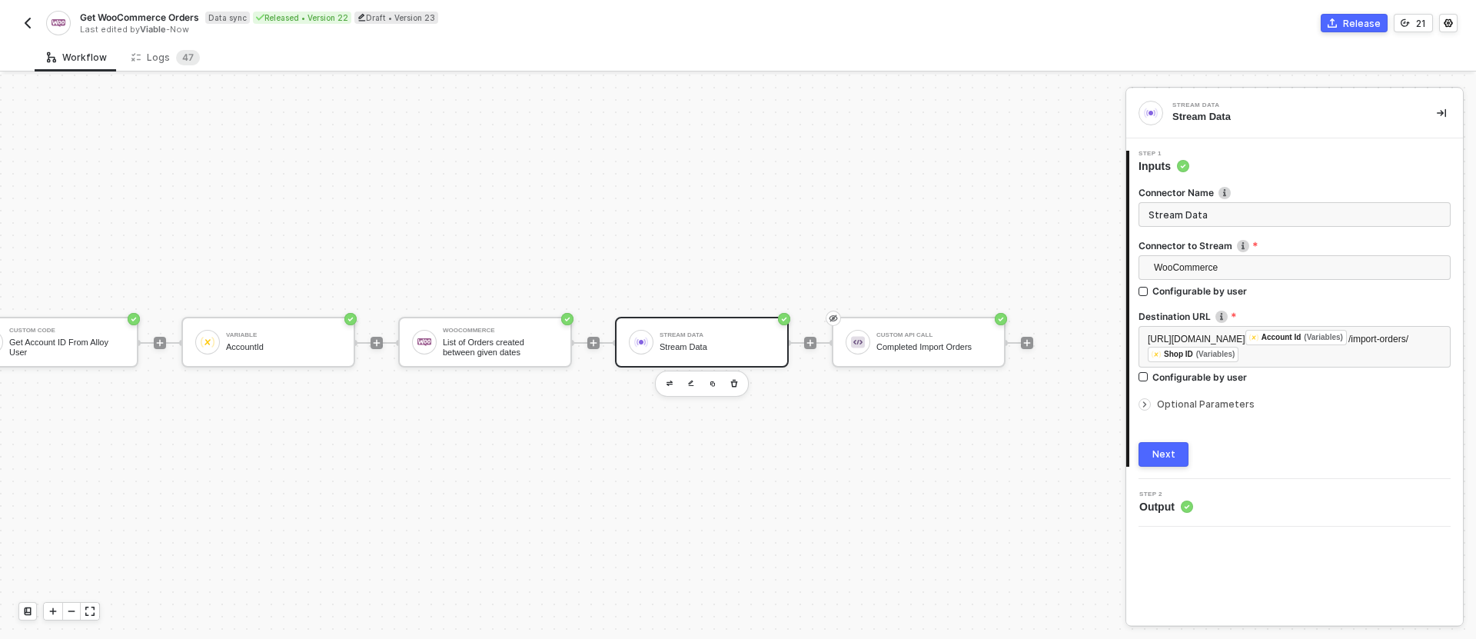
click at [1178, 450] on button "Next" at bounding box center [1163, 454] width 50 height 25
click at [969, 351] on div "Custom API Call Completed Import Orders" at bounding box center [933, 341] width 115 height 29
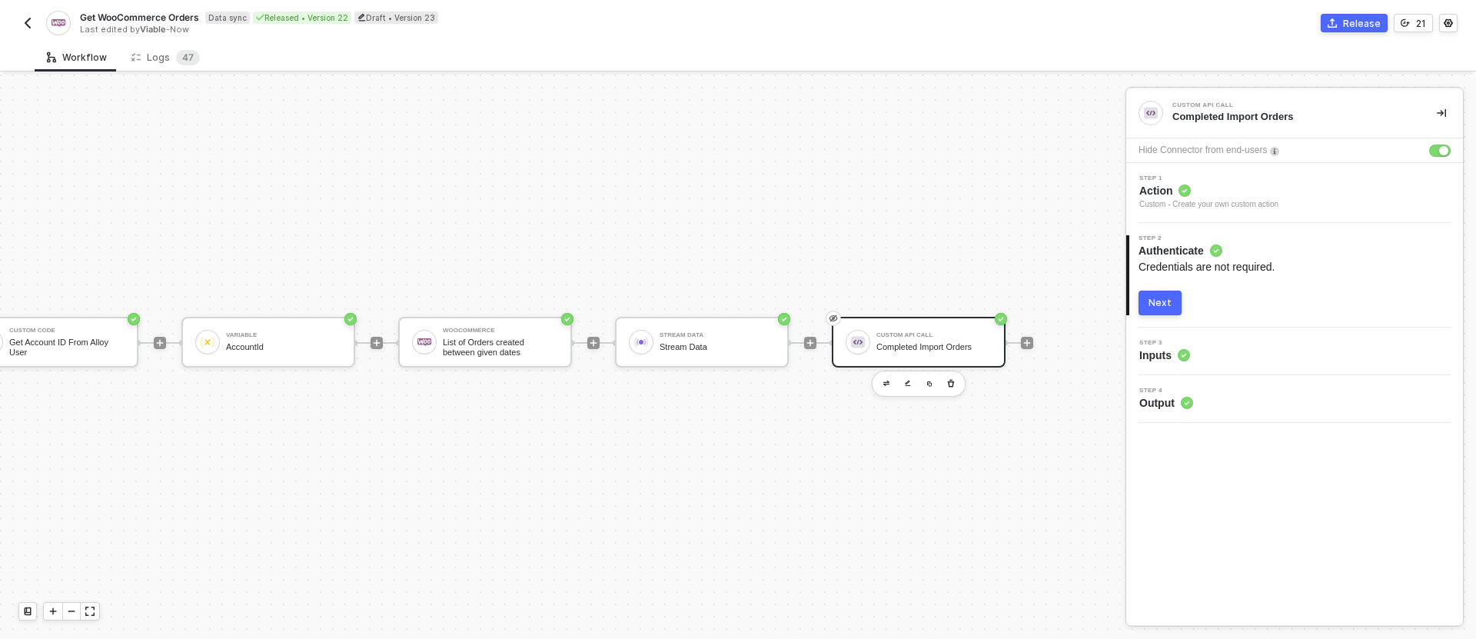
click at [1162, 191] on span "Action" at bounding box center [1208, 190] width 139 height 15
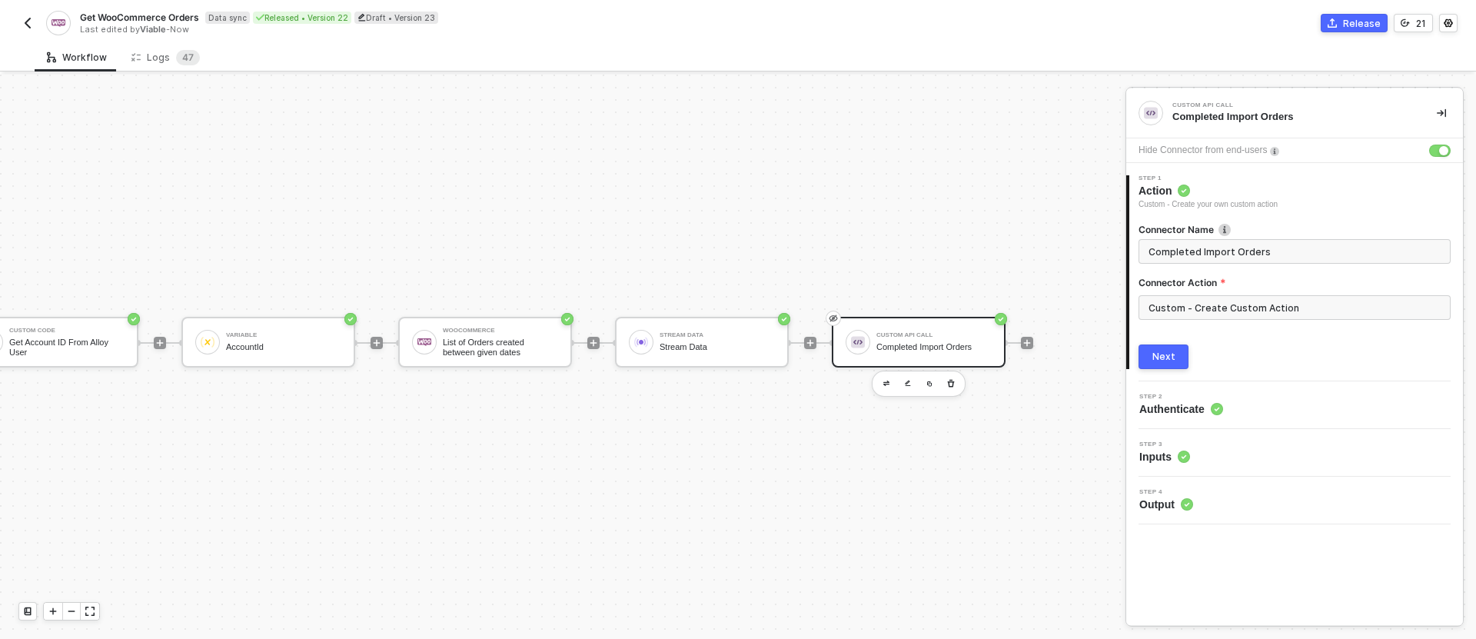
click at [1166, 347] on button "Next" at bounding box center [1163, 356] width 50 height 25
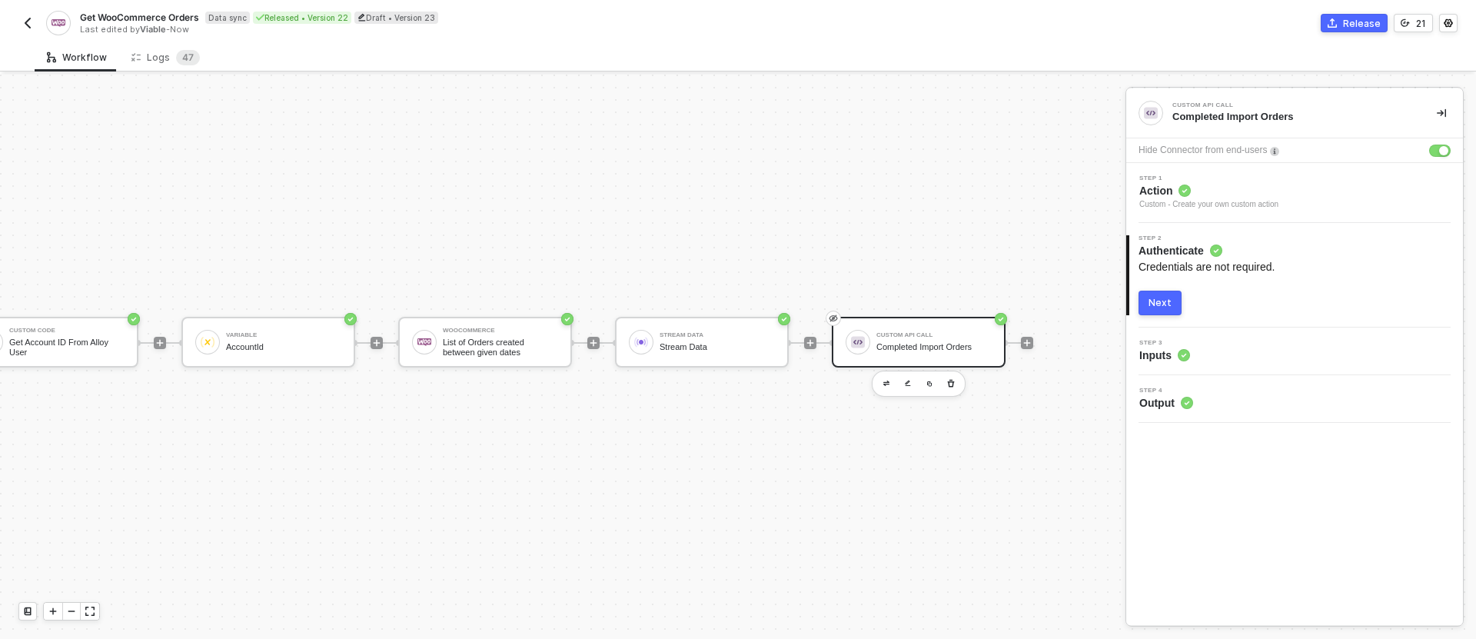
click at [1165, 297] on div "Next" at bounding box center [1159, 303] width 23 height 12
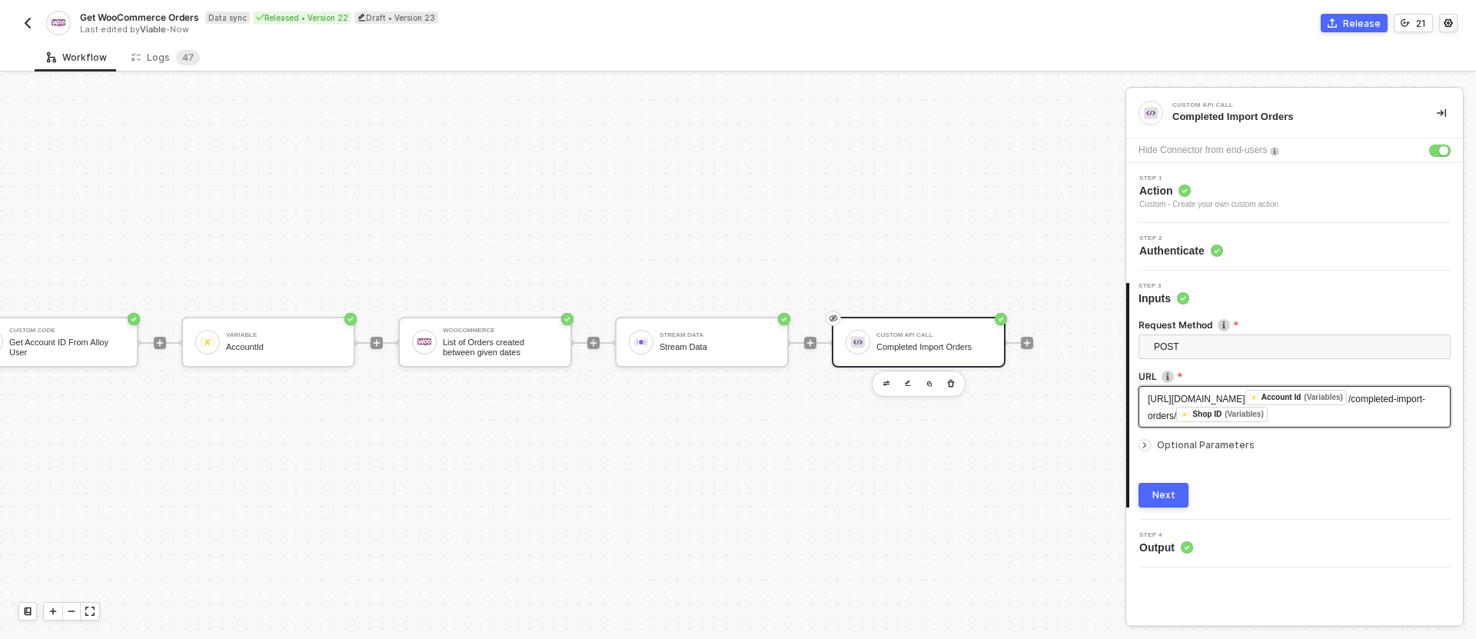
click at [1220, 394] on span "https://app.runviable.com/api/woo-commerce/" at bounding box center [1197, 399] width 98 height 11
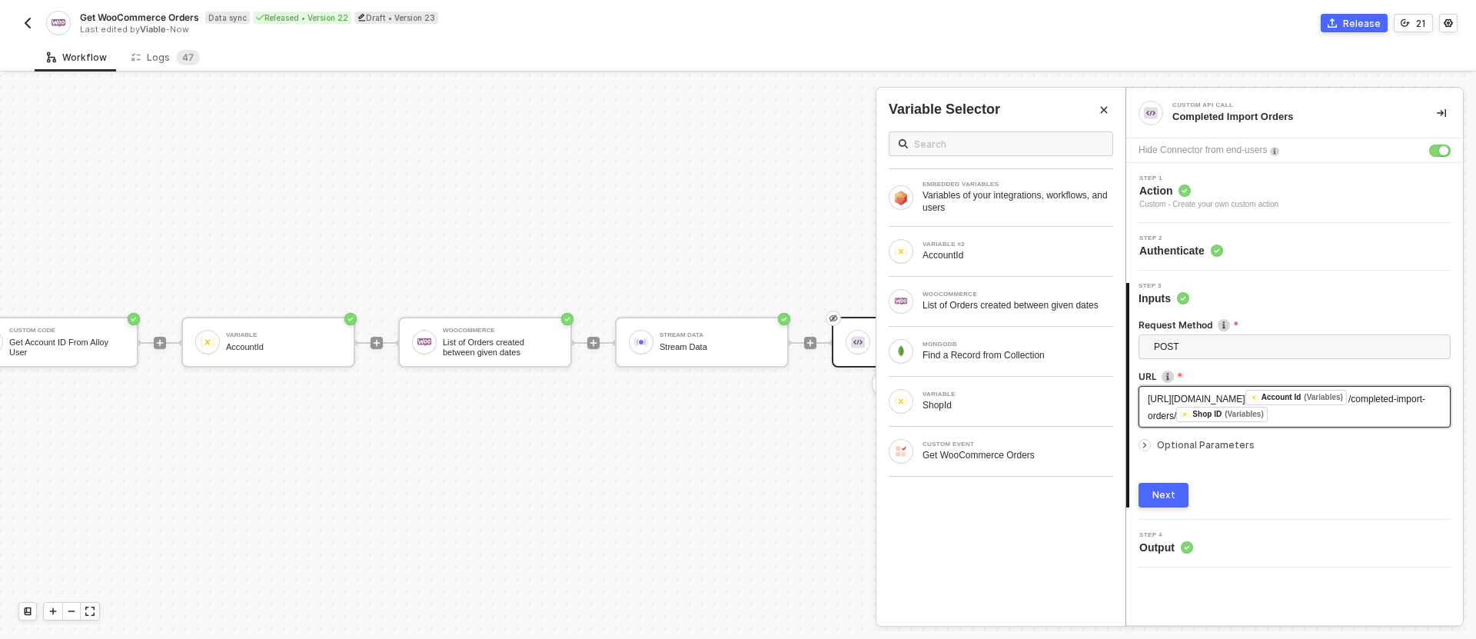
click at [1220, 394] on span "https://app.runviable.com/api/woo-commerce/" at bounding box center [1197, 399] width 98 height 11
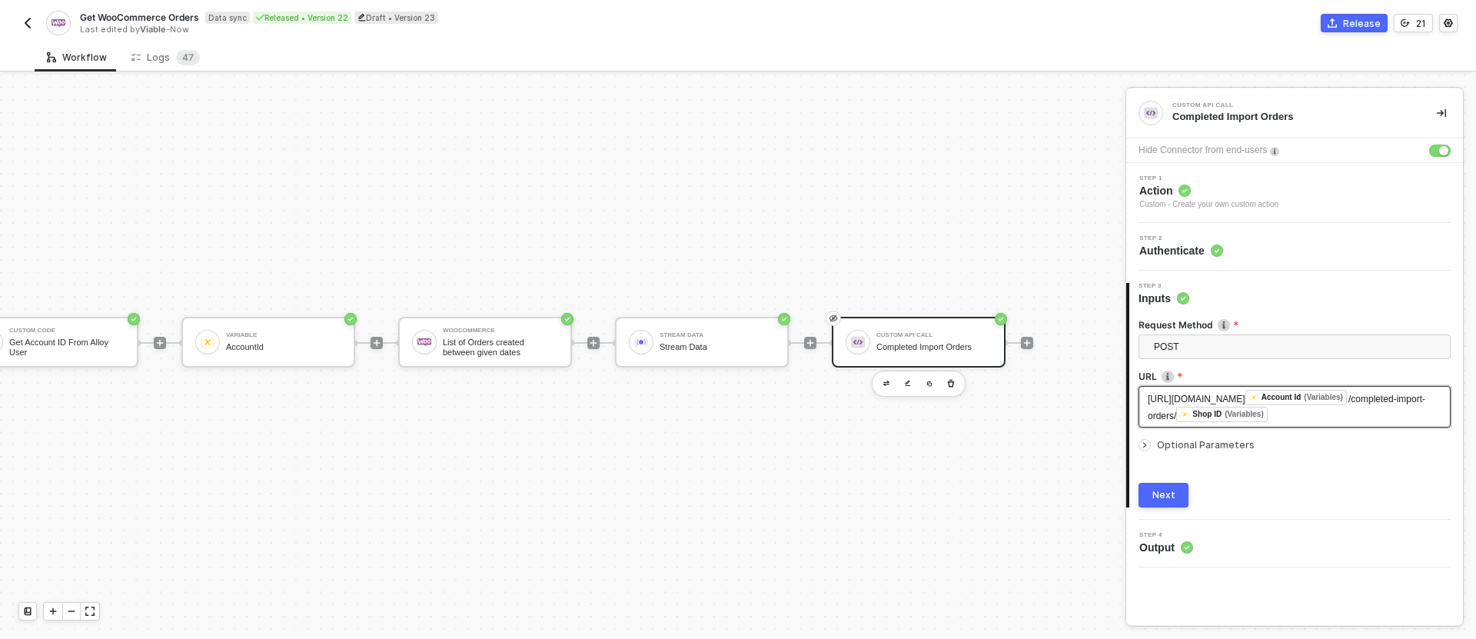
scroll to position [28, 703]
click at [1174, 497] on button "Next" at bounding box center [1163, 495] width 50 height 25
click at [1352, 14] on button "Release" at bounding box center [1354, 23] width 67 height 18
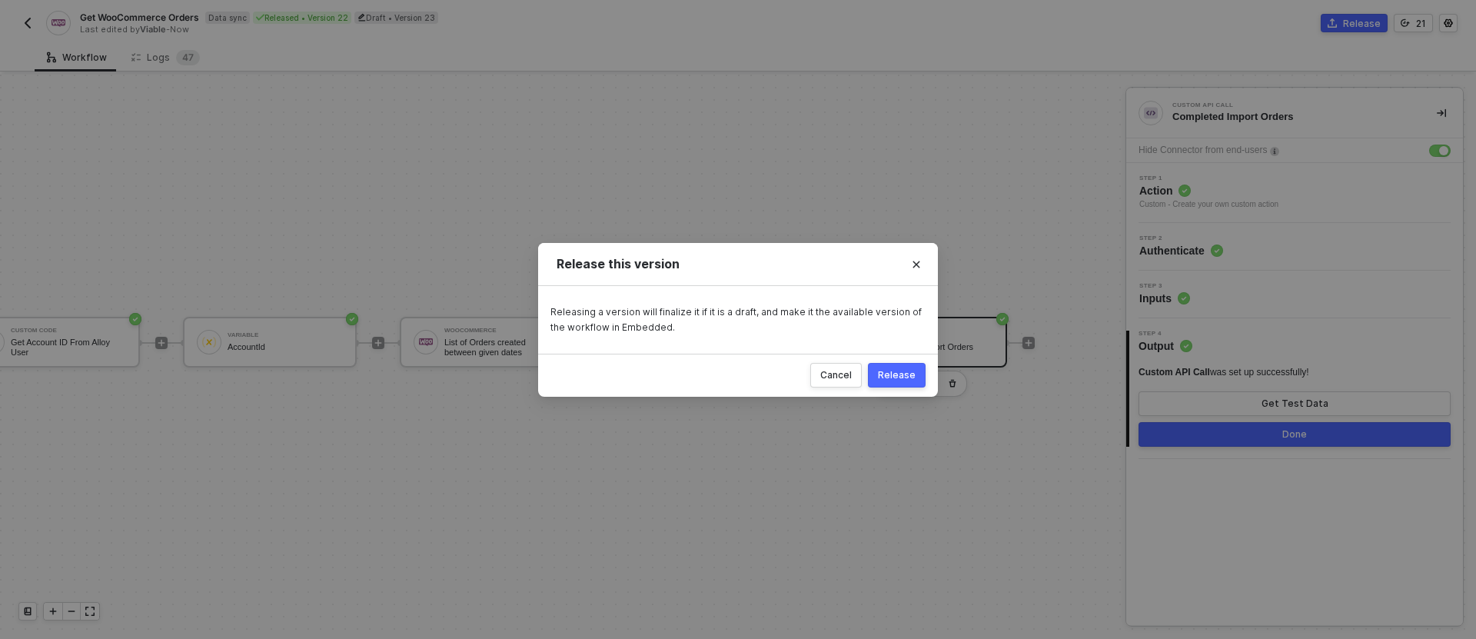
click at [900, 369] on div "Release" at bounding box center [897, 375] width 38 height 12
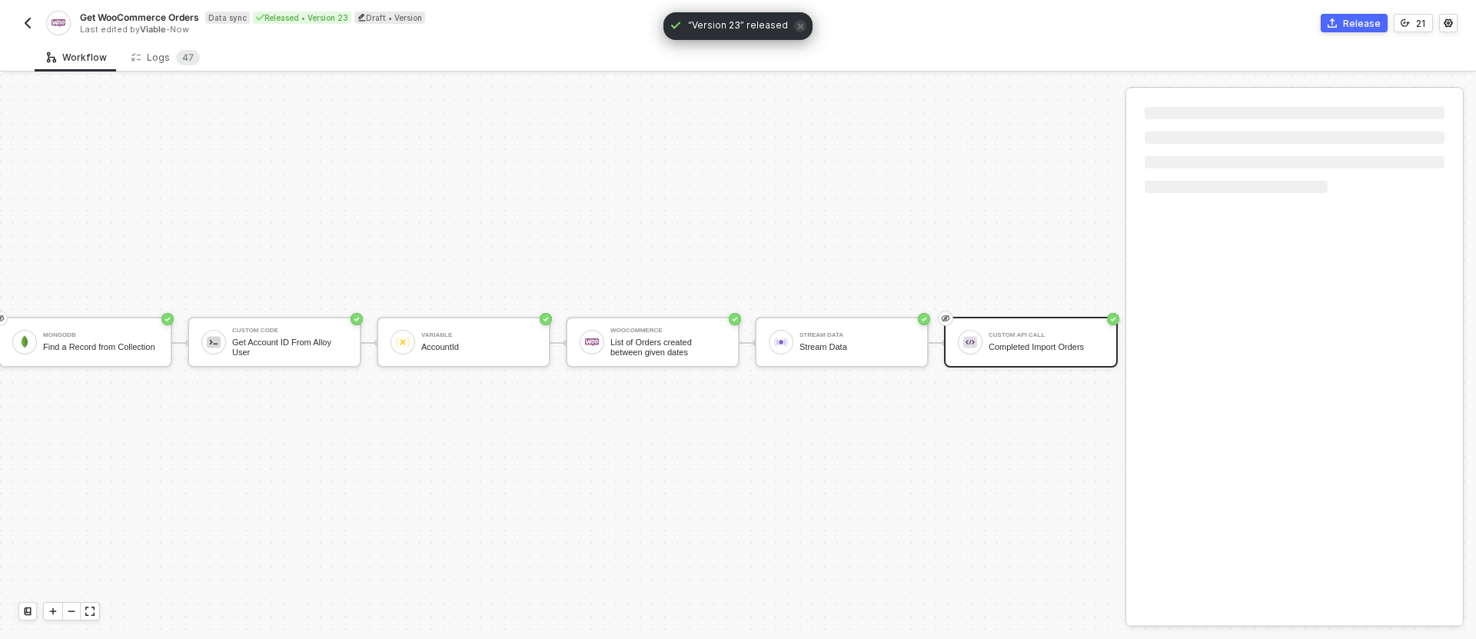
scroll to position [28, 398]
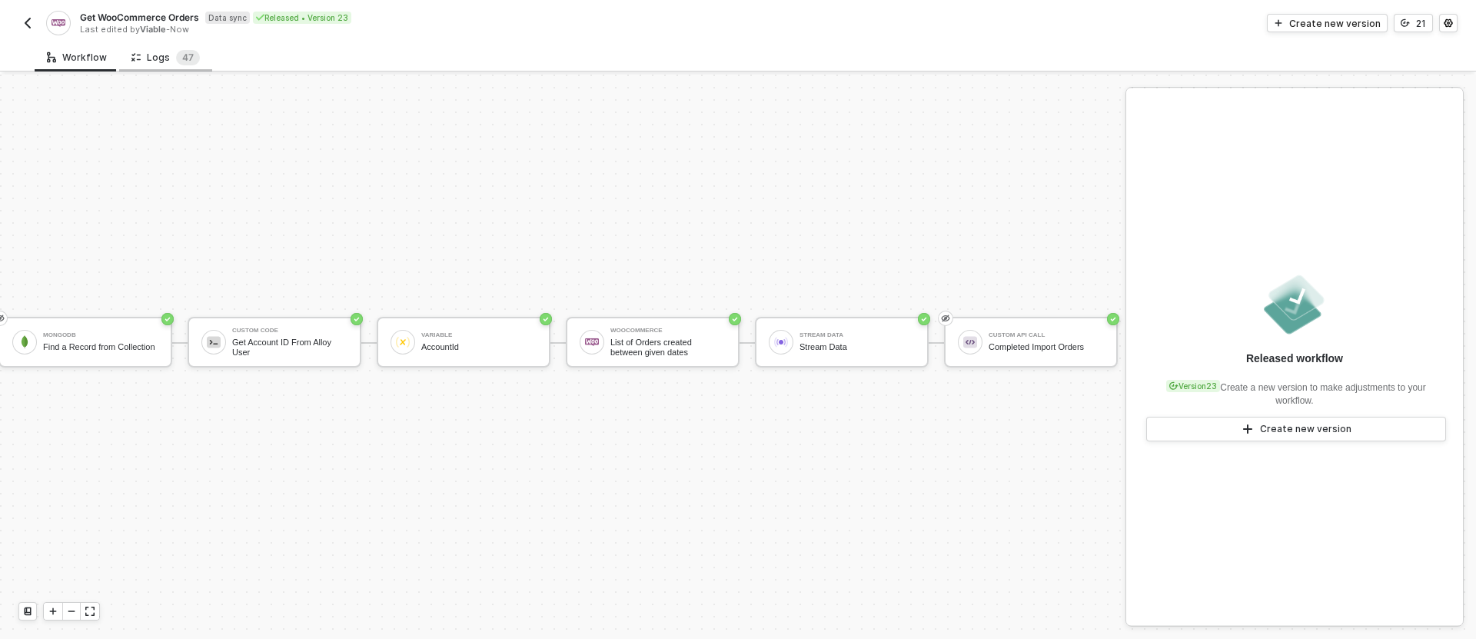
drag, startPoint x: 125, startPoint y: 71, endPoint x: 135, endPoint y: 61, distance: 14.1
click at [125, 71] on div "Logs 4 7" at bounding box center [165, 57] width 93 height 28
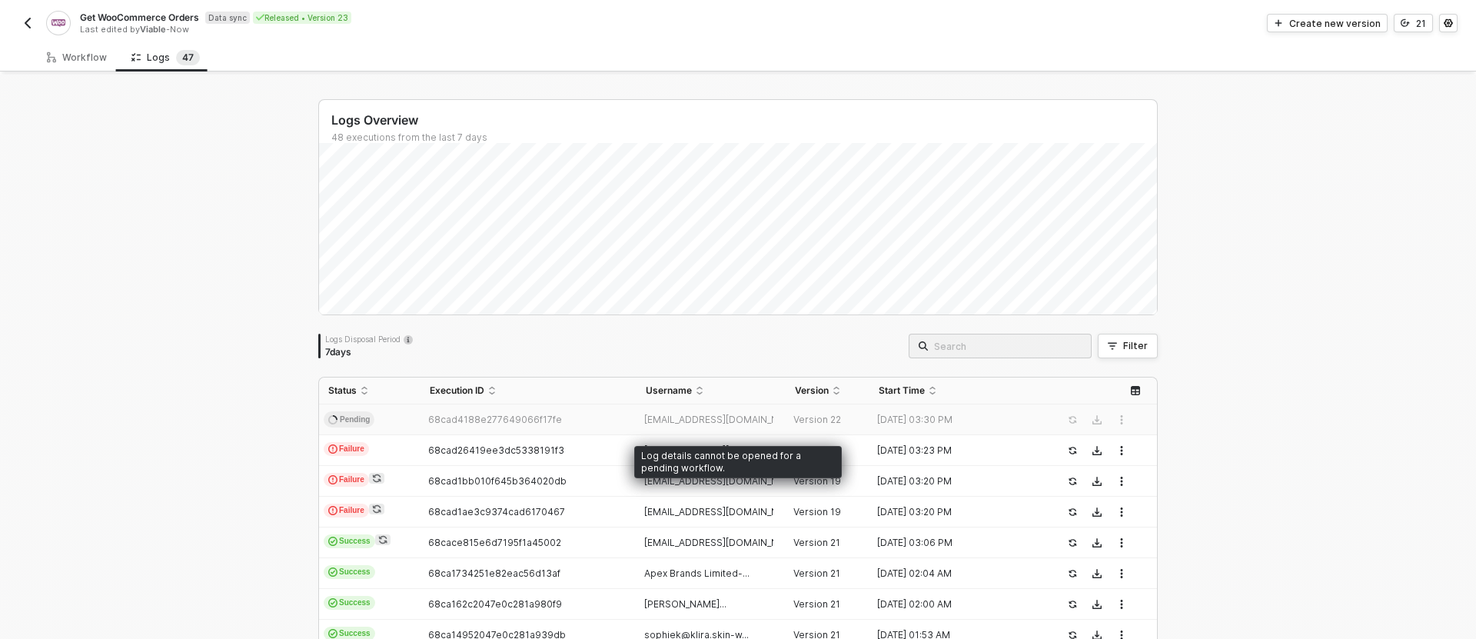
click at [525, 416] on span "68cad4188e277649066f17fe" at bounding box center [495, 420] width 134 height 12
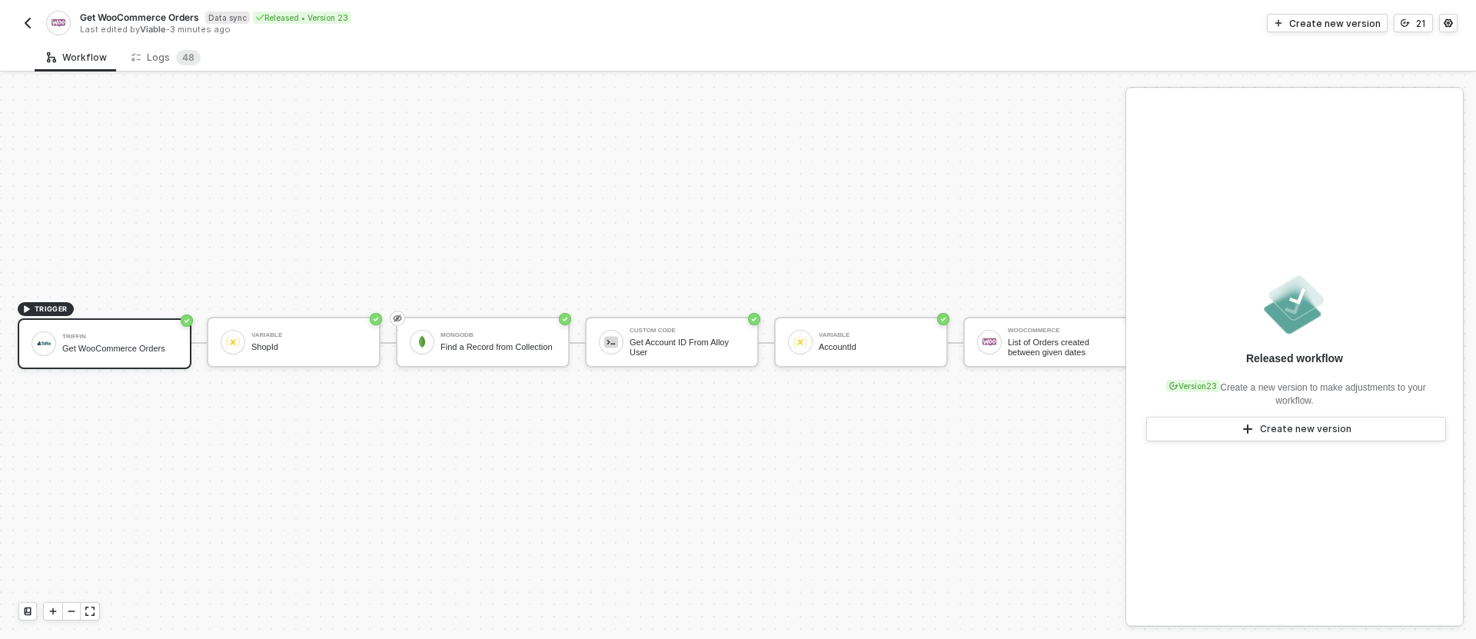
scroll to position [28, 0]
click at [165, 60] on div "Logs 4 8" at bounding box center [165, 57] width 69 height 15
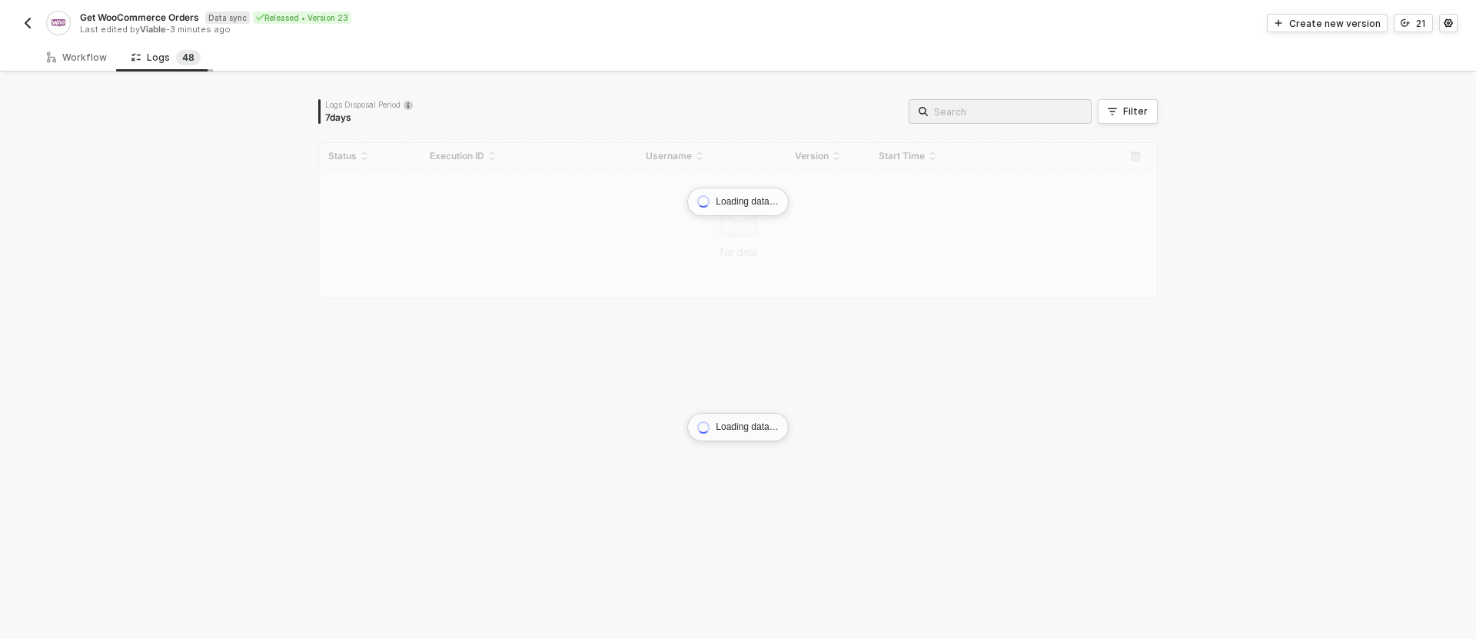
drag, startPoint x: 165, startPoint y: 60, endPoint x: 166, endPoint y: 45, distance: 14.7
click at [165, 60] on div "Logs 4 8" at bounding box center [165, 57] width 69 height 15
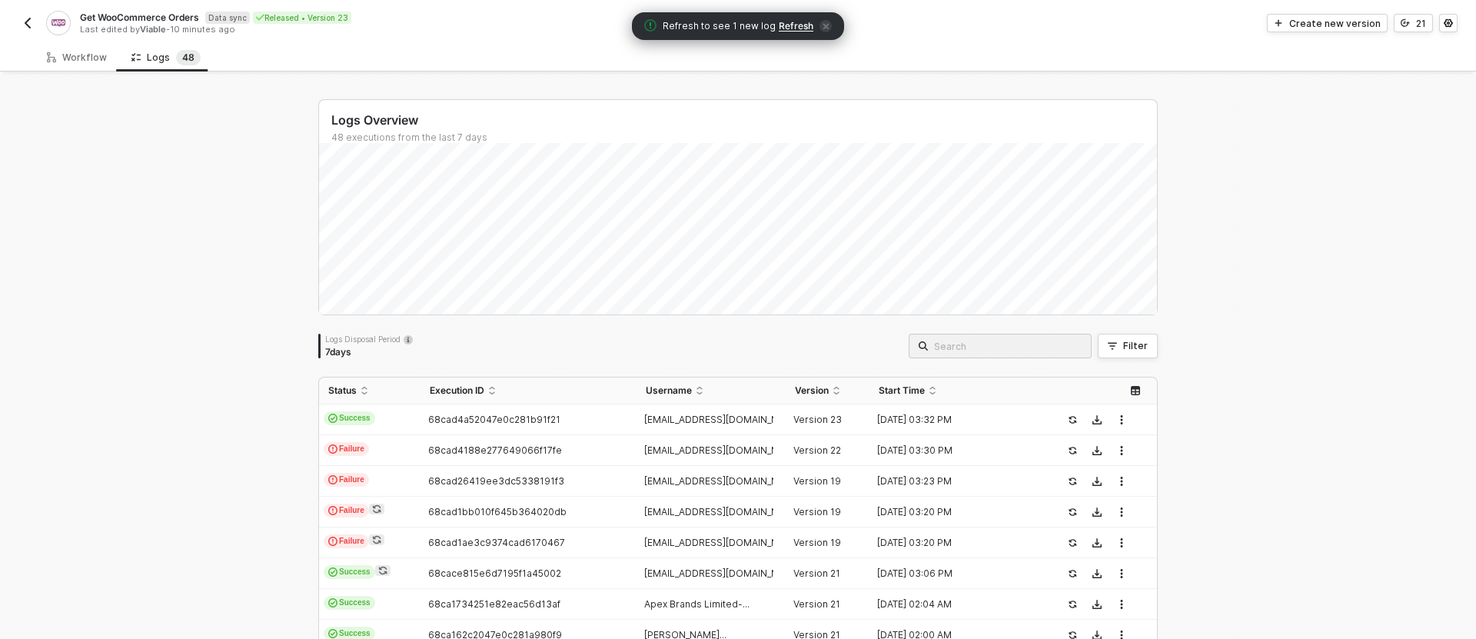
drag, startPoint x: 670, startPoint y: 339, endPoint x: 667, endPoint y: 330, distance: 9.5
click at [670, 338] on div "Logs Disposal Period 7 days Filter" at bounding box center [737, 346] width 839 height 25
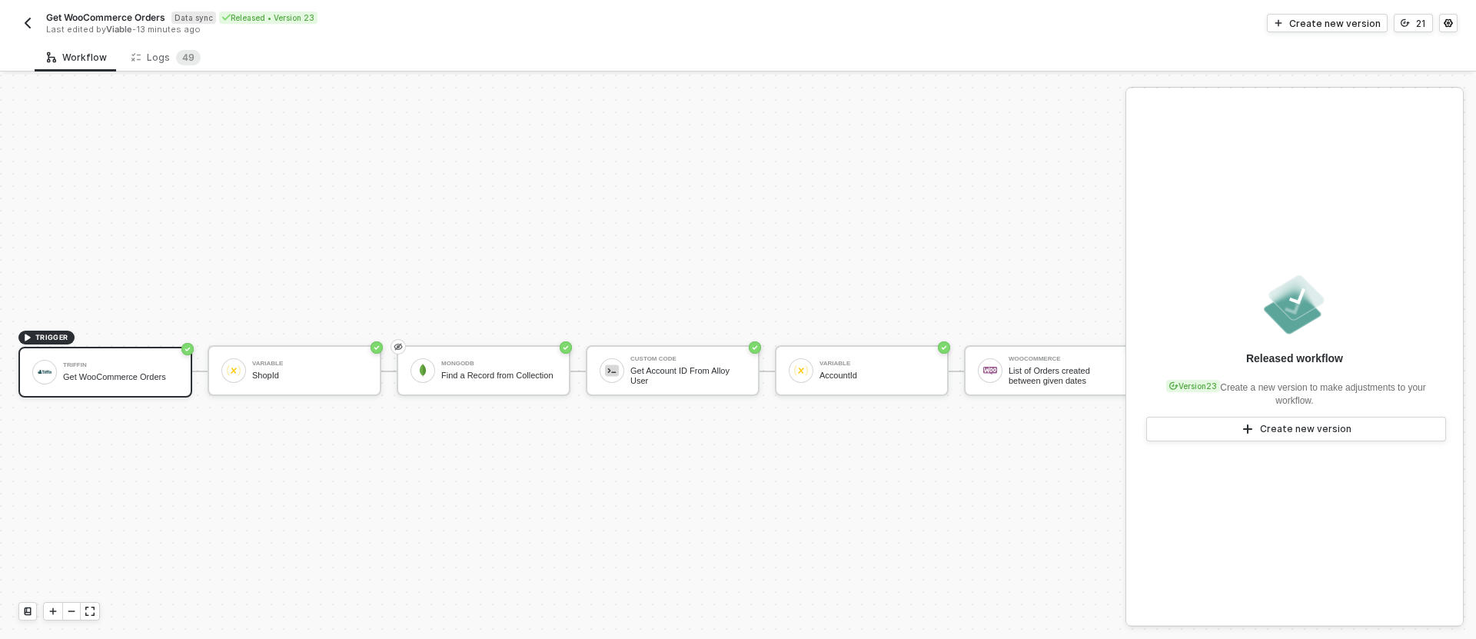
scroll to position [28, 0]
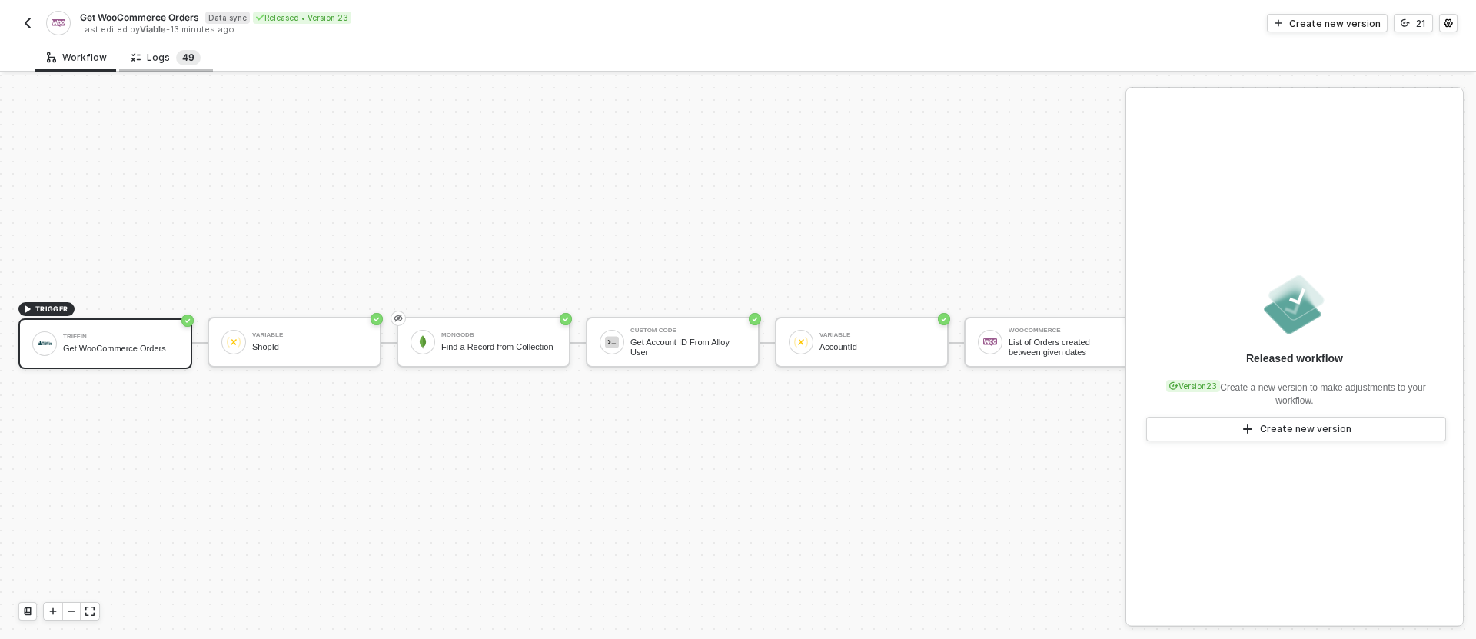
click at [188, 50] on span "9" at bounding box center [191, 57] width 6 height 15
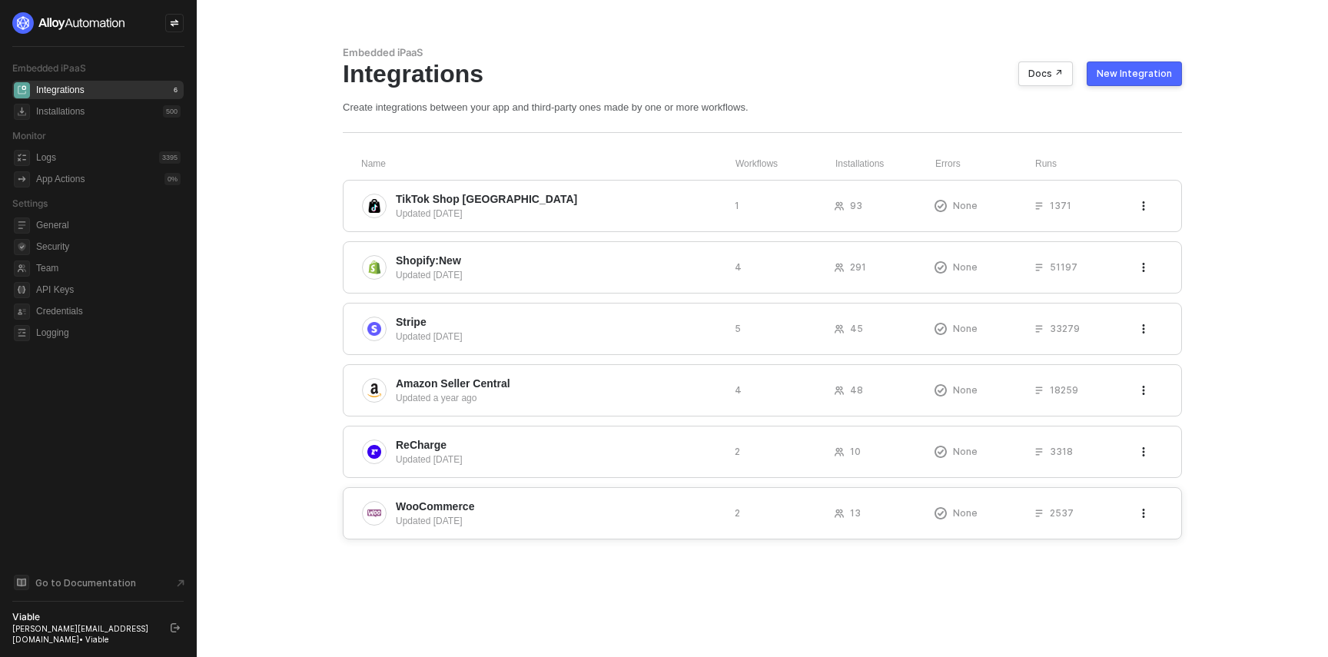
click at [454, 517] on div "Updated [DATE]" at bounding box center [559, 521] width 327 height 14
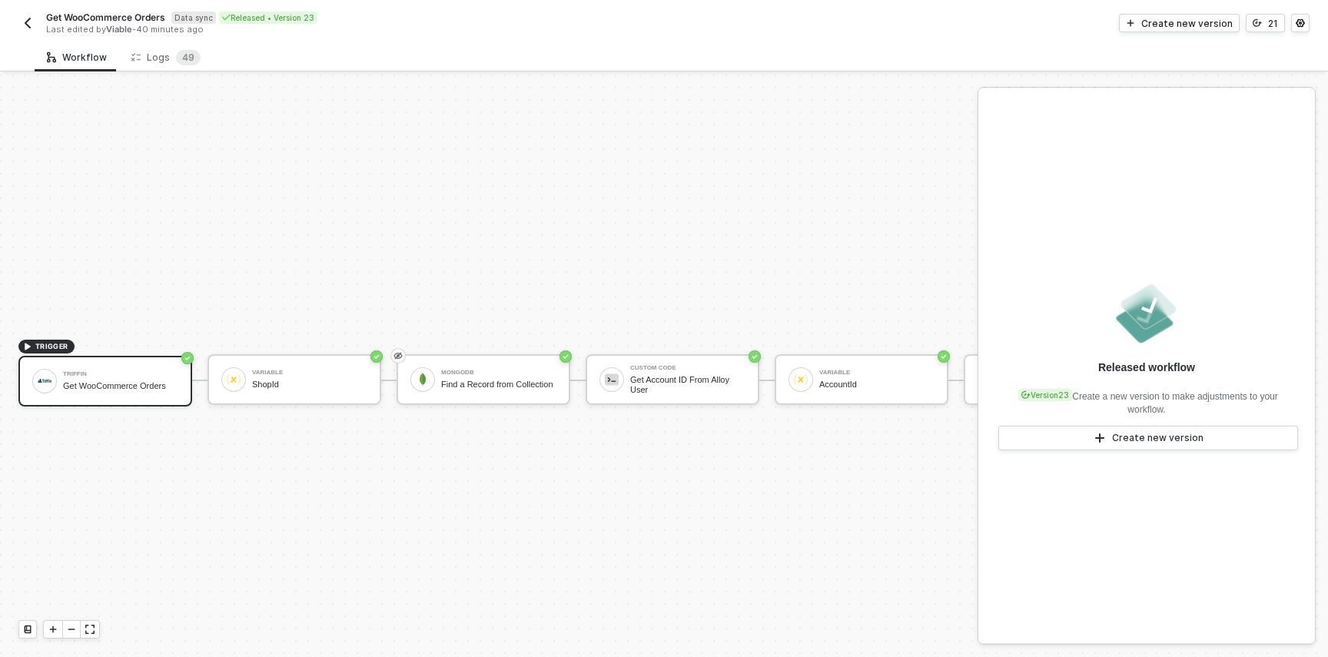
scroll to position [28, 0]
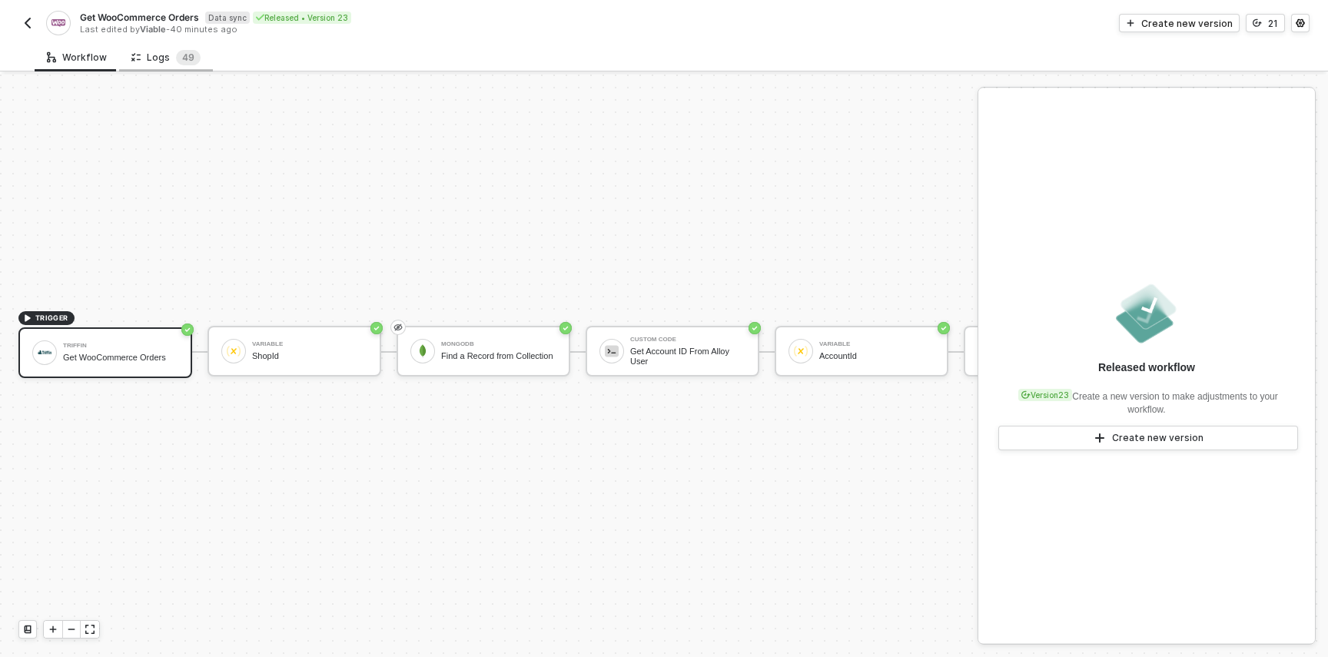
click at [165, 59] on div "Logs 4 9" at bounding box center [165, 57] width 69 height 15
